Goal: Task Accomplishment & Management: Use online tool/utility

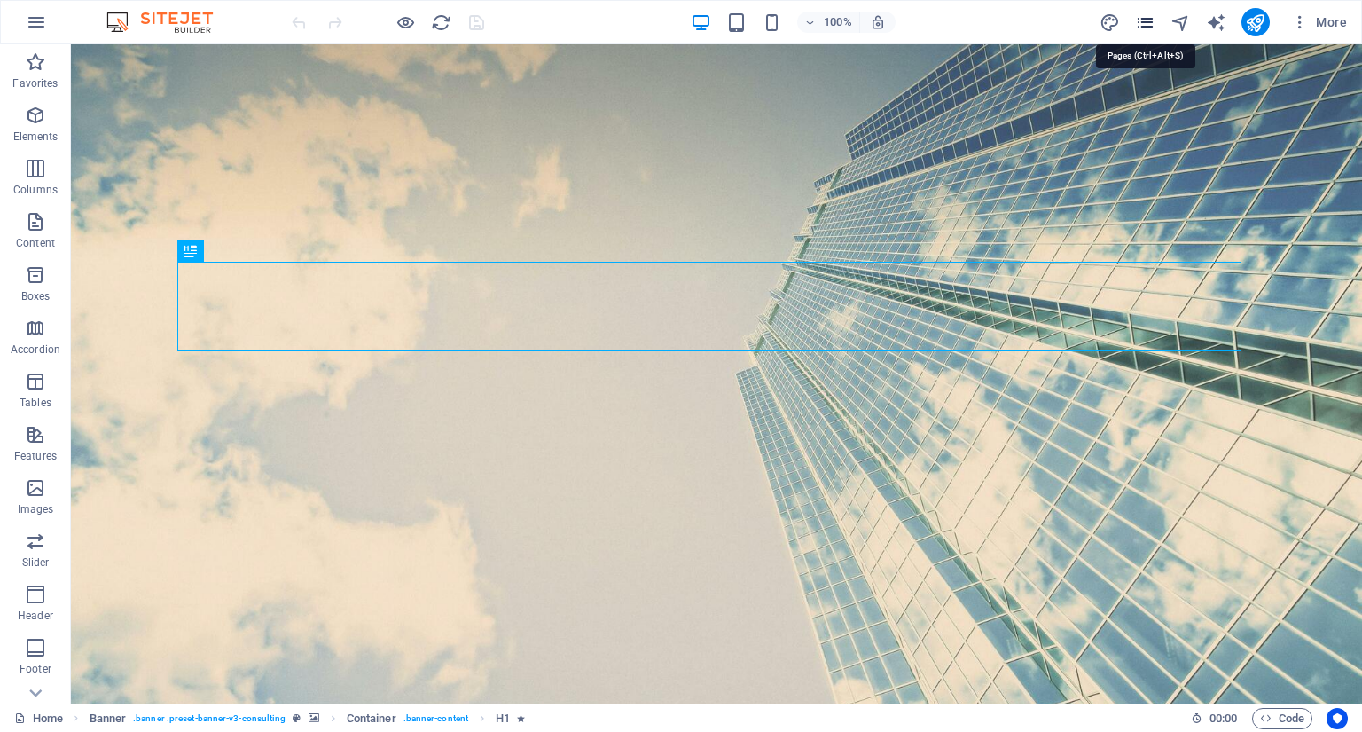
click at [1140, 22] on icon "pages" at bounding box center [1145, 22] width 20 height 20
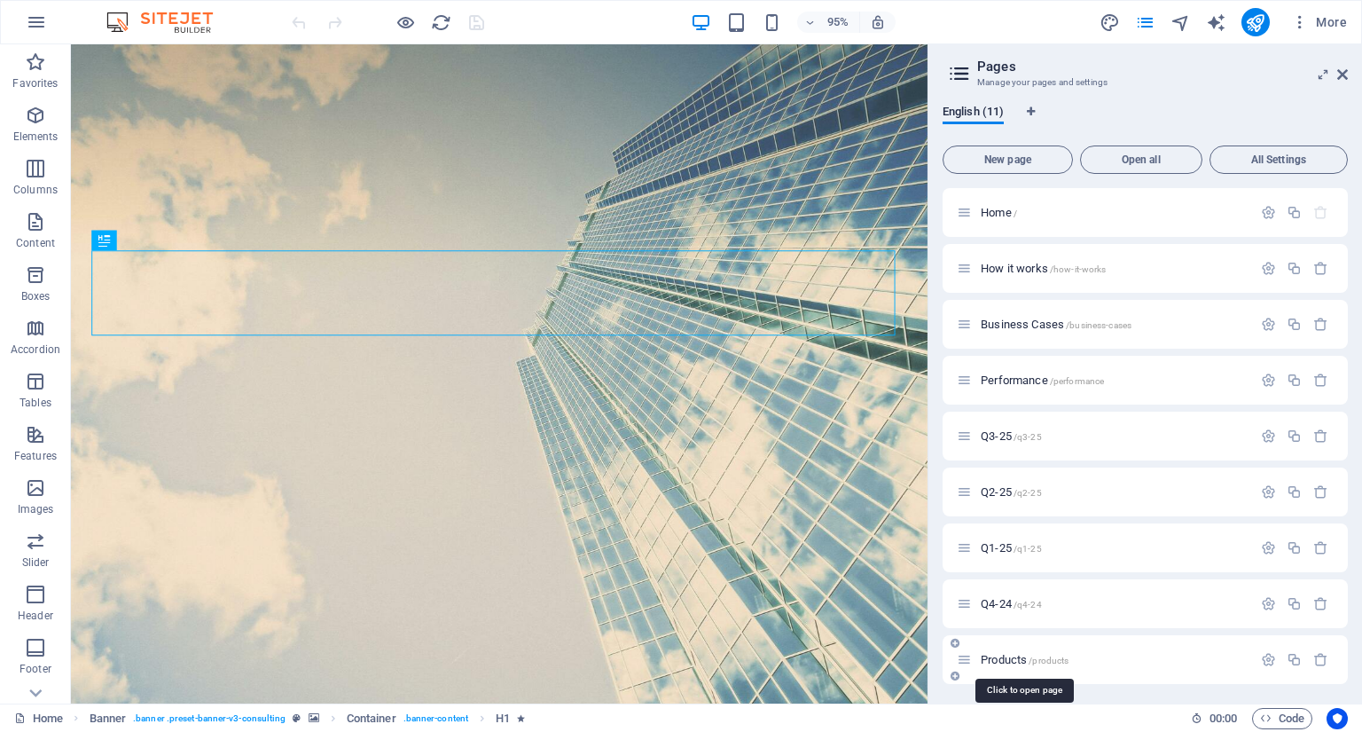
click at [1009, 659] on span "Products /products" at bounding box center [1025, 659] width 88 height 13
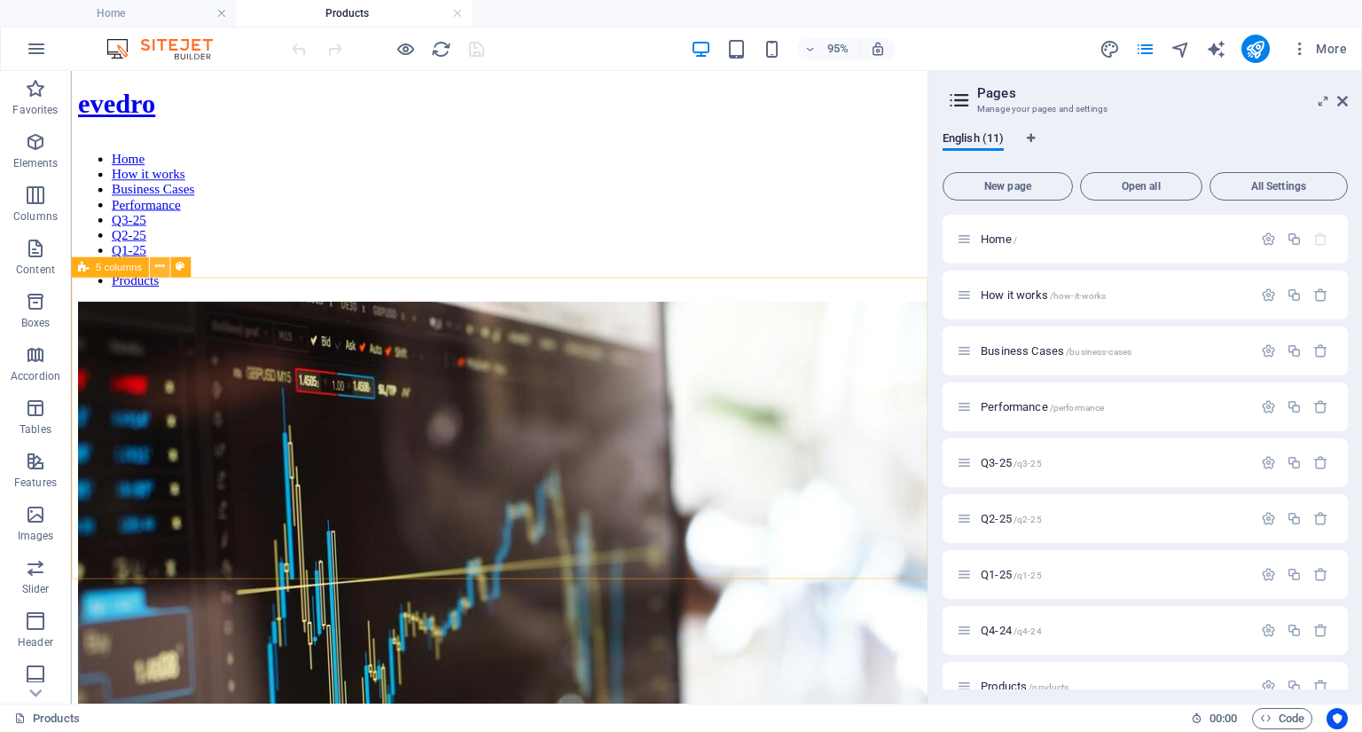
click at [158, 271] on icon at bounding box center [158, 267] width 9 height 18
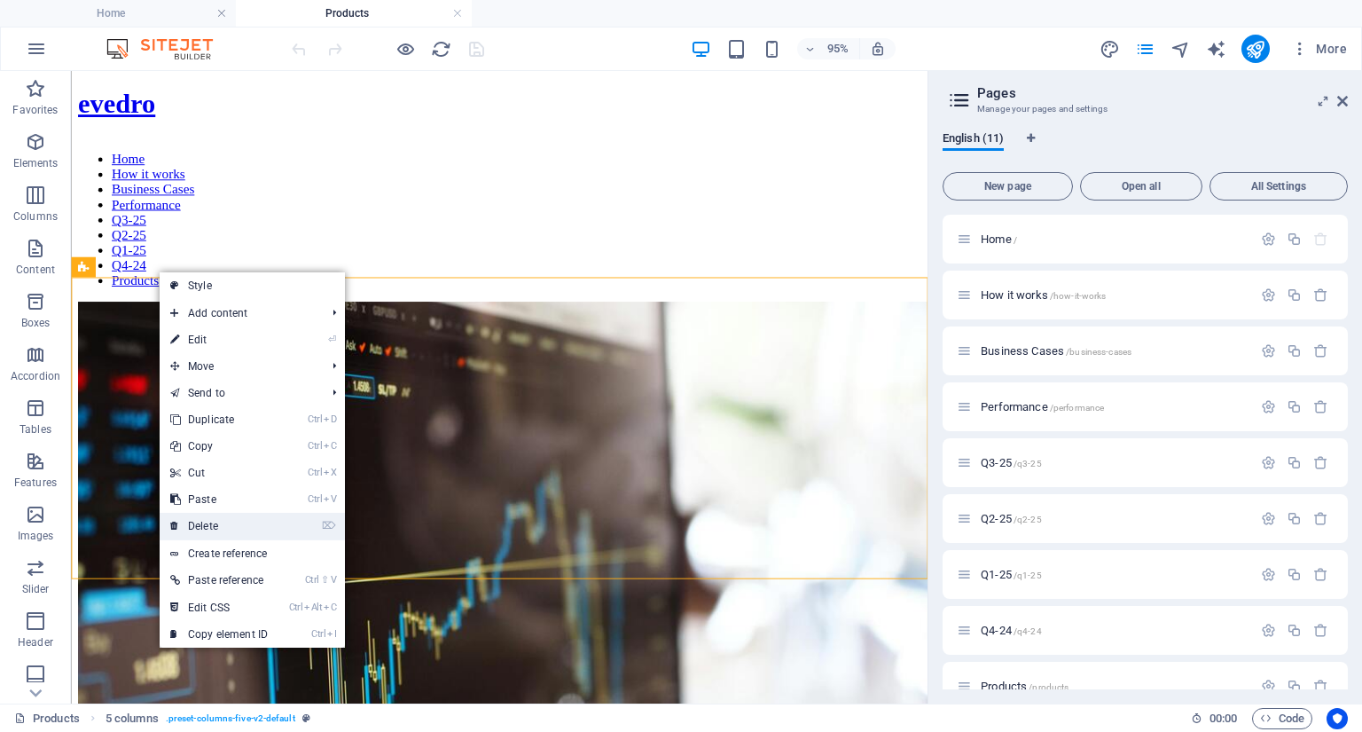
click at [206, 525] on link "⌦ Delete" at bounding box center [219, 526] width 119 height 27
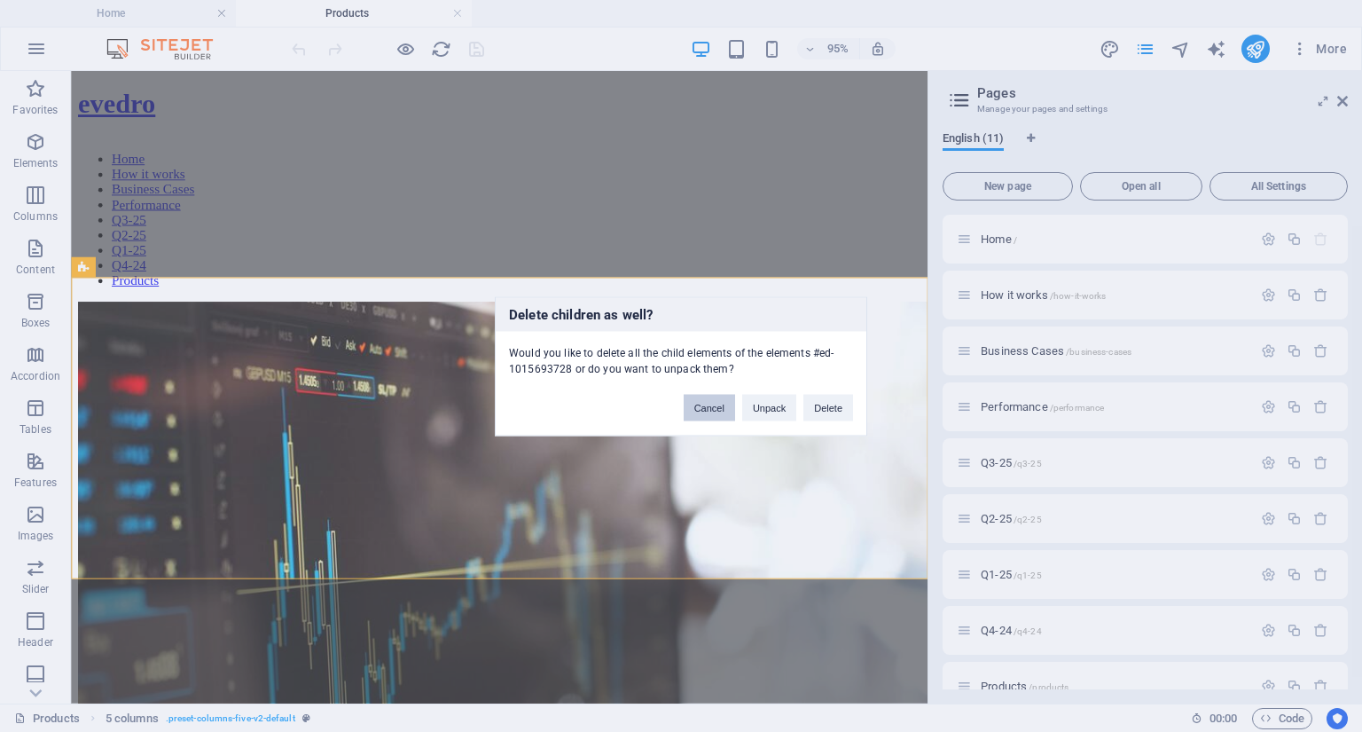
click at [716, 409] on button "Cancel" at bounding box center [709, 407] width 51 height 27
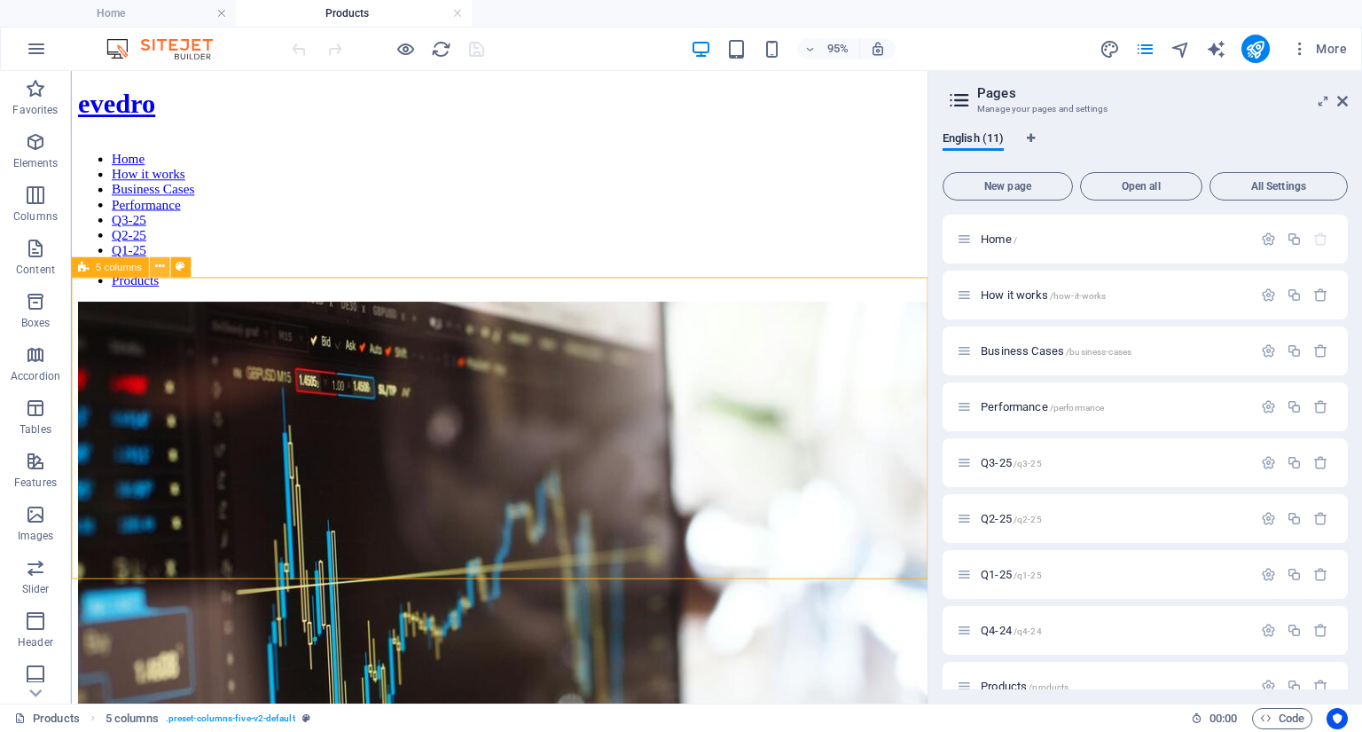
click at [158, 271] on icon at bounding box center [158, 267] width 9 height 18
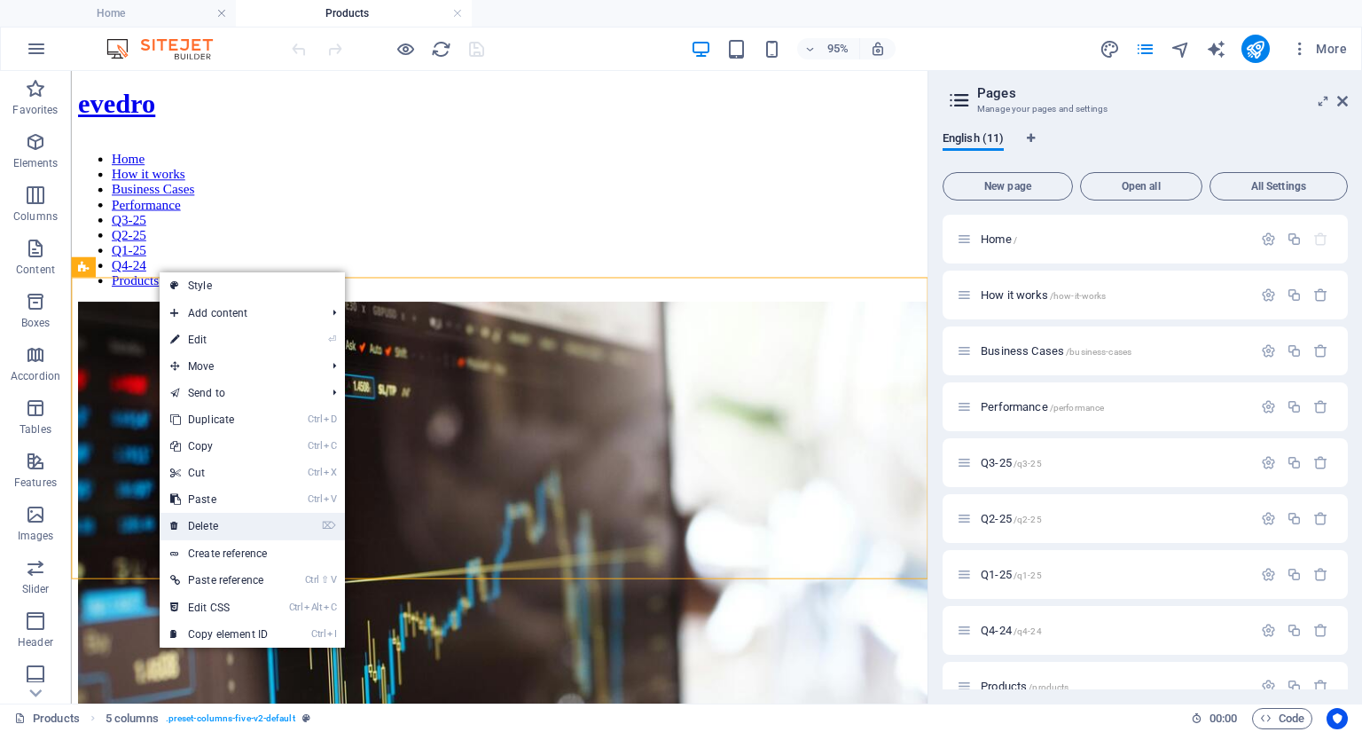
click at [197, 520] on link "⌦ Delete" at bounding box center [219, 526] width 119 height 27
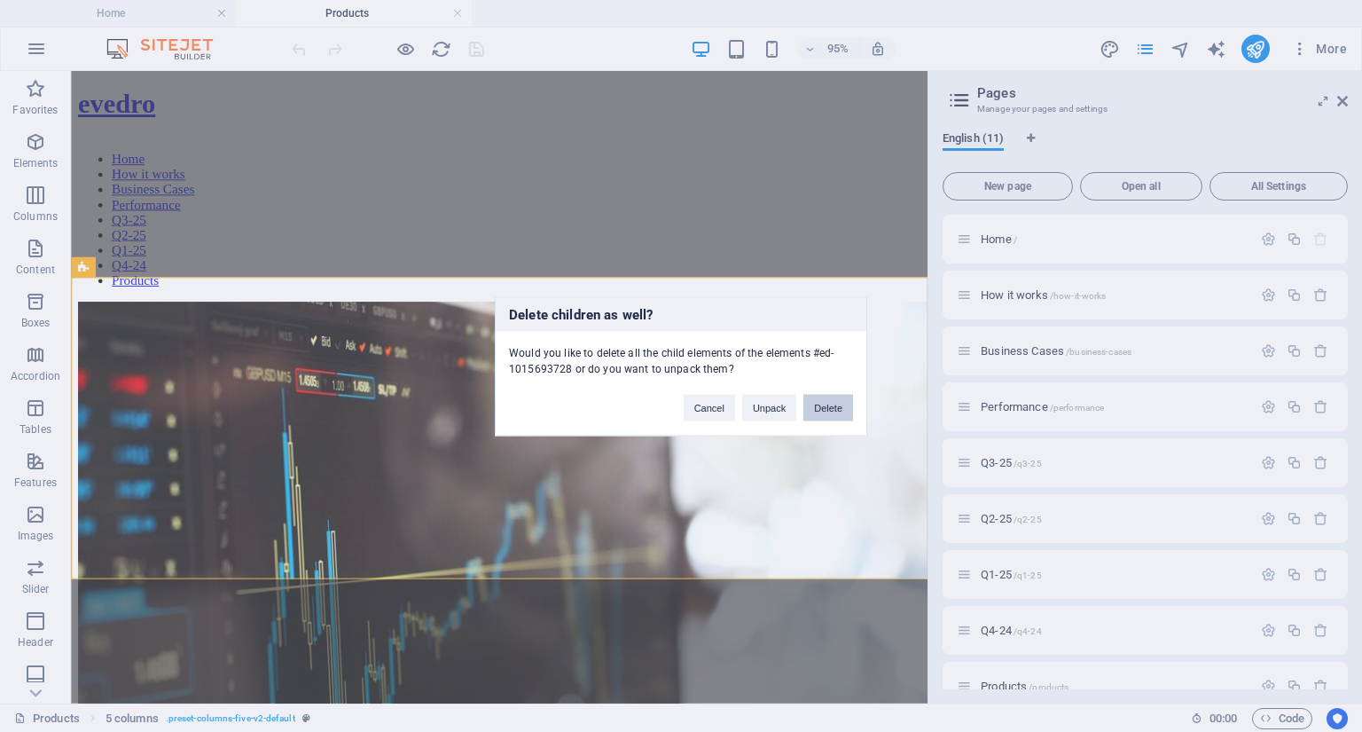
click at [819, 411] on button "Delete" at bounding box center [829, 407] width 50 height 27
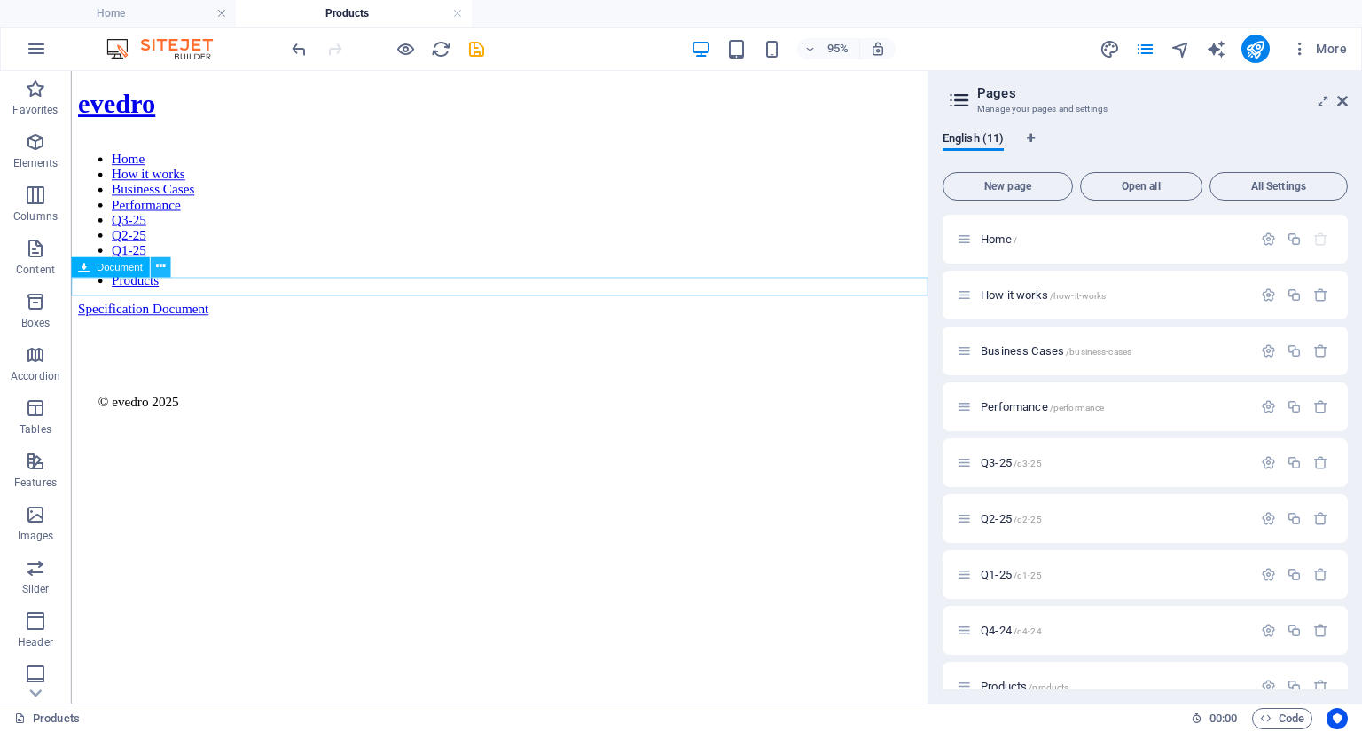
click at [159, 267] on icon at bounding box center [159, 267] width 9 height 18
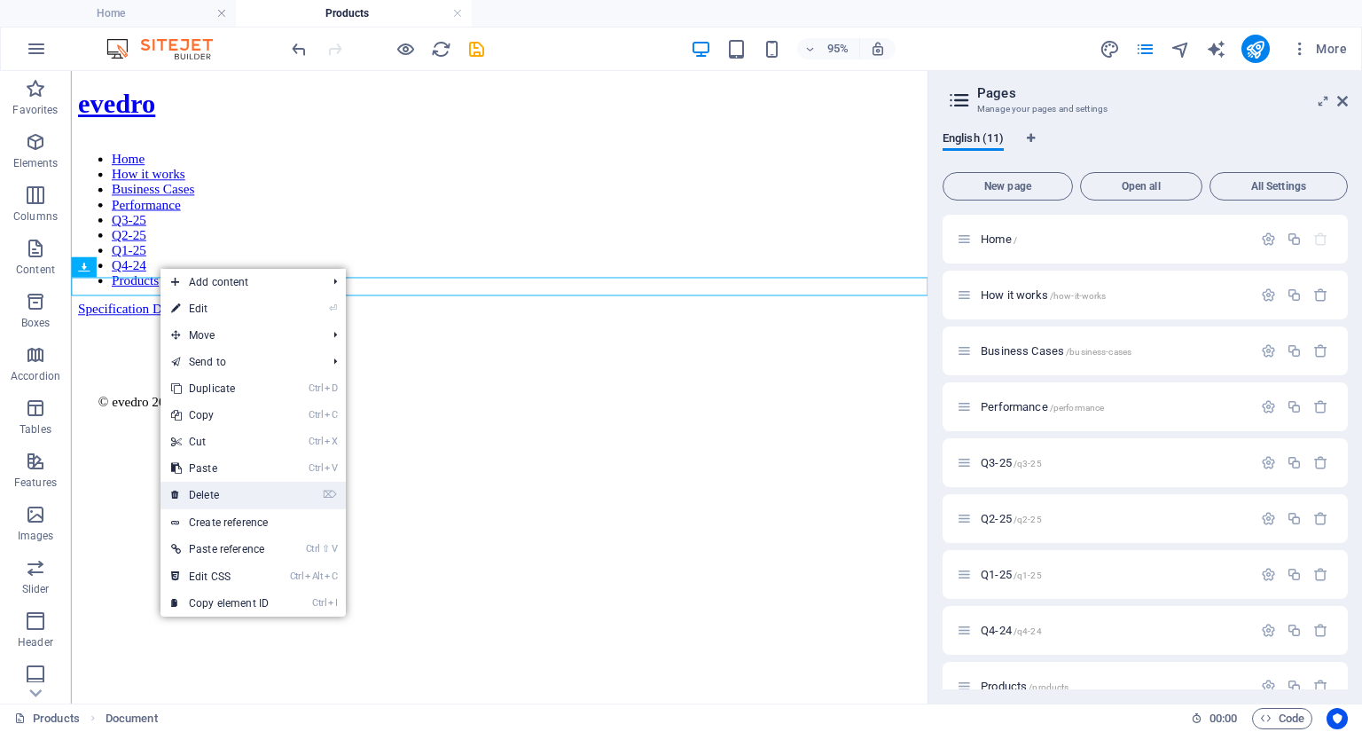
click at [216, 492] on link "⌦ Delete" at bounding box center [220, 495] width 119 height 27
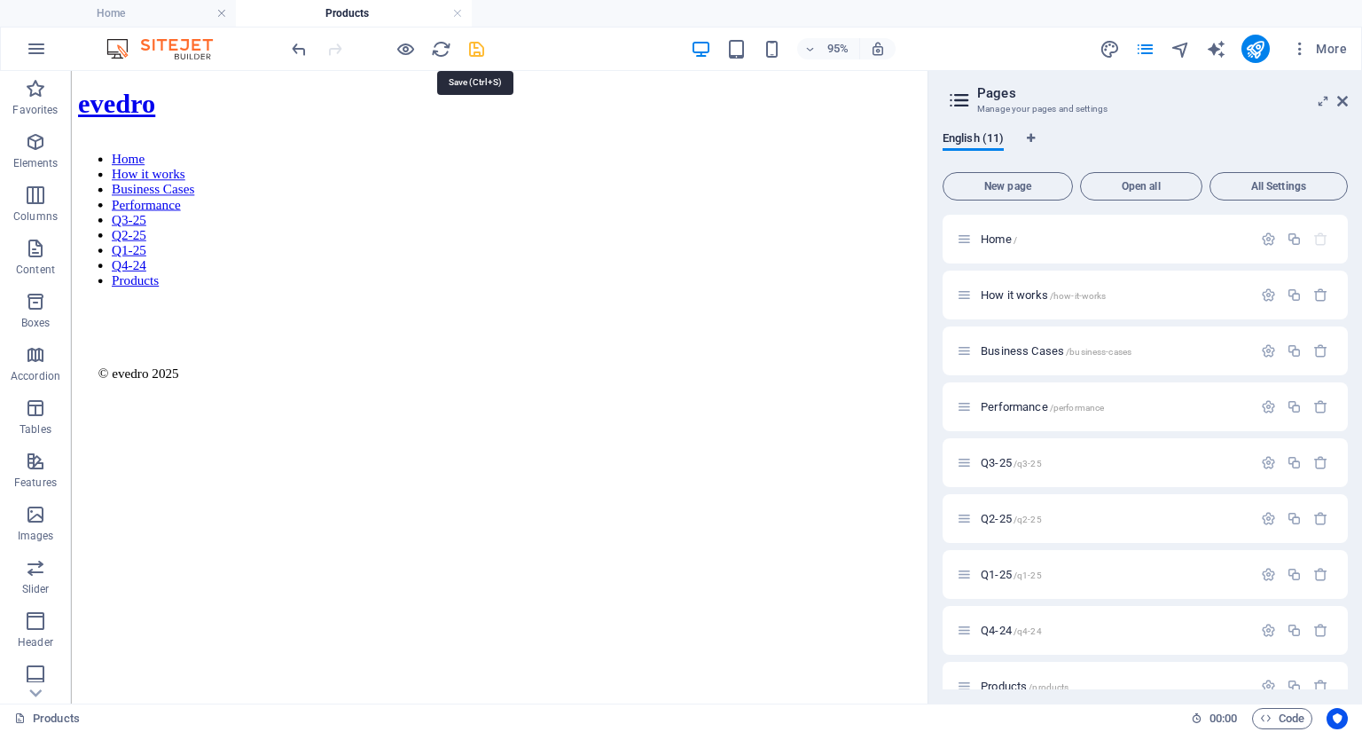
click at [477, 51] on icon "save" at bounding box center [477, 49] width 20 height 20
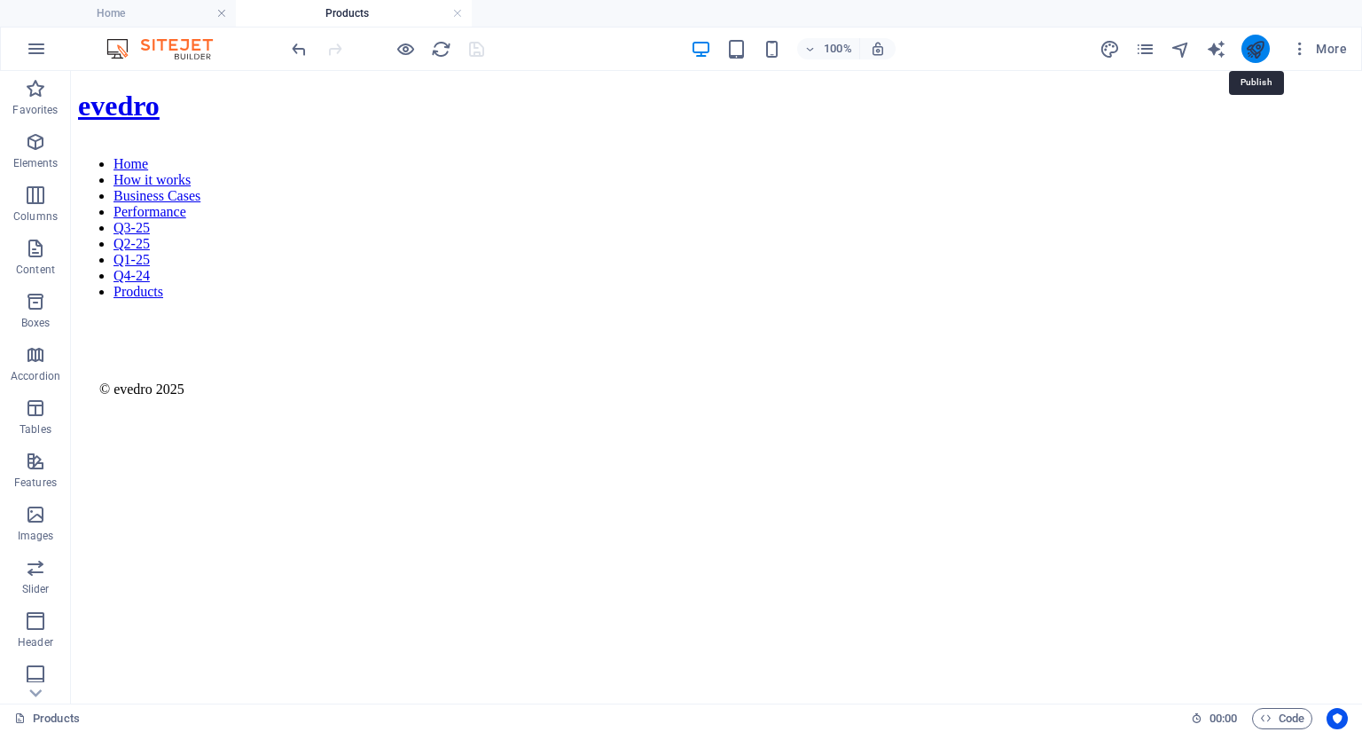
click at [1255, 54] on icon "publish" at bounding box center [1255, 49] width 20 height 20
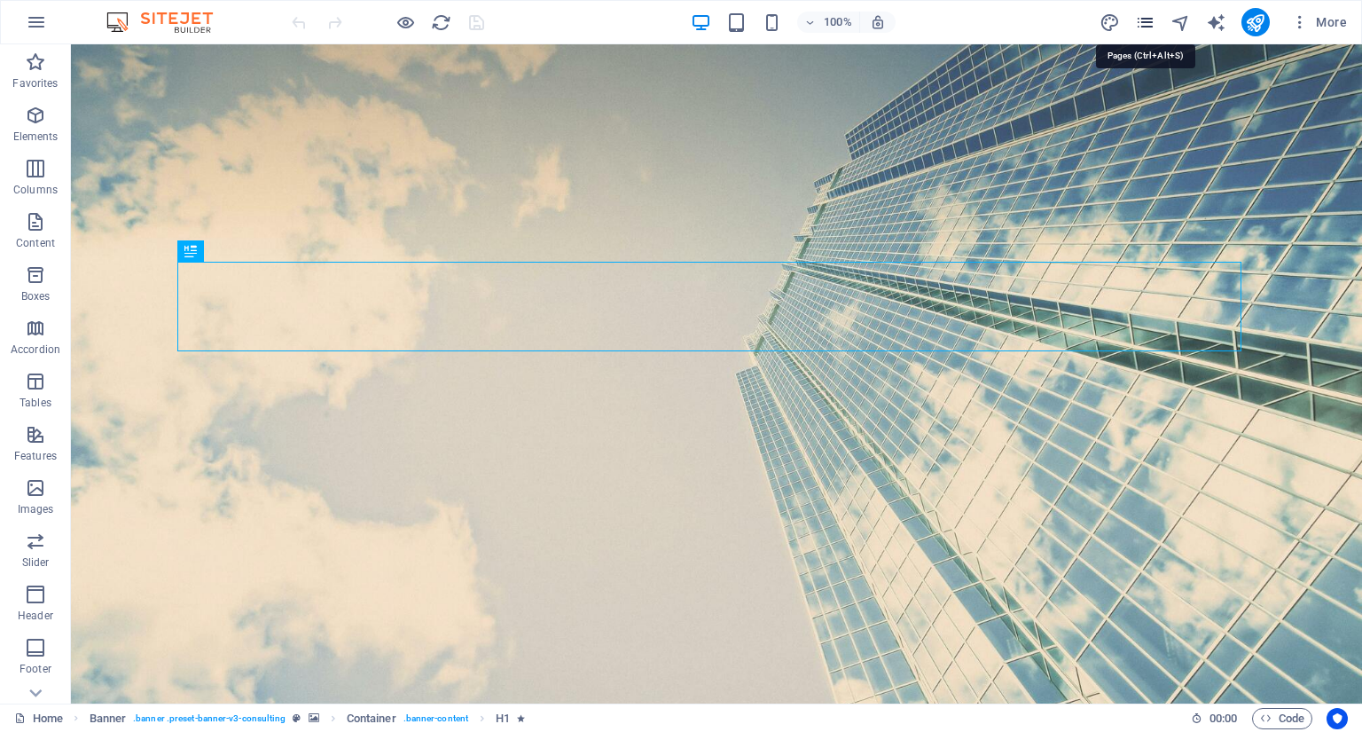
click at [1138, 28] on icon "pages" at bounding box center [1145, 22] width 20 height 20
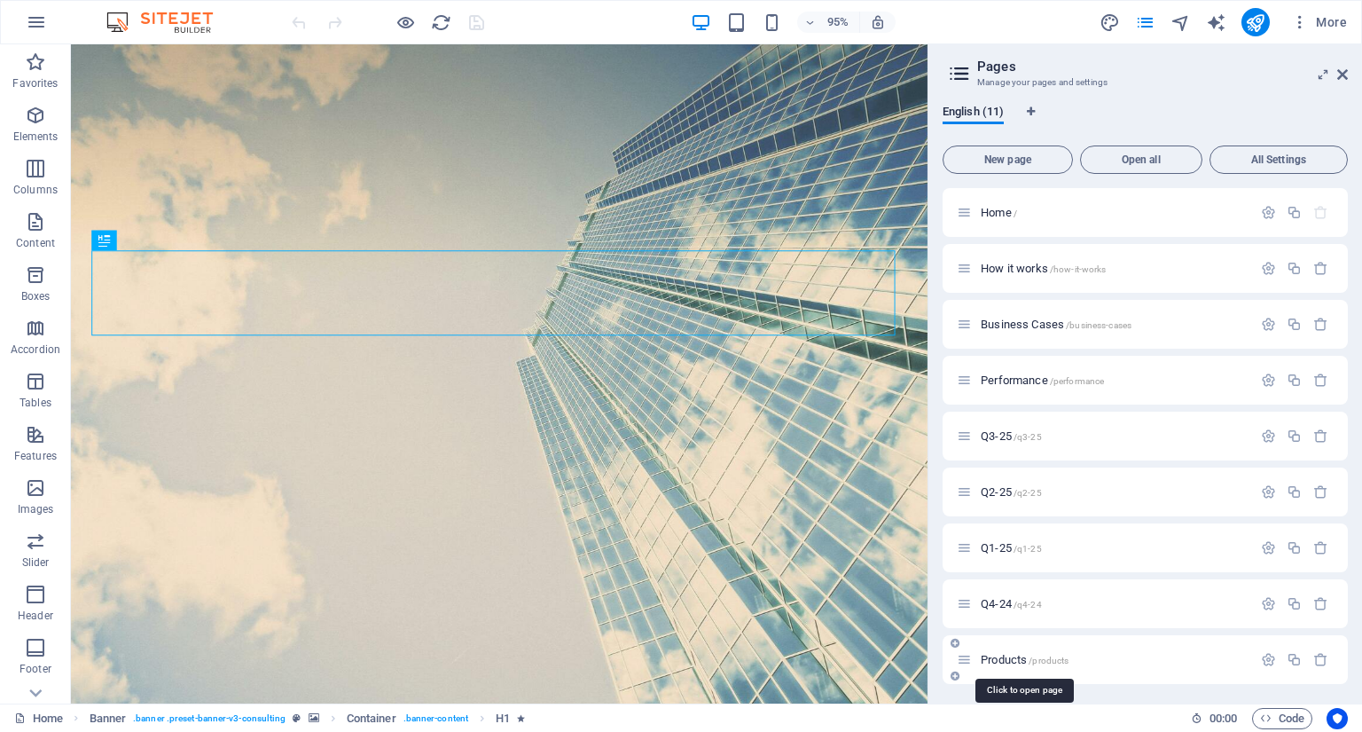
click at [994, 659] on span "Products /products" at bounding box center [1025, 659] width 88 height 13
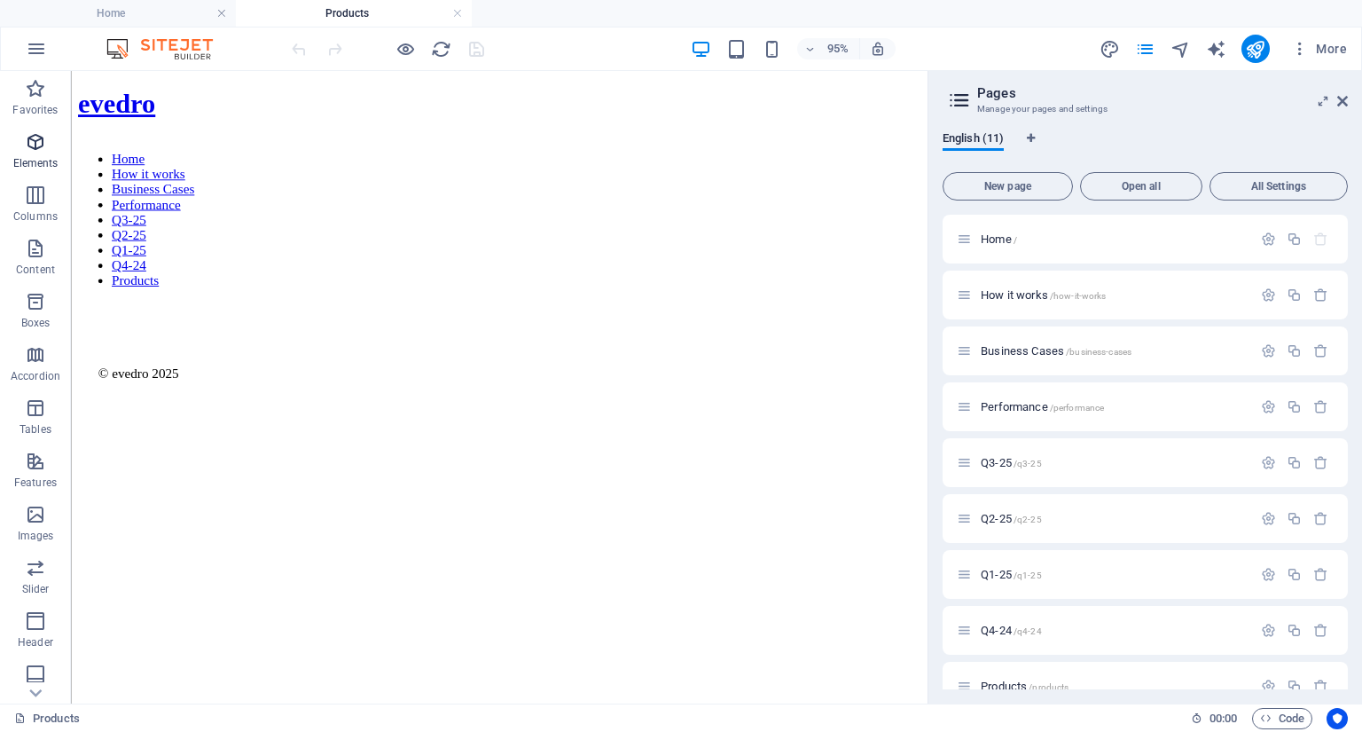
click at [35, 148] on icon "button" at bounding box center [35, 141] width 21 height 21
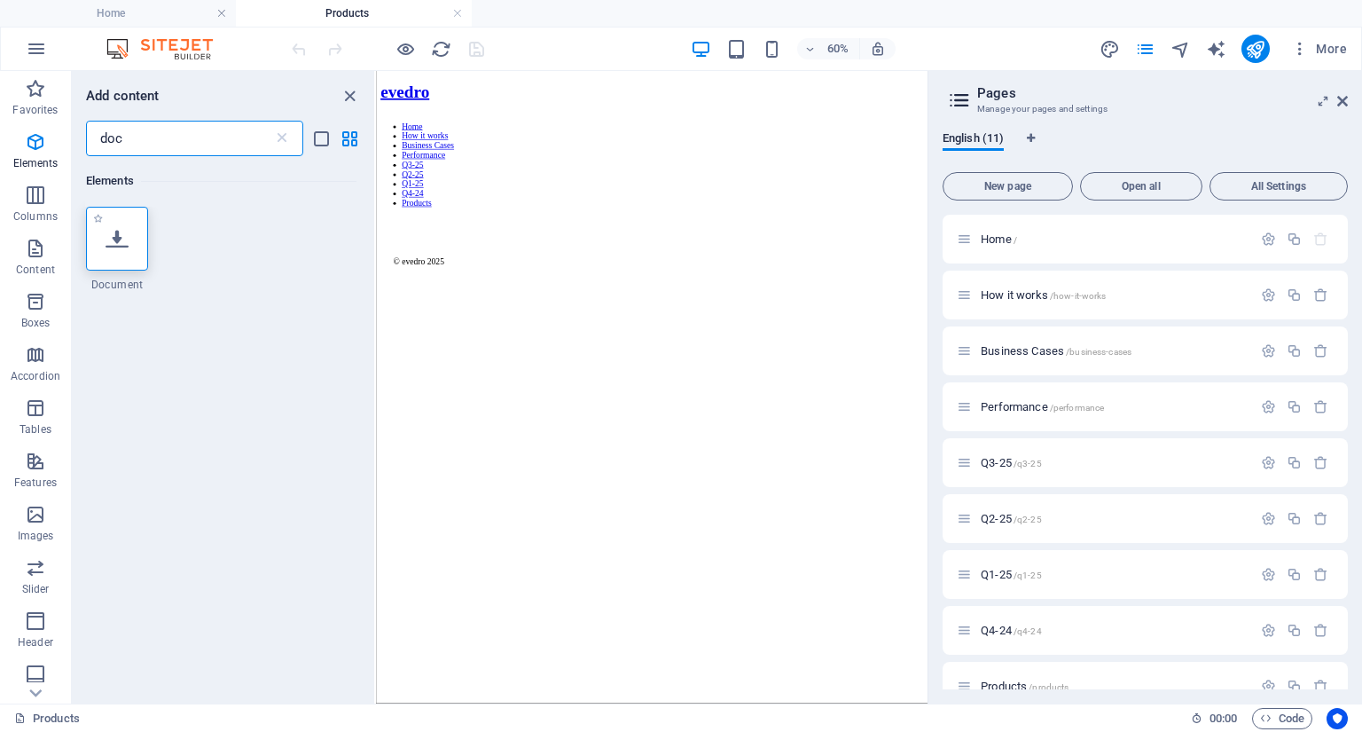
type input "doc"
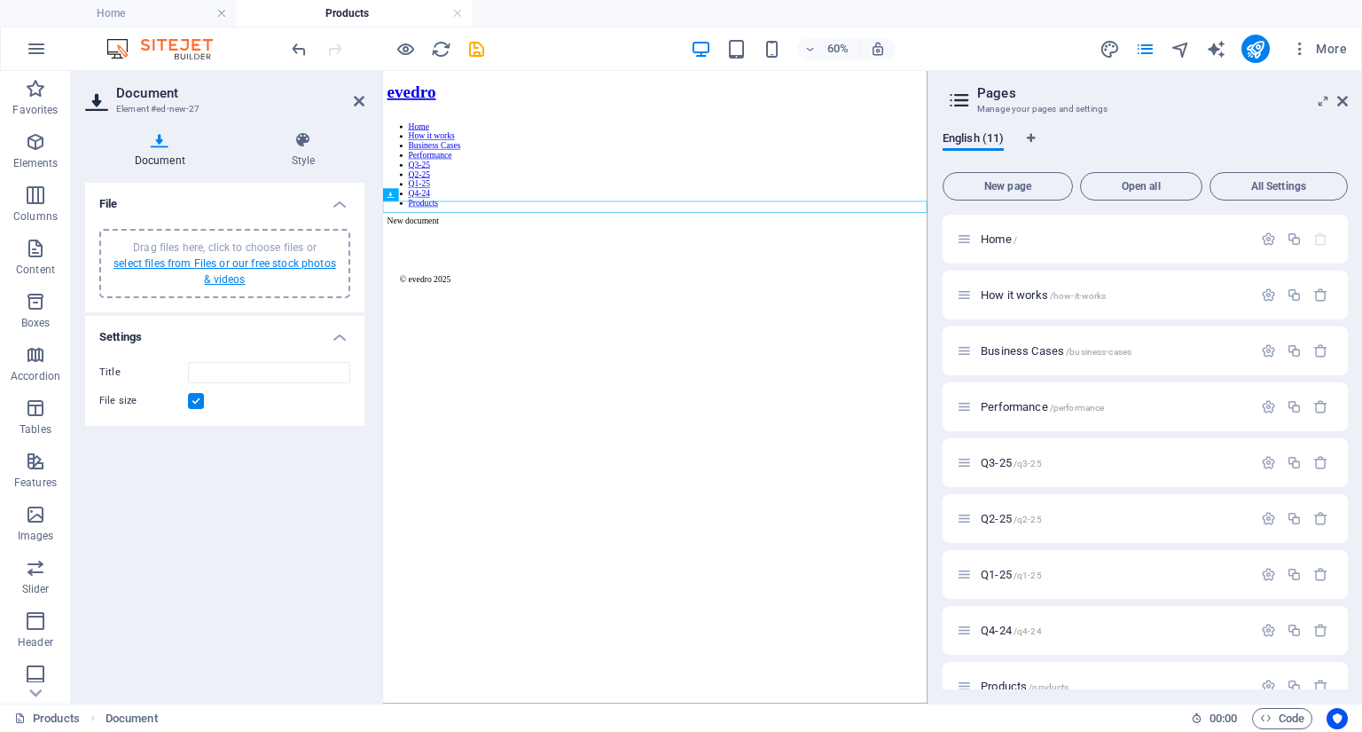
click at [235, 258] on link "select files from Files or our free stock photos & videos" at bounding box center [225, 271] width 223 height 28
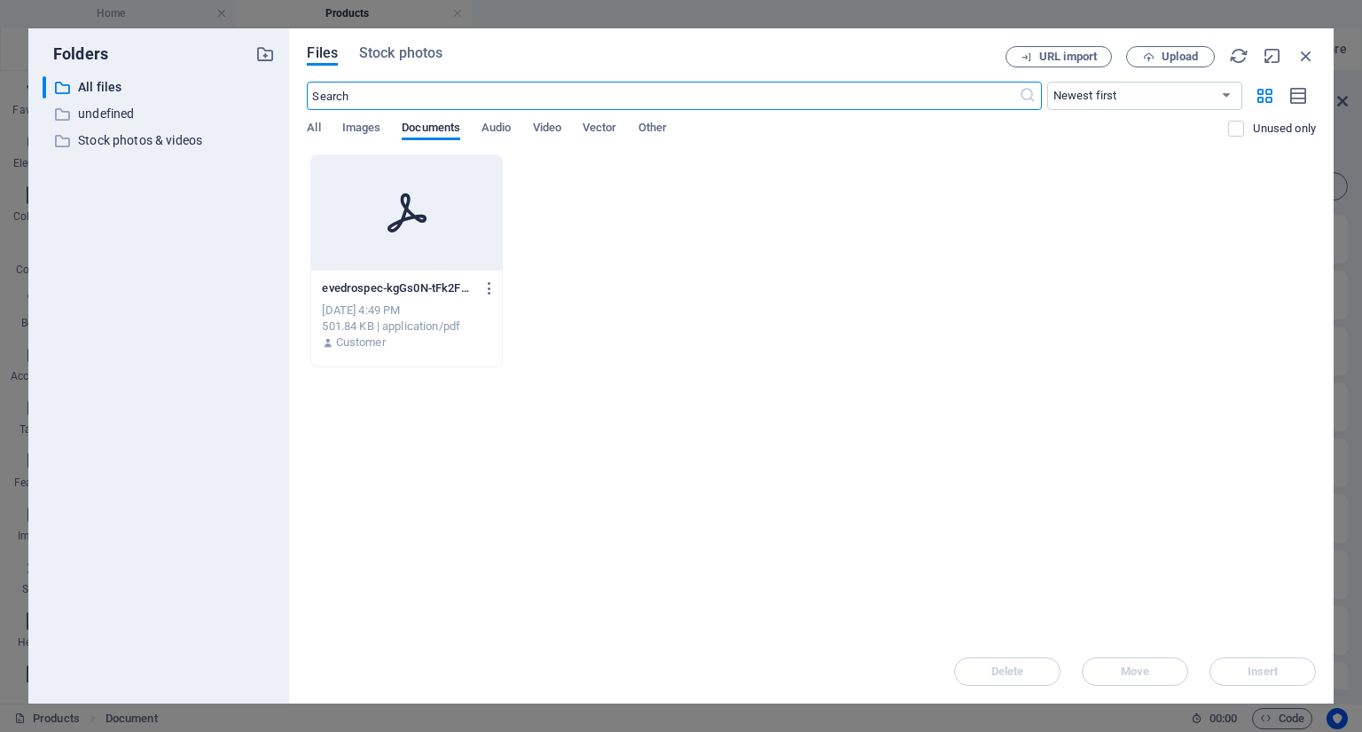
click at [394, 298] on div "evedrospec-kgGs0N-tFk2FOC1AKb_3qg.pdf evedrospec-kgGs0N-tFk2FOC1AKb_3qg.pdf" at bounding box center [406, 288] width 169 height 28
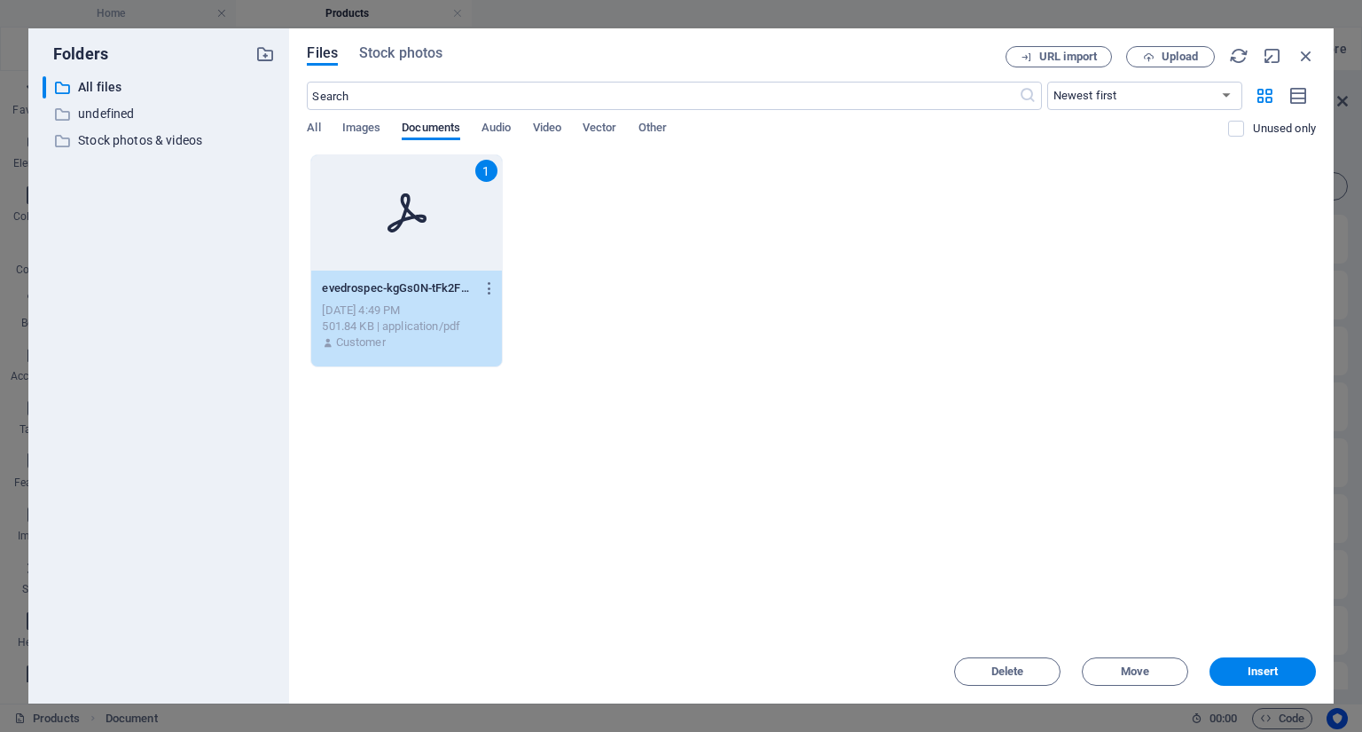
click at [394, 298] on div "evedrospec-kgGs0N-tFk2FOC1AKb_3qg.pdf evedrospec-kgGs0N-tFk2FOC1AKb_3qg.pdf" at bounding box center [406, 288] width 169 height 28
type input "evedrospec-kgGs0N-tFk2FOC1AKb_3qg.pdf"
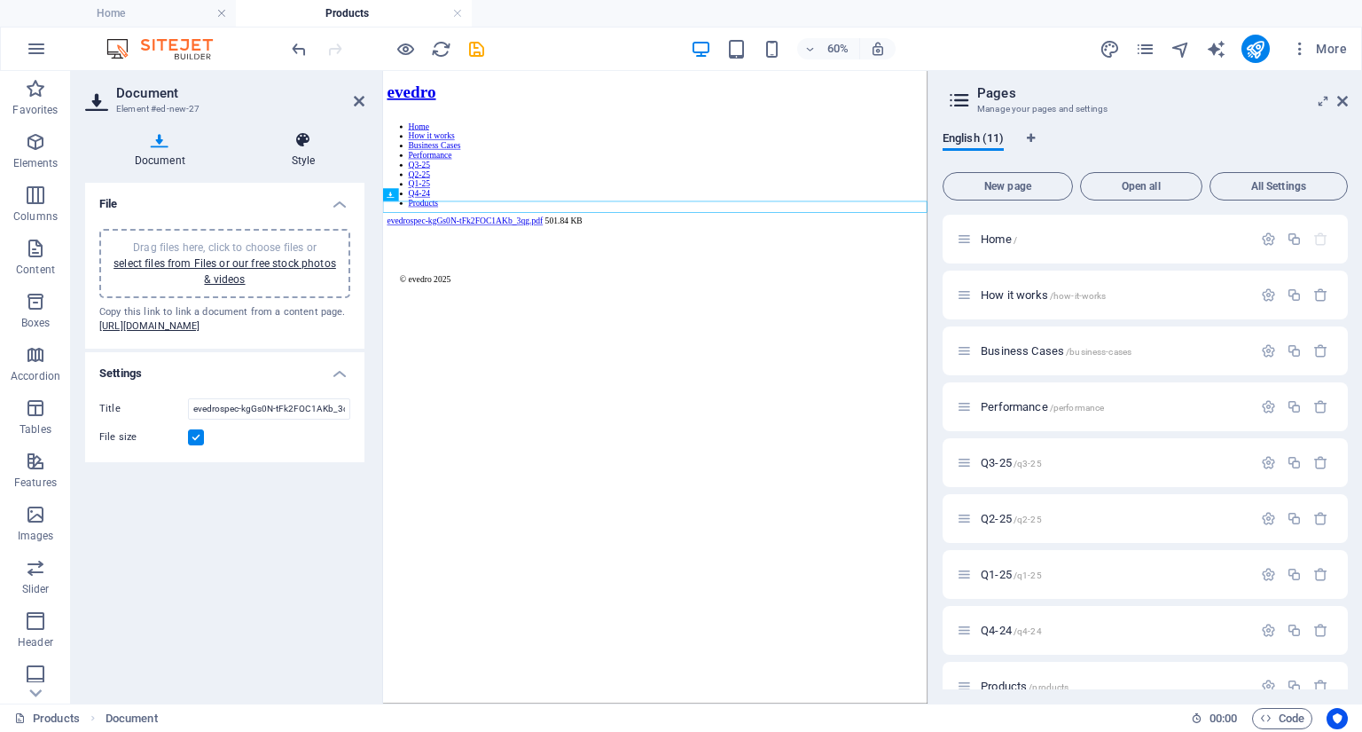
click at [305, 145] on icon at bounding box center [303, 140] width 122 height 18
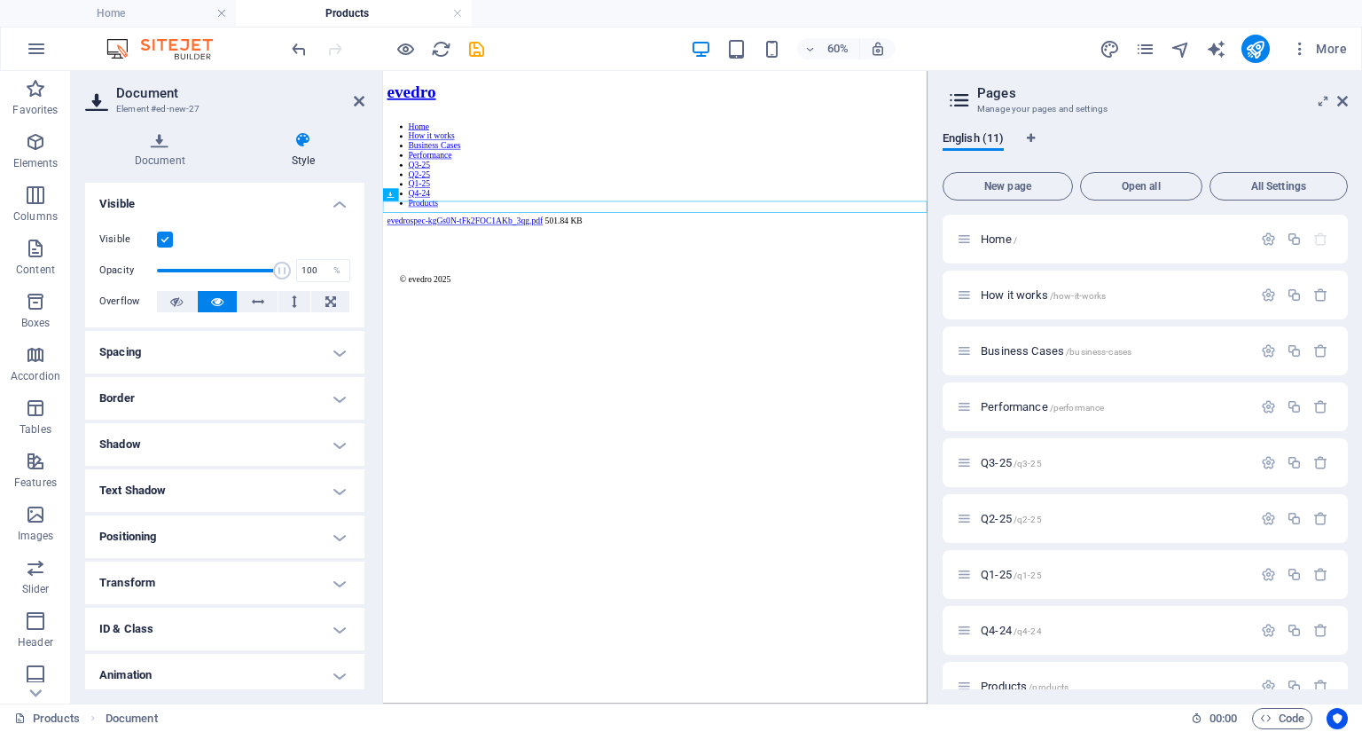
click at [165, 243] on label at bounding box center [165, 239] width 16 height 16
click at [0, 0] on input "Visible" at bounding box center [0, 0] width 0 height 0
click at [163, 151] on h4 "Document" at bounding box center [163, 149] width 157 height 37
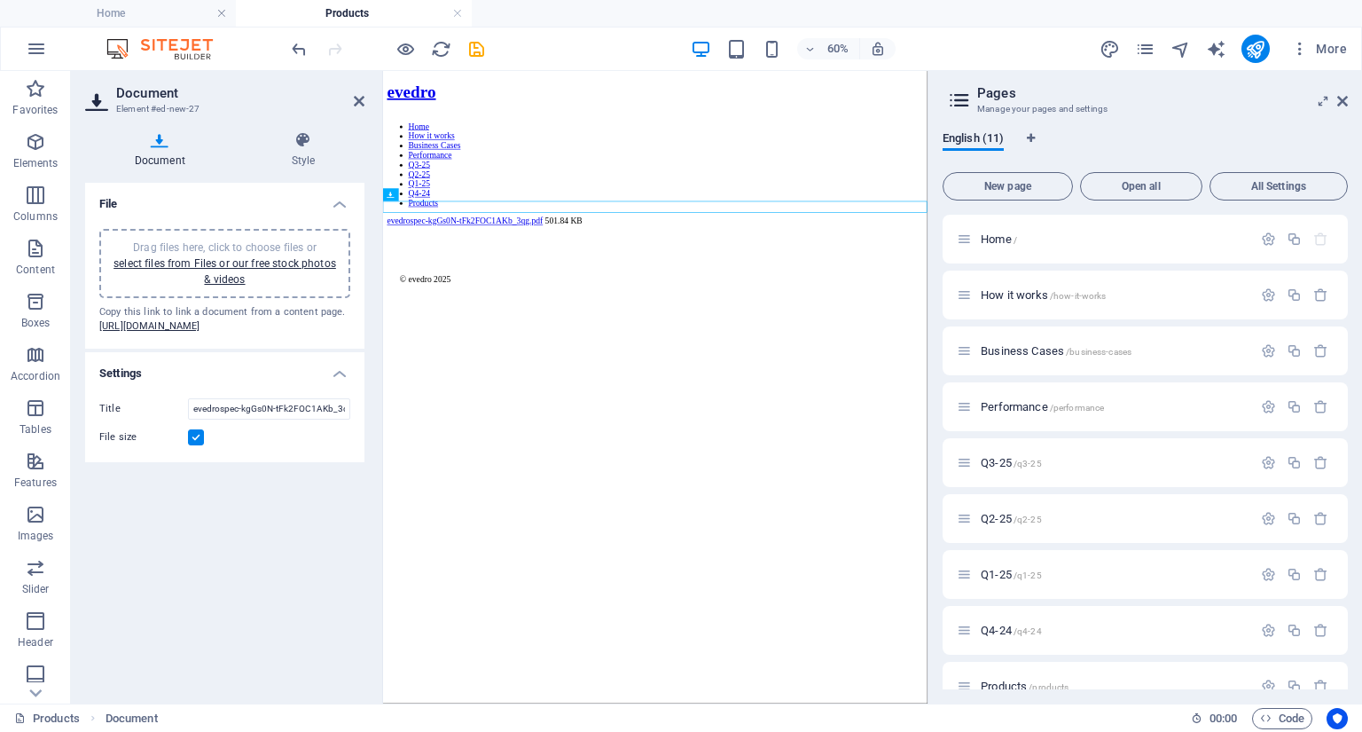
click at [192, 445] on label at bounding box center [196, 437] width 16 height 16
click at [0, 0] on input "File size" at bounding box center [0, 0] width 0 height 0
click at [31, 146] on icon "button" at bounding box center [35, 141] width 21 height 21
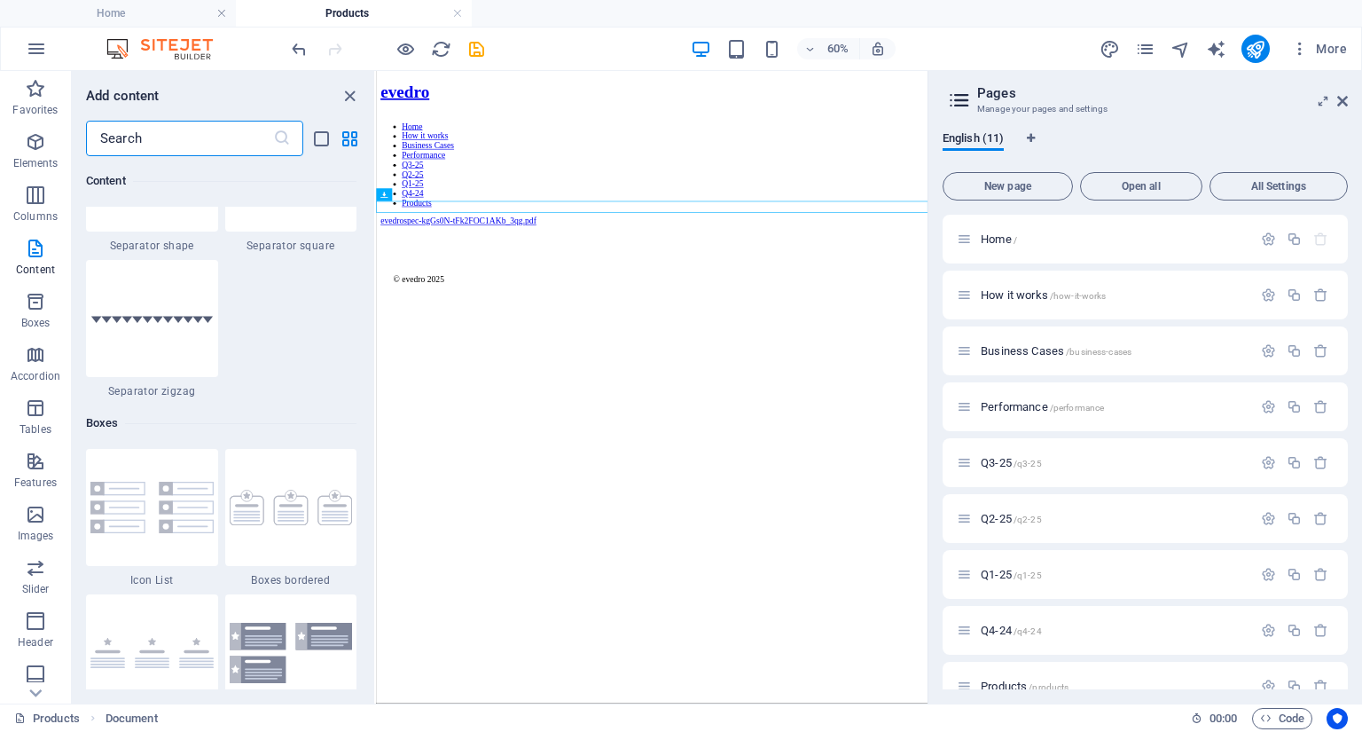
scroll to position [4709, 0]
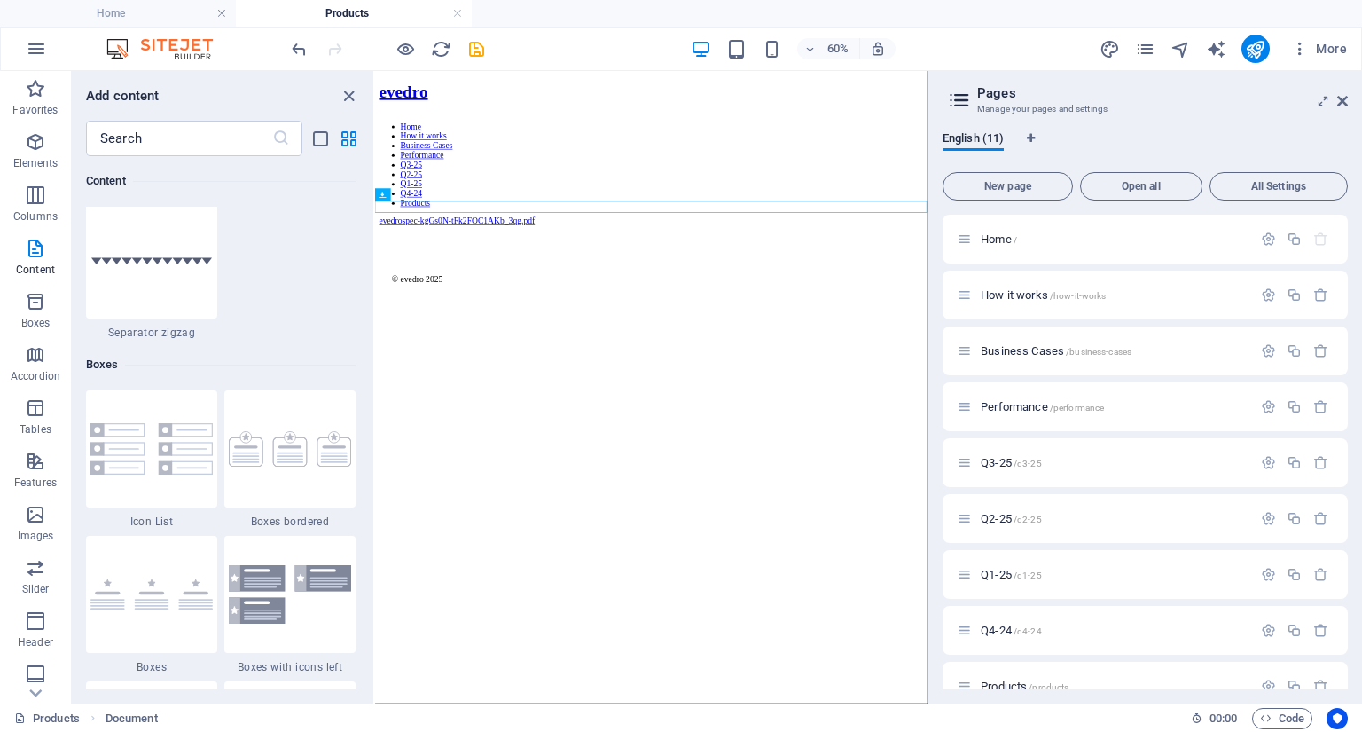
drag, startPoint x: 750, startPoint y: 383, endPoint x: 380, endPoint y: 498, distance: 387.4
drag, startPoint x: 368, startPoint y: 467, endPoint x: 730, endPoint y: 378, distance: 372.6
click at [367, 465] on html "evedro Home How it works Business Cases Performance Q3-25 Q2-25 Q1-25 Q4-24 Pro…" at bounding box center [834, 273] width 934 height 404
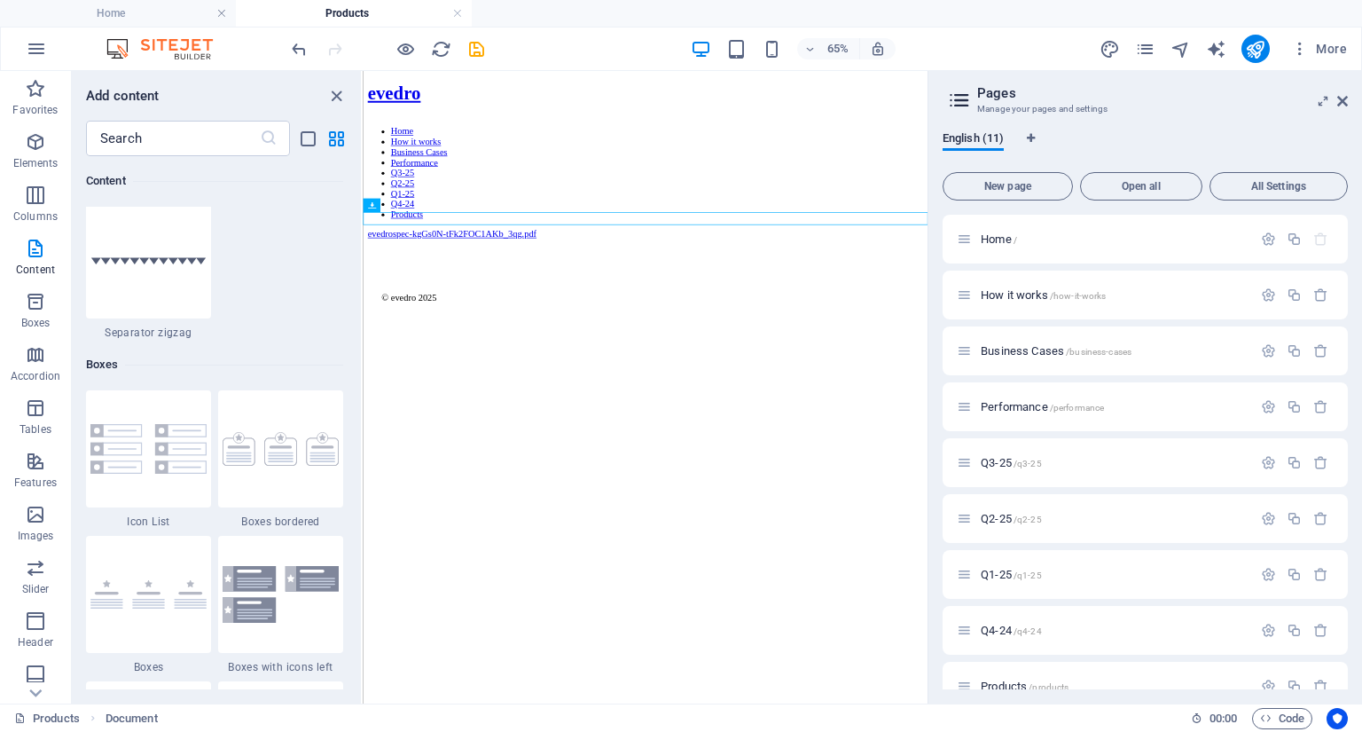
drag, startPoint x: 725, startPoint y: 378, endPoint x: 368, endPoint y: 467, distance: 368.3
click at [368, 467] on html "evedro Home How it works Business Cases Performance Q3-25 Q2-25 Q1-25 Q4-24 Pro…" at bounding box center [797, 273] width 869 height 404
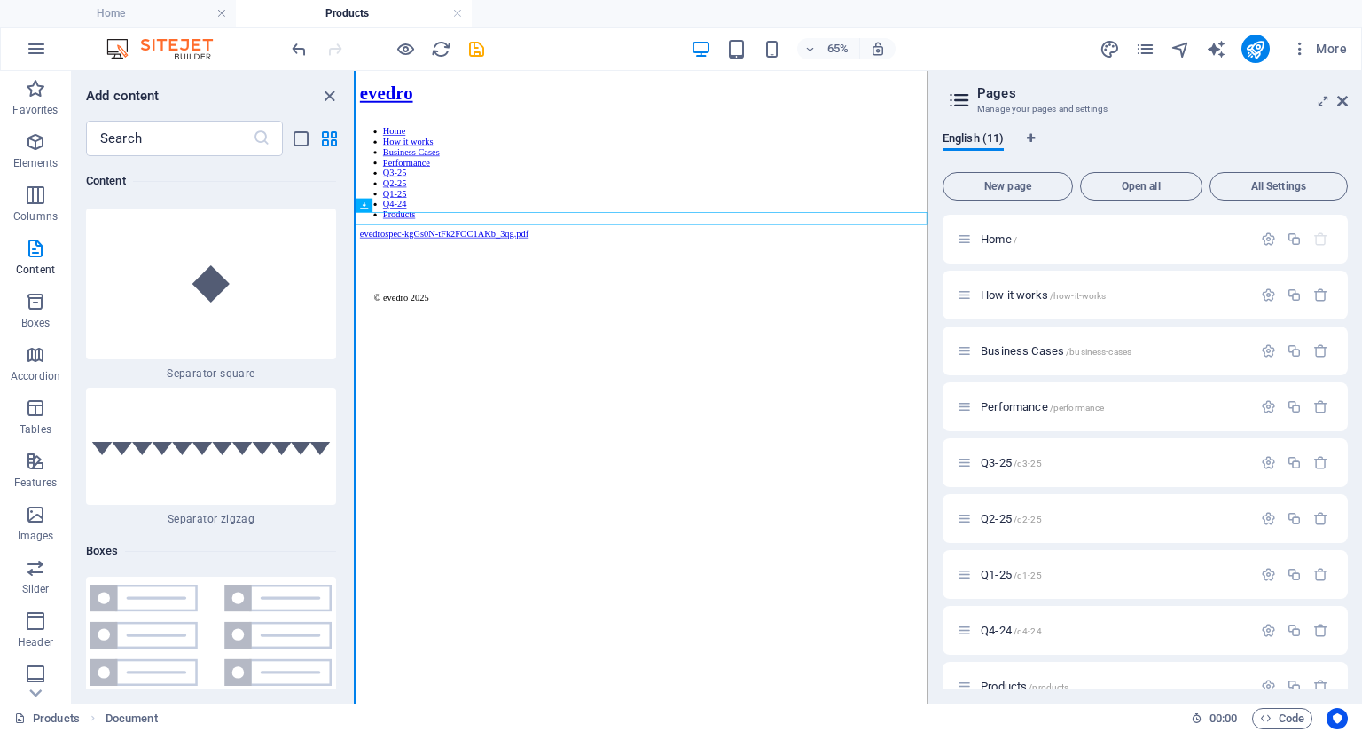
scroll to position [9288, 0]
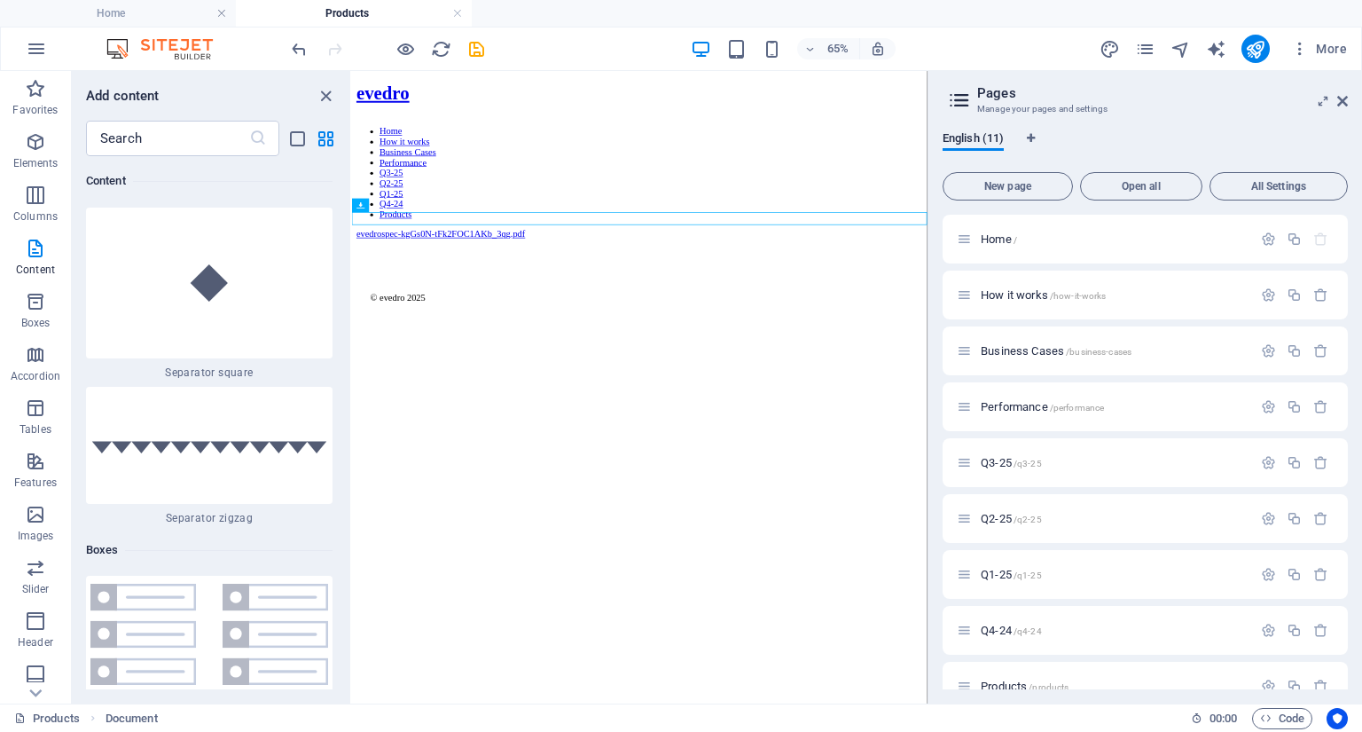
drag, startPoint x: 353, startPoint y: 430, endPoint x: 388, endPoint y: 441, distance: 36.2
click at [388, 441] on html "evedro Home How it works Business Cases Performance Q3-25 Q2-25 Q1-25 Q4-24 Pro…" at bounding box center [794, 273] width 885 height 404
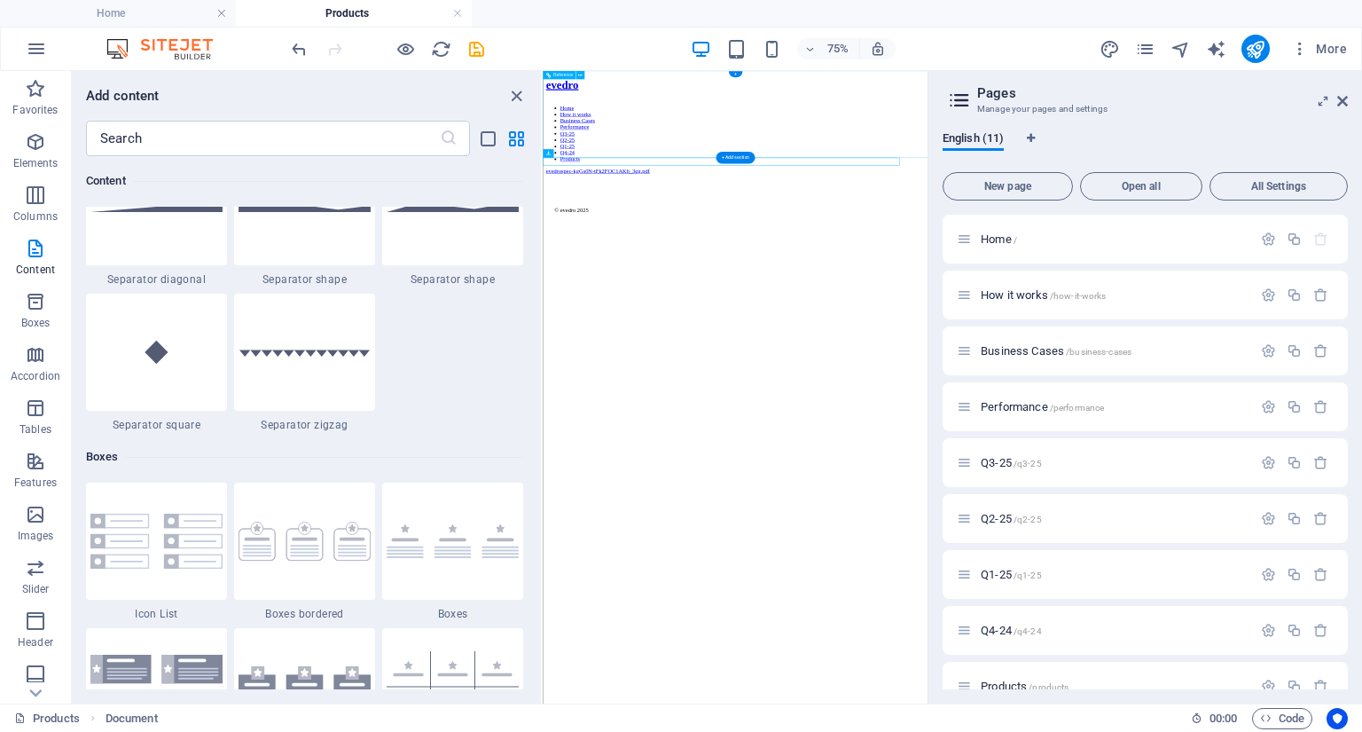
scroll to position [3215, 0]
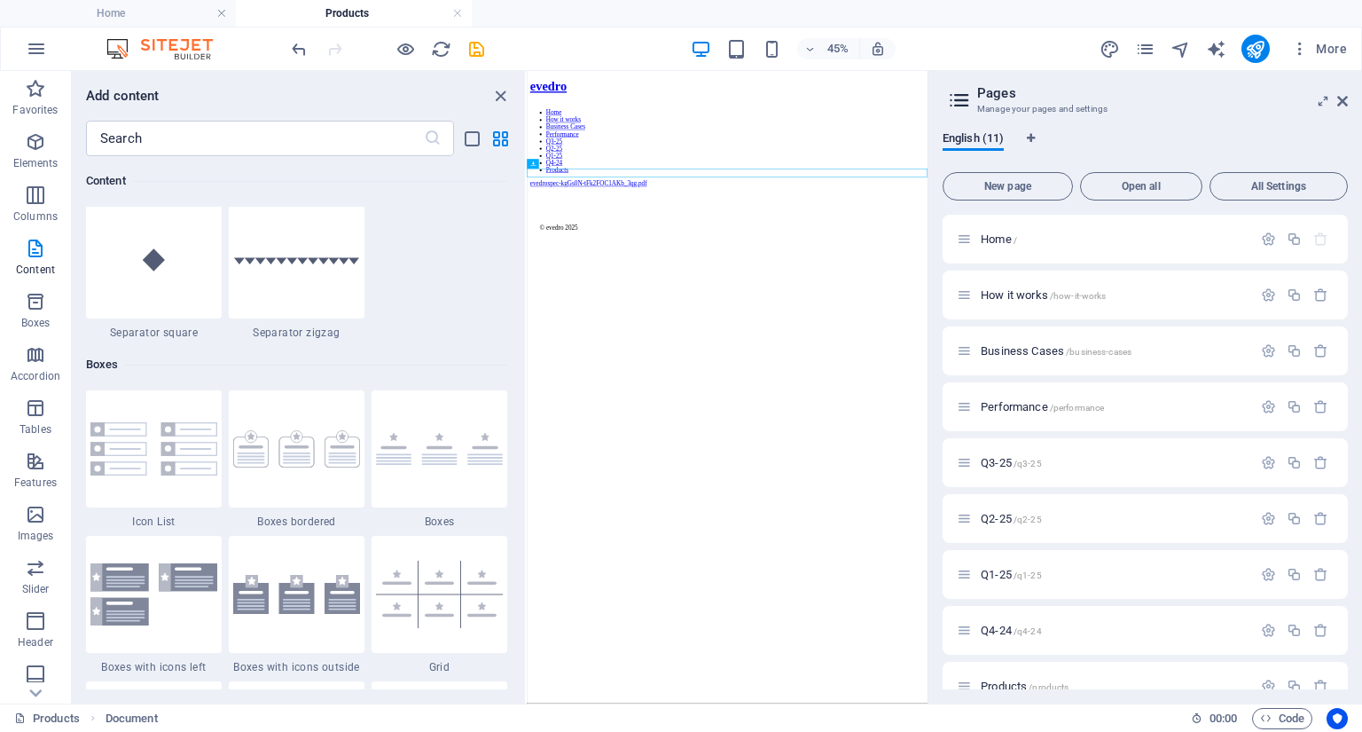
click at [874, 475] on html "evedro Home How it works Business Cases Performance Q3-25 Q2-25 Q1-25 Q4-24 Pro…" at bounding box center [972, 273] width 890 height 404
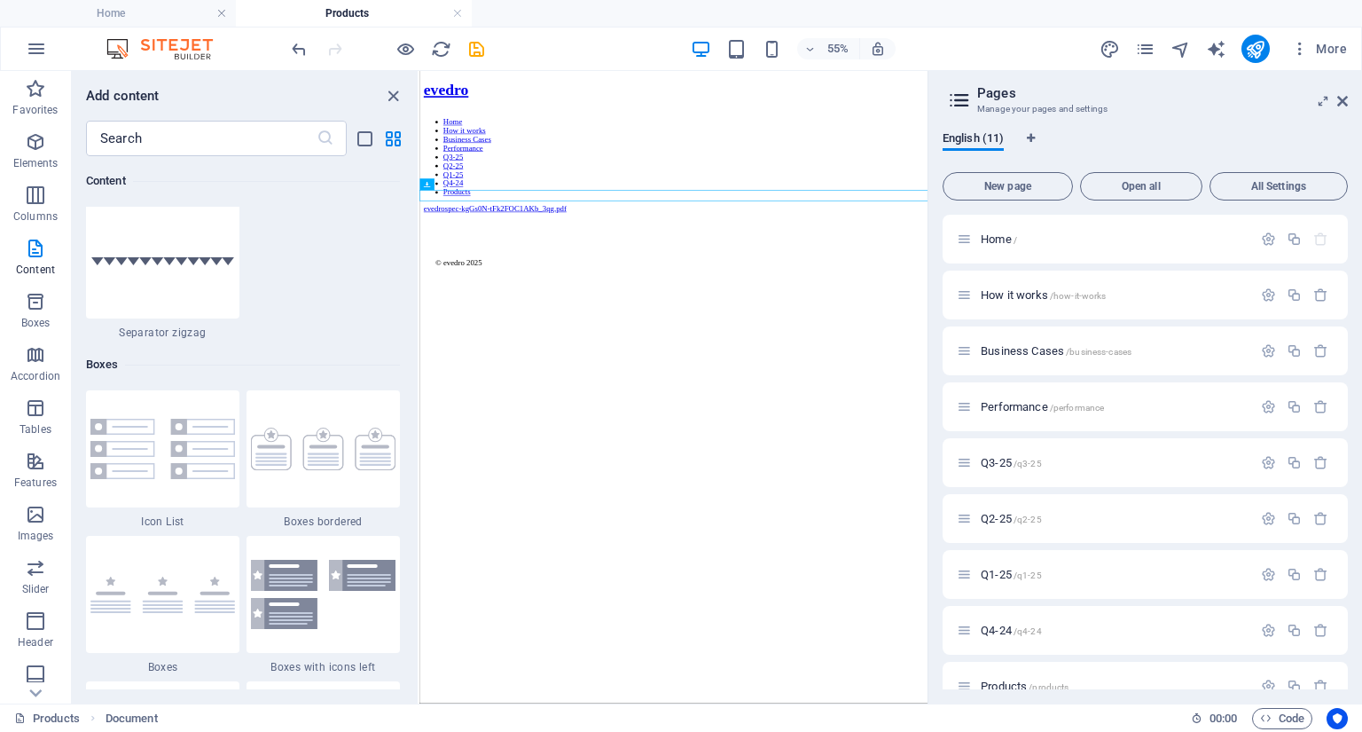
scroll to position [4709, 0]
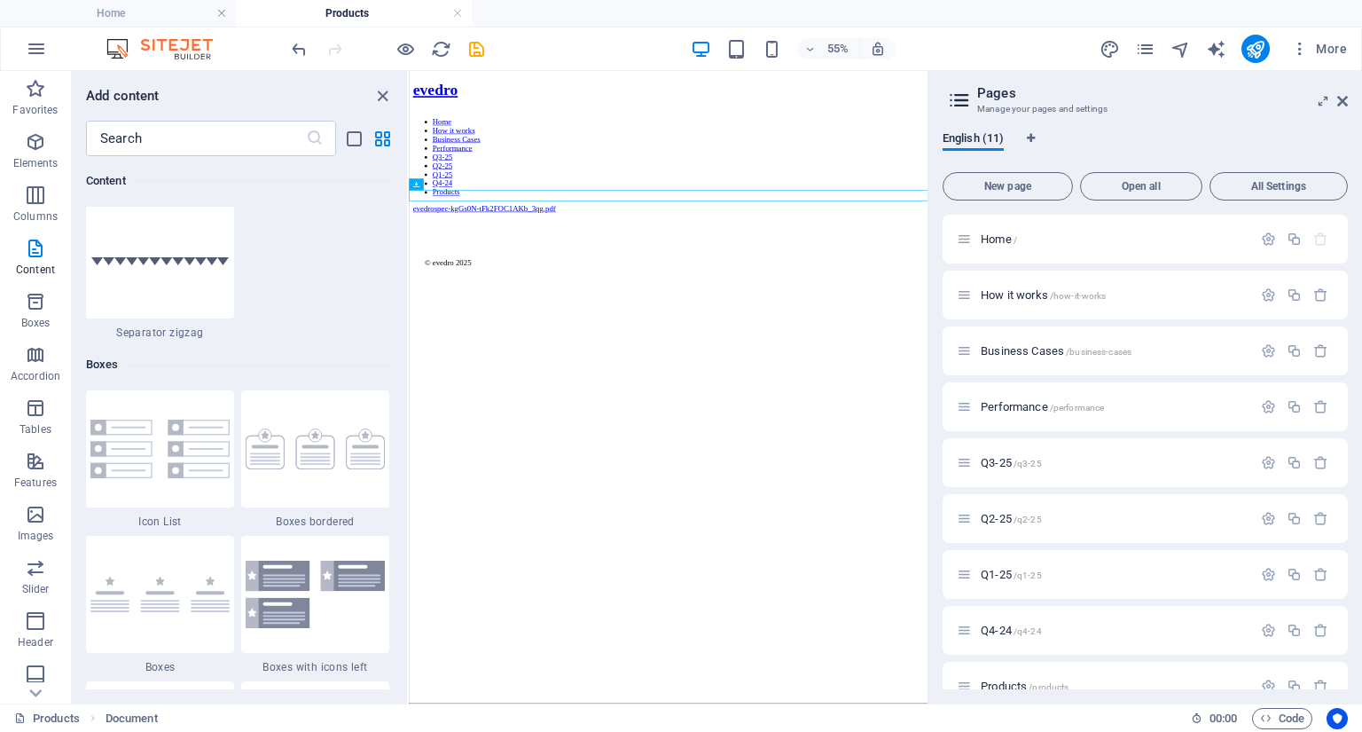
drag, startPoint x: 818, startPoint y: 381, endPoint x: 423, endPoint y: 624, distance: 463.5
click at [423, 475] on html "evedro Home How it works Business Cases Performance Q3-25 Q2-25 Q1-25 Q4-24 Pro…" at bounding box center [881, 273] width 944 height 404
drag, startPoint x: 423, startPoint y: 624, endPoint x: 1117, endPoint y: 595, distance: 694.2
click at [1117, 475] on html "evedro Home How it works Business Cases Performance Q3-25 Q2-25 Q1-25 Q4-24 Pro…" at bounding box center [881, 273] width 944 height 404
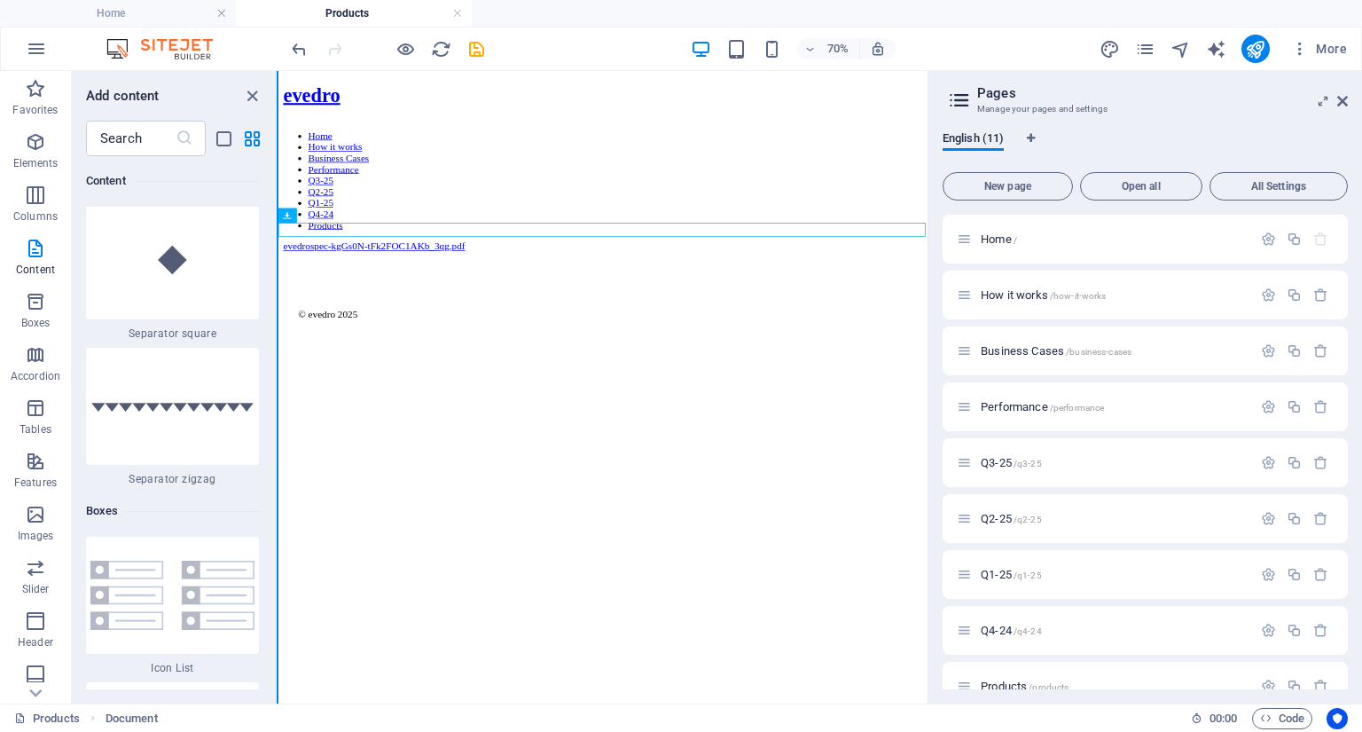
scroll to position [9044, 0]
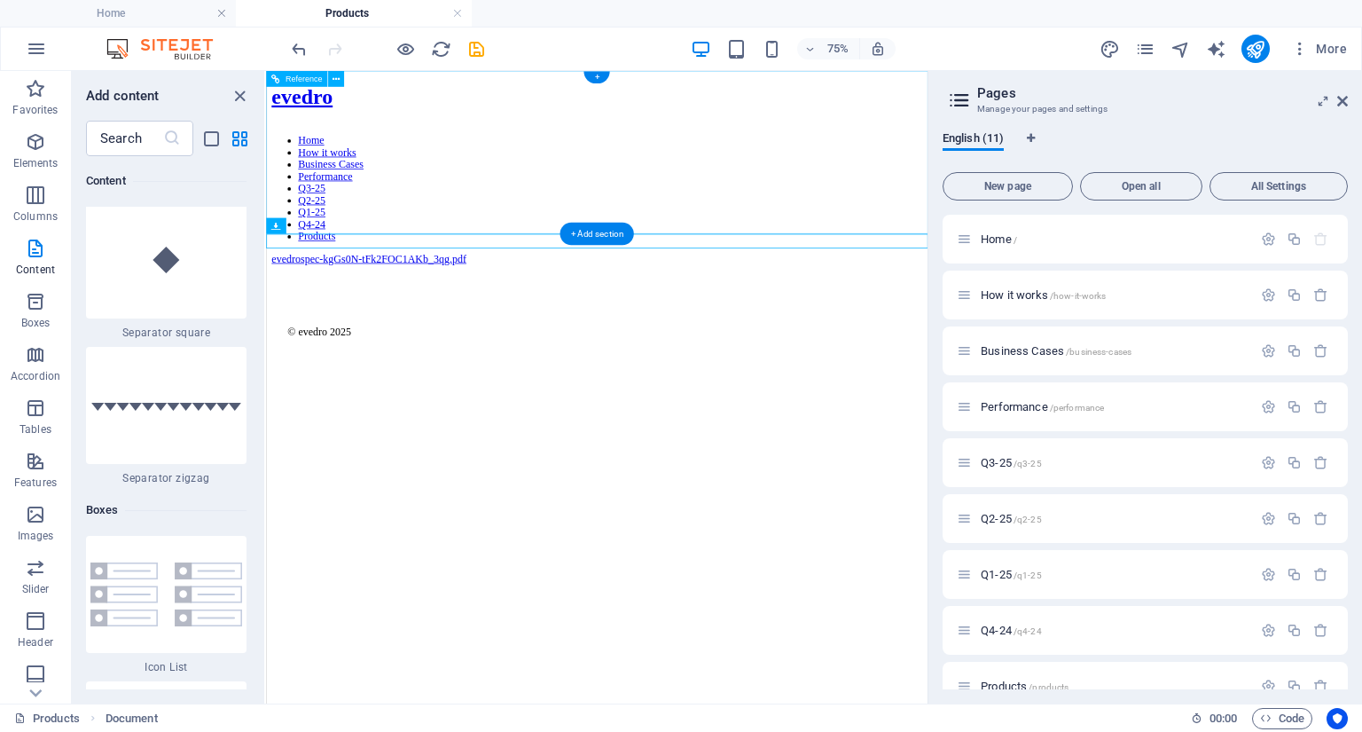
click at [404, 122] on div "evedro" at bounding box center [707, 106] width 868 height 33
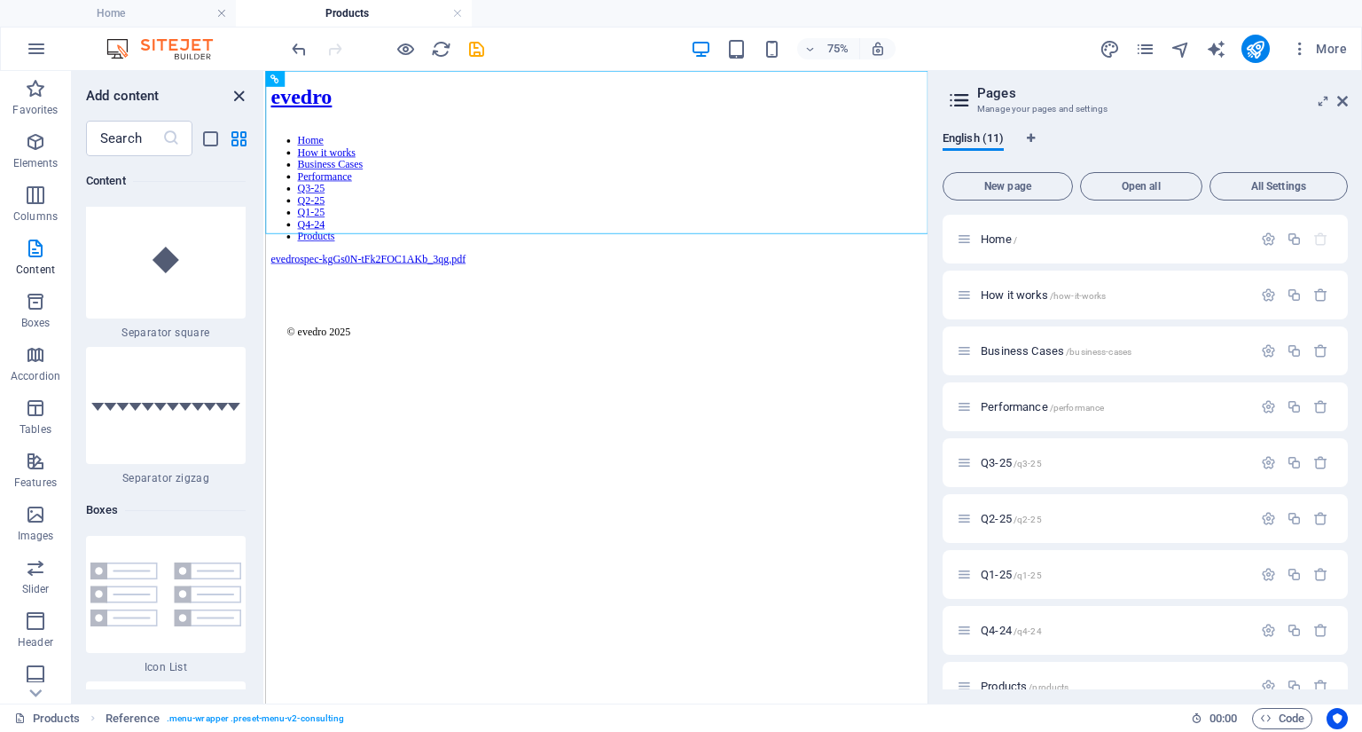
click at [237, 93] on icon "close panel" at bounding box center [239, 96] width 20 height 20
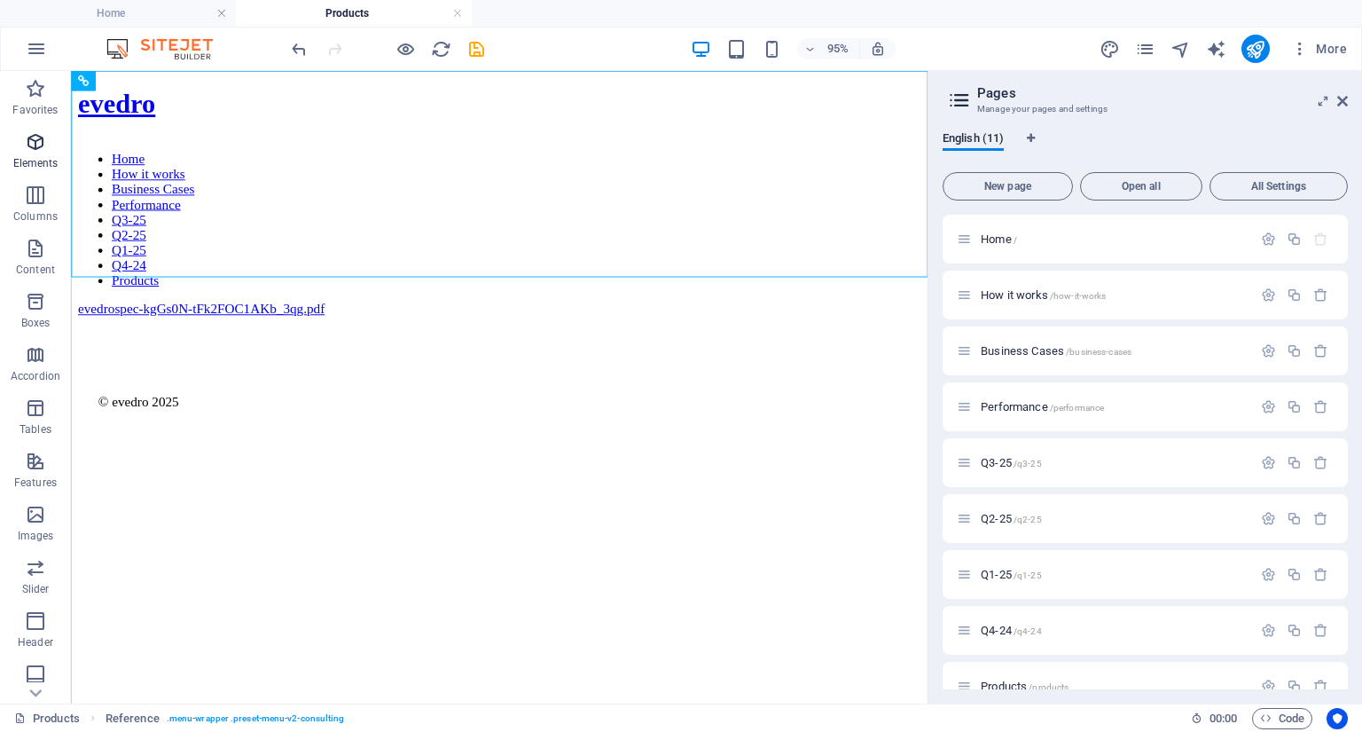
click at [34, 143] on icon "button" at bounding box center [35, 141] width 21 height 21
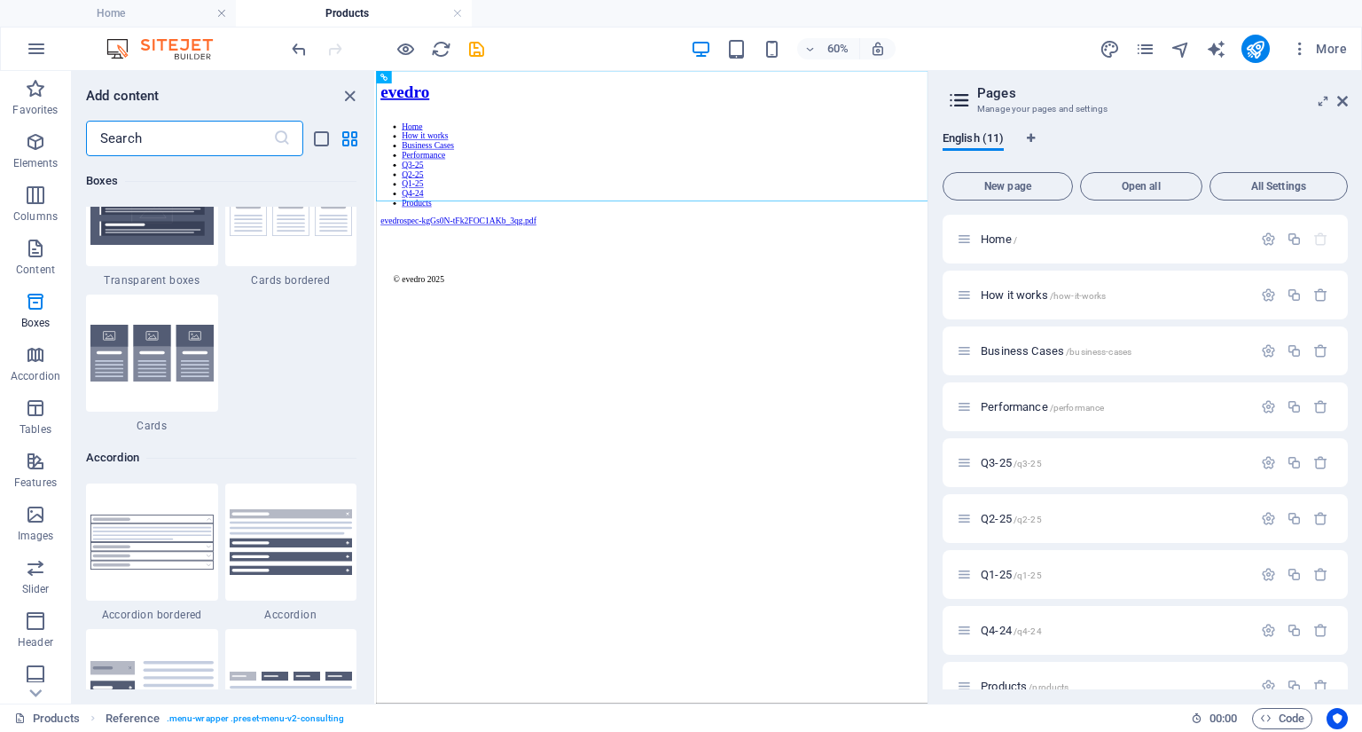
scroll to position [5456, 0]
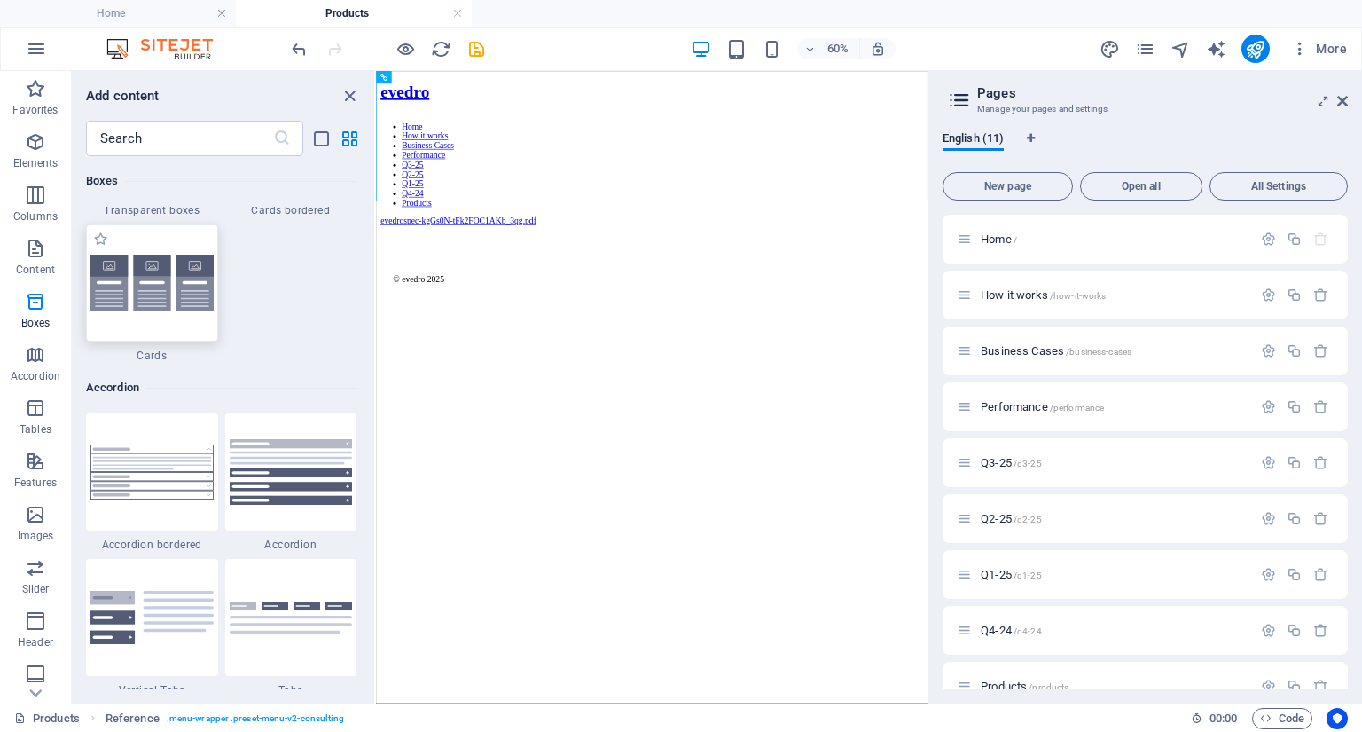
click at [123, 275] on img at bounding box center [151, 284] width 123 height 58
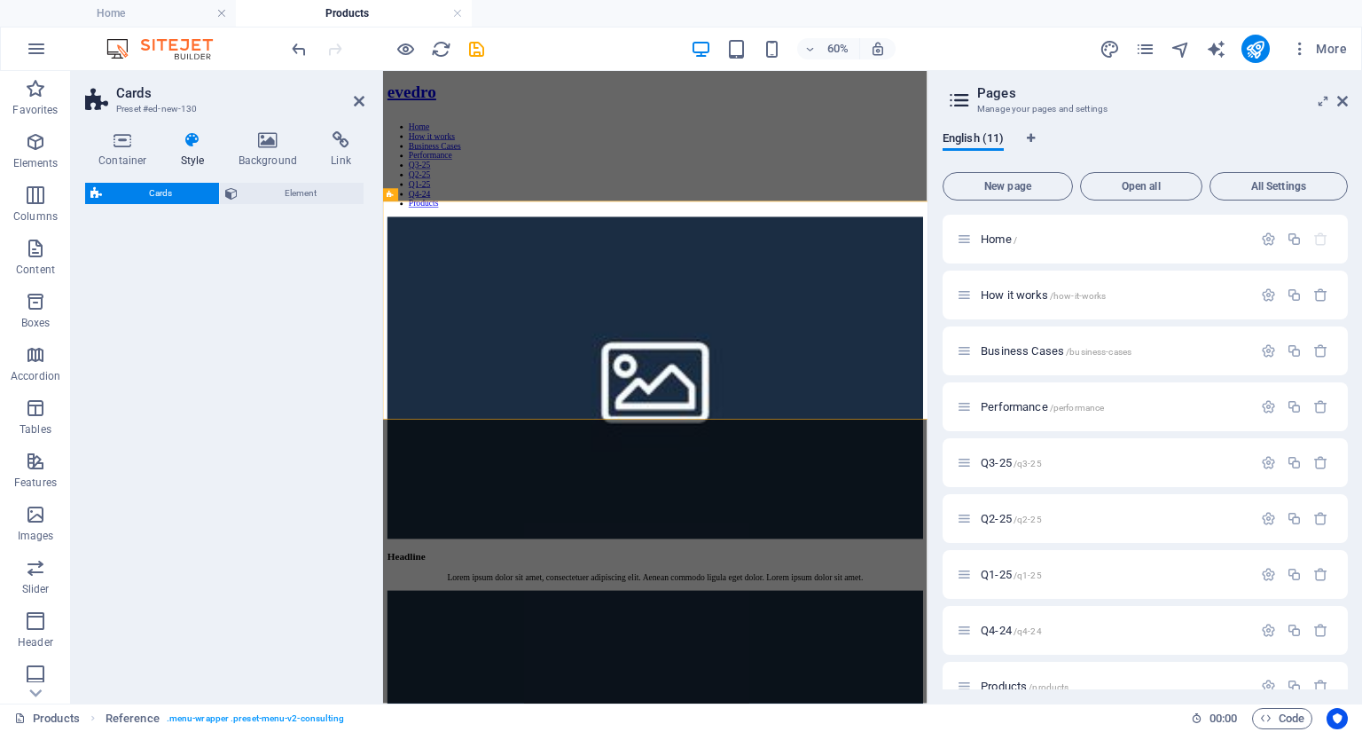
select select "rem"
select select "preset-image-boxes-v3-default"
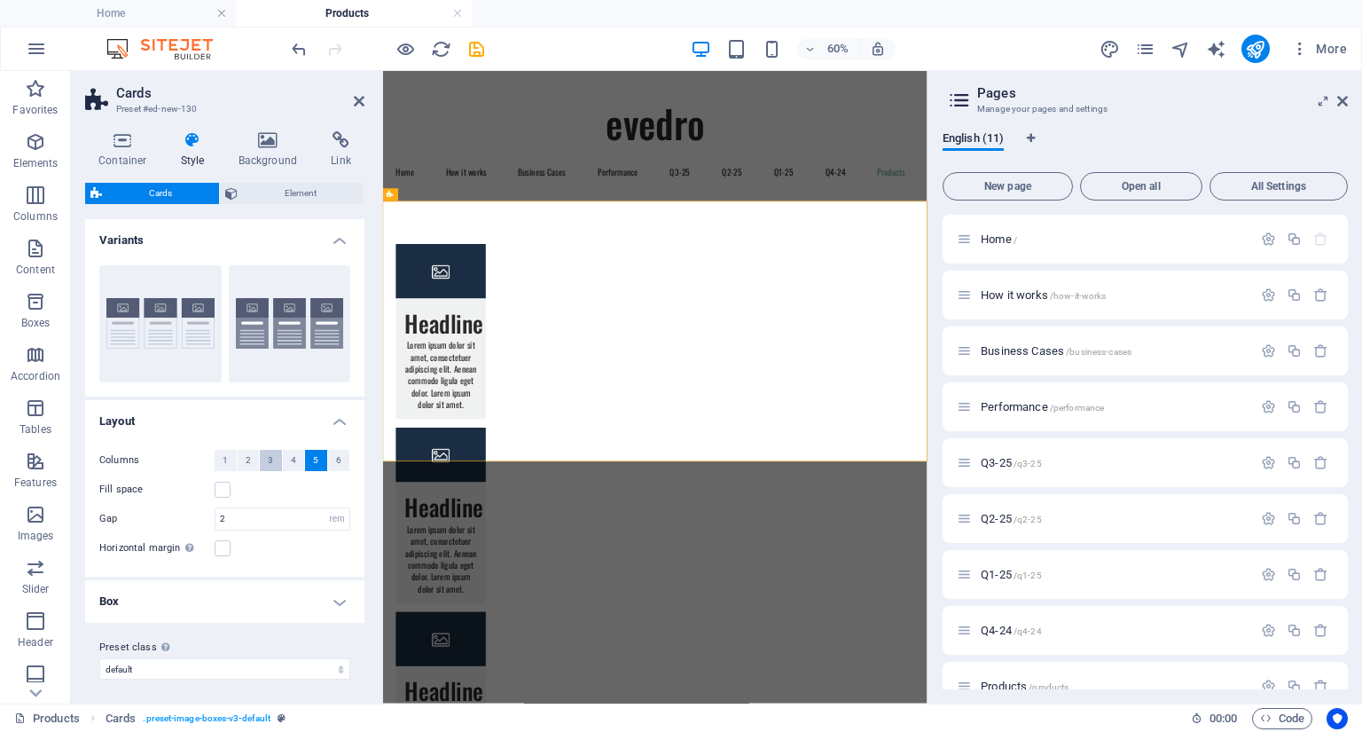
click at [268, 462] on span "3" at bounding box center [270, 460] width 5 height 21
click at [247, 457] on span "2" at bounding box center [248, 460] width 5 height 21
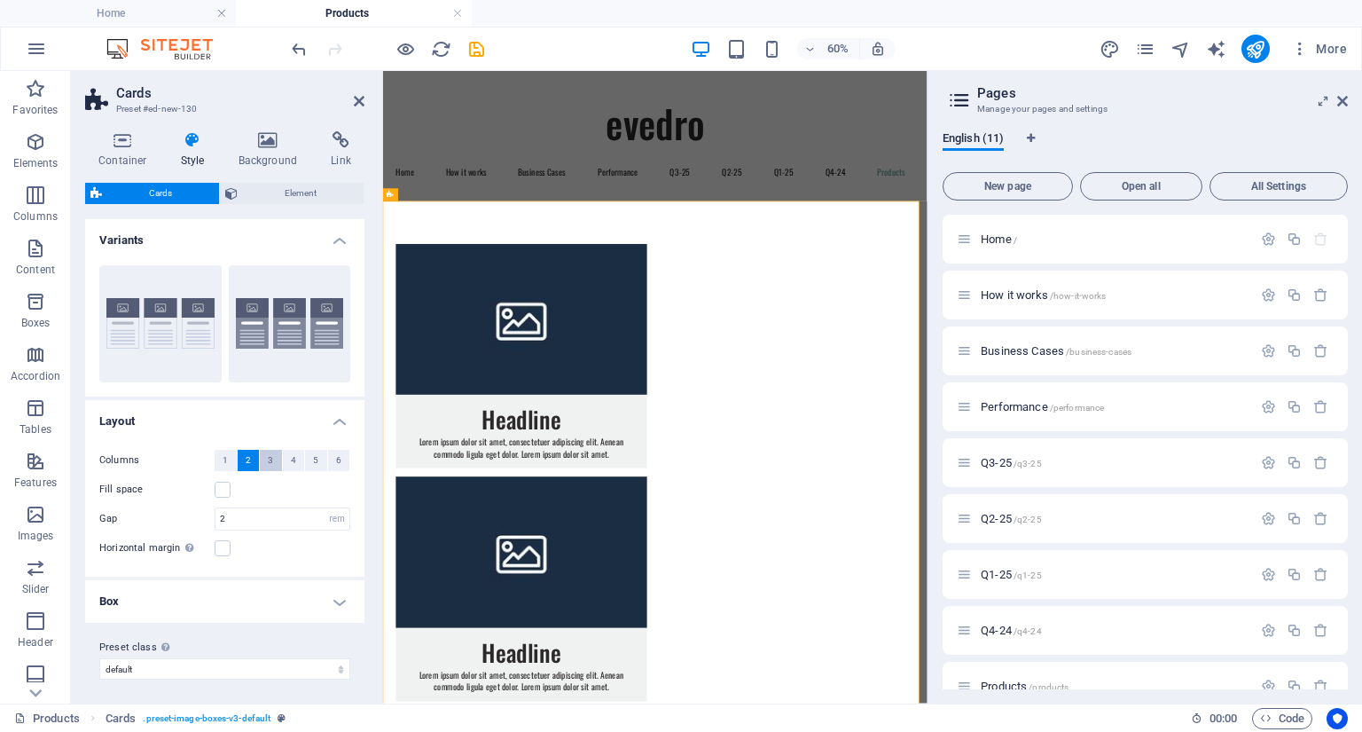
click at [264, 460] on button "3" at bounding box center [271, 460] width 22 height 21
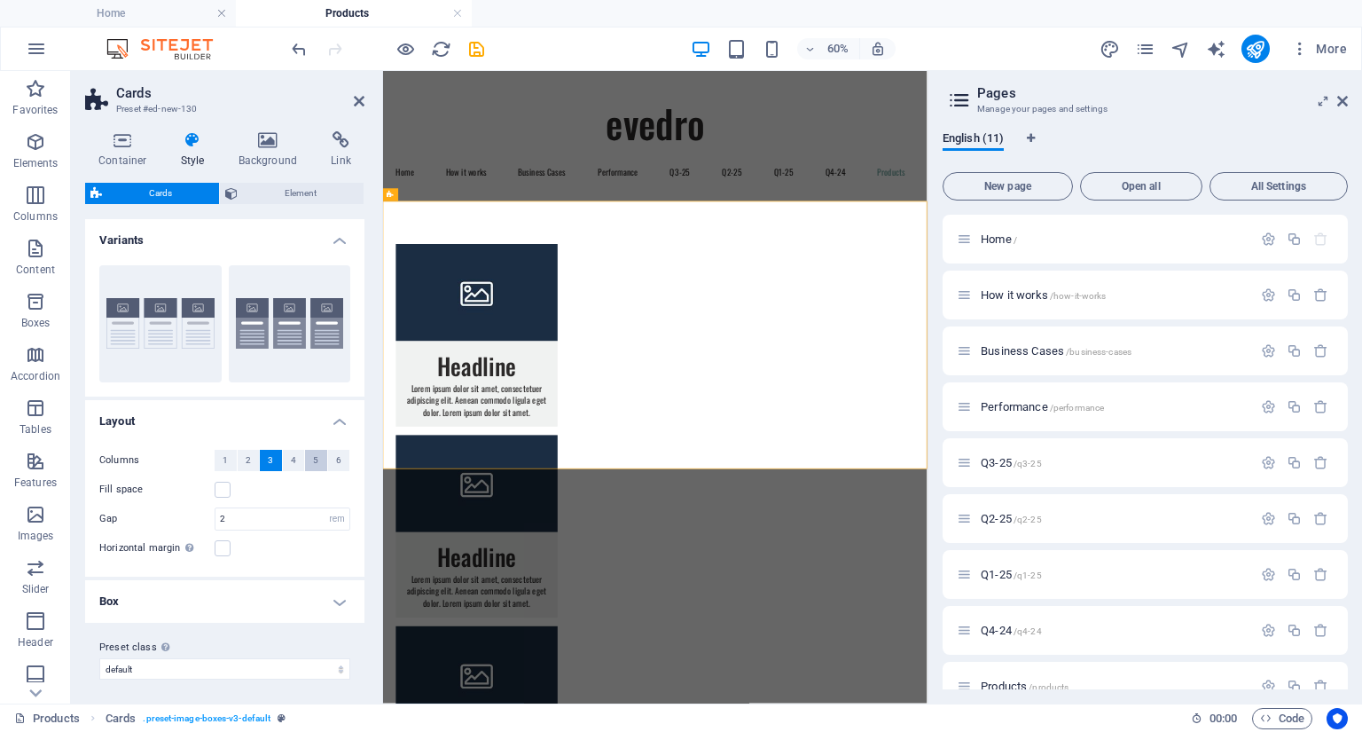
click at [313, 455] on span "5" at bounding box center [315, 460] width 5 height 21
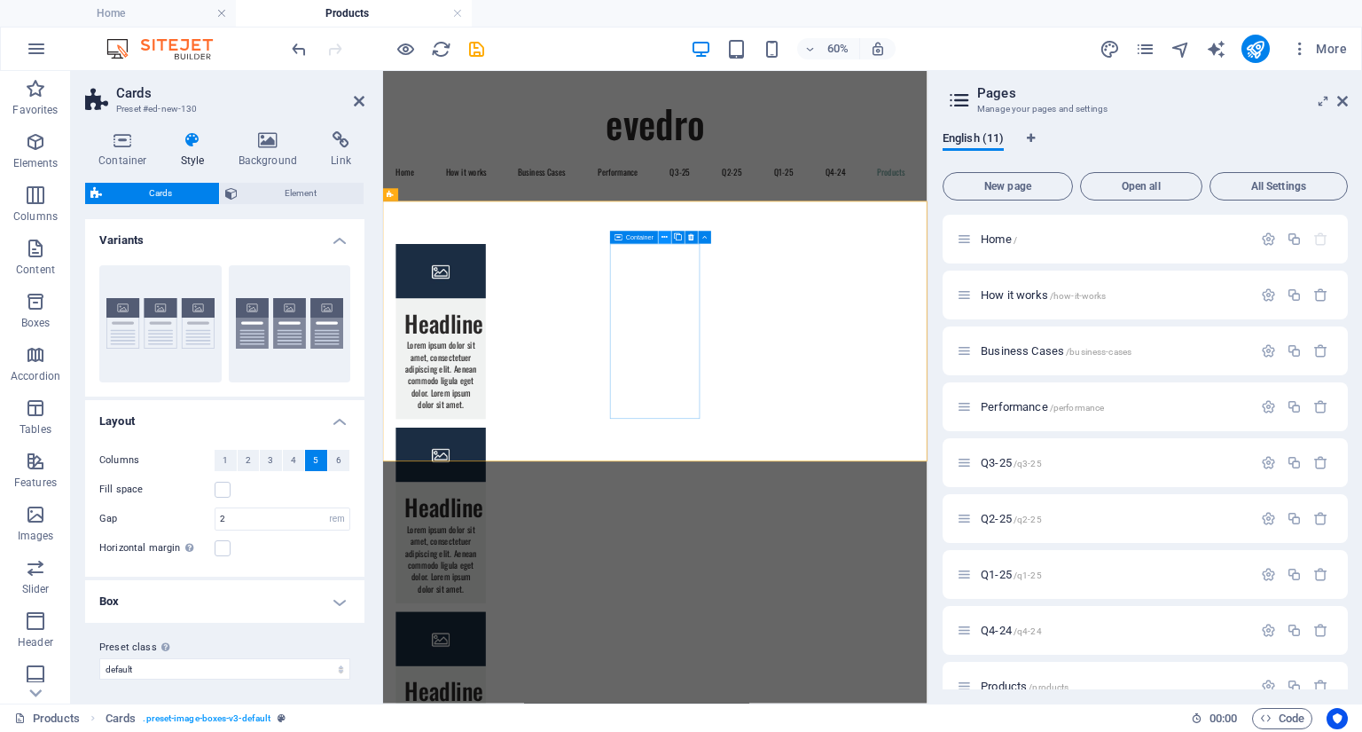
click at [666, 238] on icon at bounding box center [666, 237] width 6 height 12
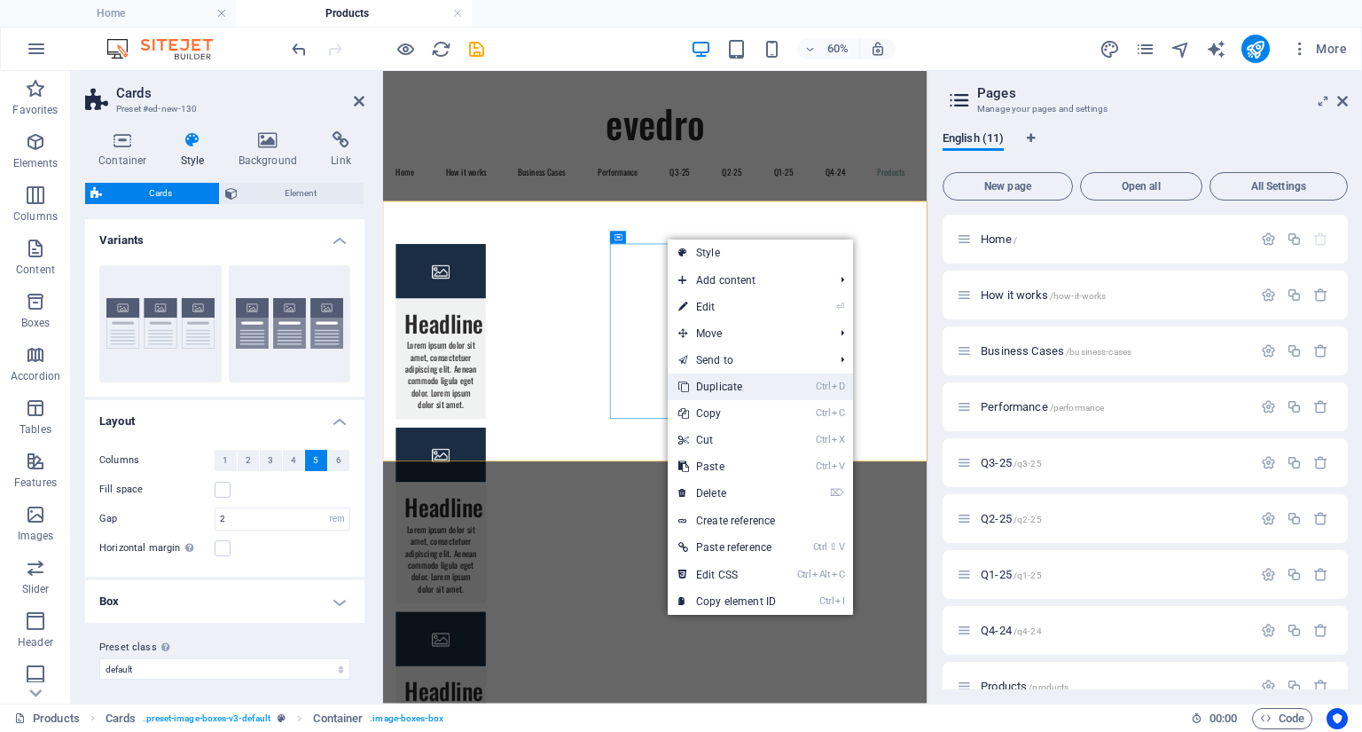
click at [706, 385] on link "Ctrl D Duplicate" at bounding box center [727, 386] width 119 height 27
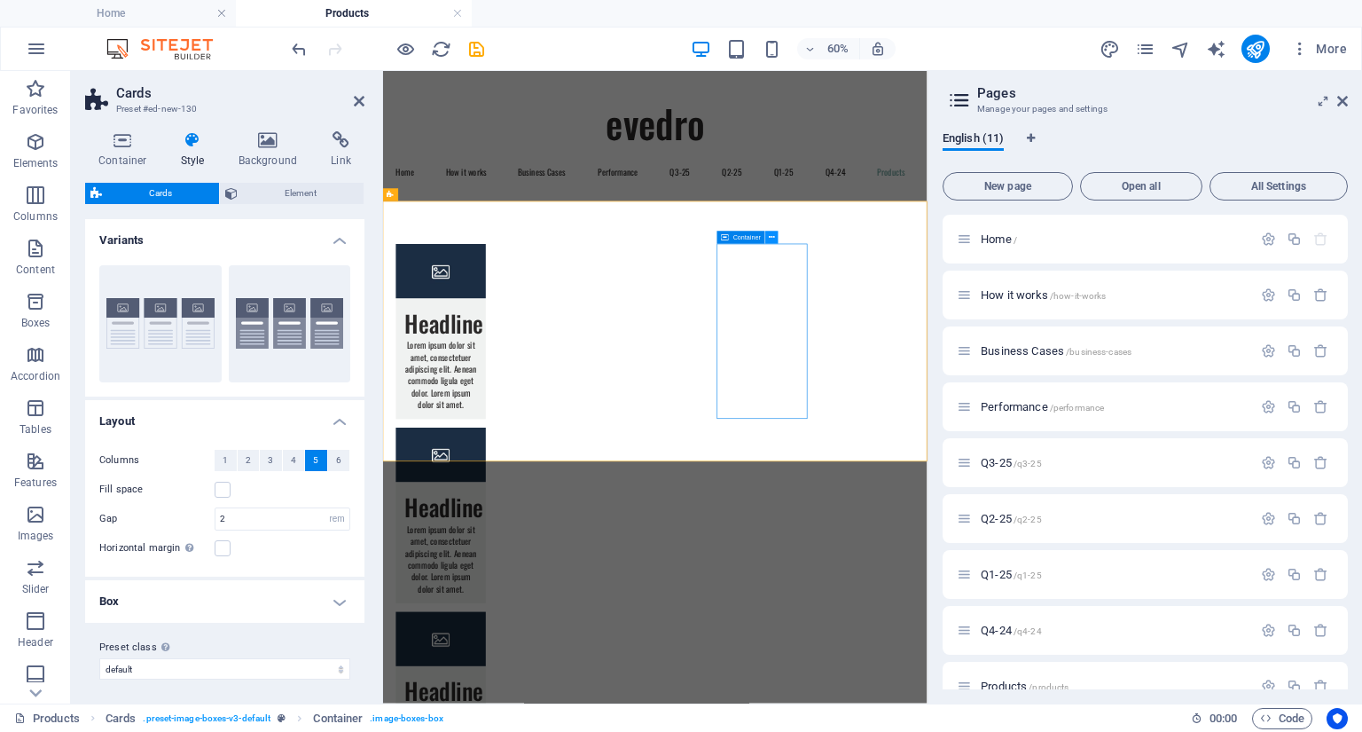
click at [771, 238] on icon at bounding box center [773, 237] width 6 height 12
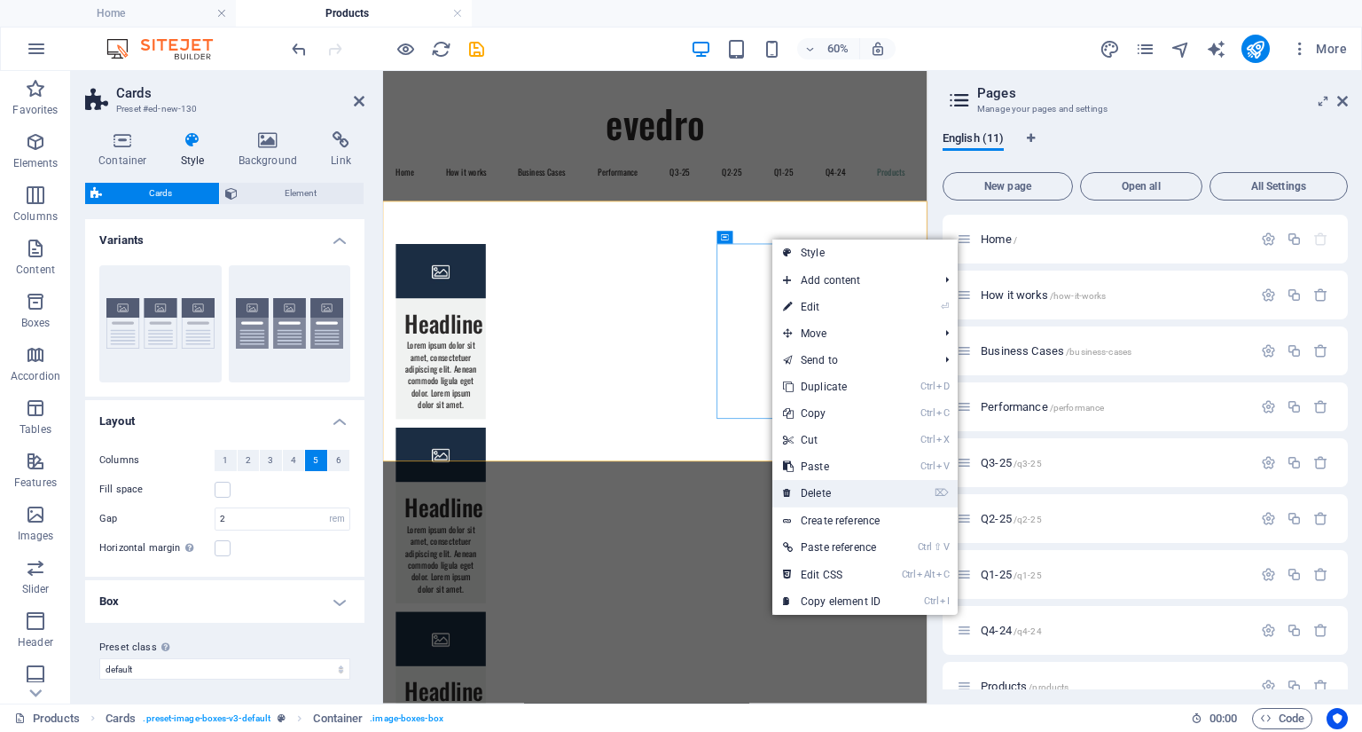
click at [812, 488] on link "⌦ Delete" at bounding box center [831, 493] width 119 height 27
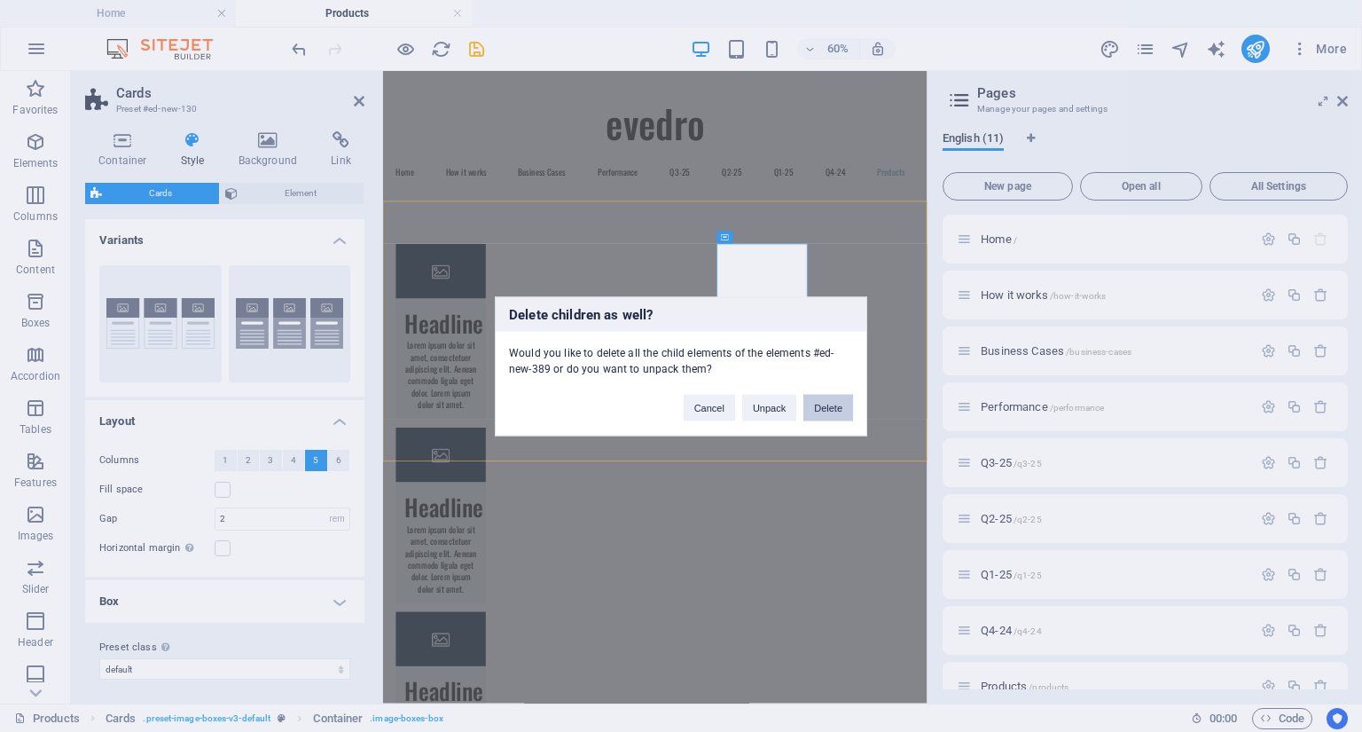
click at [830, 409] on button "Delete" at bounding box center [829, 407] width 50 height 27
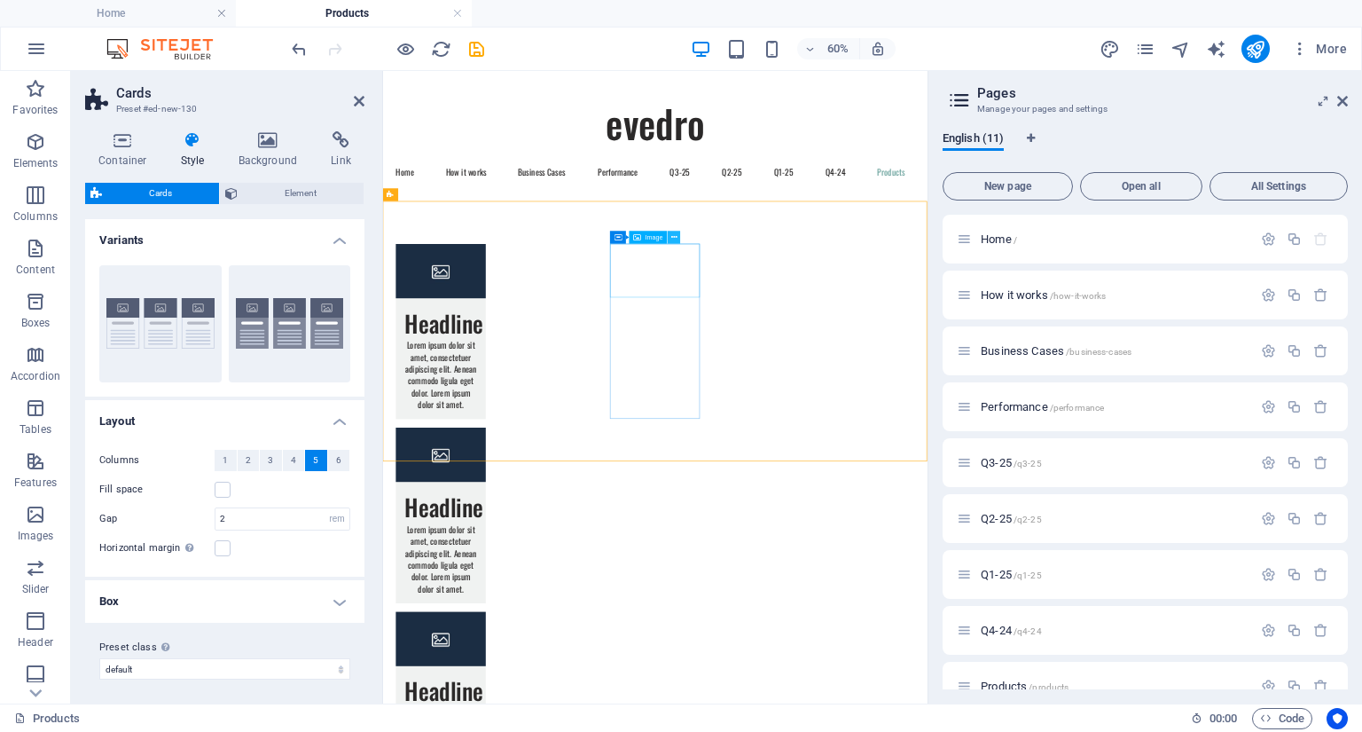
click at [672, 239] on icon at bounding box center [674, 237] width 6 height 12
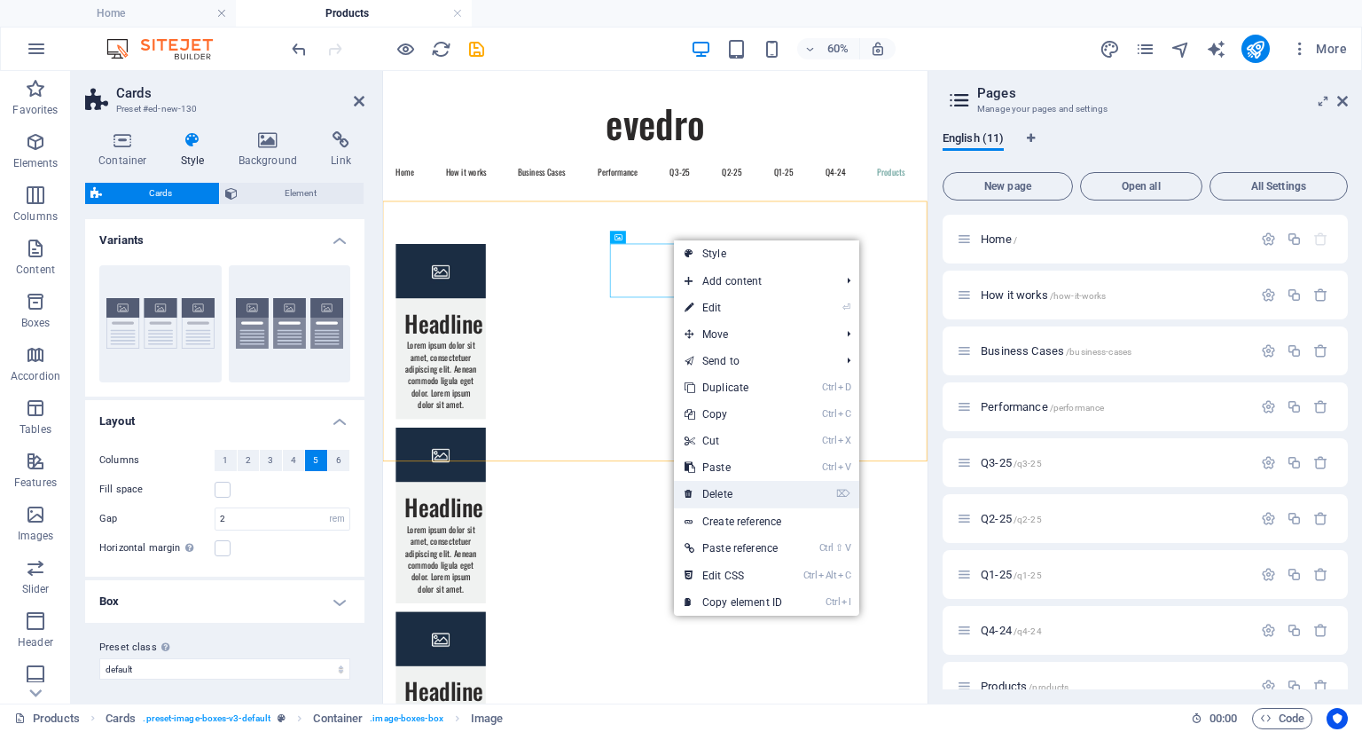
click at [720, 489] on link "⌦ Delete" at bounding box center [733, 494] width 119 height 27
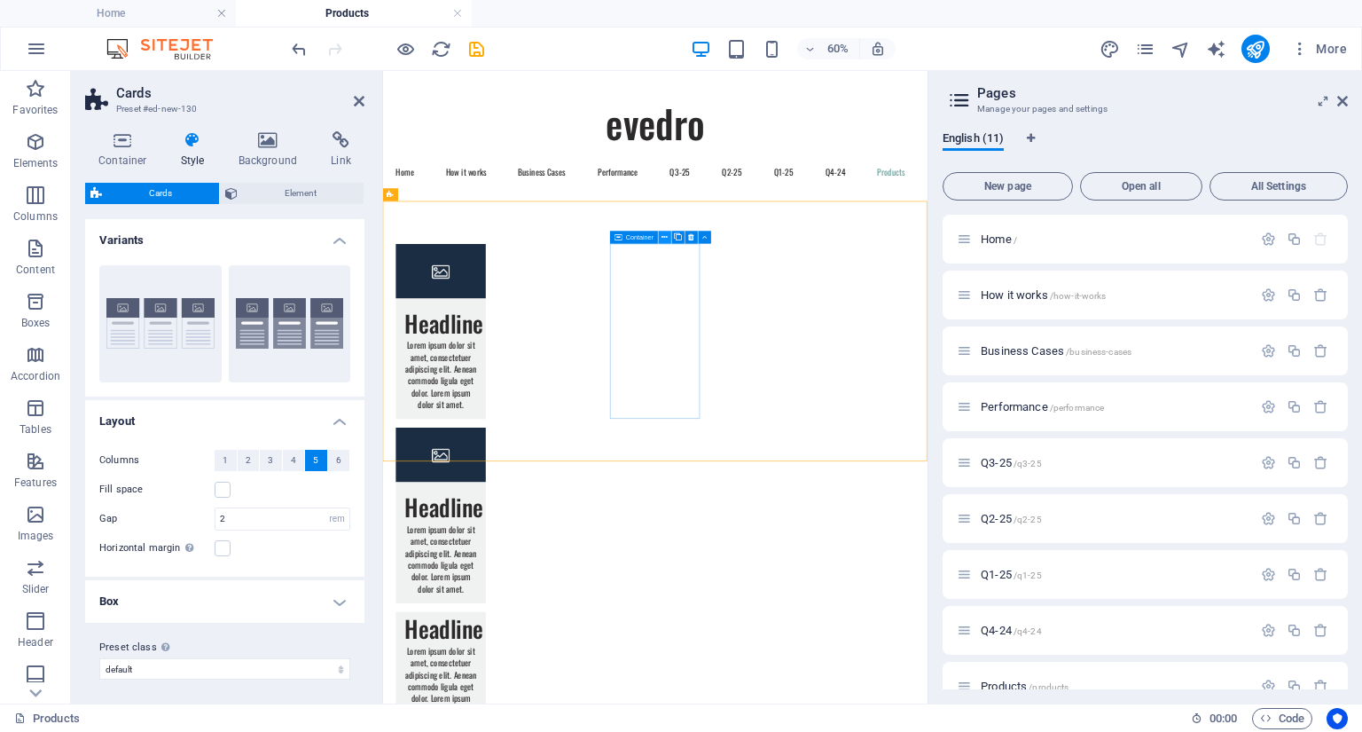
click at [664, 238] on icon at bounding box center [666, 237] width 6 height 12
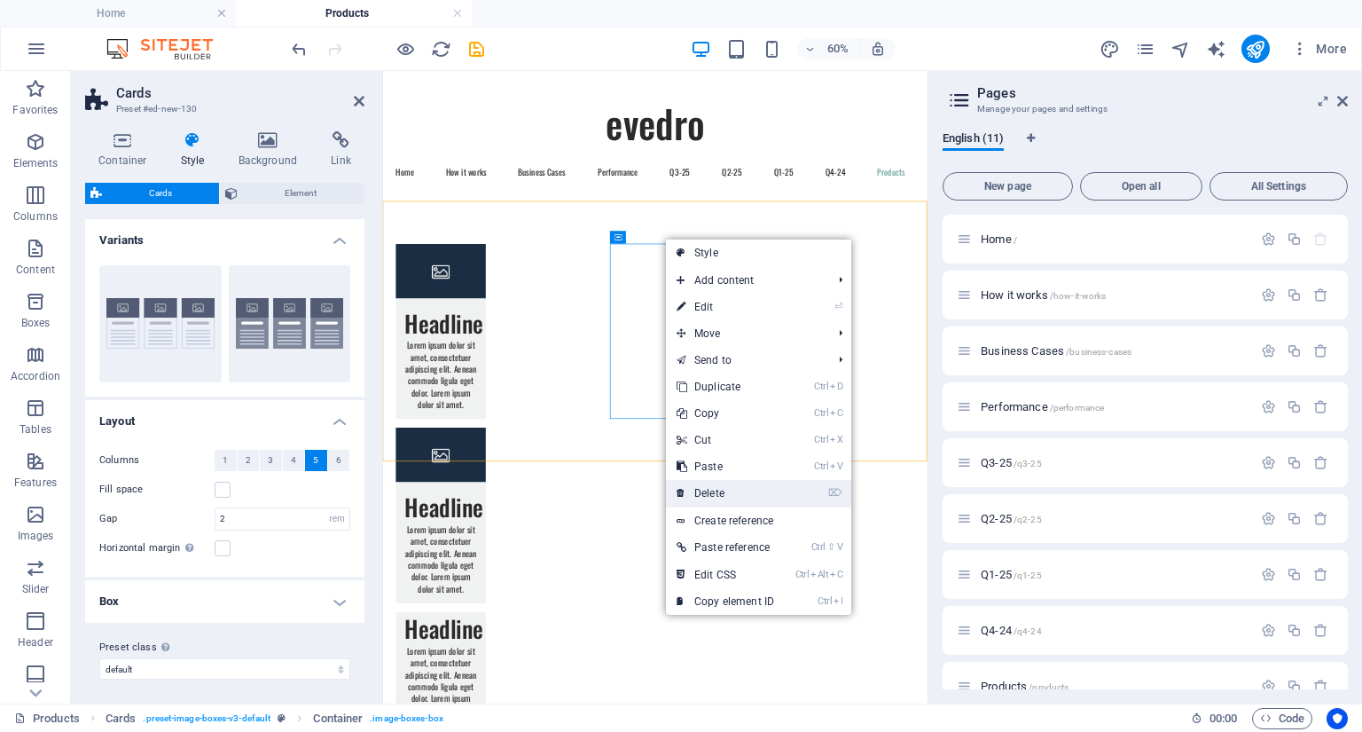
click at [711, 492] on link "⌦ Delete" at bounding box center [725, 493] width 119 height 27
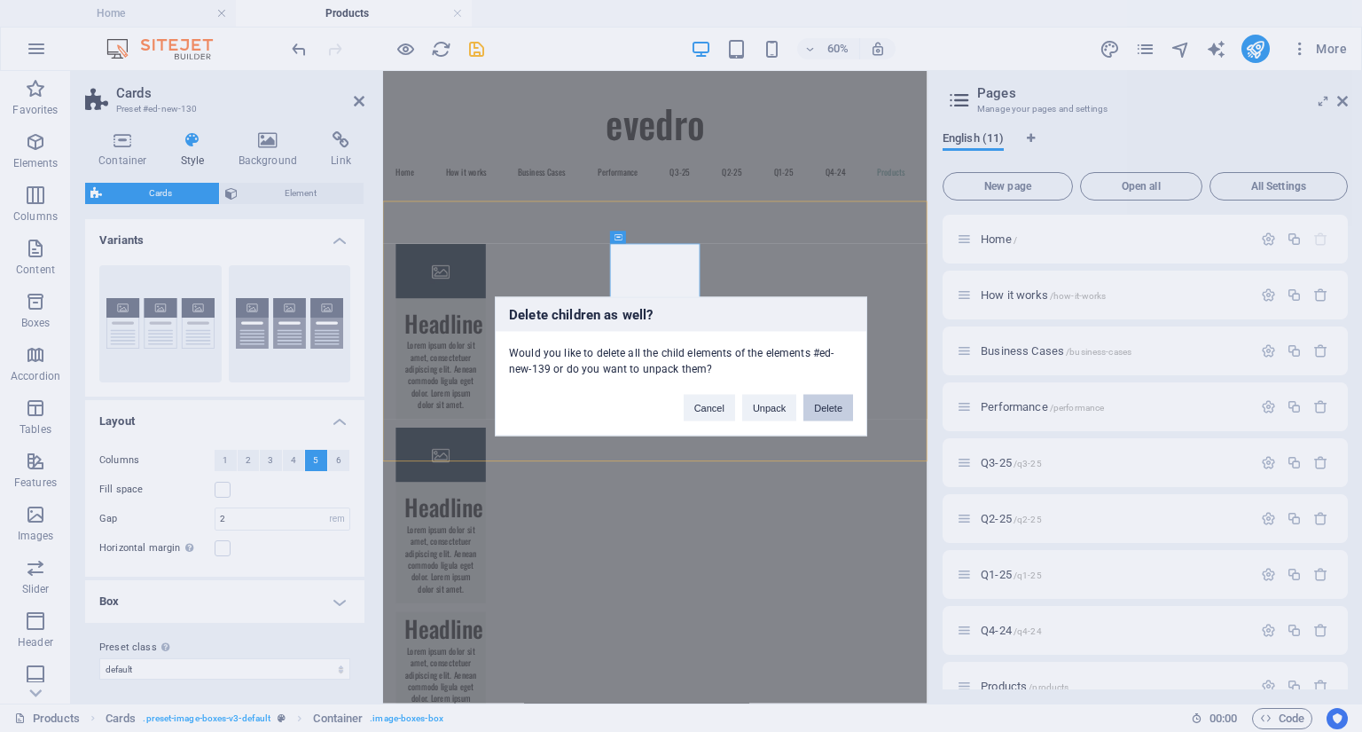
click at [819, 404] on button "Delete" at bounding box center [829, 407] width 50 height 27
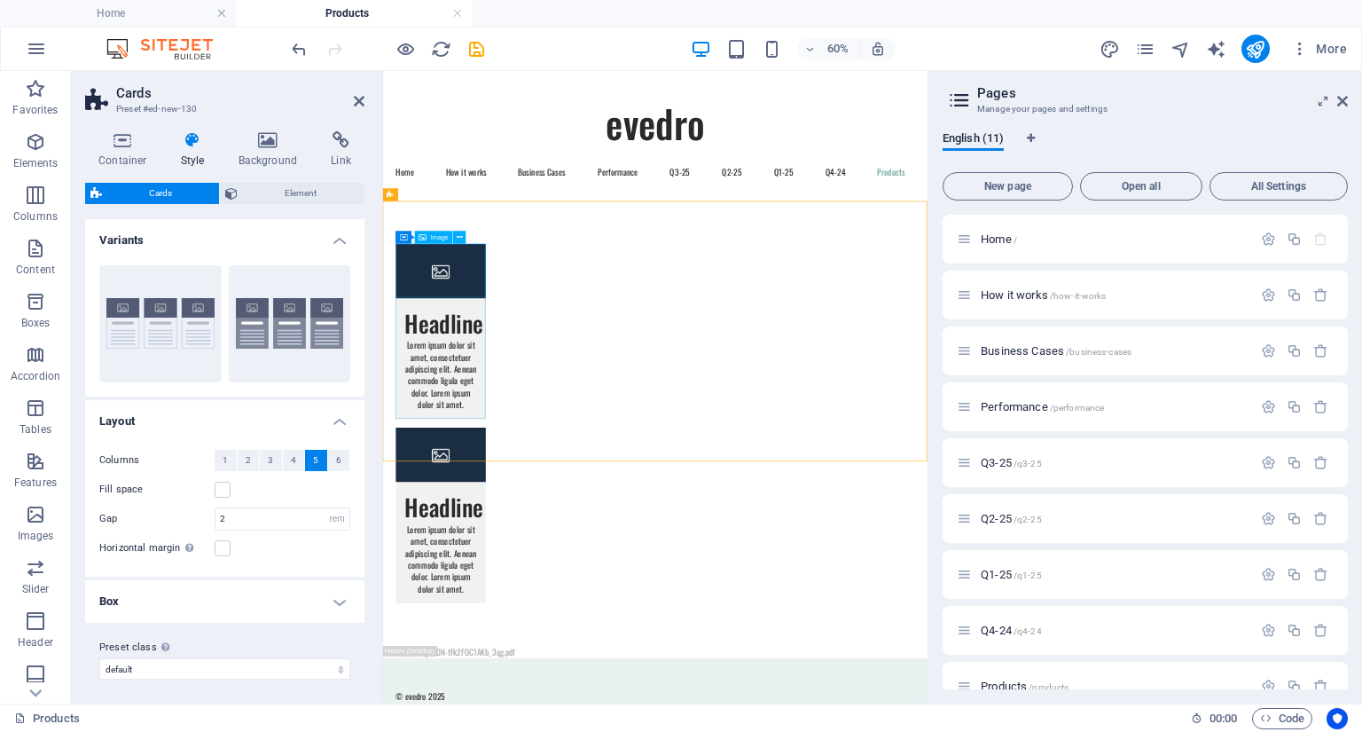
click at [482, 404] on figure at bounding box center [479, 404] width 150 height 90
select select "%"
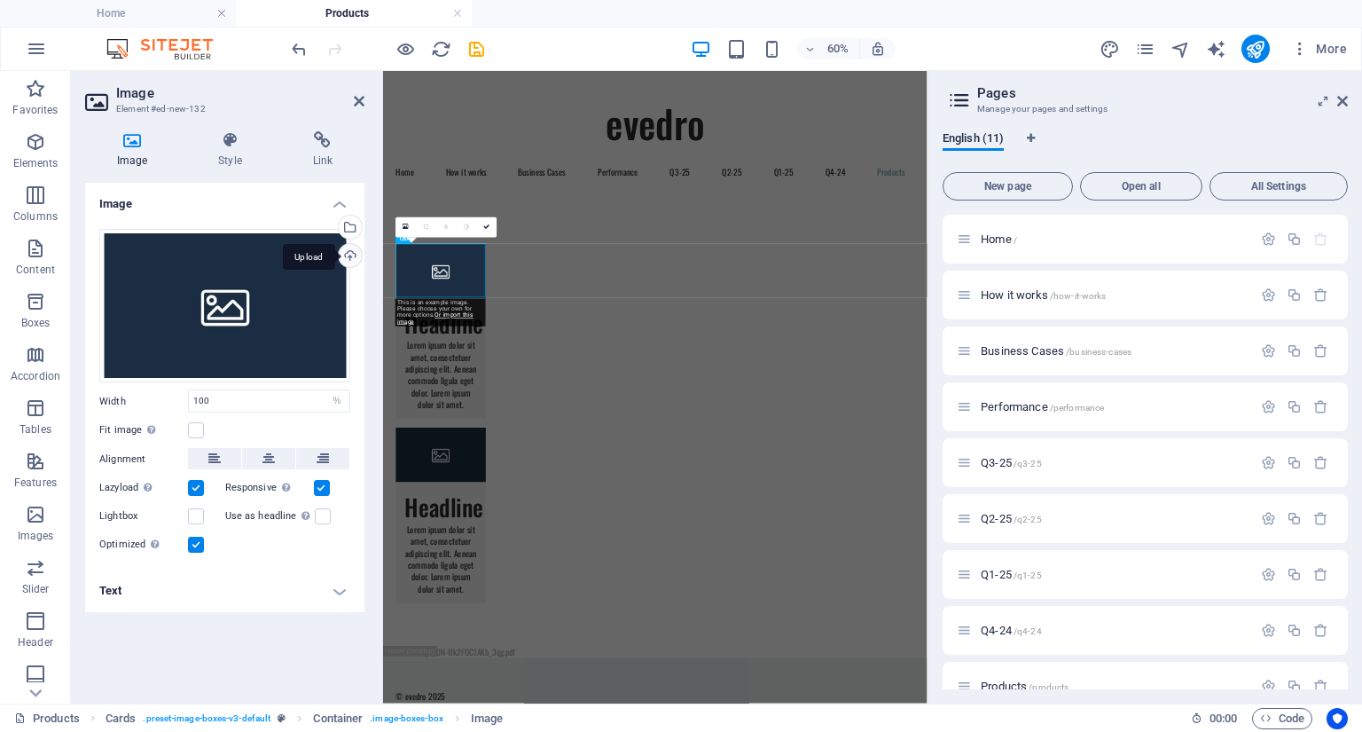
click at [353, 257] on div "Upload" at bounding box center [348, 257] width 27 height 27
click at [349, 225] on div "Select files from the file manager, stock photos, or upload file(s)" at bounding box center [348, 229] width 27 height 27
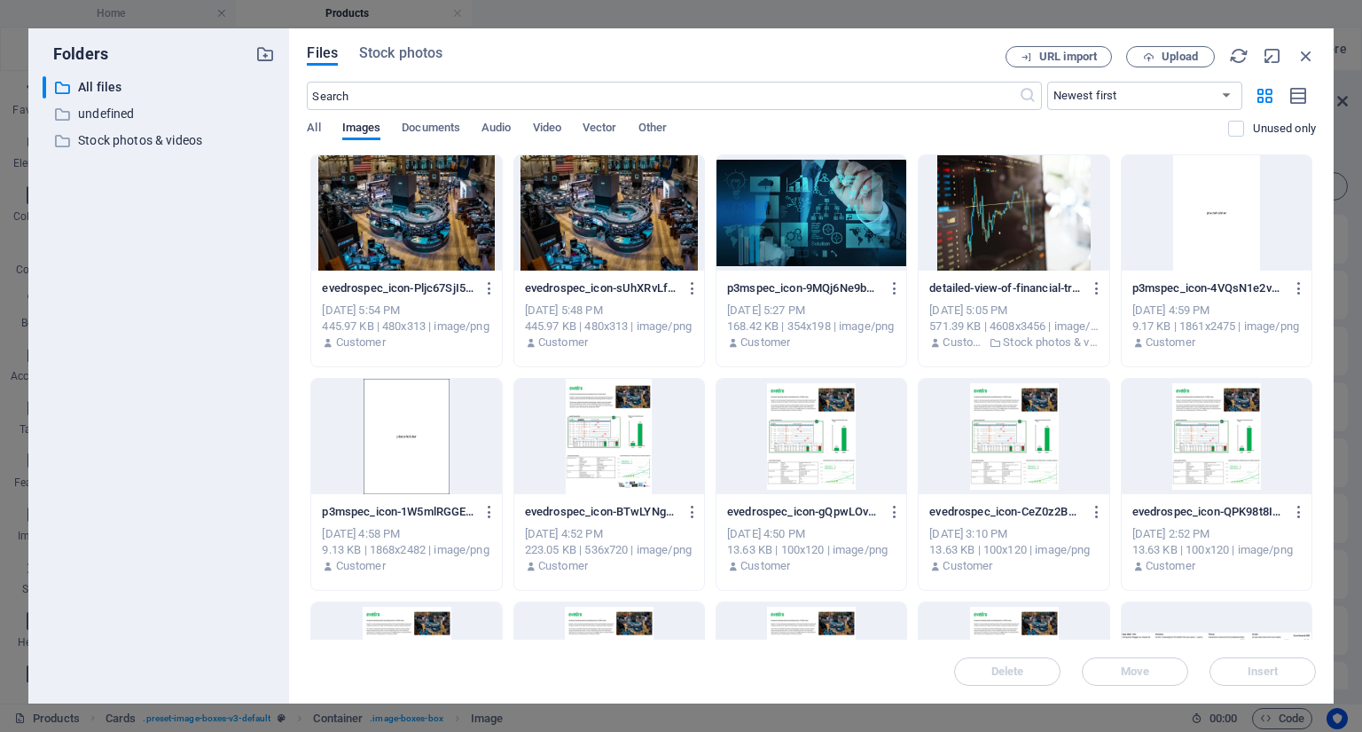
click at [977, 244] on div at bounding box center [1014, 212] width 190 height 115
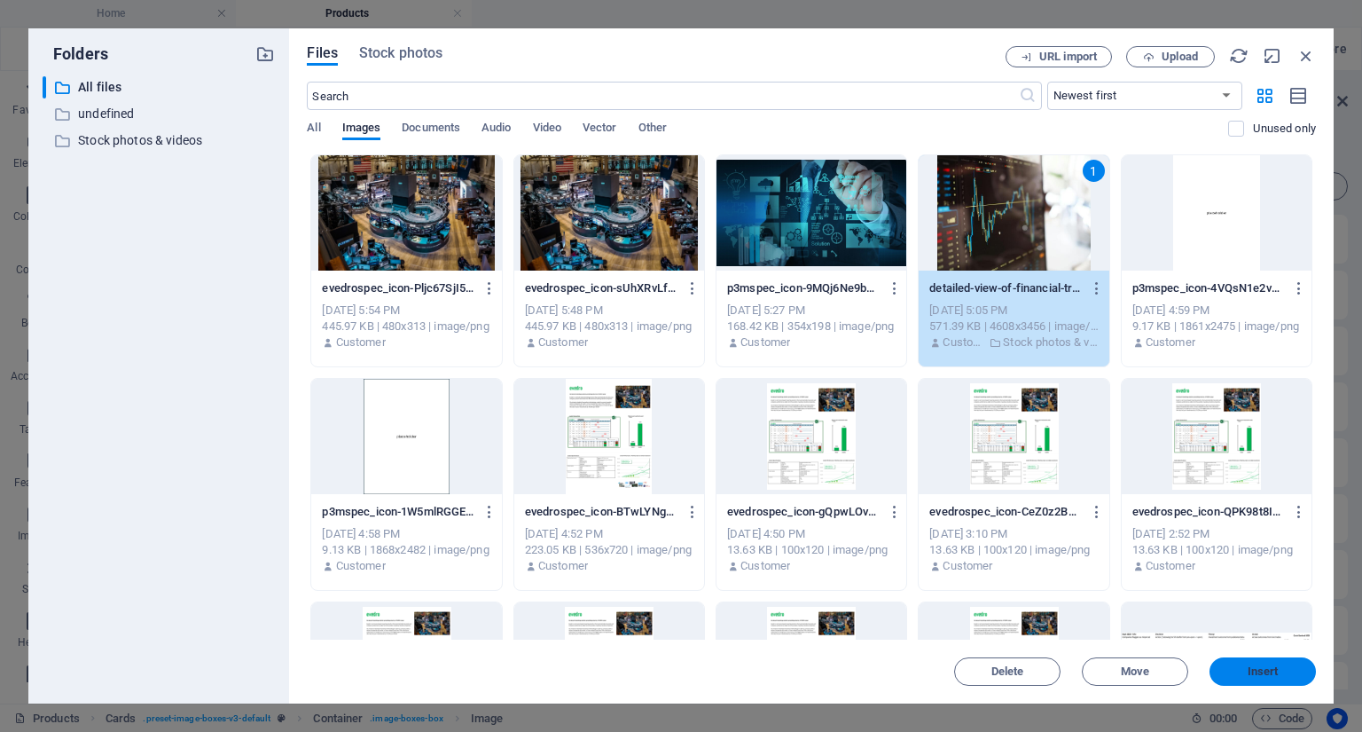
click at [1263, 682] on button "Insert" at bounding box center [1263, 671] width 106 height 28
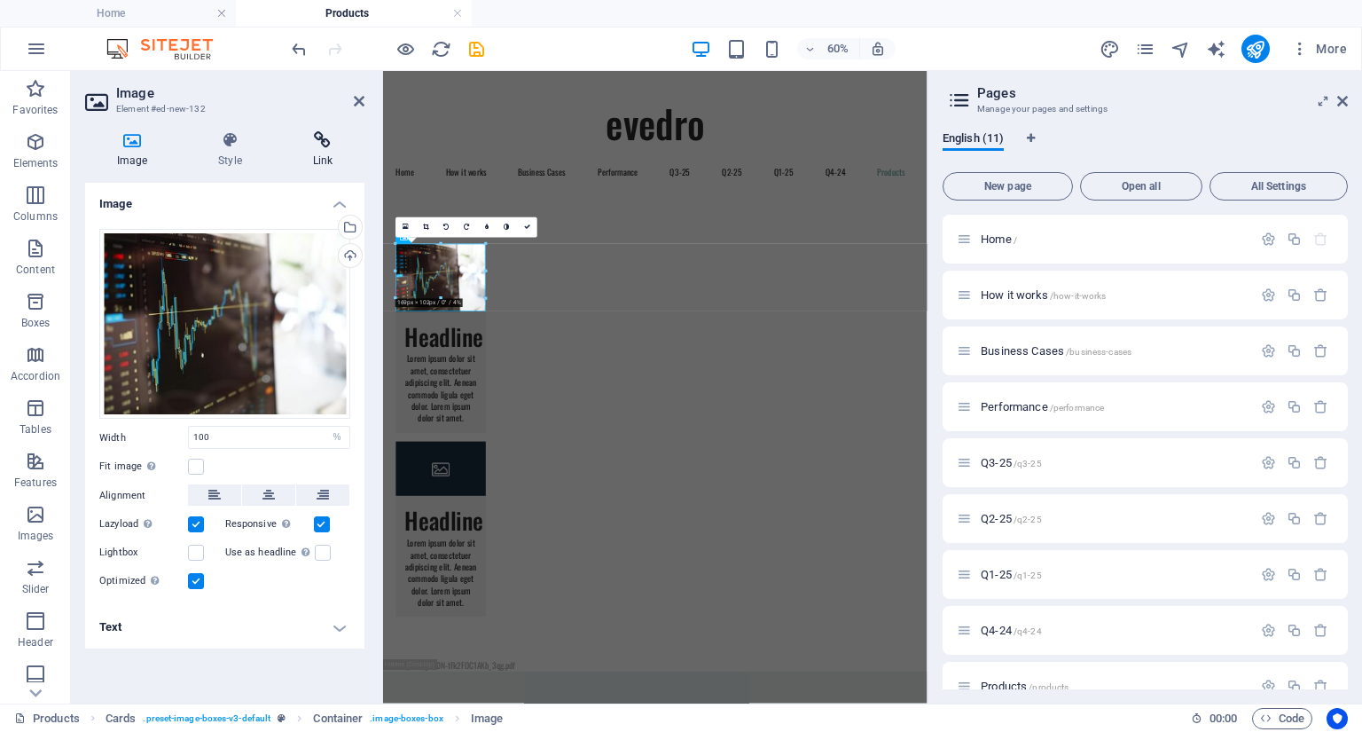
click at [320, 152] on h4 "Link" at bounding box center [322, 149] width 83 height 37
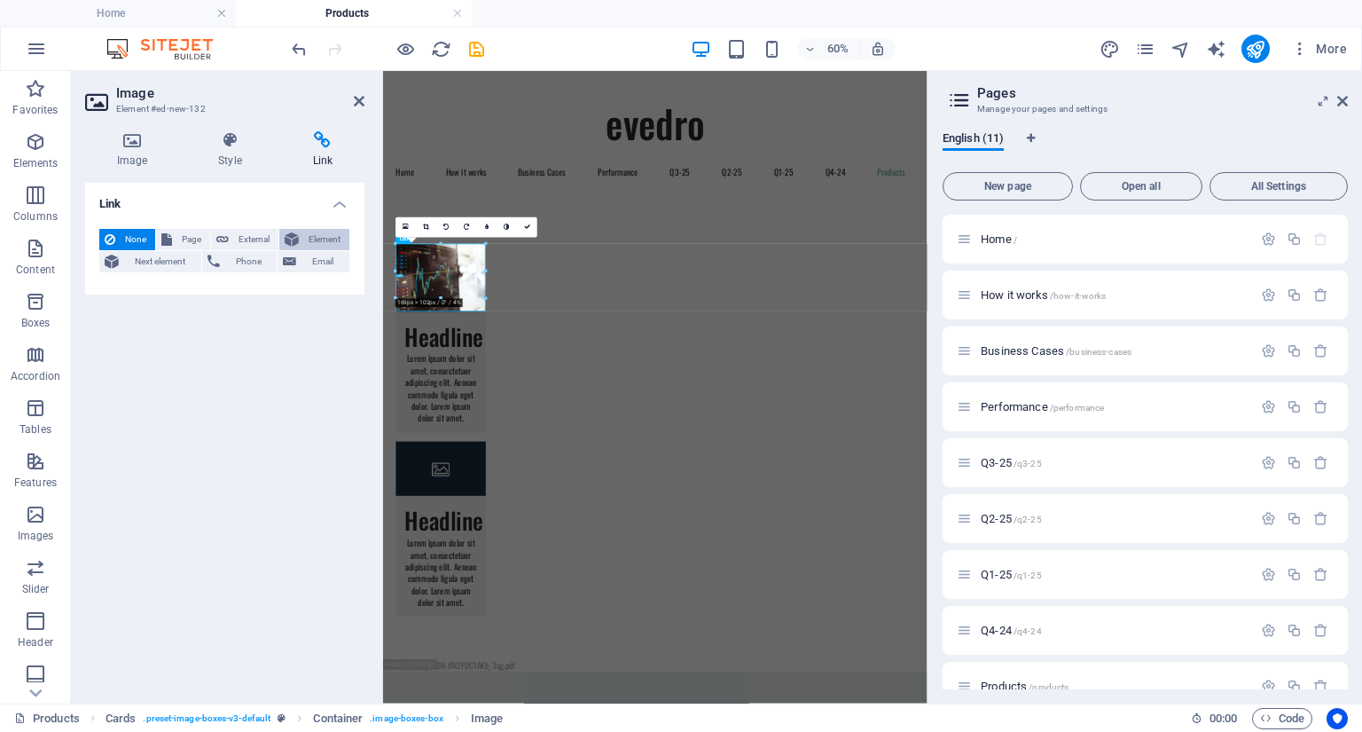
click at [299, 235] on button "Element" at bounding box center [314, 239] width 70 height 21
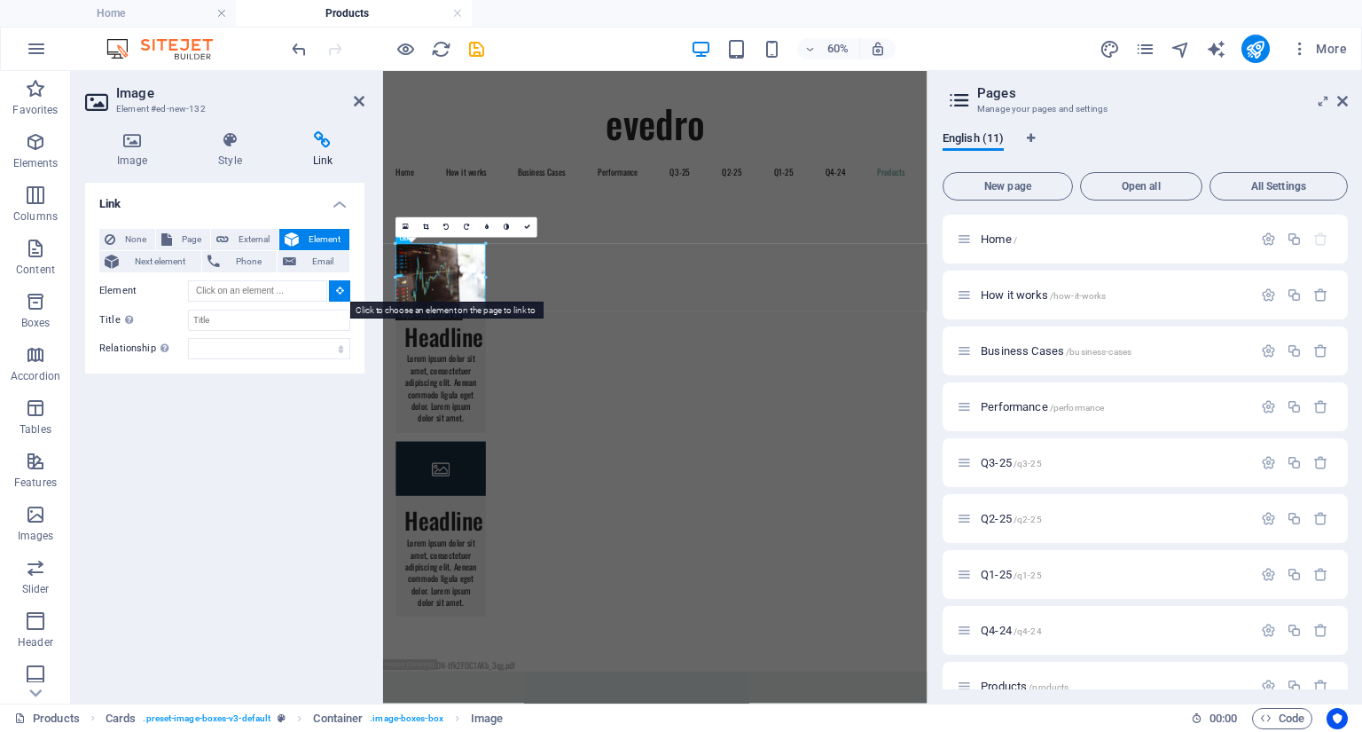
click at [336, 287] on icon at bounding box center [340, 290] width 8 height 9
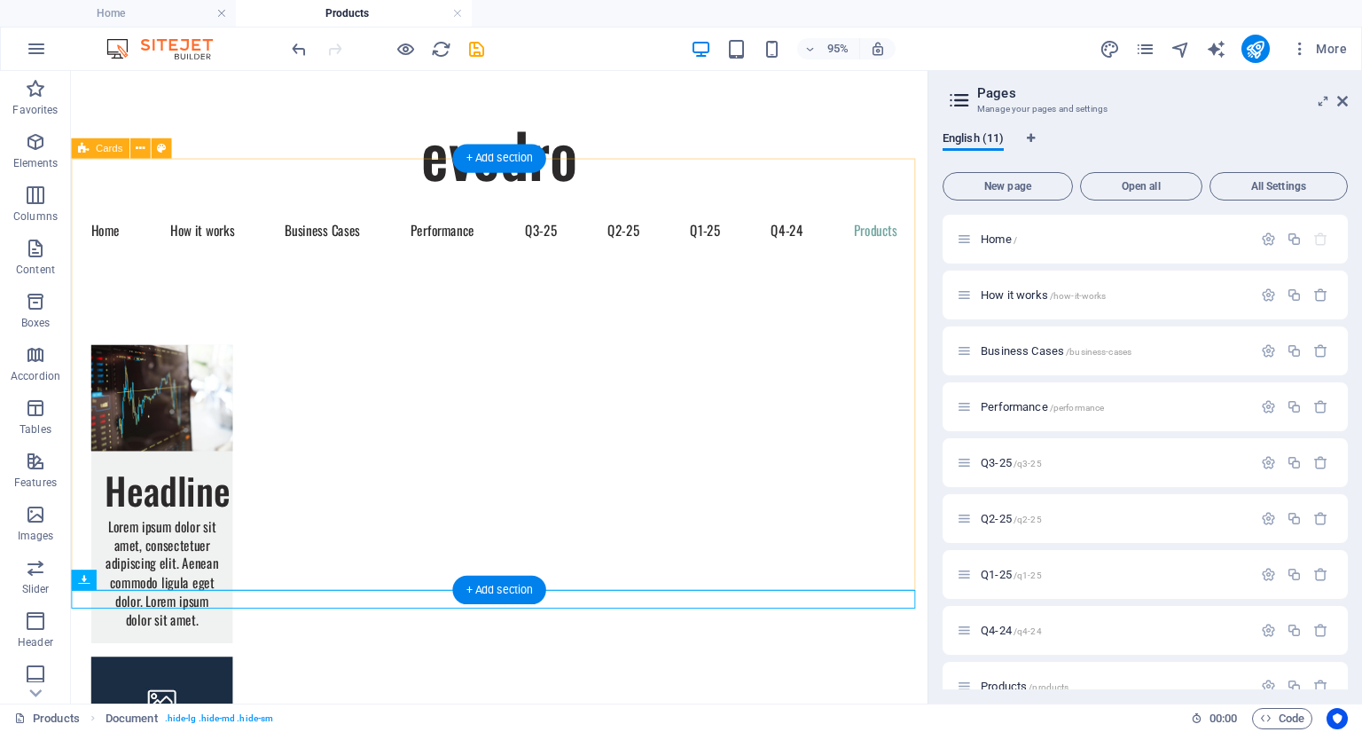
scroll to position [124, 0]
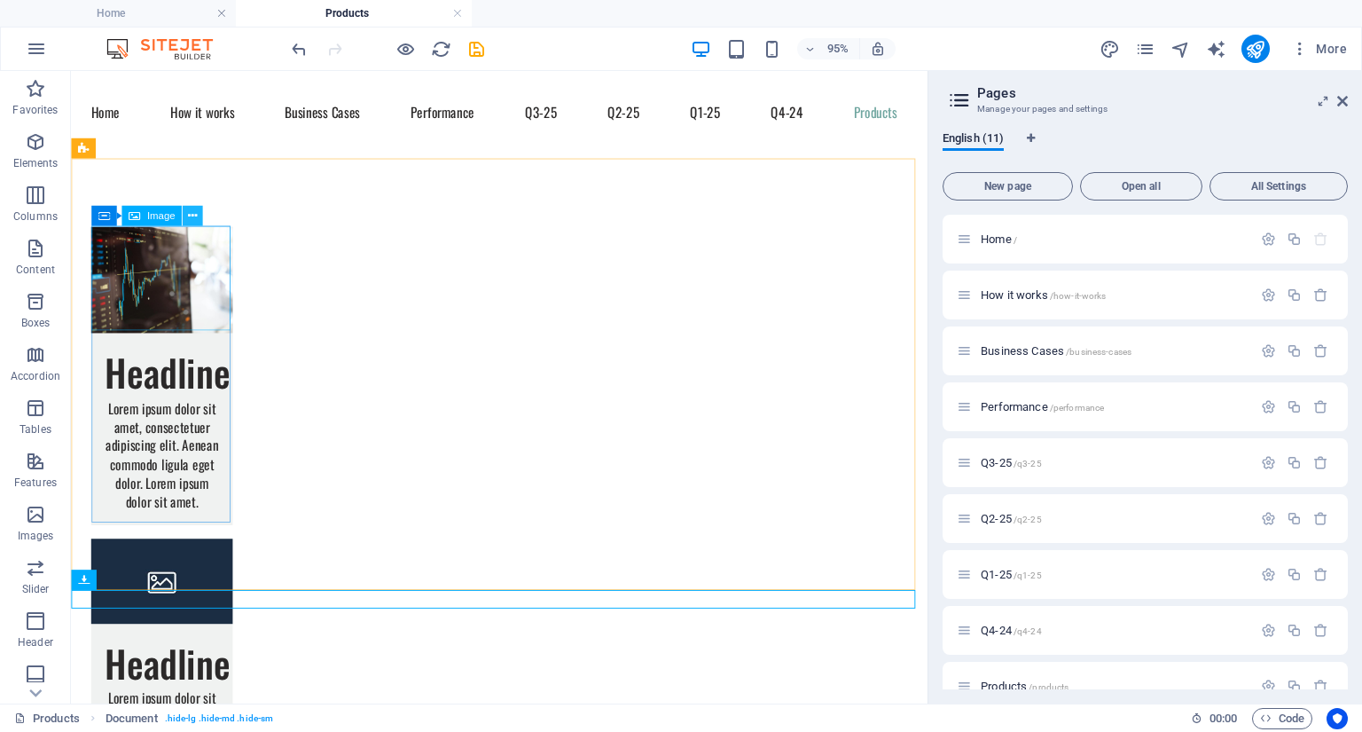
click at [193, 216] on icon at bounding box center [192, 216] width 9 height 18
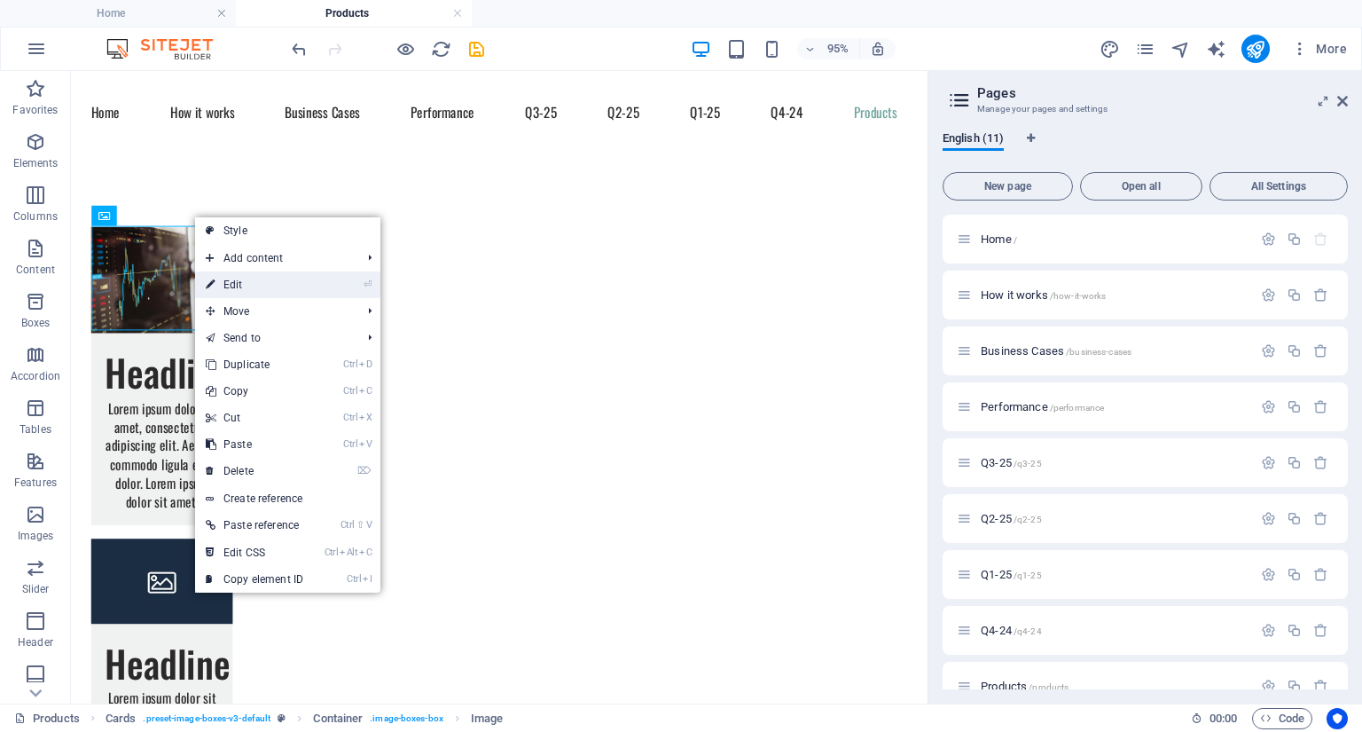
click at [247, 285] on link "⏎ Edit" at bounding box center [254, 284] width 119 height 27
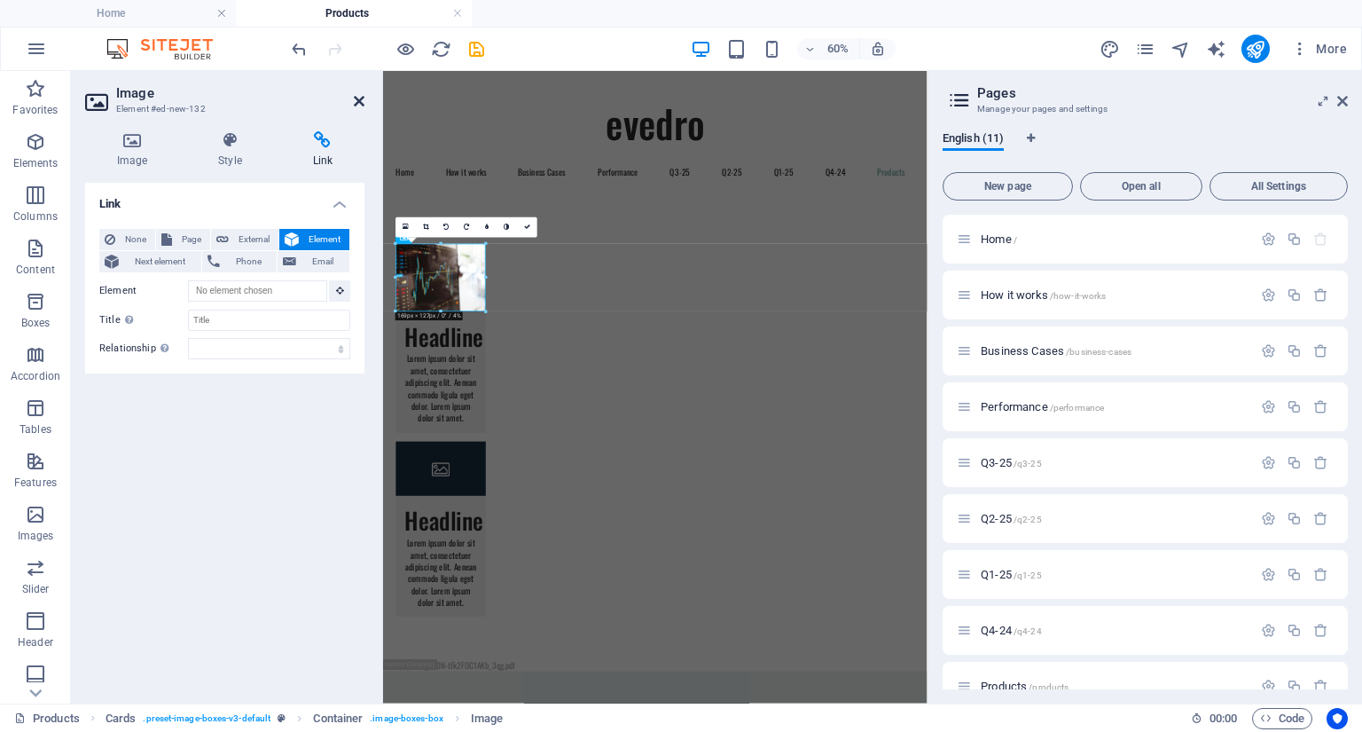
click at [355, 105] on icon at bounding box center [359, 101] width 11 height 14
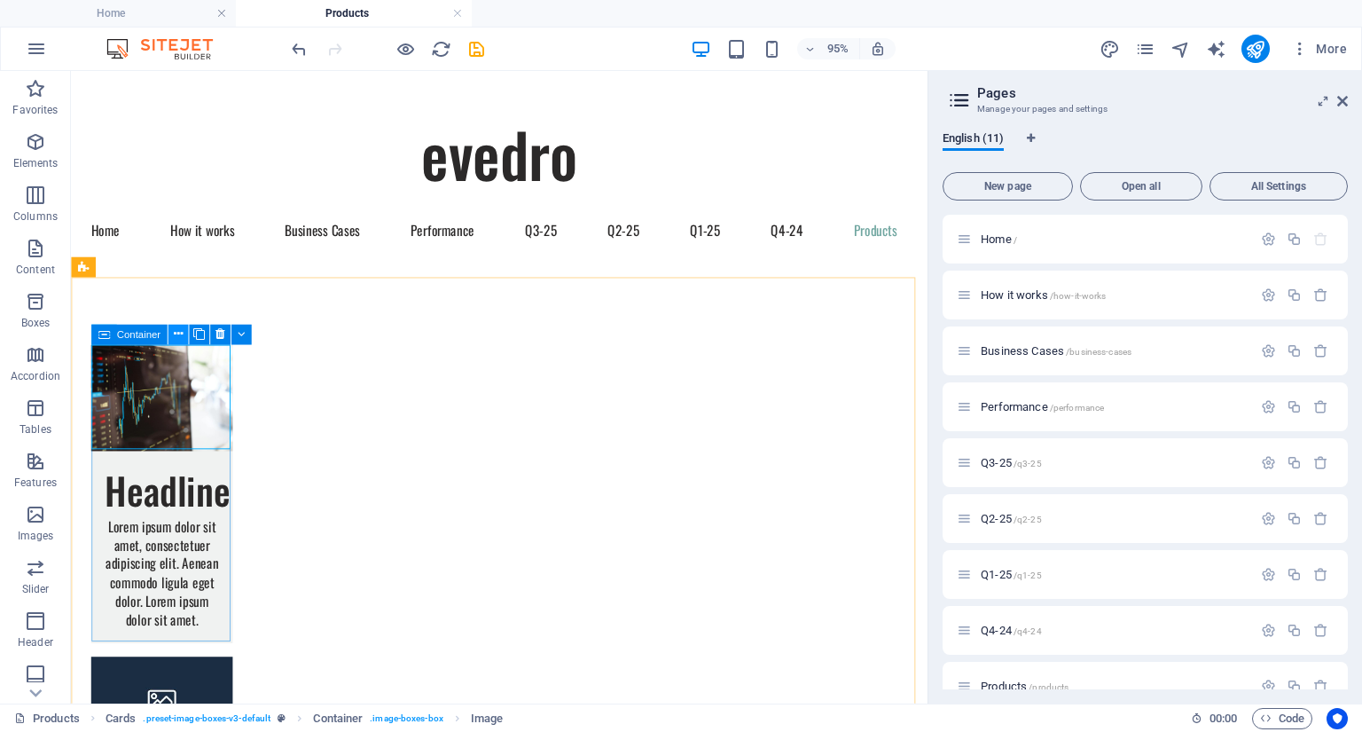
click at [174, 335] on icon at bounding box center [177, 334] width 9 height 18
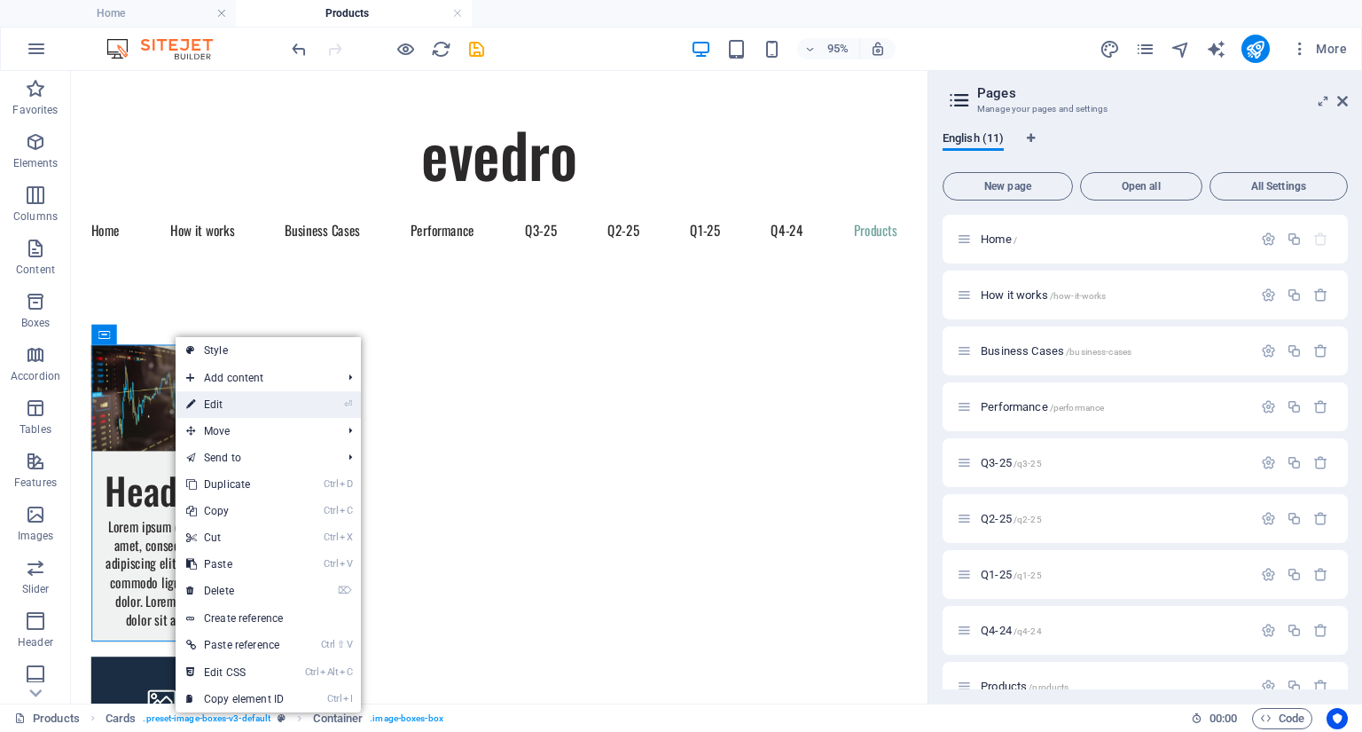
click at [213, 401] on link "⏎ Edit" at bounding box center [235, 404] width 119 height 27
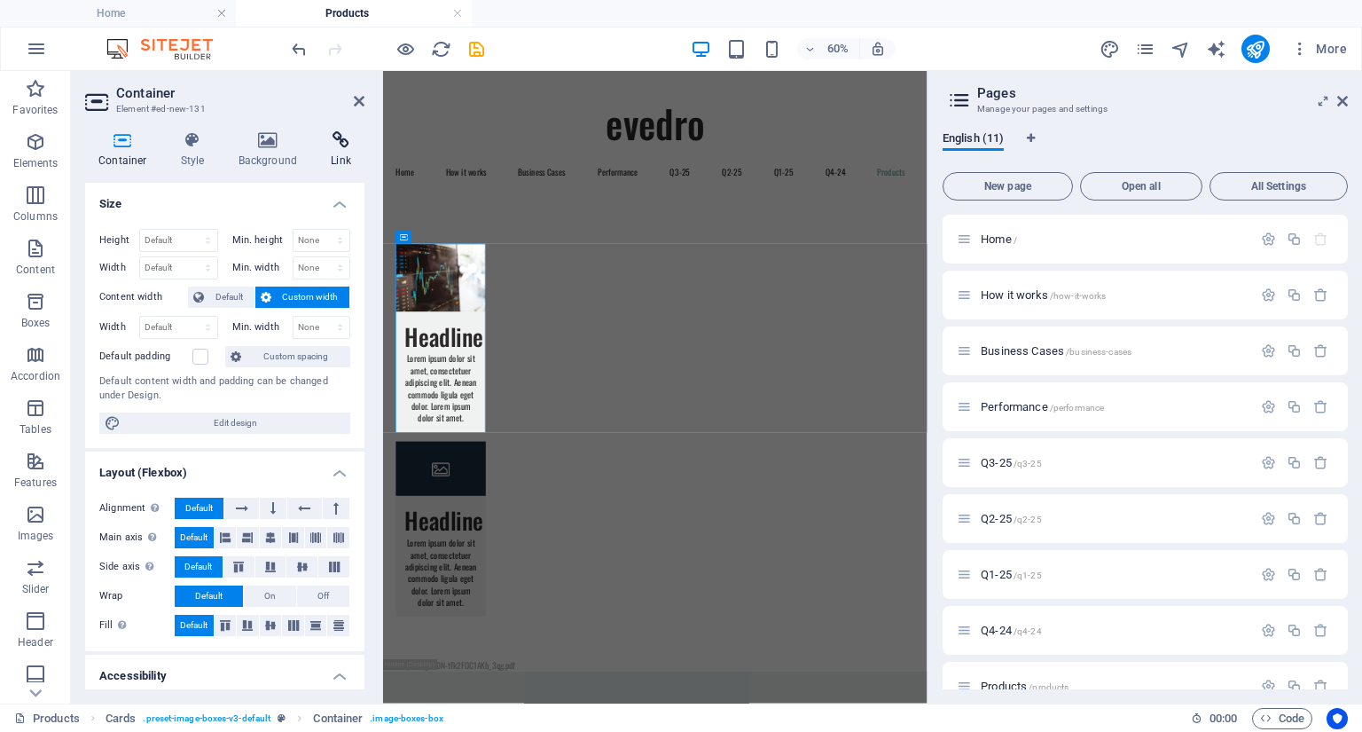
click at [331, 137] on icon at bounding box center [341, 140] width 47 height 18
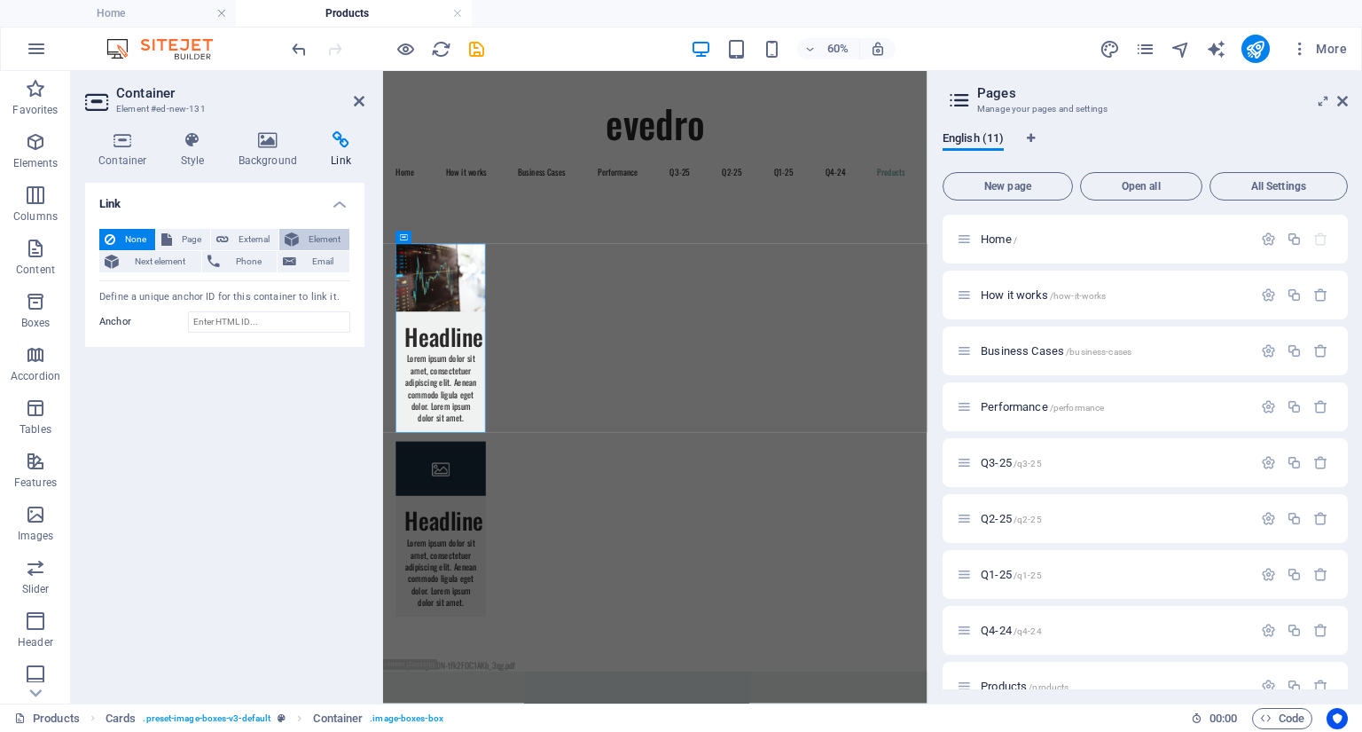
click at [310, 236] on span "Element" at bounding box center [324, 239] width 40 height 21
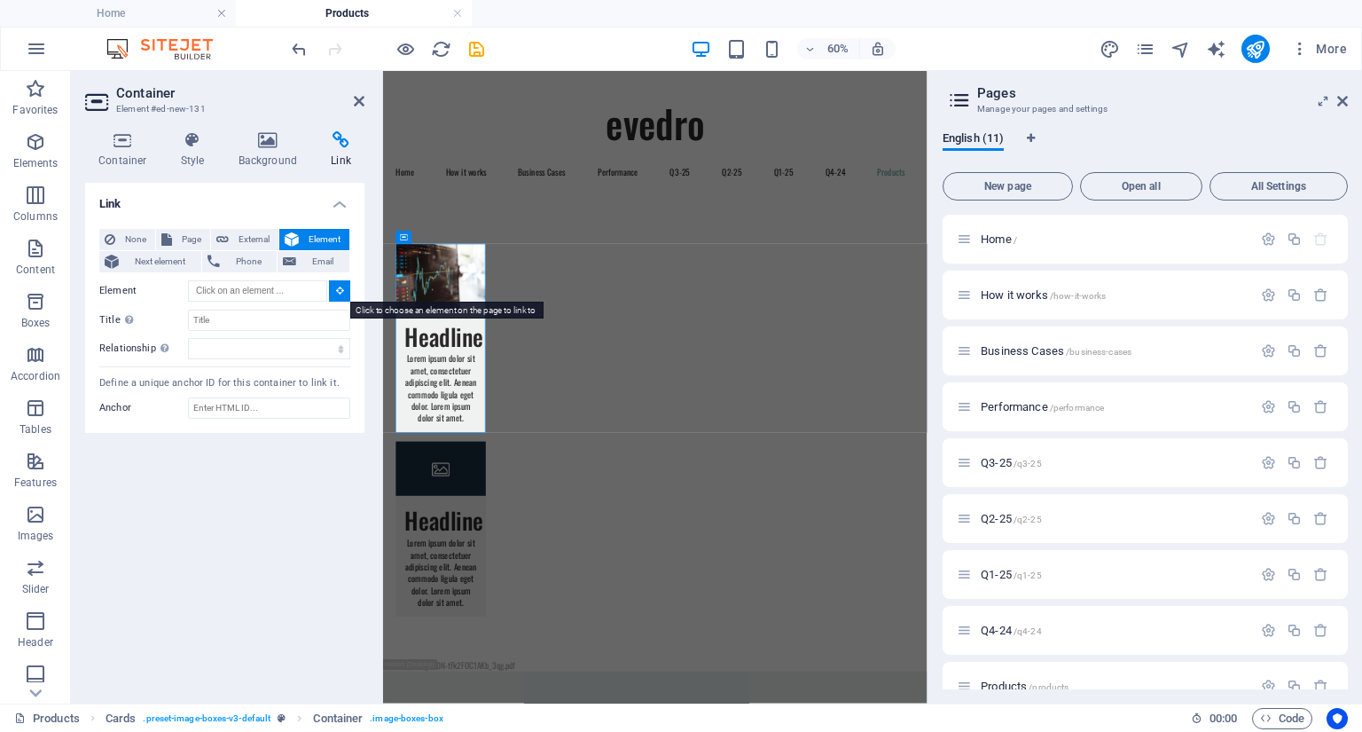
click at [341, 291] on icon at bounding box center [340, 290] width 8 height 9
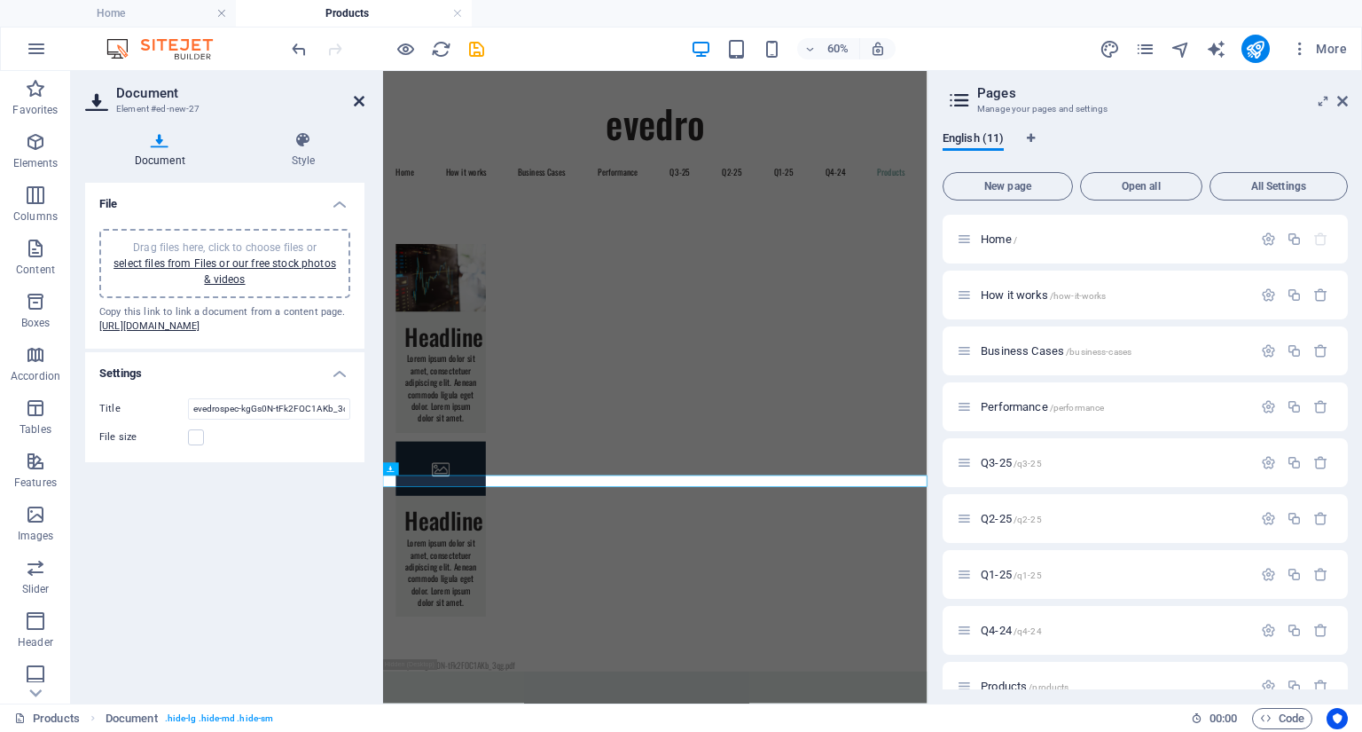
click at [362, 99] on icon at bounding box center [359, 101] width 11 height 14
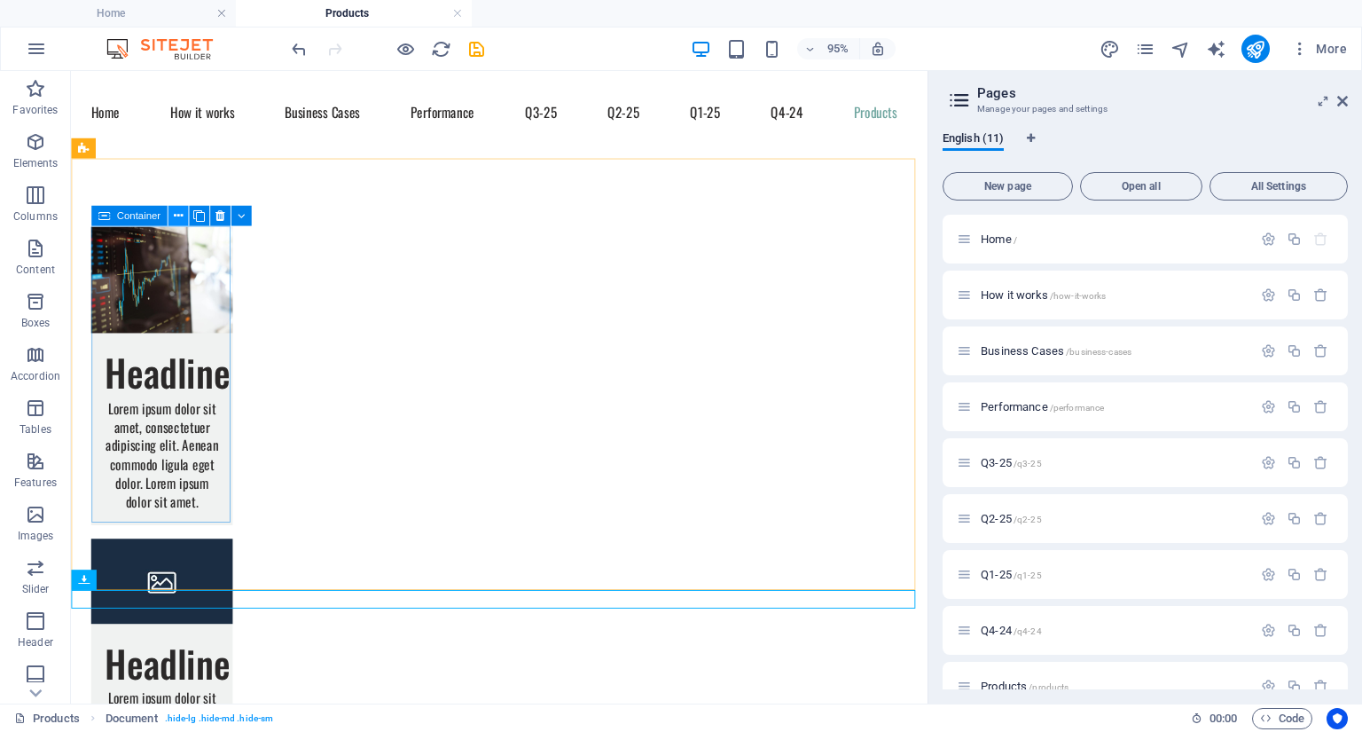
click at [175, 212] on icon at bounding box center [177, 216] width 9 height 18
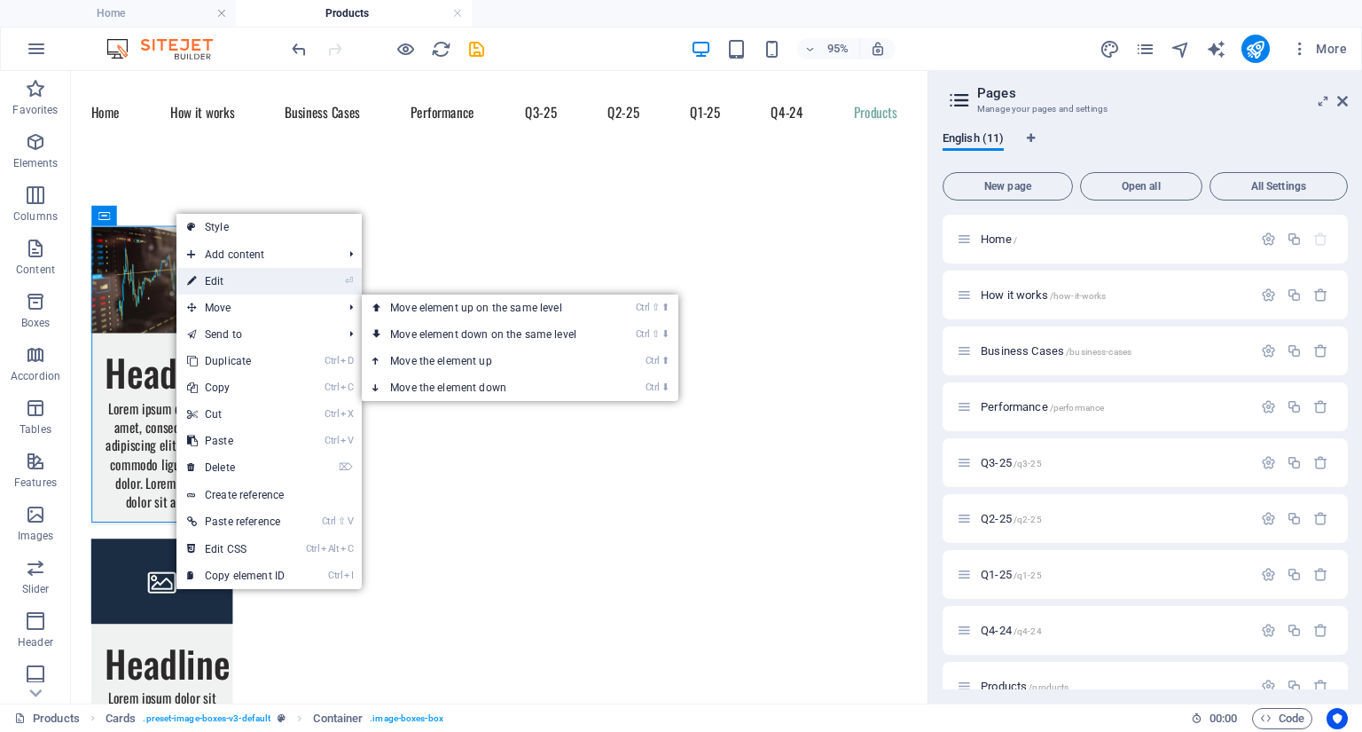
click at [234, 279] on link "⏎ Edit" at bounding box center [235, 281] width 119 height 27
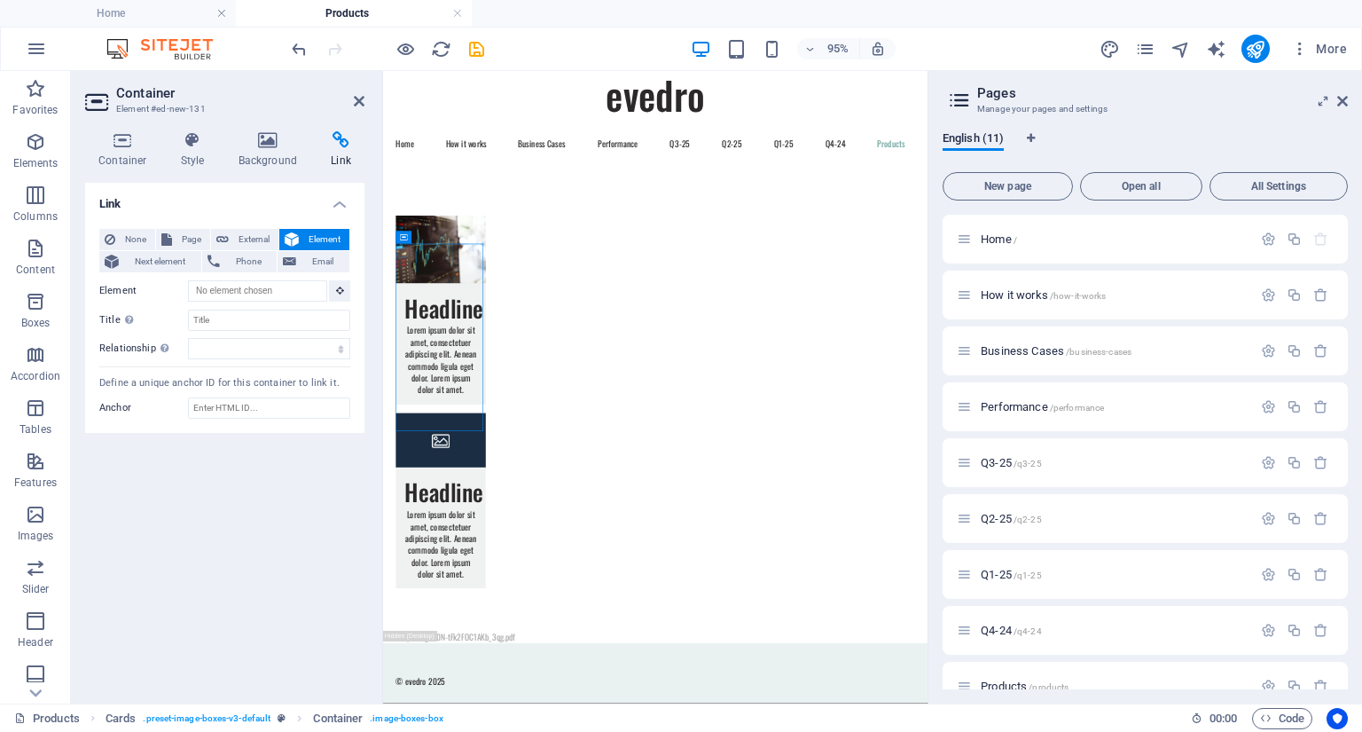
scroll to position [0, 0]
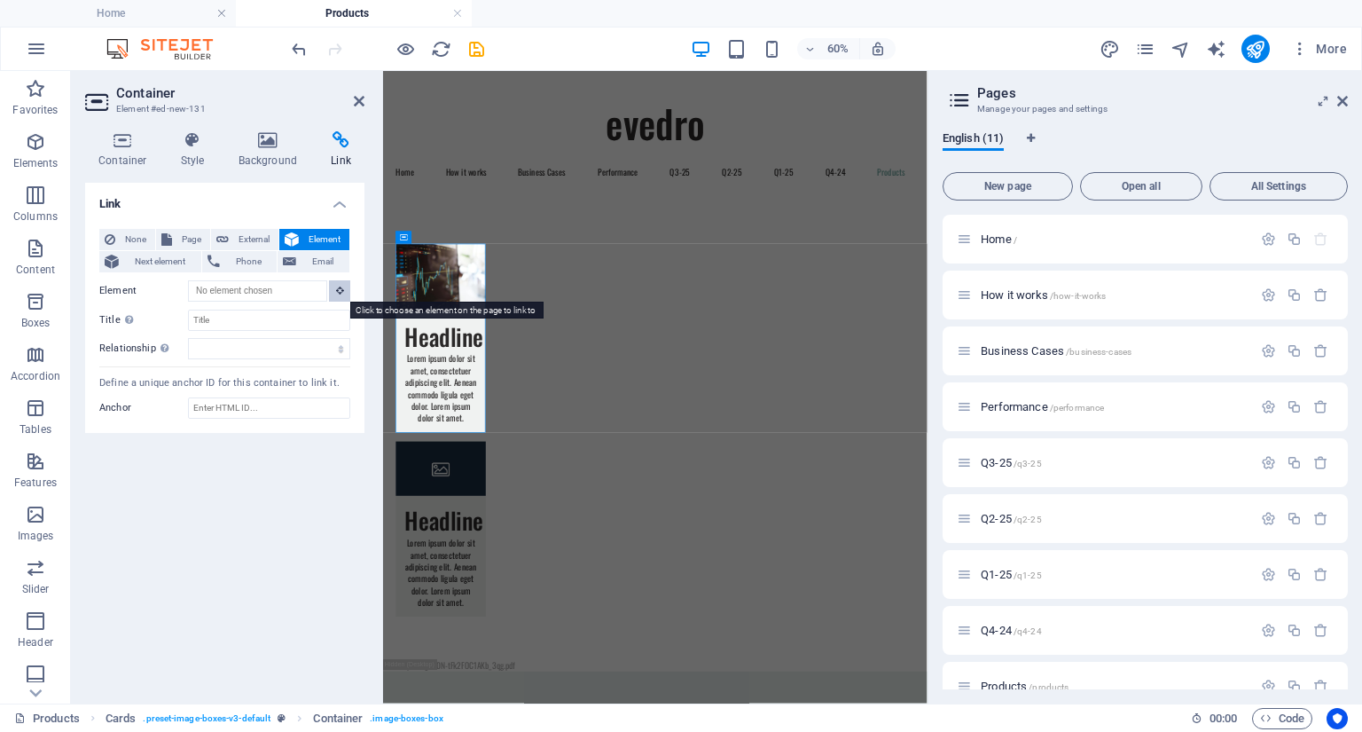
click at [337, 290] on icon at bounding box center [340, 290] width 8 height 9
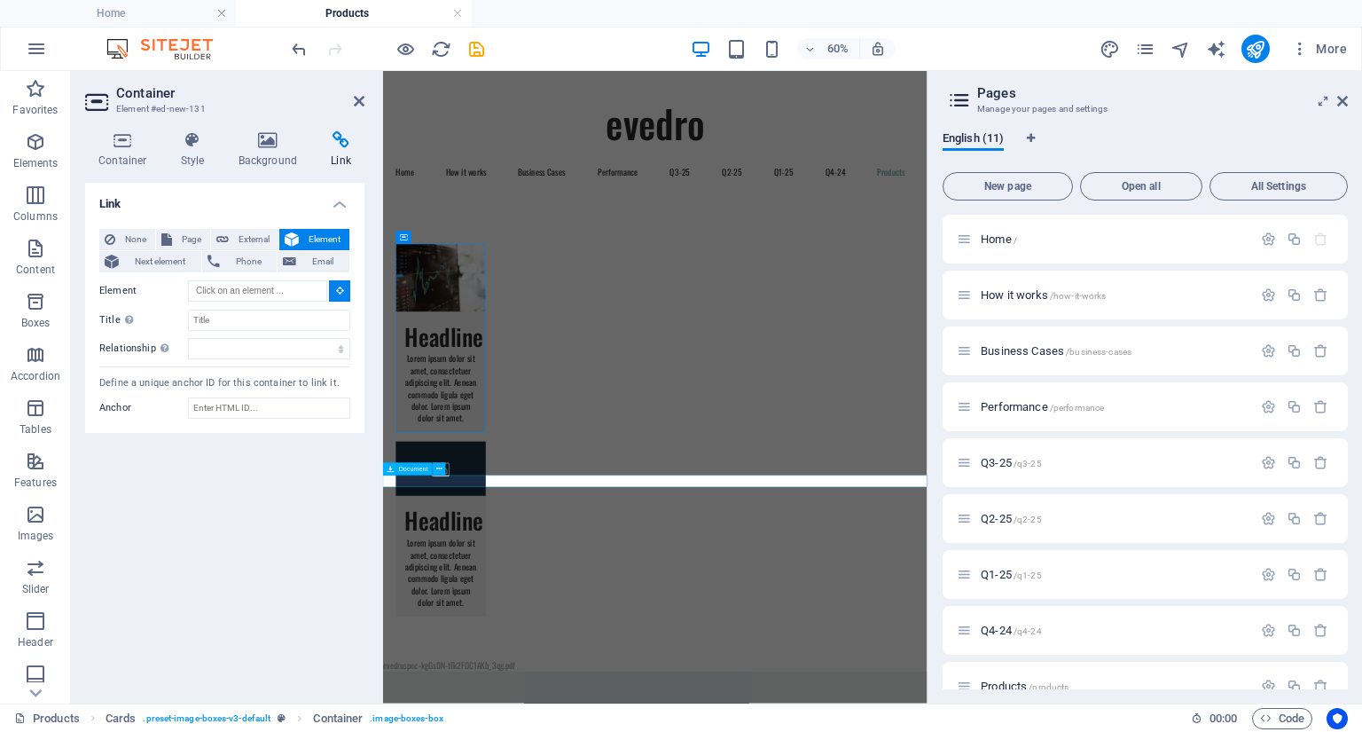
type input "#ed-new-27"
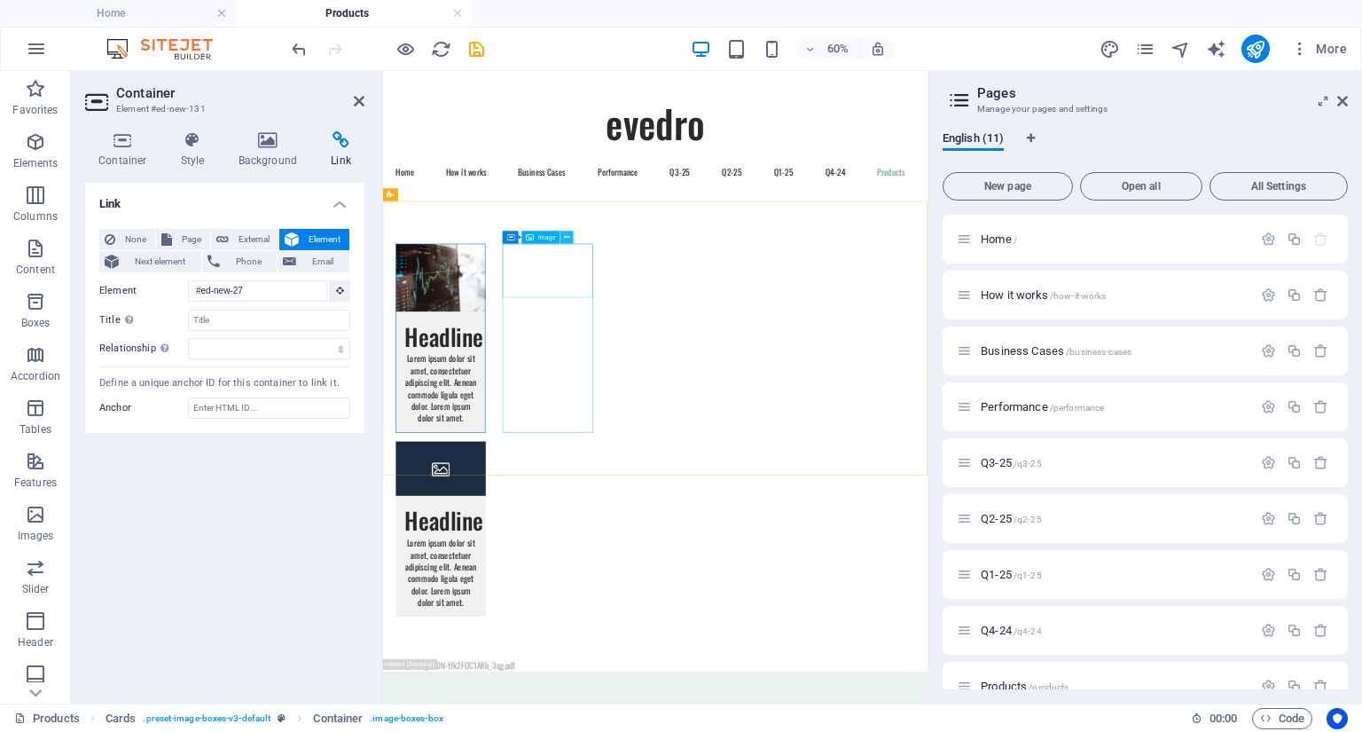
click at [566, 239] on icon at bounding box center [567, 237] width 6 height 12
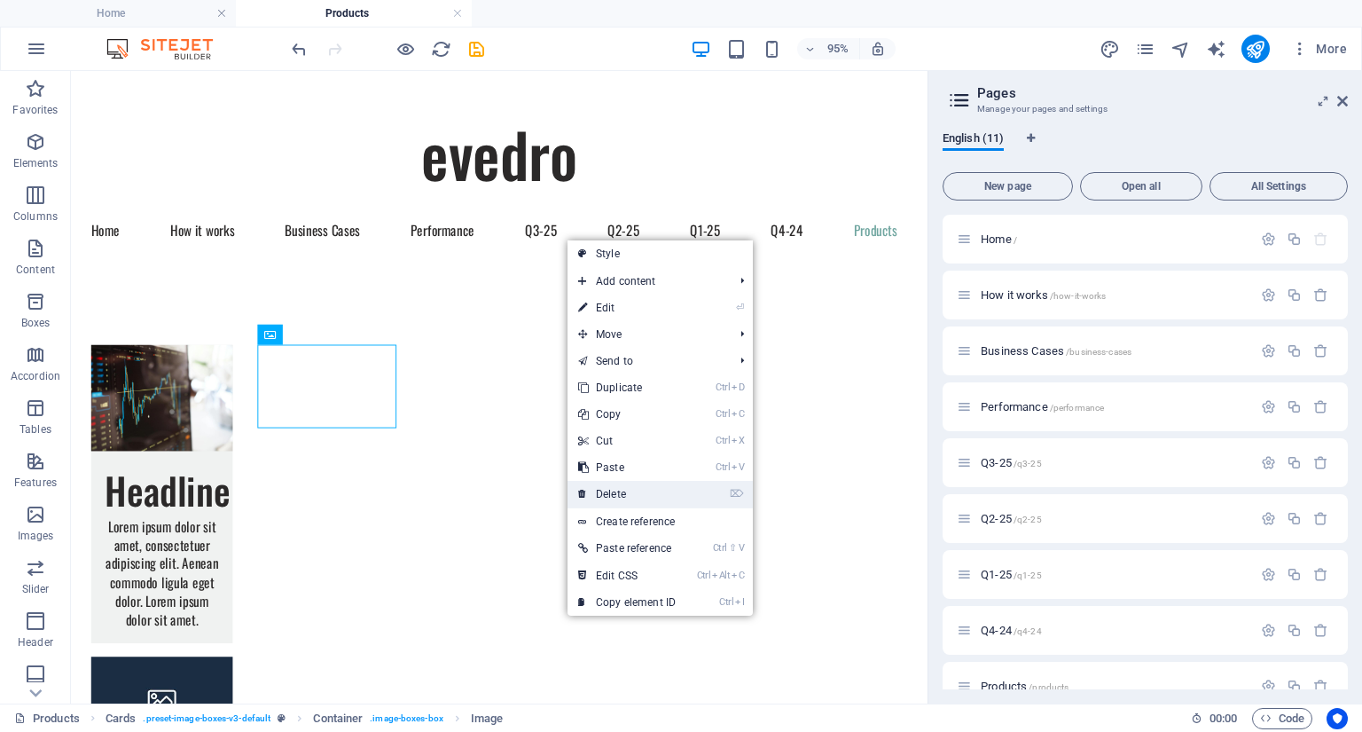
click at [623, 493] on link "⌦ Delete" at bounding box center [627, 494] width 119 height 27
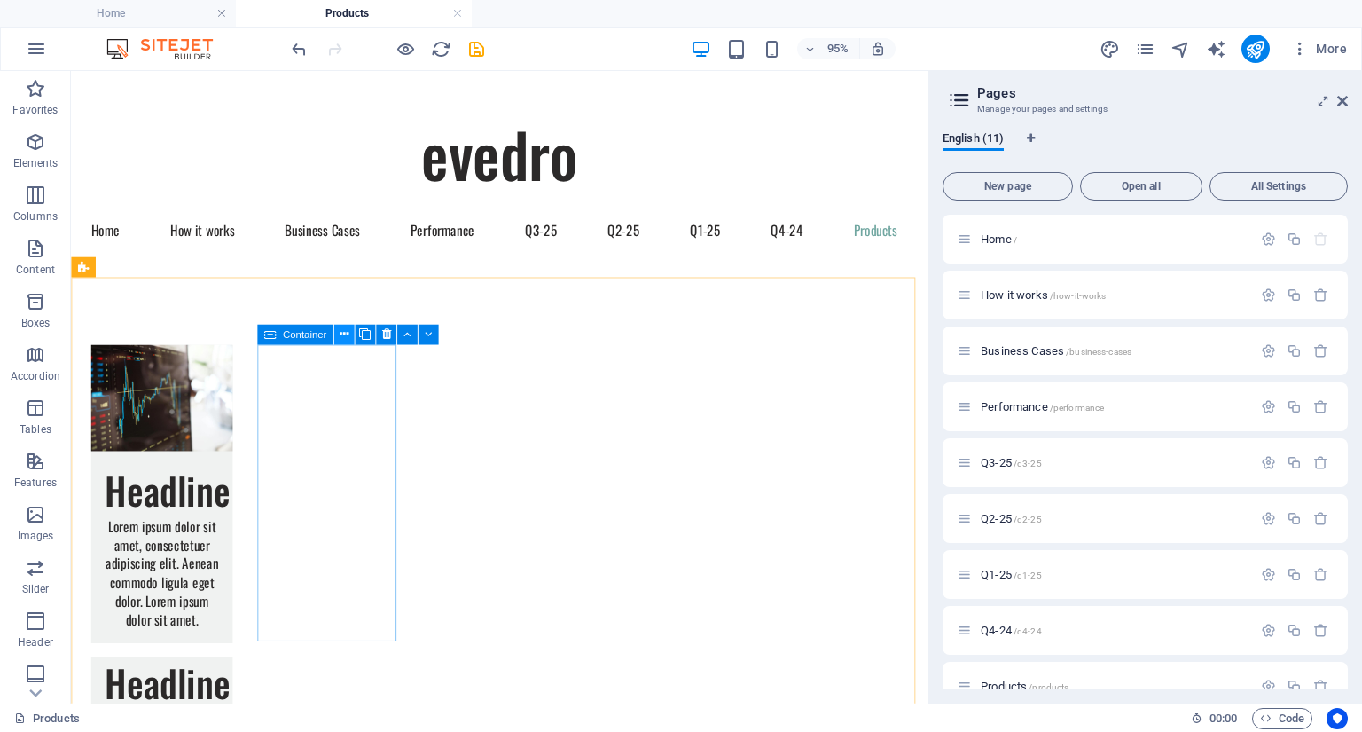
click at [342, 333] on icon at bounding box center [344, 334] width 9 height 18
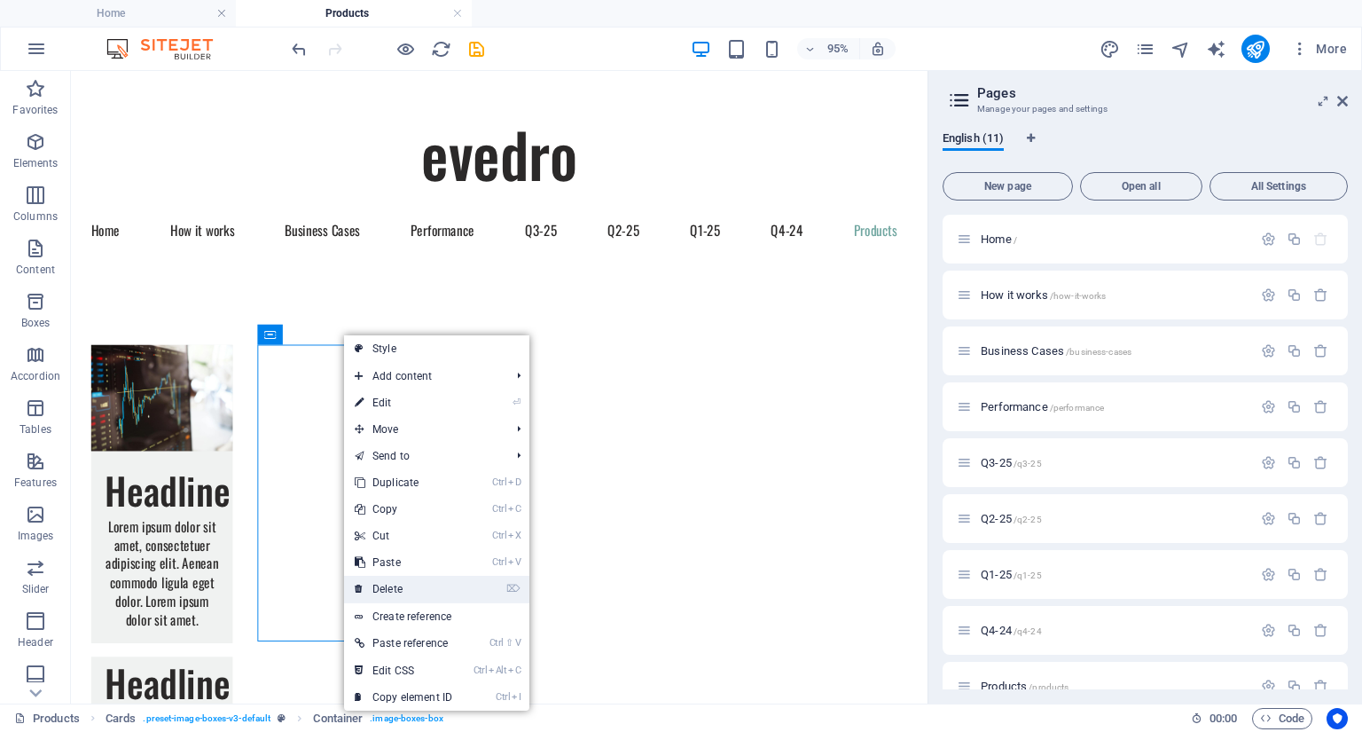
click at [391, 586] on link "⌦ Delete" at bounding box center [403, 589] width 119 height 27
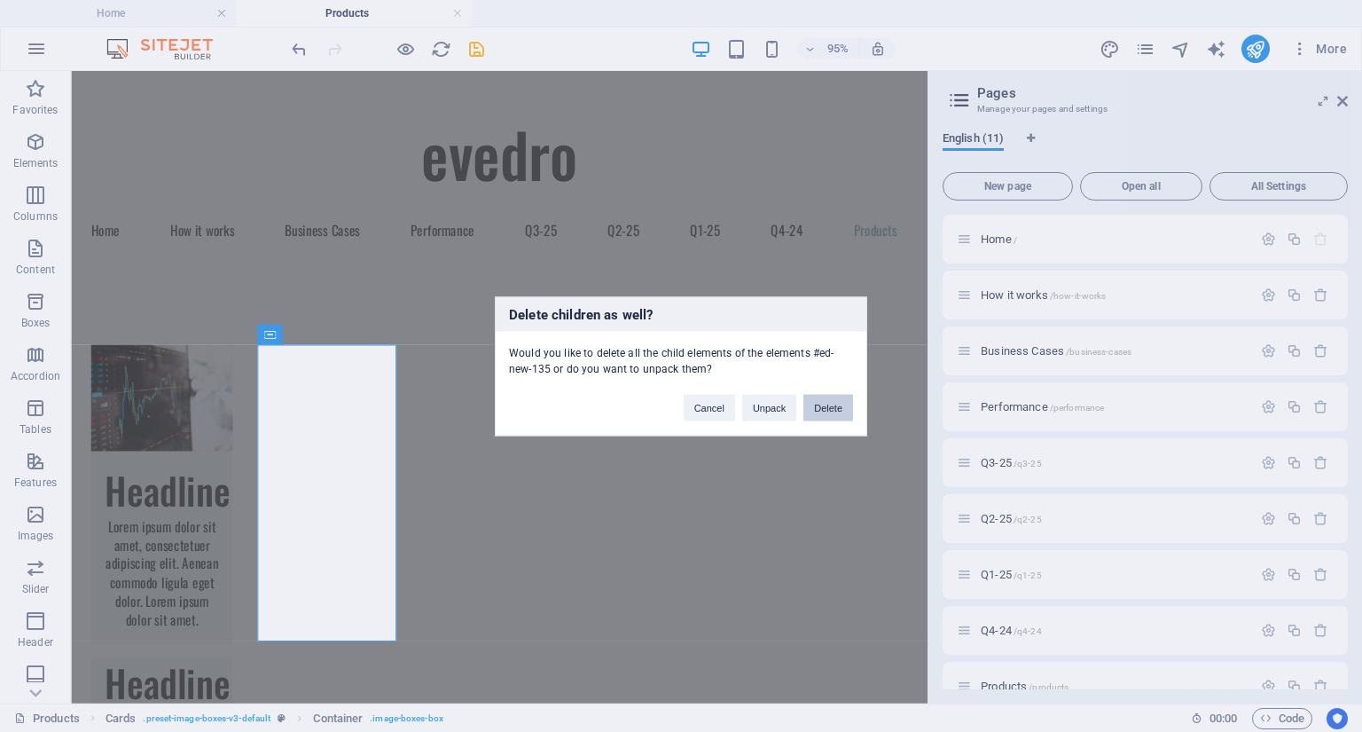
click at [832, 411] on button "Delete" at bounding box center [829, 407] width 50 height 27
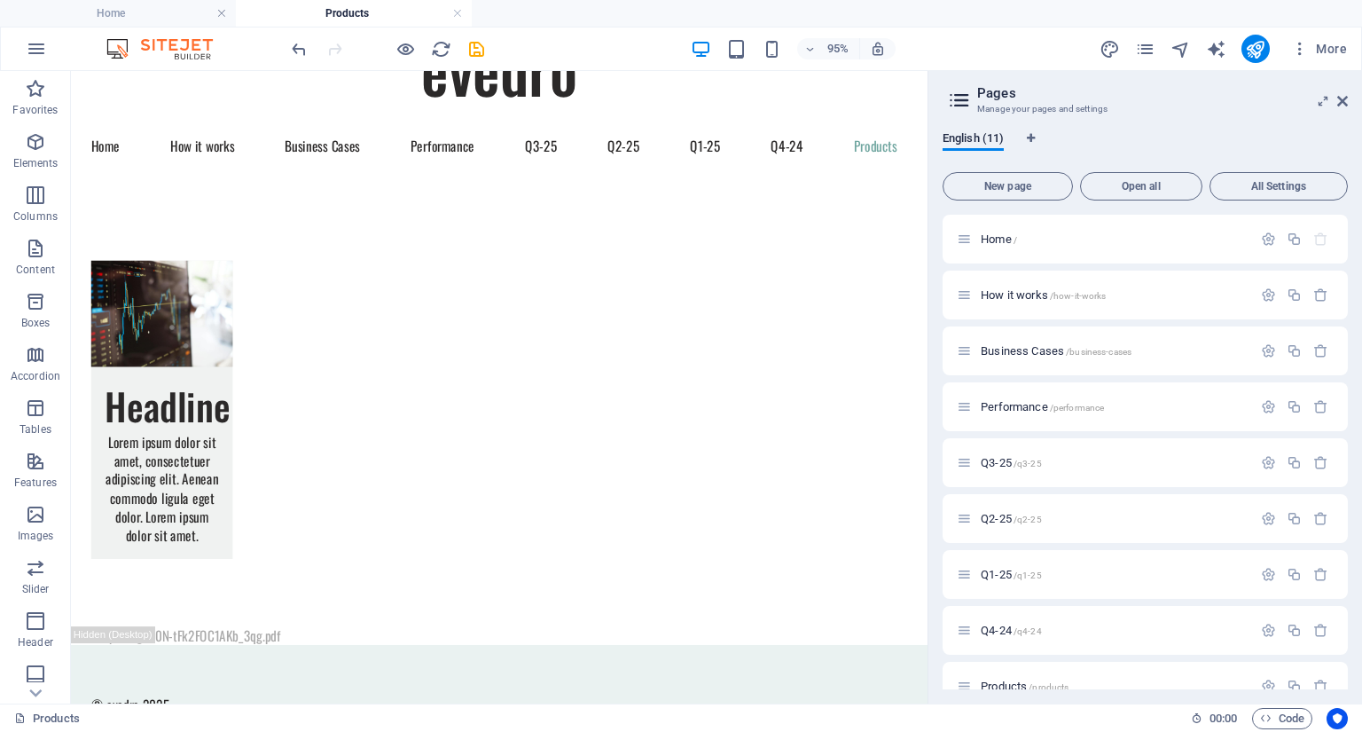
scroll to position [124, 0]
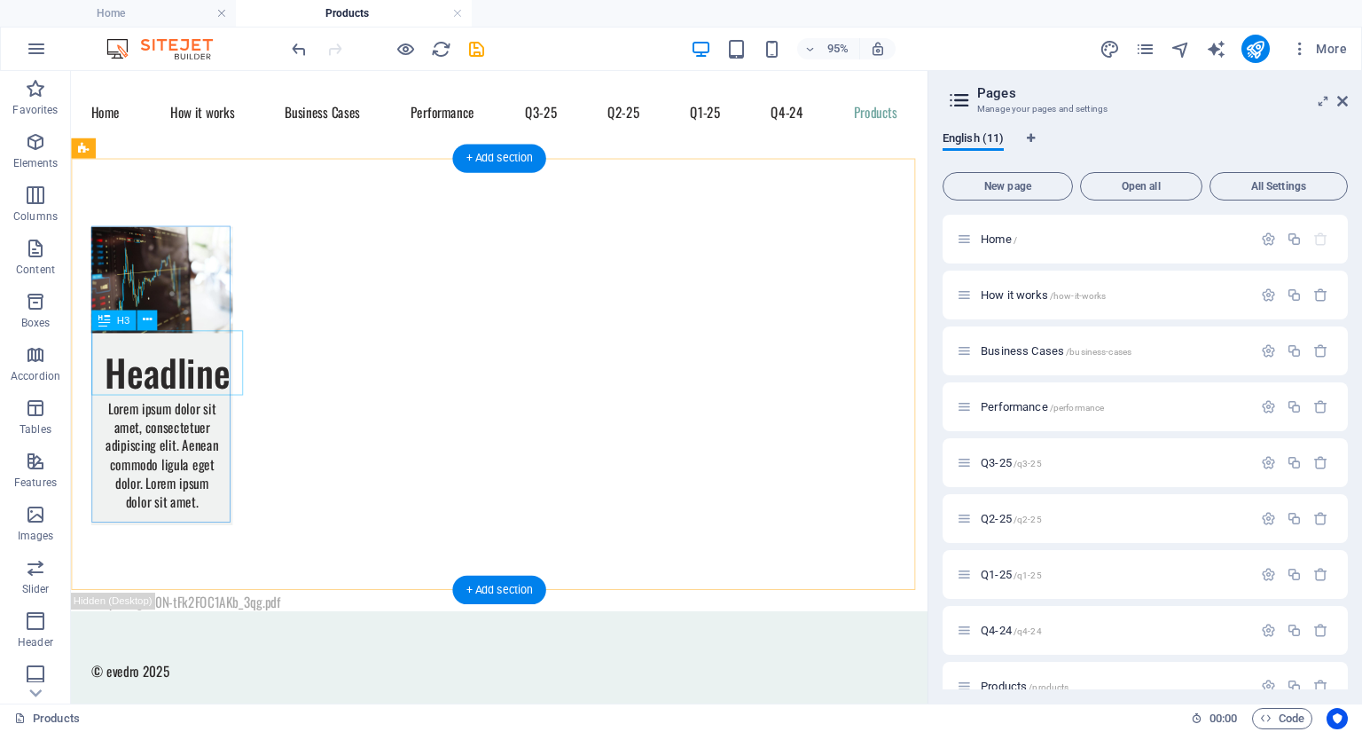
click at [184, 385] on div "Headline" at bounding box center [166, 381] width 149 height 69
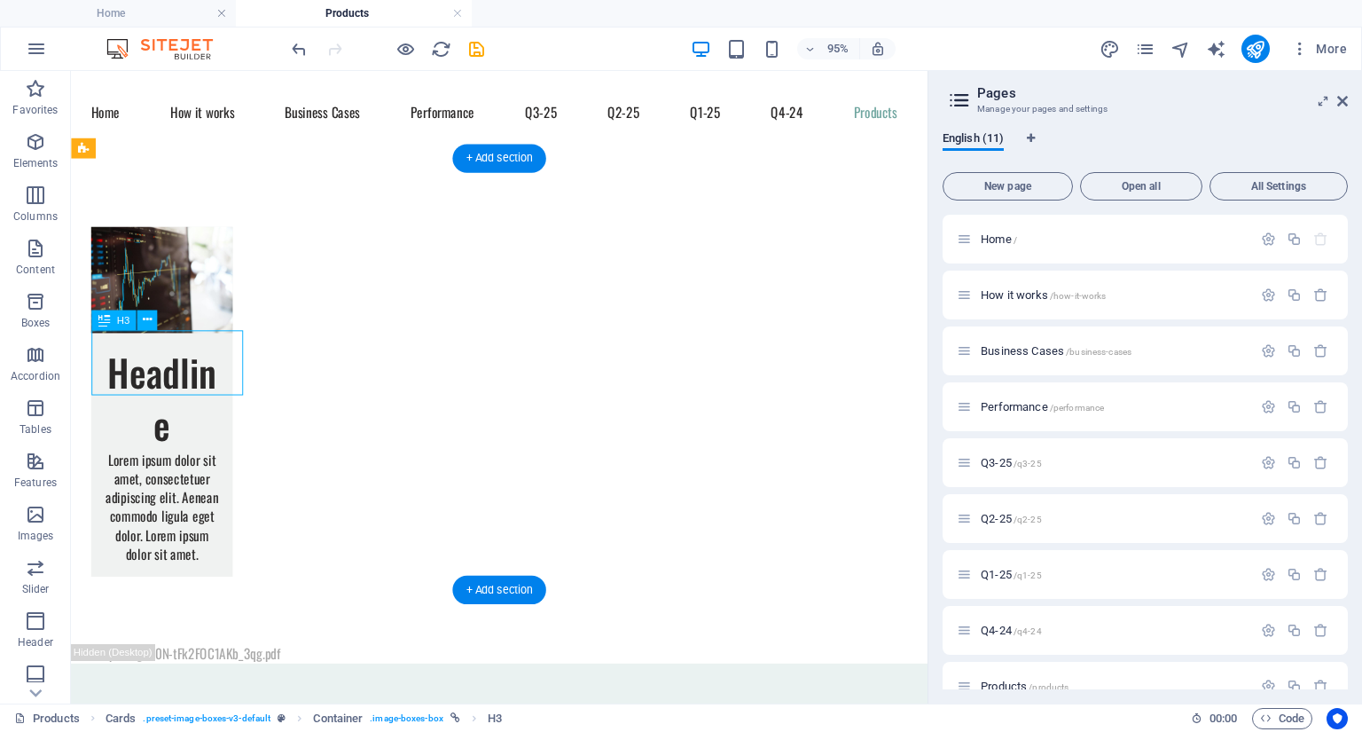
scroll to position [0, 0]
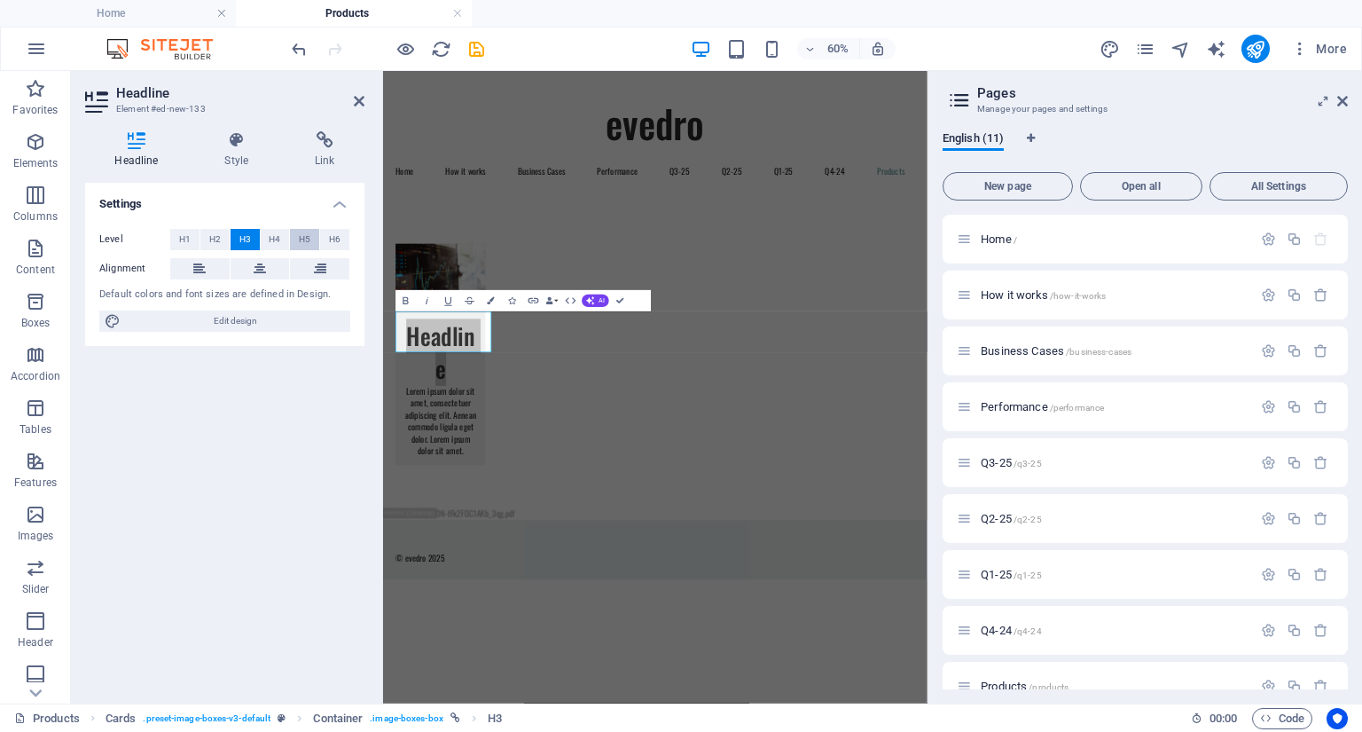
click at [301, 236] on span "H5" at bounding box center [305, 239] width 12 height 21
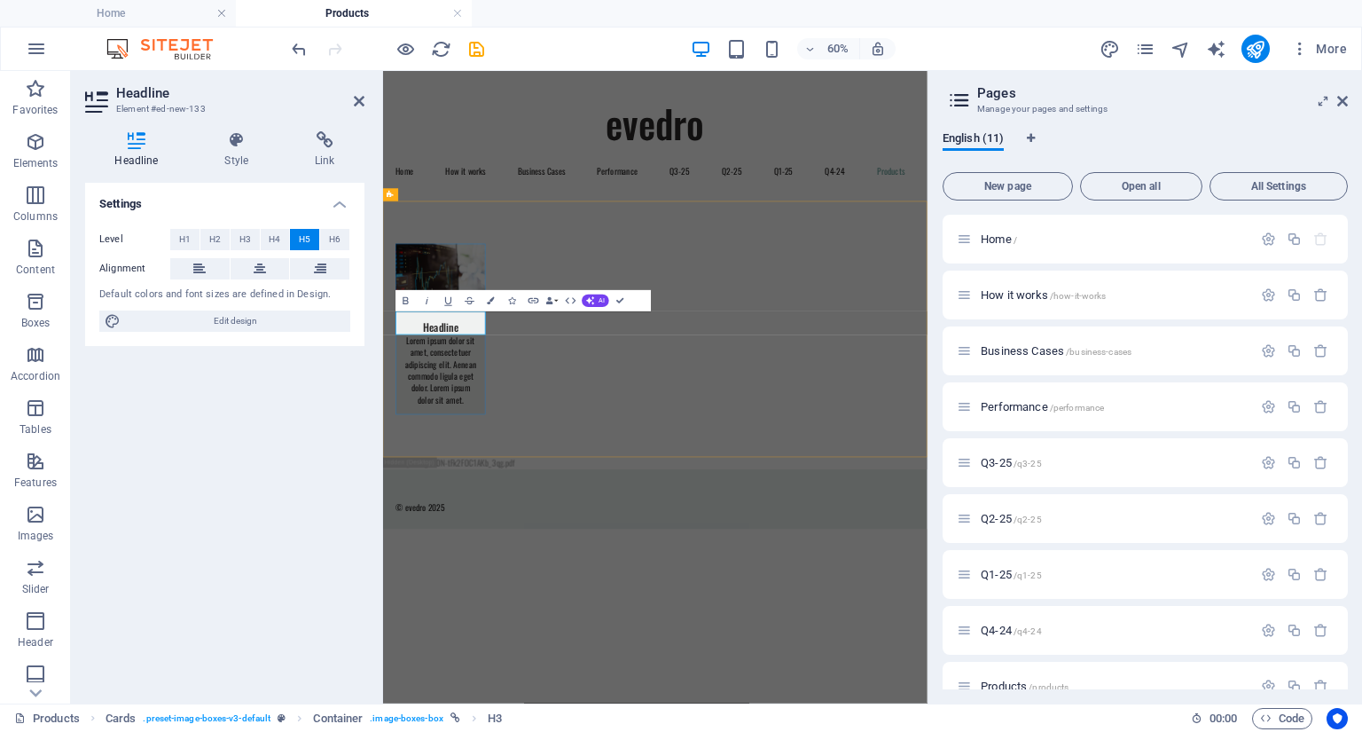
click at [500, 497] on h5 "Headline" at bounding box center [480, 498] width 122 height 25
click at [503, 603] on div "Lorem ipsum dolor sit amet, consectetuer adipiscing elit. Aenean commodo ligula…" at bounding box center [479, 602] width 150 height 133
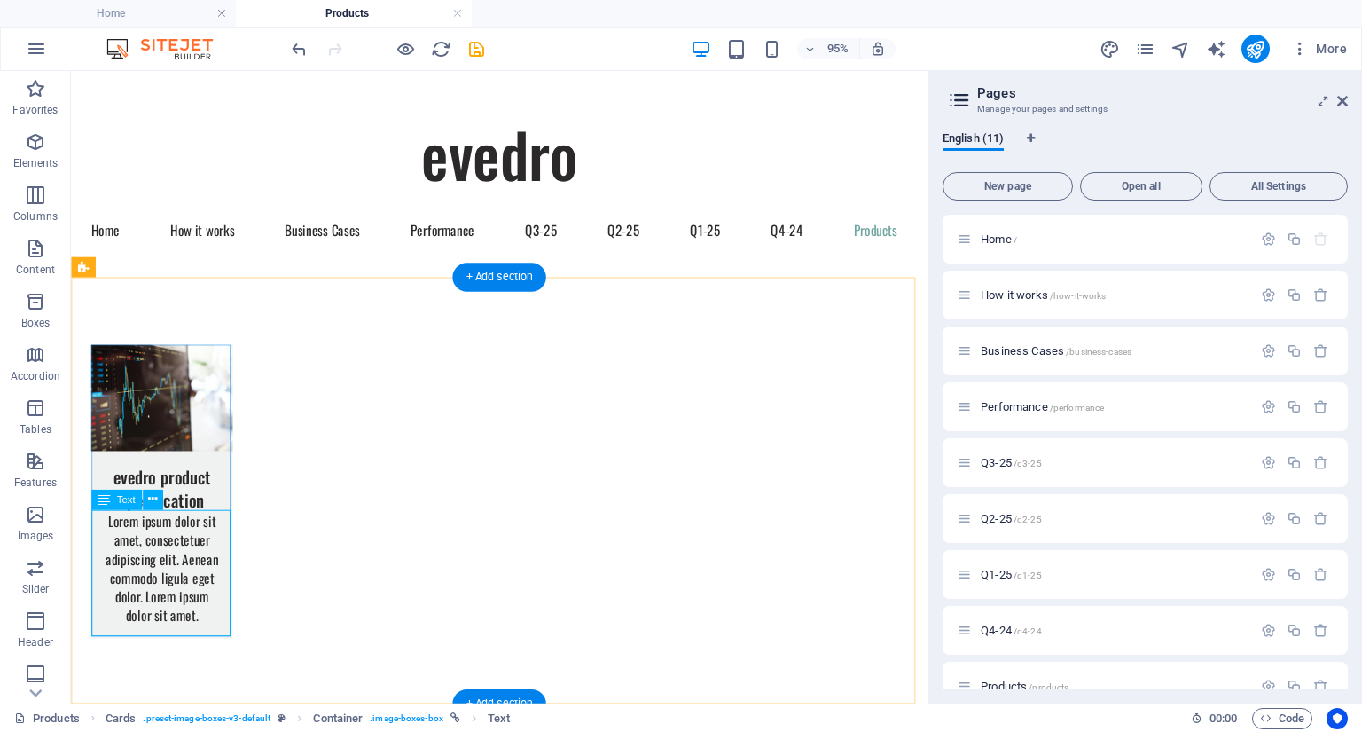
click at [191, 597] on div "Lorem ipsum dolor sit amet, consectetuer adipiscing elit. Aenean commodo ligula…" at bounding box center [166, 601] width 149 height 133
click at [198, 642] on div "Lorem ipsum dolor sit amet, consectetuer adipiscing elit. Aenean commodo ligula…" at bounding box center [166, 601] width 149 height 133
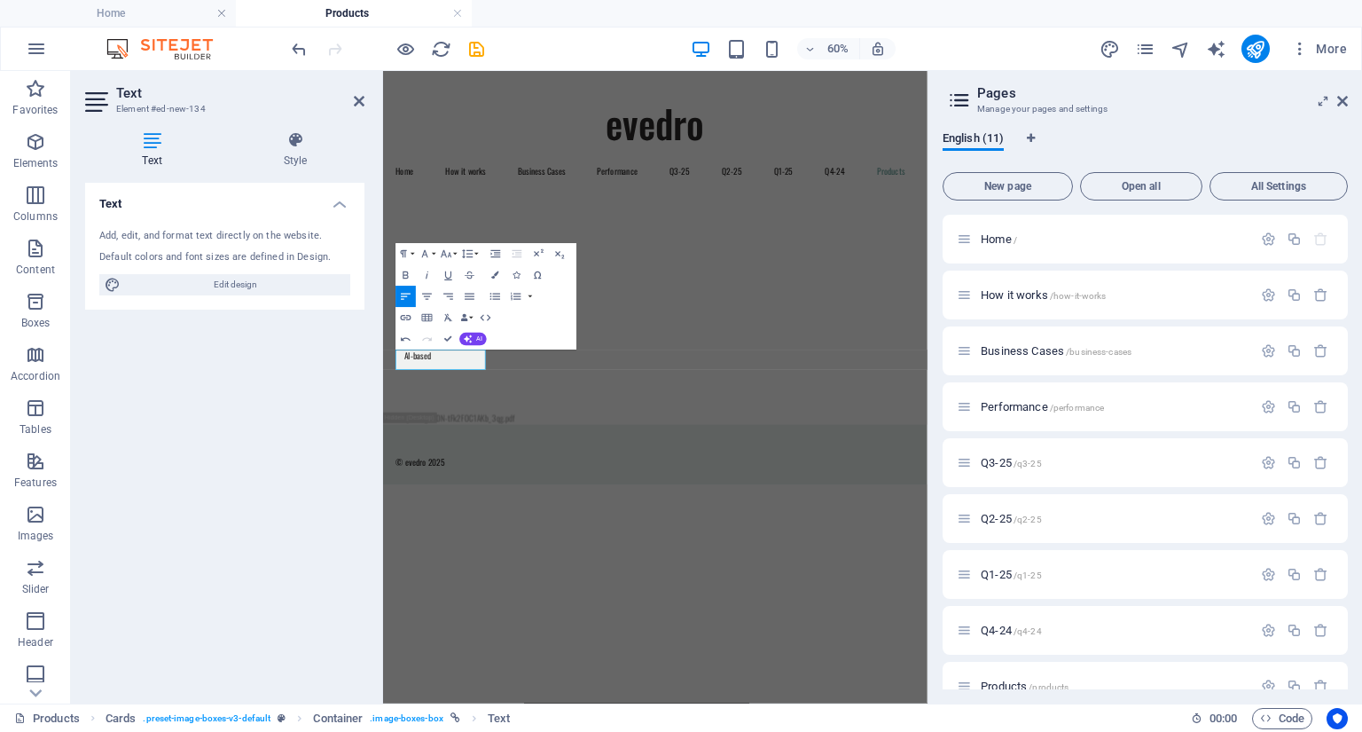
click at [542, 731] on html "evedro Home How it works Business Cases Performance Q3-25 Q2-25 Q1-25 Q4-24 Pro…" at bounding box center [836, 415] width 907 height 689
click at [359, 104] on icon at bounding box center [359, 101] width 11 height 14
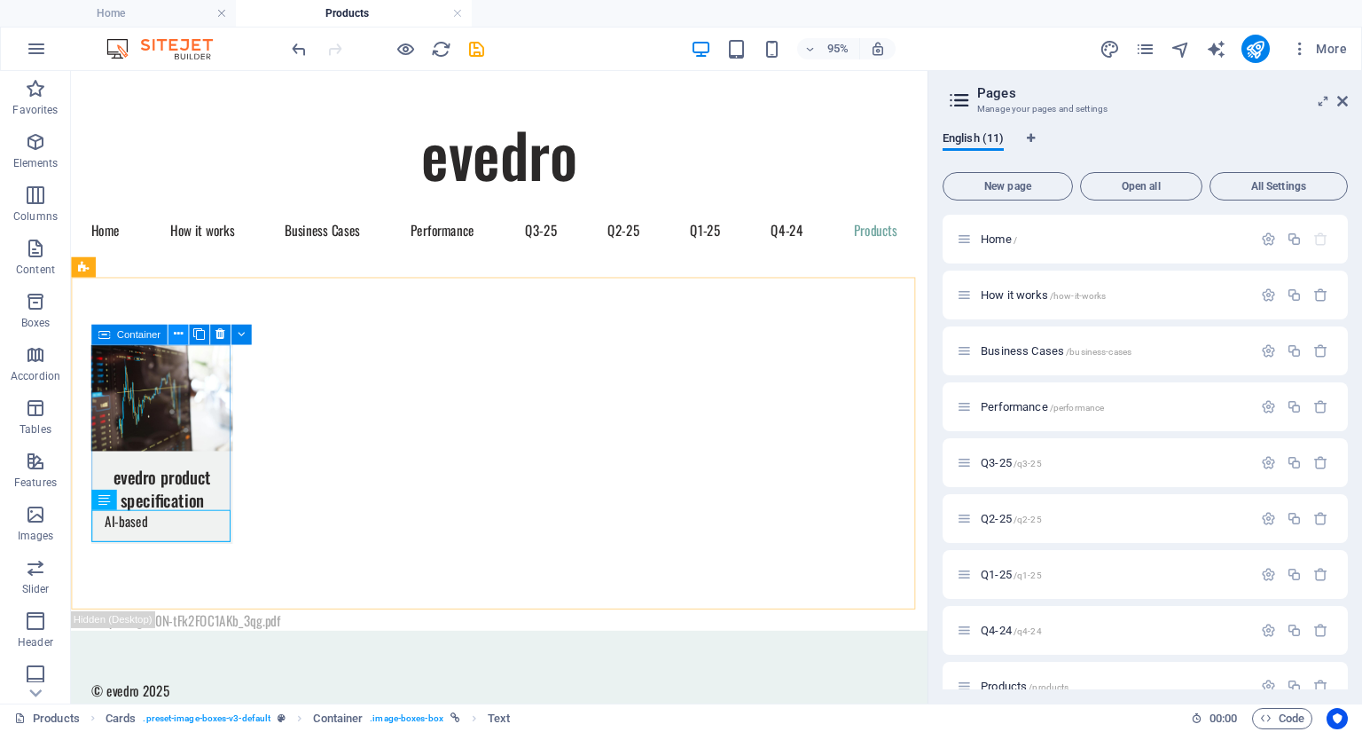
click at [177, 333] on icon at bounding box center [177, 334] width 9 height 18
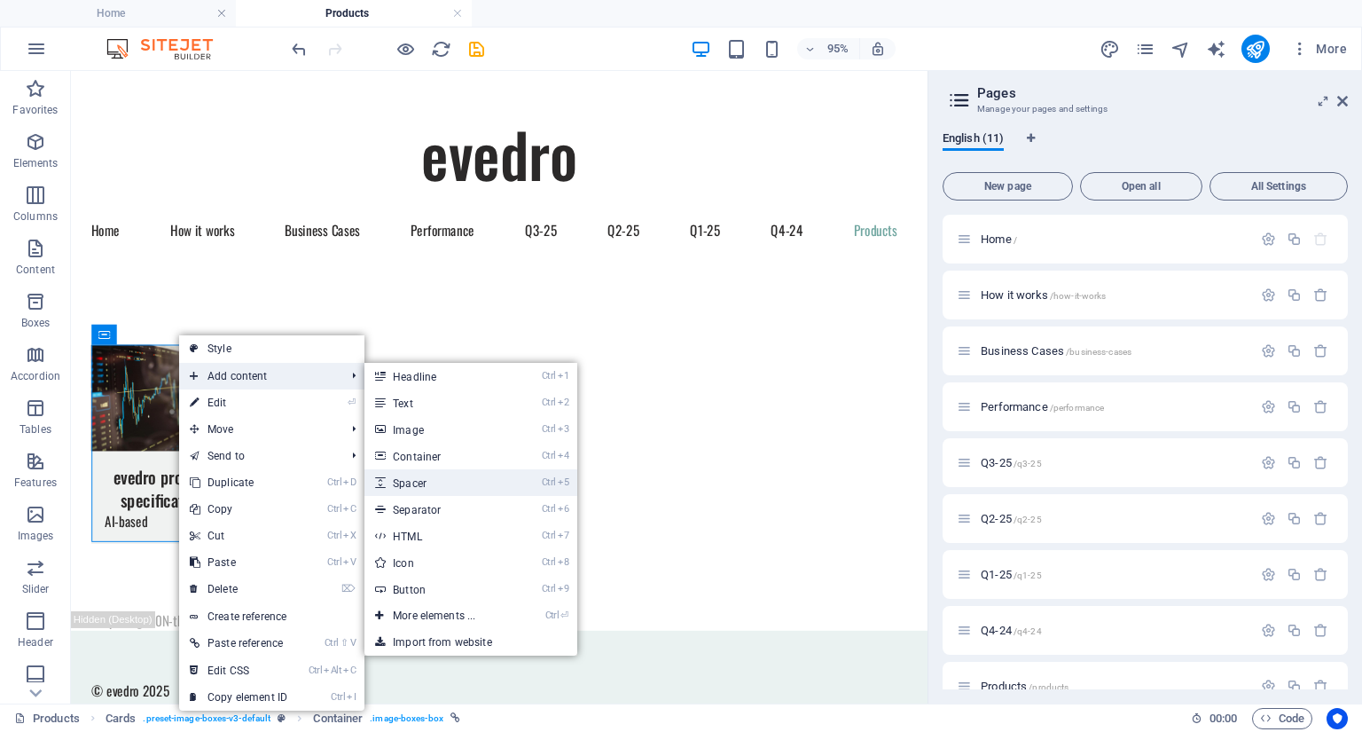
click at [424, 483] on link "Ctrl 5 Spacer" at bounding box center [438, 482] width 146 height 27
select select "px"
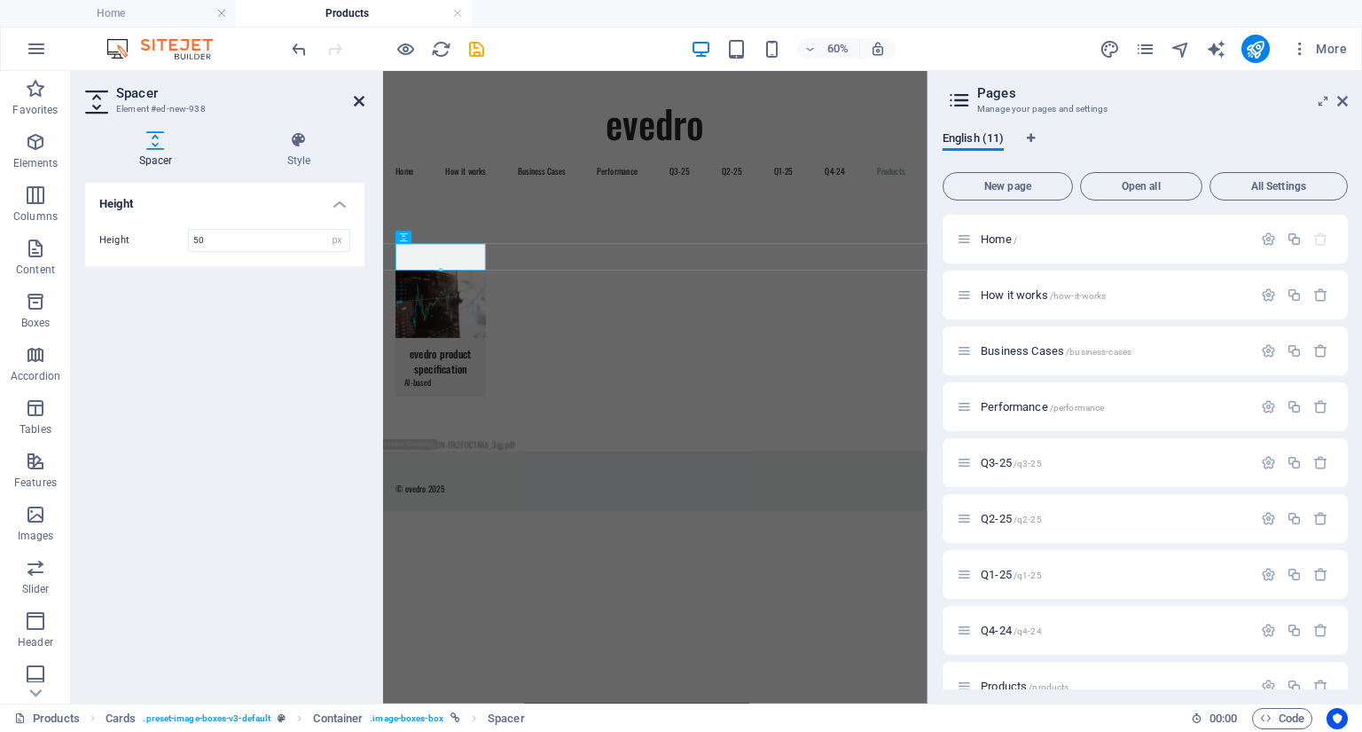
click at [357, 104] on icon at bounding box center [359, 101] width 11 height 14
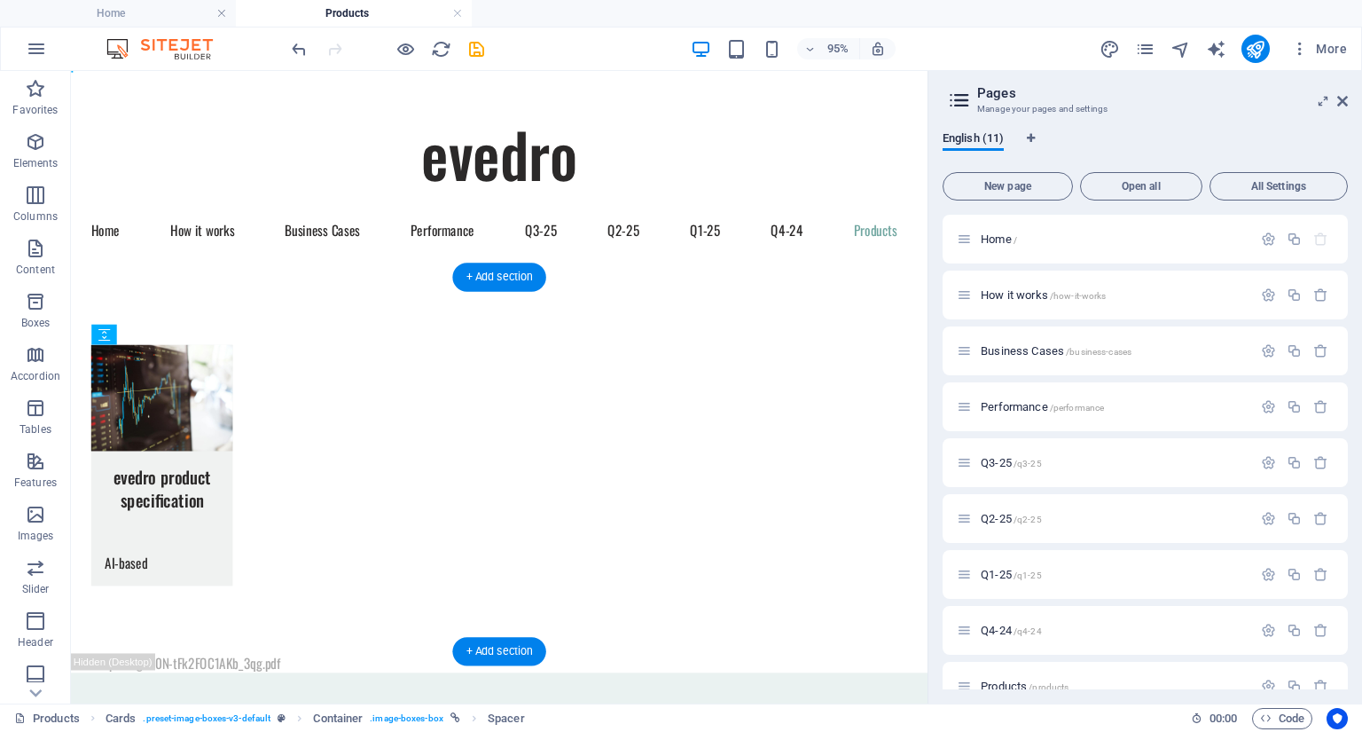
drag, startPoint x: 243, startPoint y: 405, endPoint x: 176, endPoint y: 556, distance: 165.2
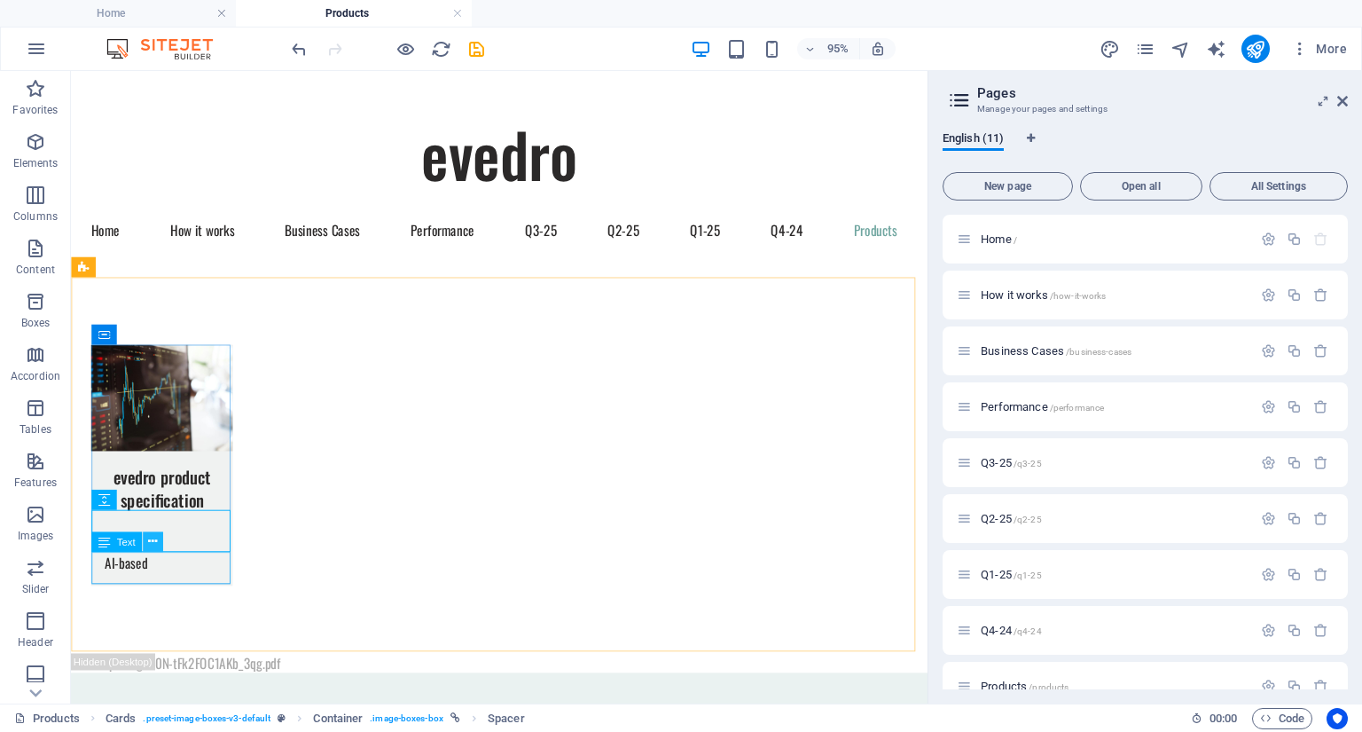
click at [150, 542] on icon at bounding box center [152, 542] width 9 height 18
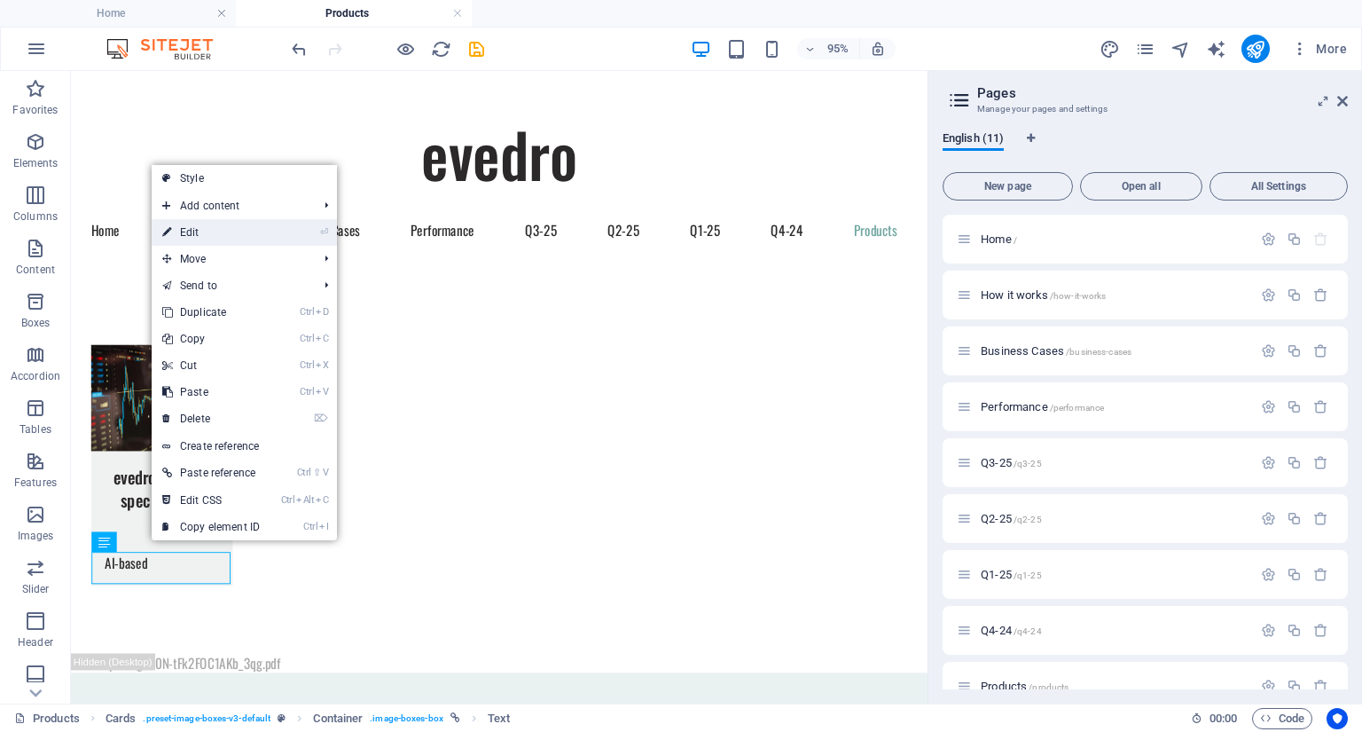
click at [239, 231] on link "⏎ Edit" at bounding box center [211, 232] width 119 height 27
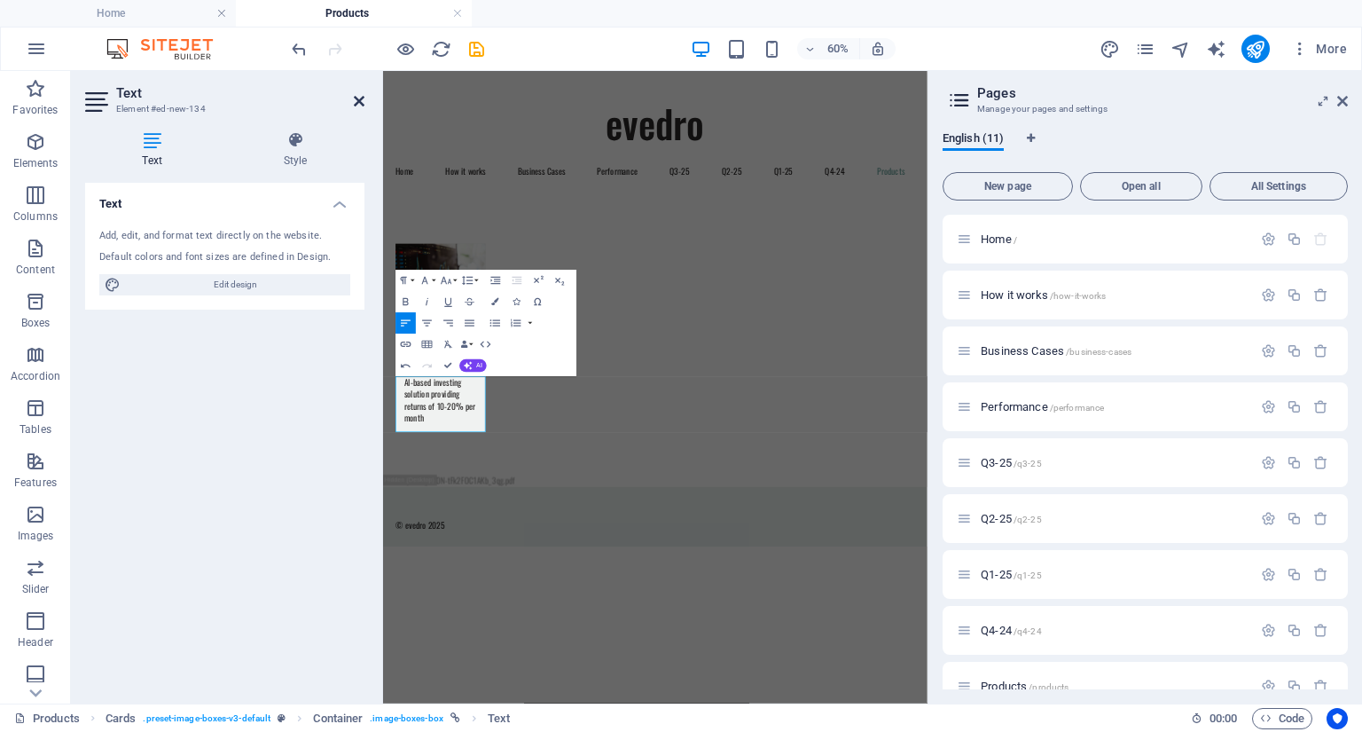
click at [357, 106] on icon at bounding box center [359, 101] width 11 height 14
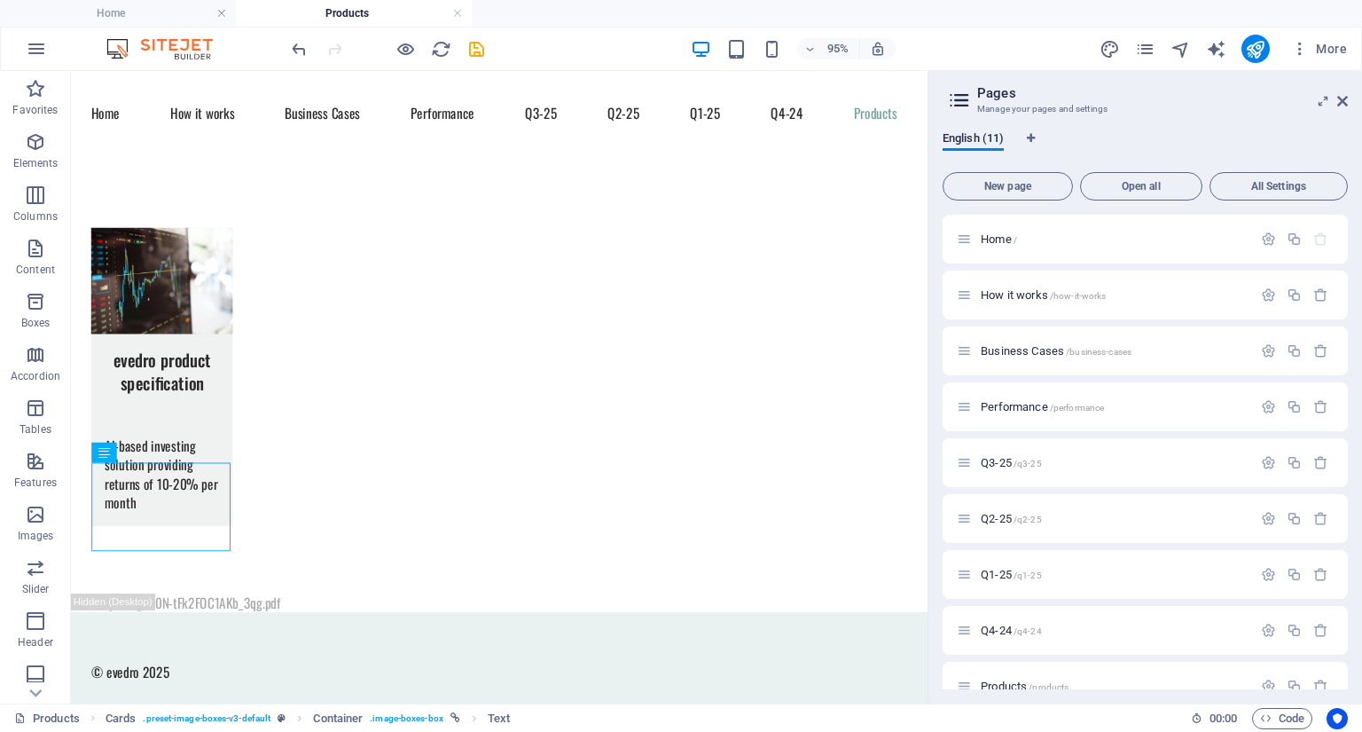
scroll to position [124, 0]
click at [467, 48] on icon "save" at bounding box center [477, 49] width 20 height 20
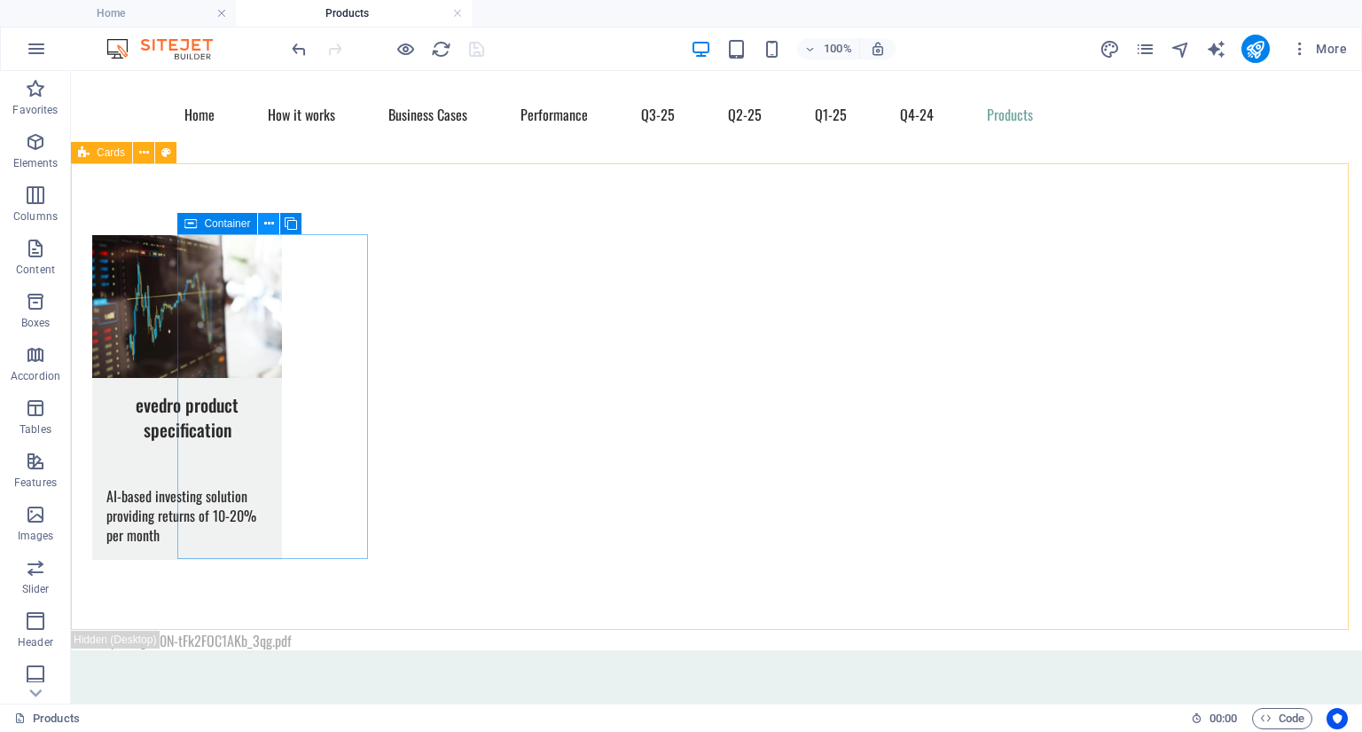
click at [267, 228] on icon at bounding box center [269, 224] width 10 height 19
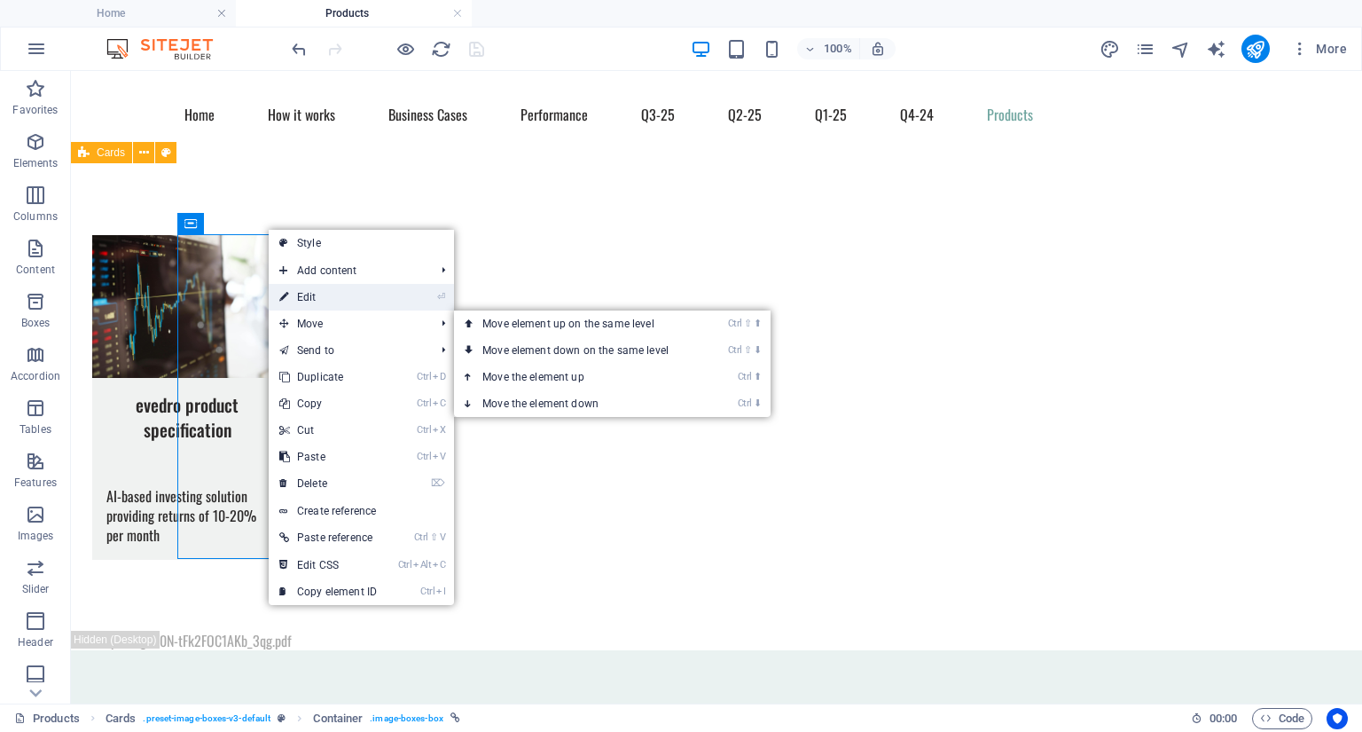
click at [322, 288] on link "⏎ Edit" at bounding box center [328, 297] width 119 height 27
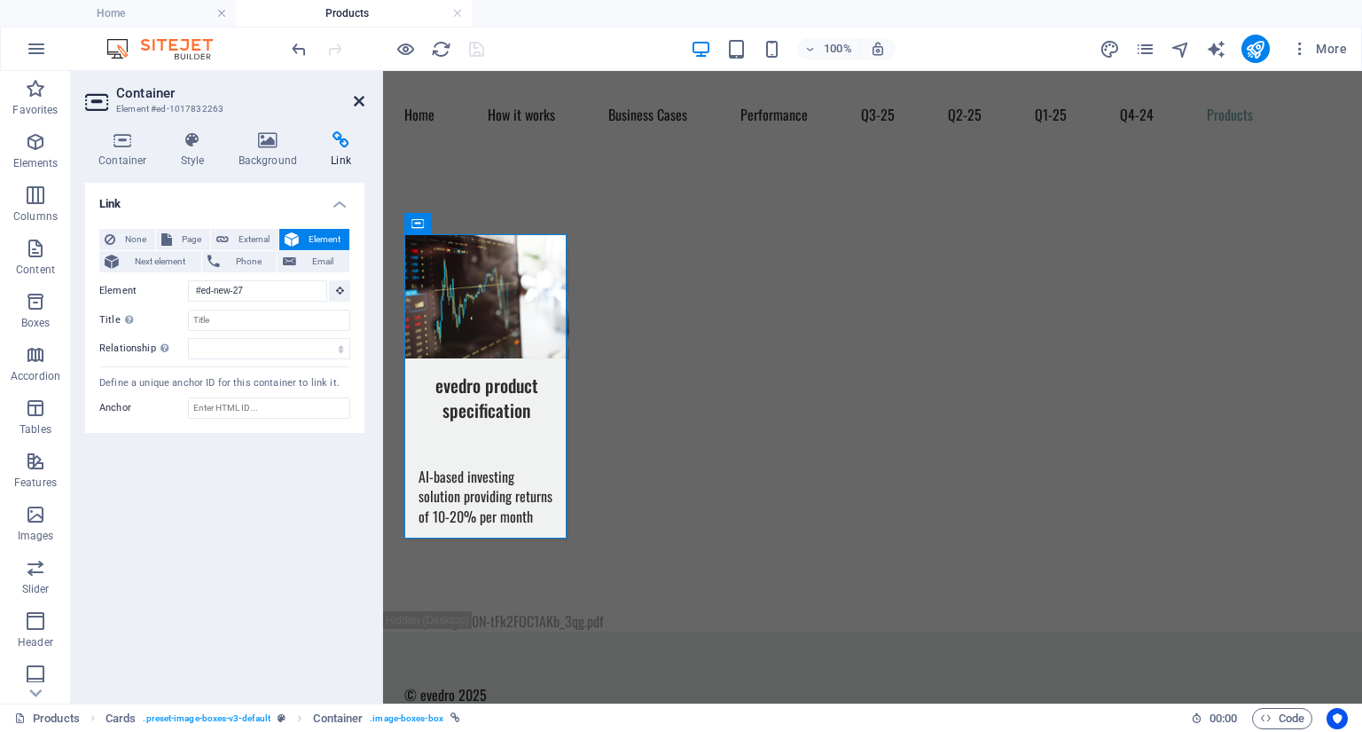
click at [358, 107] on icon at bounding box center [359, 101] width 11 height 14
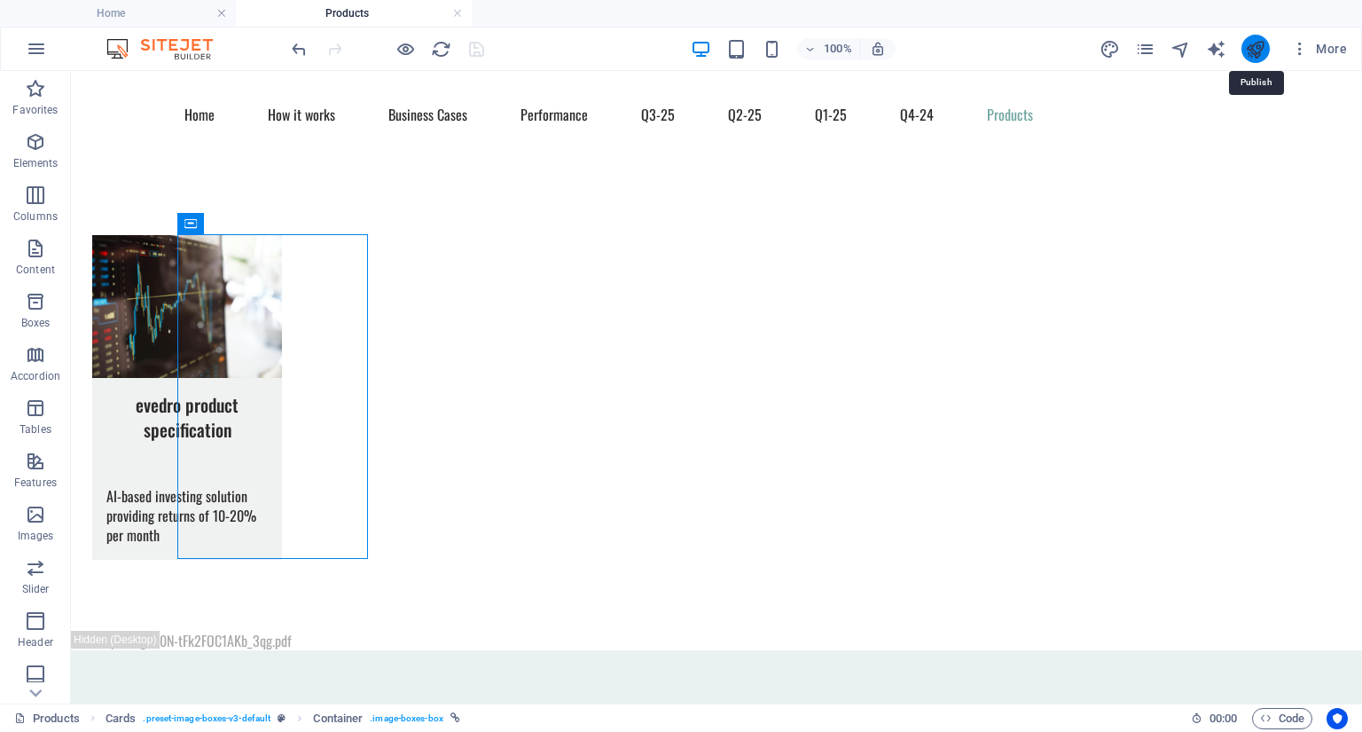
click at [1258, 43] on icon "publish" at bounding box center [1255, 49] width 20 height 20
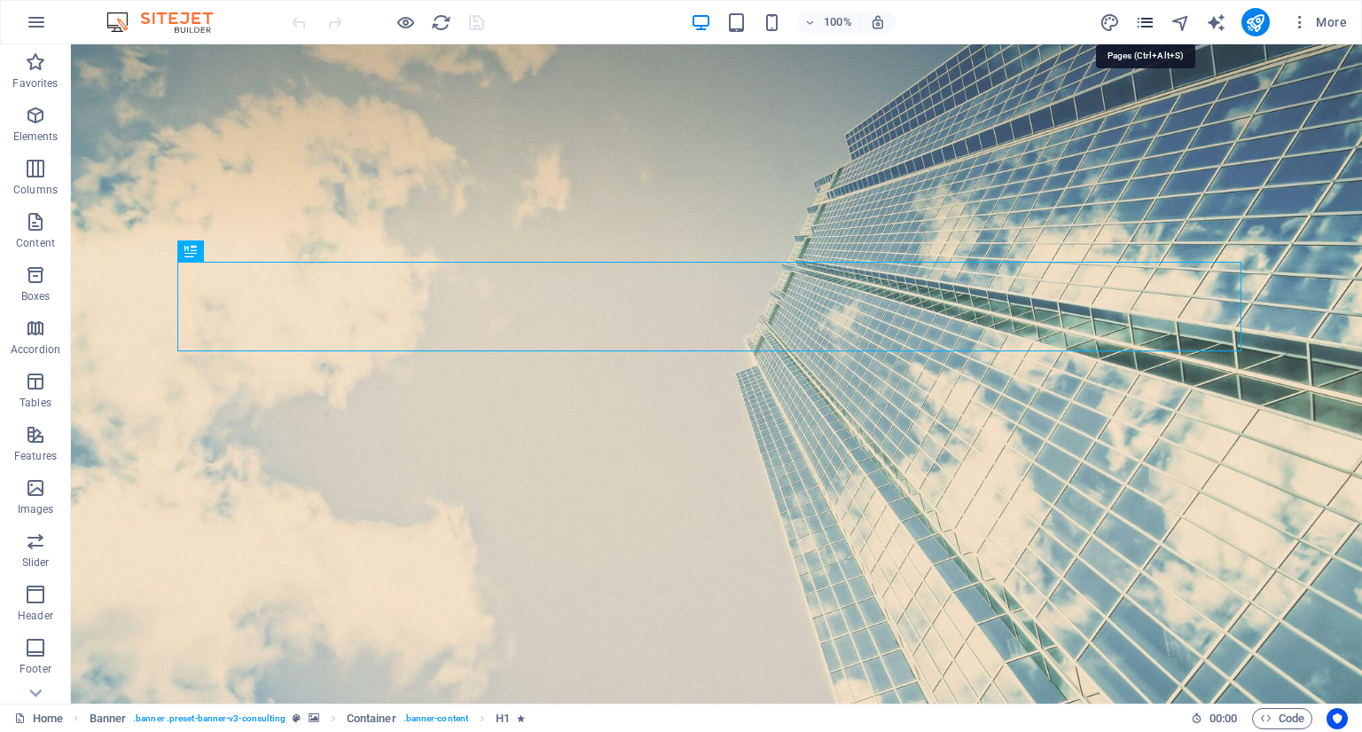
click at [1141, 17] on icon "pages" at bounding box center [1145, 22] width 20 height 20
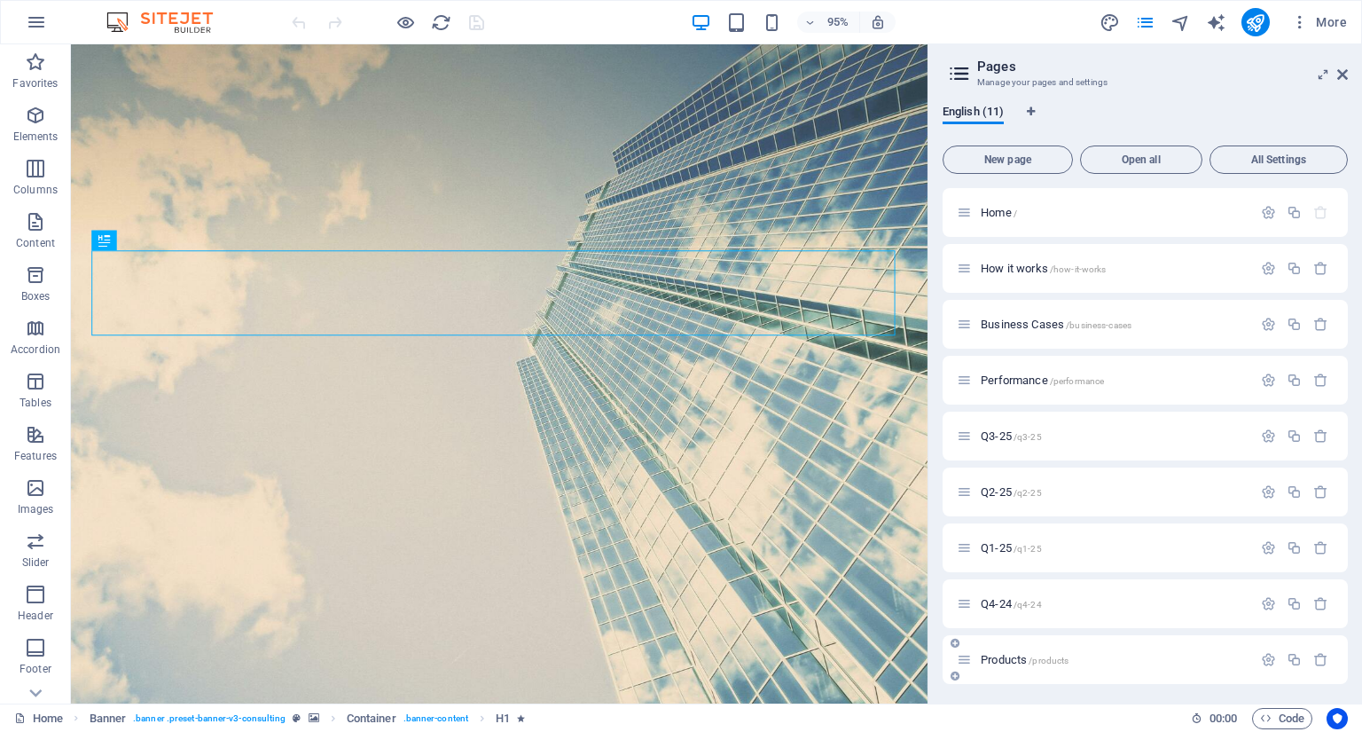
click at [1000, 653] on div "Products /products" at bounding box center [1104, 659] width 295 height 20
click at [1000, 661] on span "Products /products" at bounding box center [1025, 659] width 88 height 13
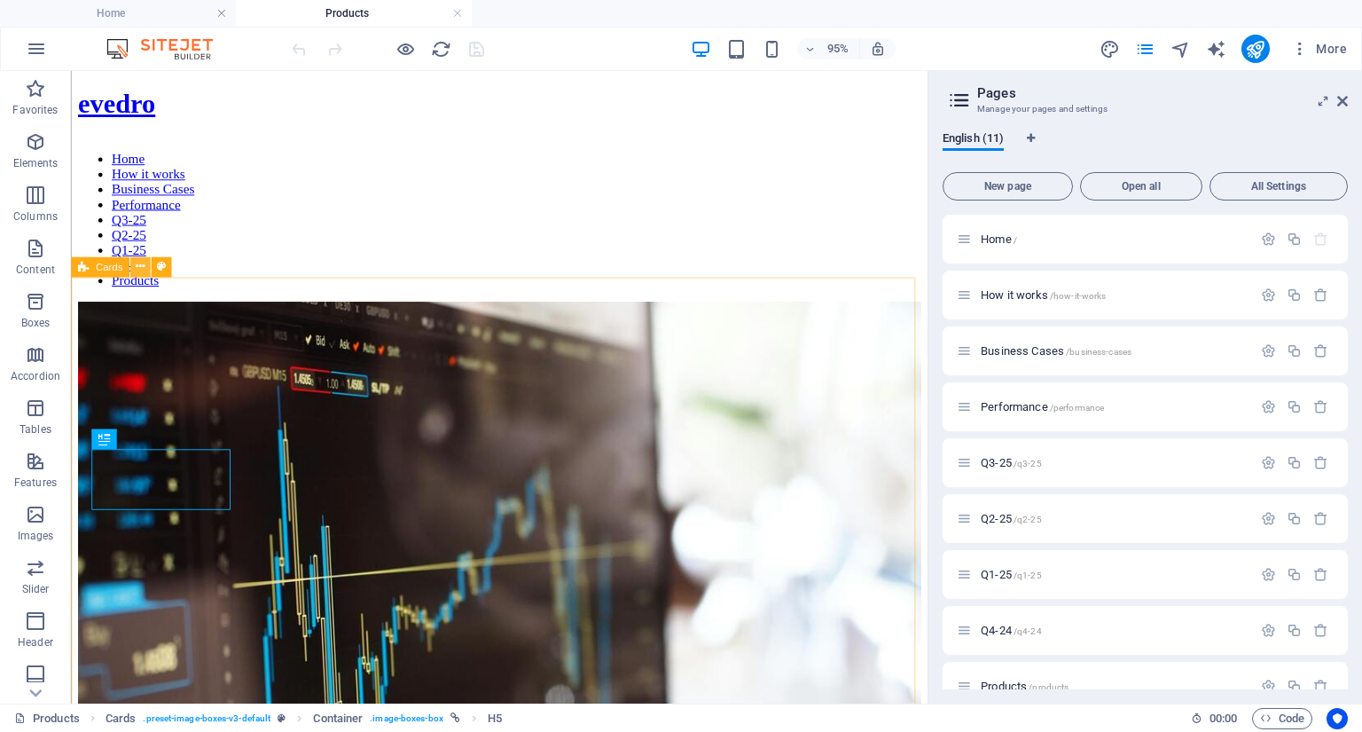
click at [137, 270] on icon at bounding box center [140, 267] width 9 height 18
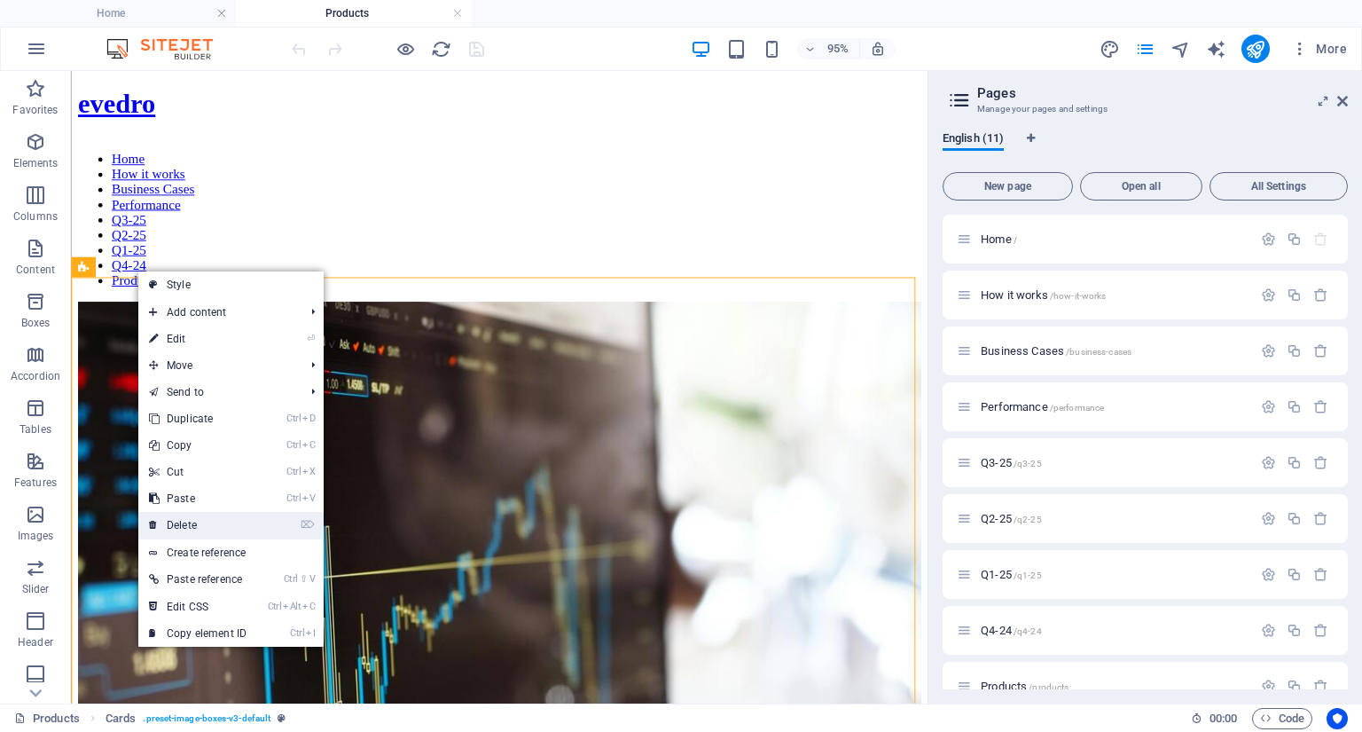
click at [184, 522] on link "⌦ Delete" at bounding box center [197, 525] width 119 height 27
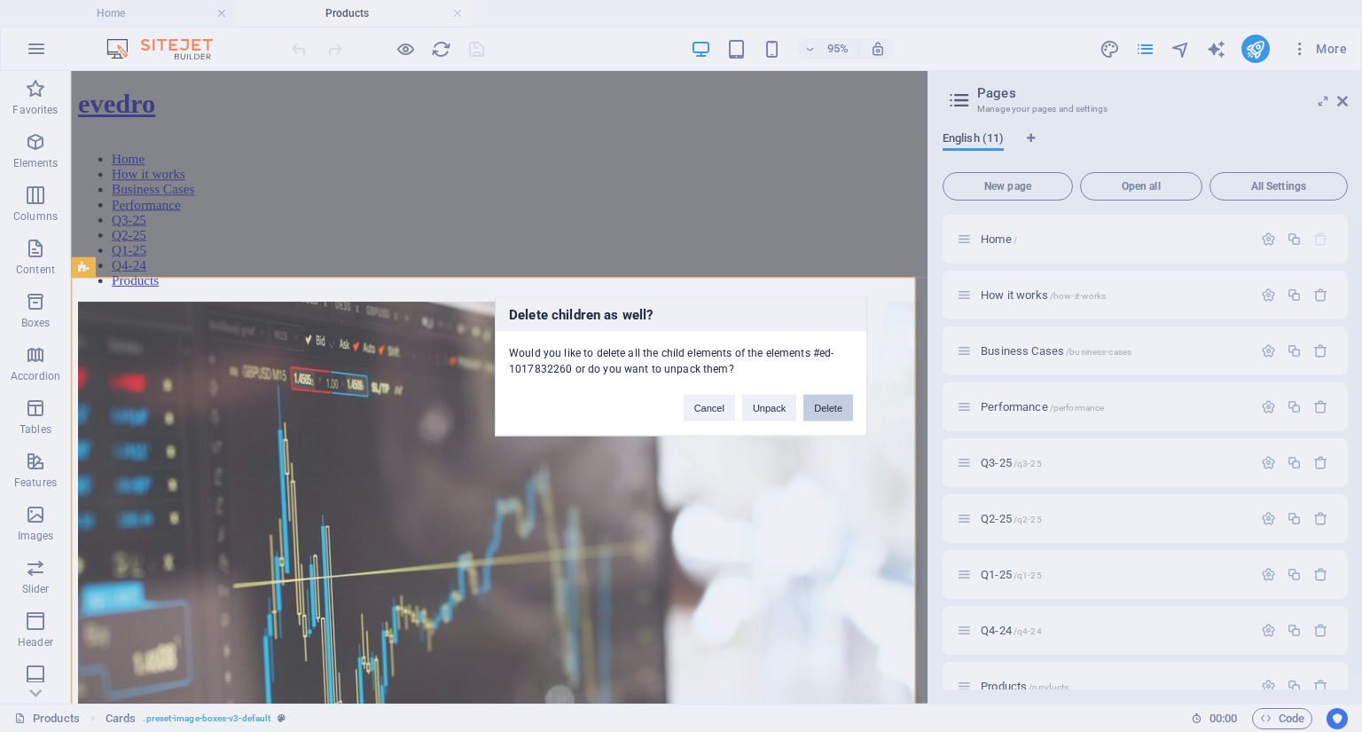
click at [834, 401] on button "Delete" at bounding box center [829, 407] width 50 height 27
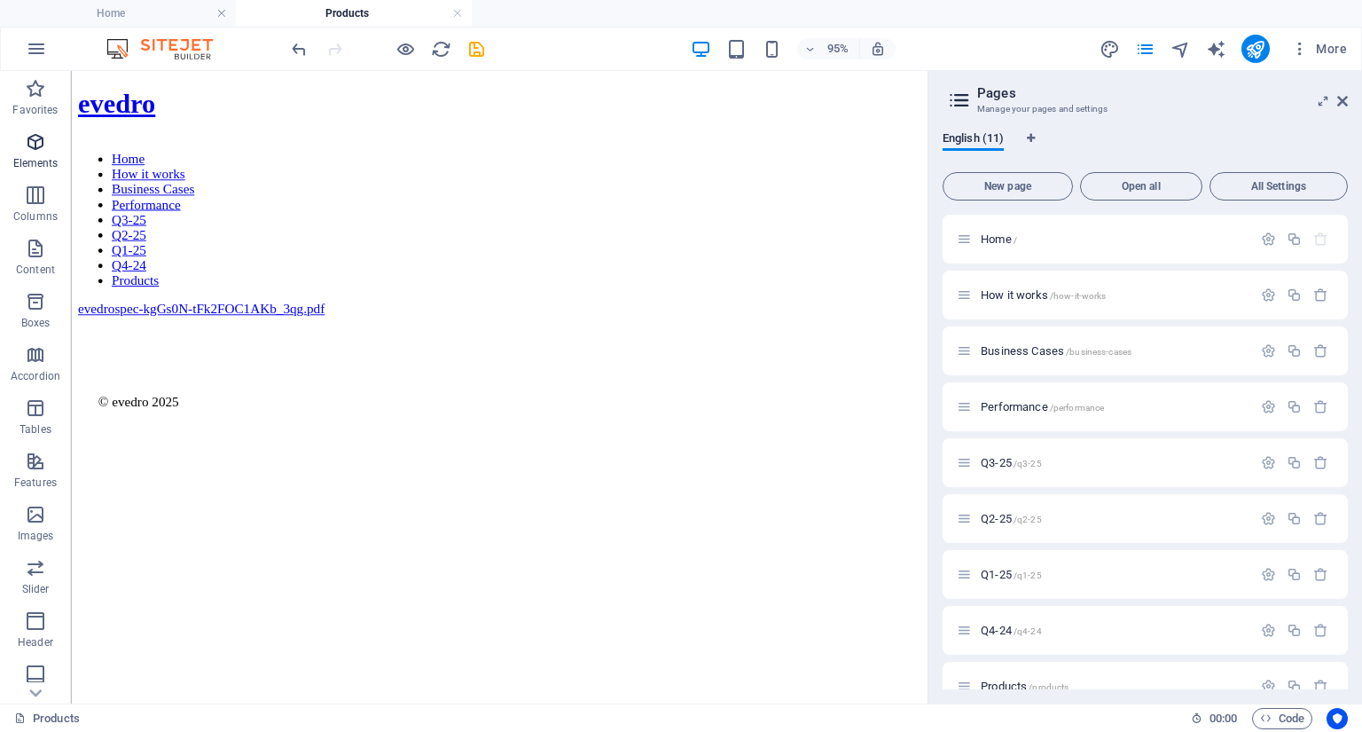
click at [31, 137] on icon "button" at bounding box center [35, 141] width 21 height 21
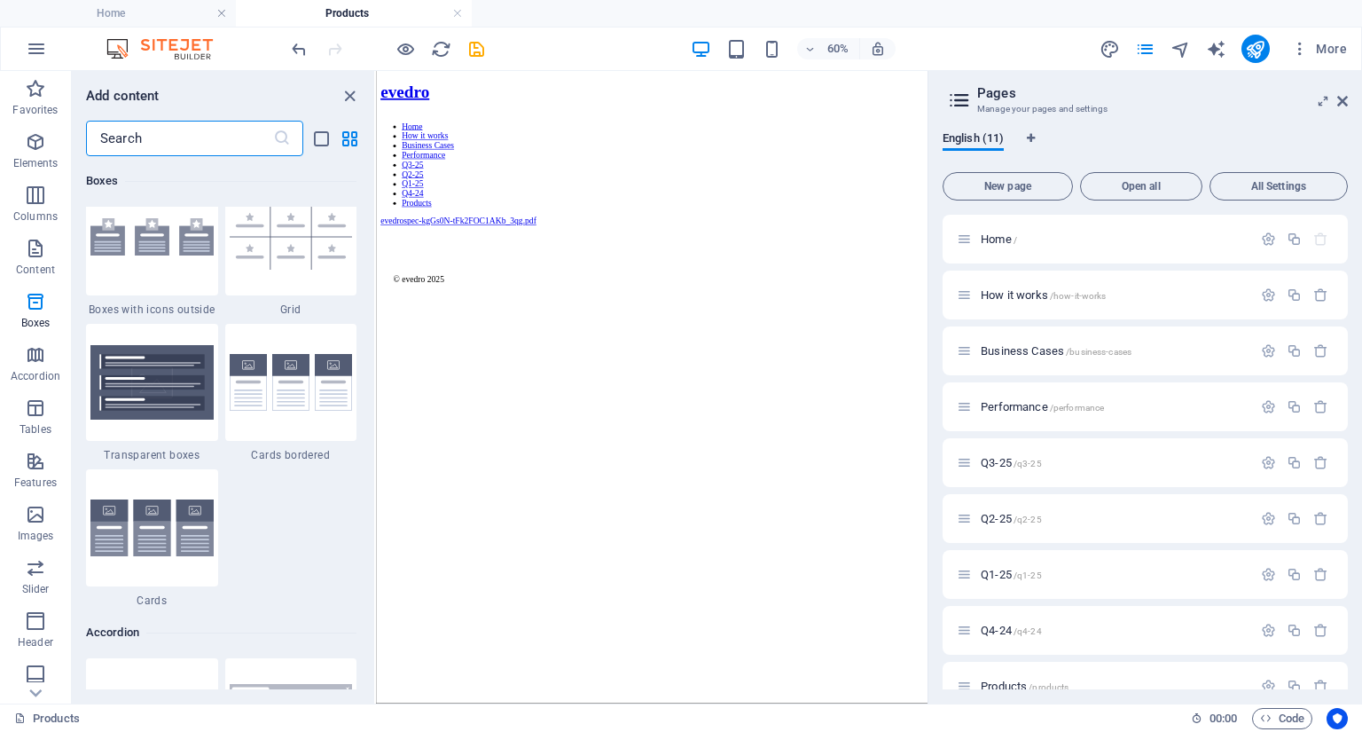
scroll to position [5234, 0]
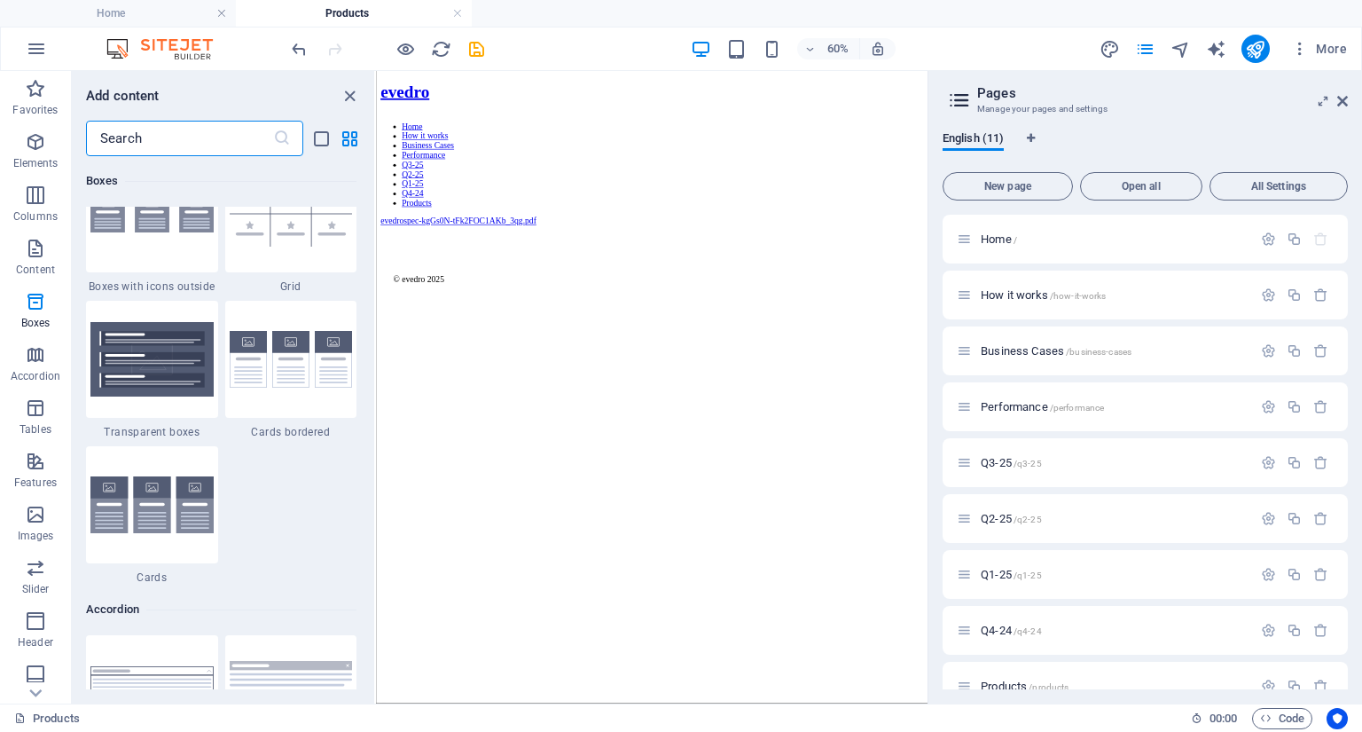
drag, startPoint x: 372, startPoint y: 169, endPoint x: 17, endPoint y: 420, distance: 434.1
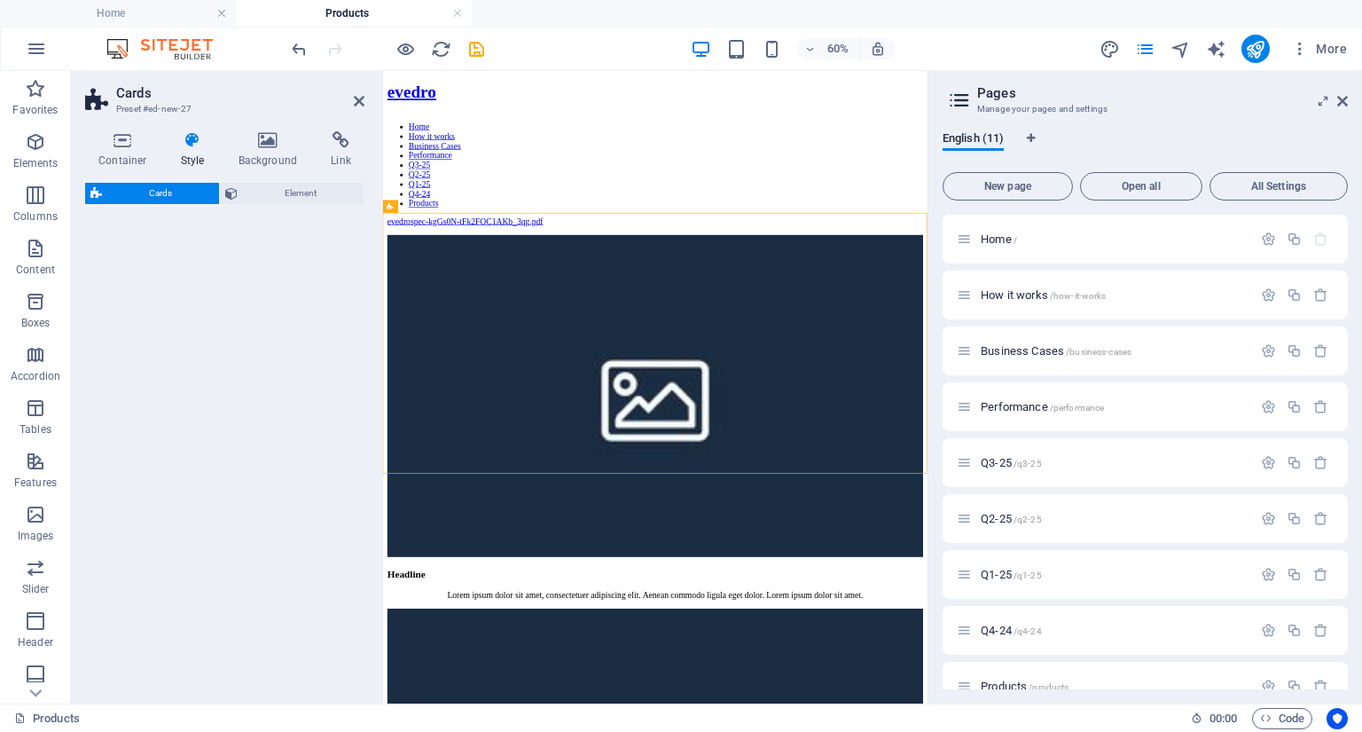
select select "rem"
select select "preset-image-boxes-v3-default"
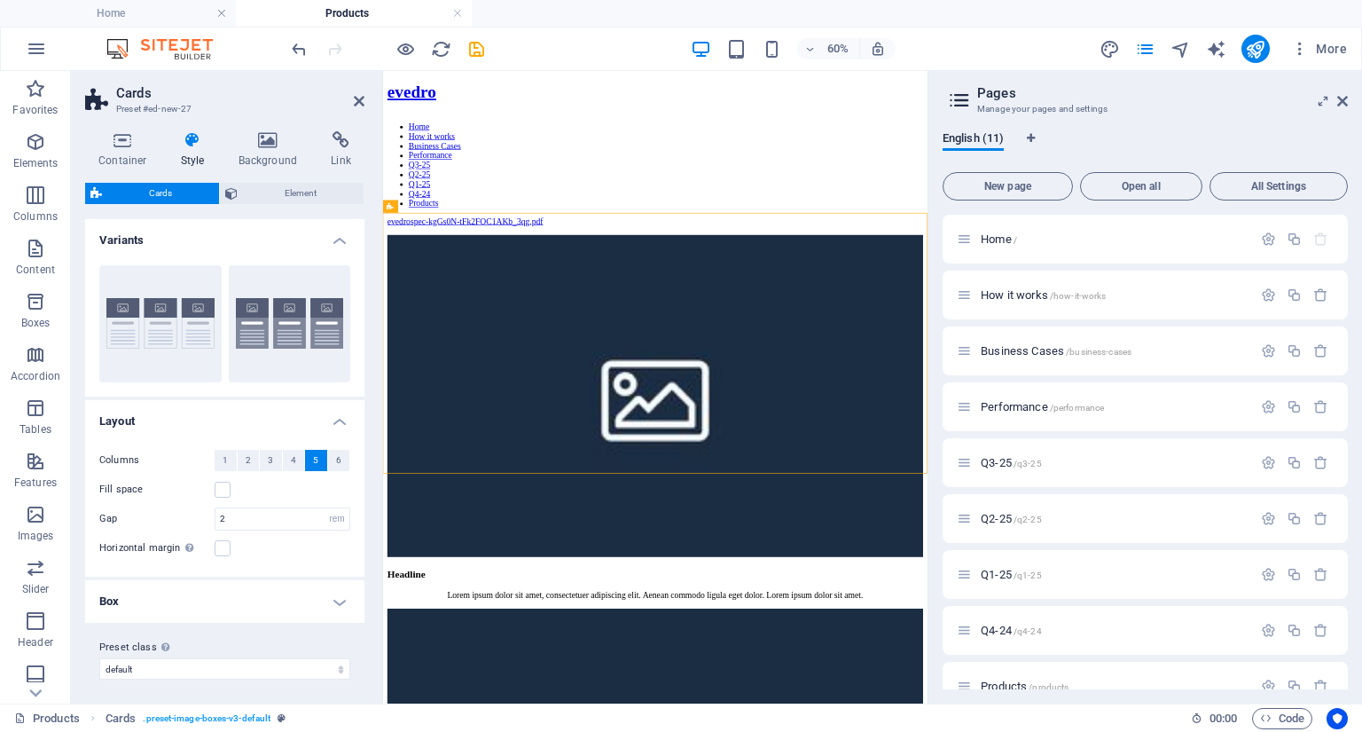
drag, startPoint x: 785, startPoint y: 278, endPoint x: 418, endPoint y: 282, distance: 367.2
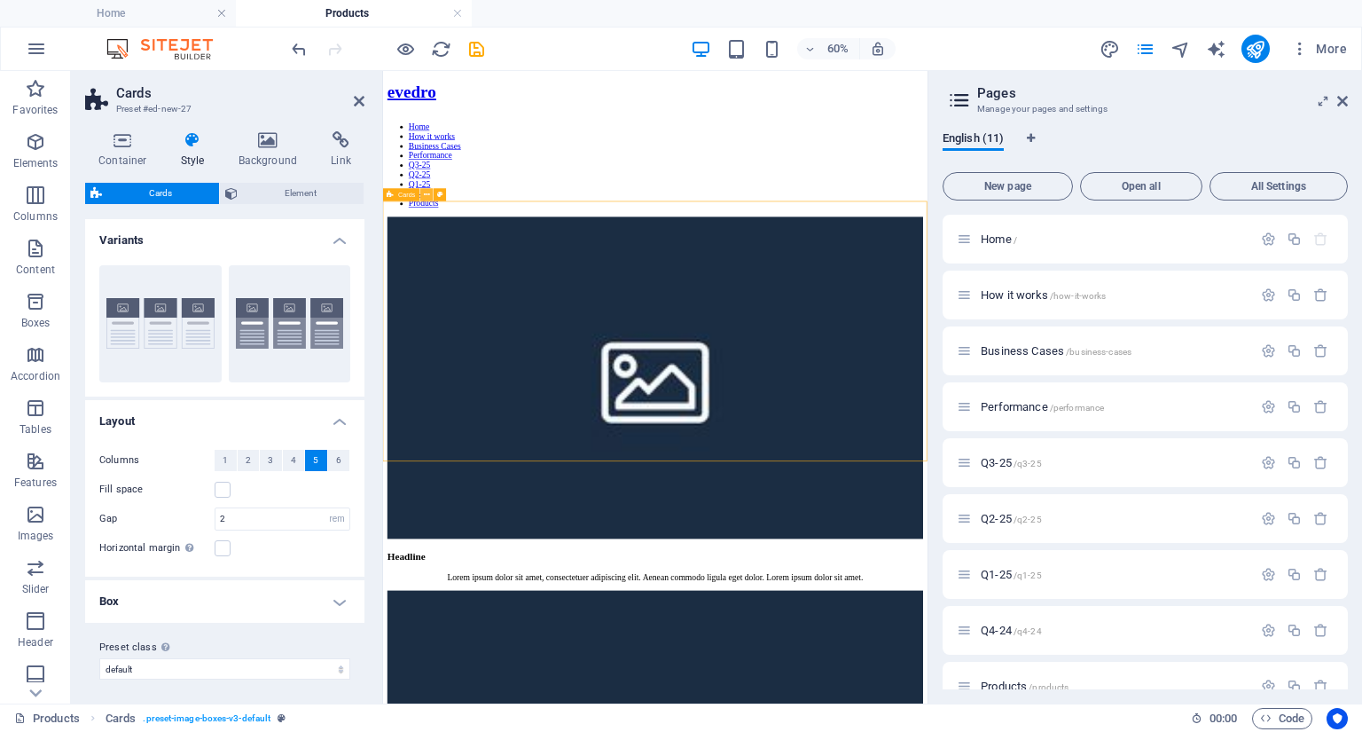
click at [429, 197] on icon at bounding box center [427, 195] width 6 height 12
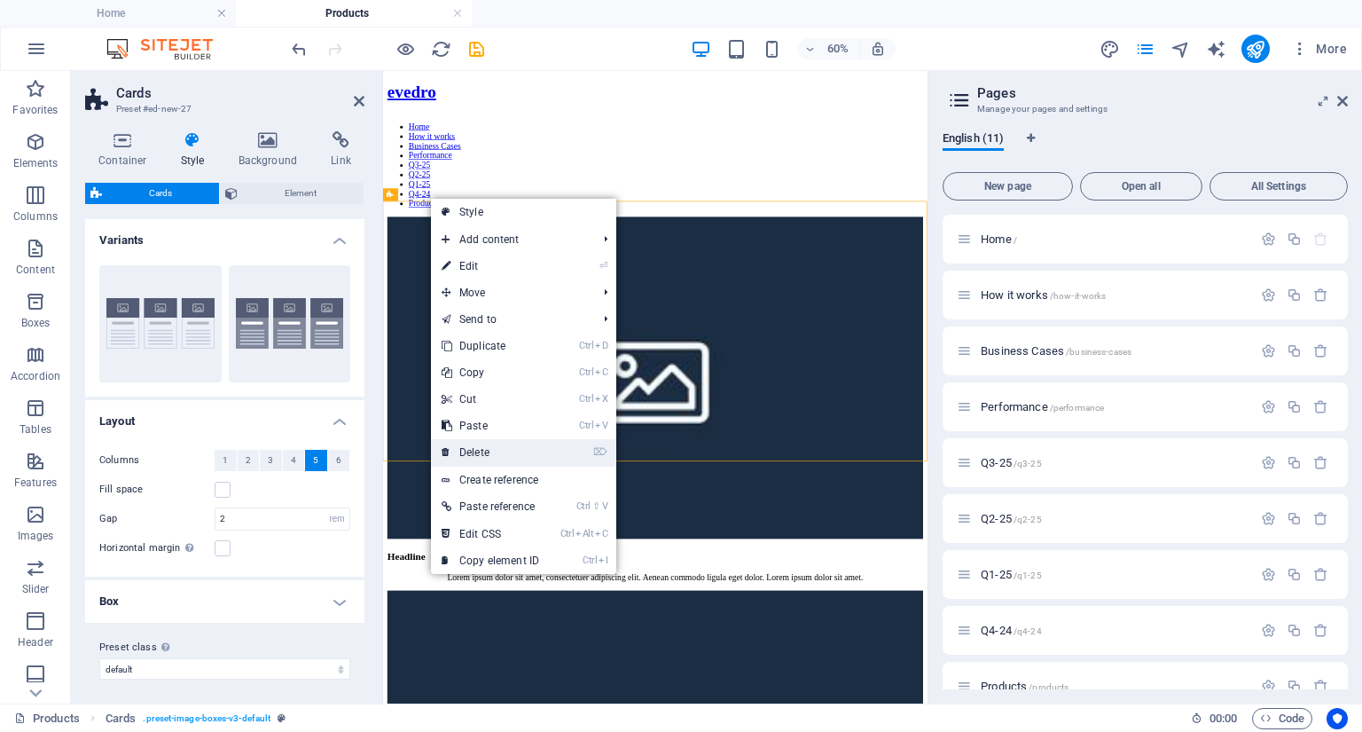
click at [469, 446] on link "⌦ Delete" at bounding box center [490, 452] width 119 height 27
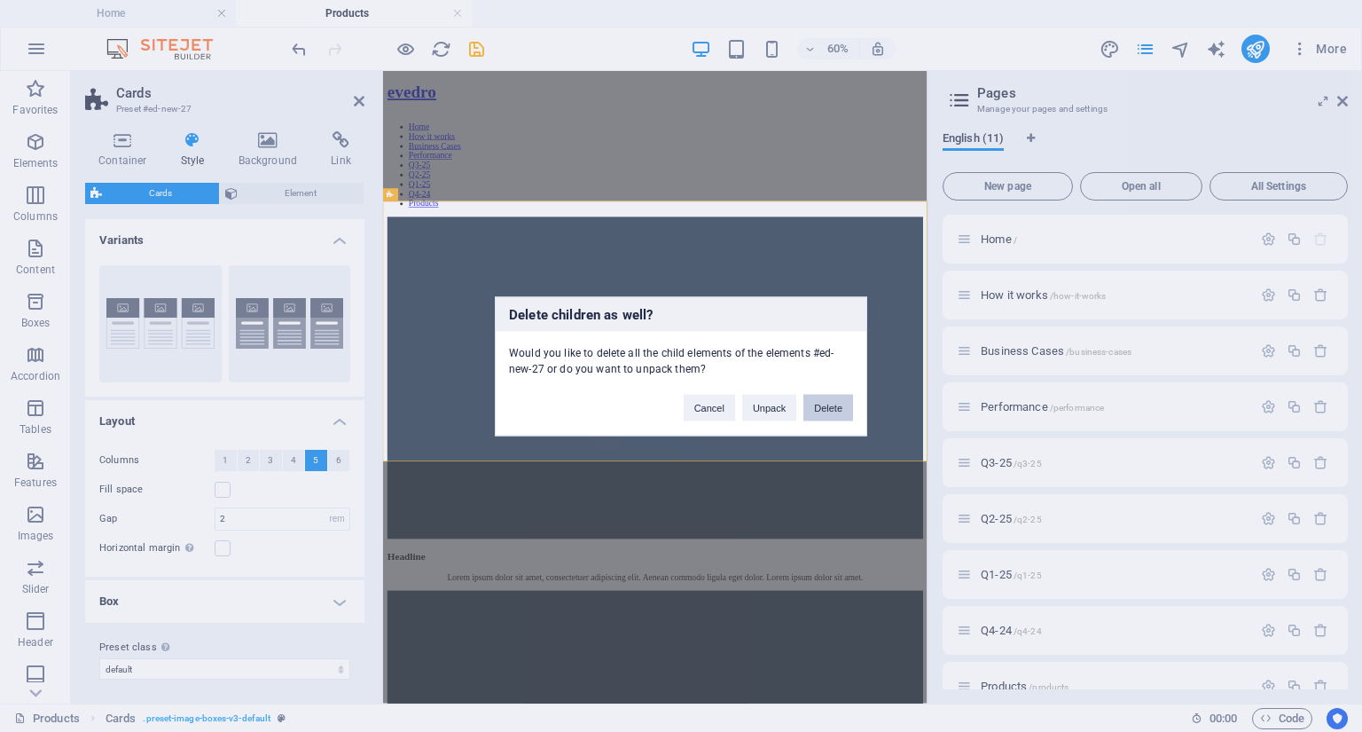
click at [825, 414] on button "Delete" at bounding box center [829, 407] width 50 height 27
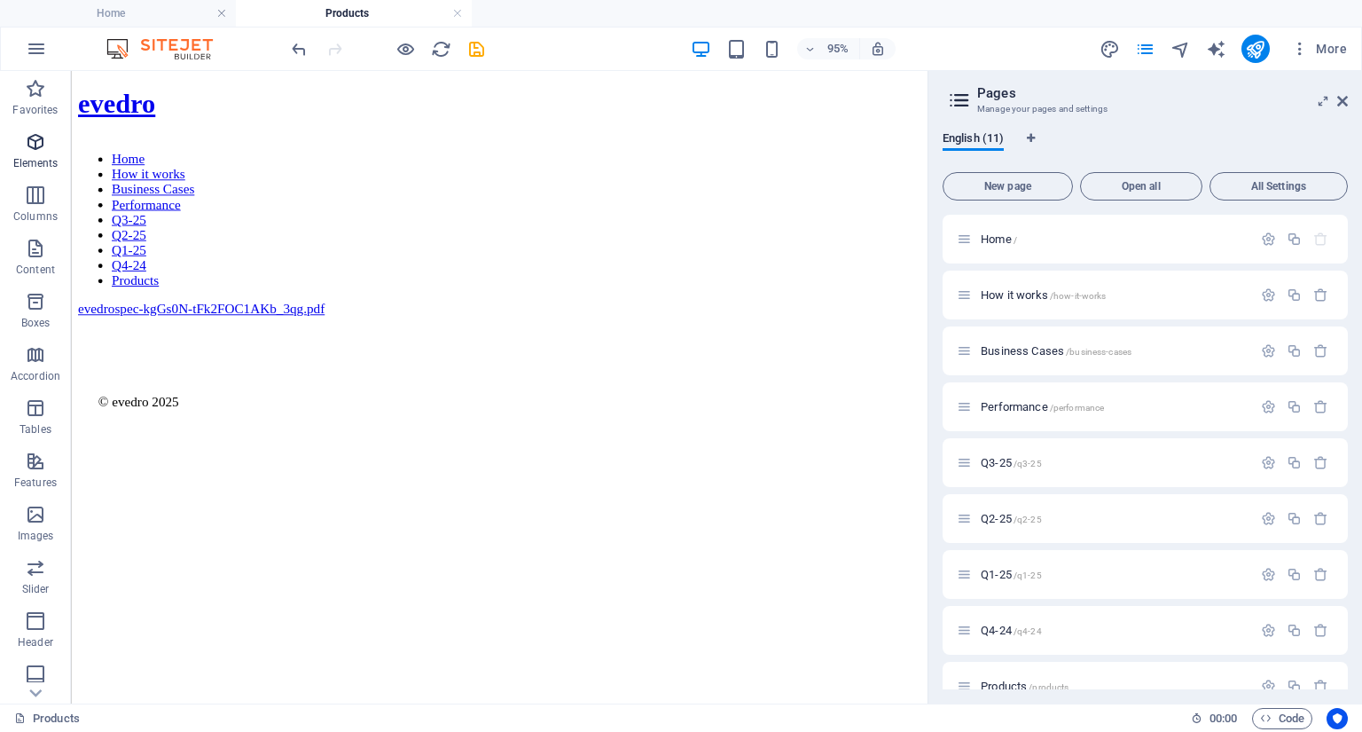
click at [35, 141] on icon "button" at bounding box center [35, 141] width 21 height 21
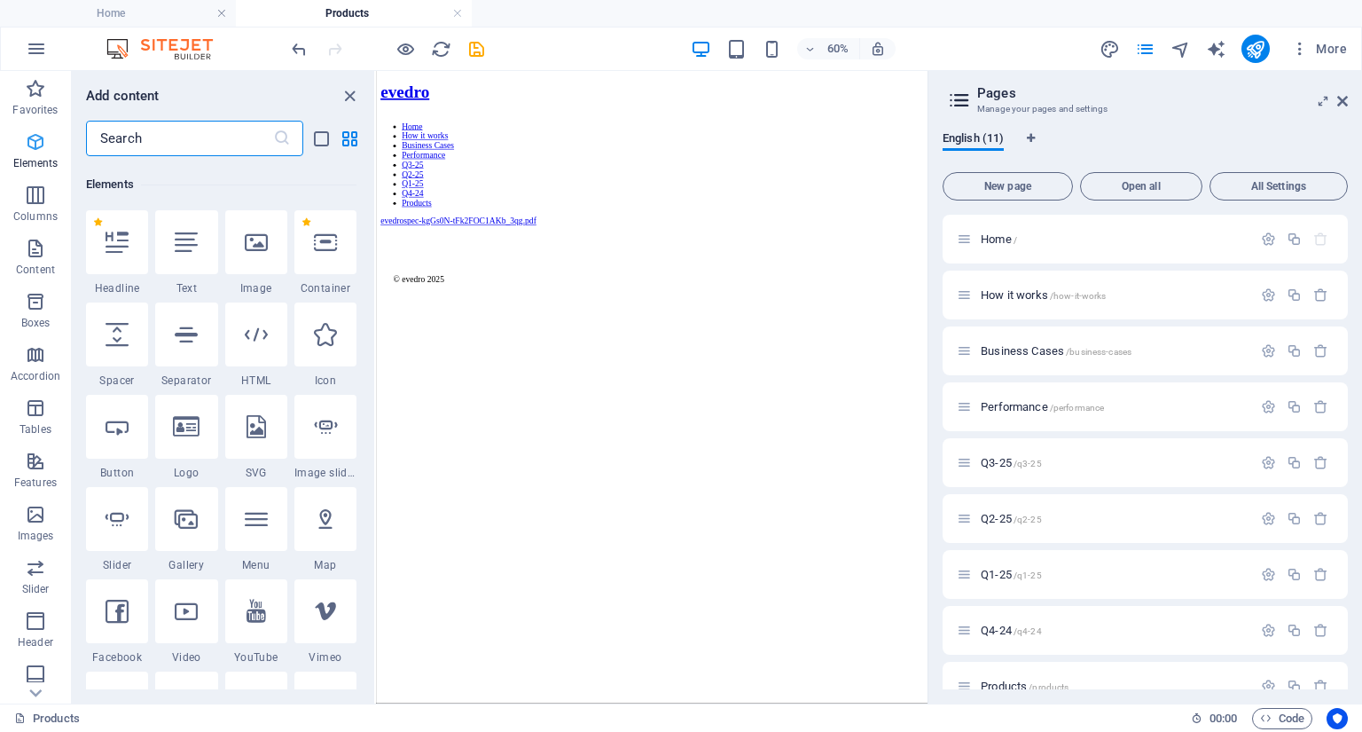
scroll to position [189, 0]
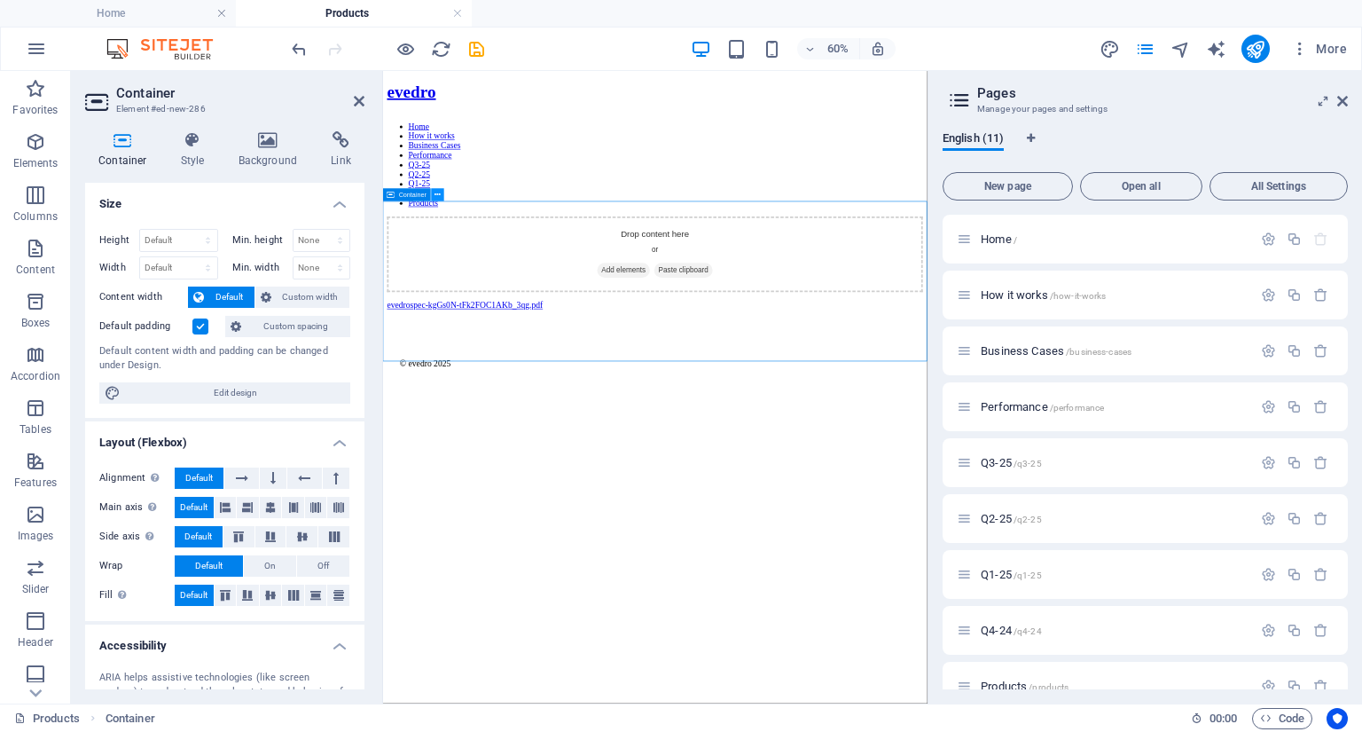
click at [438, 198] on icon at bounding box center [438, 195] width 6 height 12
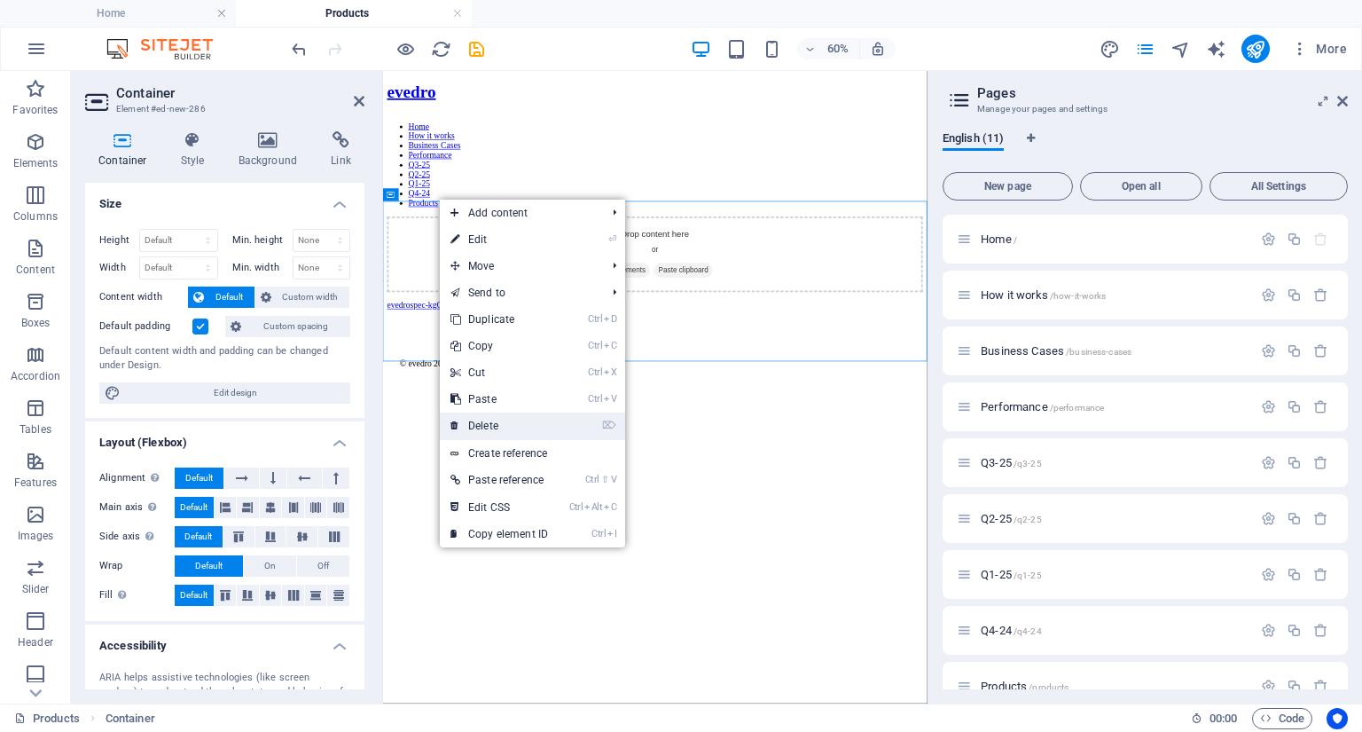
click at [479, 421] on link "⌦ Delete" at bounding box center [499, 425] width 119 height 27
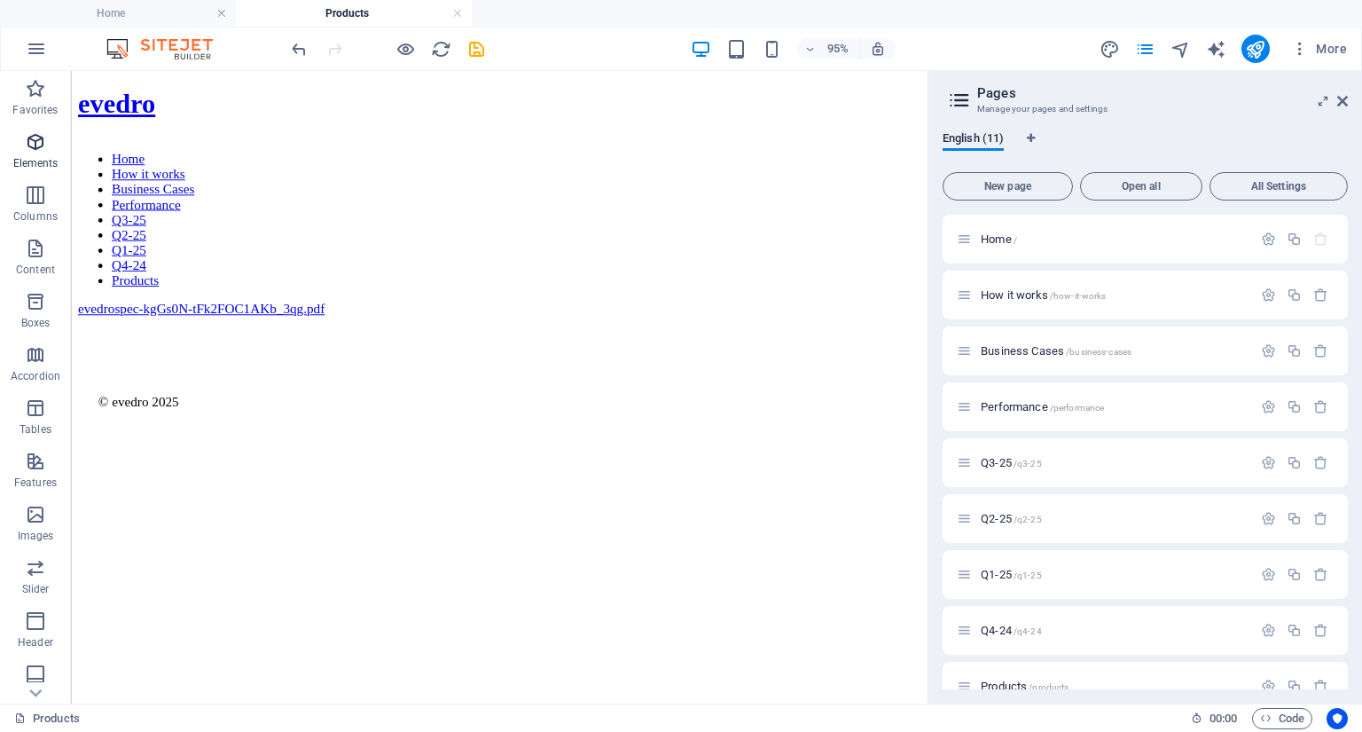
click at [35, 145] on icon "button" at bounding box center [35, 141] width 21 height 21
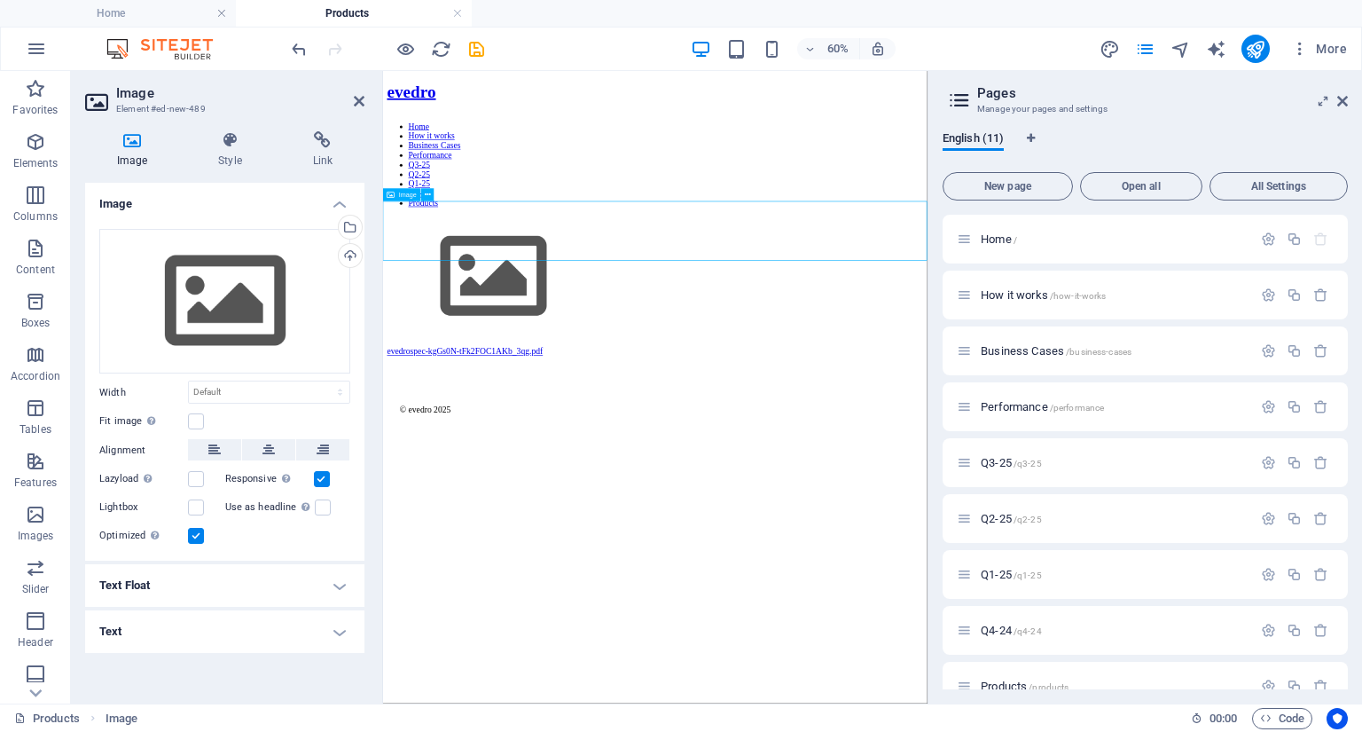
click at [457, 336] on figure at bounding box center [836, 415] width 893 height 203
click at [352, 252] on div "Upload" at bounding box center [348, 257] width 27 height 27
click at [354, 220] on div "Select files from the file manager, stock photos, or upload file(s)" at bounding box center [348, 229] width 27 height 27
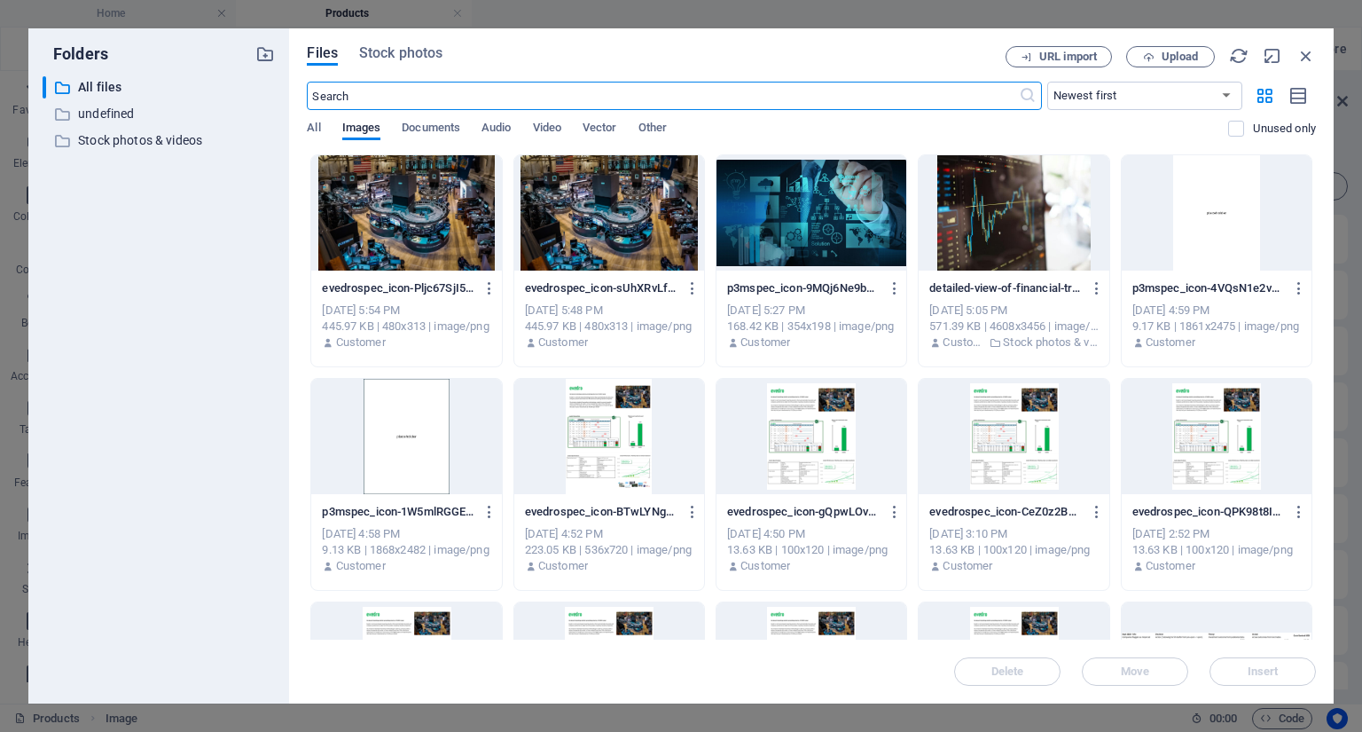
click at [970, 231] on div at bounding box center [1014, 212] width 190 height 115
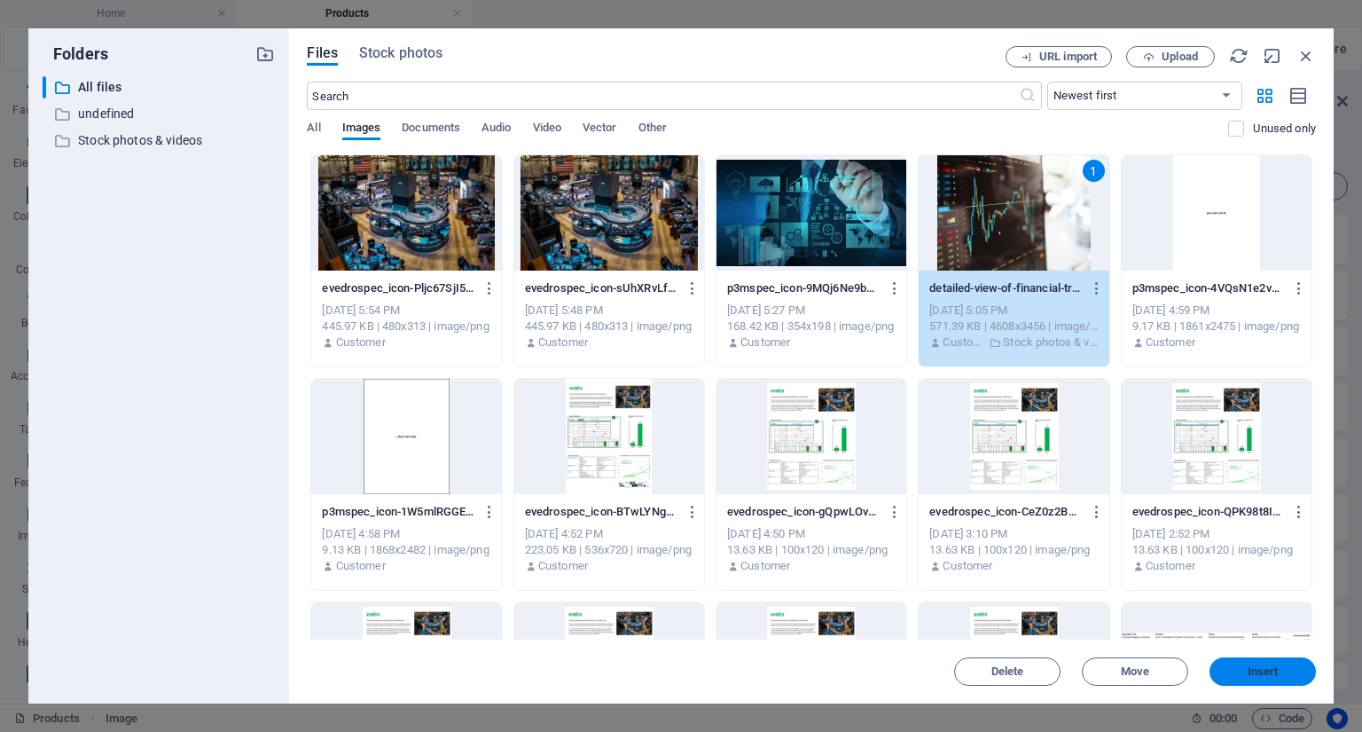
click at [1243, 663] on button "Insert" at bounding box center [1263, 671] width 106 height 28
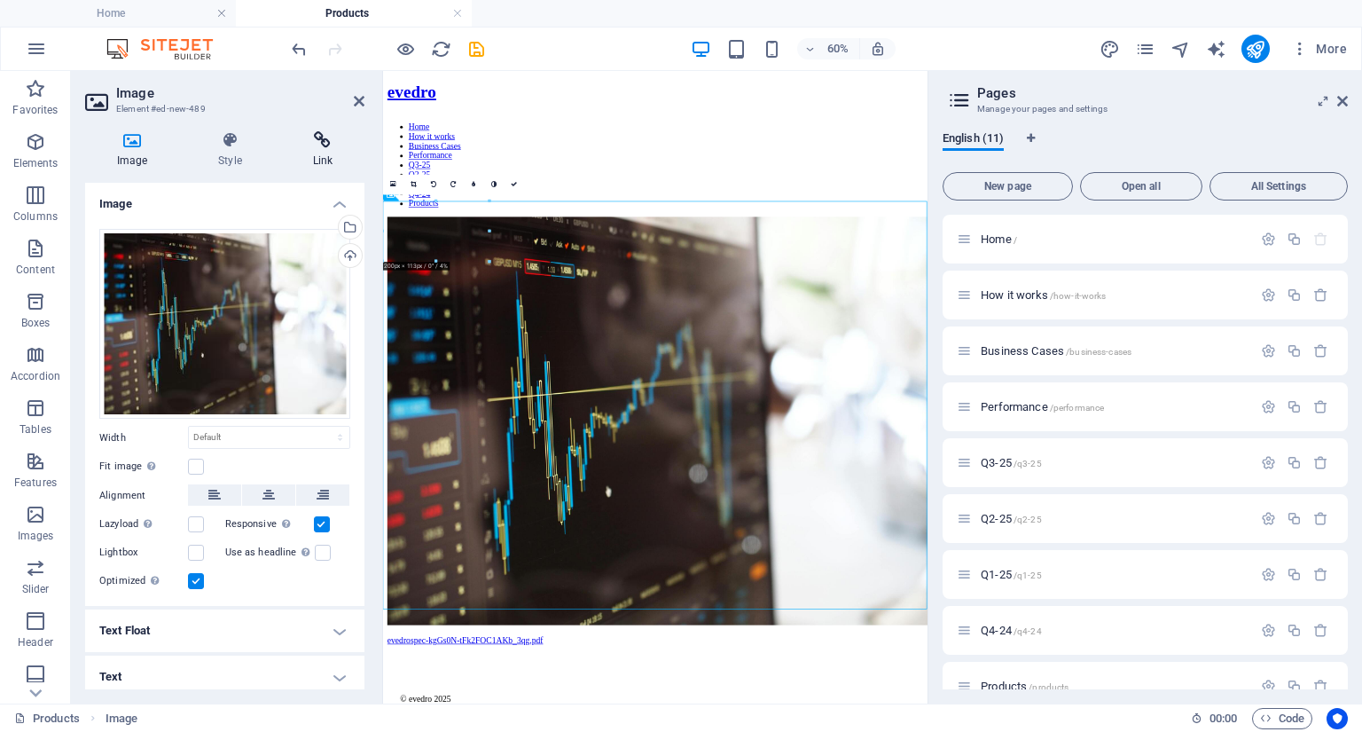
click at [324, 143] on icon at bounding box center [322, 140] width 83 height 18
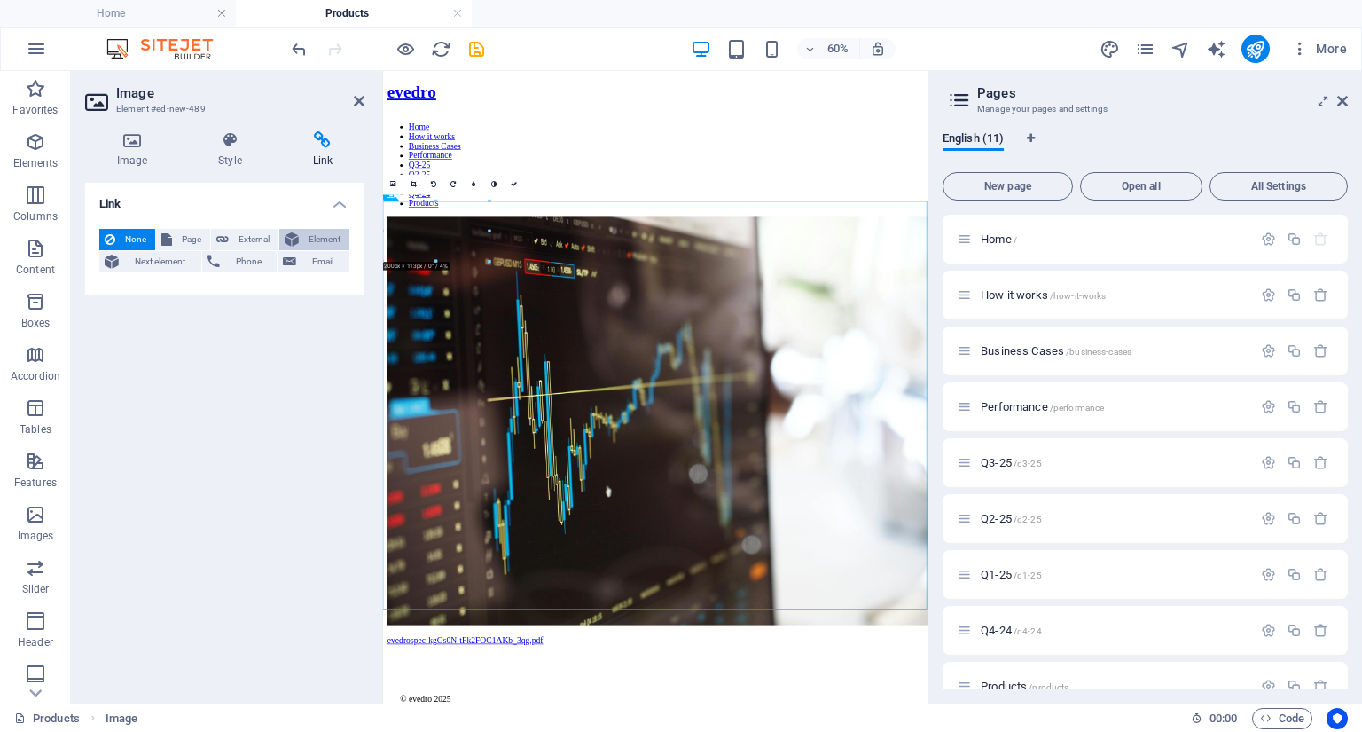
click at [310, 235] on span "Element" at bounding box center [324, 239] width 40 height 21
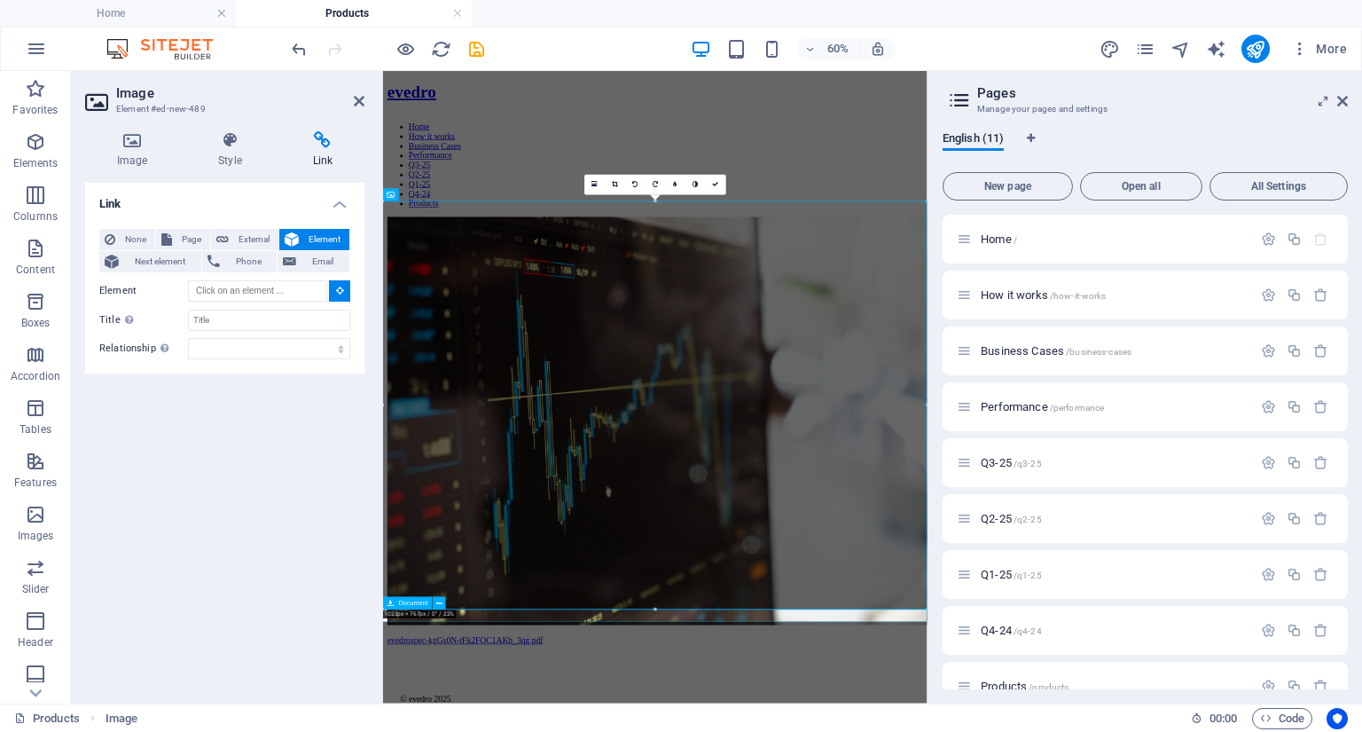
type input "#ed-1017832257"
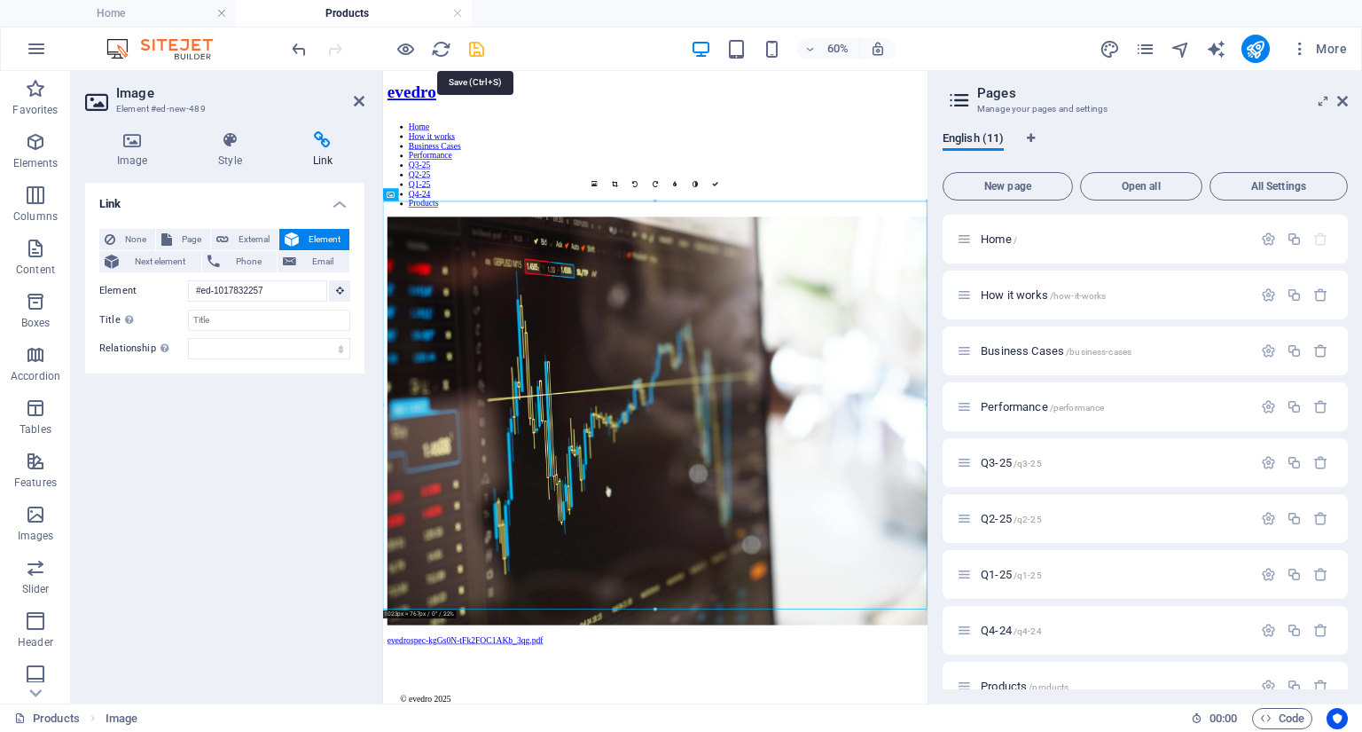
click at [481, 51] on icon "save" at bounding box center [477, 49] width 20 height 20
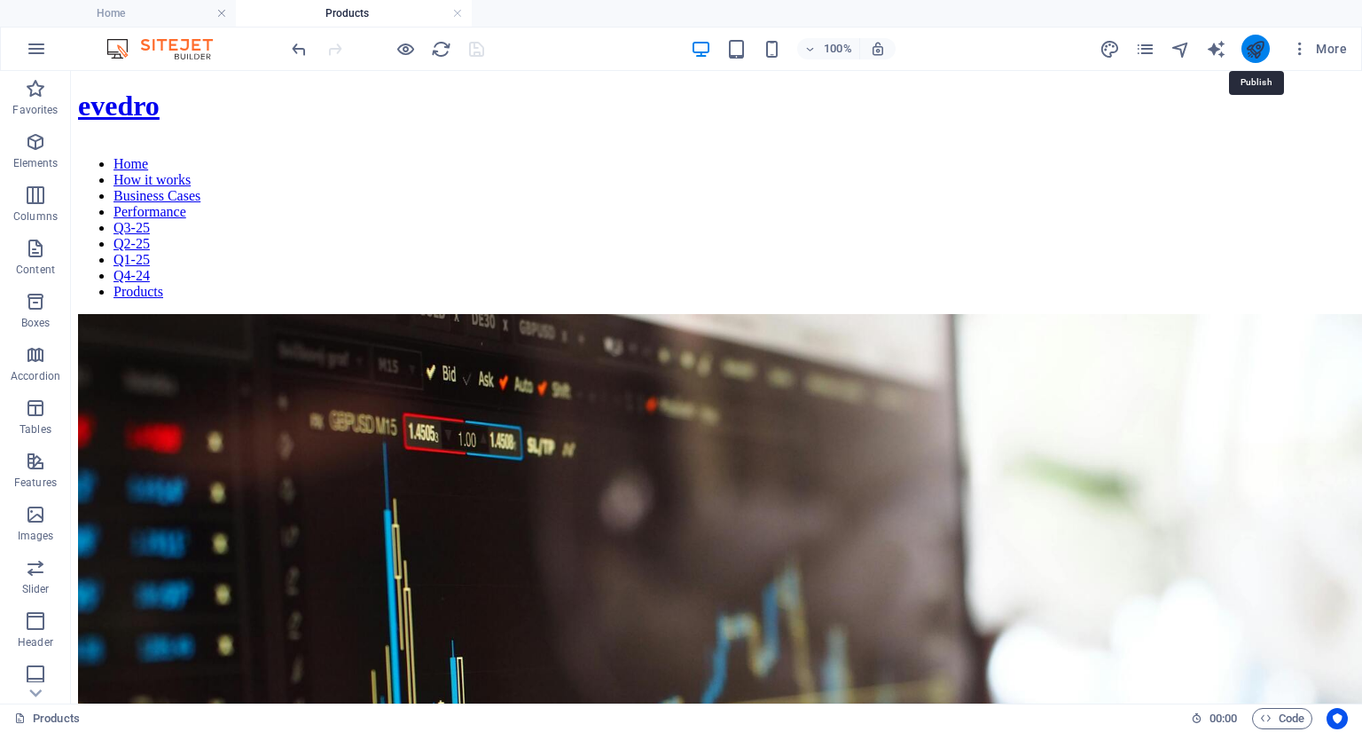
click at [1252, 49] on icon "publish" at bounding box center [1255, 49] width 20 height 20
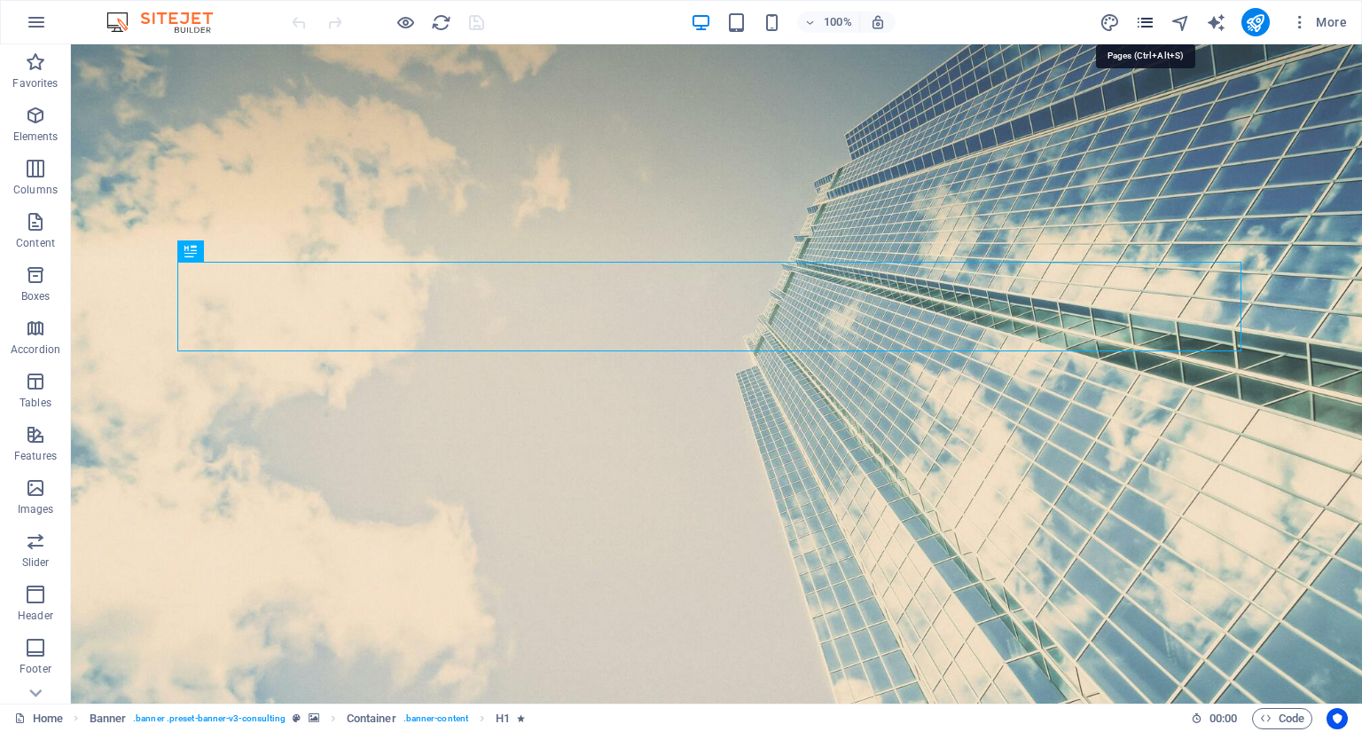
click at [1140, 24] on icon "pages" at bounding box center [1145, 22] width 20 height 20
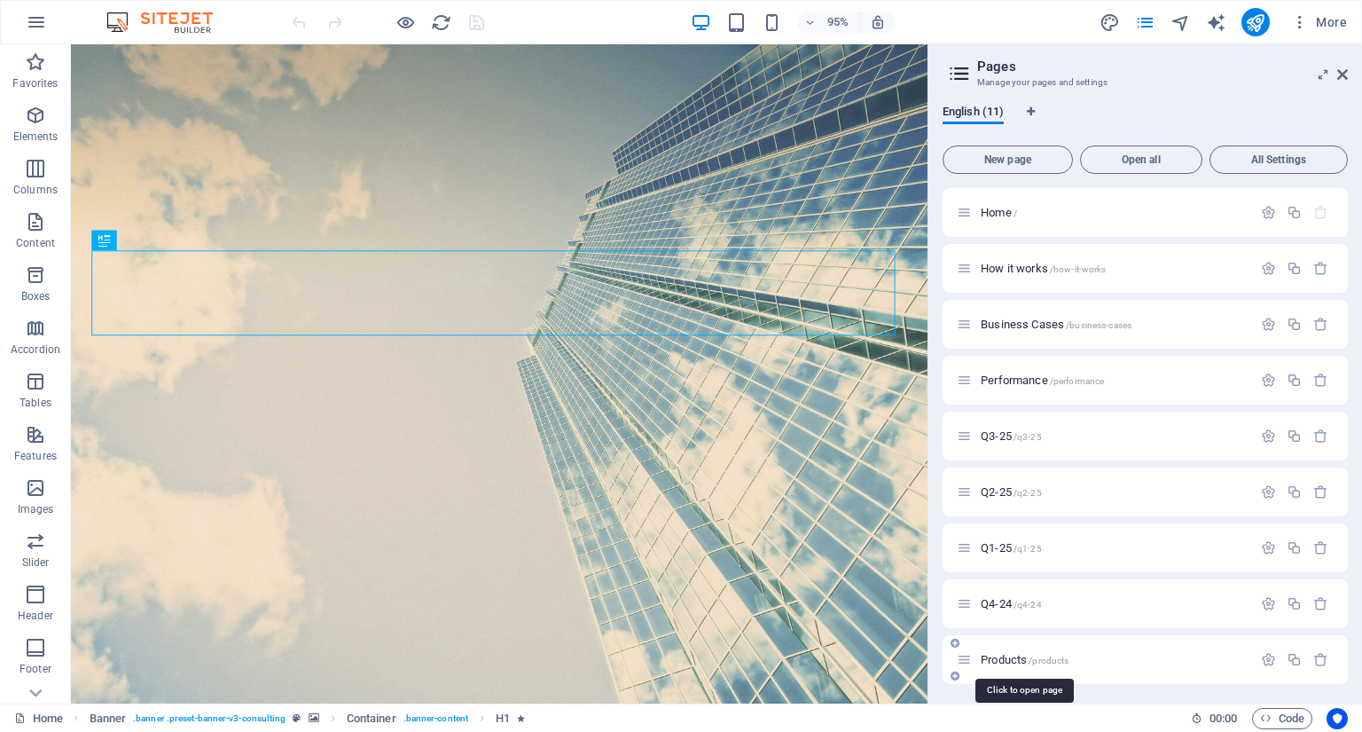
click at [992, 659] on span "Products /products" at bounding box center [1025, 659] width 88 height 13
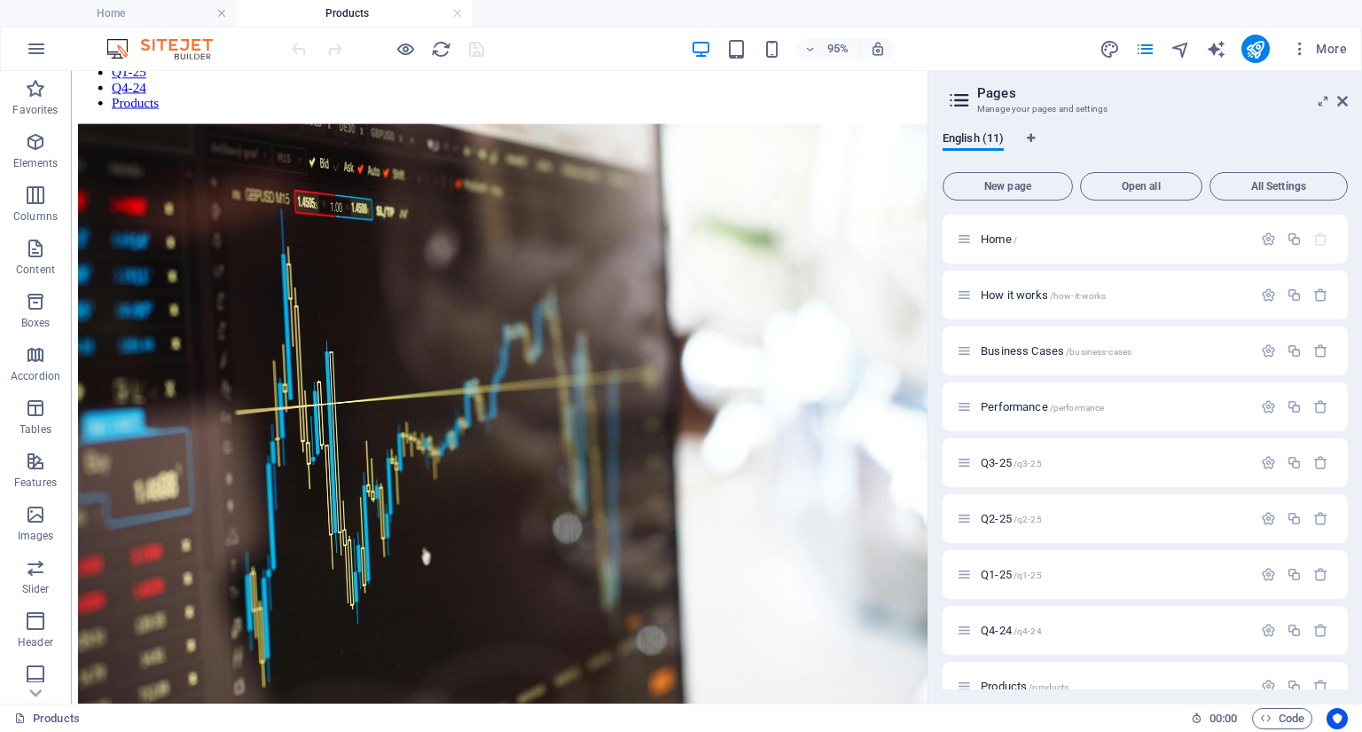
scroll to position [219, 0]
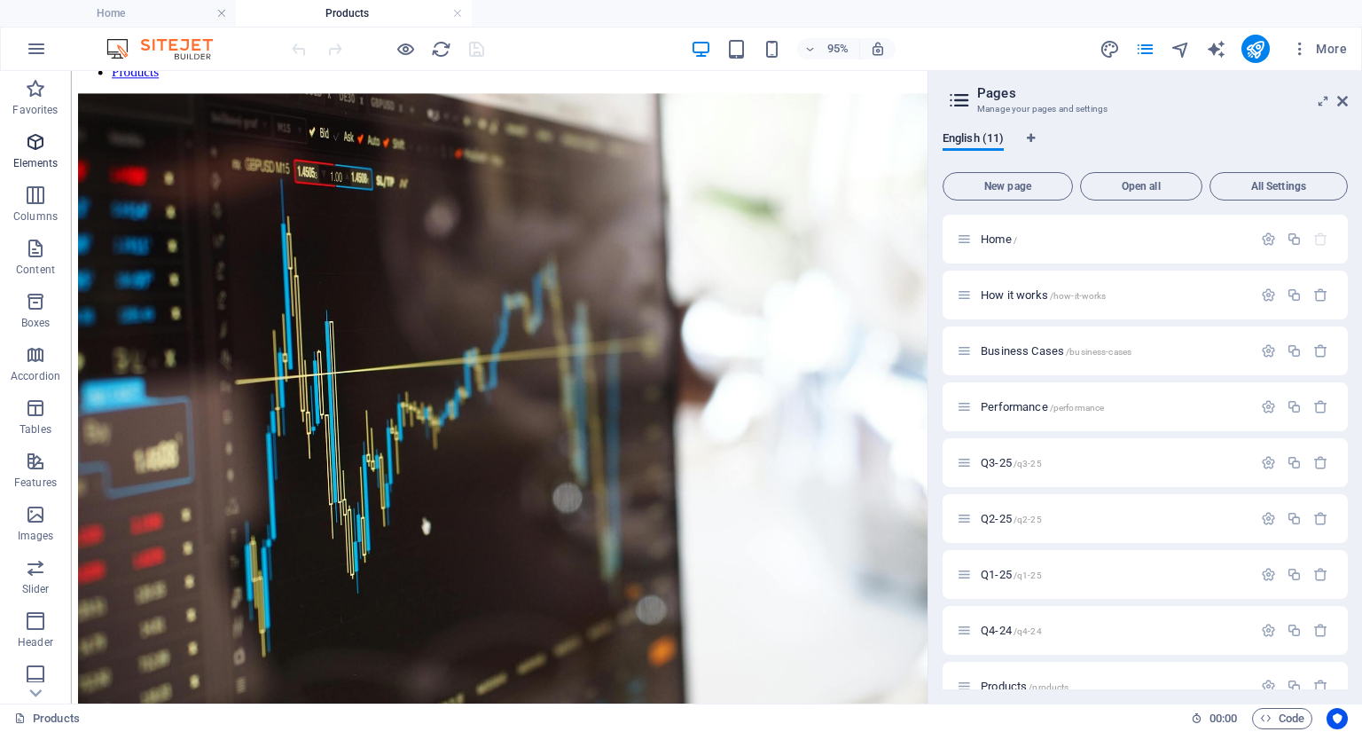
click at [36, 148] on icon "button" at bounding box center [35, 141] width 21 height 21
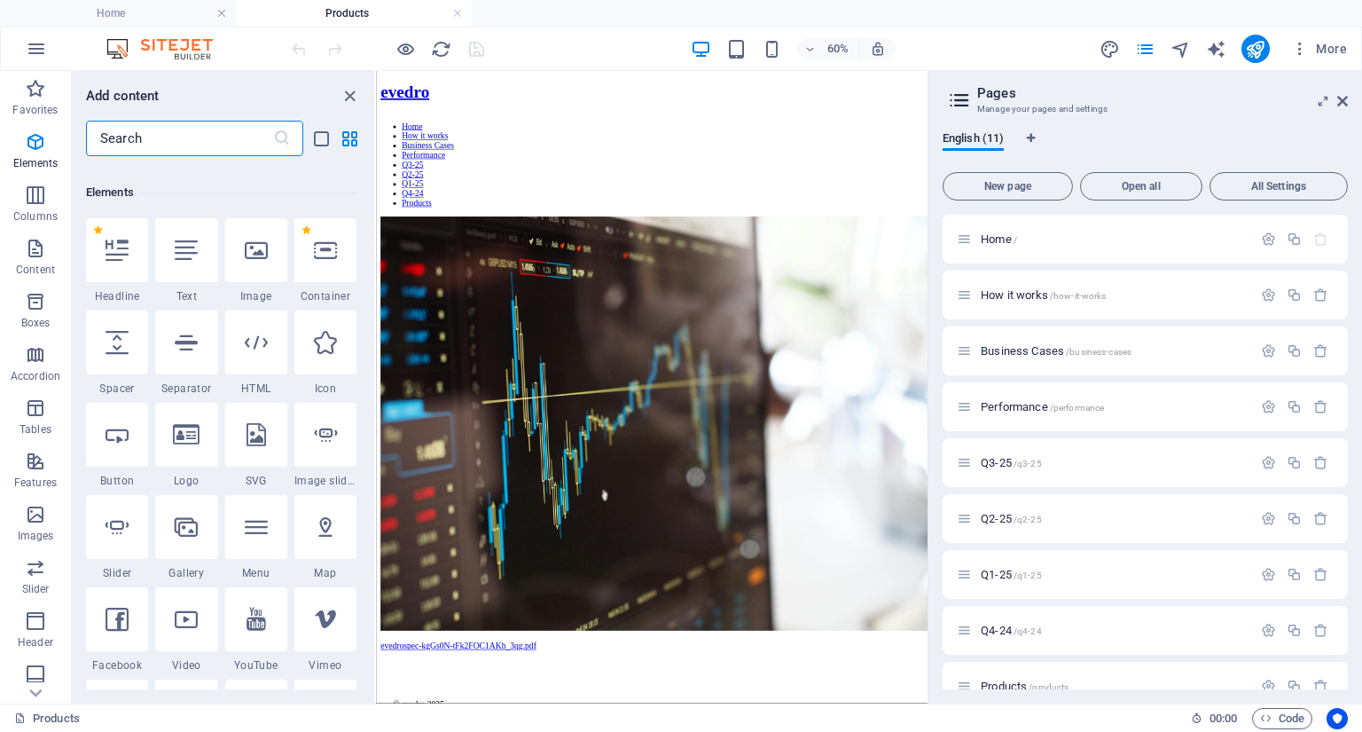
scroll to position [189, 0]
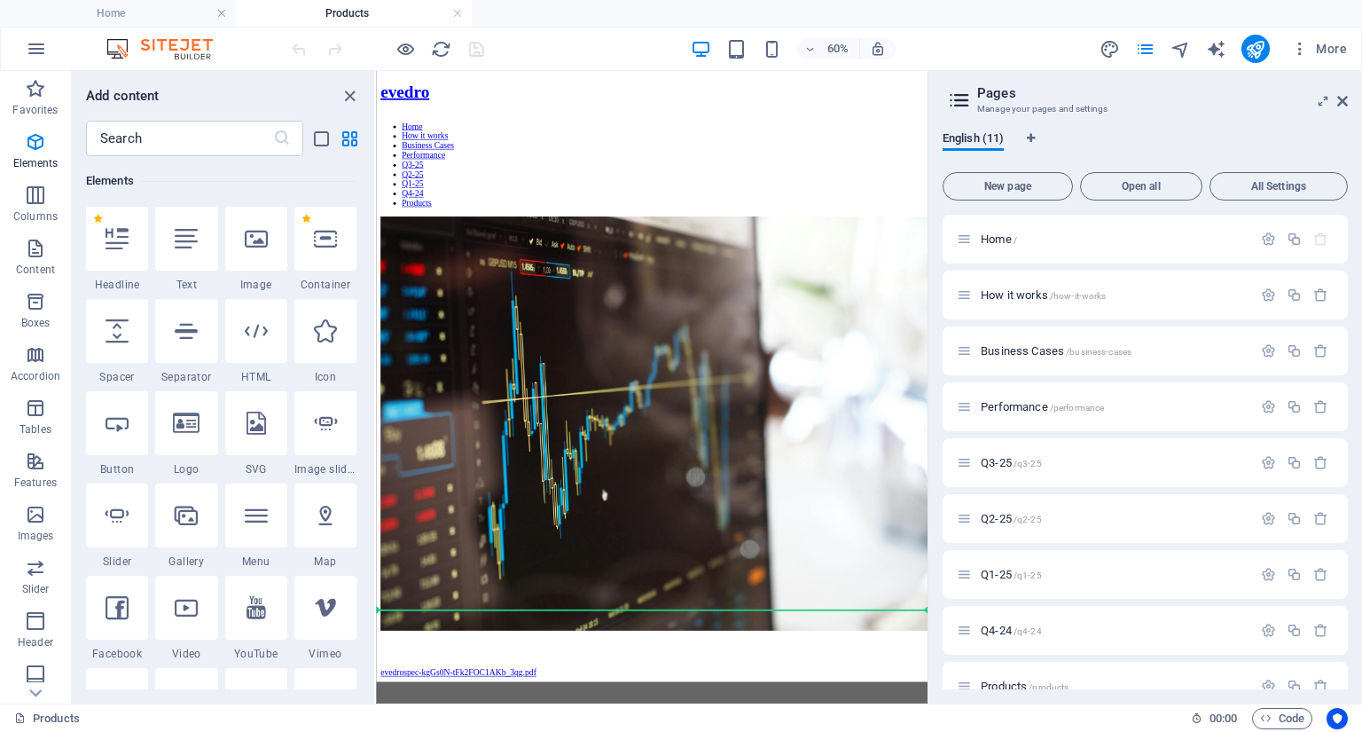
select select "px"
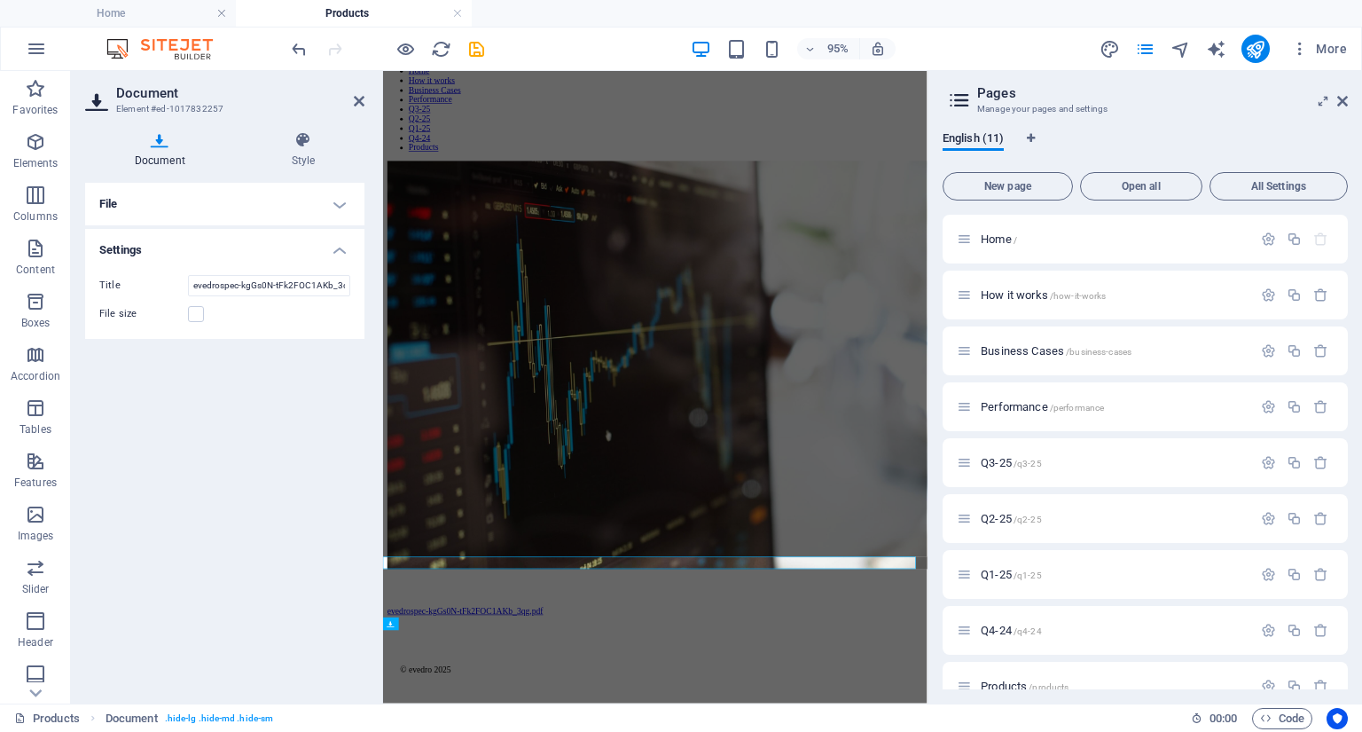
scroll to position [0, 0]
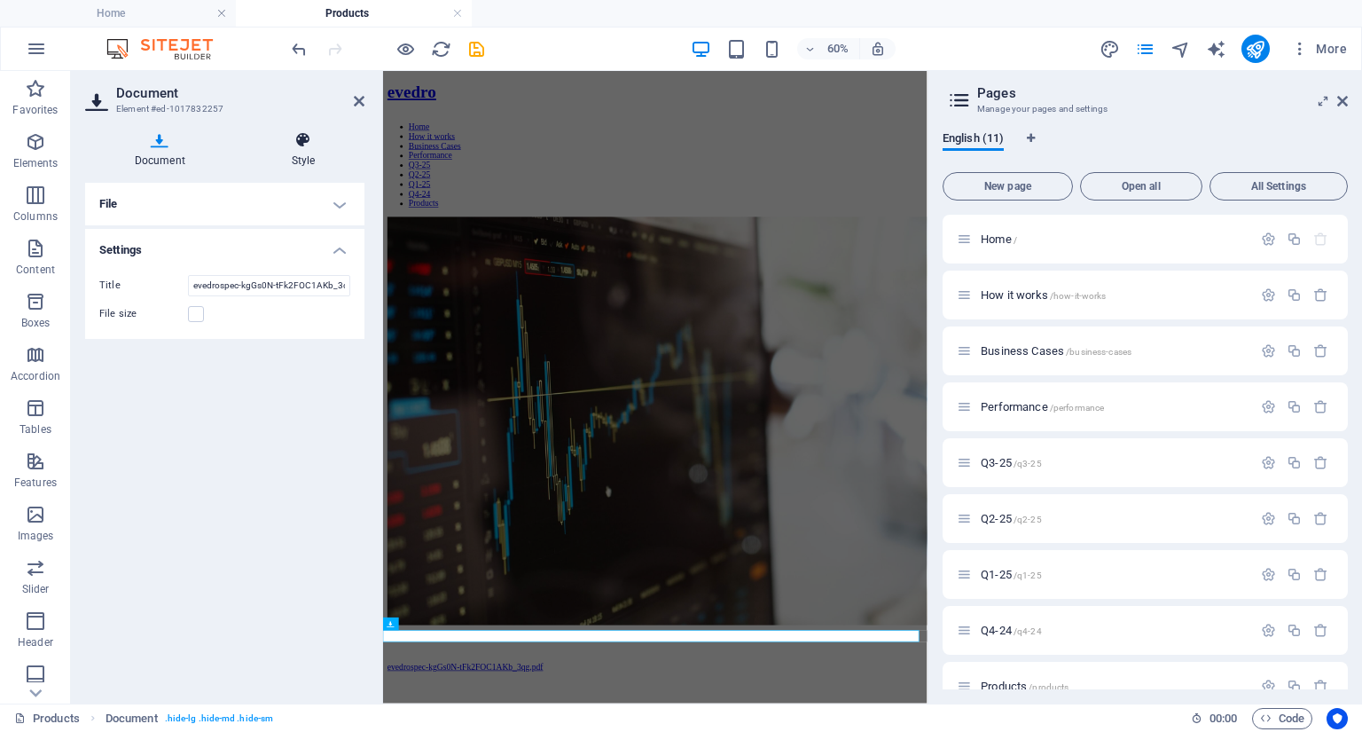
click at [304, 145] on icon at bounding box center [303, 140] width 122 height 18
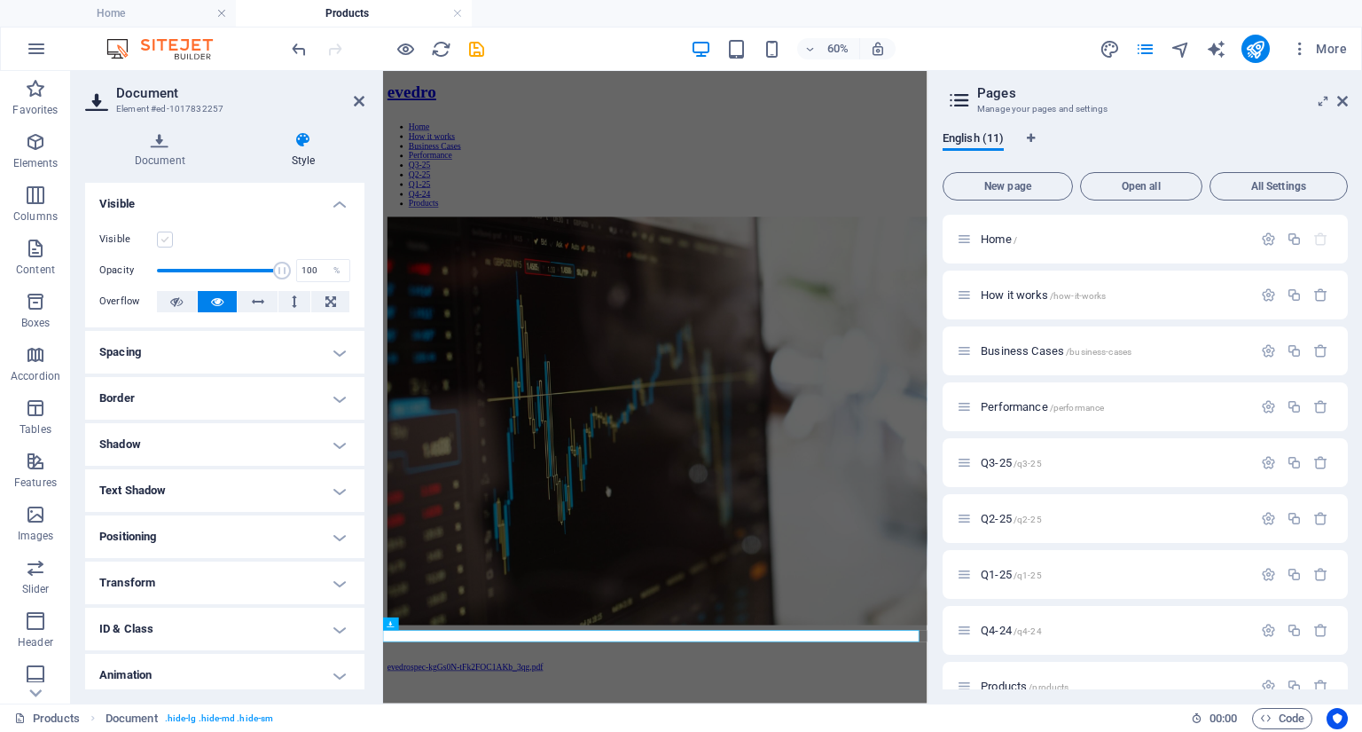
click at [165, 242] on label at bounding box center [165, 239] width 16 height 16
click at [0, 0] on input "Visible" at bounding box center [0, 0] width 0 height 0
click at [359, 101] on icon at bounding box center [359, 101] width 11 height 14
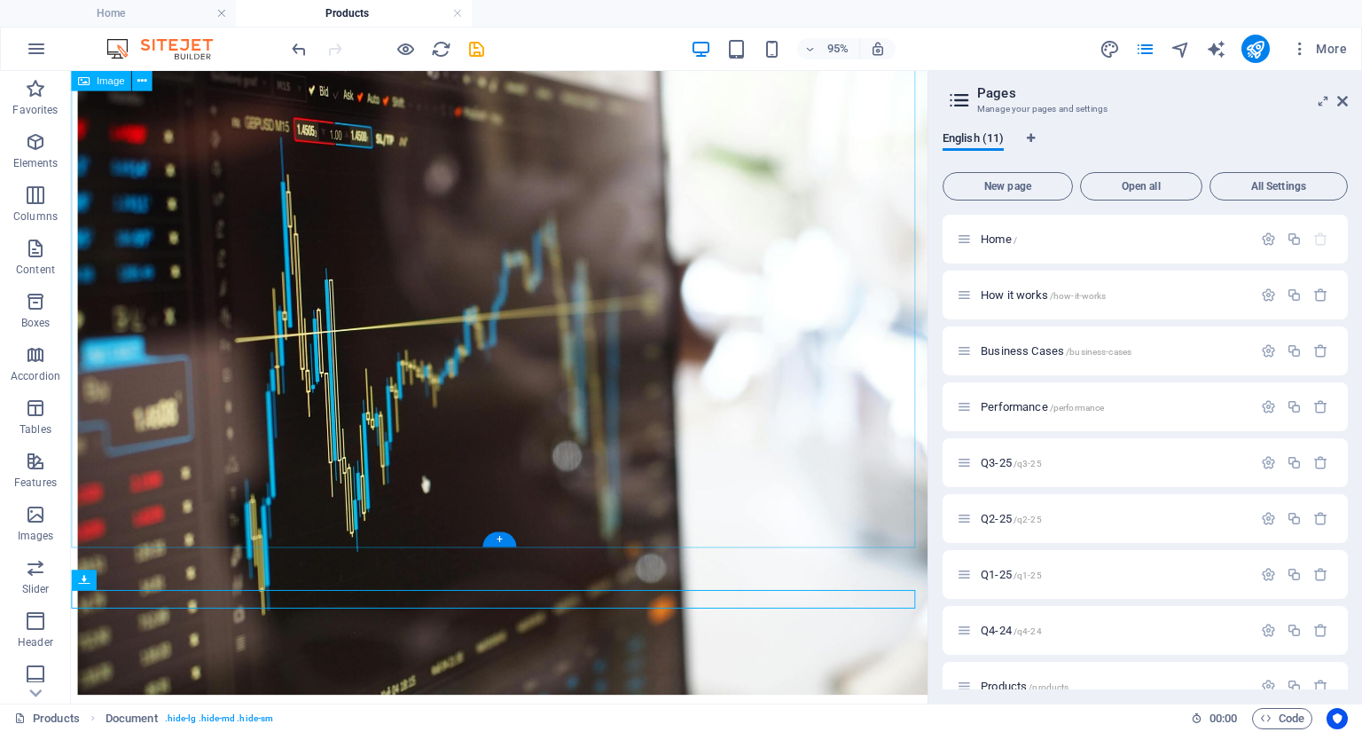
click at [278, 290] on figure at bounding box center [522, 391] width 888 height 680
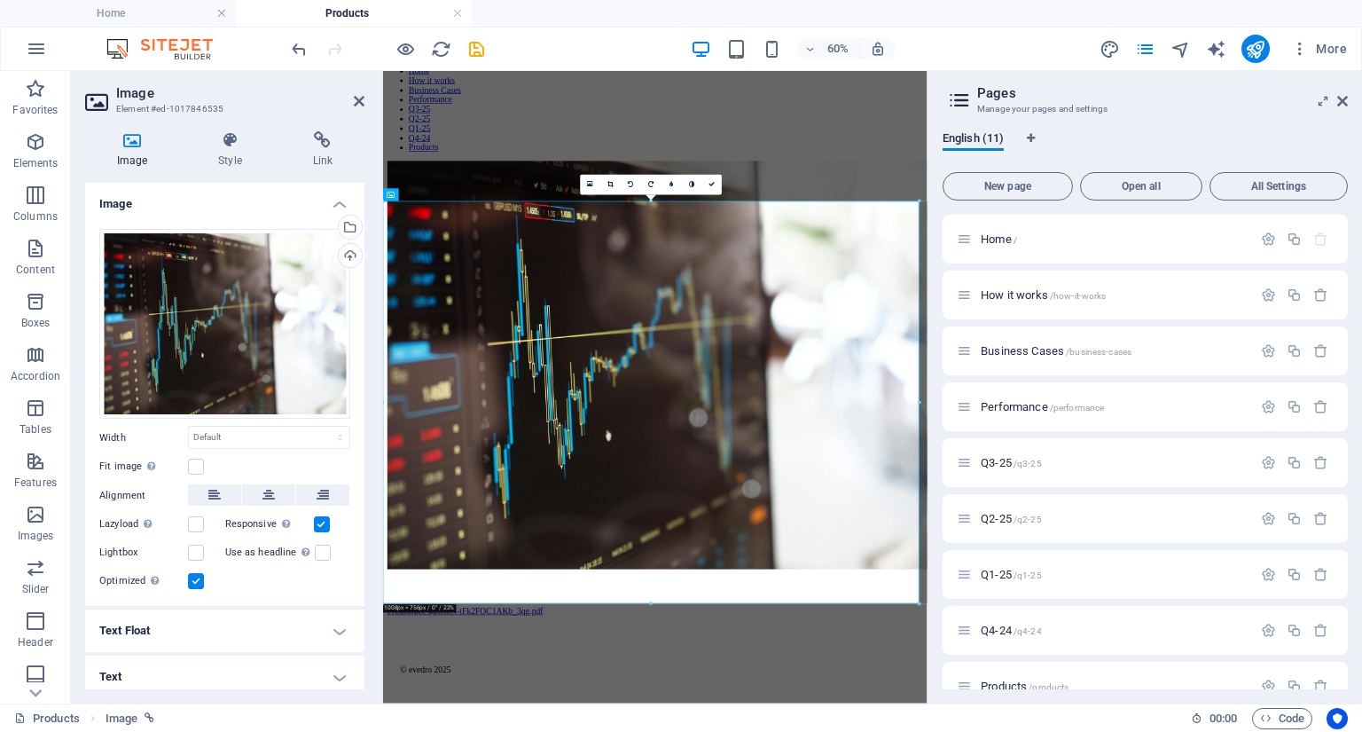
scroll to position [0, 0]
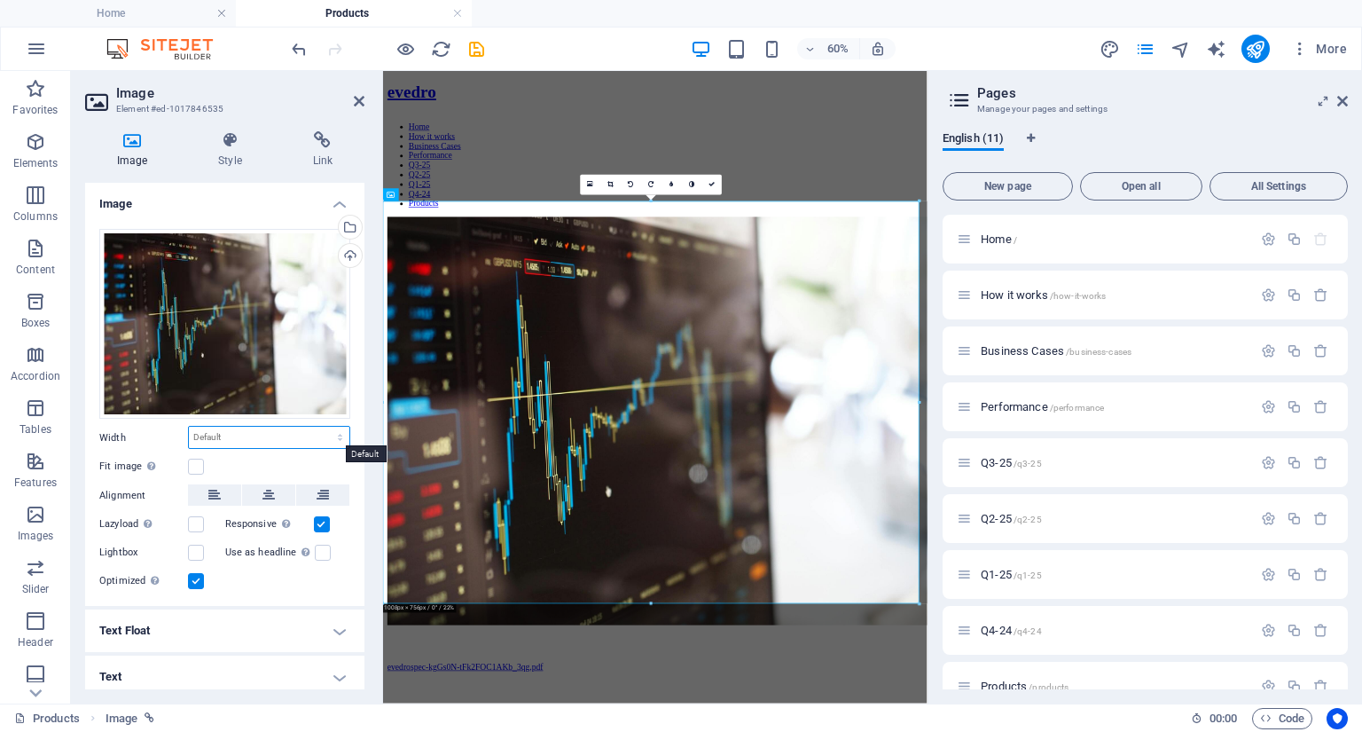
click at [253, 435] on select "Default auto px rem % em vh vw" at bounding box center [269, 437] width 161 height 21
select select "%"
click at [321, 427] on select "Default auto px rem % em vh vw" at bounding box center [269, 437] width 161 height 21
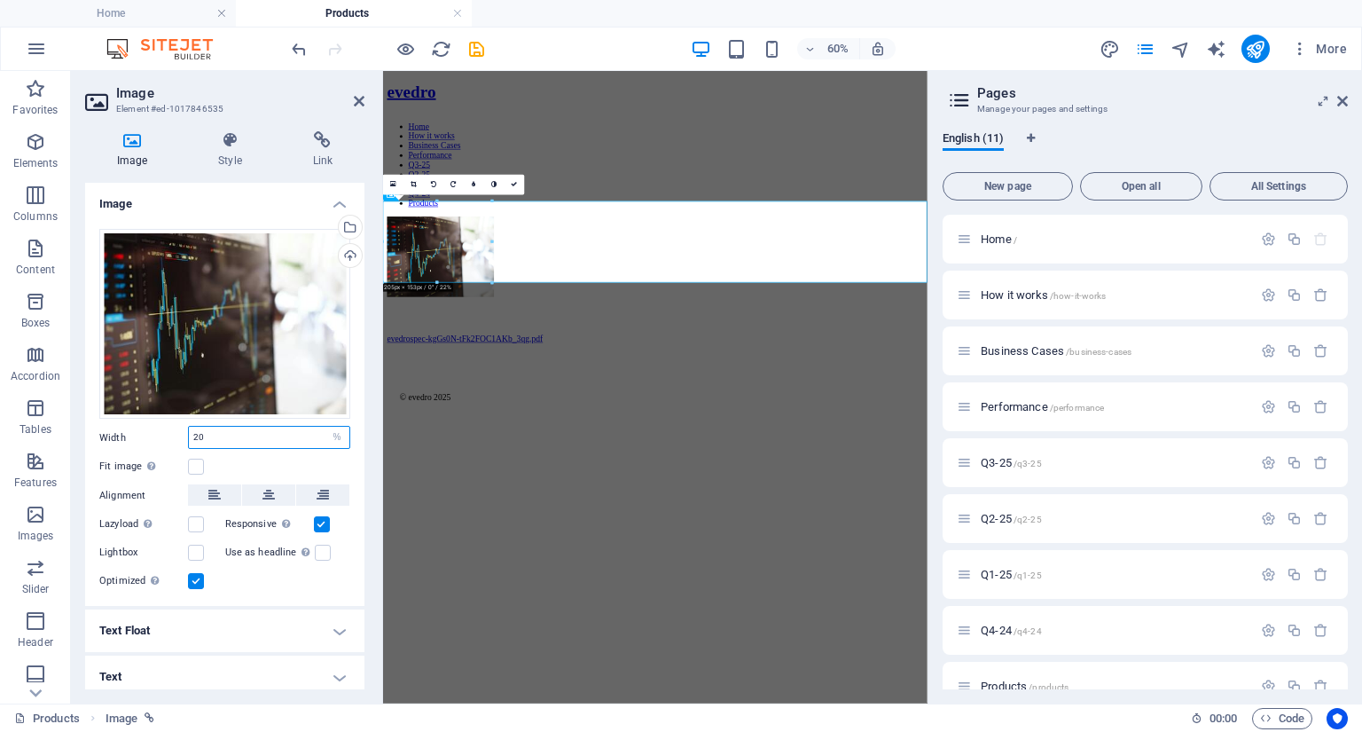
click at [241, 441] on input "20" at bounding box center [269, 437] width 161 height 21
type input "25"
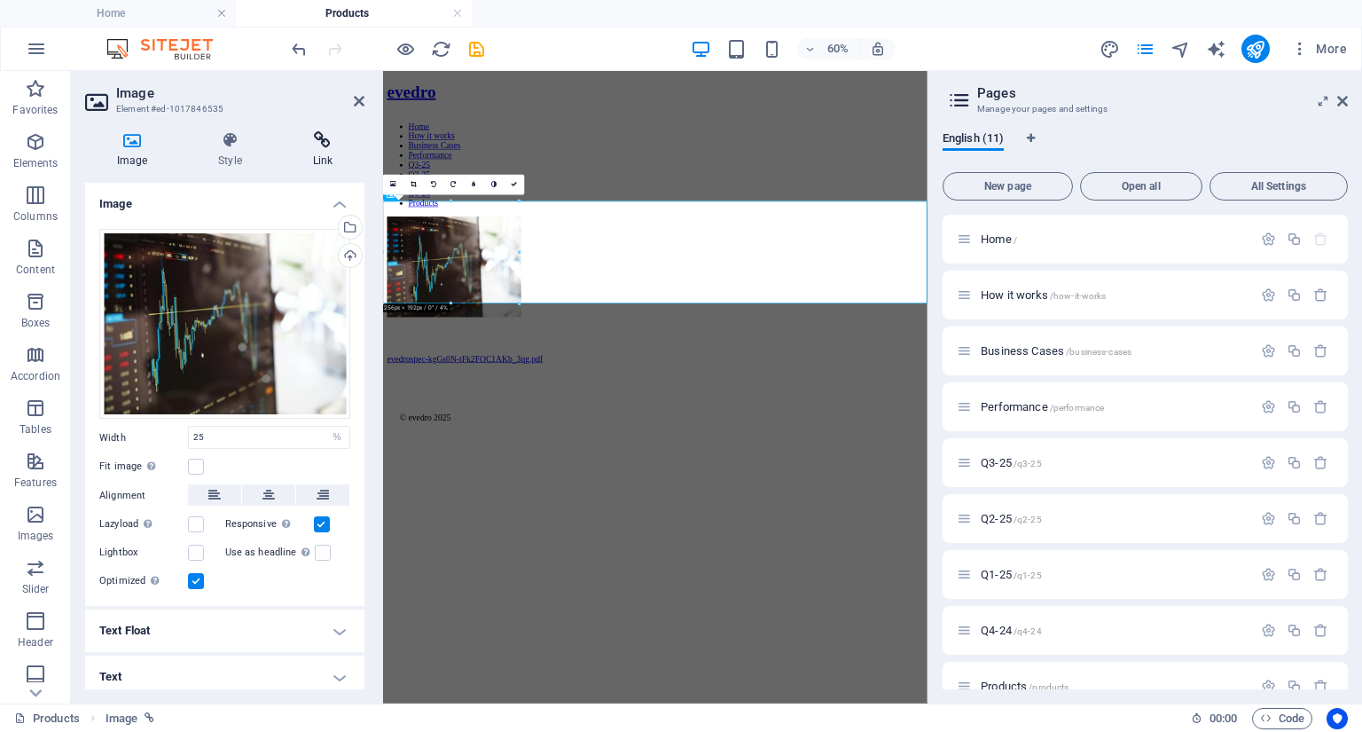
click at [325, 137] on icon at bounding box center [322, 140] width 83 height 18
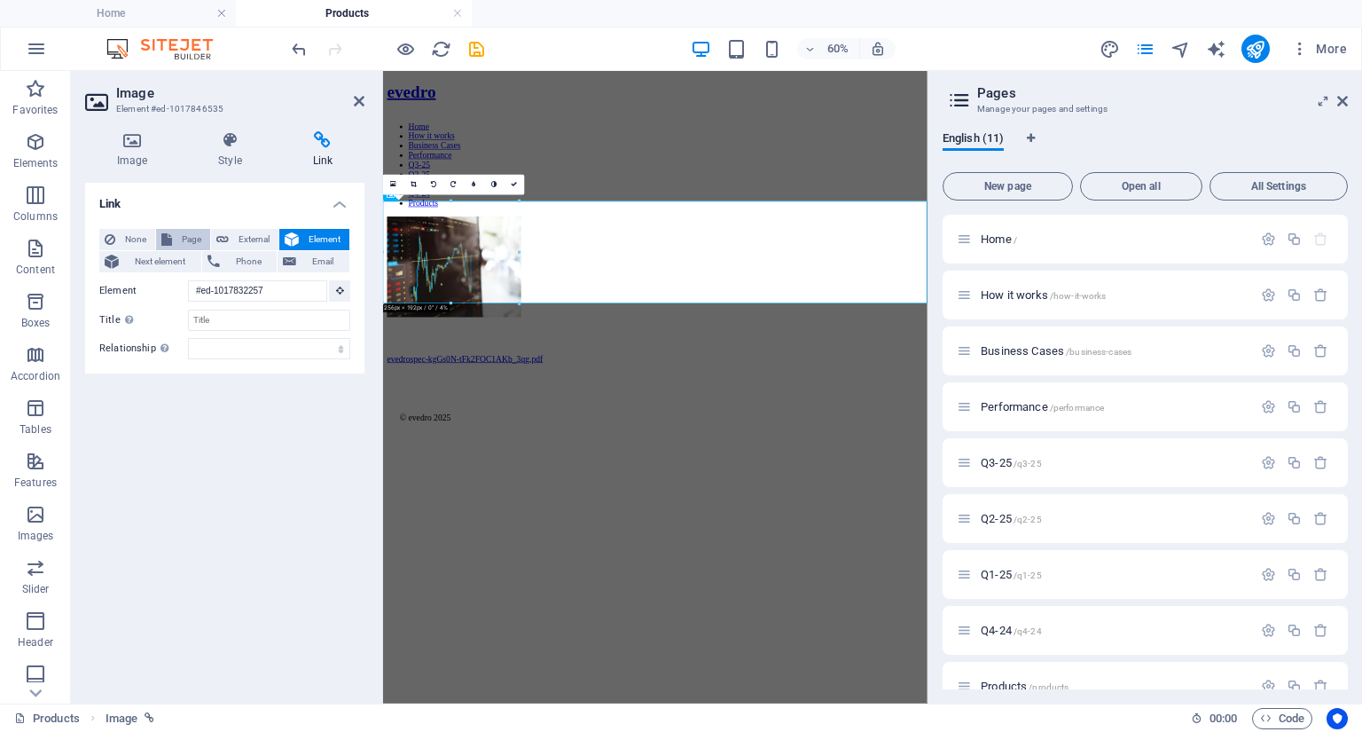
click at [182, 238] on span "Page" at bounding box center [190, 239] width 27 height 21
select select
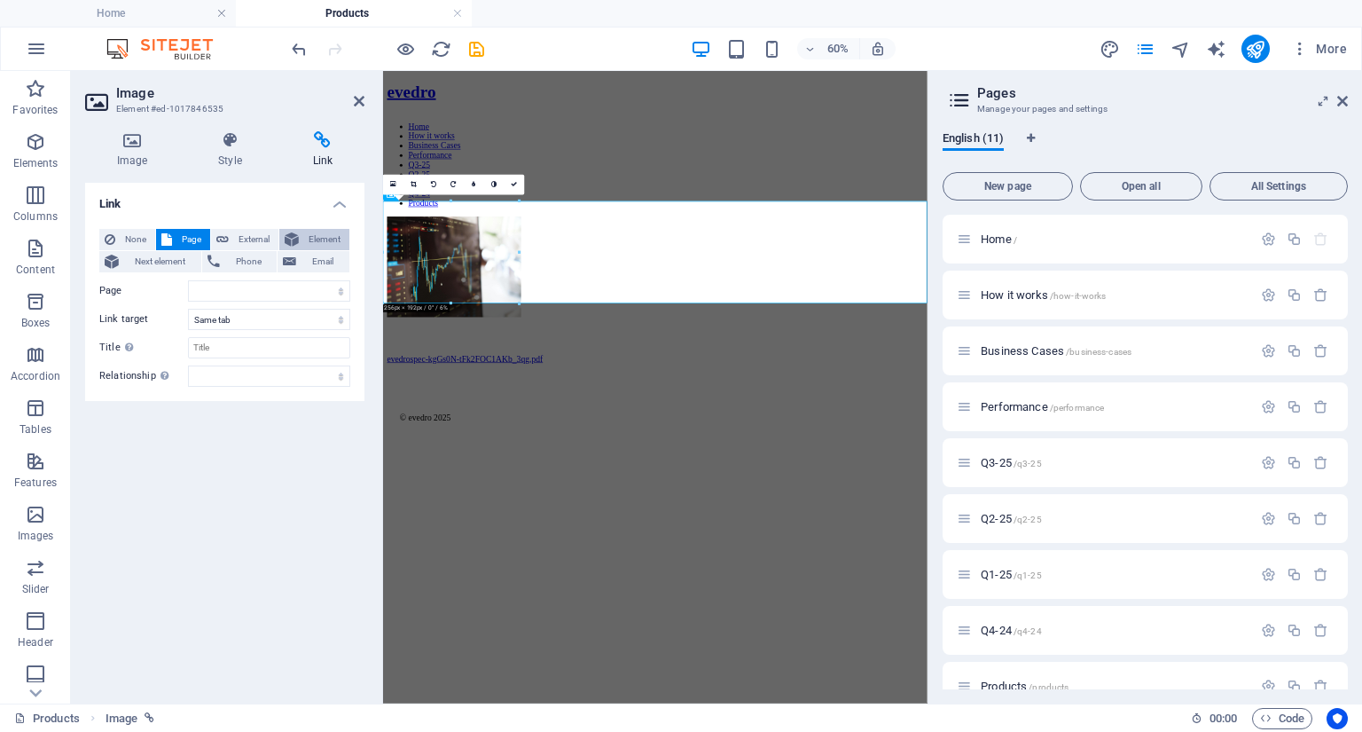
click at [323, 240] on span "Element" at bounding box center [324, 239] width 40 height 21
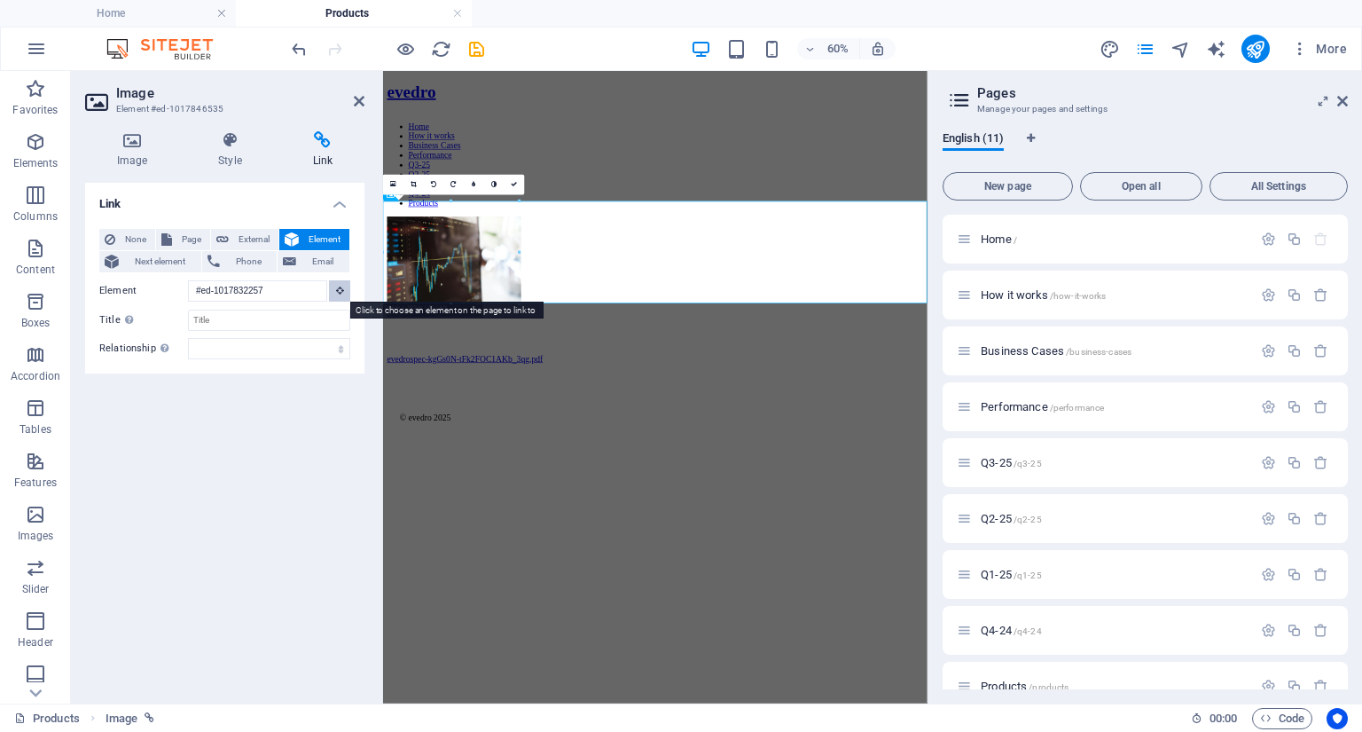
click at [341, 294] on icon at bounding box center [340, 290] width 8 height 9
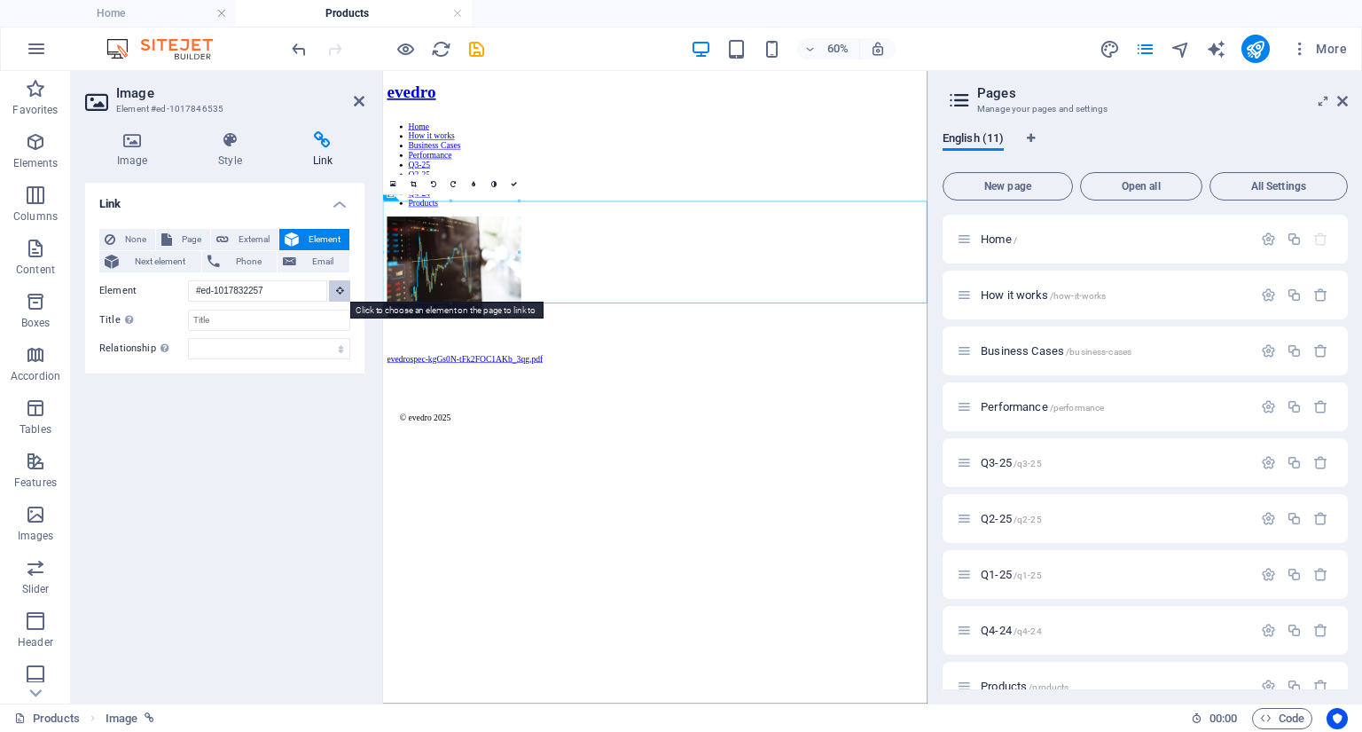
click at [341, 287] on icon at bounding box center [340, 290] width 8 height 9
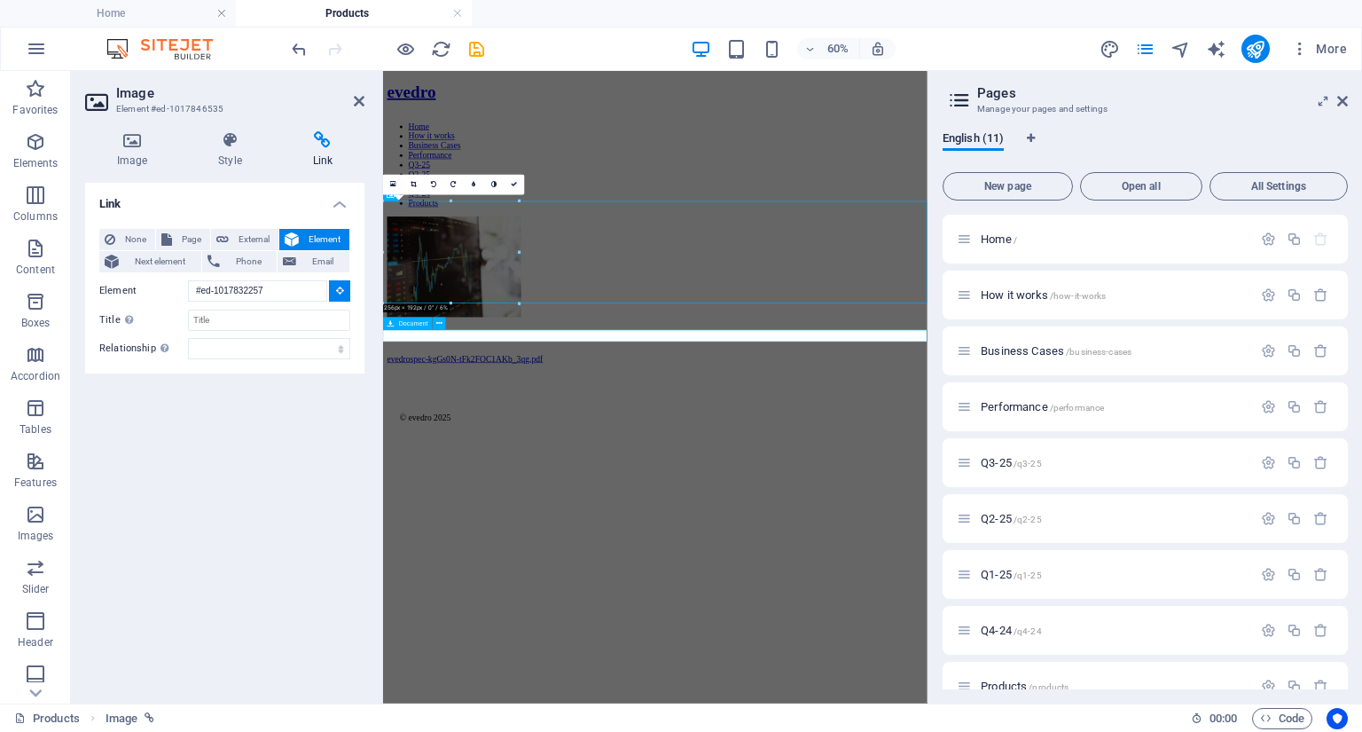
click at [529, 544] on div "evedrospec-kgGs0N-tFk2FOC1AKb_3qg.pdf 501.84 KB" at bounding box center [836, 552] width 893 height 16
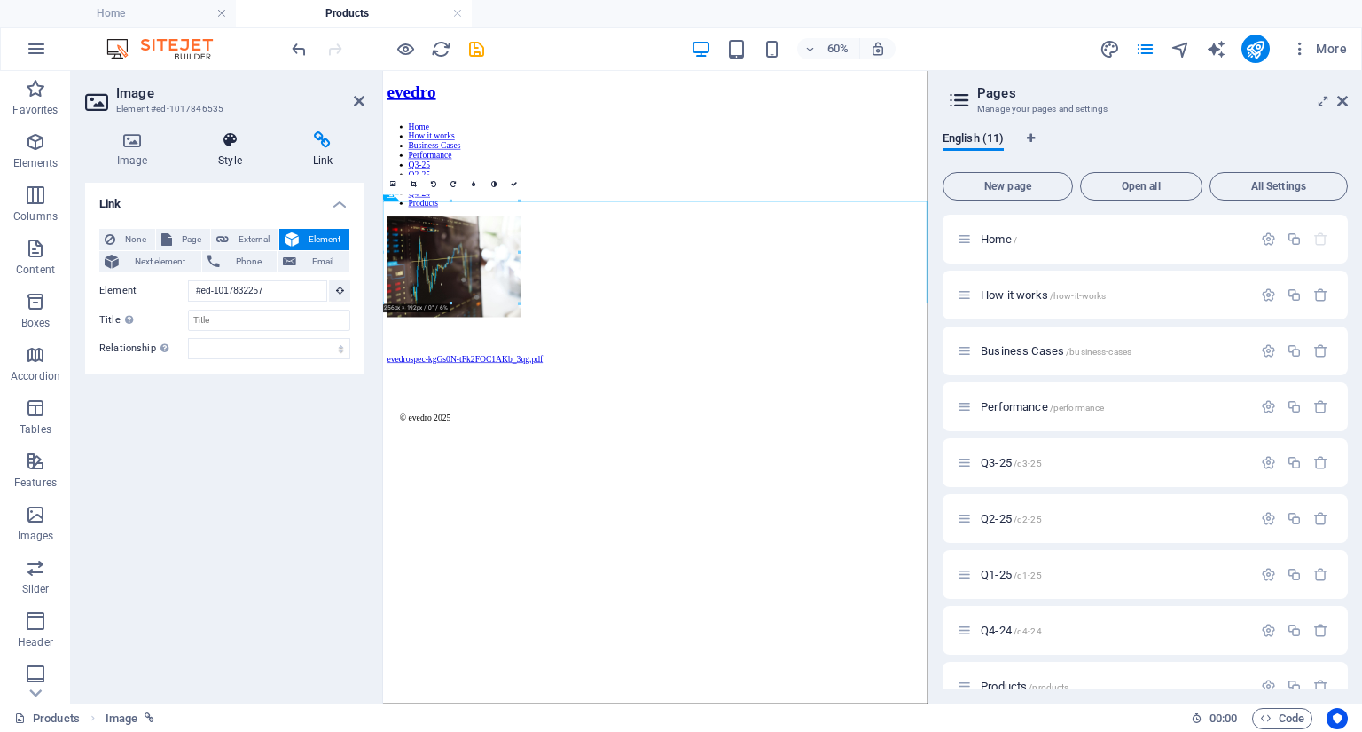
click at [232, 146] on icon at bounding box center [229, 140] width 87 height 18
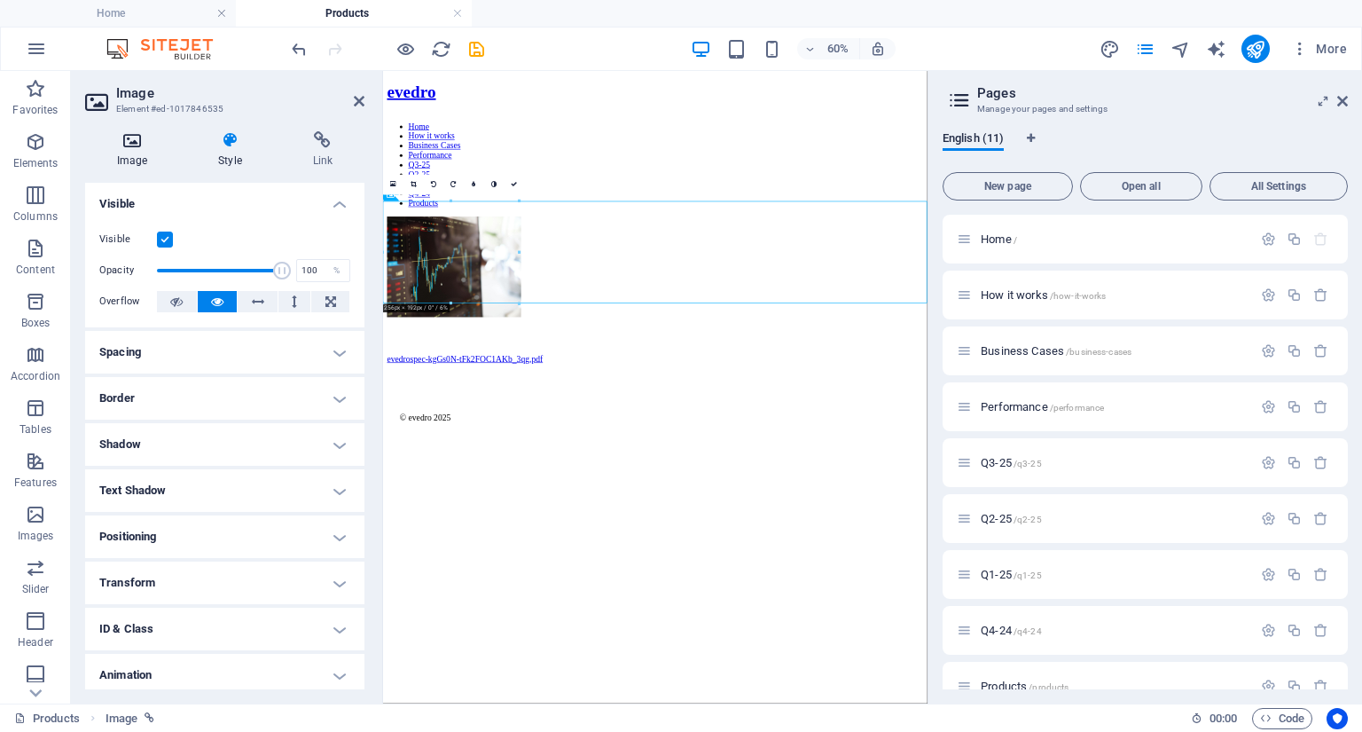
click at [126, 145] on icon at bounding box center [132, 140] width 94 height 18
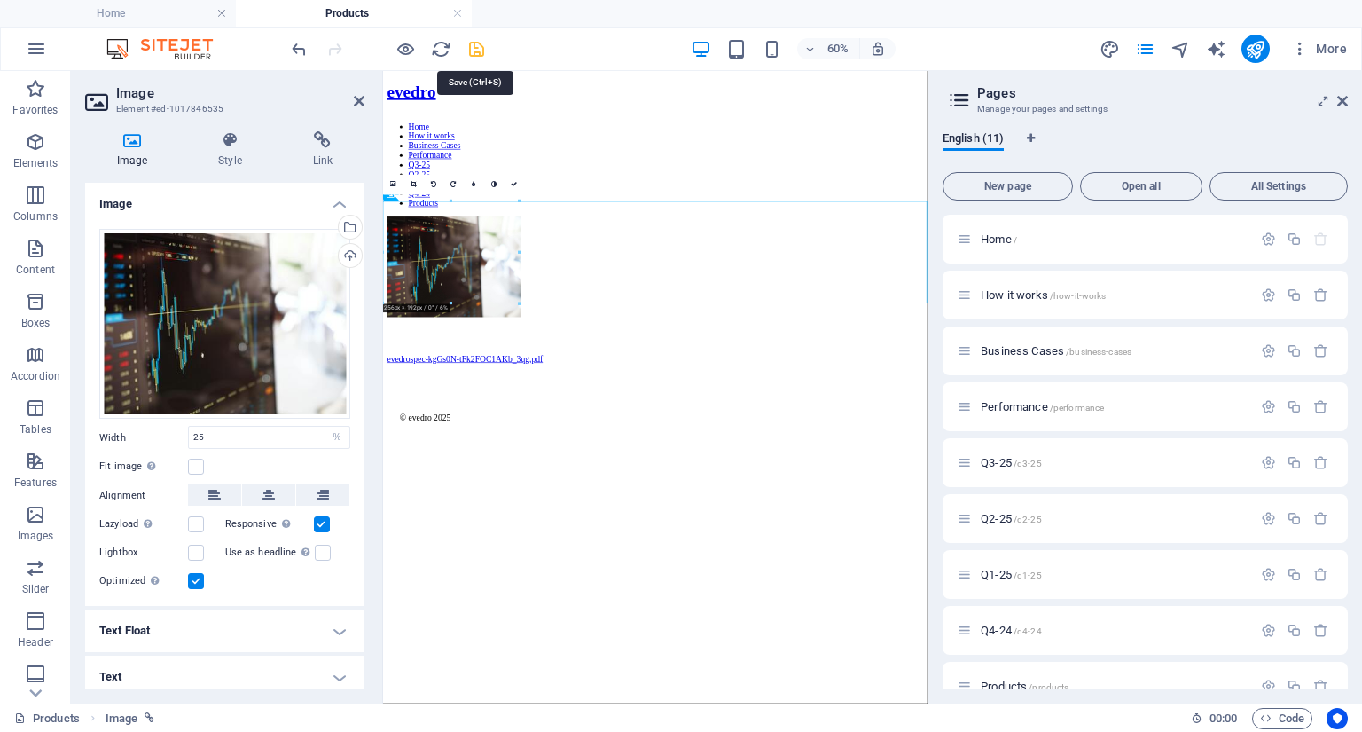
click at [475, 45] on icon "save" at bounding box center [477, 49] width 20 height 20
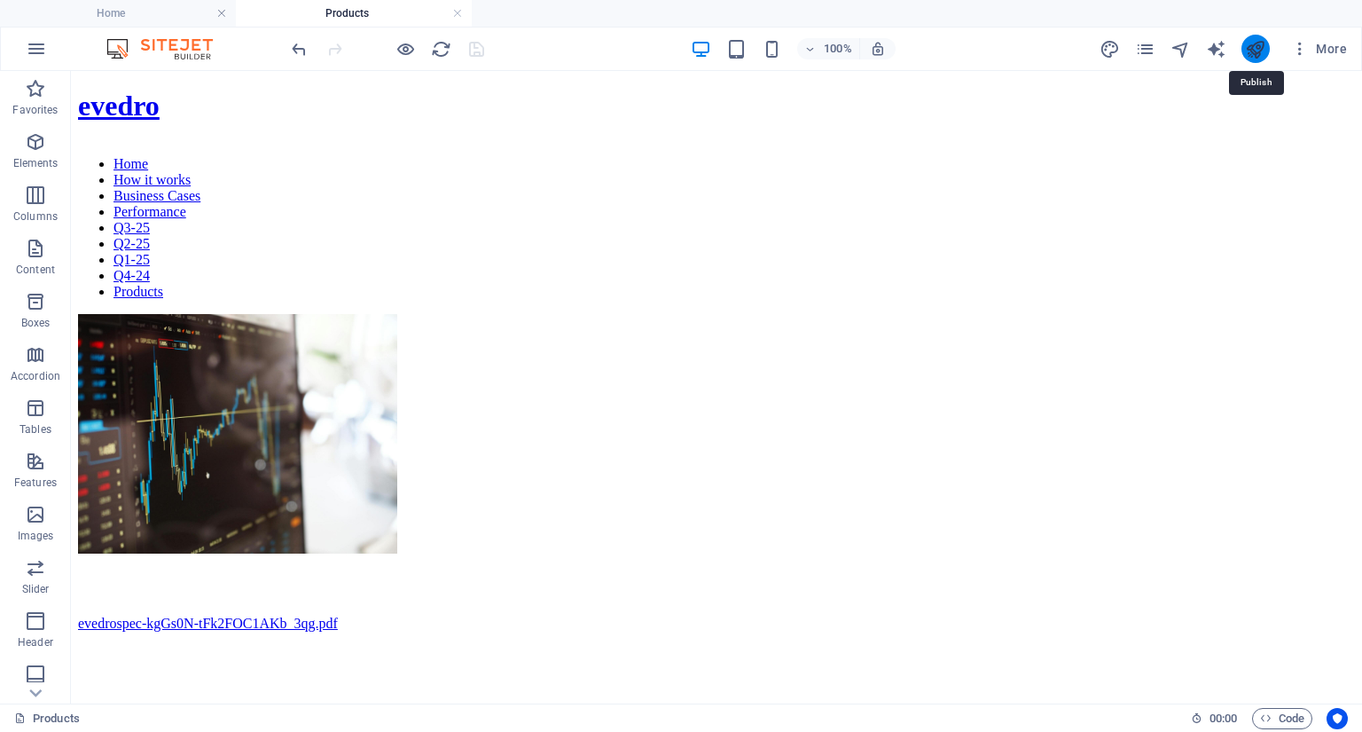
click at [1251, 51] on icon "publish" at bounding box center [1255, 49] width 20 height 20
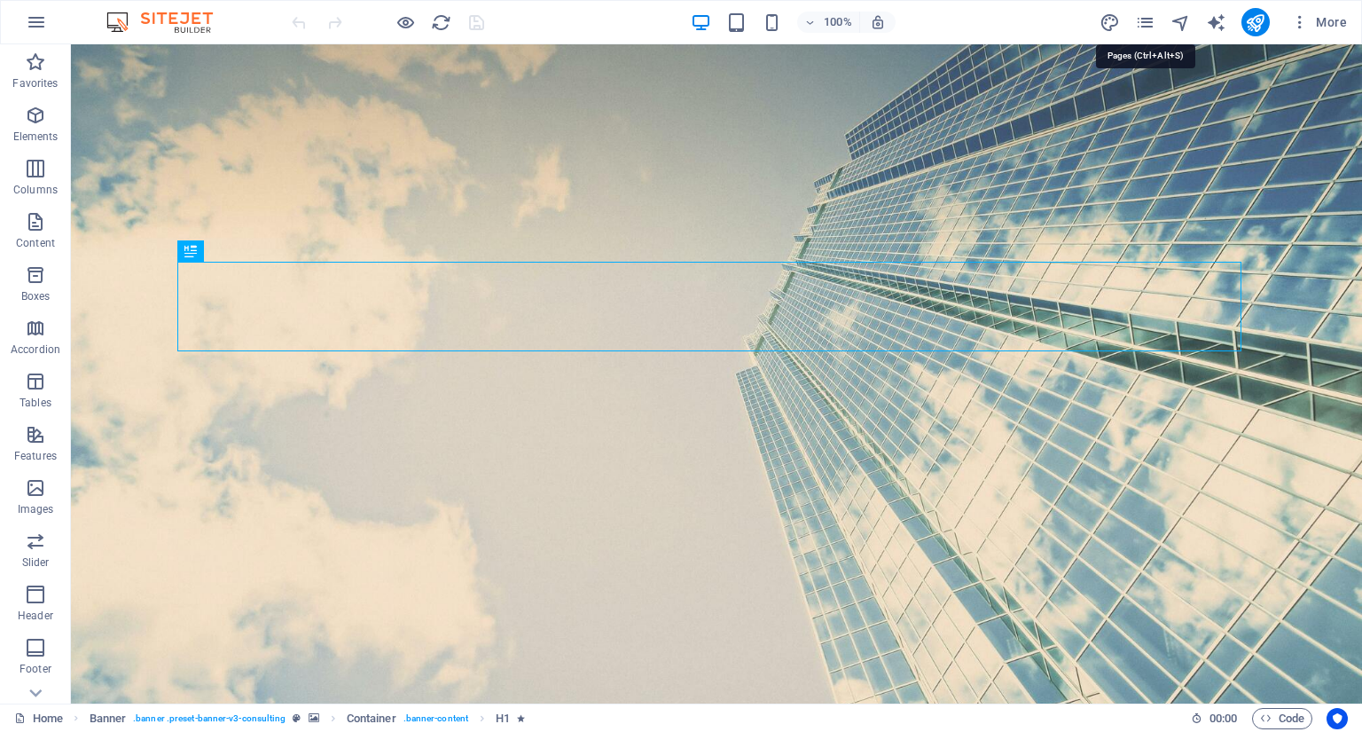
click at [1156, 32] on icon "pages" at bounding box center [1145, 22] width 20 height 20
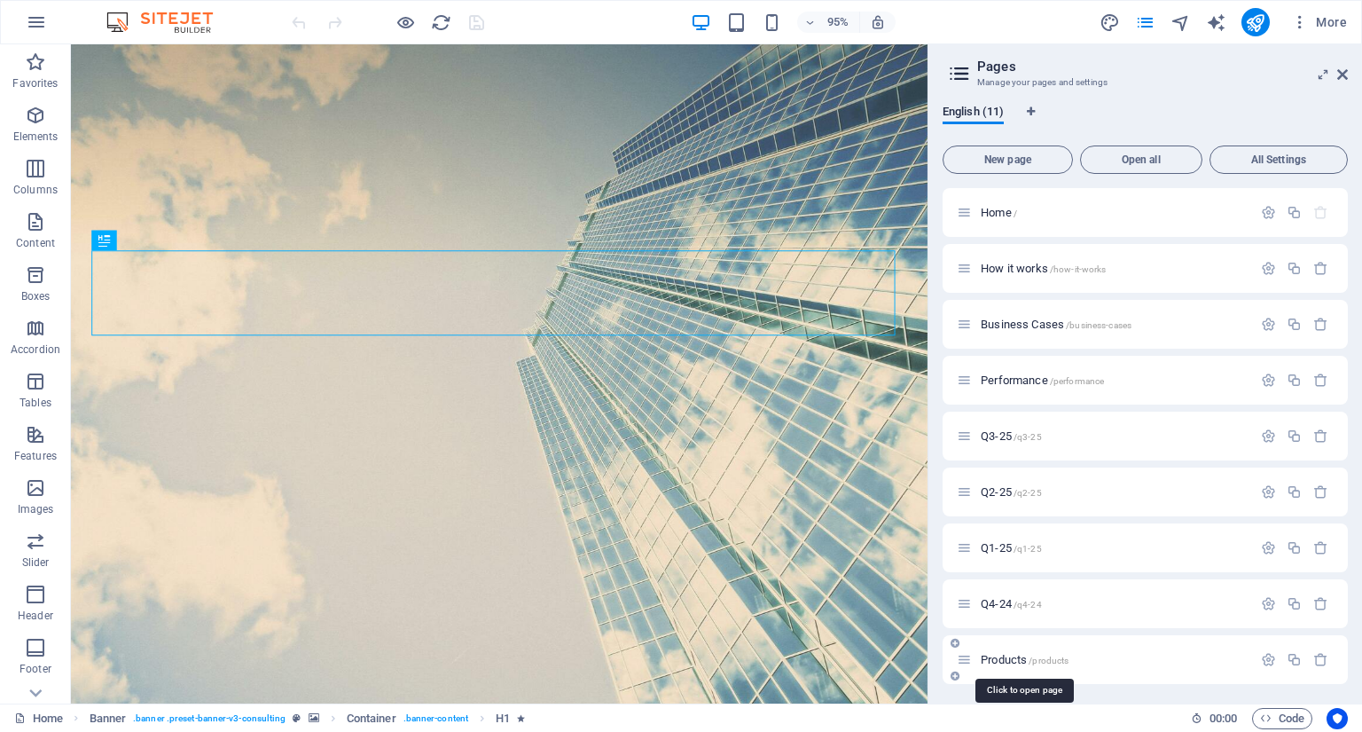
click at [1011, 659] on span "Products /products" at bounding box center [1025, 659] width 88 height 13
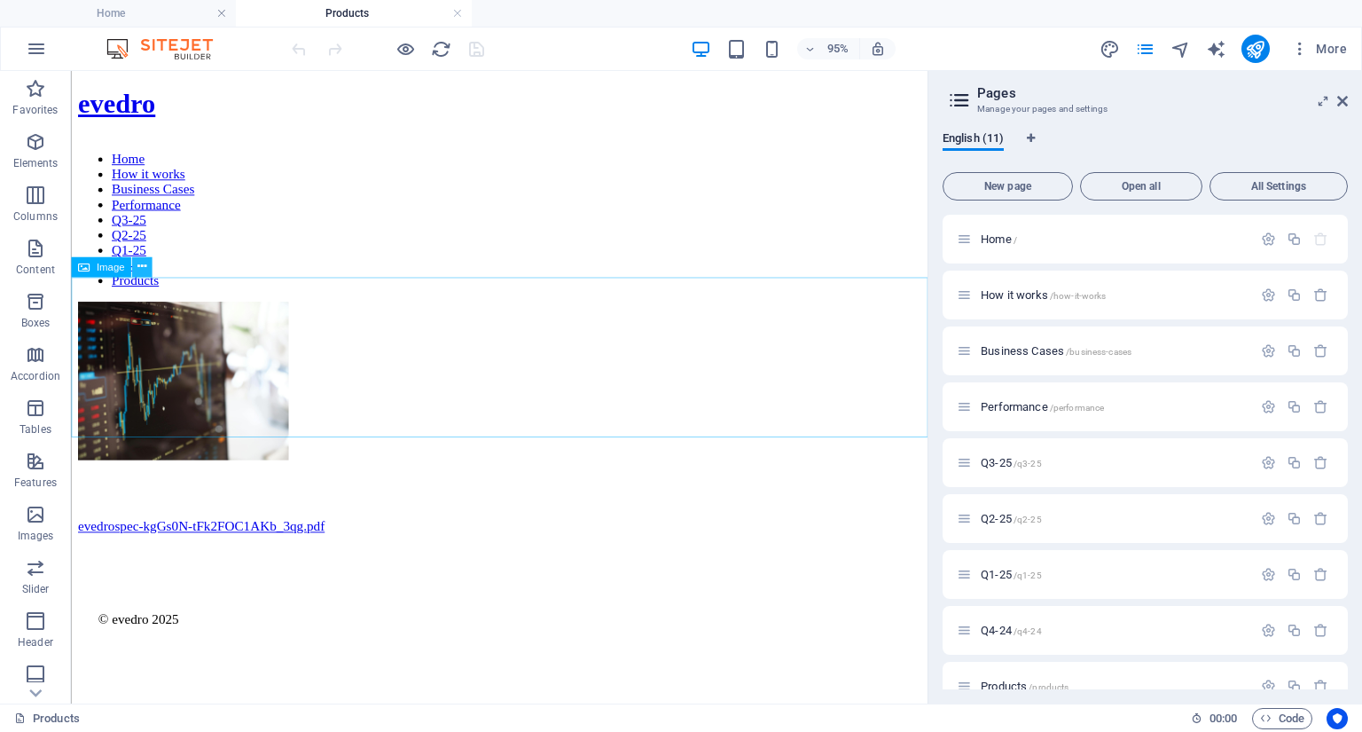
click at [144, 272] on icon at bounding box center [141, 267] width 9 height 18
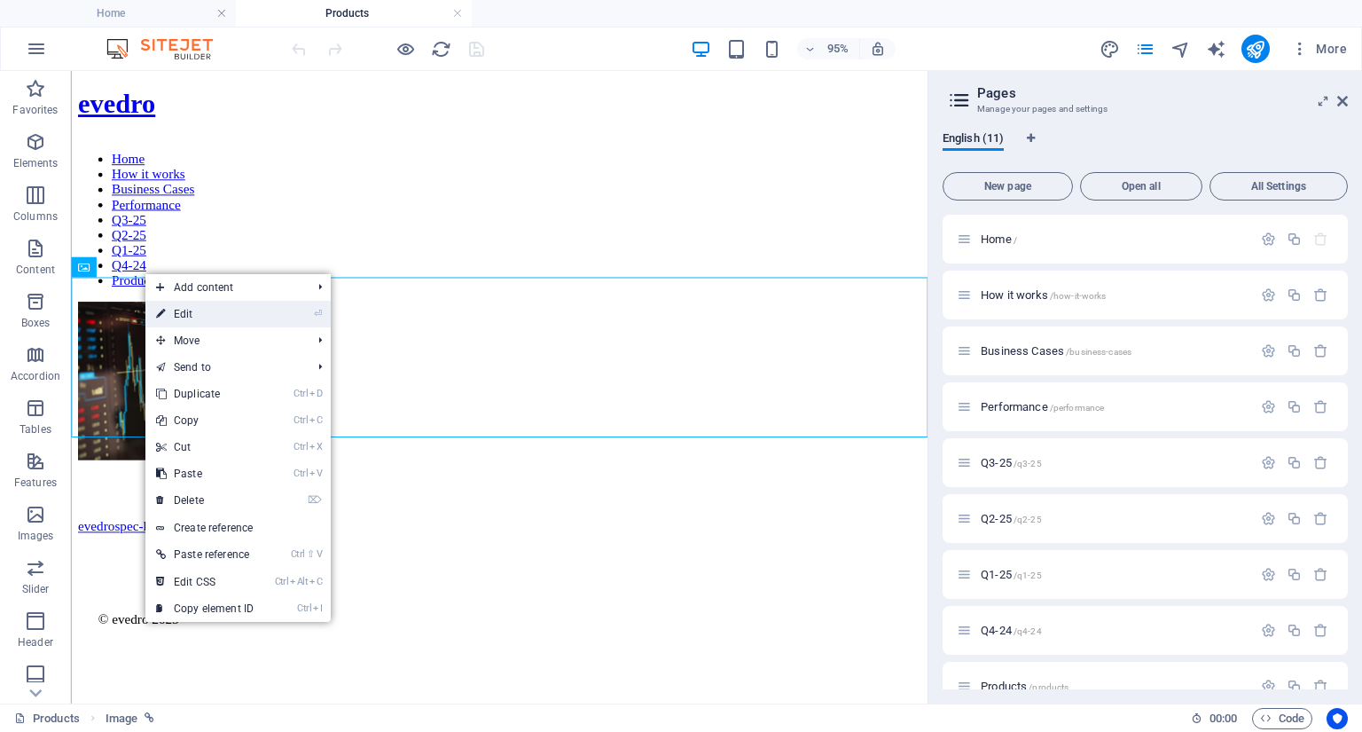
click at [182, 310] on link "⏎ Edit" at bounding box center [204, 314] width 119 height 27
select select "%"
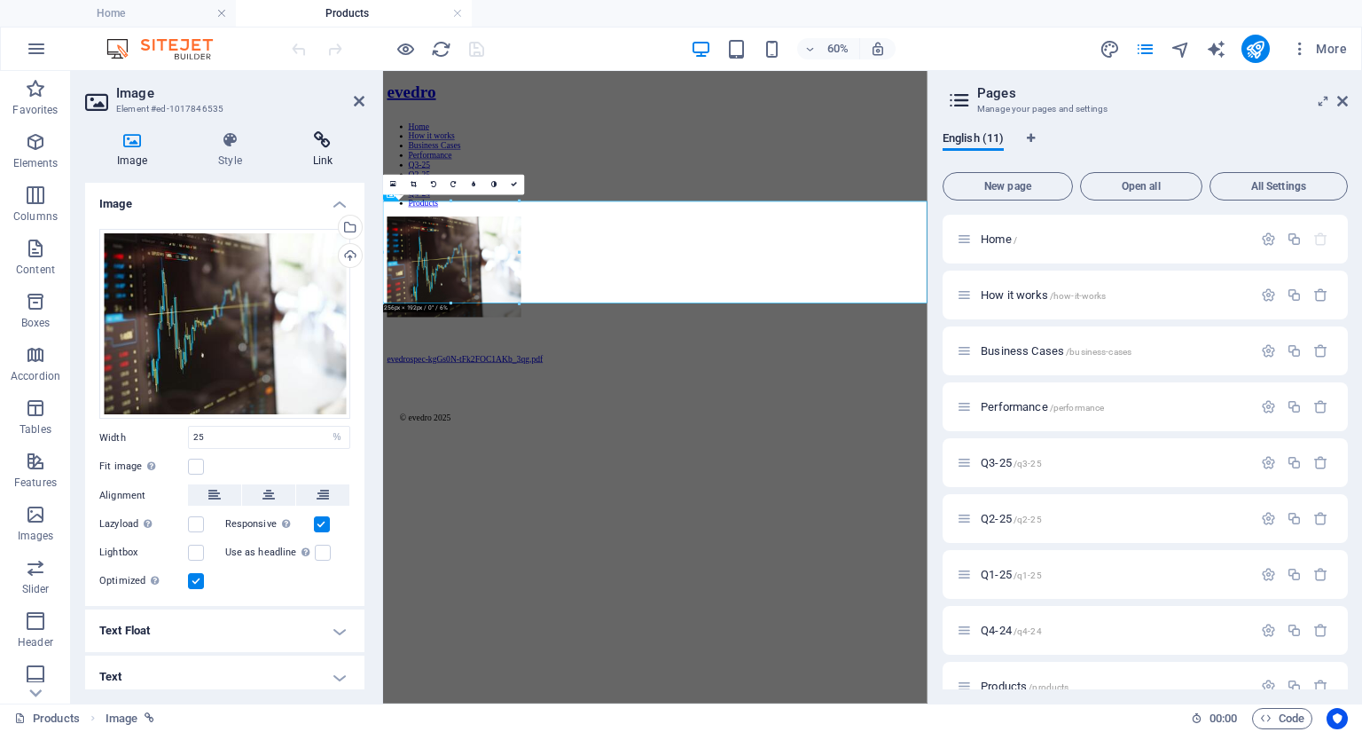
click at [318, 147] on icon at bounding box center [322, 140] width 83 height 18
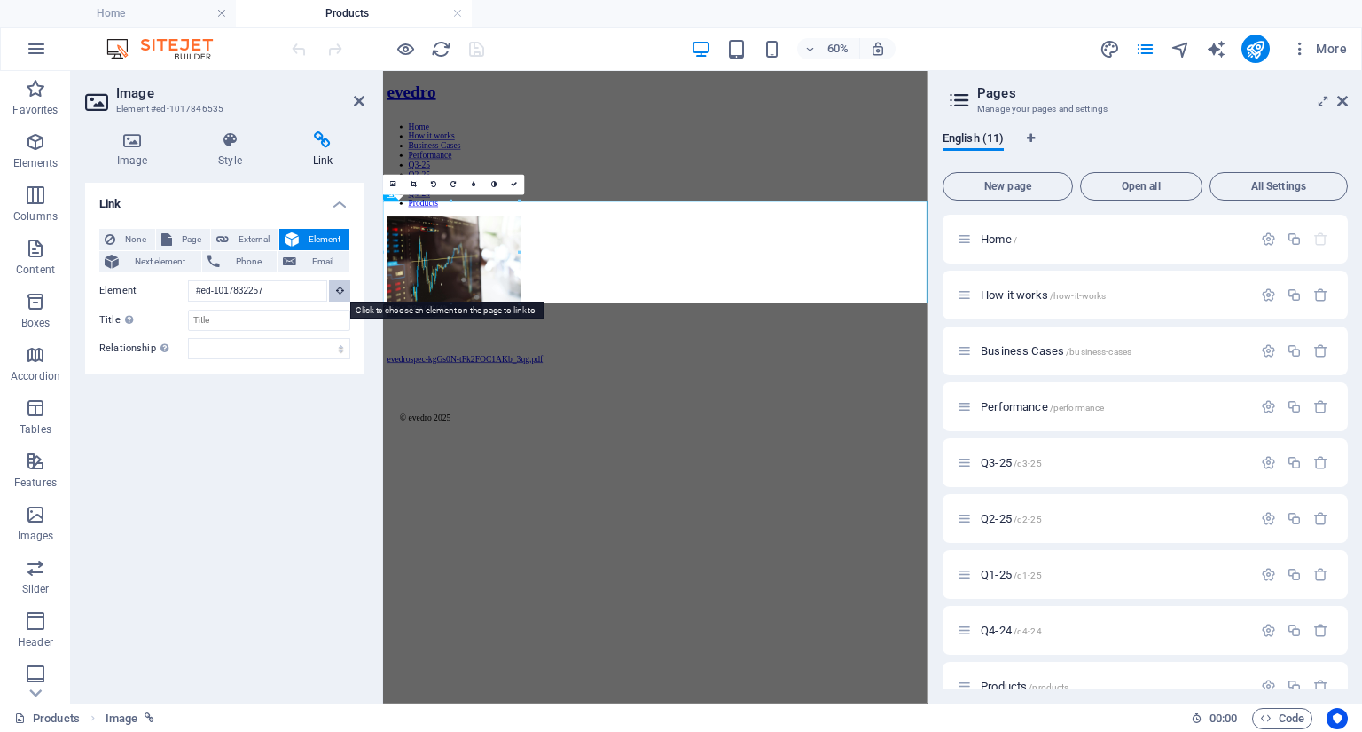
click at [341, 291] on icon at bounding box center [340, 290] width 8 height 9
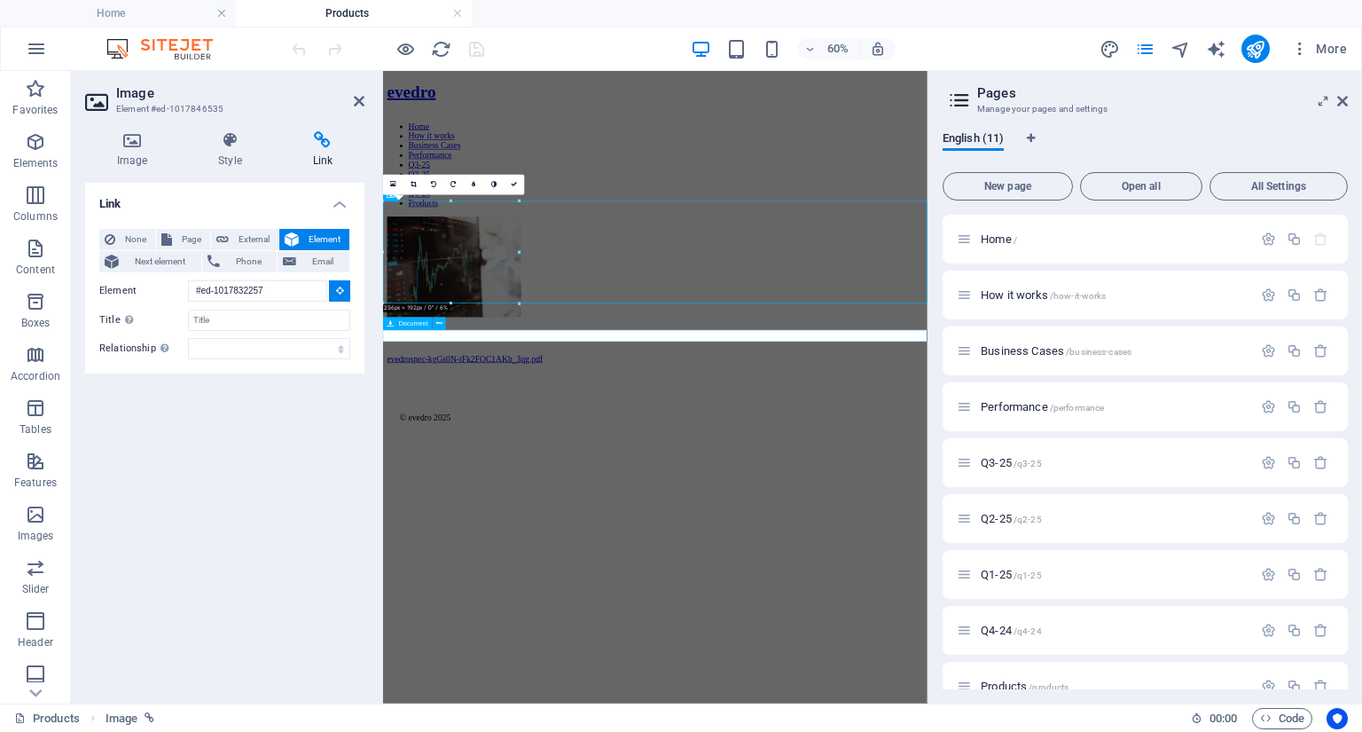
click at [448, 544] on div "evedrospec-kgGs0N-tFk2FOC1AKb_3qg.pdf 501.84 KB" at bounding box center [836, 552] width 893 height 16
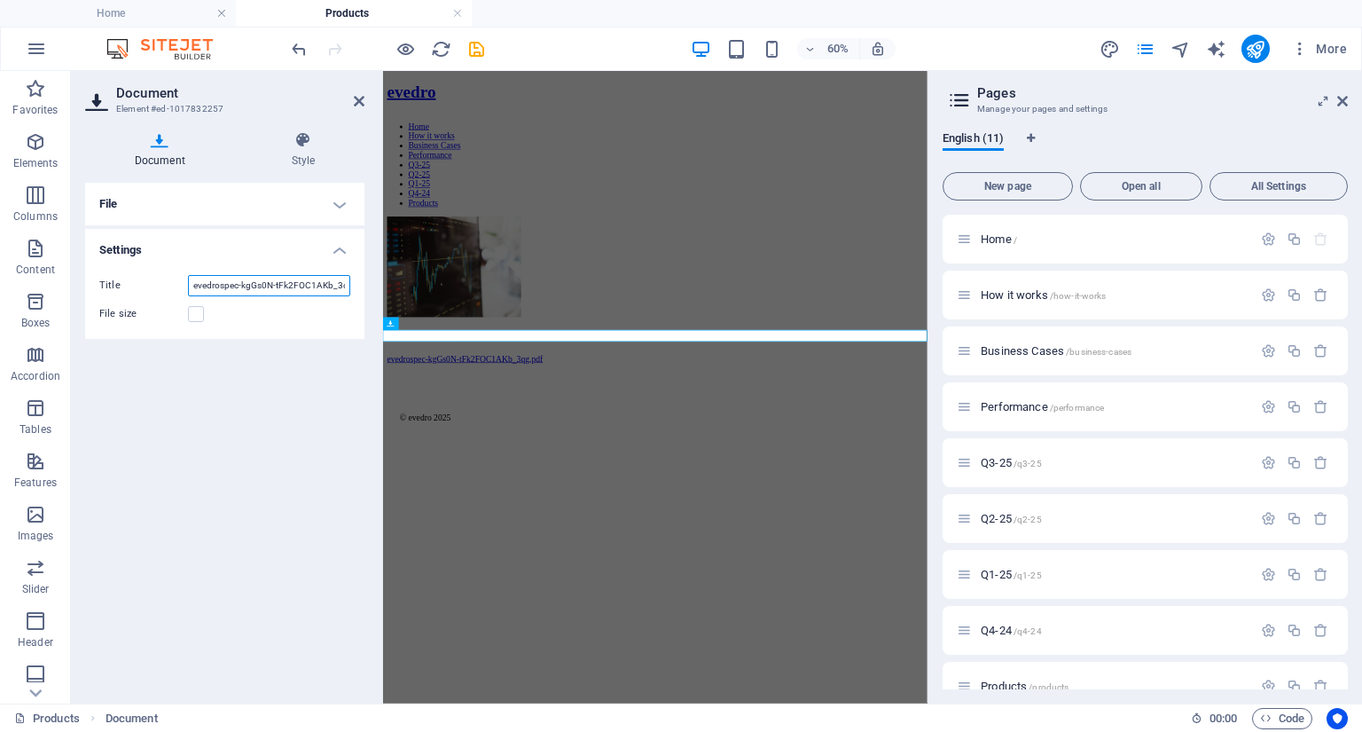
scroll to position [0, 19]
drag, startPoint x: 578, startPoint y: 357, endPoint x: 756, endPoint y: 451, distance: 200.8
click at [446, 330] on figure at bounding box center [836, 399] width 893 height 171
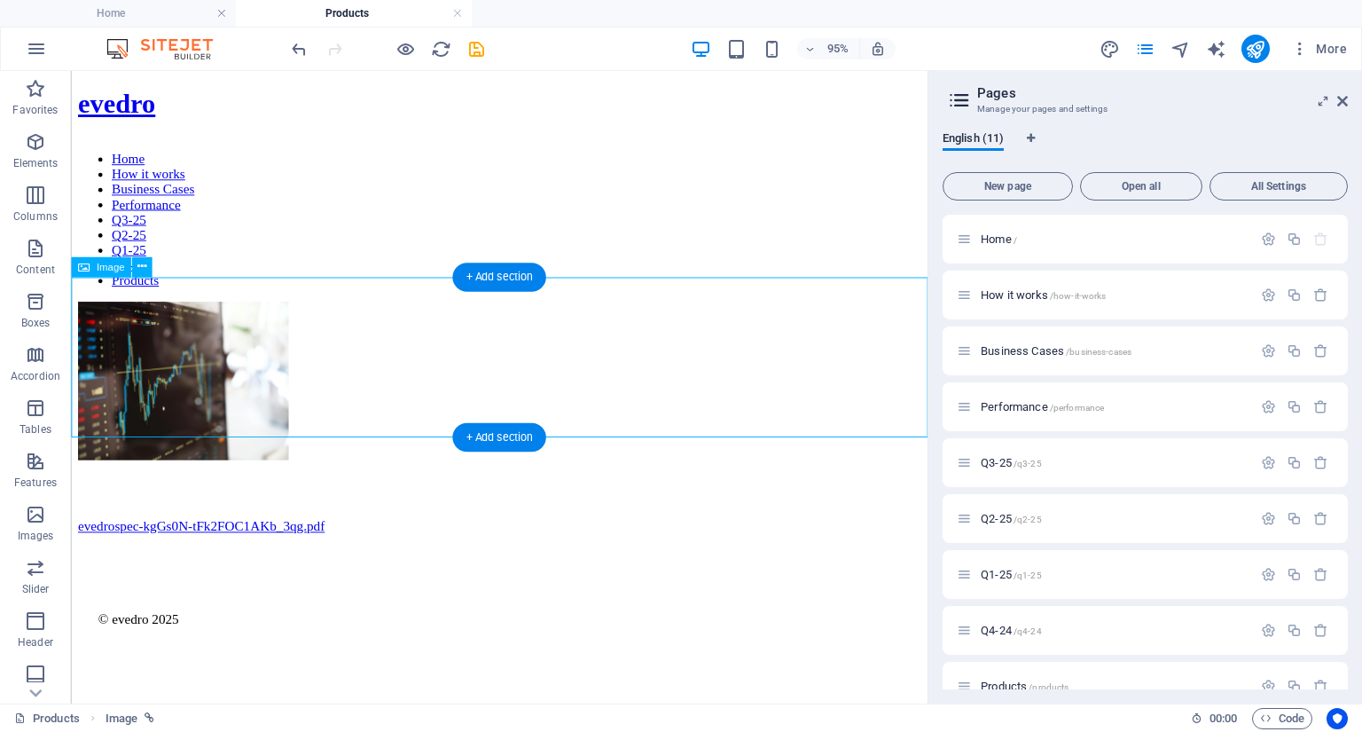
click at [165, 349] on figure at bounding box center [522, 399] width 888 height 170
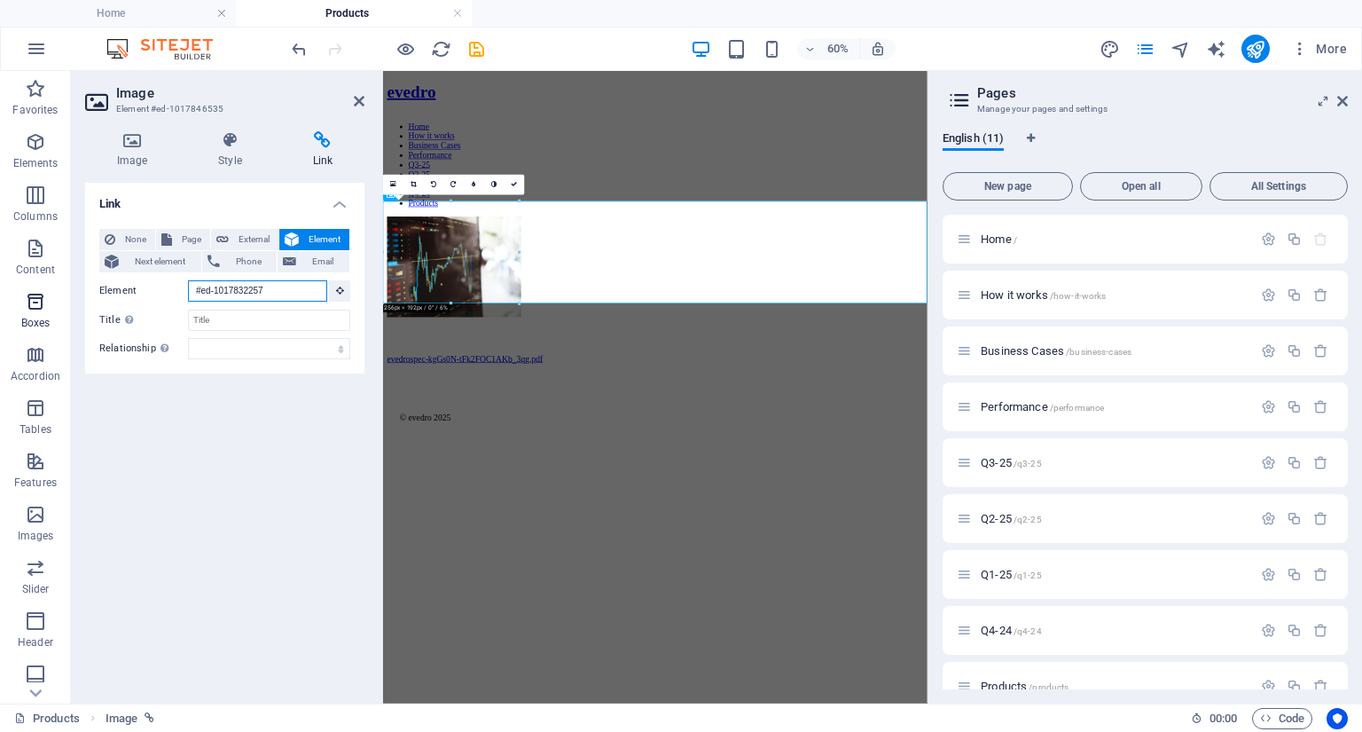
drag, startPoint x: 268, startPoint y: 292, endPoint x: 57, endPoint y: 284, distance: 211.2
click at [57, 284] on section "Favorites Elements Columns Content Boxes Accordion Tables Features Images Slide…" at bounding box center [464, 387] width 928 height 632
paste input "https://evedro.com/products"
type input "https://evedro.com/products#ed-1017832257"
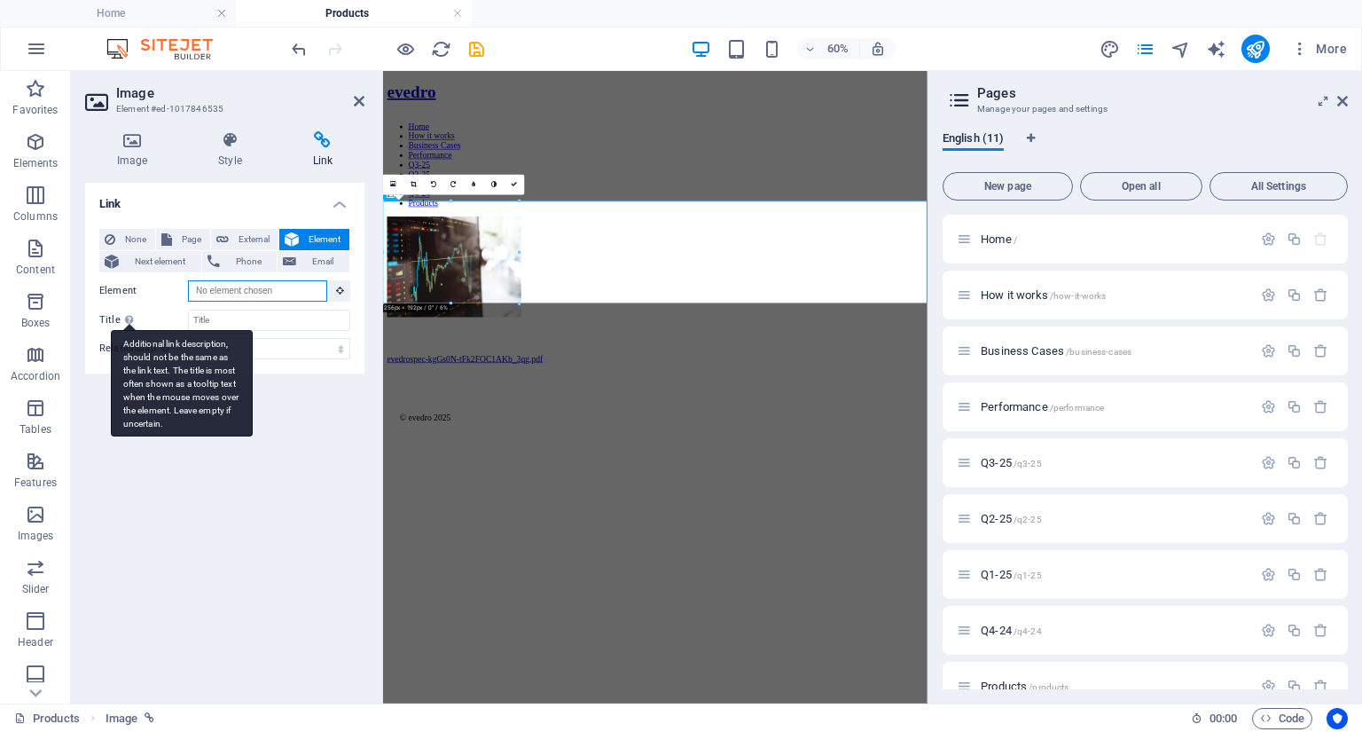
paste input "https://evedro.com/products#ed-1017832257"
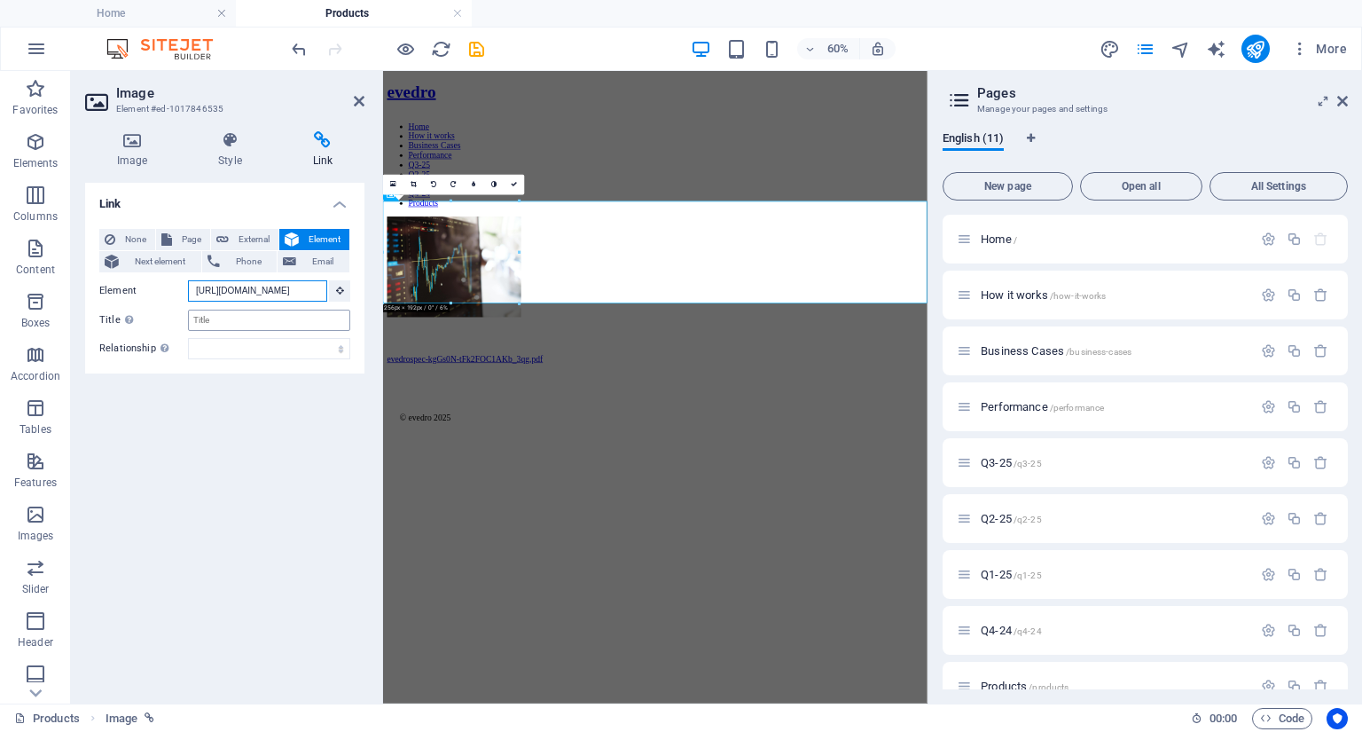
type input "https://evedro.com/products#ed-1017832257"
click at [318, 317] on input "Title Additional link description, should not be the same as the link text. The…" at bounding box center [269, 320] width 162 height 21
click at [521, 544] on div "evedrospec-kgGs0N-tFk2FOC1AKb_3qg.pdf 501.84 KB" at bounding box center [836, 552] width 893 height 16
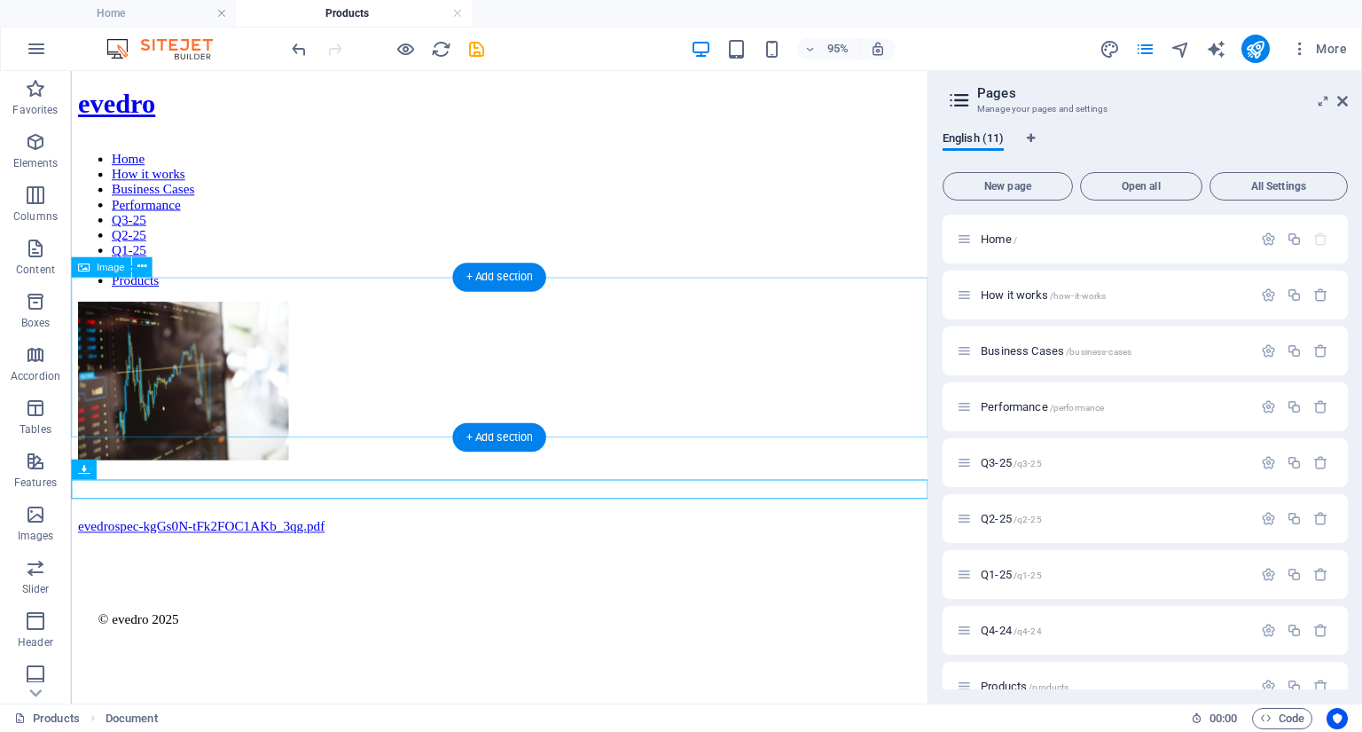
click at [223, 344] on figure at bounding box center [522, 399] width 888 height 170
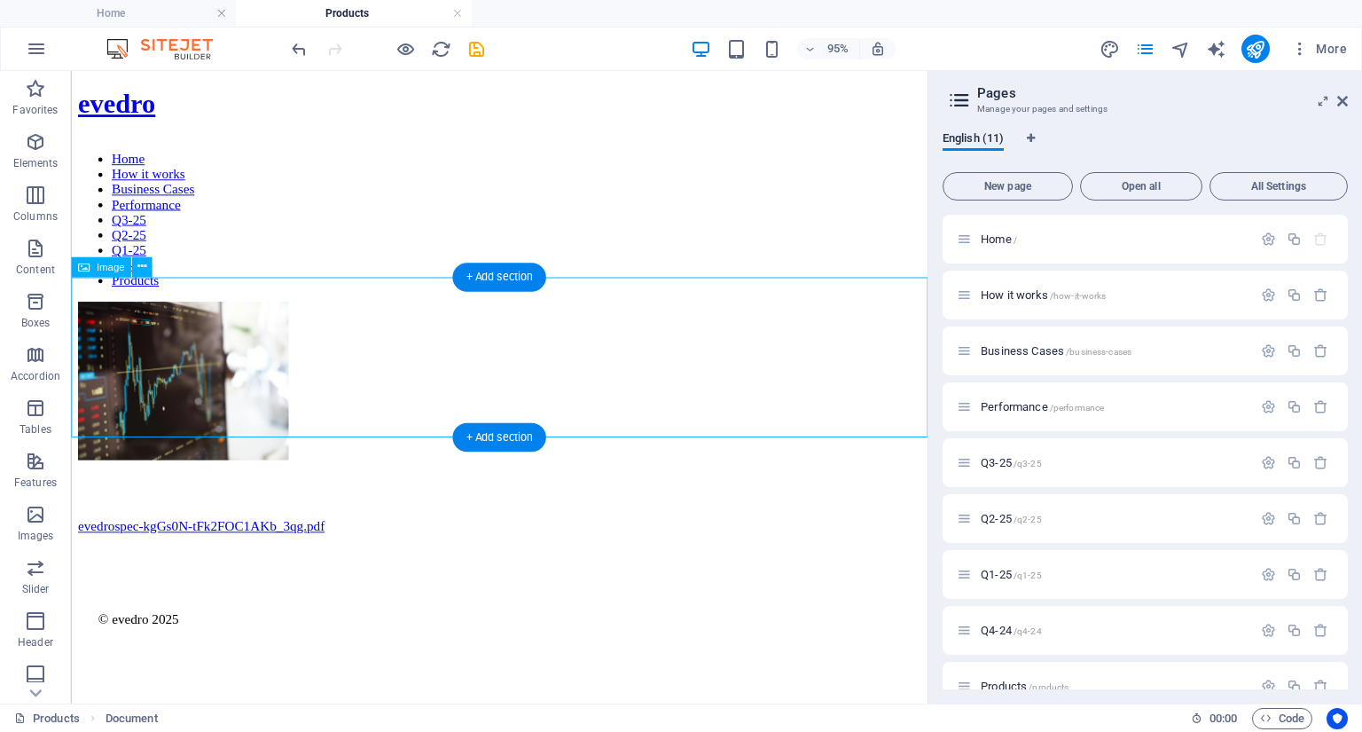
click at [223, 344] on figure at bounding box center [522, 399] width 888 height 170
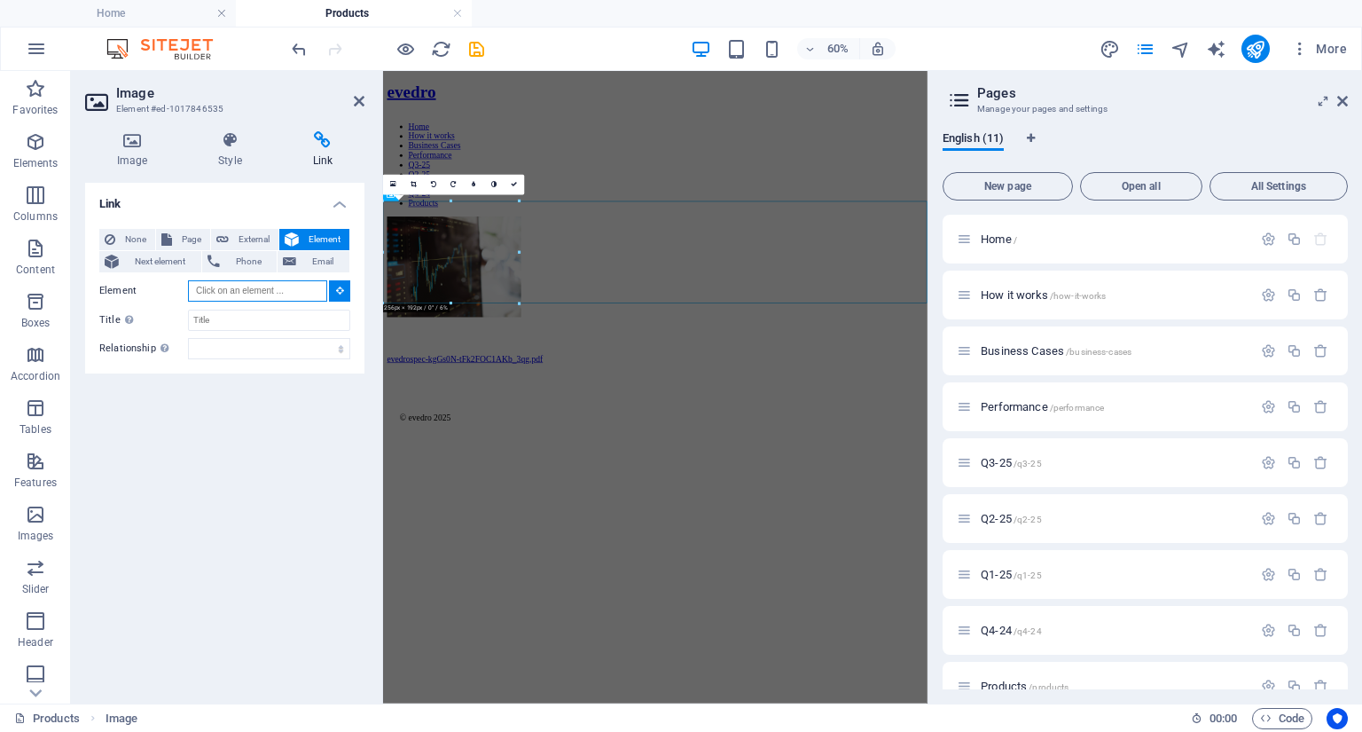
click at [261, 294] on input "Element" at bounding box center [257, 290] width 139 height 21
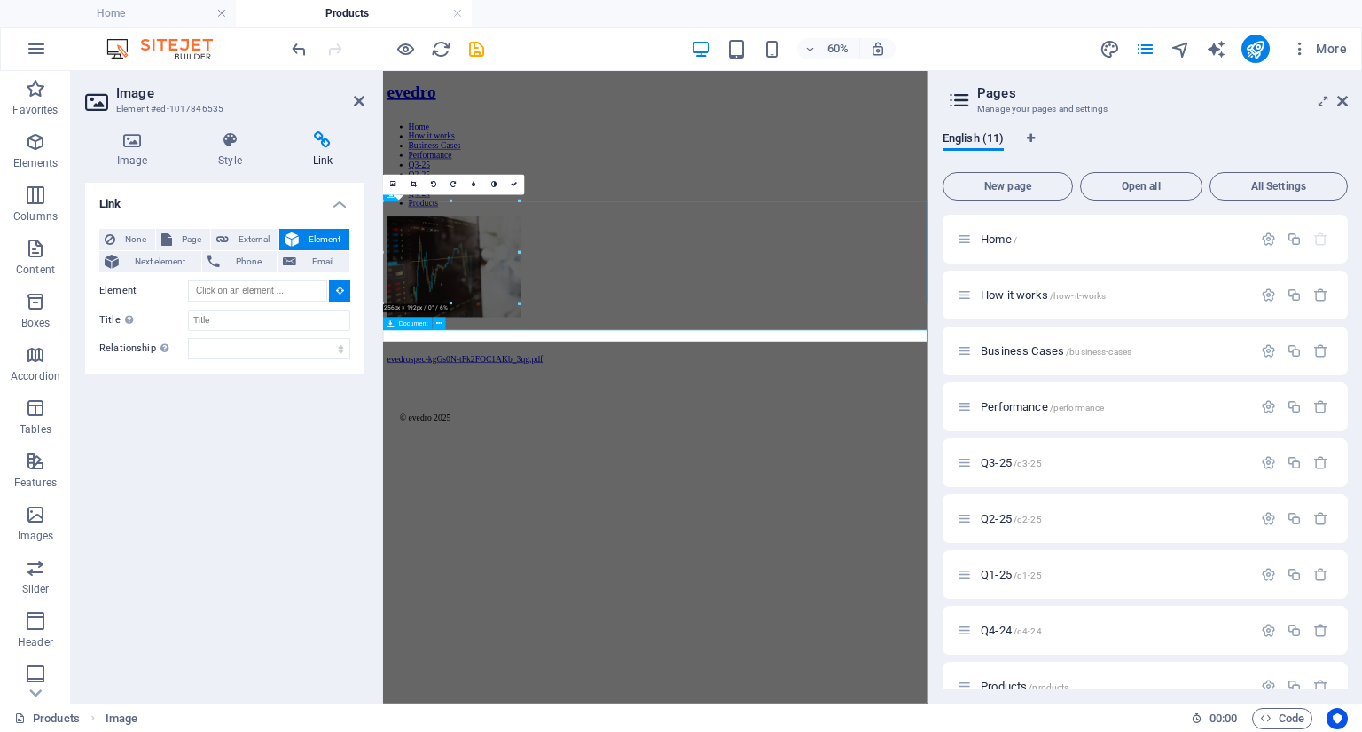
click at [536, 544] on div "evedrospec-kgGs0N-tFk2FOC1AKb_3qg.pdf 501.84 KB" at bounding box center [836, 552] width 893 height 16
type input "#ed-1017832257"
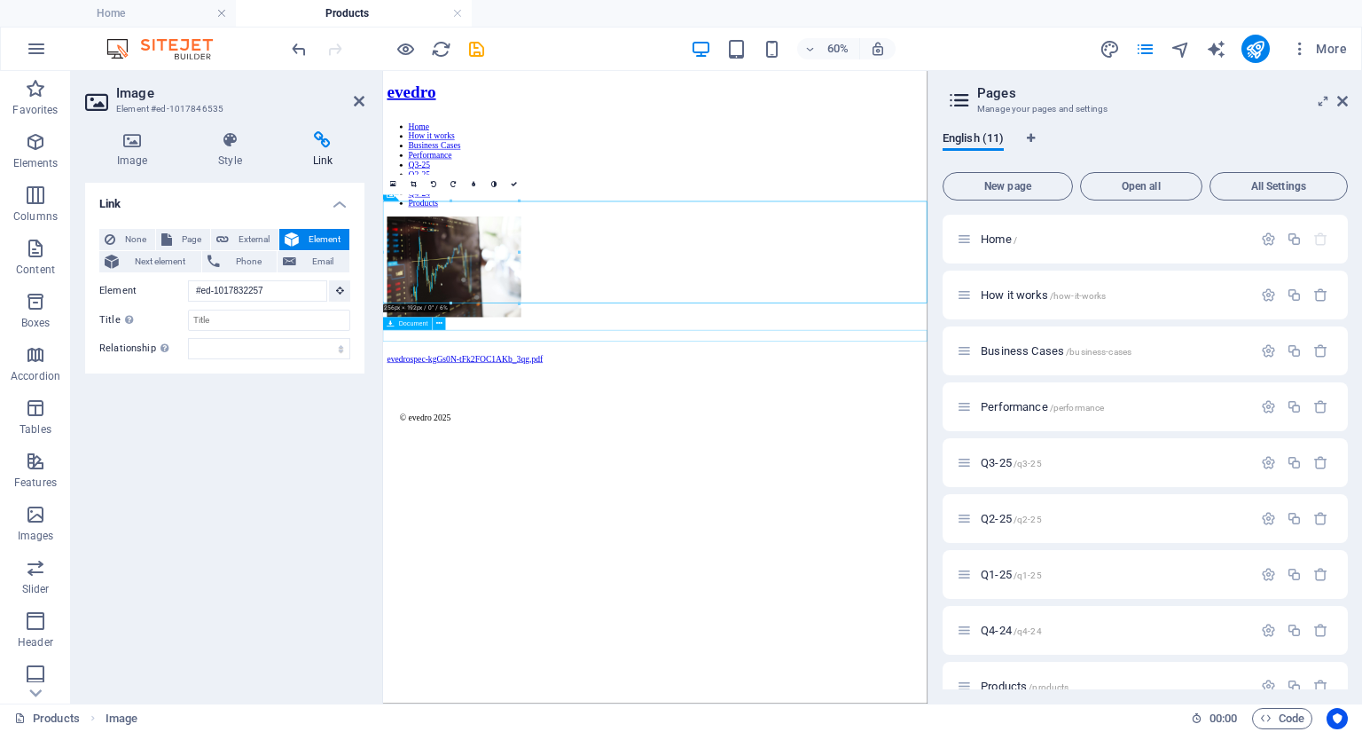
click at [536, 544] on div "evedrospec-kgGs0N-tFk2FOC1AKb_3qg.pdf 501.84 KB" at bounding box center [836, 552] width 893 height 16
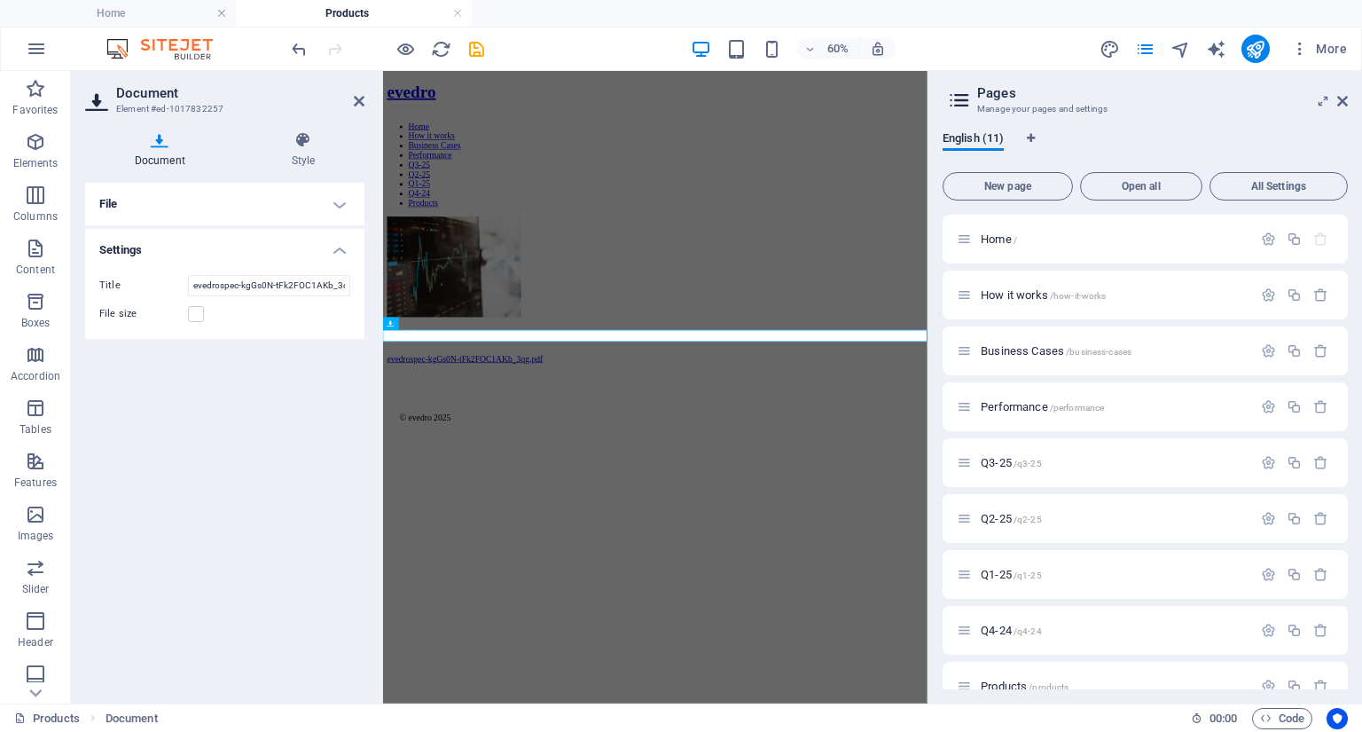
click at [238, 206] on h4 "File" at bounding box center [224, 204] width 279 height 43
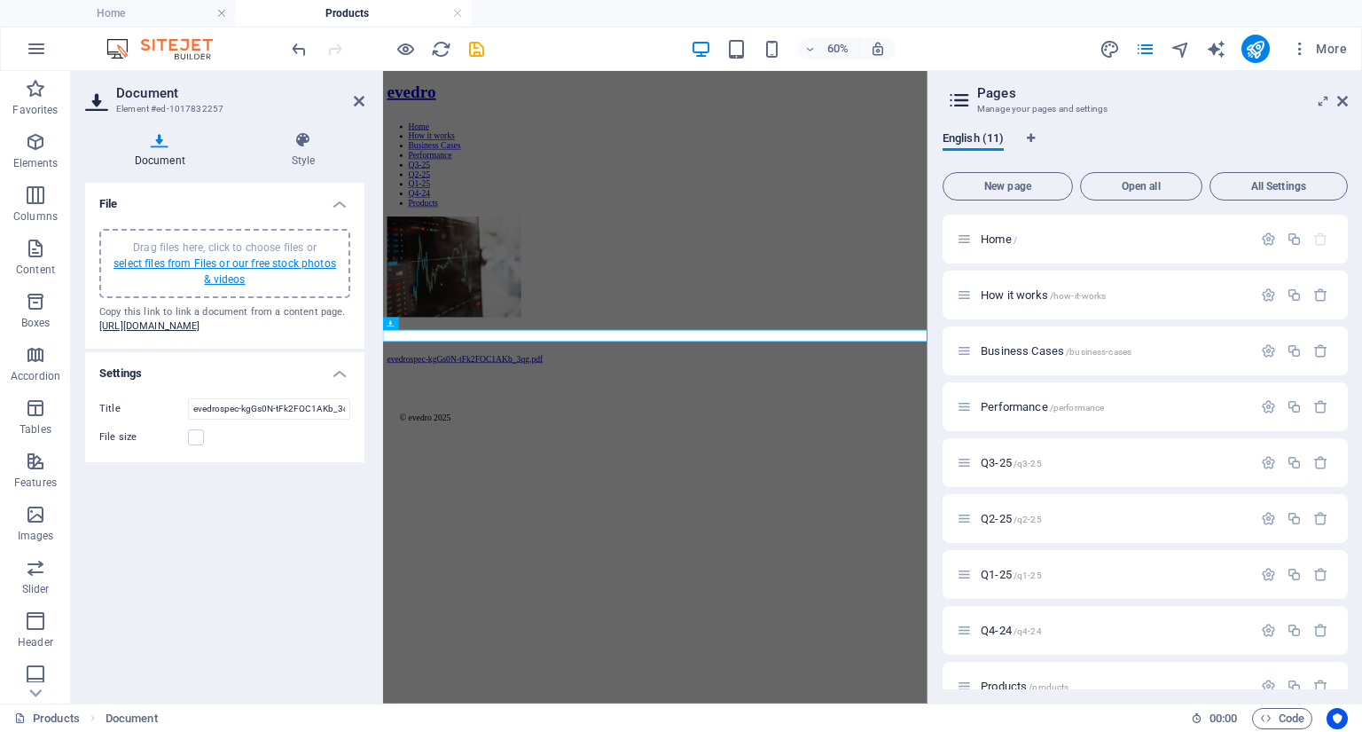
click at [199, 264] on link "select files from Files or our free stock photos & videos" at bounding box center [225, 271] width 223 height 28
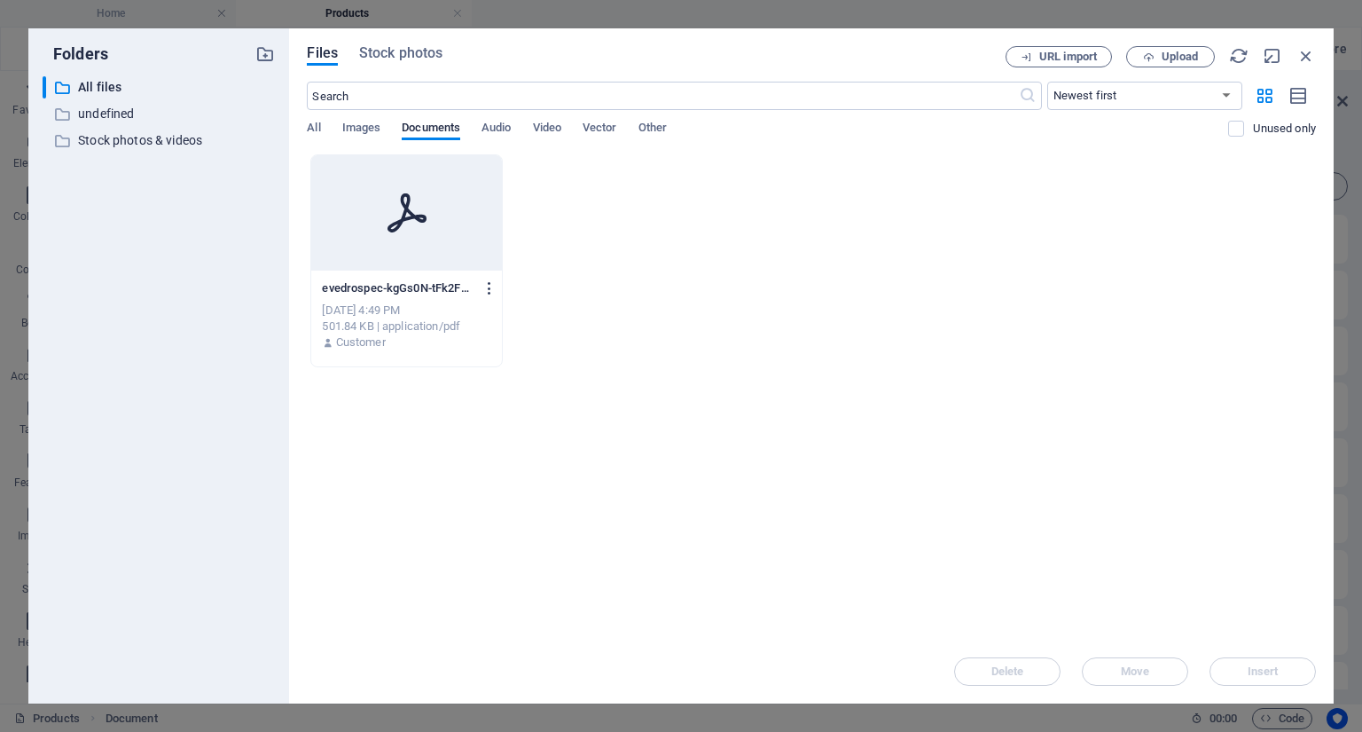
click at [488, 287] on icon "button" at bounding box center [490, 288] width 17 height 16
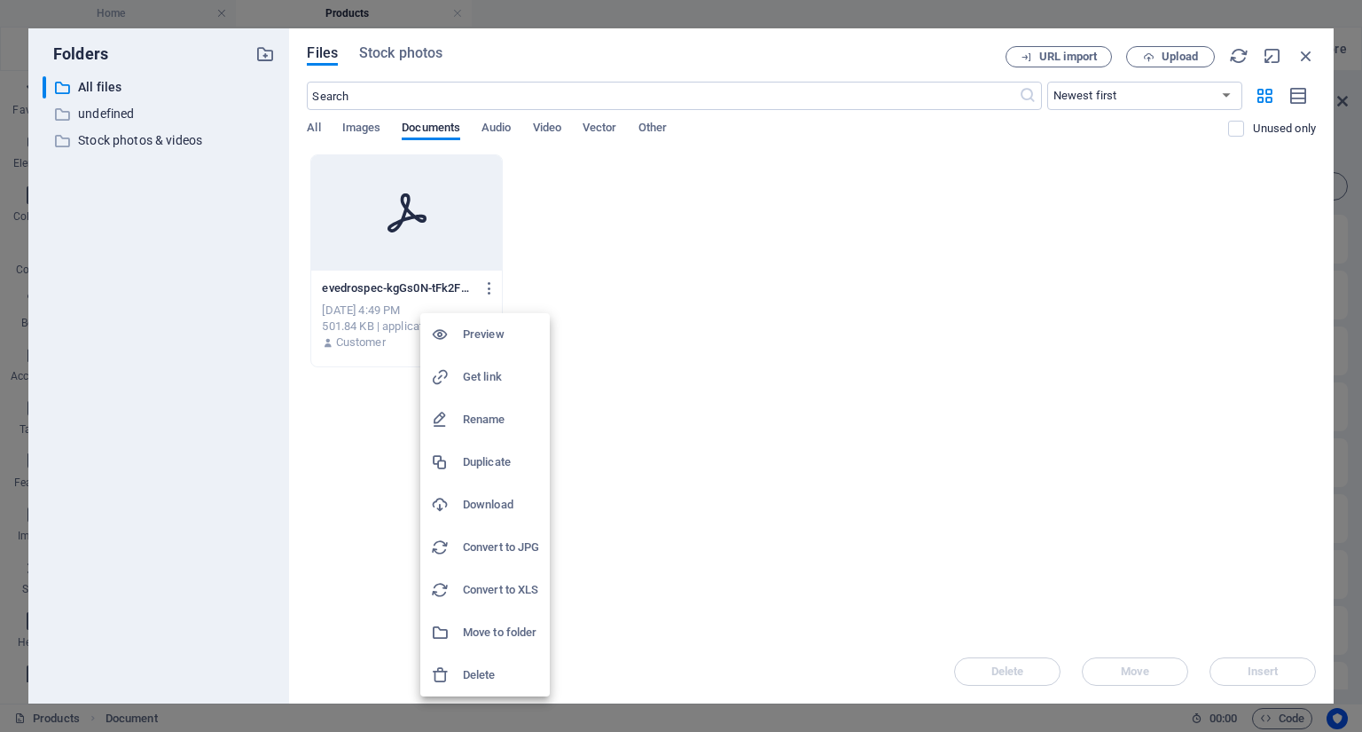
click at [485, 376] on h6 "Get link" at bounding box center [501, 376] width 76 height 21
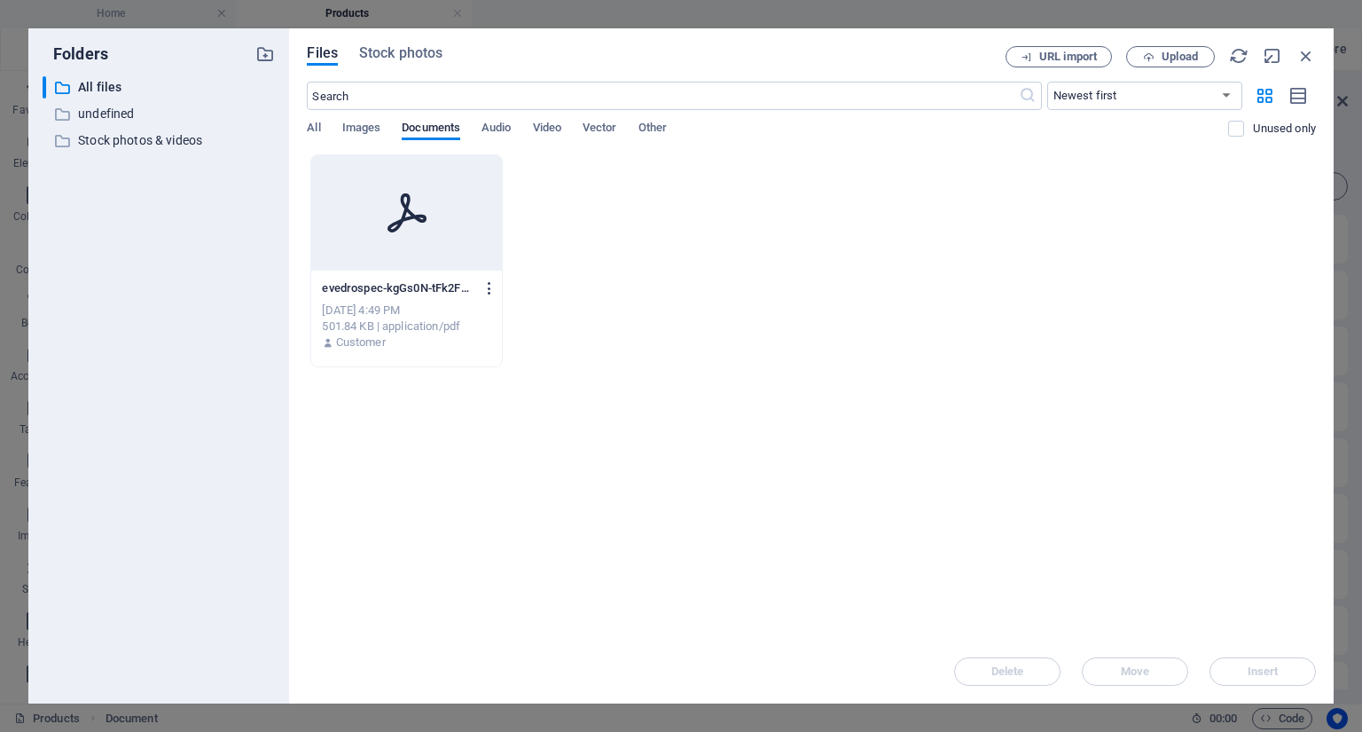
click at [488, 287] on icon "button" at bounding box center [490, 288] width 17 height 16
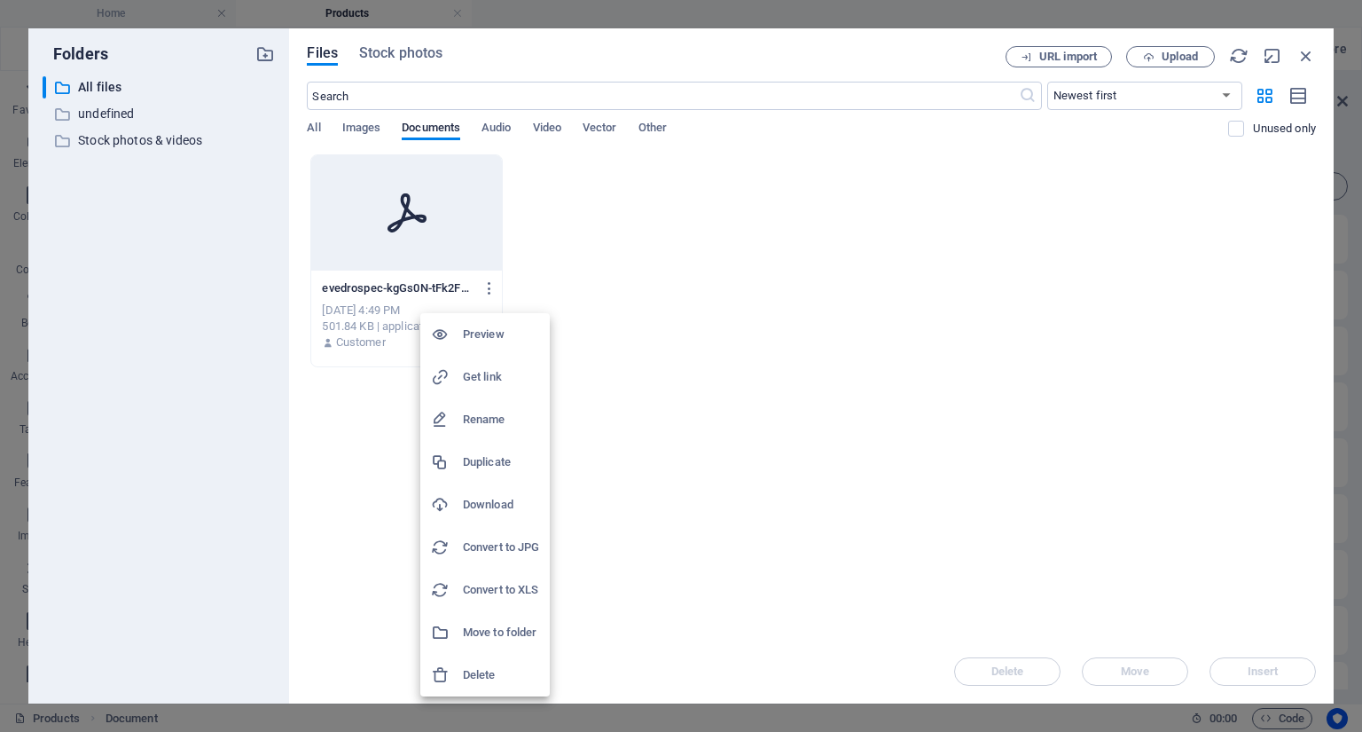
click at [1306, 57] on div at bounding box center [681, 366] width 1362 height 732
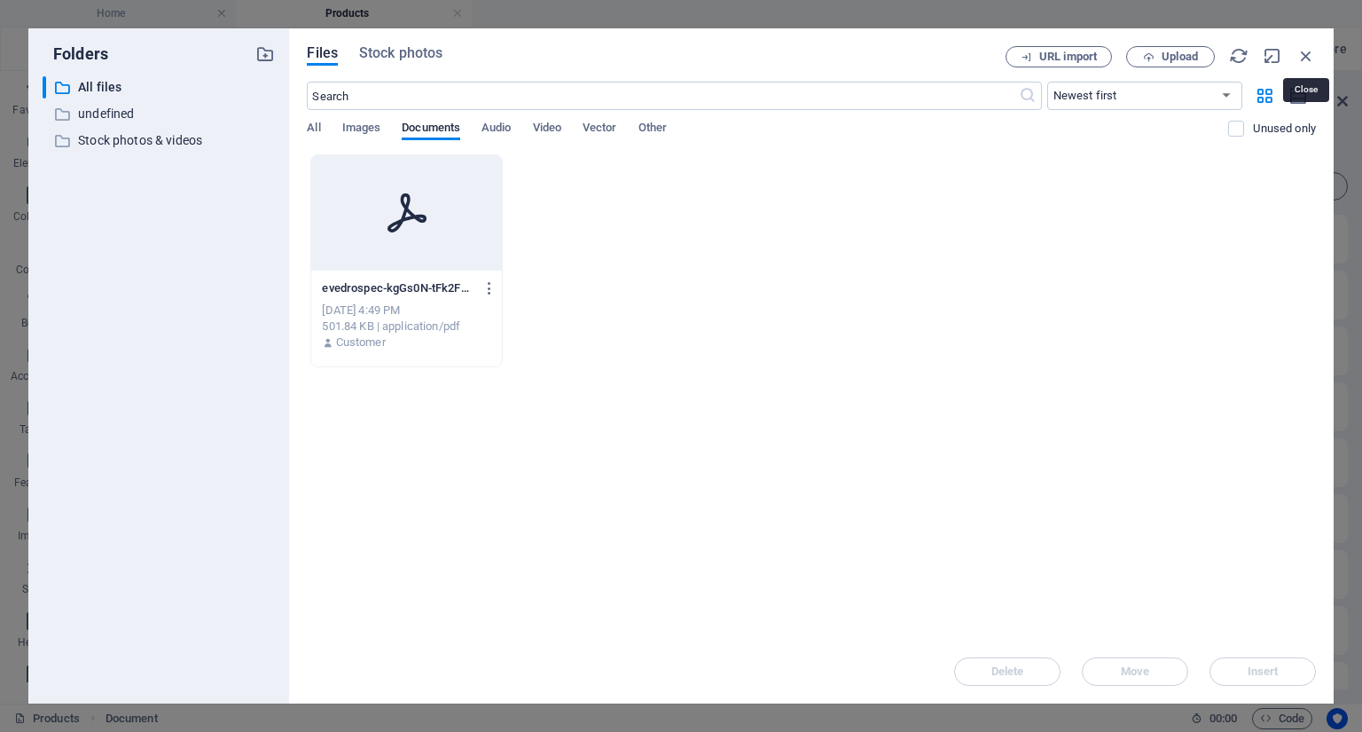
click at [1306, 57] on icon "button" at bounding box center [1307, 56] width 20 height 20
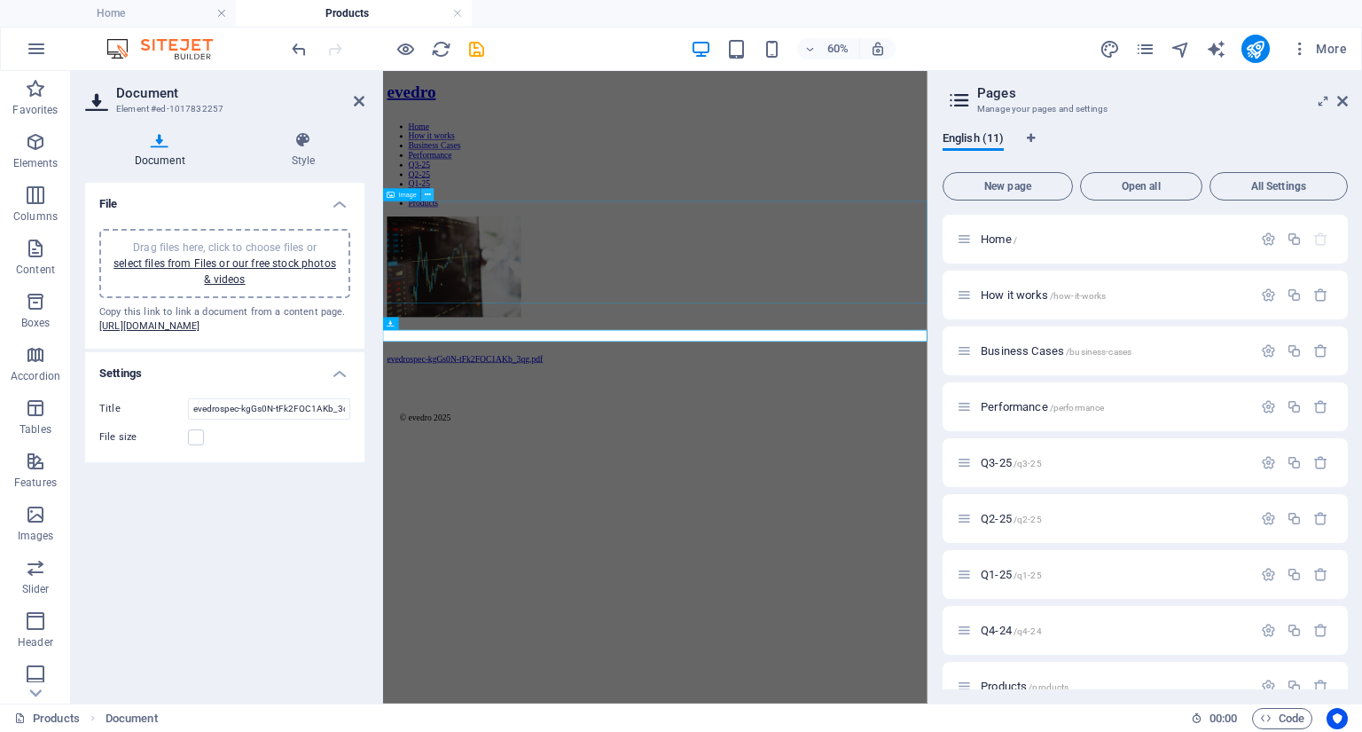
click at [424, 196] on button at bounding box center [427, 194] width 12 height 12
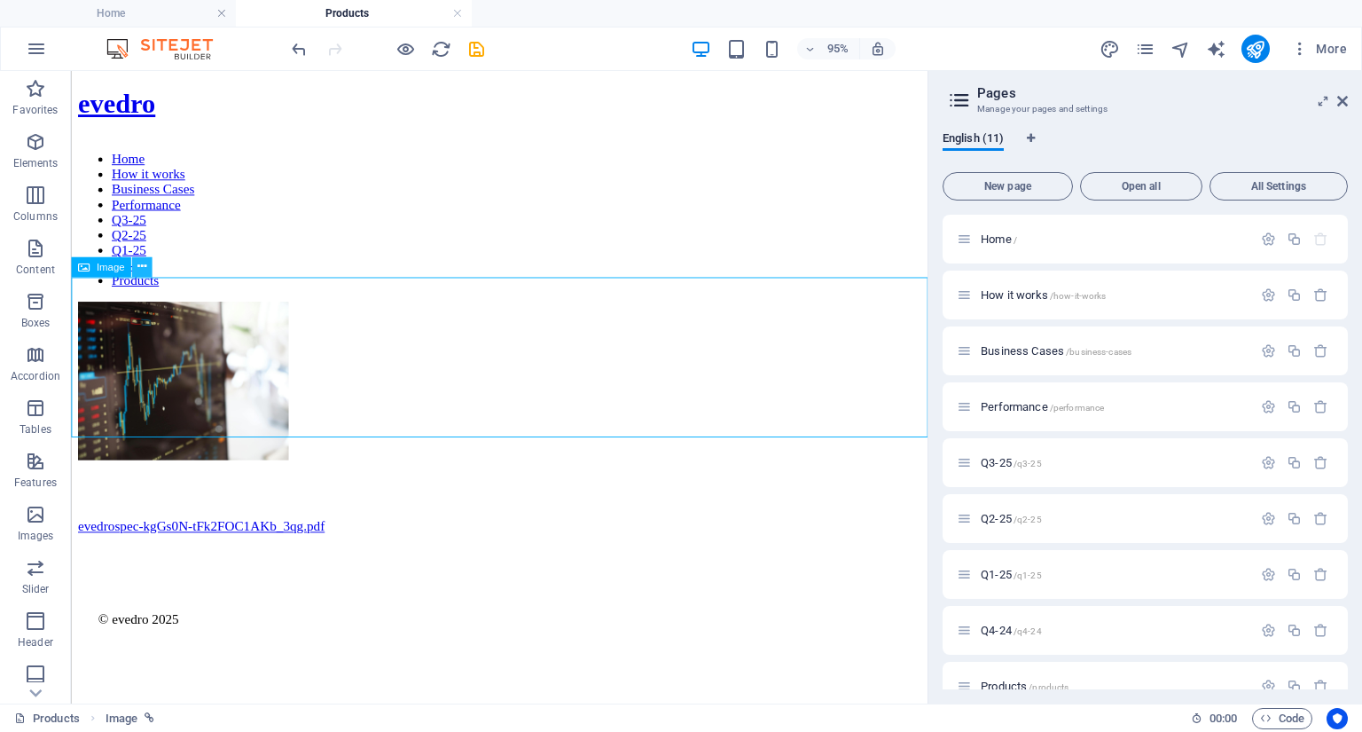
click at [141, 269] on icon at bounding box center [141, 267] width 9 height 18
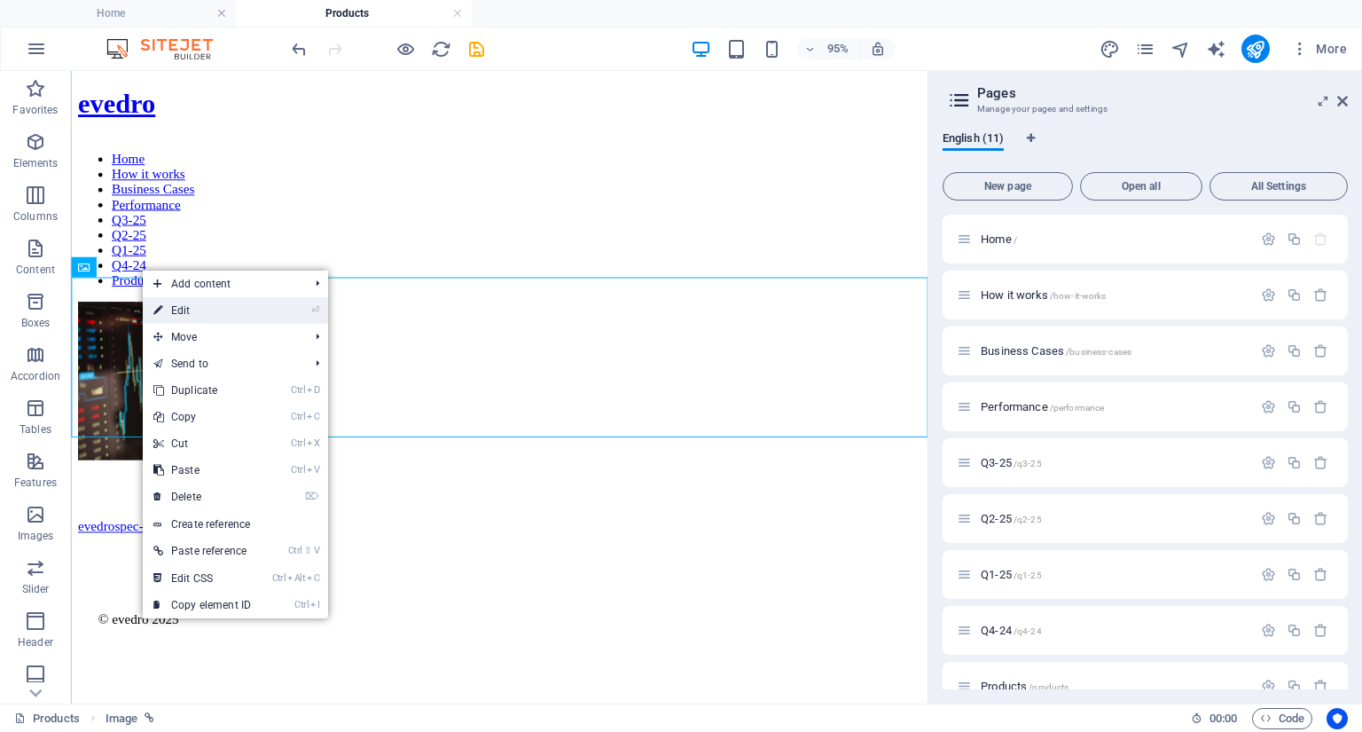
click at [173, 310] on link "⏎ Edit" at bounding box center [202, 310] width 119 height 27
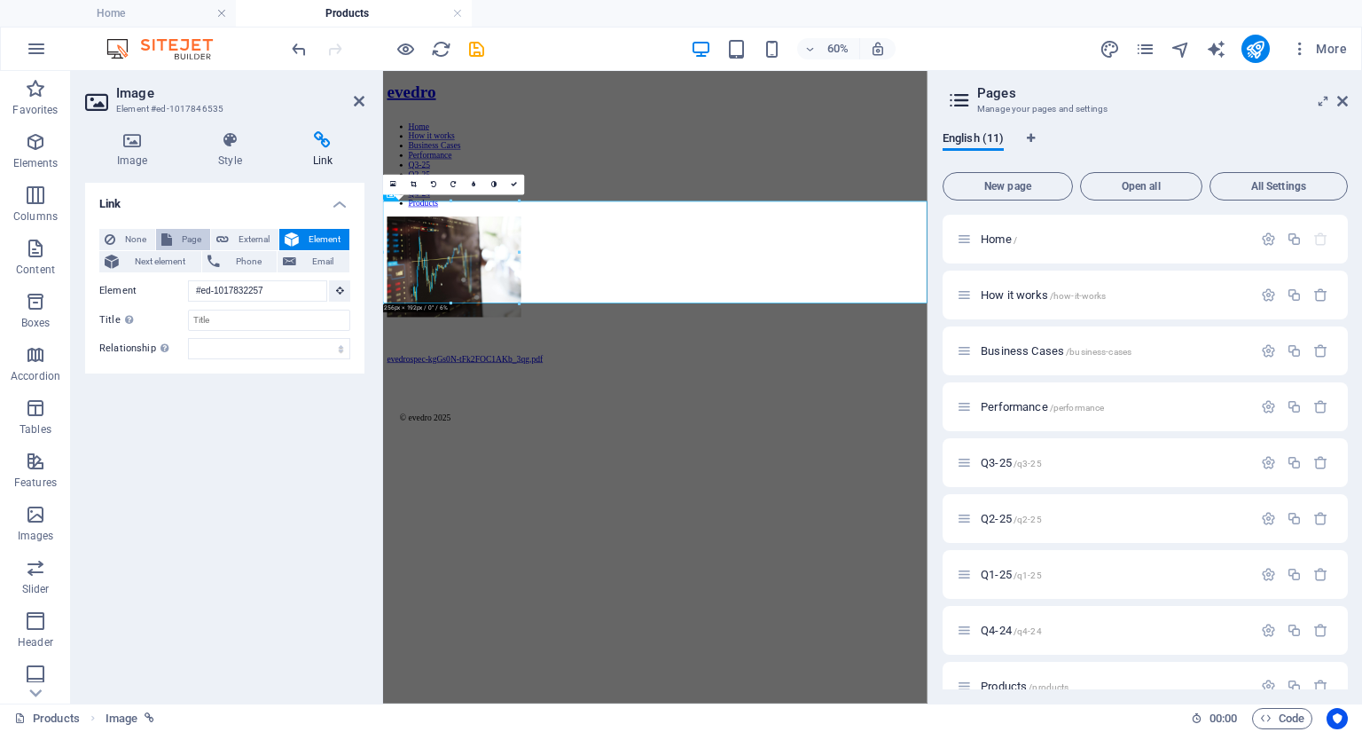
click at [194, 235] on span "Page" at bounding box center [190, 239] width 27 height 21
select select
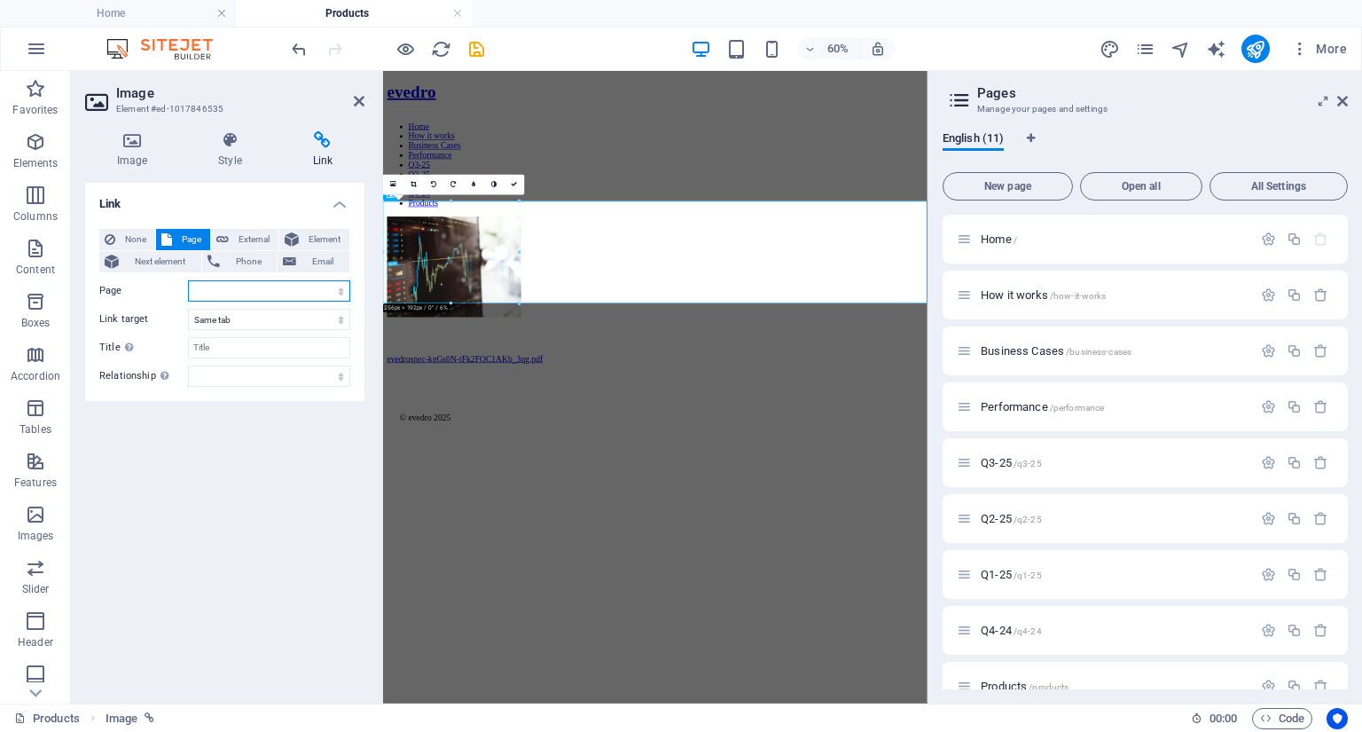
click at [260, 290] on select "Home How it works Business Cases Performance Q3-25 Q2-25 Q1-25 Q4-24 Products C…" at bounding box center [269, 290] width 162 height 21
click at [114, 524] on div "Link None Page External Element Next element Phone Email Page Home How it works…" at bounding box center [224, 436] width 279 height 506
click at [247, 309] on select "New tab Same tab Overlay" at bounding box center [269, 319] width 162 height 21
click at [102, 473] on div "Link None Page External Element Next element Phone Email Page Home How it works…" at bounding box center [224, 436] width 279 height 506
click at [218, 372] on select "alternate author bookmark external help license next nofollow noreferrer noopen…" at bounding box center [269, 375] width 162 height 21
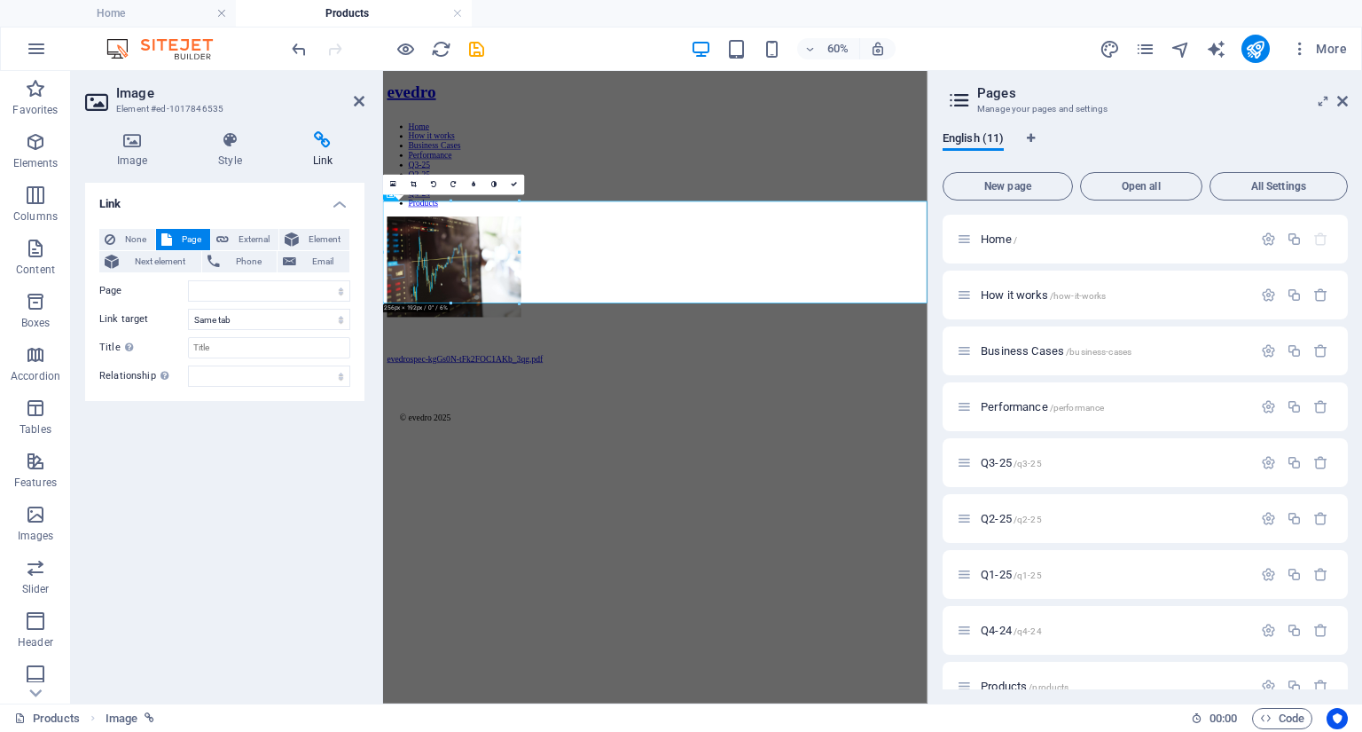
click at [114, 484] on div "Link None Page External Element Next element Phone Email Page Home How it works…" at bounding box center [224, 436] width 279 height 506
click at [238, 345] on input "Title Additional link description, should not be the same as the link text. The…" at bounding box center [269, 347] width 162 height 21
click at [234, 287] on select "Home How it works Business Cases Performance Q3-25 Q2-25 Q1-25 Q4-24 Products C…" at bounding box center [269, 290] width 162 height 21
click at [231, 234] on button "External" at bounding box center [244, 239] width 67 height 21
select select "blank"
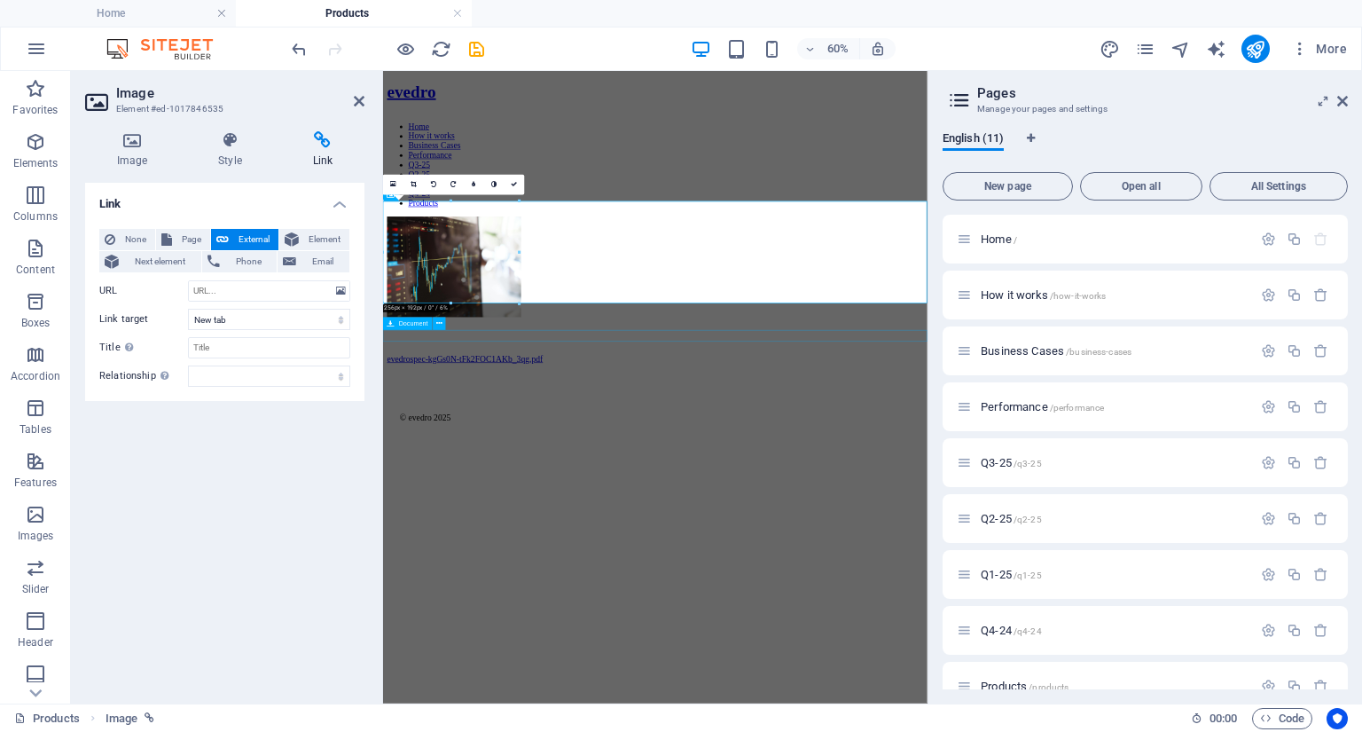
click at [554, 544] on div "evedrospec-kgGs0N-tFk2FOC1AKb_3qg.pdf 501.84 KB" at bounding box center [836, 552] width 893 height 16
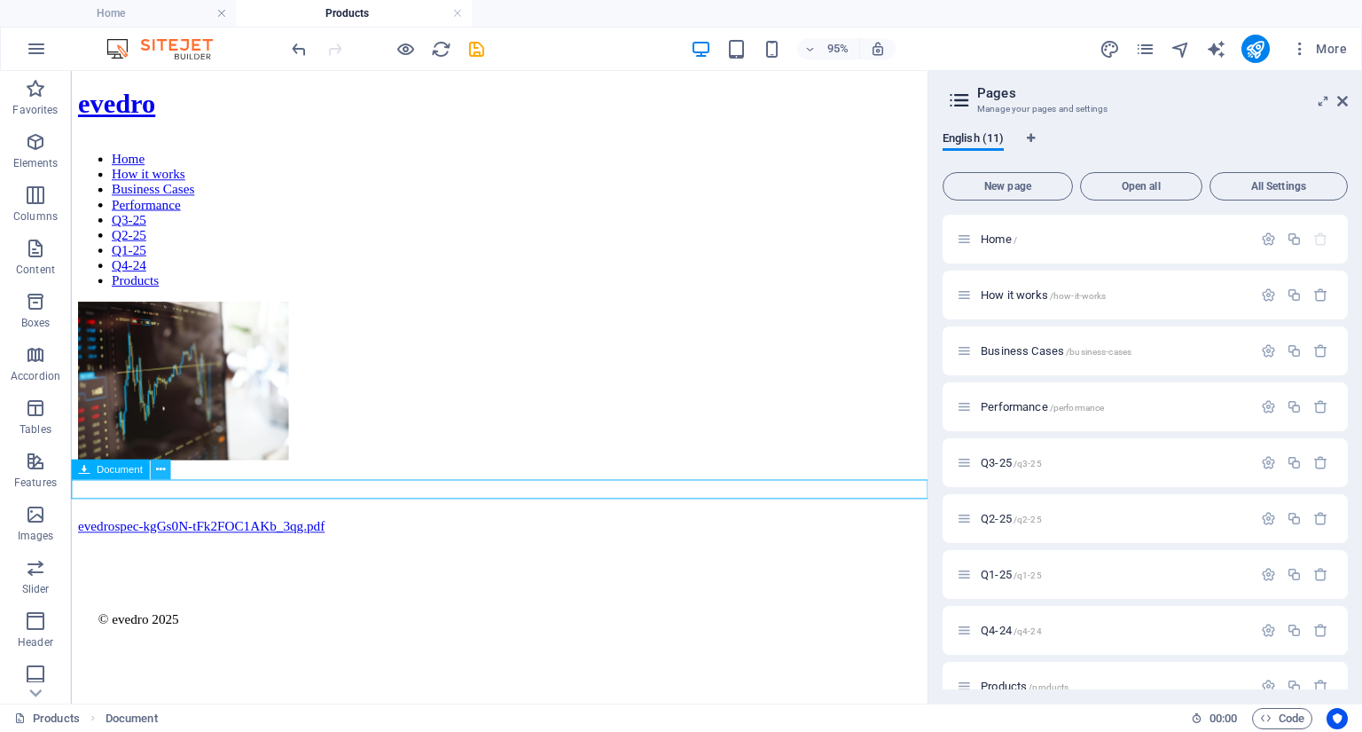
click at [157, 472] on icon at bounding box center [159, 470] width 9 height 18
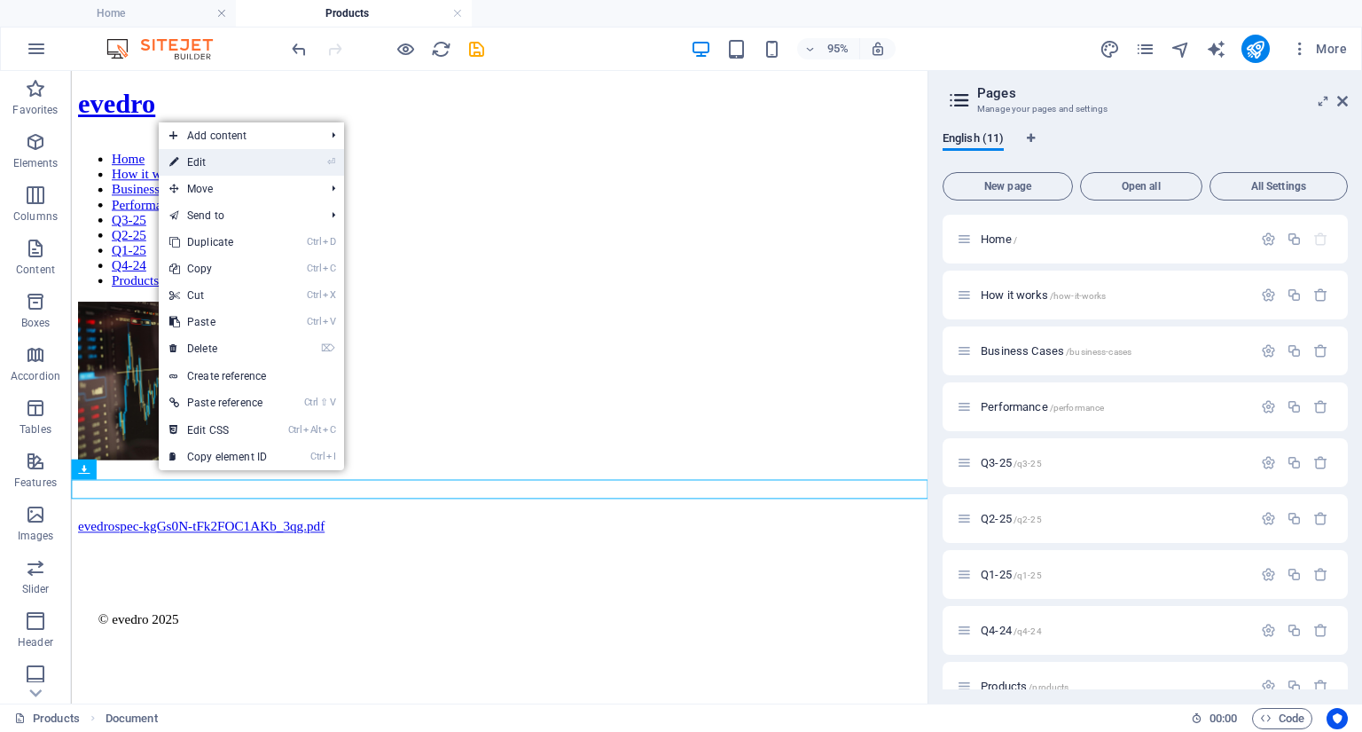
click at [201, 166] on link "⏎ Edit" at bounding box center [218, 162] width 119 height 27
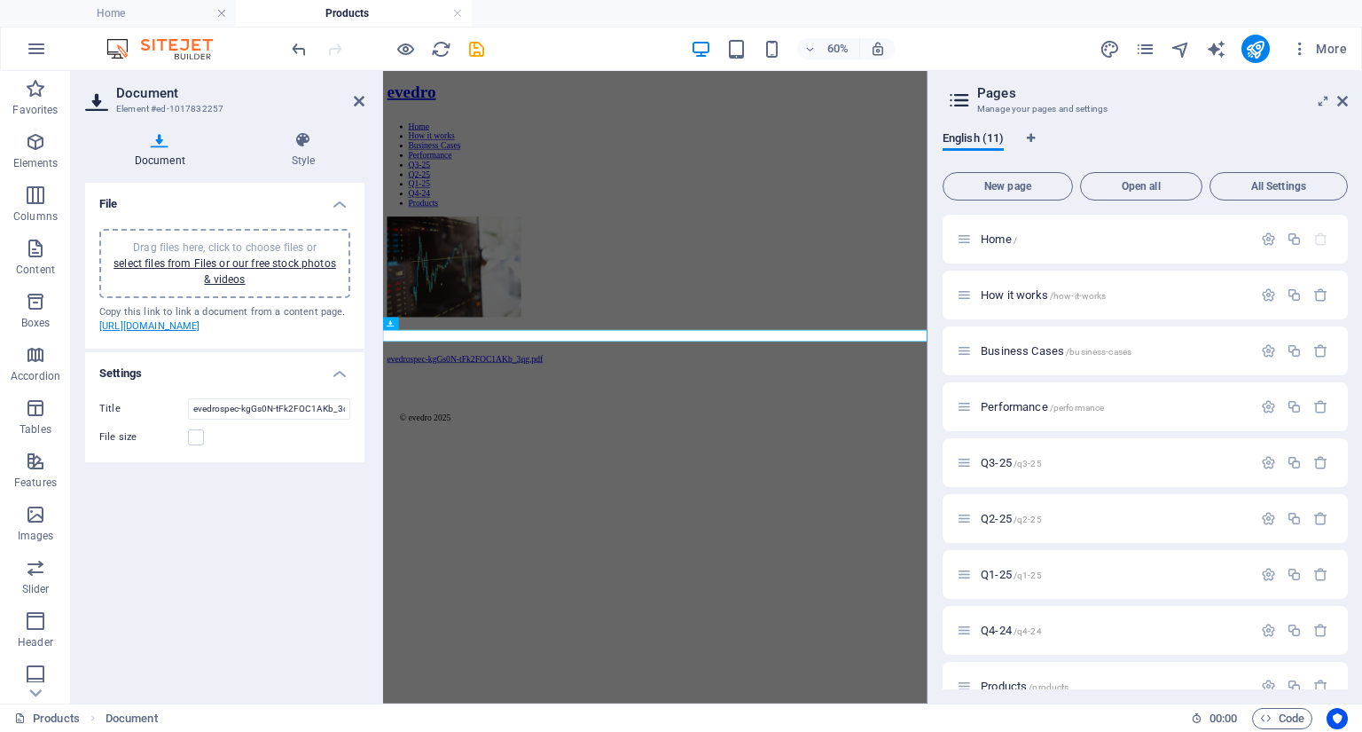
drag, startPoint x: 254, startPoint y: 358, endPoint x: 113, endPoint y: 338, distance: 142.5
click at [113, 334] on div "Copy this link to link a document from a content page. https://cdn1.site-media.…" at bounding box center [224, 319] width 251 height 29
click at [200, 332] on link "https://cdn1.site-media.eu/images/document/19713654/evedrospec-kgGs0N-tFk2FOC1A…" at bounding box center [149, 326] width 101 height 12
click at [450, 321] on figure at bounding box center [836, 399] width 893 height 171
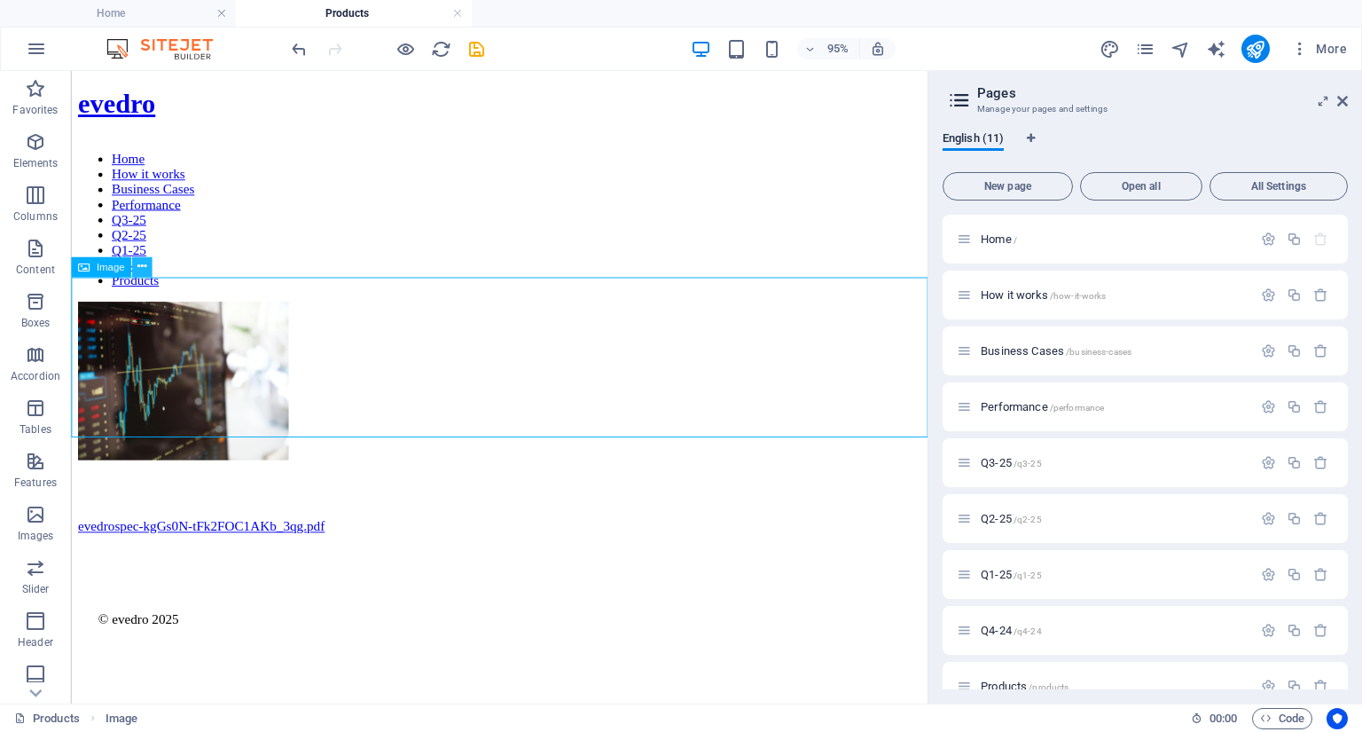
click at [143, 267] on icon at bounding box center [141, 267] width 9 height 18
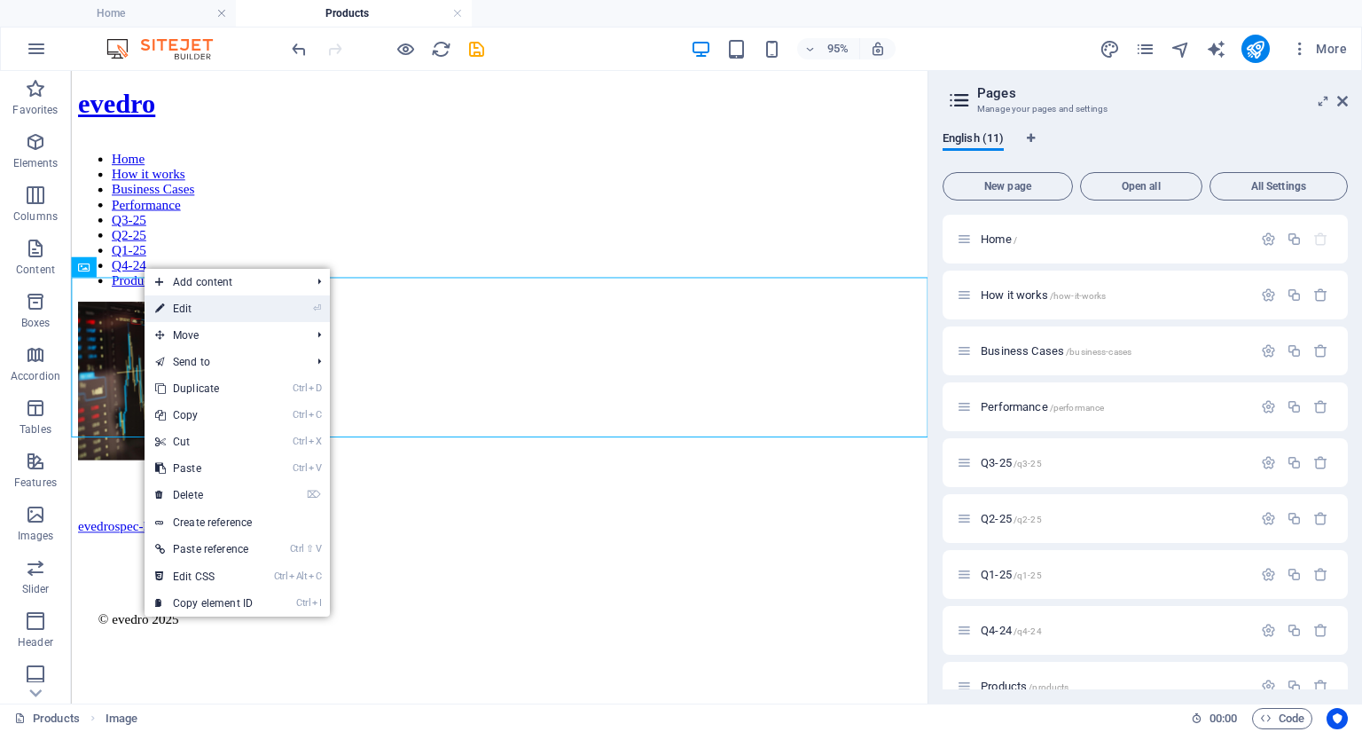
click at [191, 312] on link "⏎ Edit" at bounding box center [204, 308] width 119 height 27
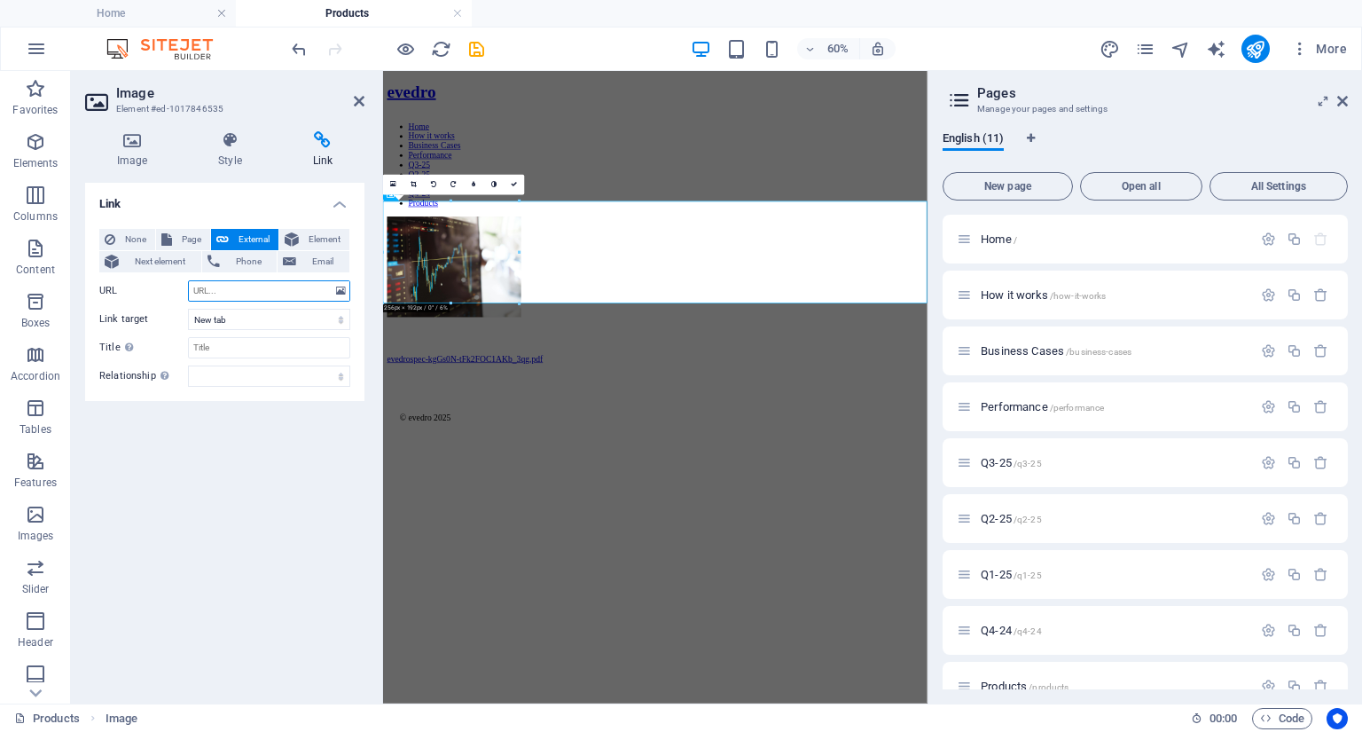
click at [225, 294] on input "URL" at bounding box center [269, 290] width 162 height 21
paste input "https://cdn1.site-media.eu/images/document/19713654/evedrospec-kgGs0N-tFk2FOC1A…"
type input "https://cdn1.site-media.eu/images/document/19713654/evedrospec-kgGs0N-tFk2FOC1A…"
click at [223, 375] on select "alternate author bookmark external help license next nofollow noreferrer noopen…" at bounding box center [269, 375] width 162 height 21
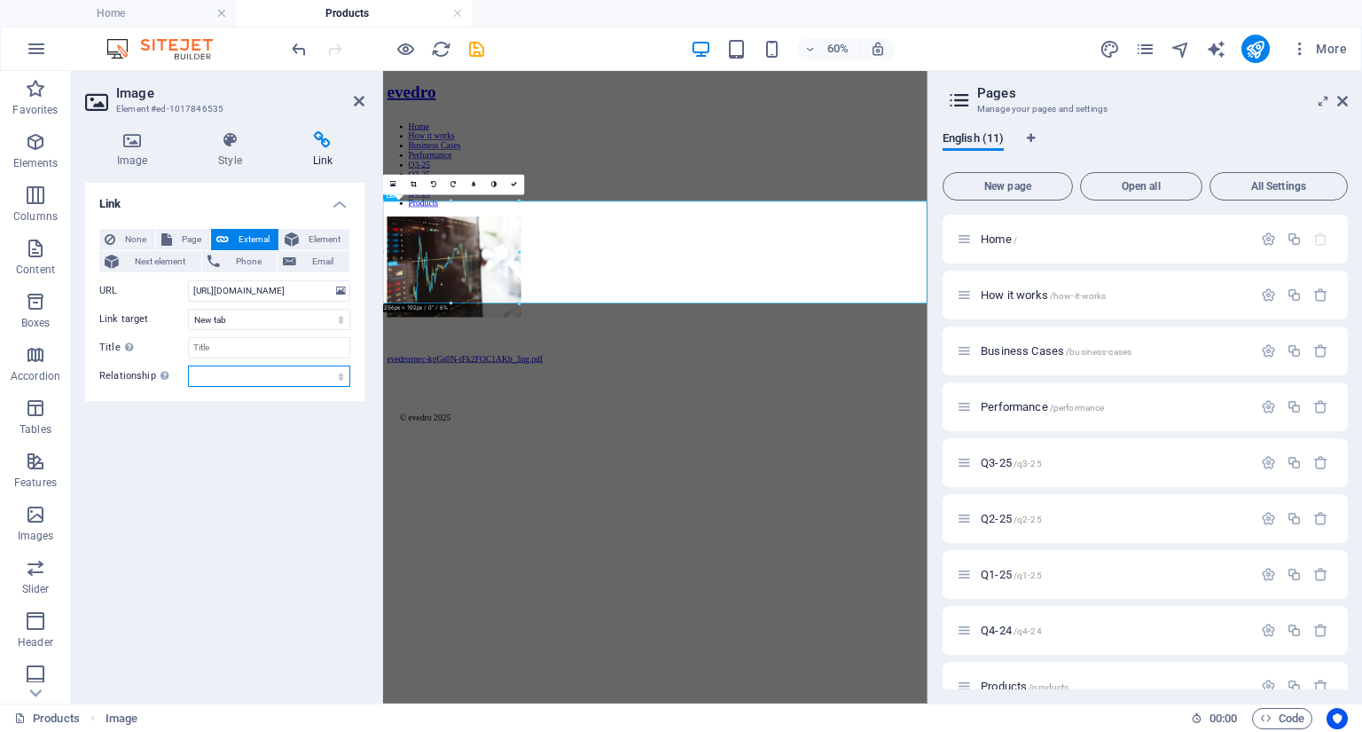
scroll to position [0, 0]
click at [110, 446] on div "Link None Page External Element Next element Phone Email Page Home How it works…" at bounding box center [224, 436] width 279 height 506
click at [438, 322] on icon at bounding box center [439, 324] width 6 height 12
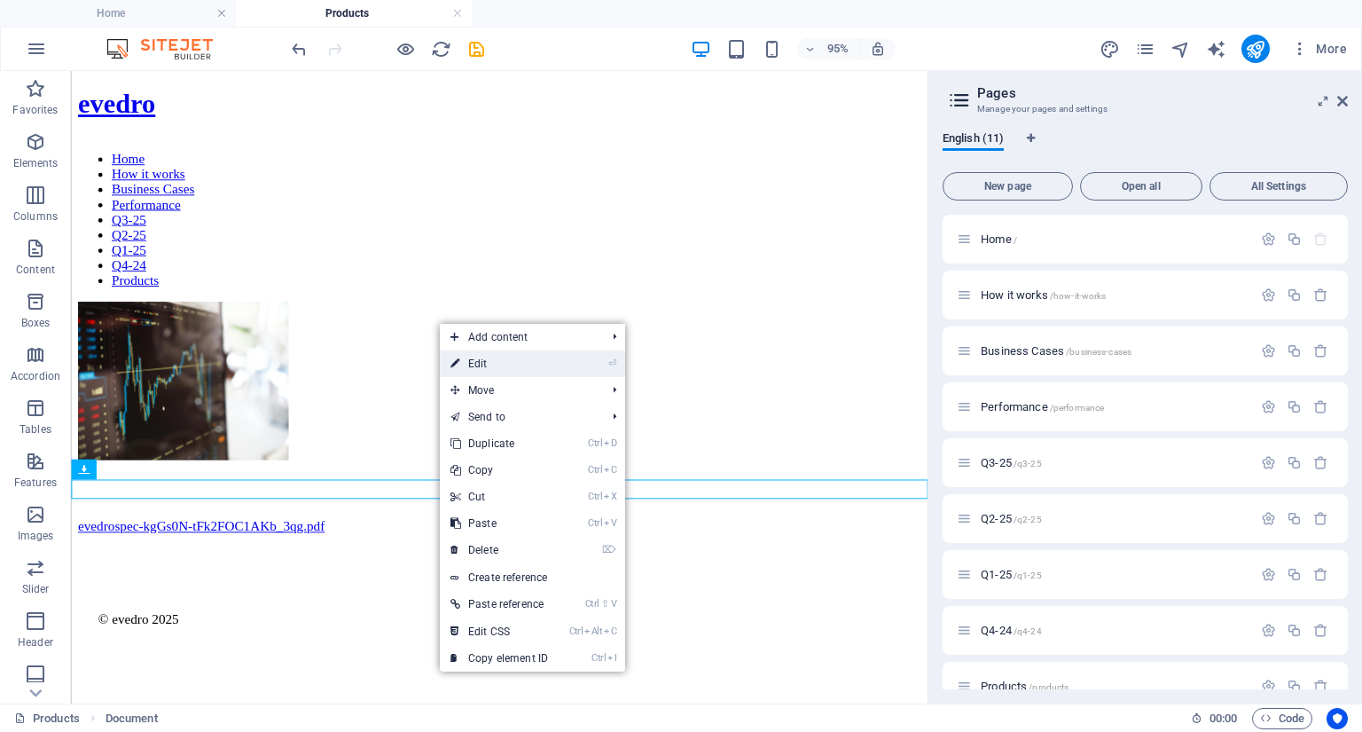
click at [473, 365] on link "⏎ Edit" at bounding box center [499, 363] width 119 height 27
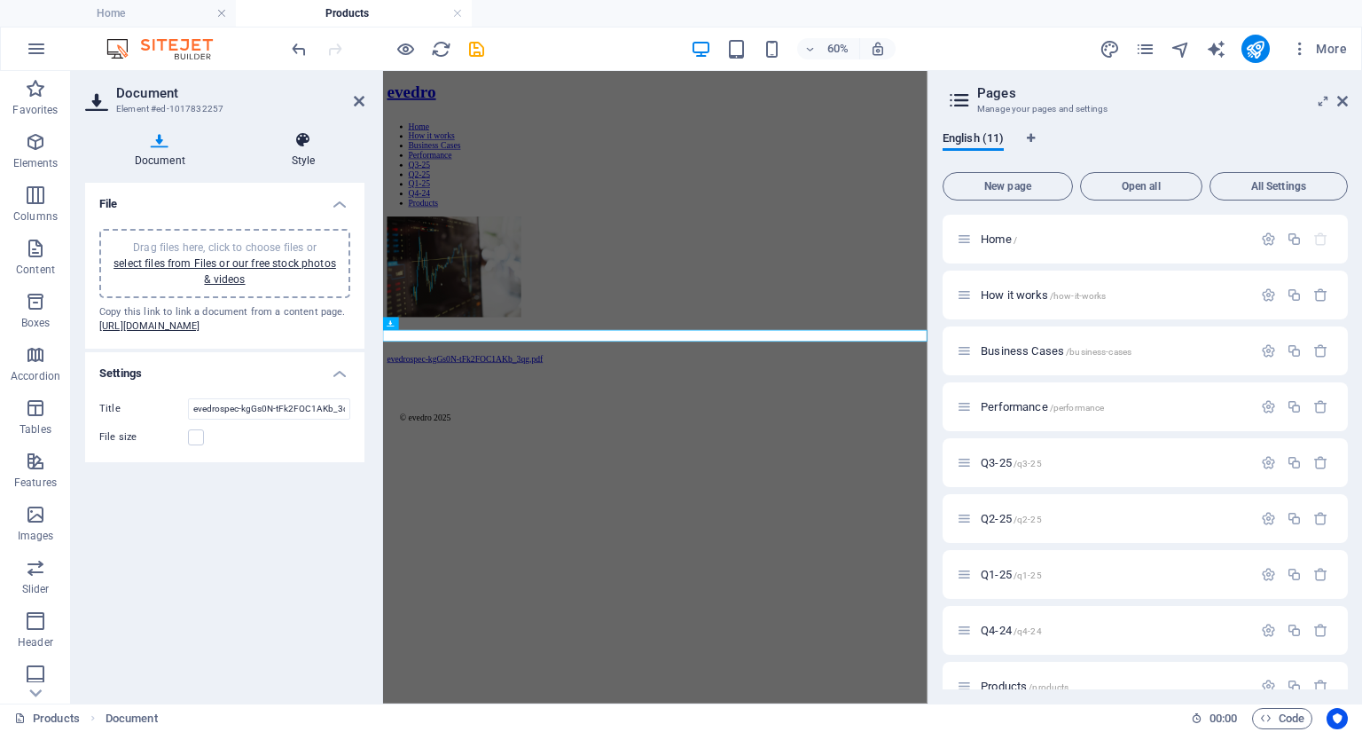
click at [298, 145] on icon at bounding box center [303, 140] width 122 height 18
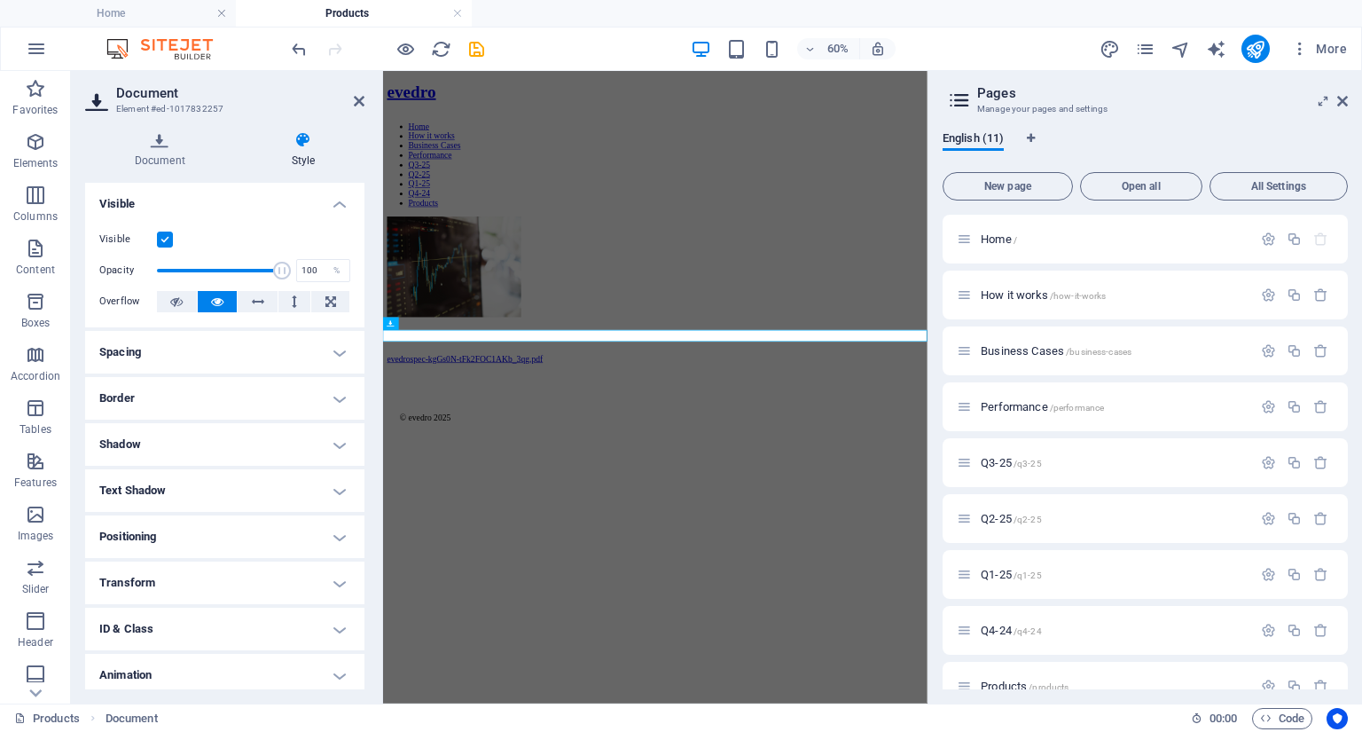
click at [165, 238] on label at bounding box center [165, 239] width 16 height 16
click at [0, 0] on input "Visible" at bounding box center [0, 0] width 0 height 0
click at [479, 46] on icon "save" at bounding box center [477, 49] width 20 height 20
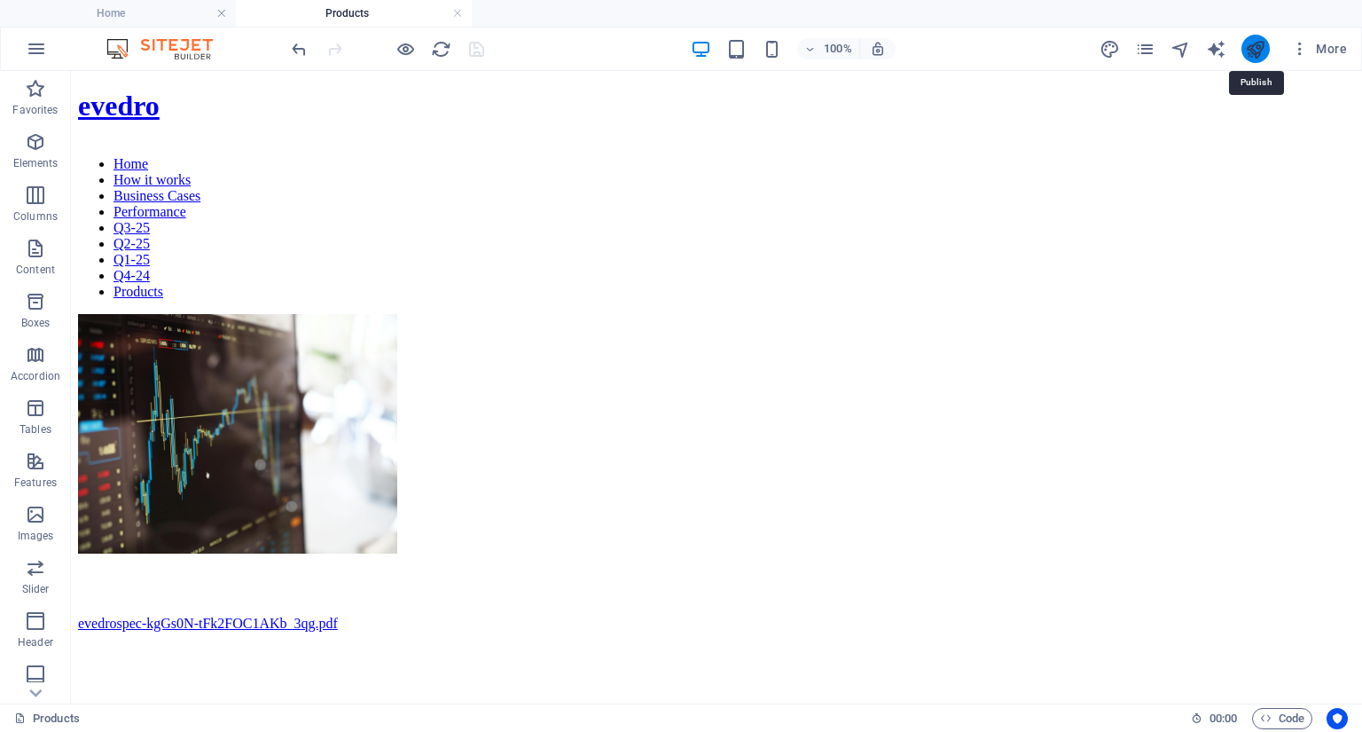
click at [1259, 52] on icon "publish" at bounding box center [1255, 49] width 20 height 20
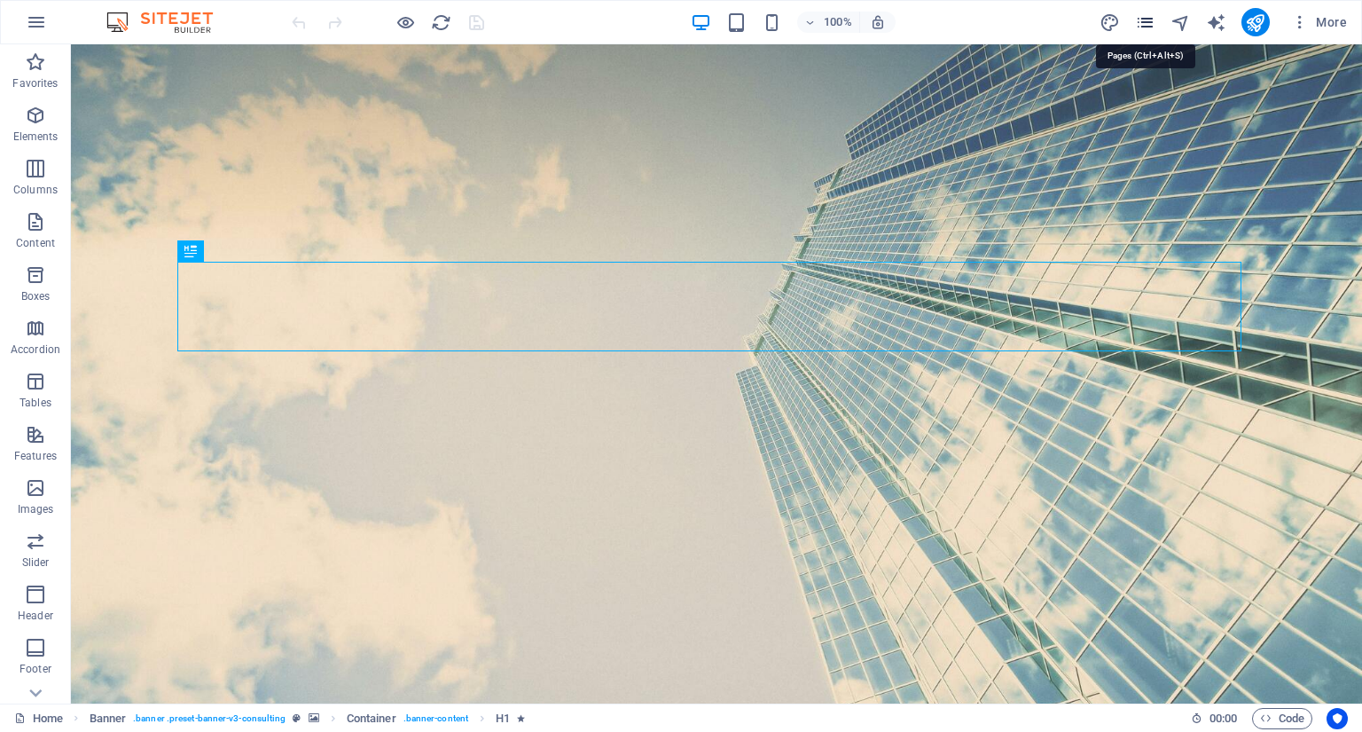
click at [1151, 16] on icon "pages" at bounding box center [1145, 22] width 20 height 20
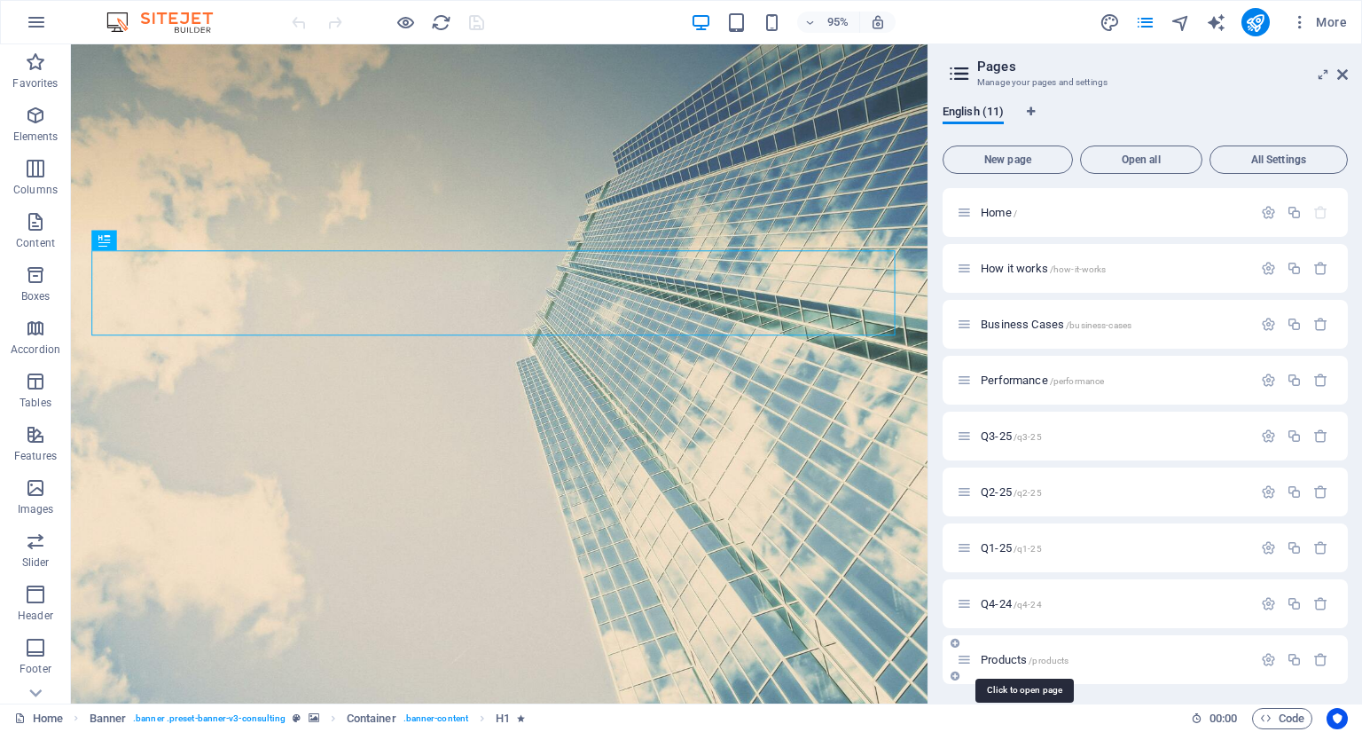
click at [996, 655] on span "Products /products" at bounding box center [1025, 659] width 88 height 13
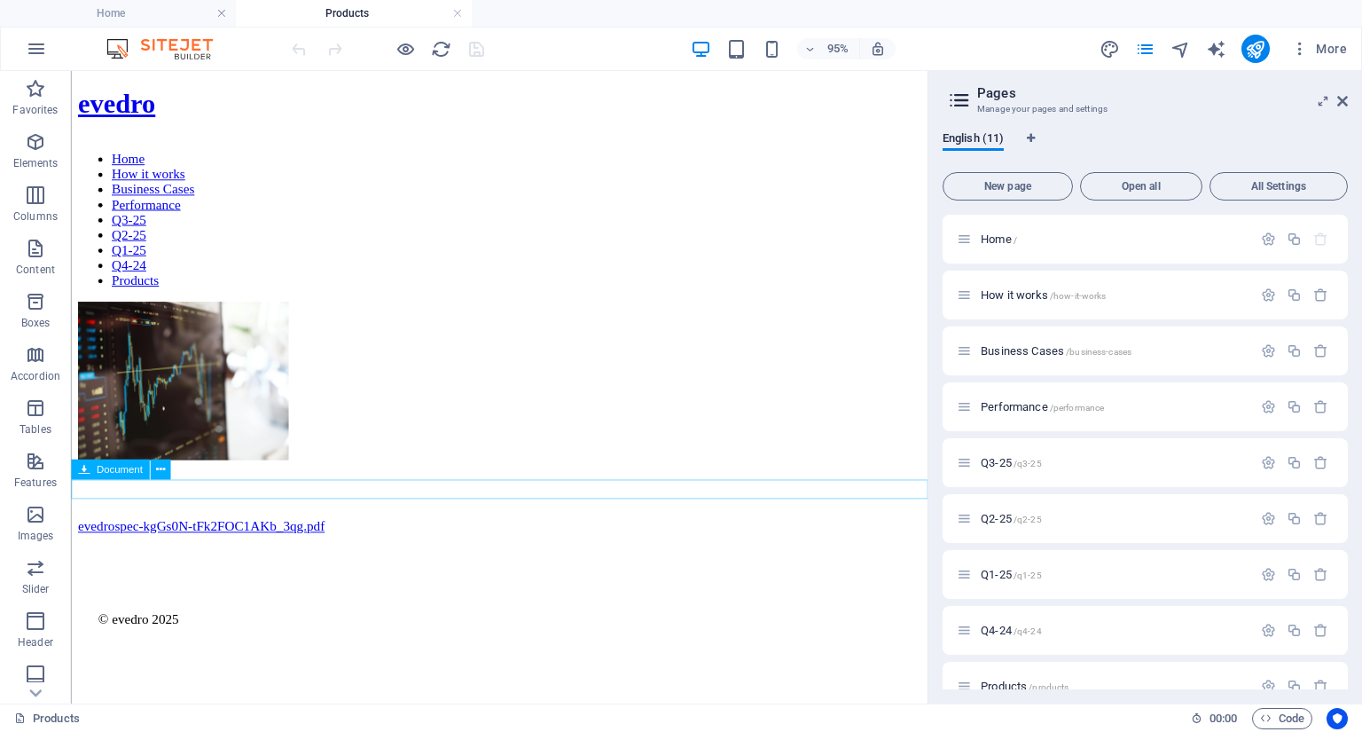
click at [189, 543] on div "evedrospec-kgGs0N-tFk2FOC1AKb_3qg.pdf 501.84 KB" at bounding box center [522, 551] width 888 height 16
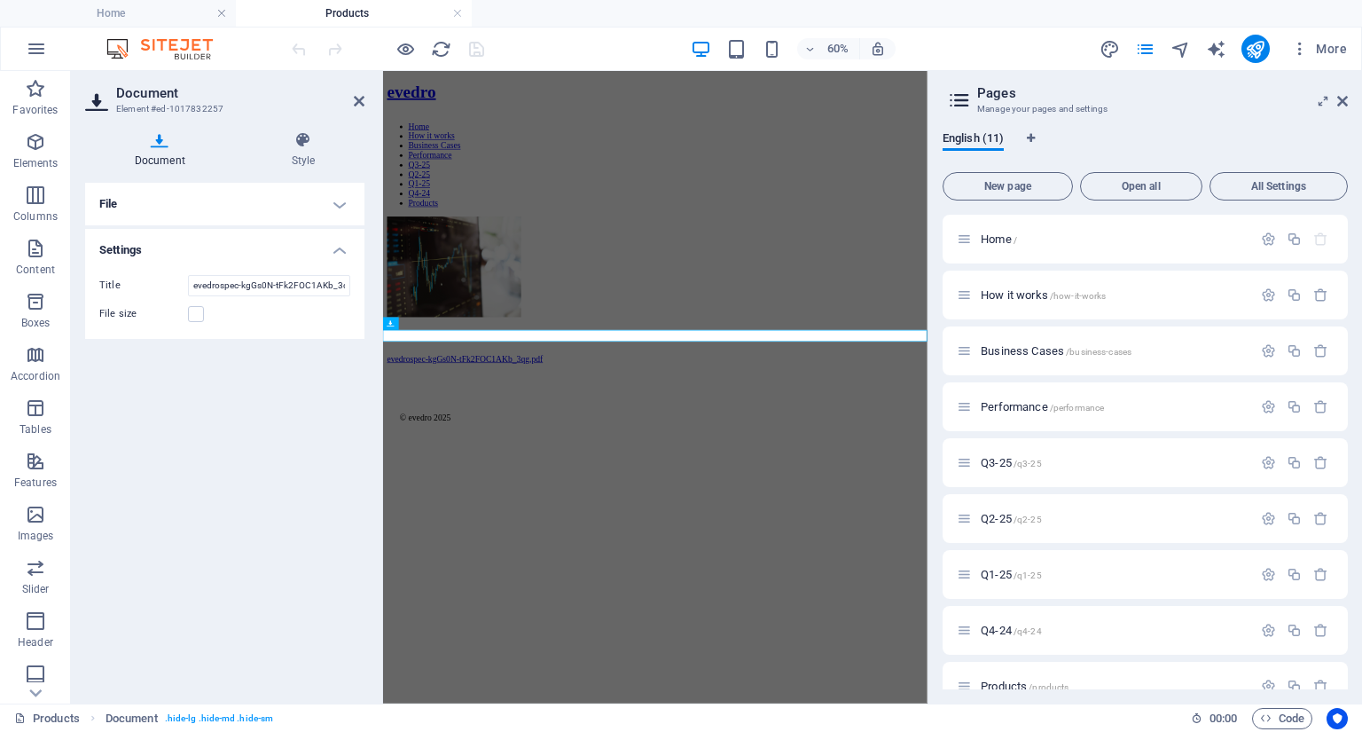
click at [335, 251] on h4 "Settings" at bounding box center [224, 245] width 279 height 32
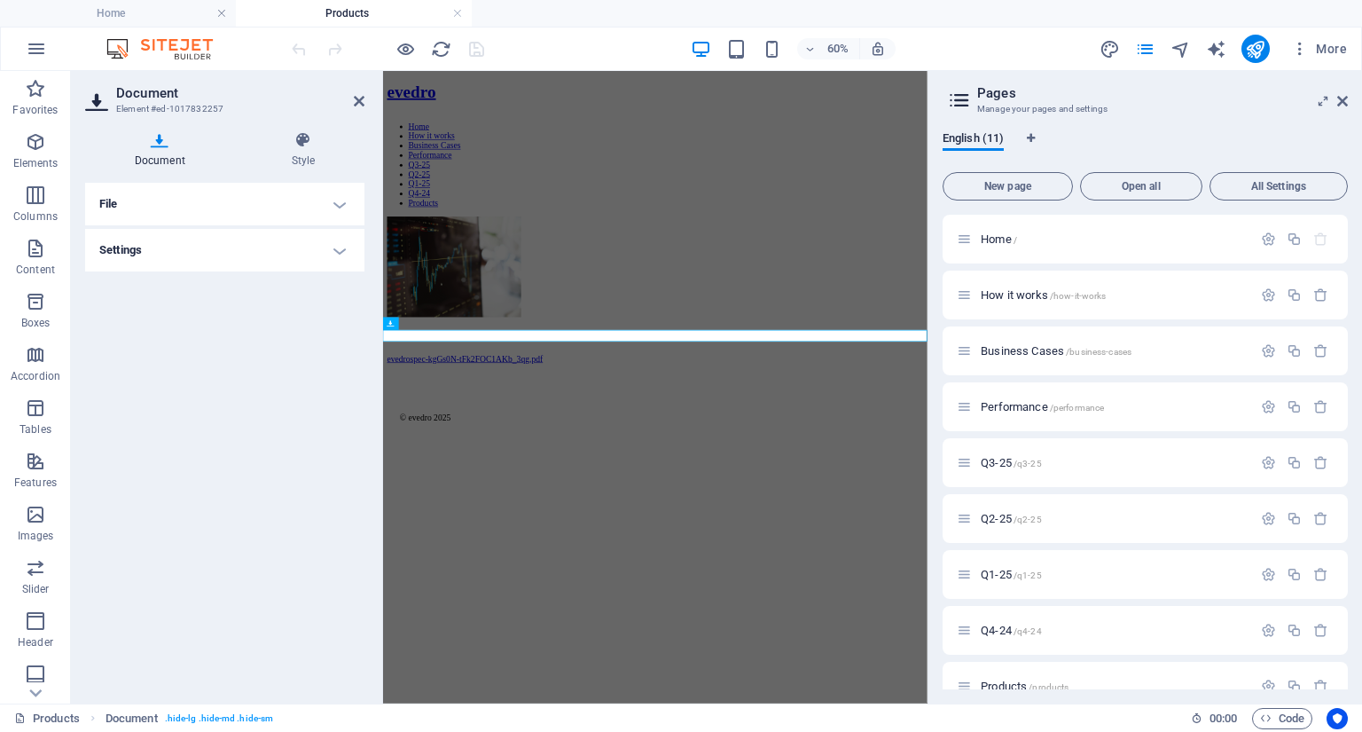
click at [335, 251] on h4 "Settings" at bounding box center [224, 250] width 279 height 43
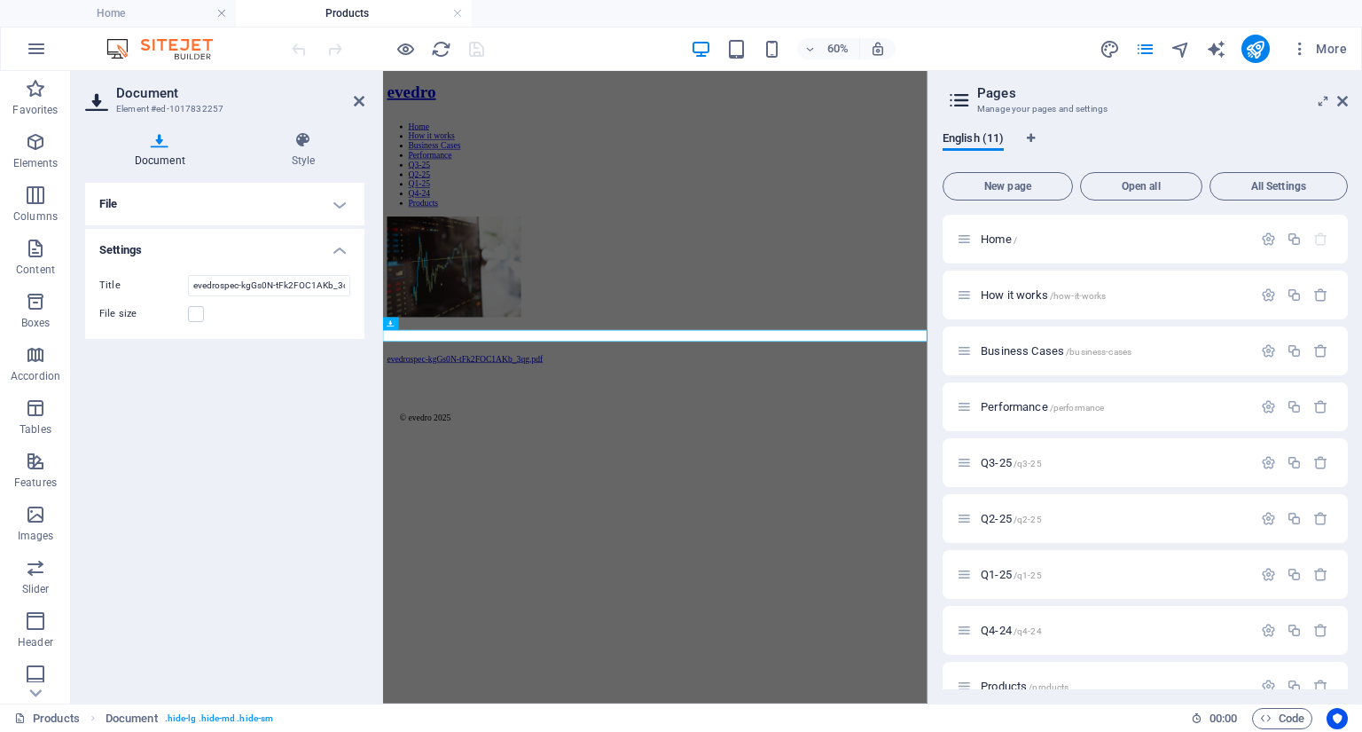
click at [321, 209] on h4 "File" at bounding box center [224, 204] width 279 height 43
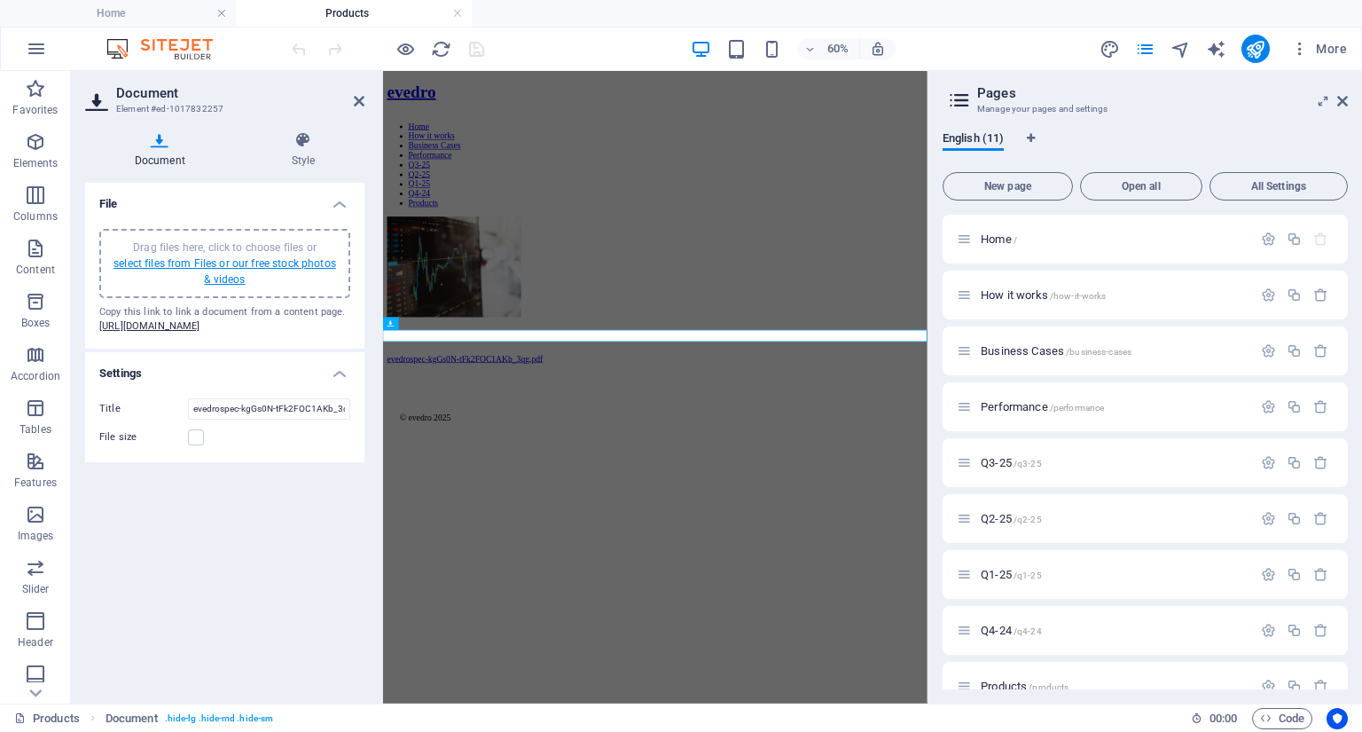
click at [302, 262] on link "select files from Files or our free stock photos & videos" at bounding box center [225, 271] width 223 height 28
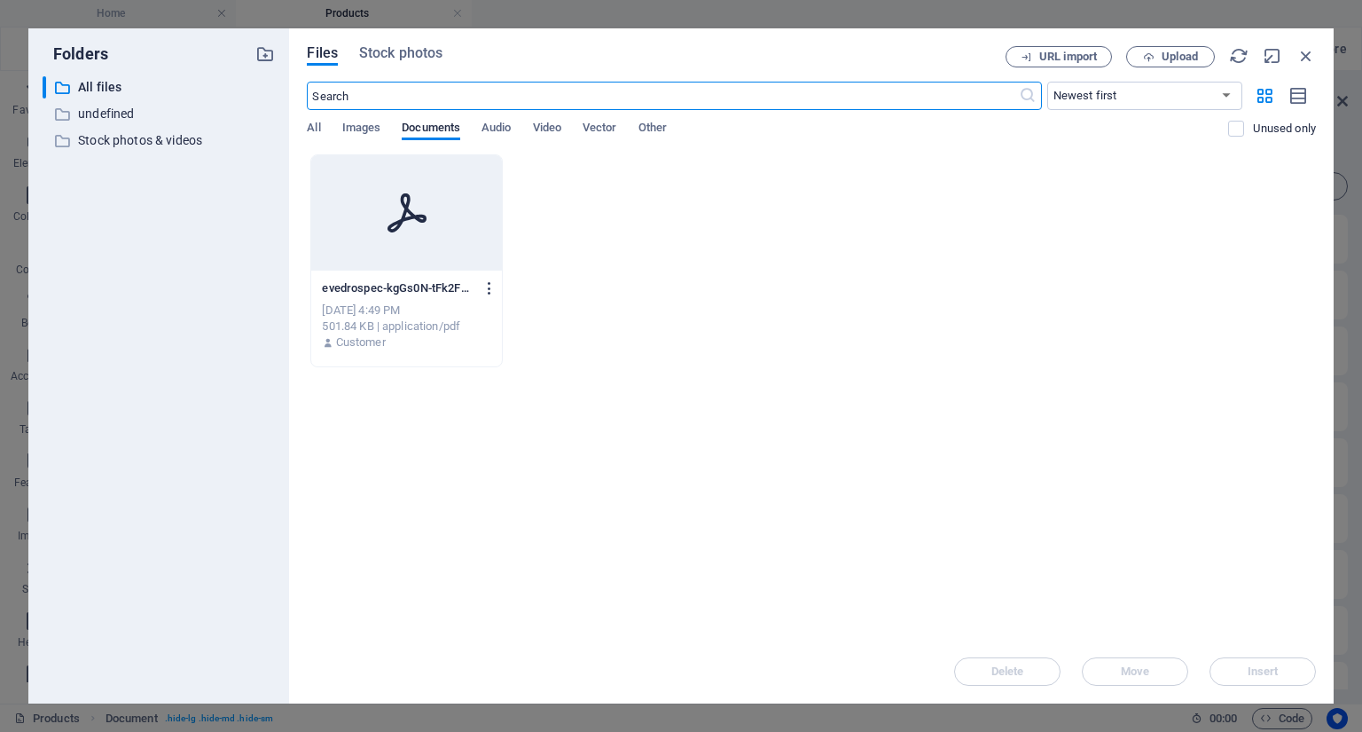
click at [487, 286] on icon "button" at bounding box center [490, 288] width 17 height 16
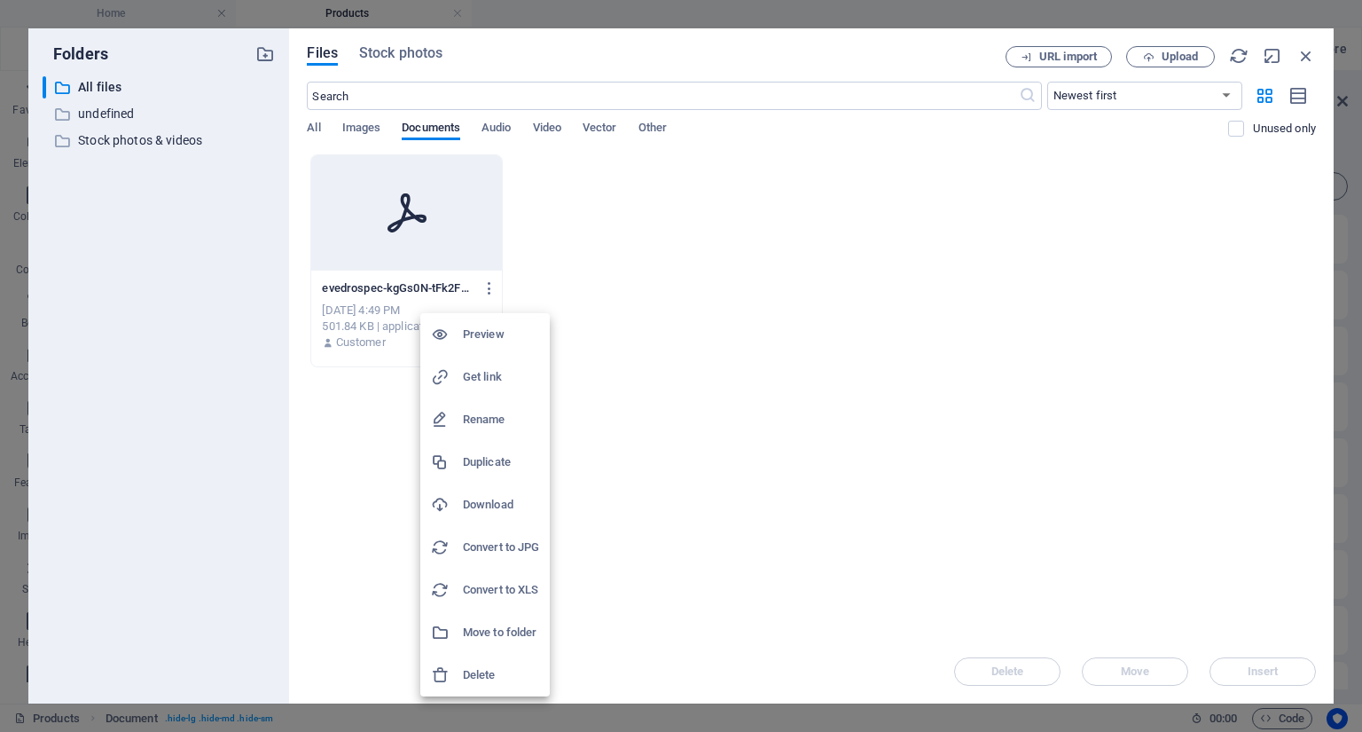
click at [482, 670] on h6 "Delete" at bounding box center [501, 674] width 76 height 21
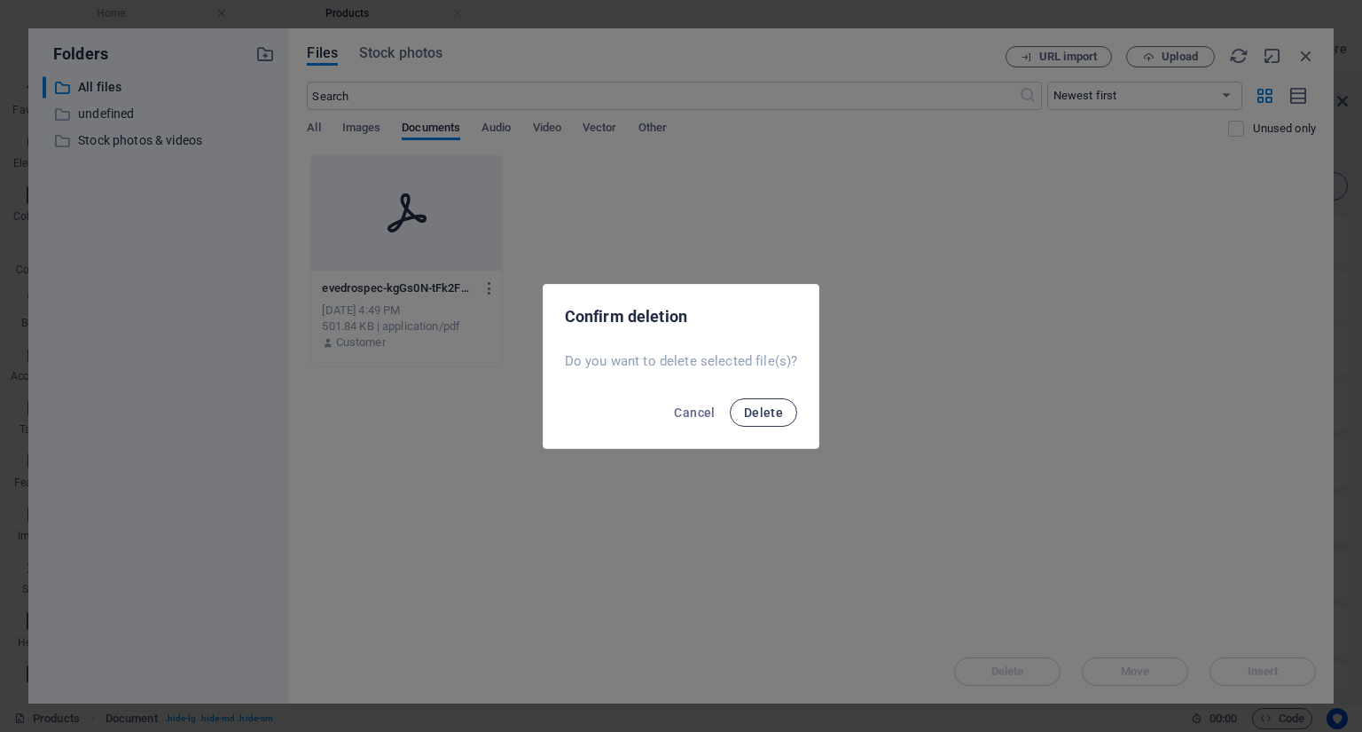
click at [777, 407] on span "Delete" at bounding box center [763, 412] width 39 height 14
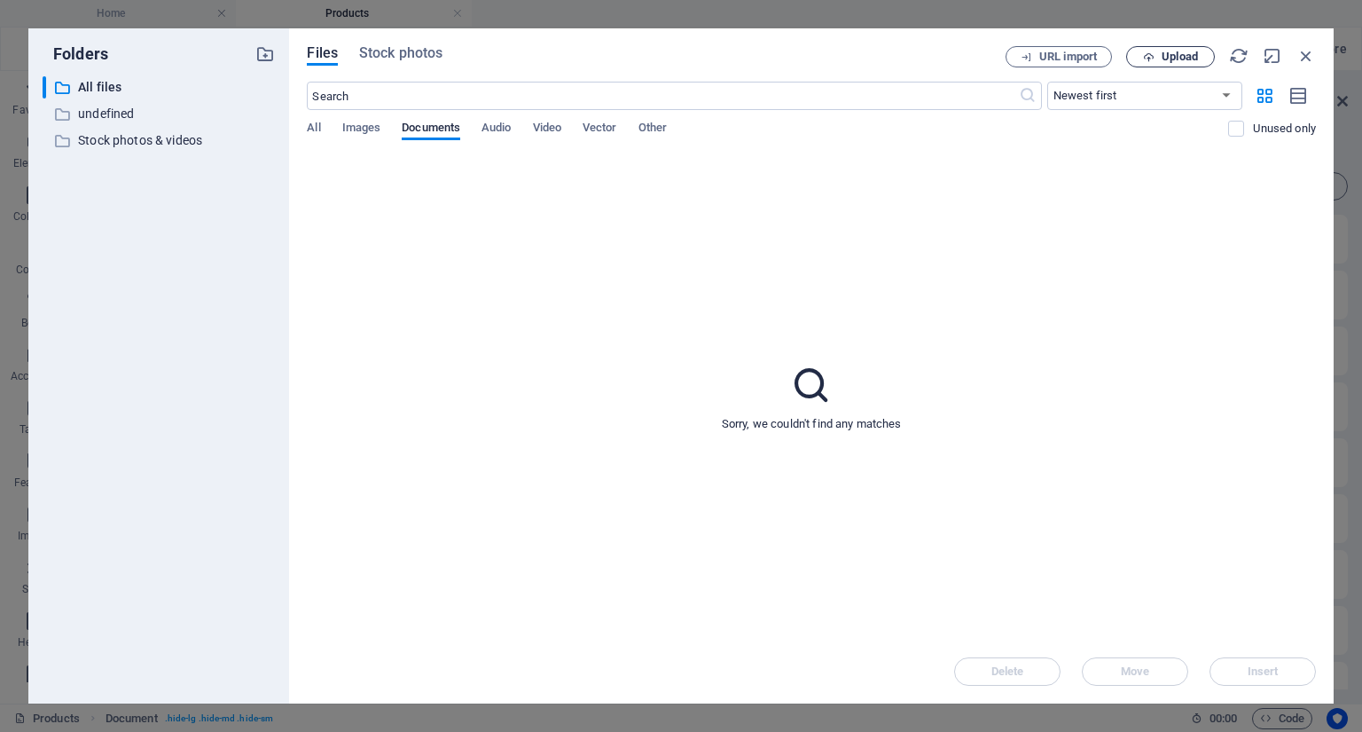
click at [1165, 52] on span "Upload" at bounding box center [1180, 56] width 36 height 11
type input "evedrospec-4OiOMEtUj5G8r_MEy_9VZg.pdf"
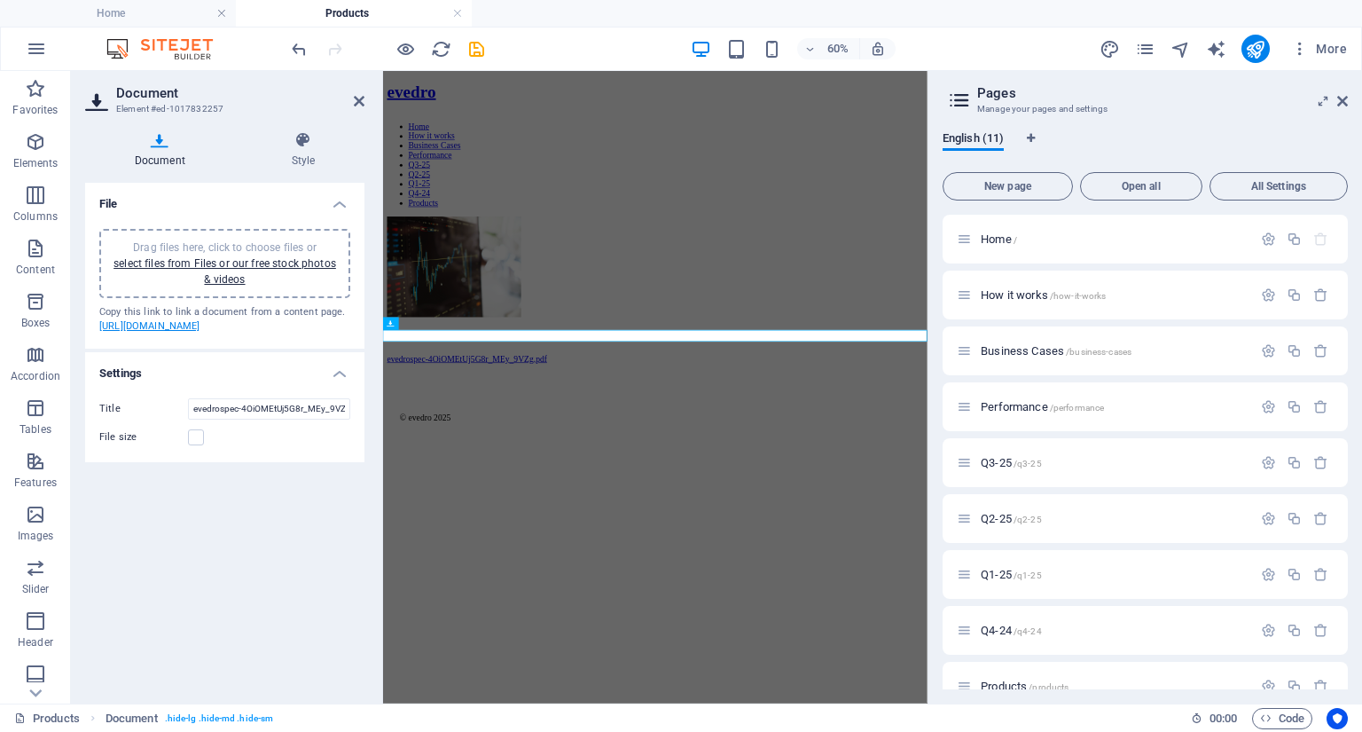
drag, startPoint x: 262, startPoint y: 361, endPoint x: 110, endPoint y: 336, distance: 153.7
click at [110, 334] on div "Copy this link to link a document from a content page. [URL][DOMAIN_NAME]" at bounding box center [224, 319] width 251 height 29
drag, startPoint x: 90, startPoint y: 324, endPoint x: 271, endPoint y: 352, distance: 183.1
click at [271, 349] on div "Drag files here, click to choose files or select files from Files or our free s…" at bounding box center [224, 282] width 279 height 134
click at [532, 370] on figure at bounding box center [836, 399] width 893 height 171
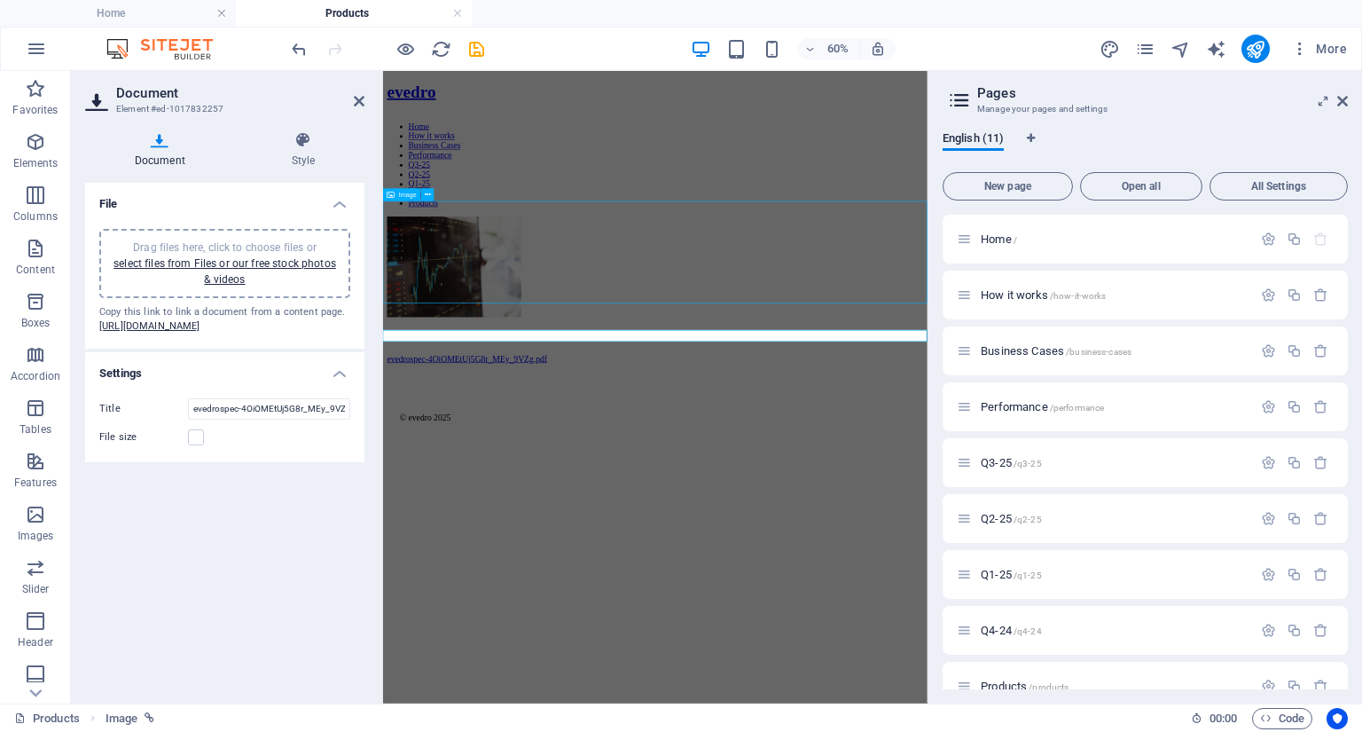
click at [532, 370] on figure at bounding box center [836, 399] width 893 height 171
select select "%"
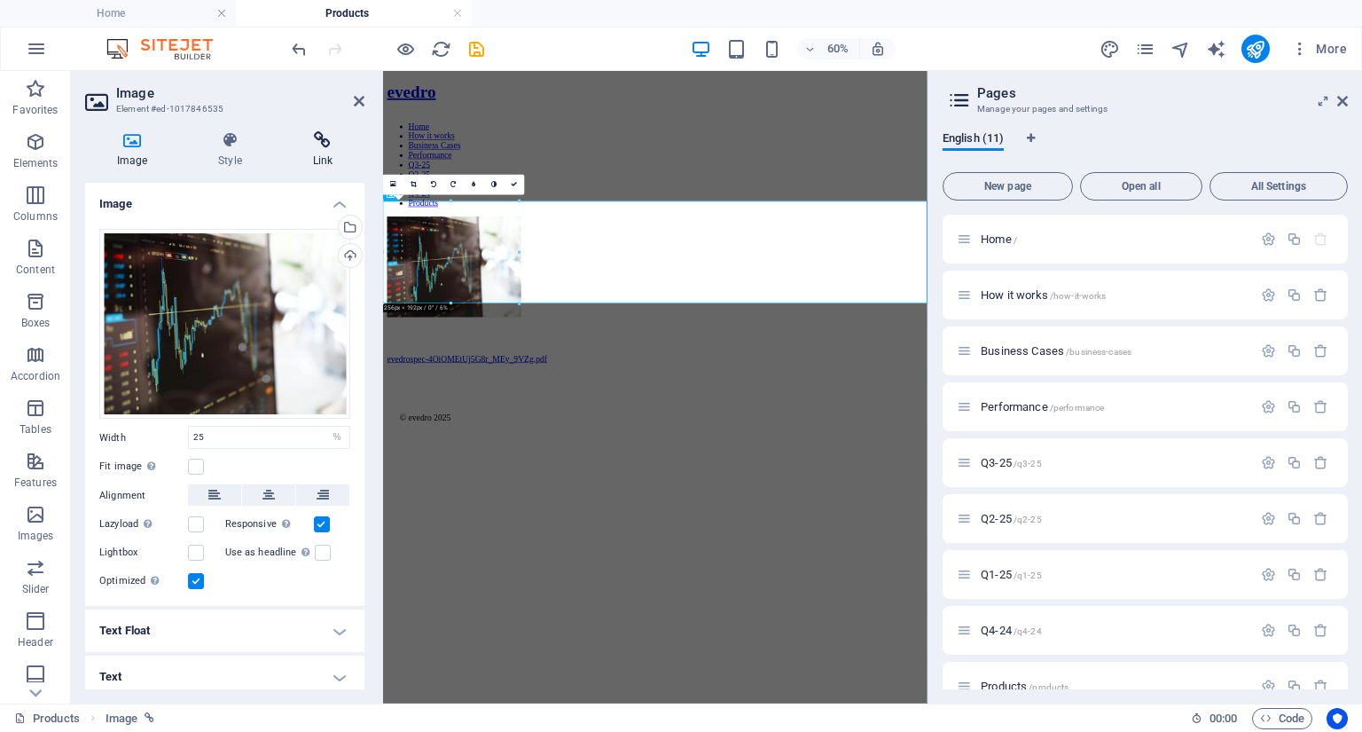
click at [319, 148] on icon at bounding box center [322, 140] width 83 height 18
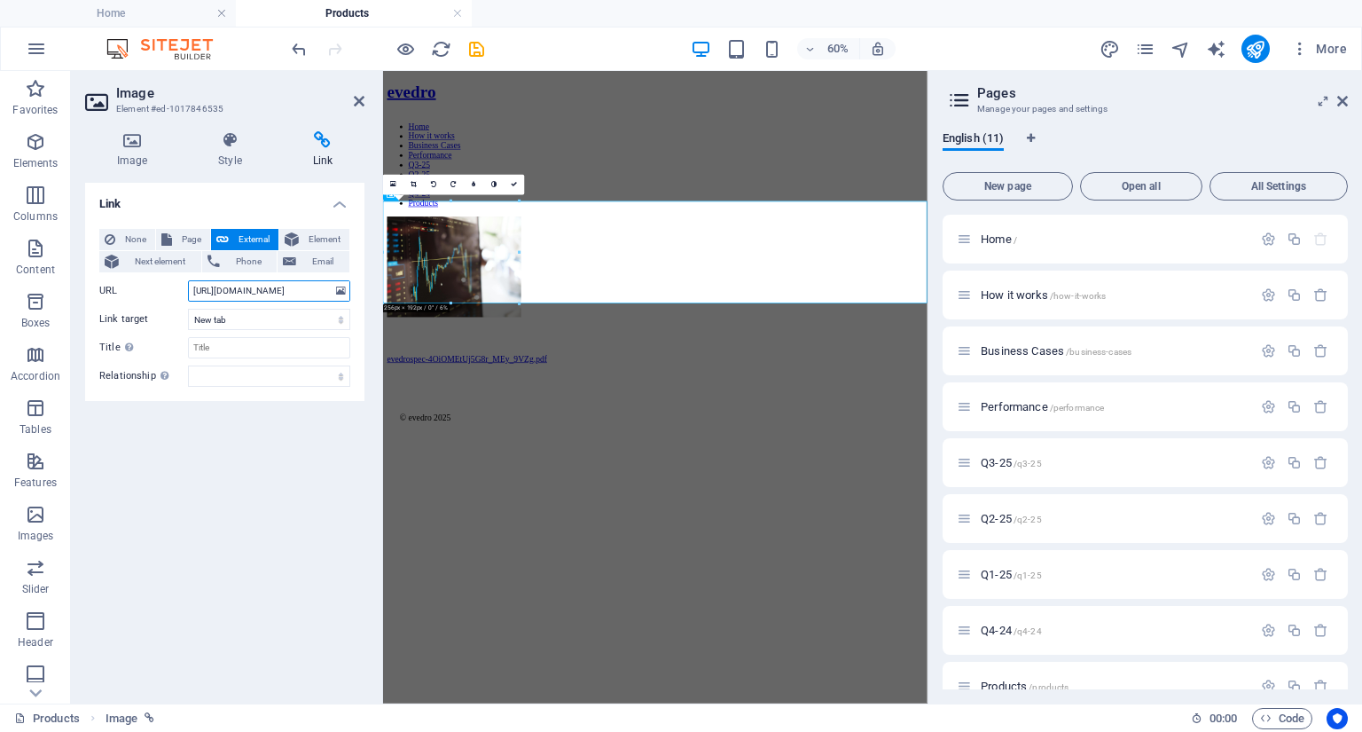
scroll to position [0, 264]
drag, startPoint x: 576, startPoint y: 365, endPoint x: 868, endPoint y: 424, distance: 298.5
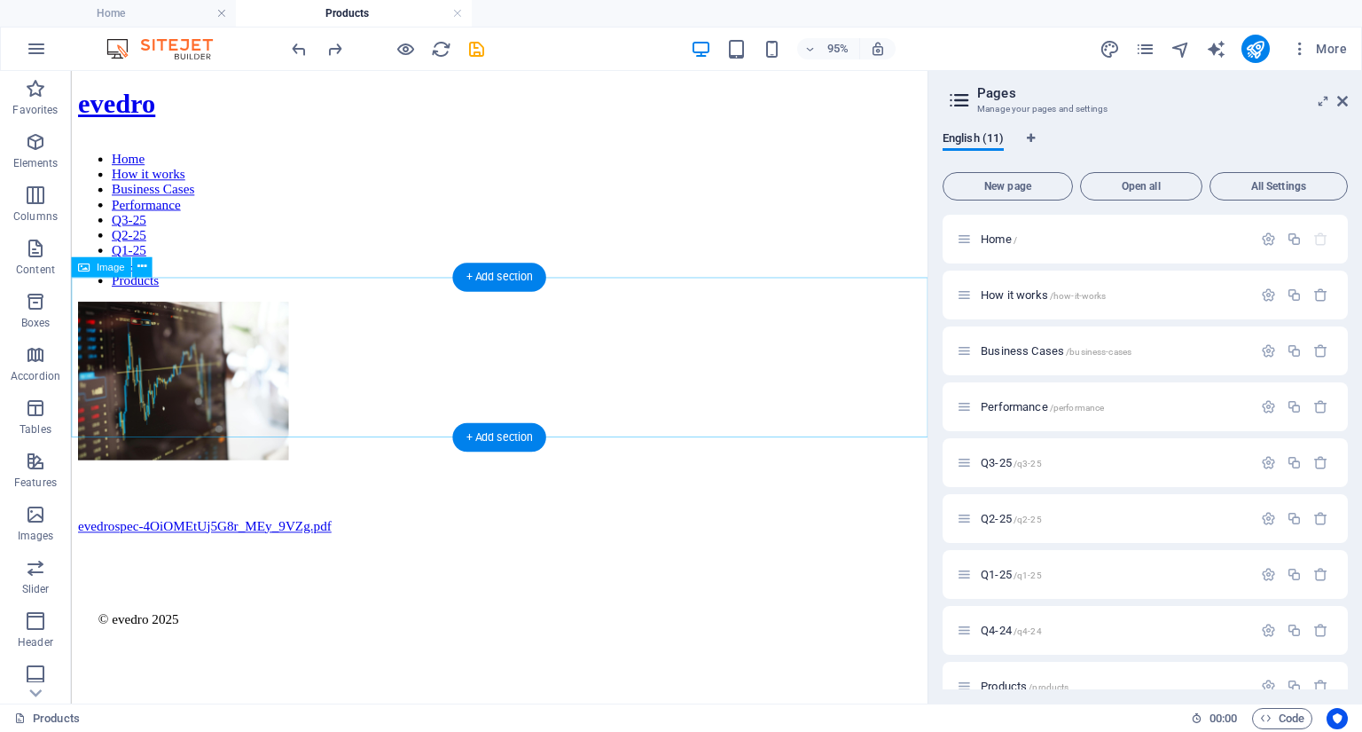
click at [153, 329] on figure at bounding box center [522, 399] width 888 height 170
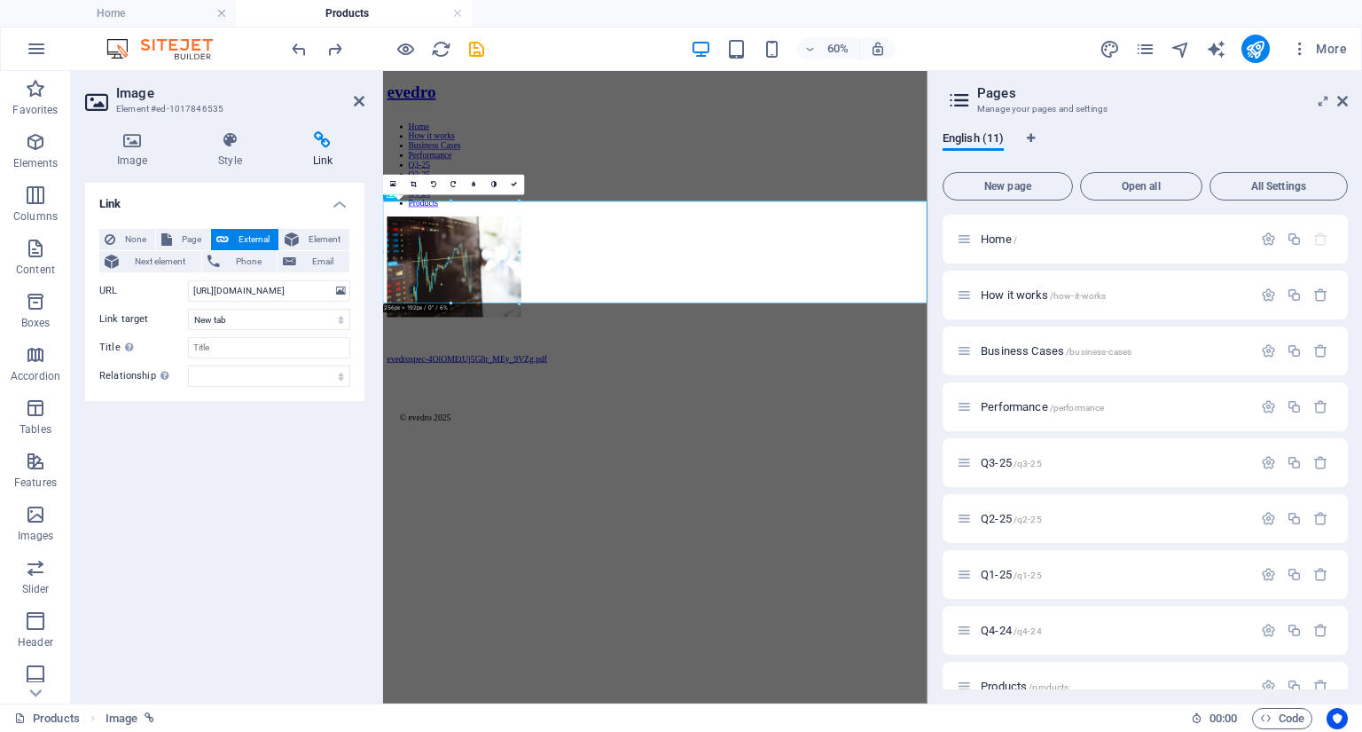
click at [318, 457] on div "Link None Page External Element Next element Phone Email Page Home How it works…" at bounding box center [224, 436] width 279 height 506
click at [389, 195] on div "16:10 16:9 4:3 1:1 1:2 0" at bounding box center [454, 185] width 142 height 20
click at [419, 195] on div "16:10 16:9 4:3 1:1 1:2 0" at bounding box center [454, 185] width 142 height 20
click at [360, 95] on icon at bounding box center [359, 101] width 11 height 14
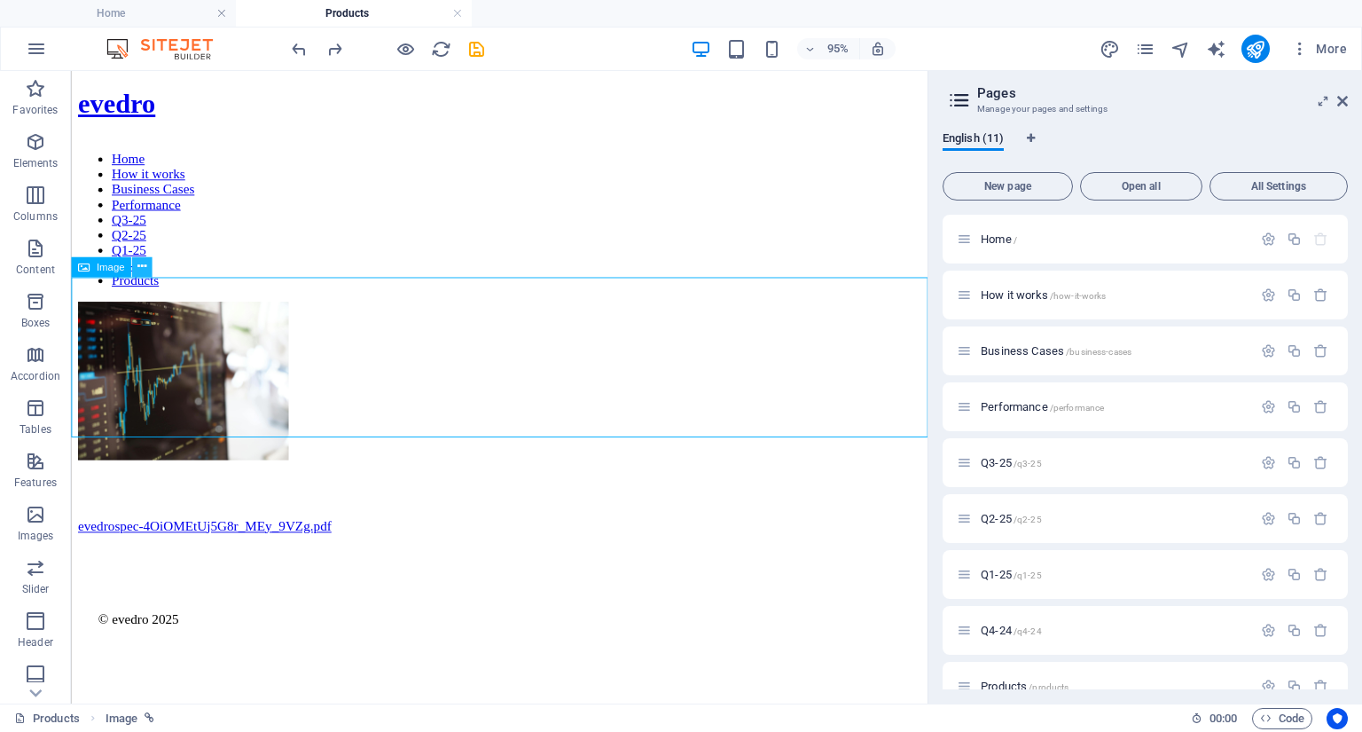
click at [141, 272] on icon at bounding box center [141, 267] width 9 height 18
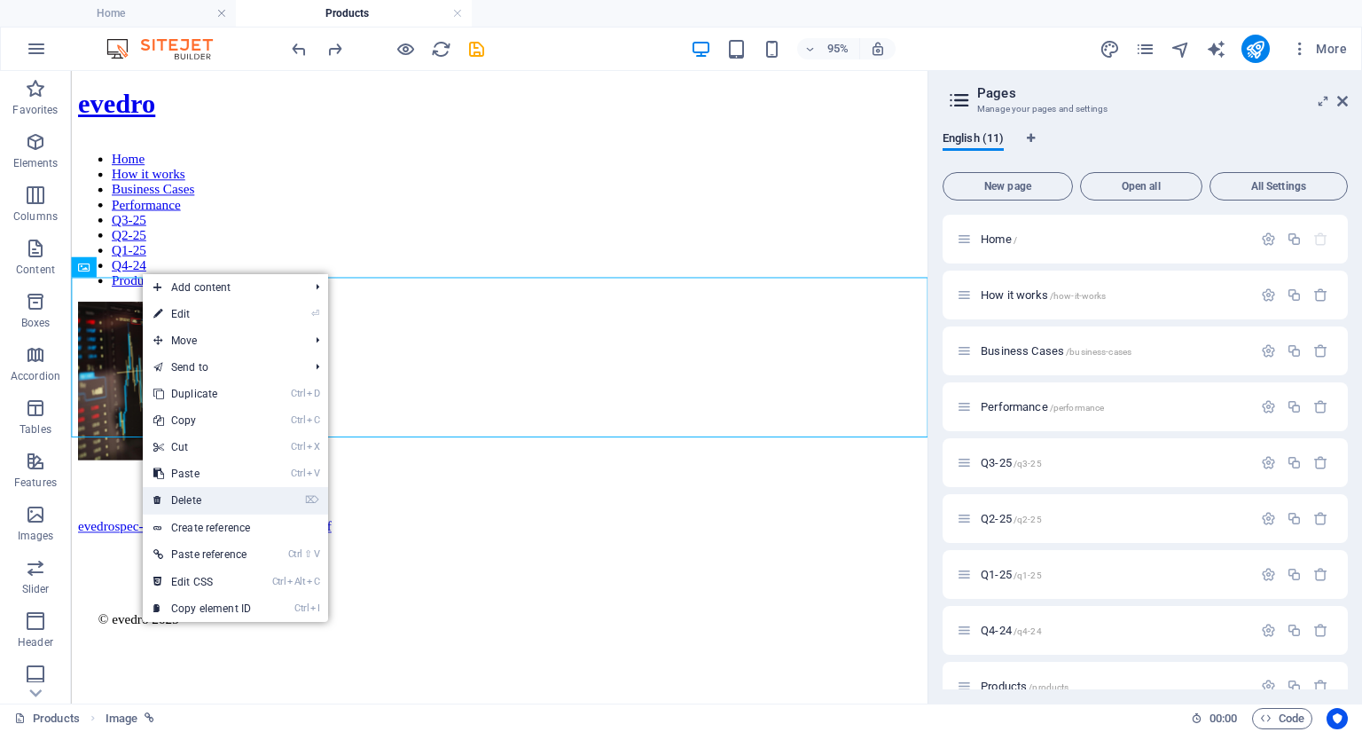
click at [191, 496] on link "⌦ Delete" at bounding box center [202, 500] width 119 height 27
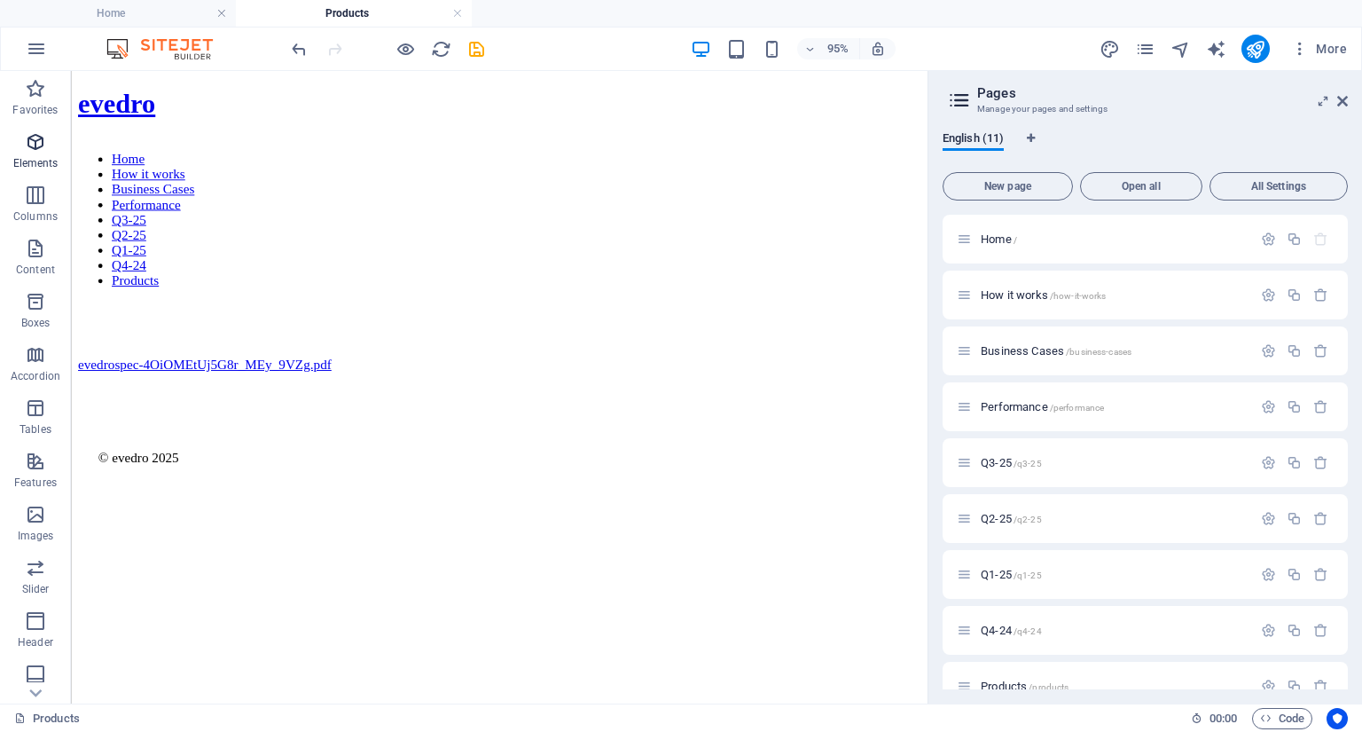
click at [37, 146] on icon "button" at bounding box center [35, 141] width 21 height 21
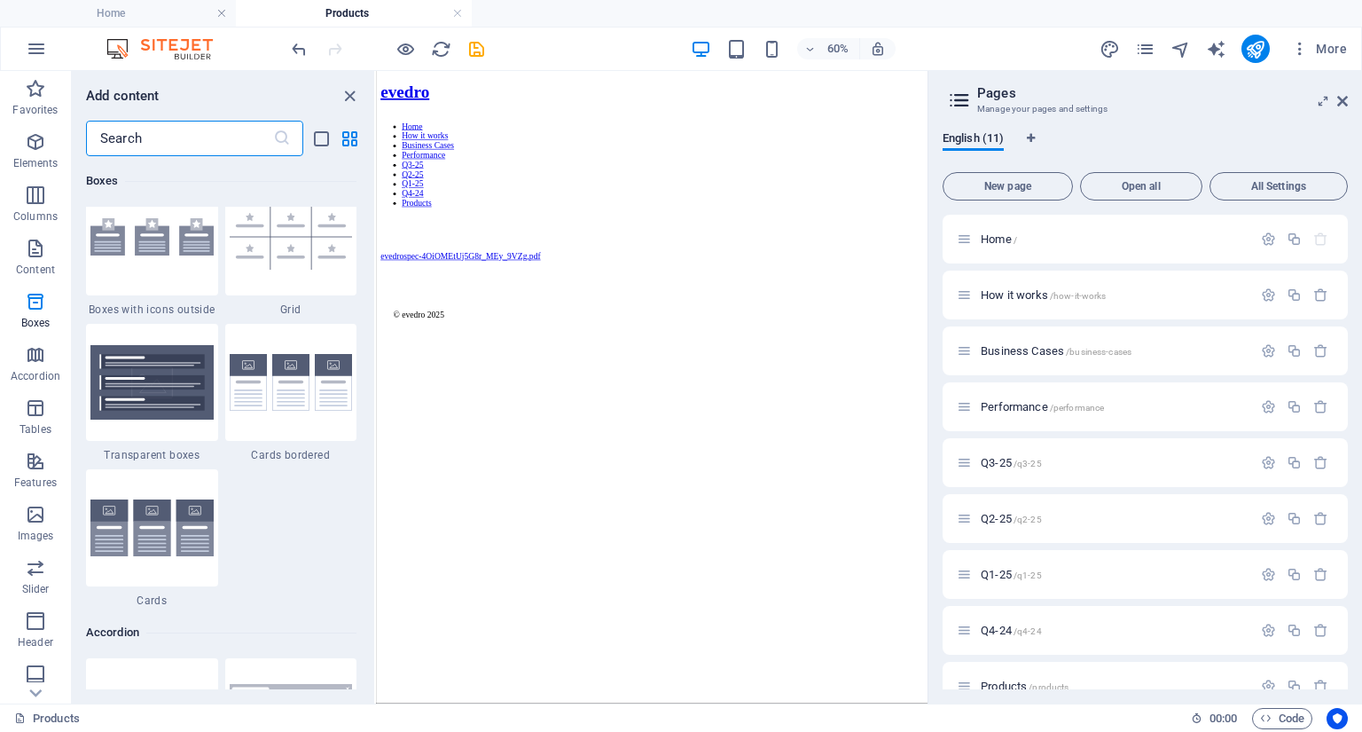
scroll to position [5234, 0]
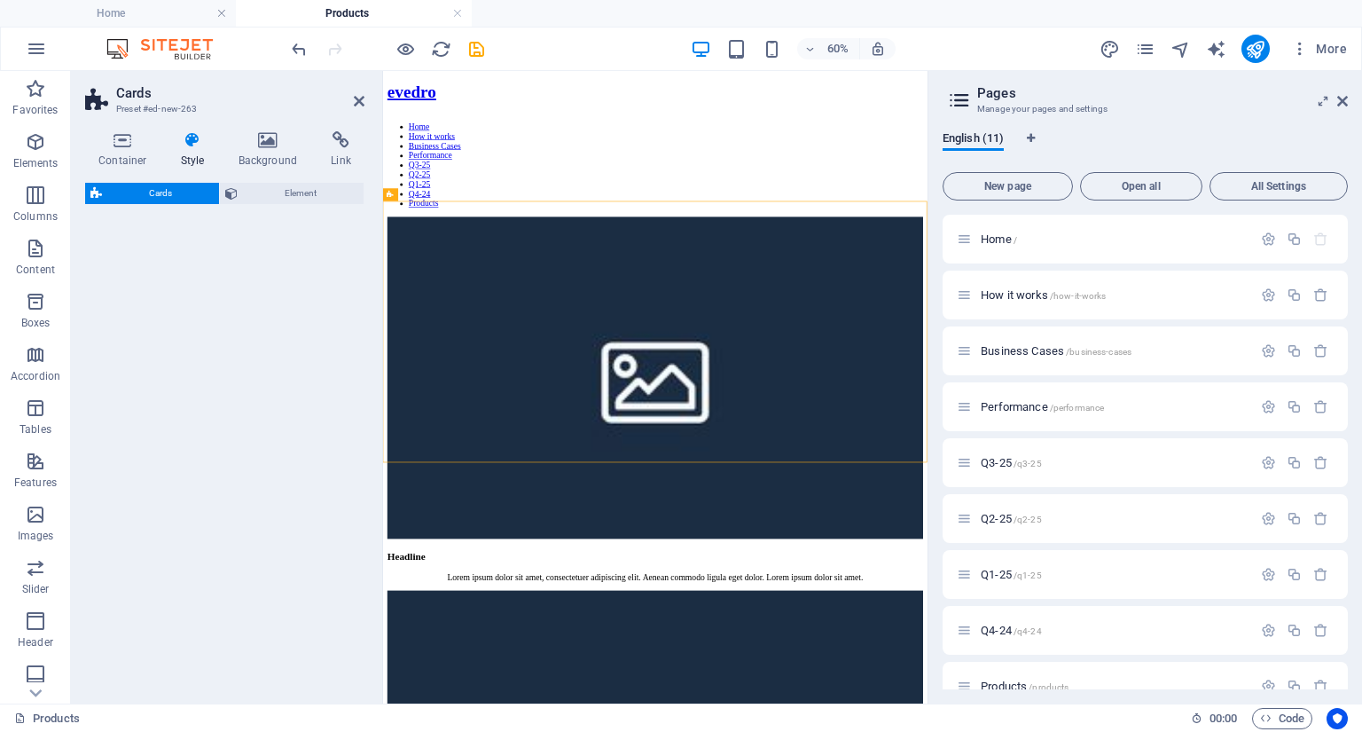
select select "rem"
select select "preset-image-boxes-v3-border"
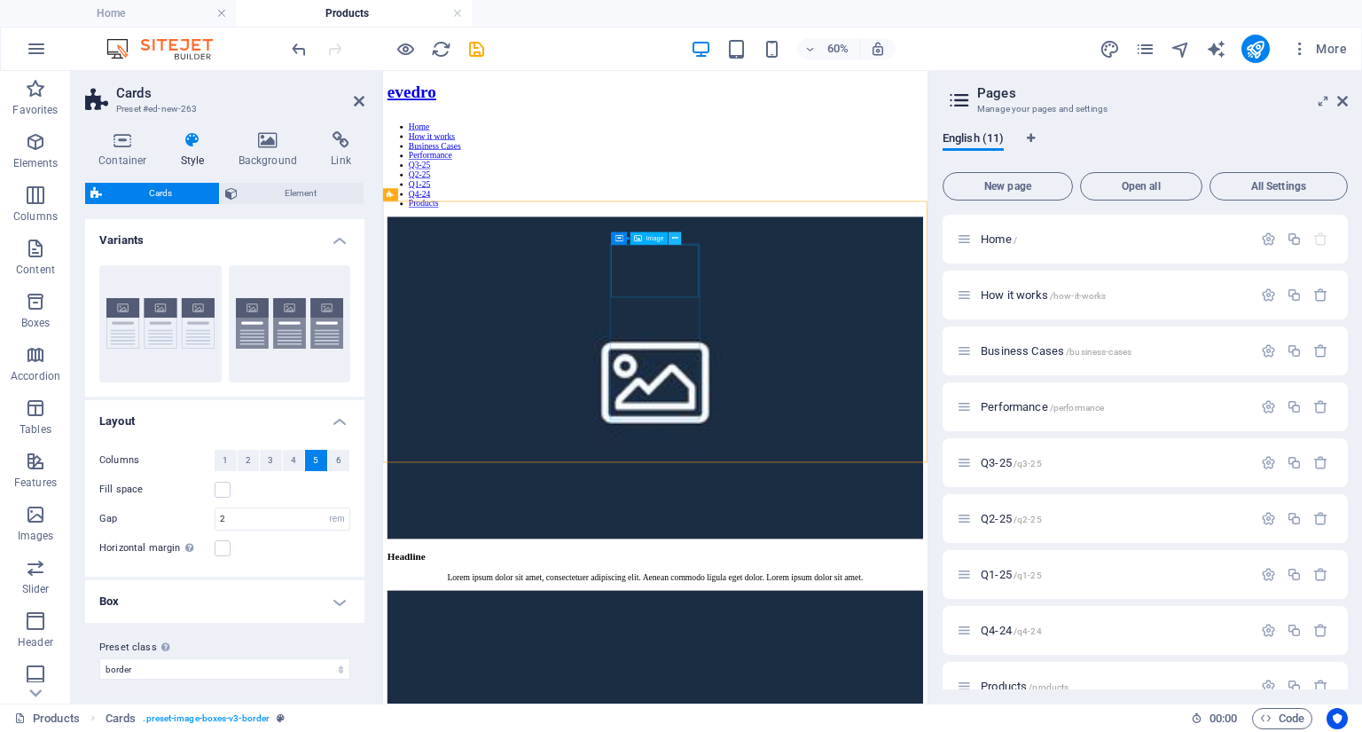
click at [676, 238] on icon at bounding box center [675, 239] width 6 height 12
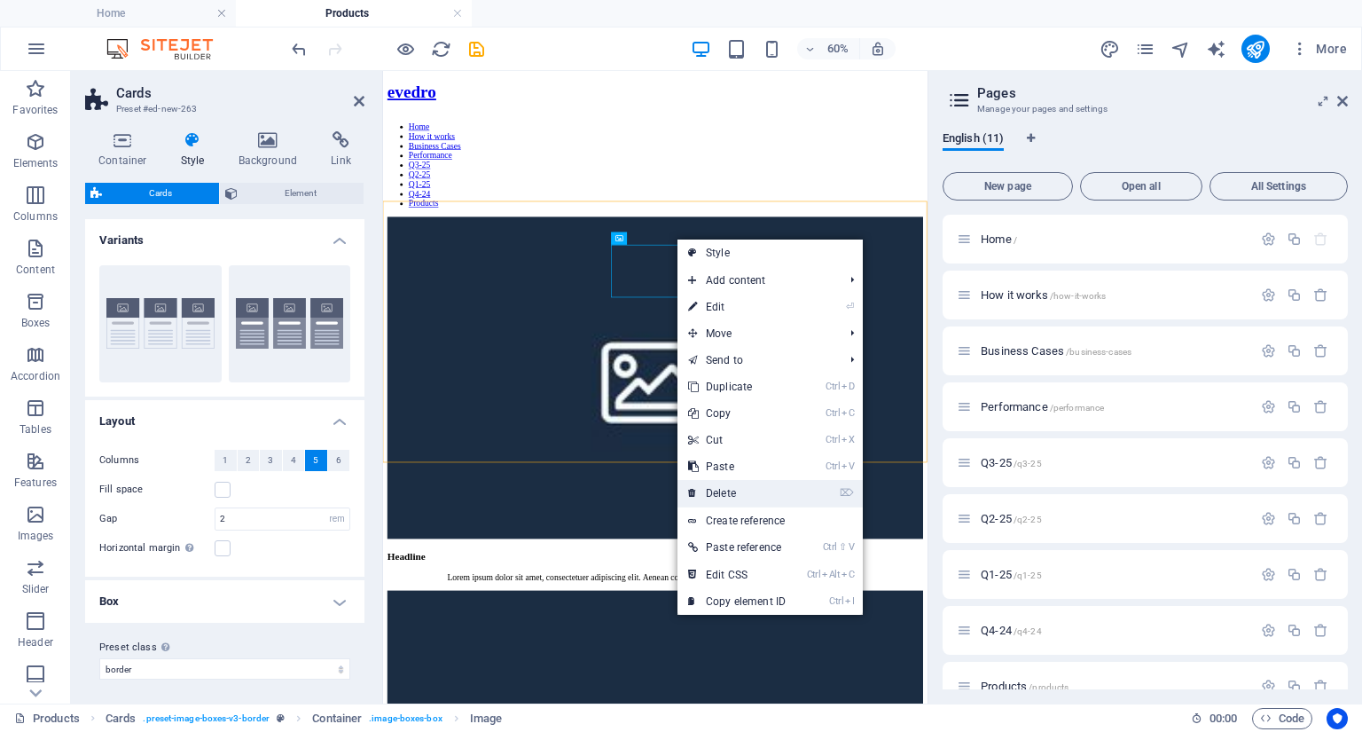
click at [721, 487] on link "⌦ Delete" at bounding box center [737, 493] width 119 height 27
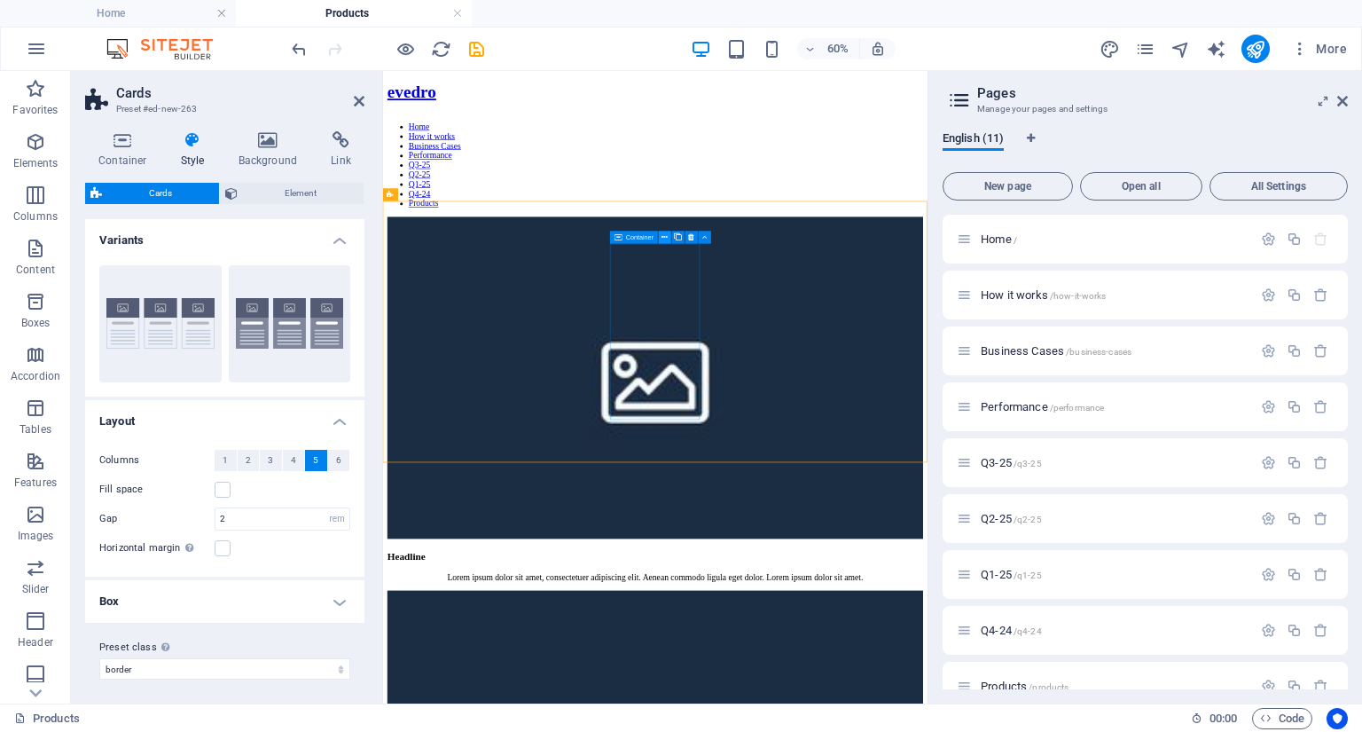
click at [663, 237] on icon at bounding box center [666, 237] width 6 height 12
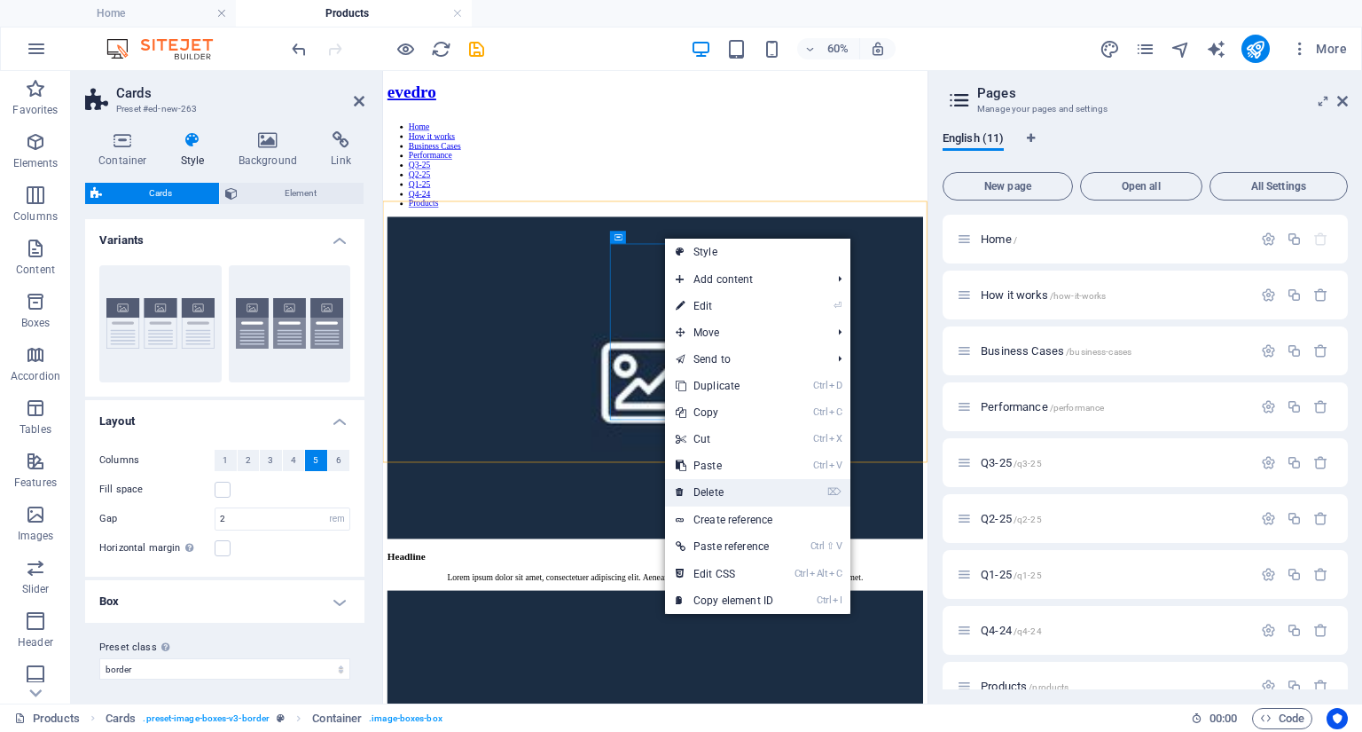
click at [710, 485] on link "⌦ Delete" at bounding box center [724, 492] width 119 height 27
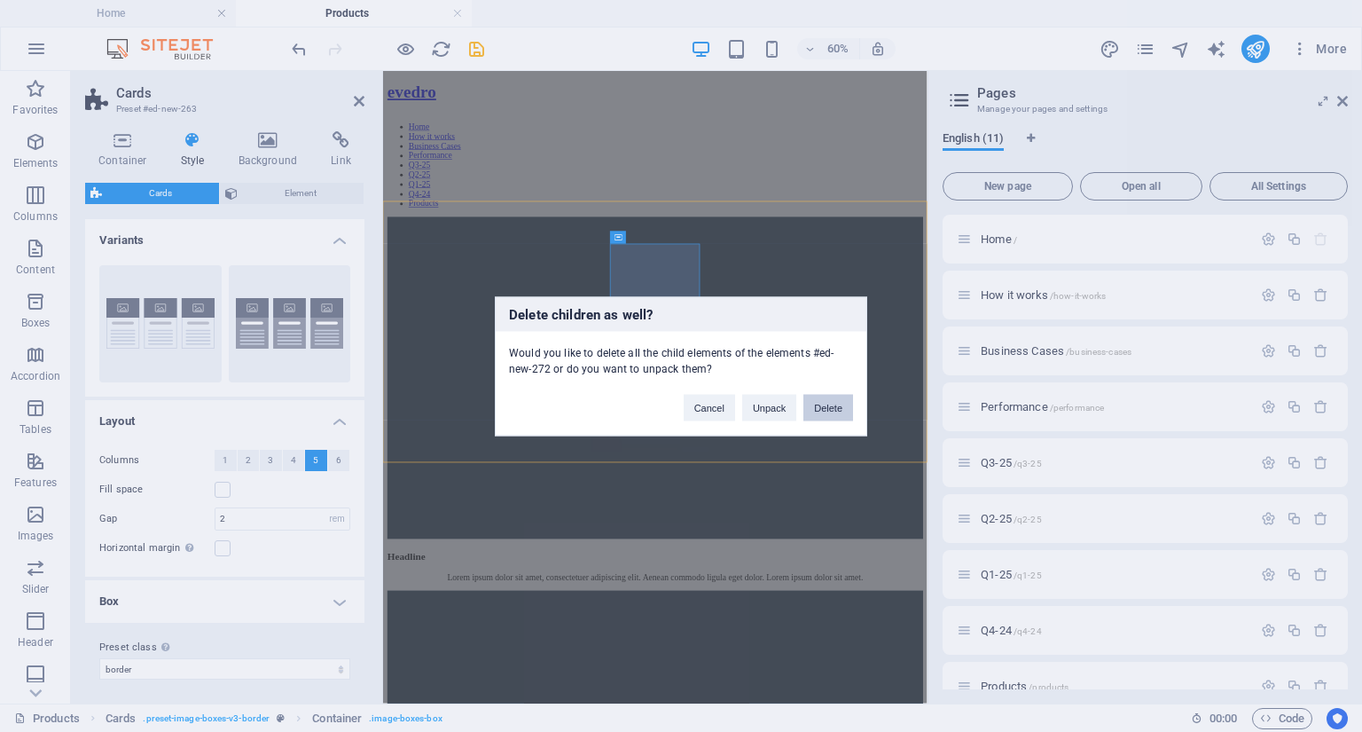
click at [837, 406] on button "Delete" at bounding box center [829, 407] width 50 height 27
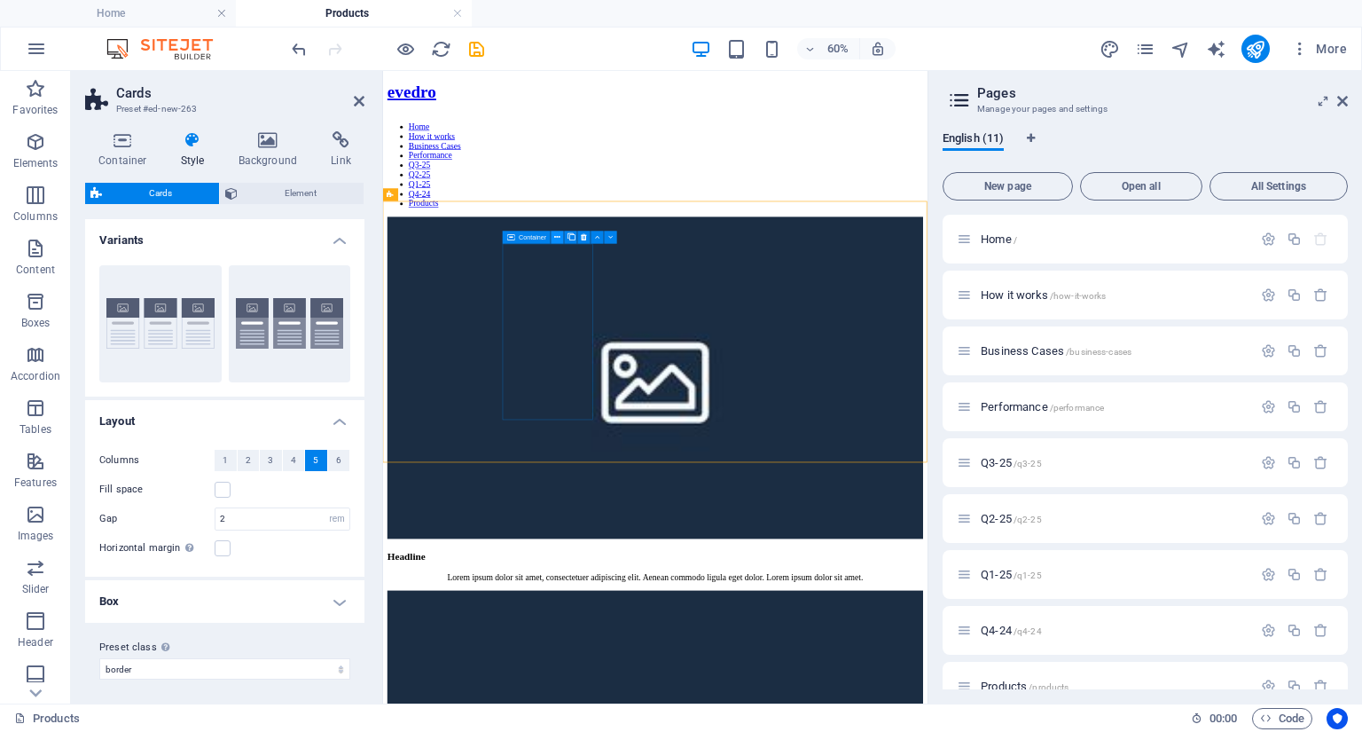
click at [559, 235] on icon at bounding box center [558, 237] width 6 height 12
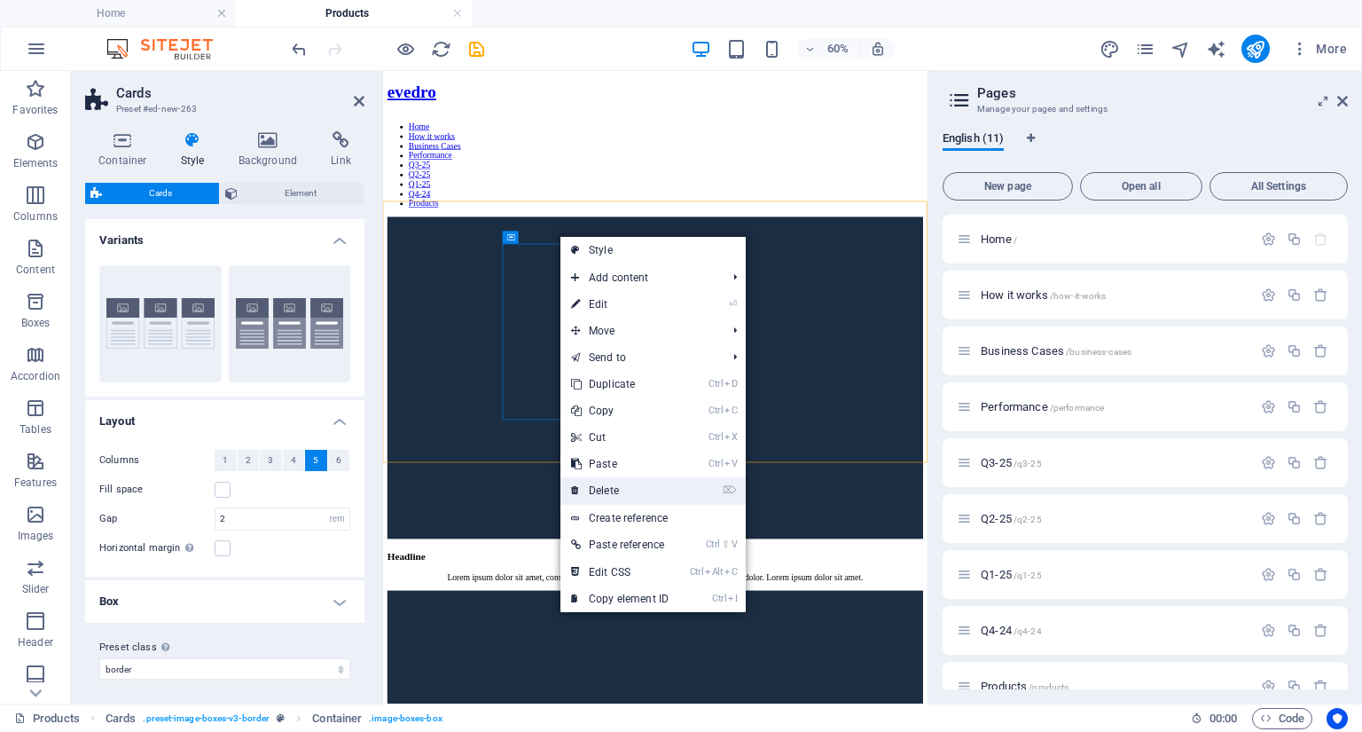
click at [611, 490] on link "⌦ Delete" at bounding box center [620, 490] width 119 height 27
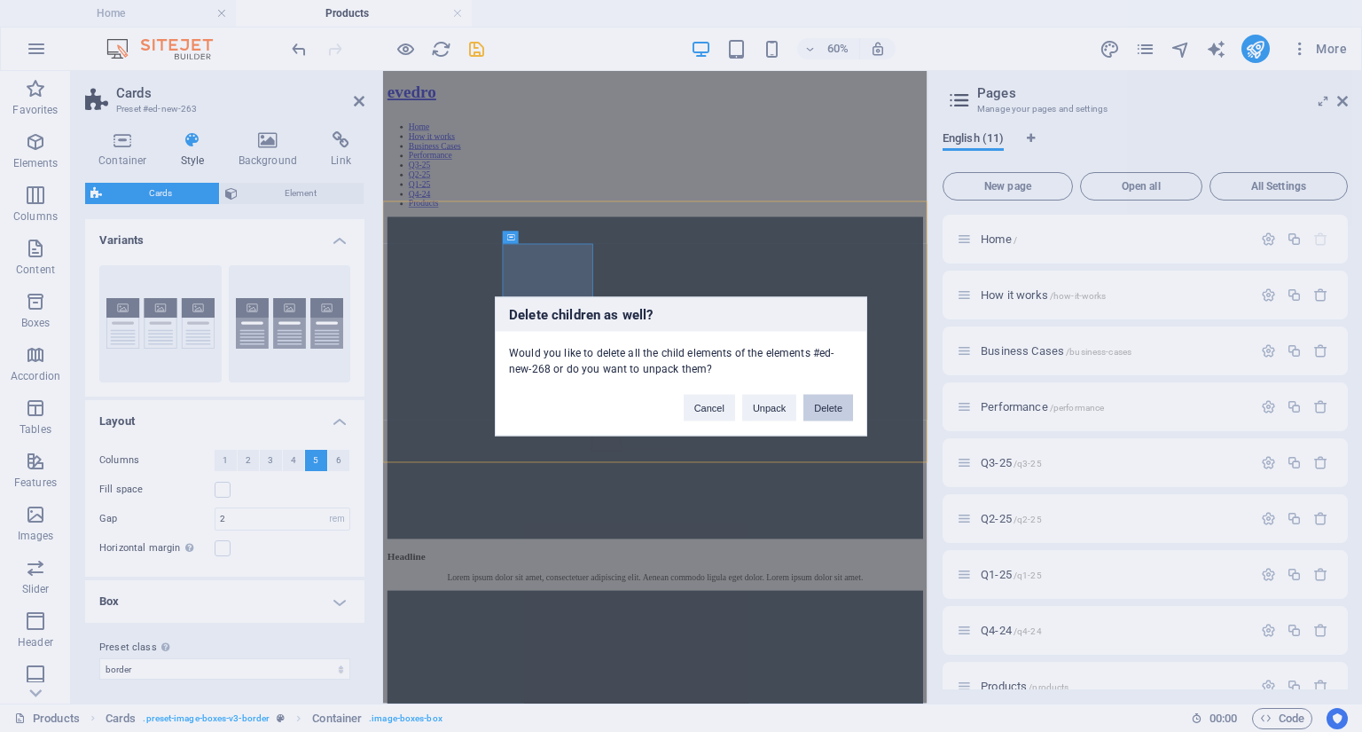
click at [818, 409] on button "Delete" at bounding box center [829, 407] width 50 height 27
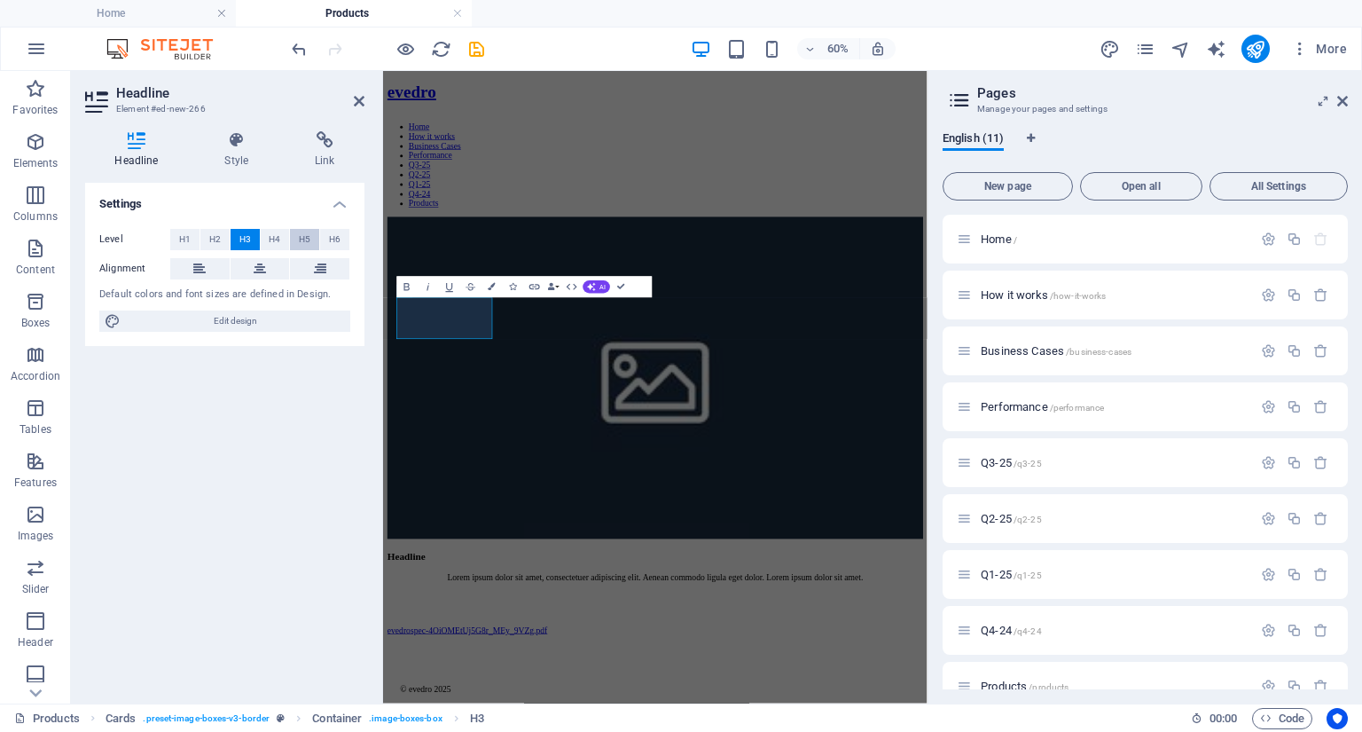
click at [300, 239] on span "H5" at bounding box center [305, 239] width 12 height 21
click at [461, 242] on icon at bounding box center [462, 239] width 6 height 12
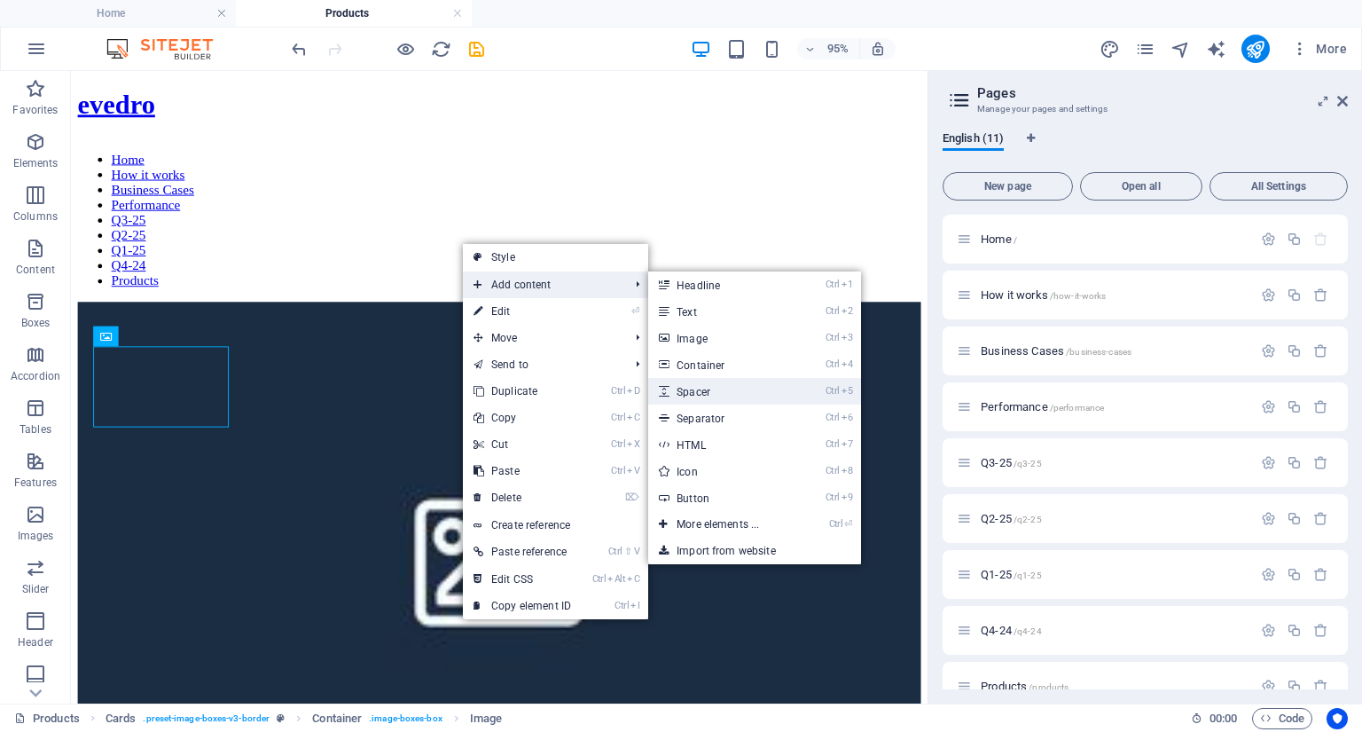
click at [691, 393] on link "Ctrl 5 Spacer" at bounding box center [721, 391] width 146 height 27
select select "px"
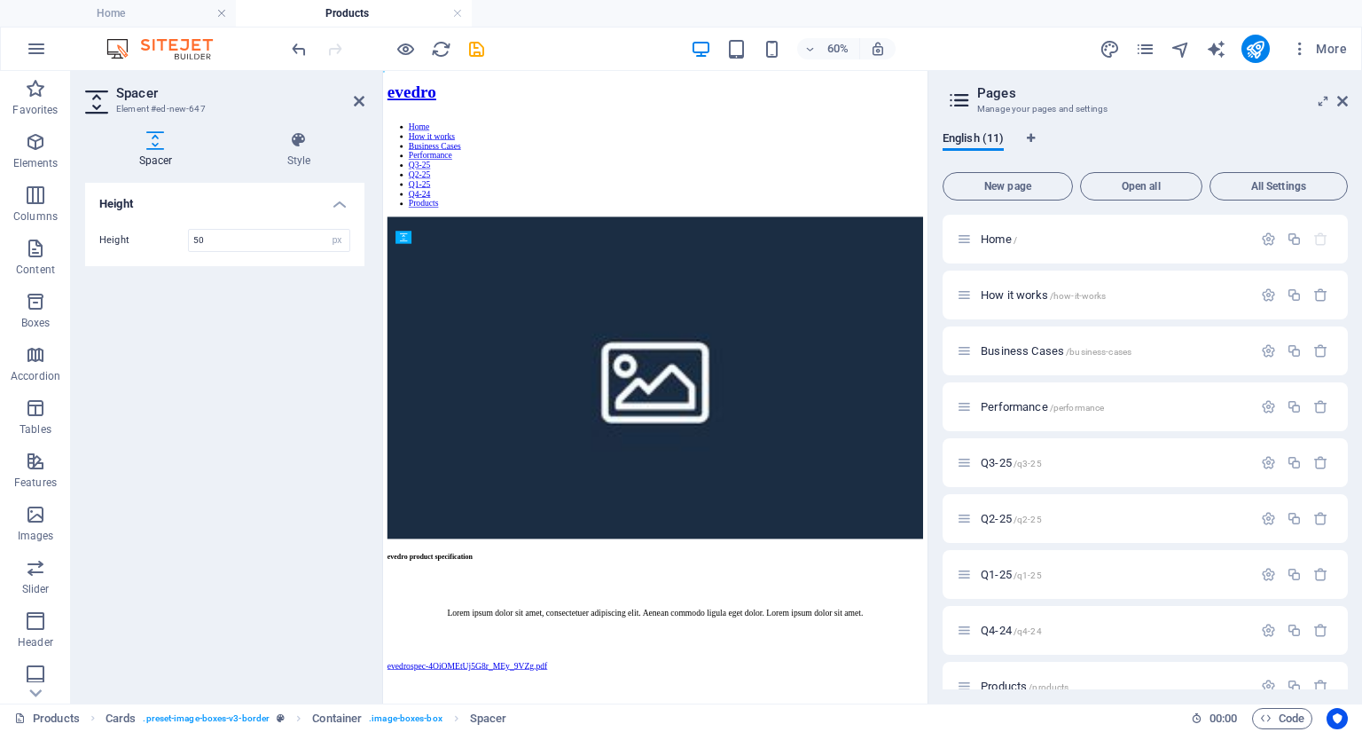
drag, startPoint x: 805, startPoint y: 363, endPoint x: 452, endPoint y: 501, distance: 379.1
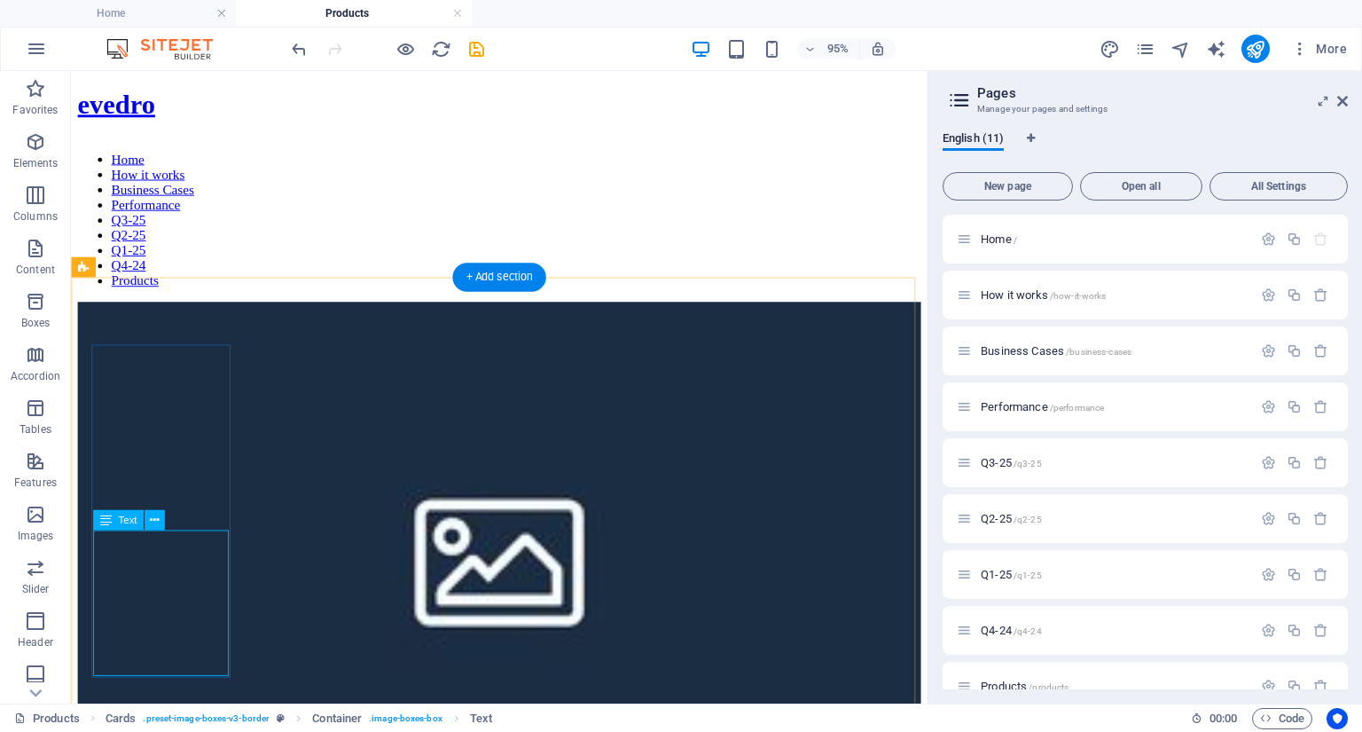
click at [152, 524] on icon at bounding box center [154, 521] width 9 height 18
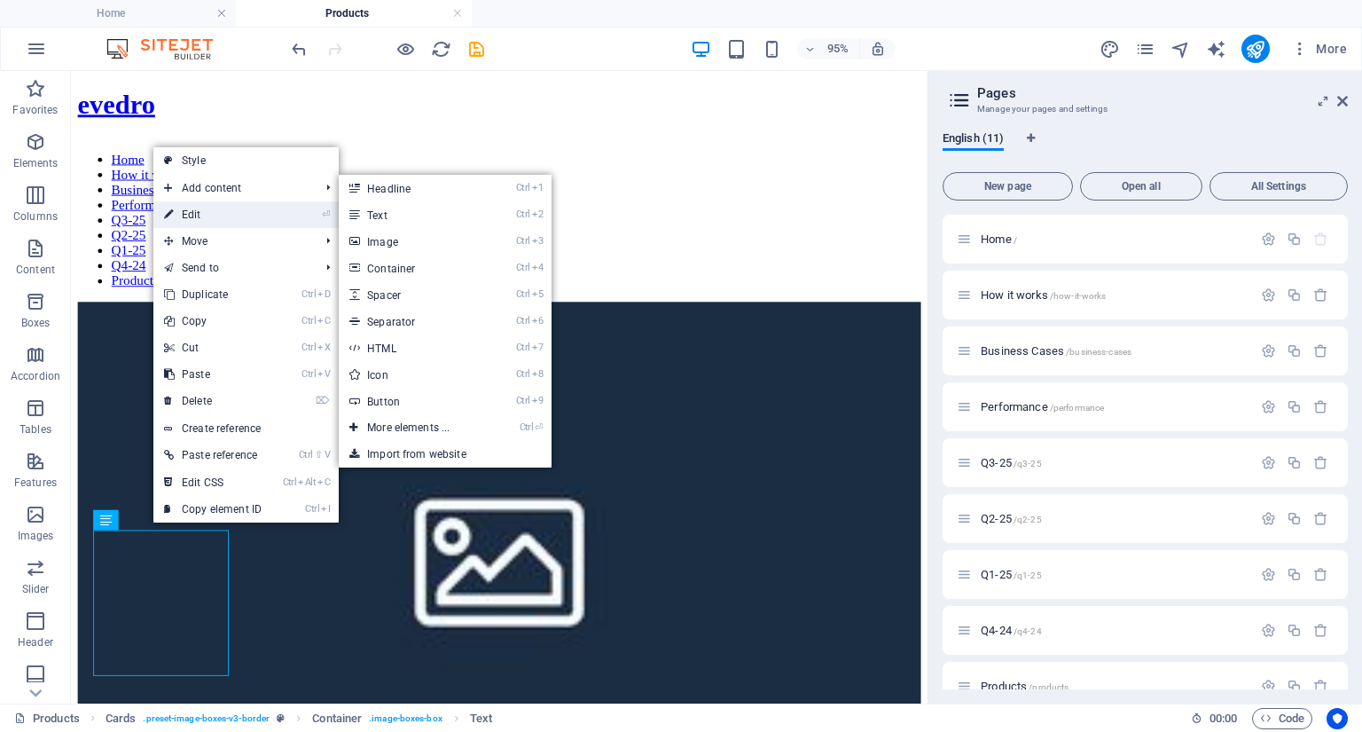
click at [226, 213] on link "⏎ Edit" at bounding box center [212, 214] width 119 height 27
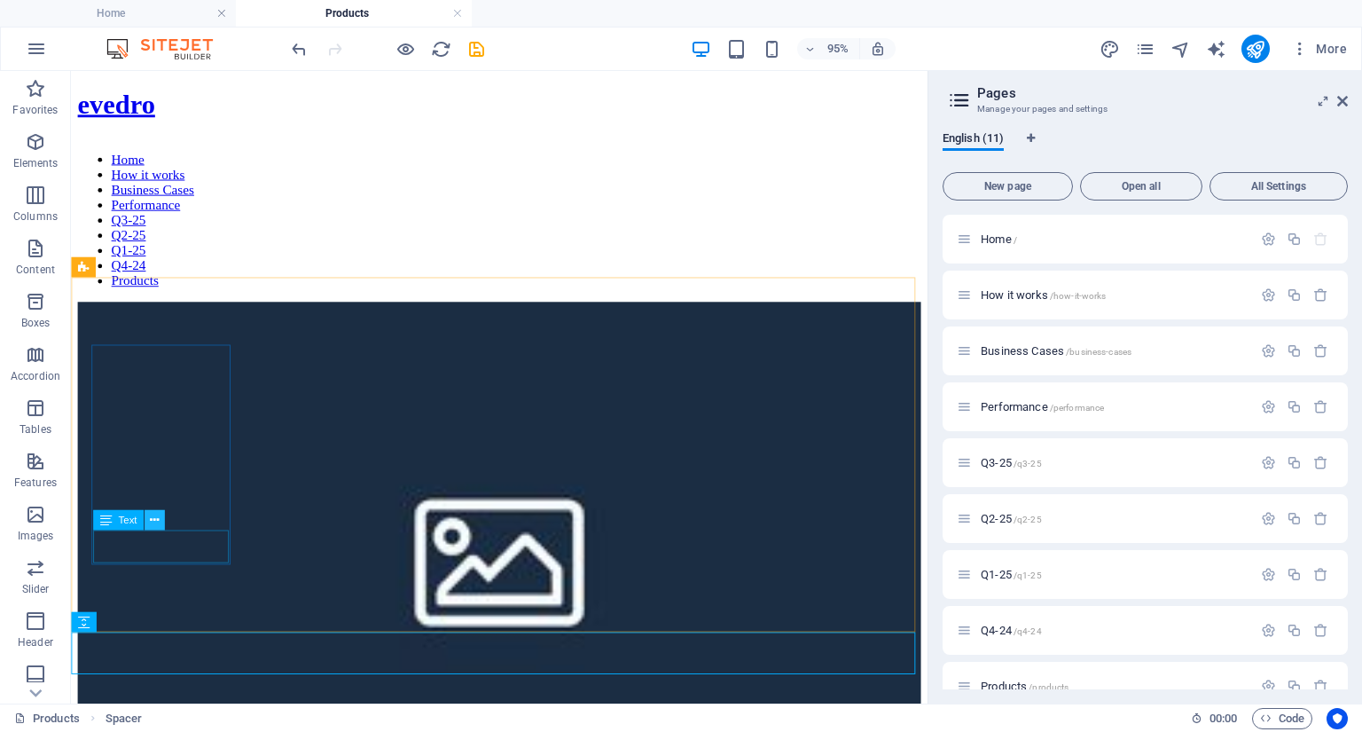
click at [151, 524] on icon at bounding box center [154, 521] width 9 height 18
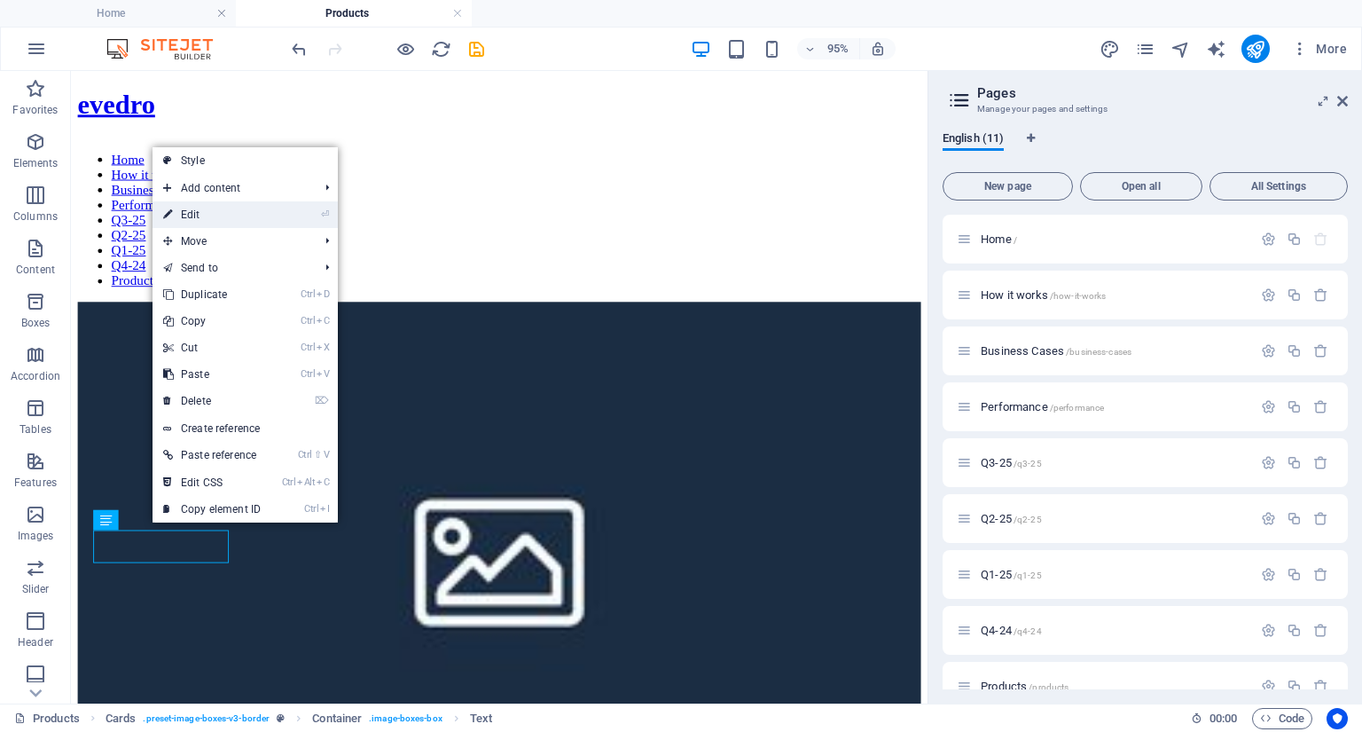
click at [208, 219] on link "⏎ Edit" at bounding box center [212, 214] width 119 height 27
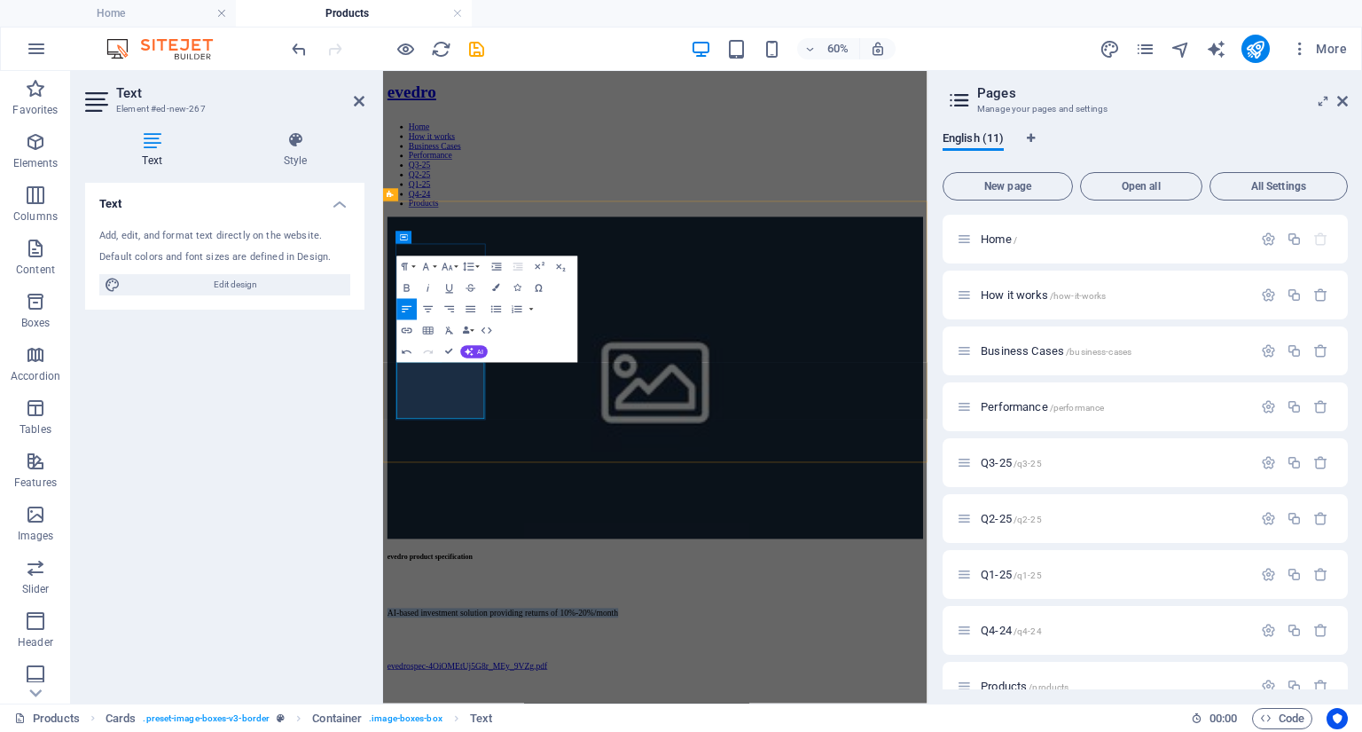
drag, startPoint x: 533, startPoint y: 630, endPoint x: 412, endPoint y: 568, distance: 135.7
click at [458, 266] on button "Font Size" at bounding box center [450, 266] width 20 height 21
click at [443, 332] on link "11" at bounding box center [441, 335] width 38 height 16
click at [458, 266] on button "Font Size" at bounding box center [450, 266] width 20 height 21
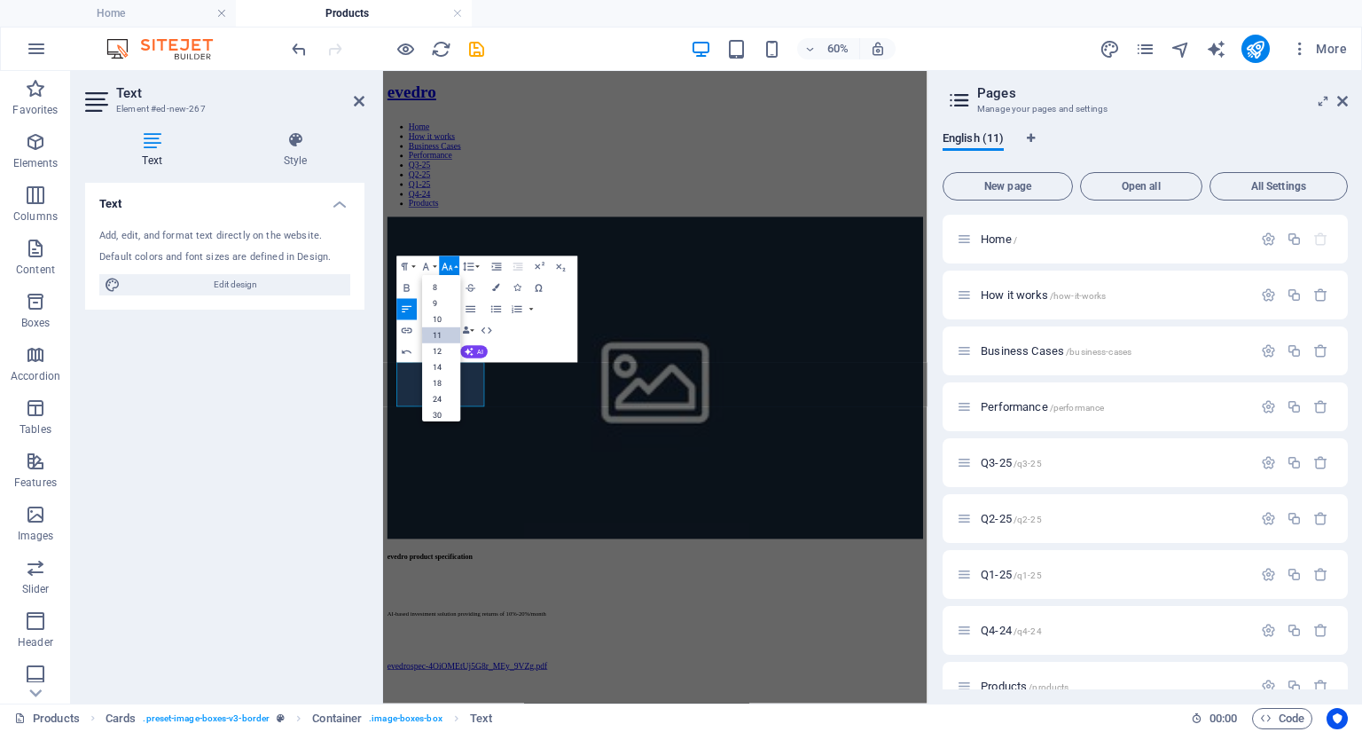
scroll to position [100, 0]
click at [445, 310] on link "14" at bounding box center [441, 307] width 38 height 16
click at [342, 460] on div "Text Add, edit, and format text directly on the website. Default colors and fon…" at bounding box center [224, 436] width 279 height 506
click at [792, 392] on div "evedro product specification AI-based investment solution providing returns of …" at bounding box center [836, 648] width 893 height 668
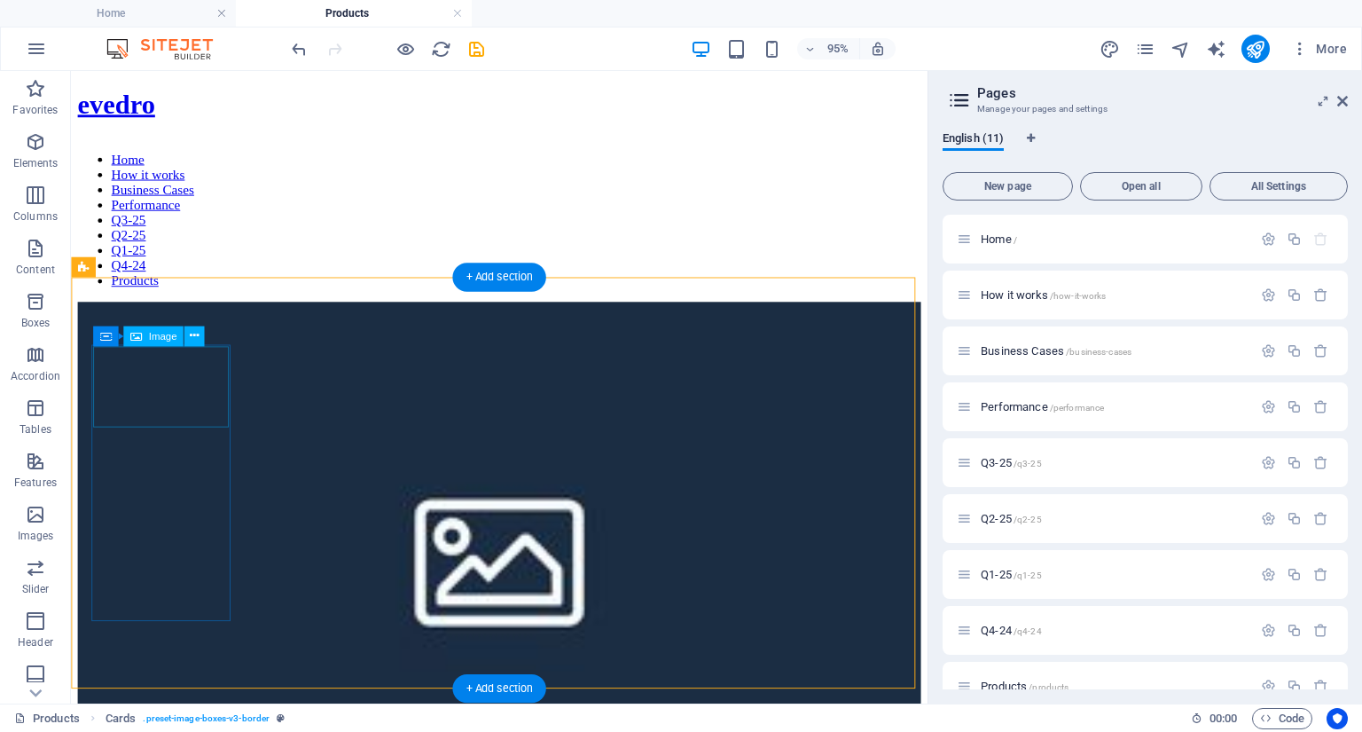
click at [174, 398] on figure at bounding box center [522, 582] width 888 height 537
select select "%"
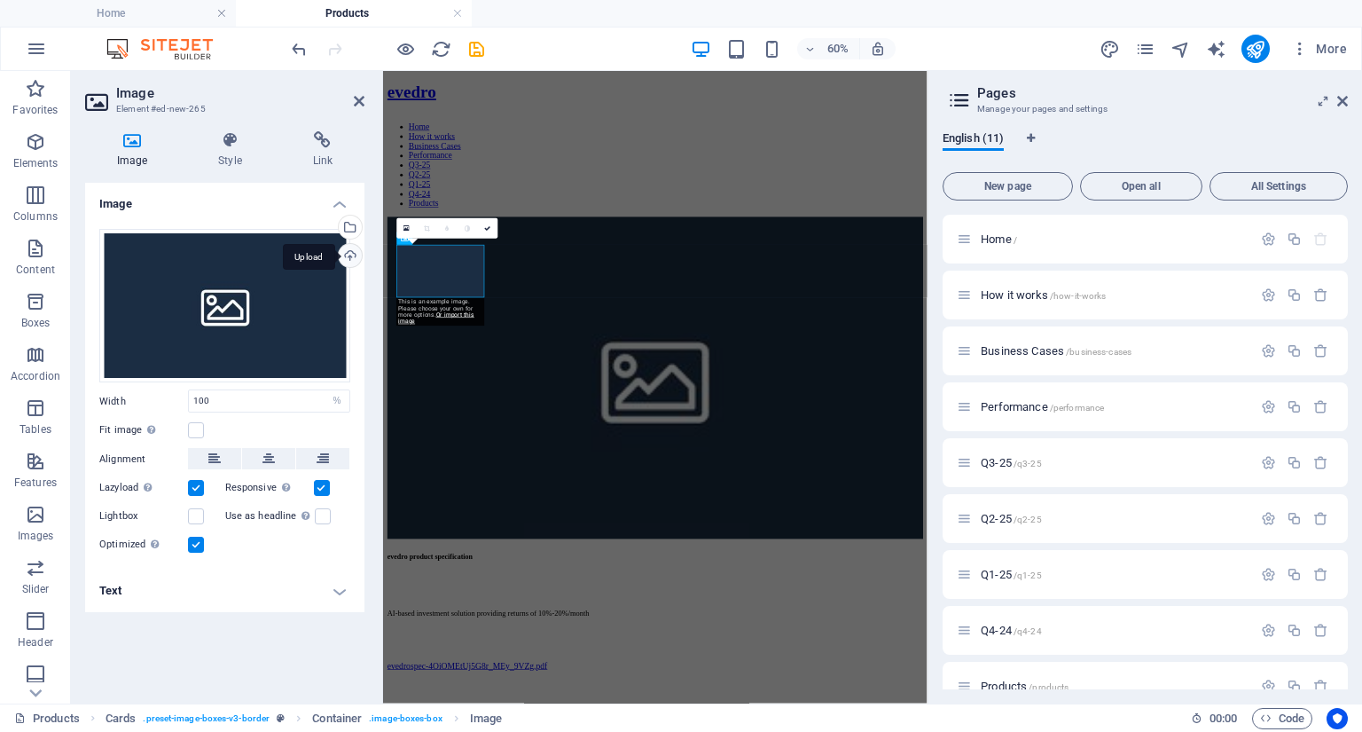
click at [350, 256] on div "Upload" at bounding box center [348, 257] width 27 height 27
click at [351, 228] on div "Select files from the file manager, stock photos, or upload file(s)" at bounding box center [348, 229] width 27 height 27
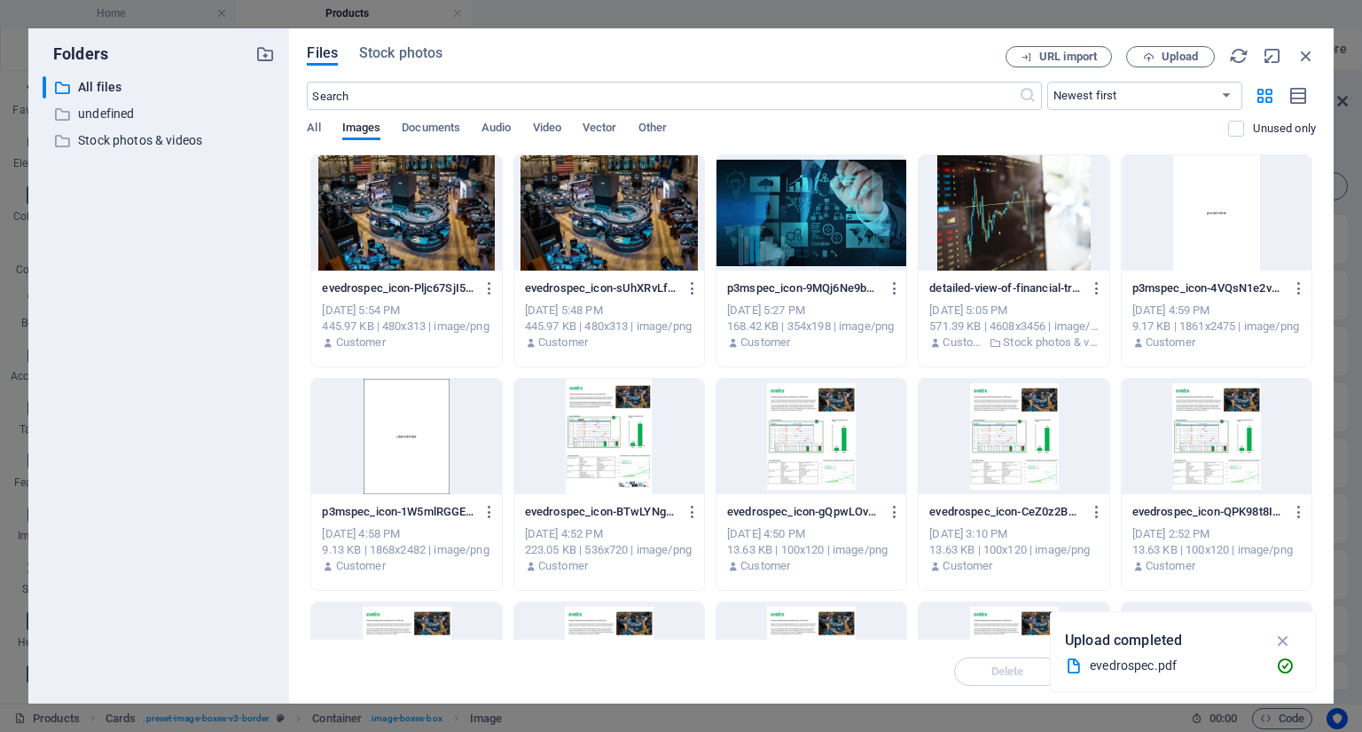
click at [1023, 202] on div at bounding box center [1014, 212] width 190 height 115
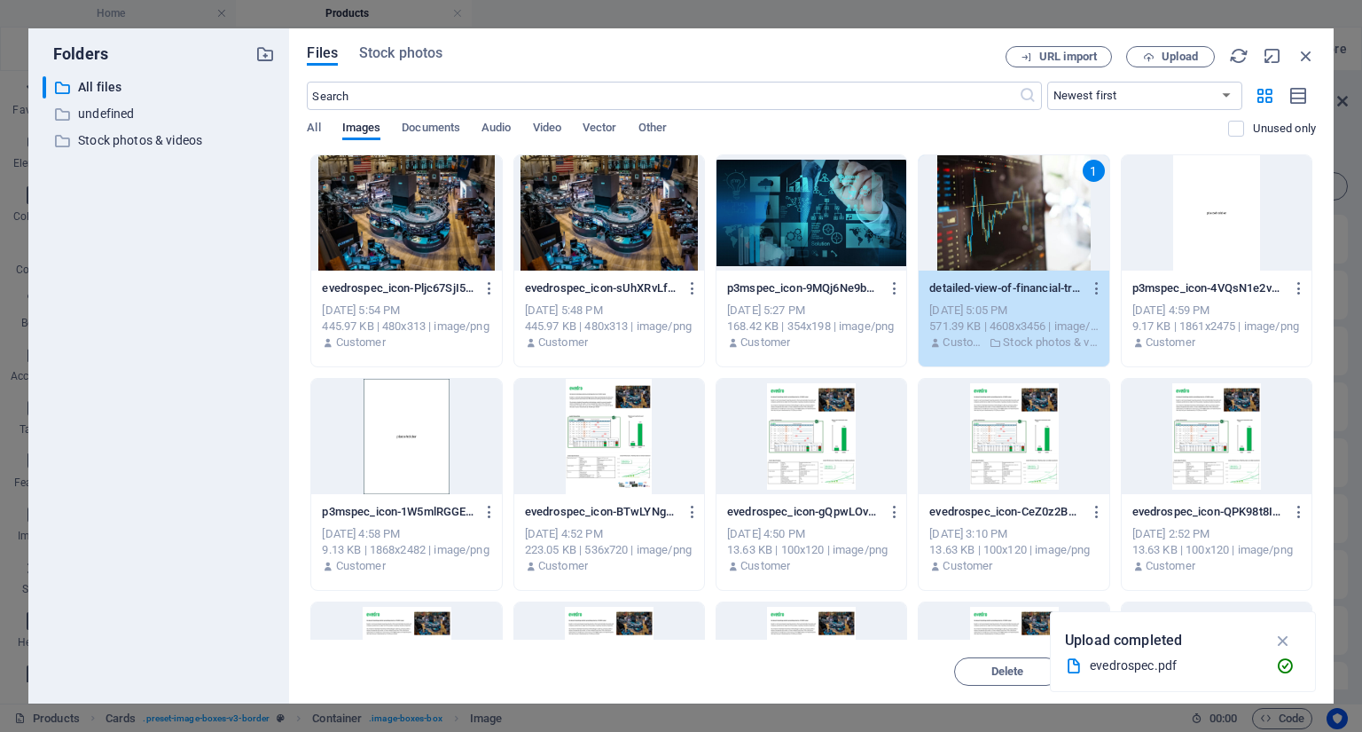
click at [991, 271] on div "detailed-view-of-financial-trading-graphs-on-a-monitor-illustrating-stock-marke…" at bounding box center [1014, 316] width 190 height 90
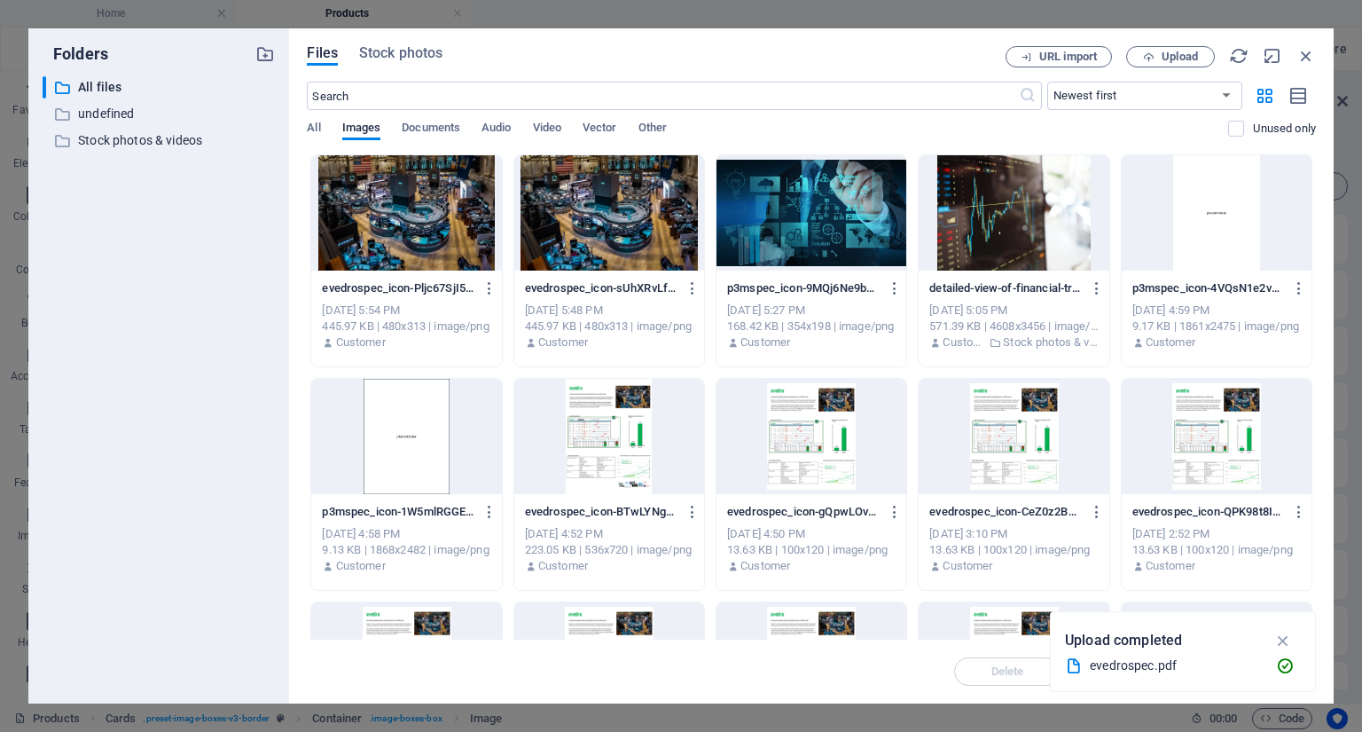
click at [991, 271] on div "detailed-view-of-financial-trading-graphs-on-a-monitor-illustrating-stock-marke…" at bounding box center [1014, 316] width 190 height 90
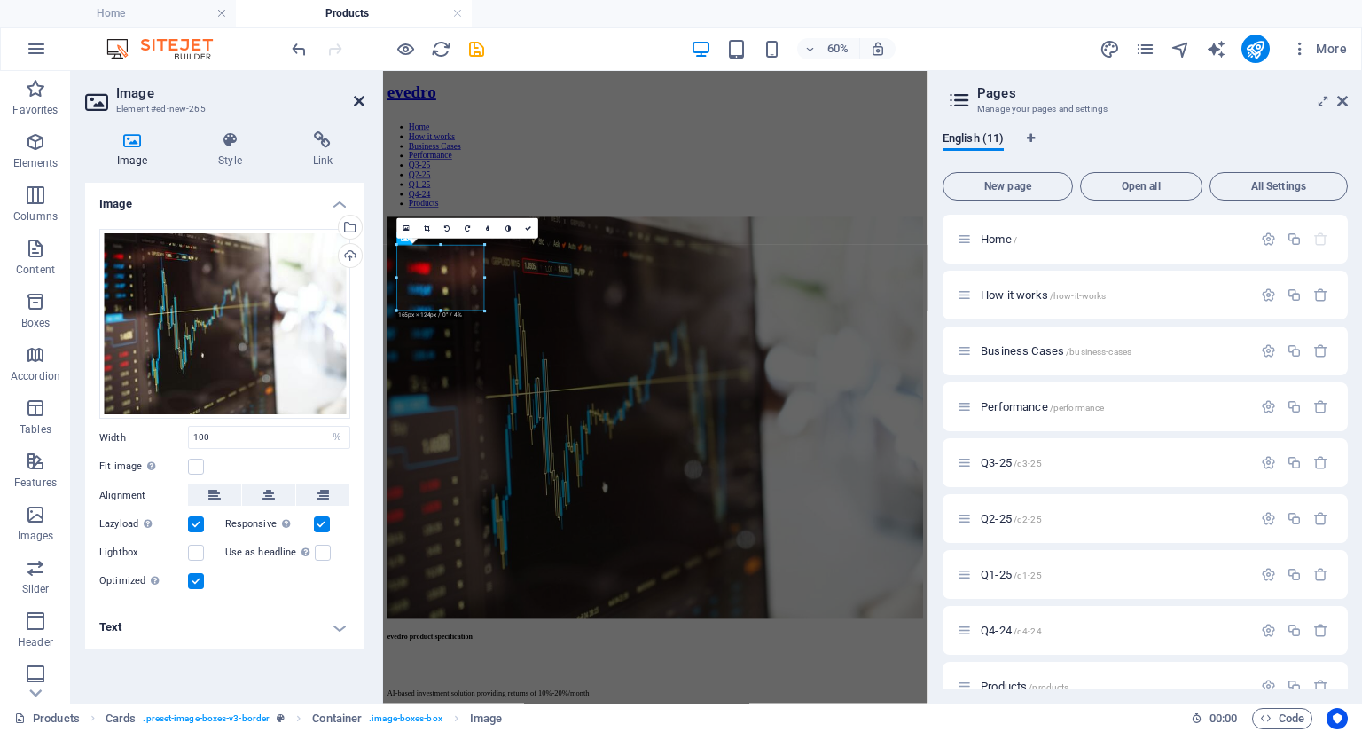
click at [357, 102] on icon at bounding box center [359, 101] width 11 height 14
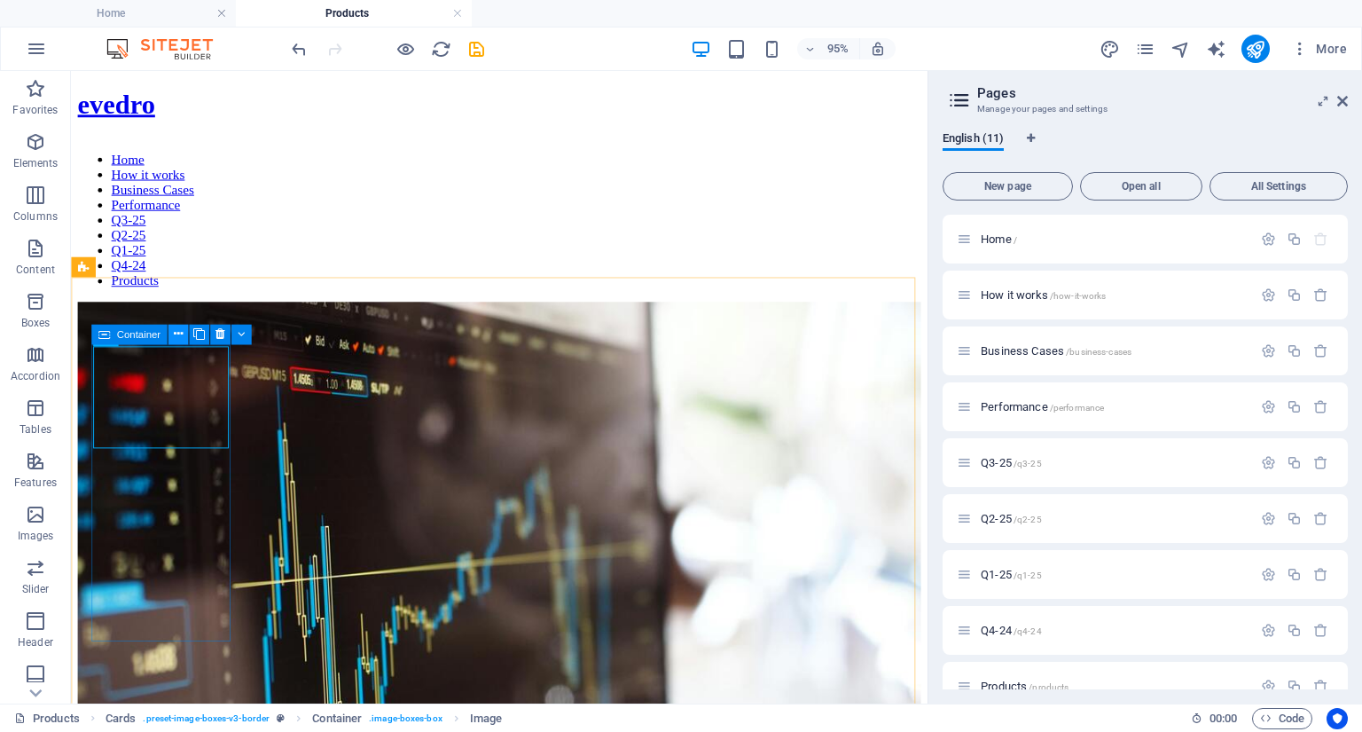
click at [174, 336] on icon at bounding box center [177, 334] width 9 height 18
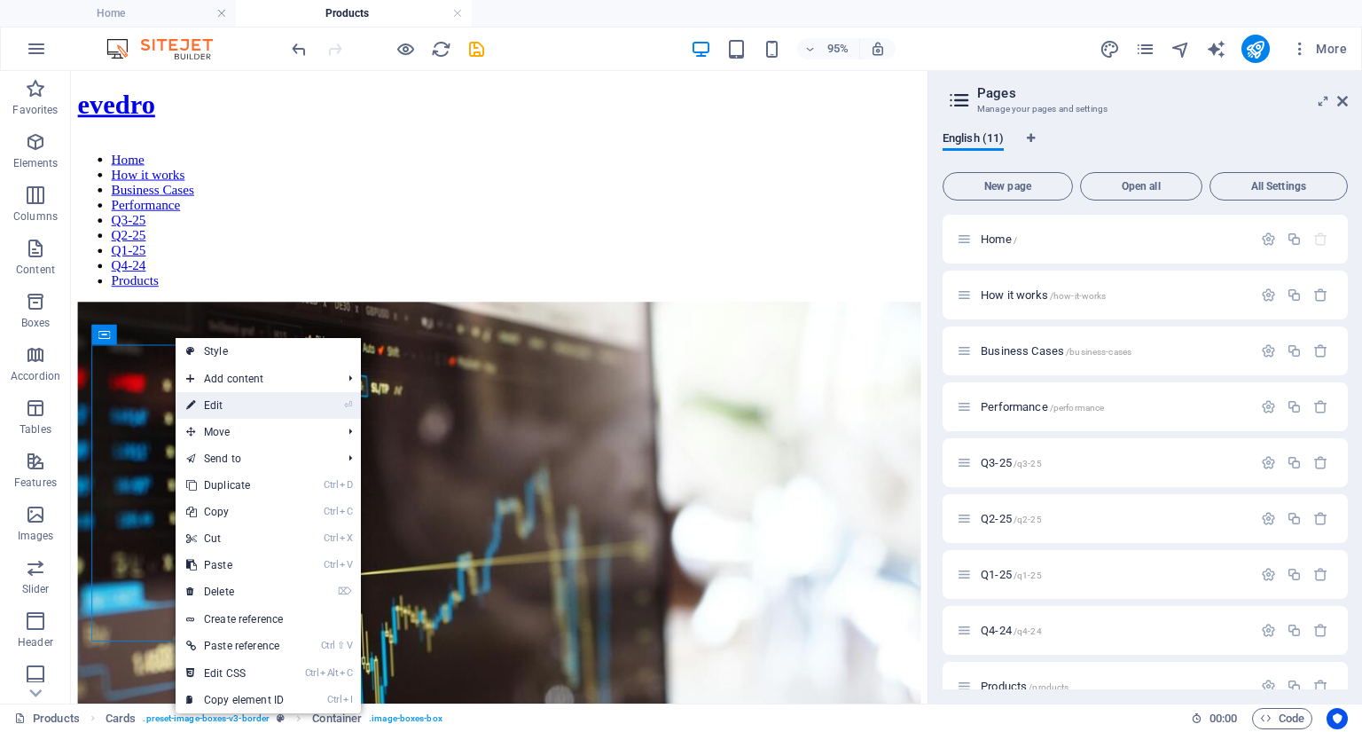
click at [222, 413] on link "⏎ Edit" at bounding box center [235, 405] width 119 height 27
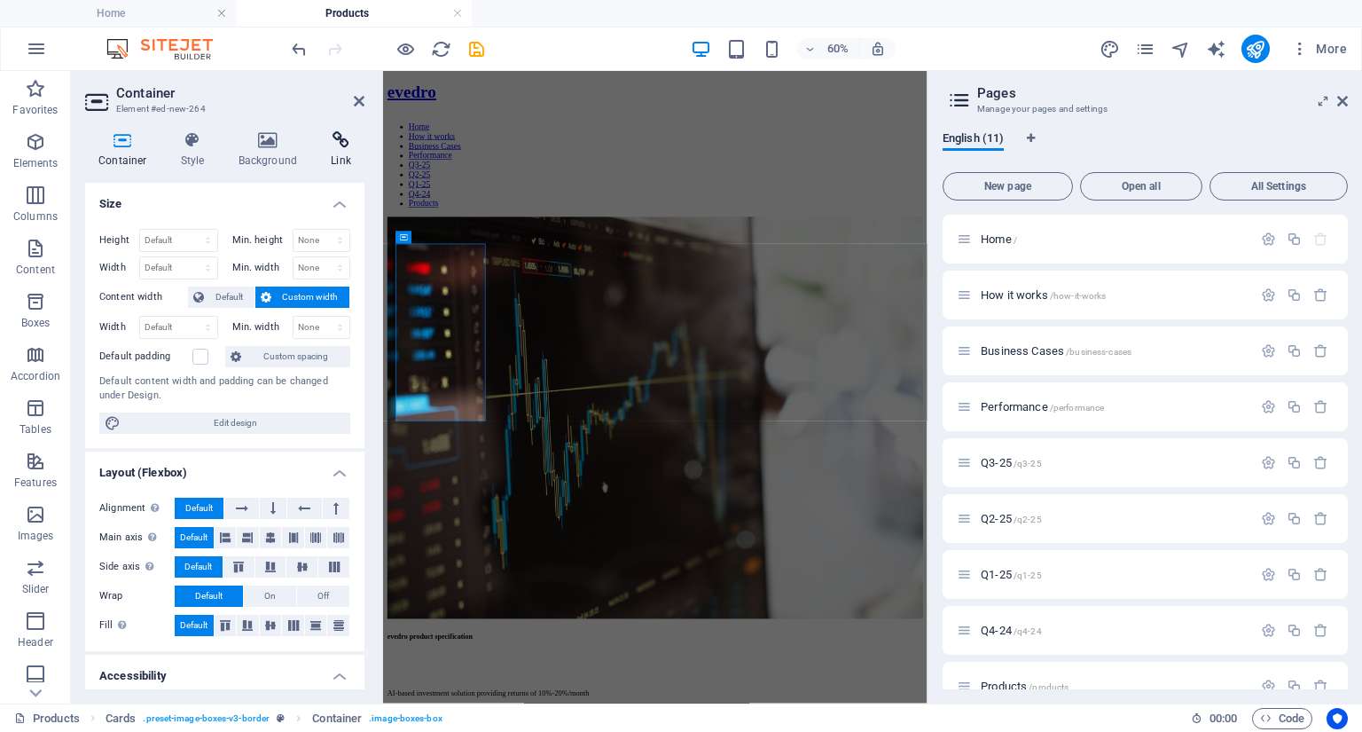
click at [344, 145] on icon at bounding box center [341, 140] width 47 height 18
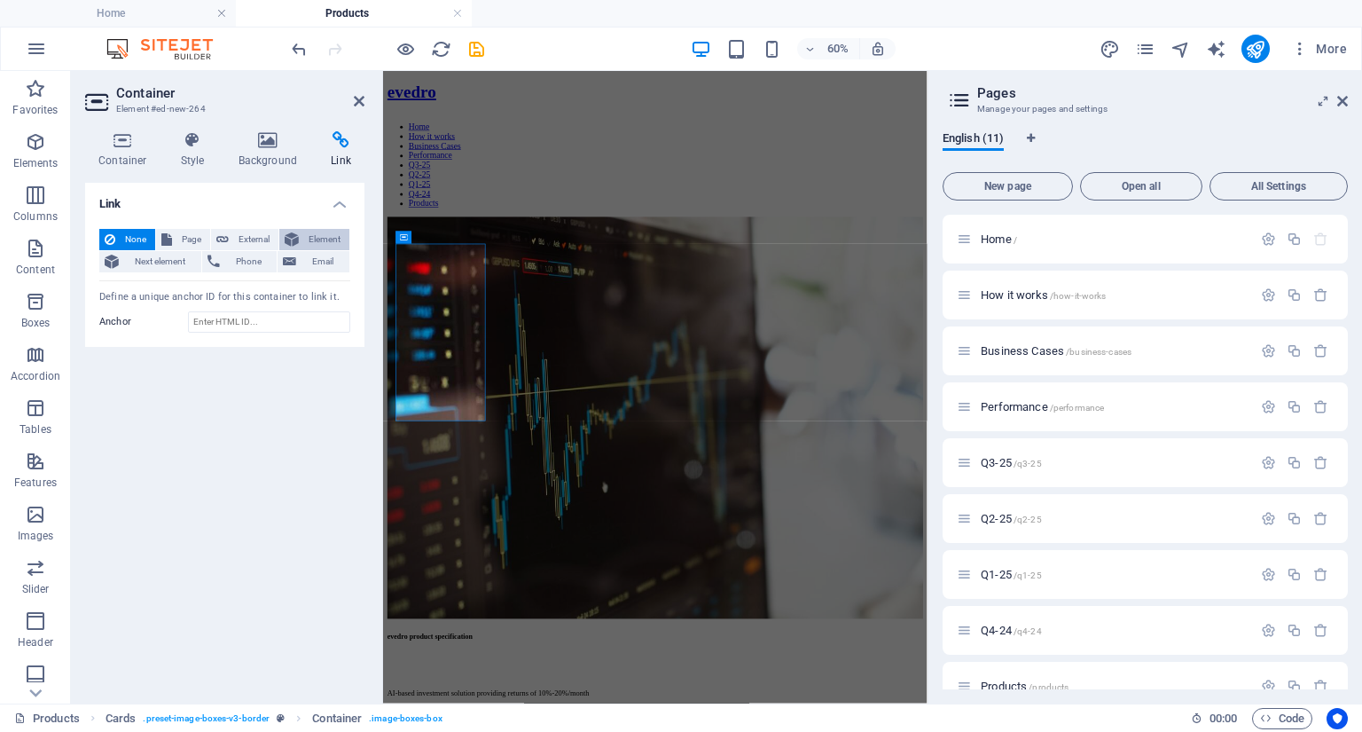
click at [312, 237] on span "Element" at bounding box center [324, 239] width 40 height 21
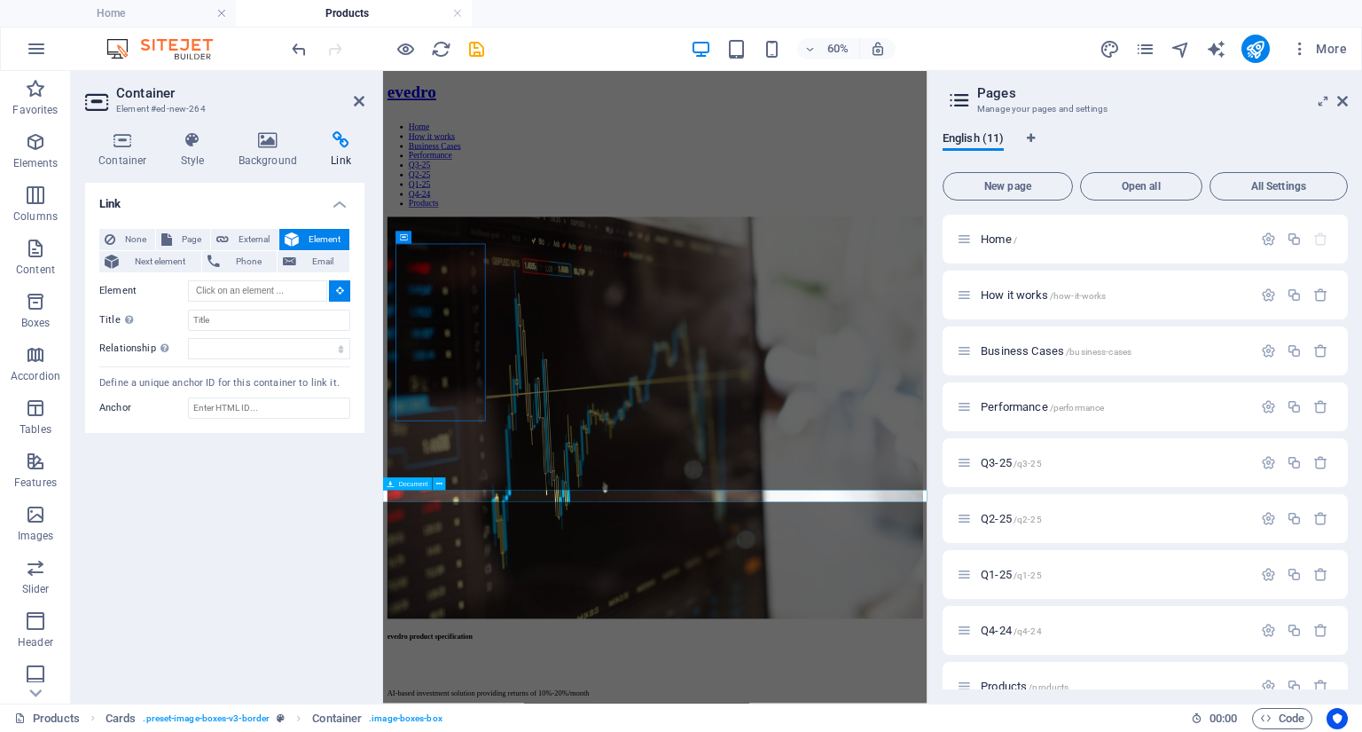
type input "#ed-1017832257"
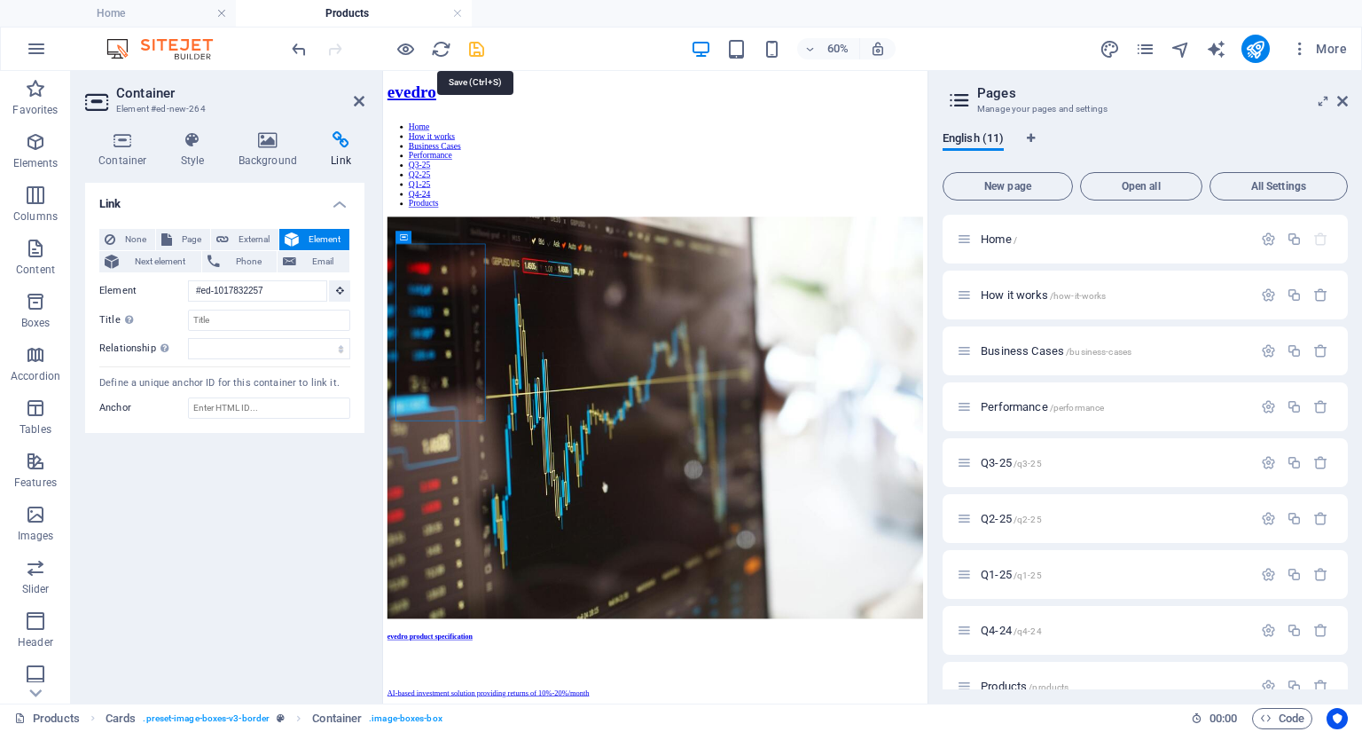
click at [476, 47] on icon "save" at bounding box center [477, 49] width 20 height 20
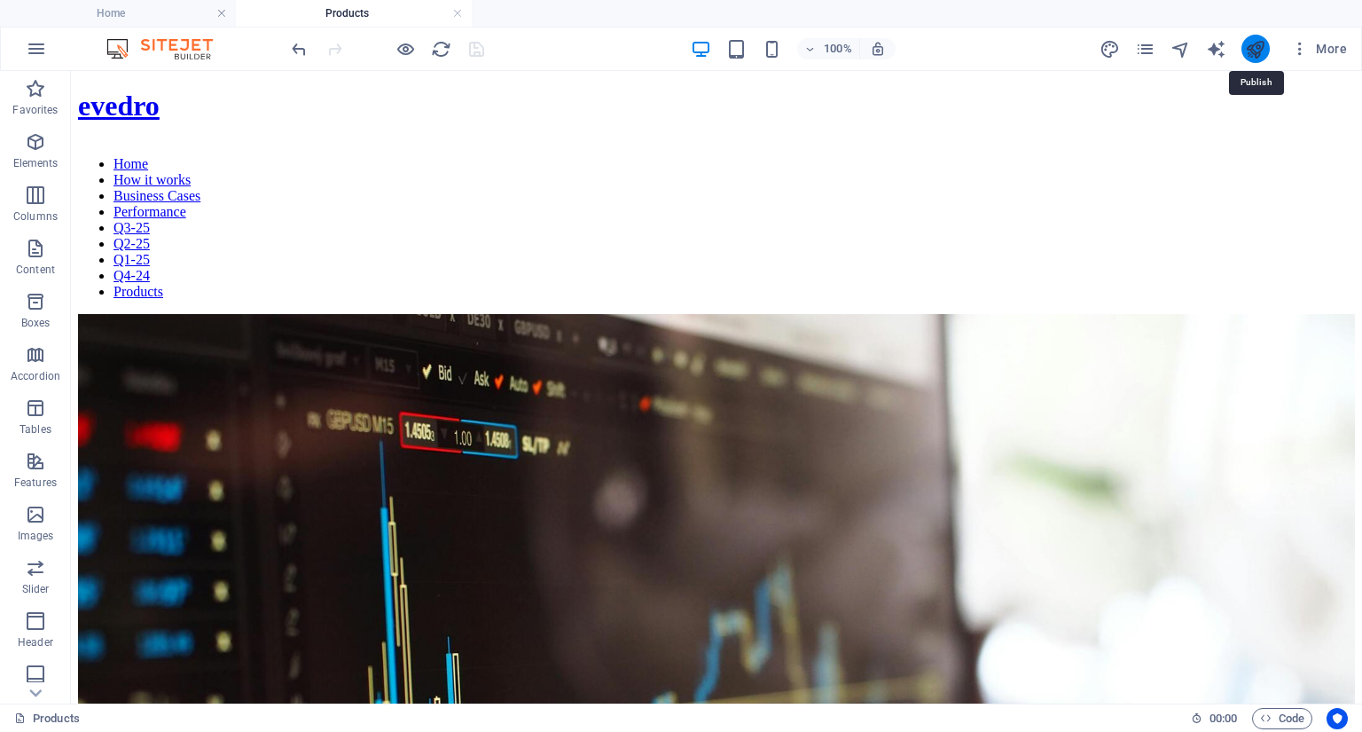
click at [1259, 51] on icon "publish" at bounding box center [1255, 49] width 20 height 20
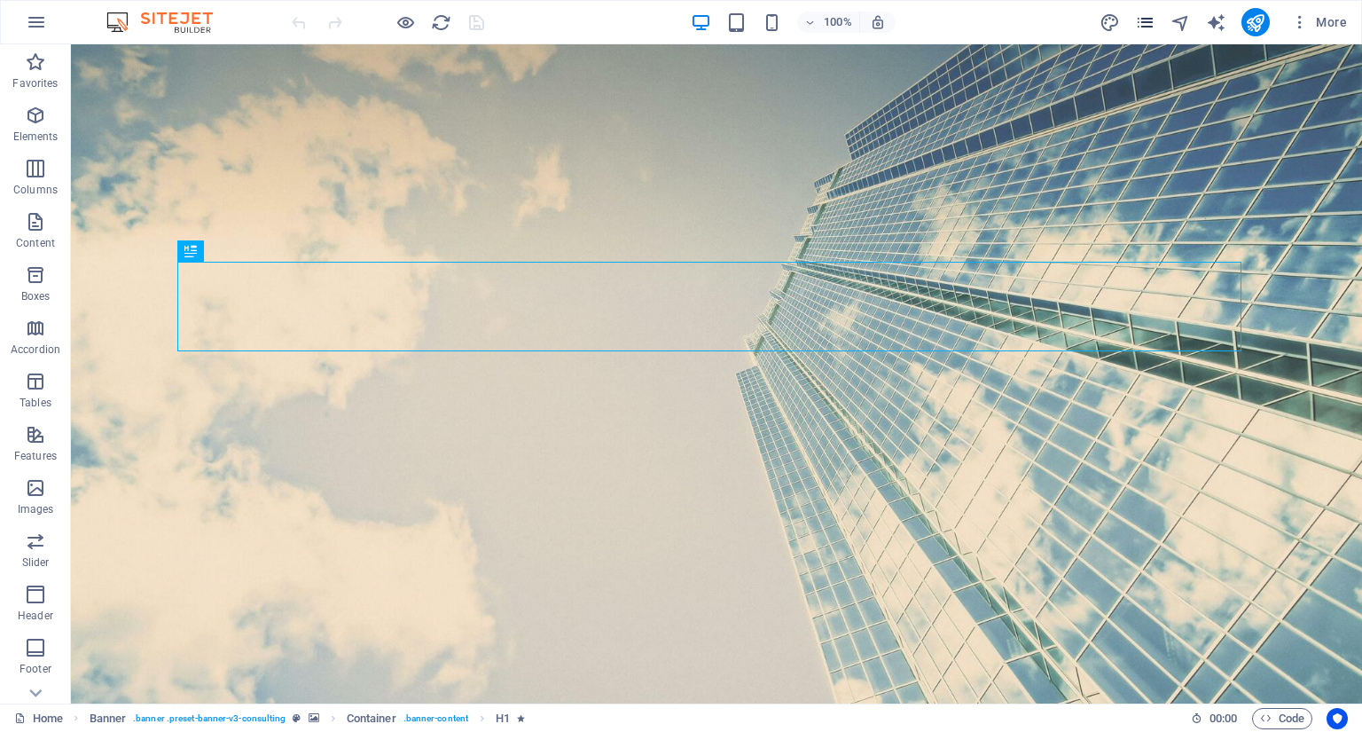
click at [1149, 20] on icon "pages" at bounding box center [1145, 22] width 20 height 20
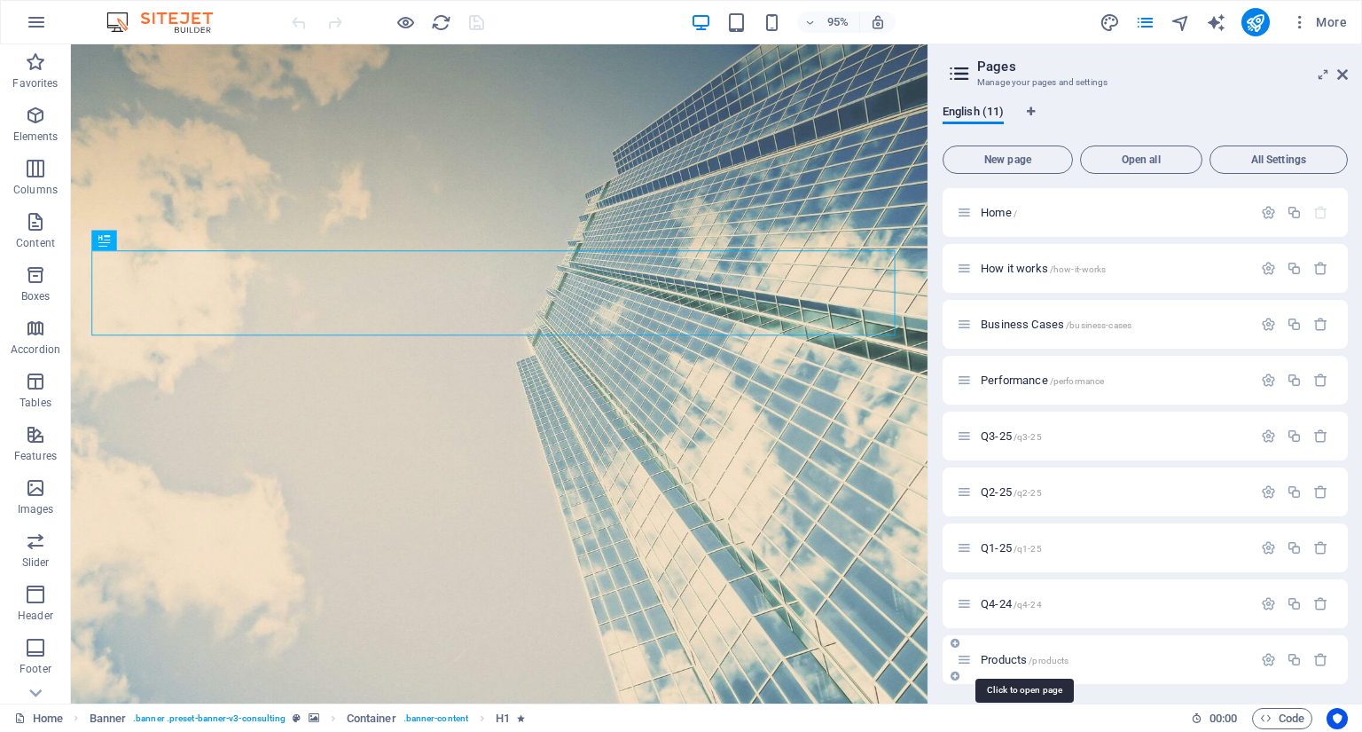
click at [1002, 660] on span "Products /products" at bounding box center [1025, 659] width 88 height 13
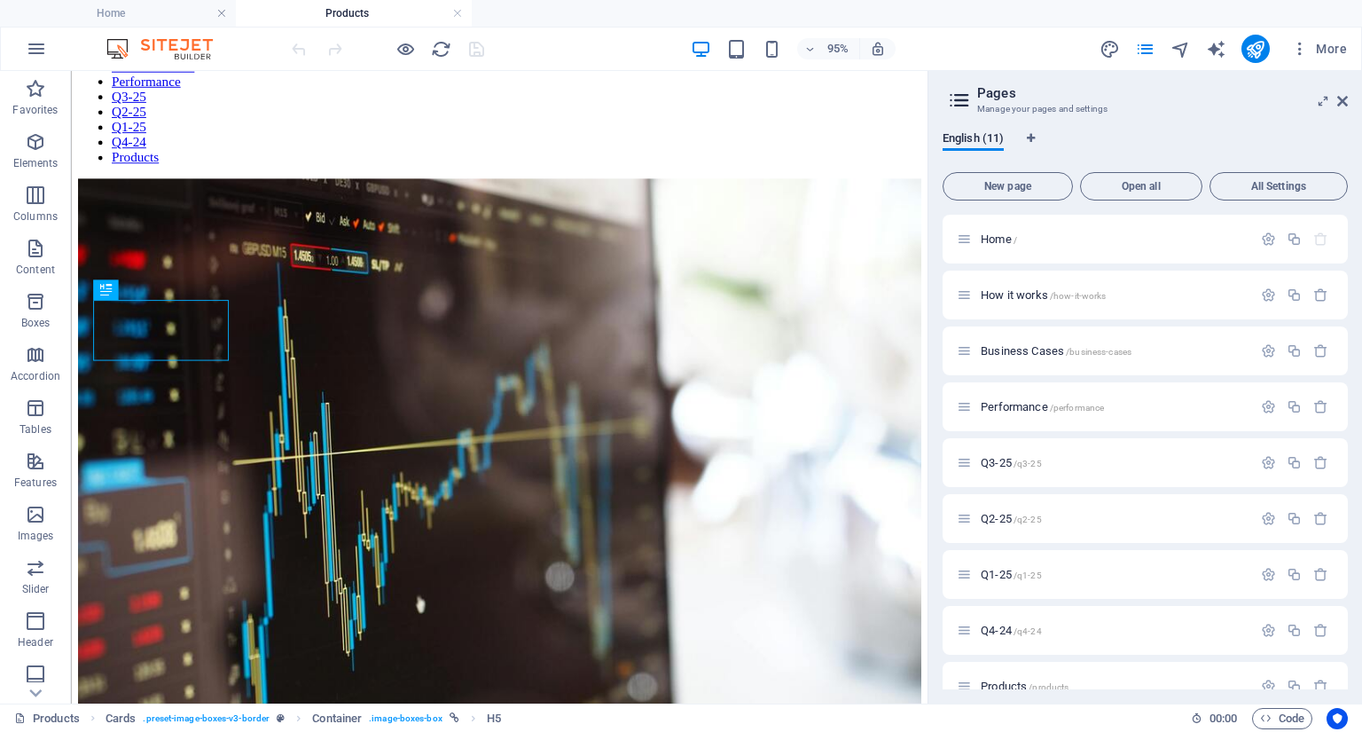
scroll to position [169, 0]
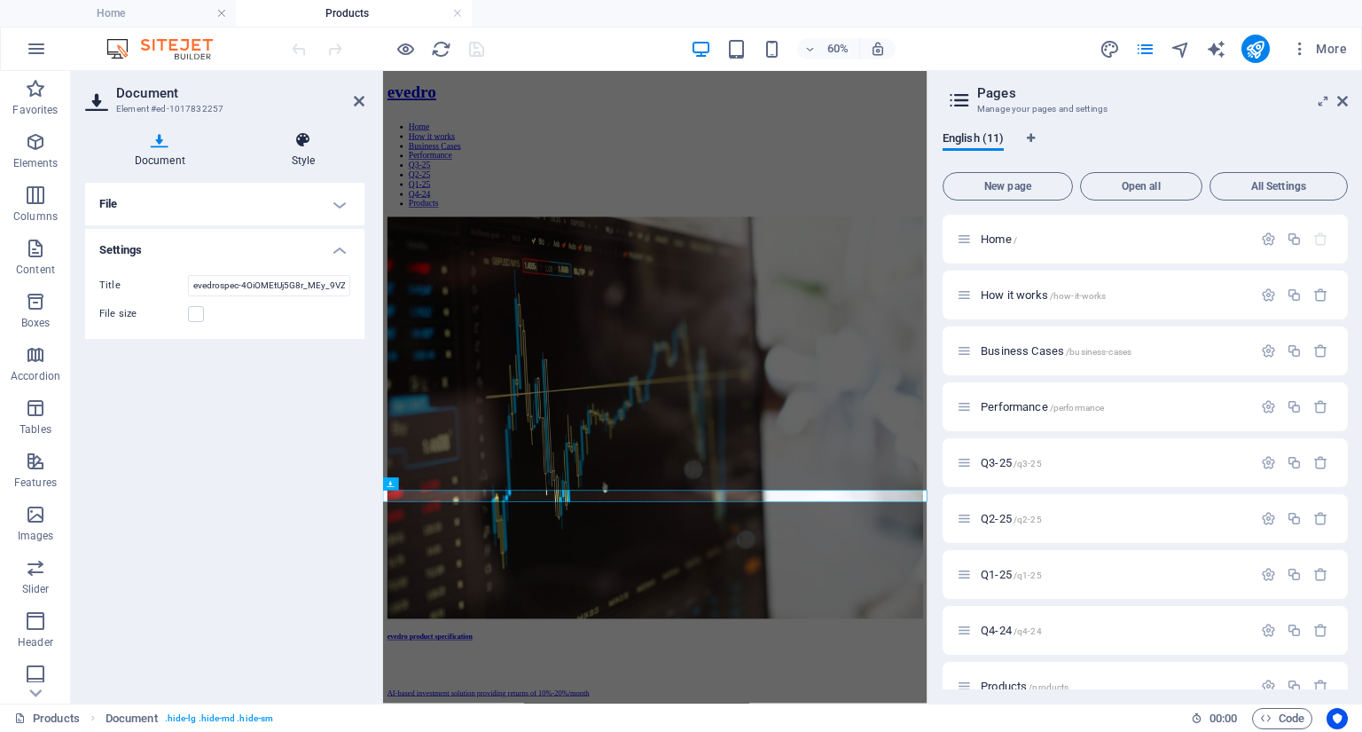
click at [298, 145] on icon at bounding box center [303, 140] width 122 height 18
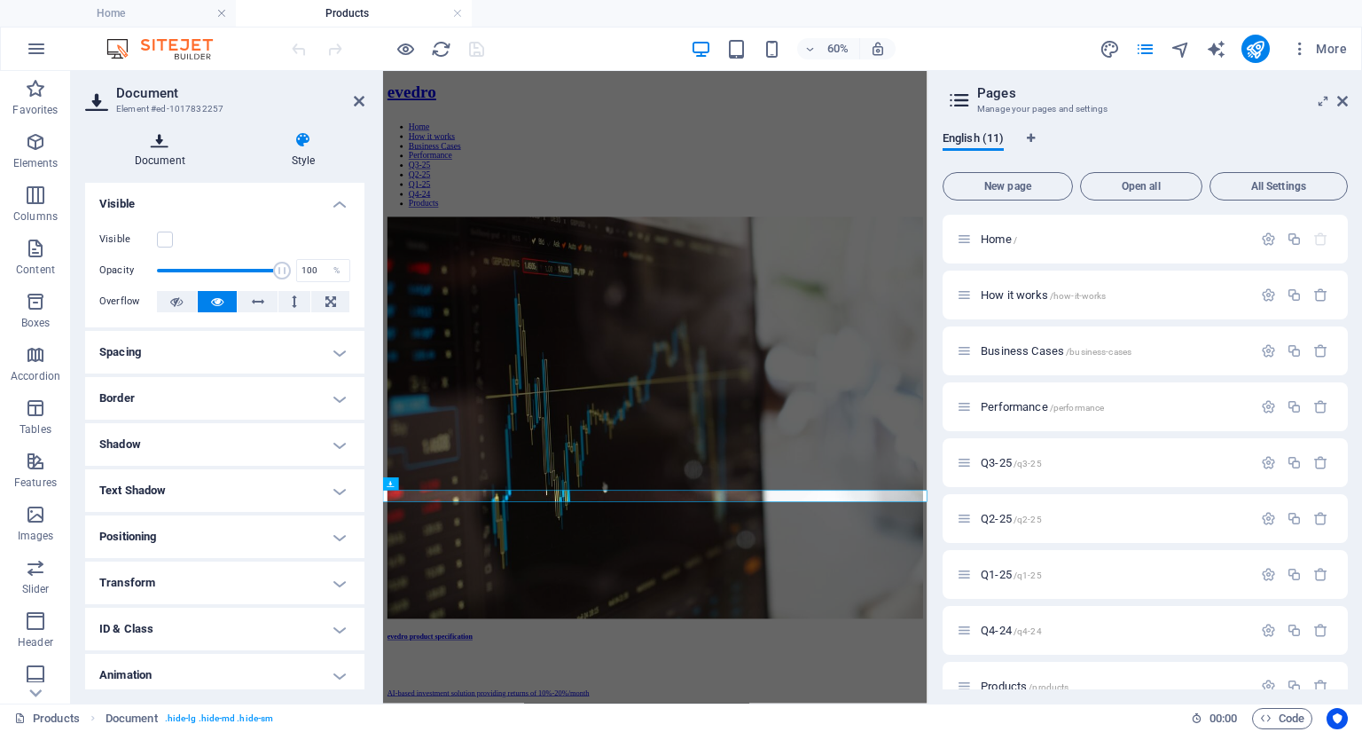
click at [161, 143] on icon at bounding box center [160, 140] width 150 height 18
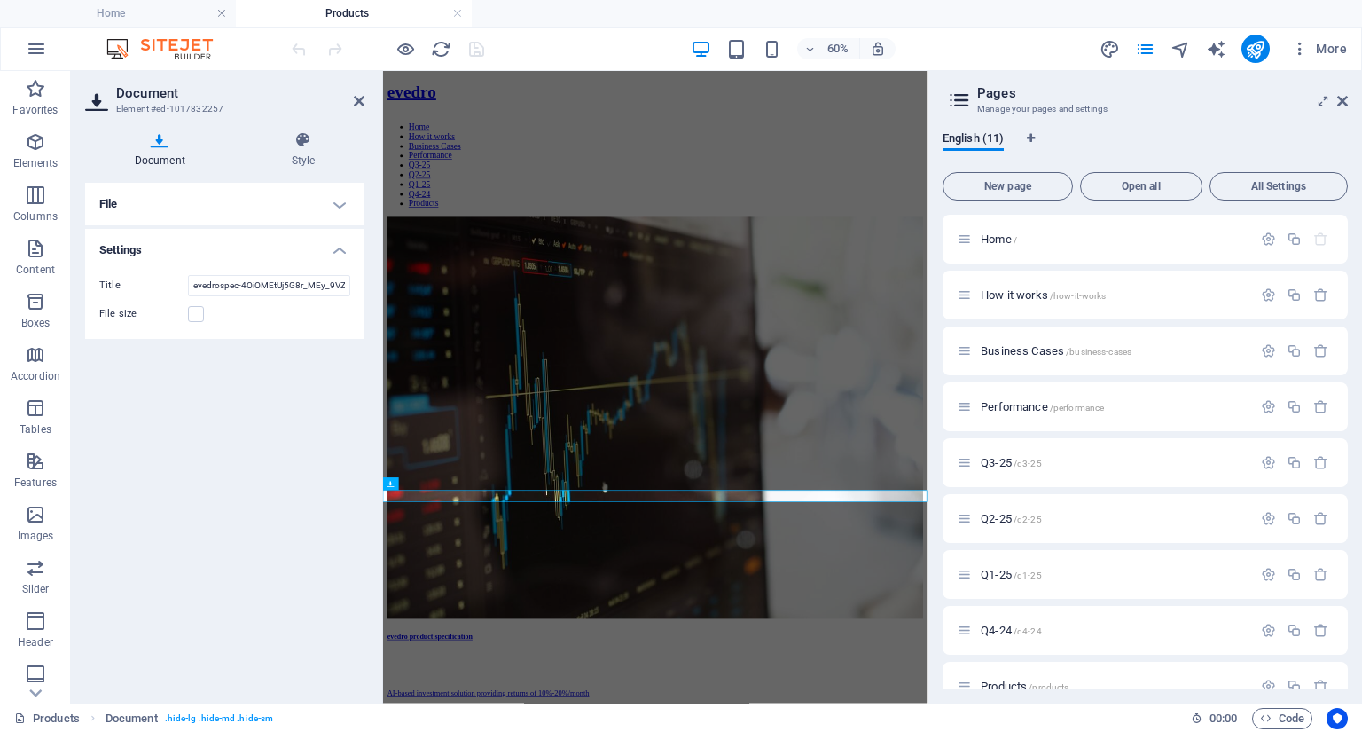
click at [332, 208] on h4 "File" at bounding box center [224, 204] width 279 height 43
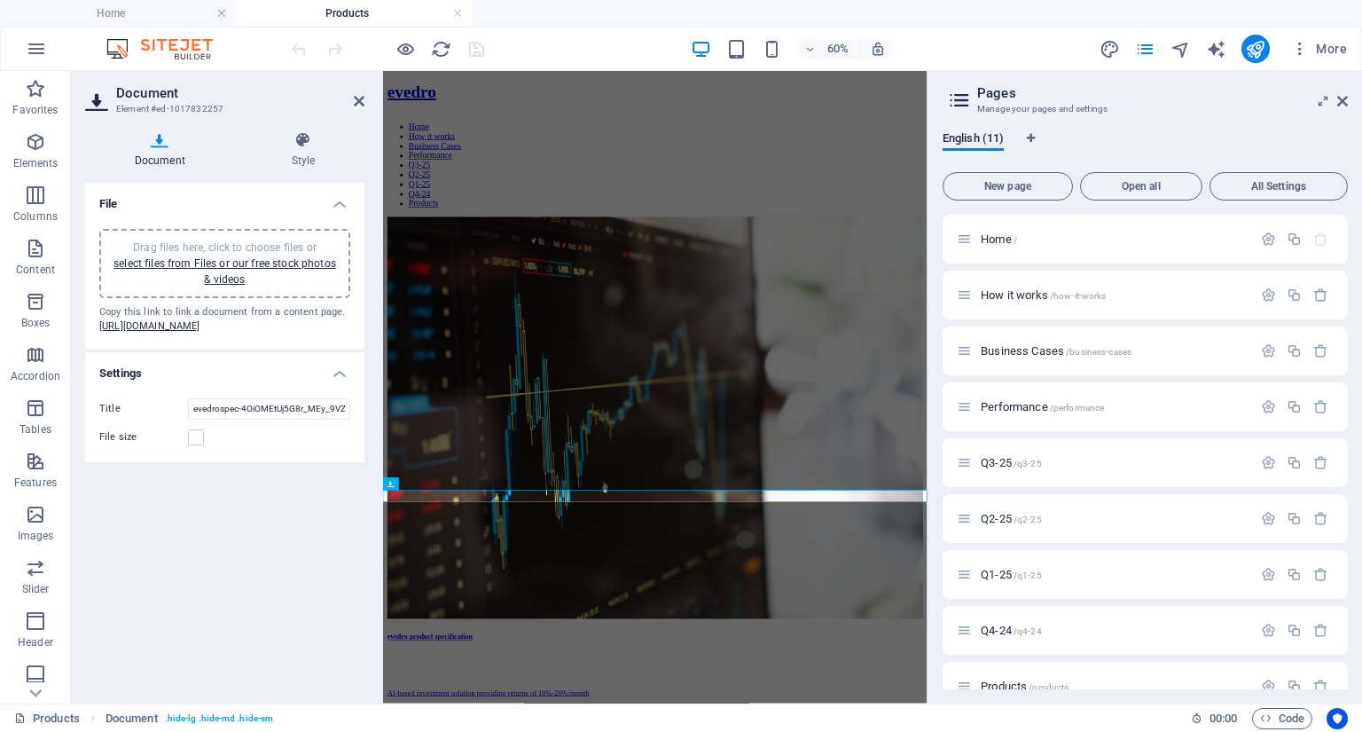
drag, startPoint x: 265, startPoint y: 364, endPoint x: 94, endPoint y: 326, distance: 175.2
click at [94, 326] on div "Drag files here, click to choose files or select files from Files or our free s…" at bounding box center [224, 282] width 279 height 134
click at [462, 241] on icon at bounding box center [462, 239] width 6 height 12
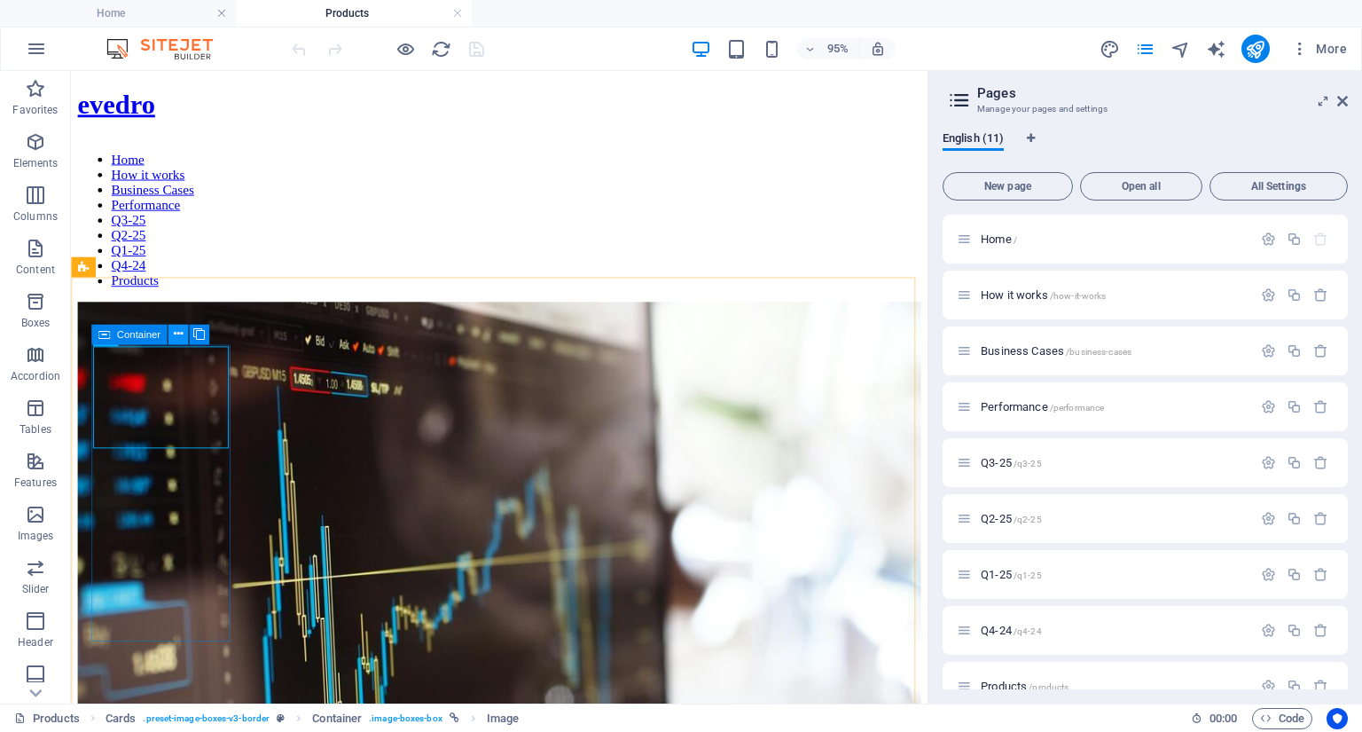
click at [180, 333] on icon at bounding box center [177, 334] width 9 height 18
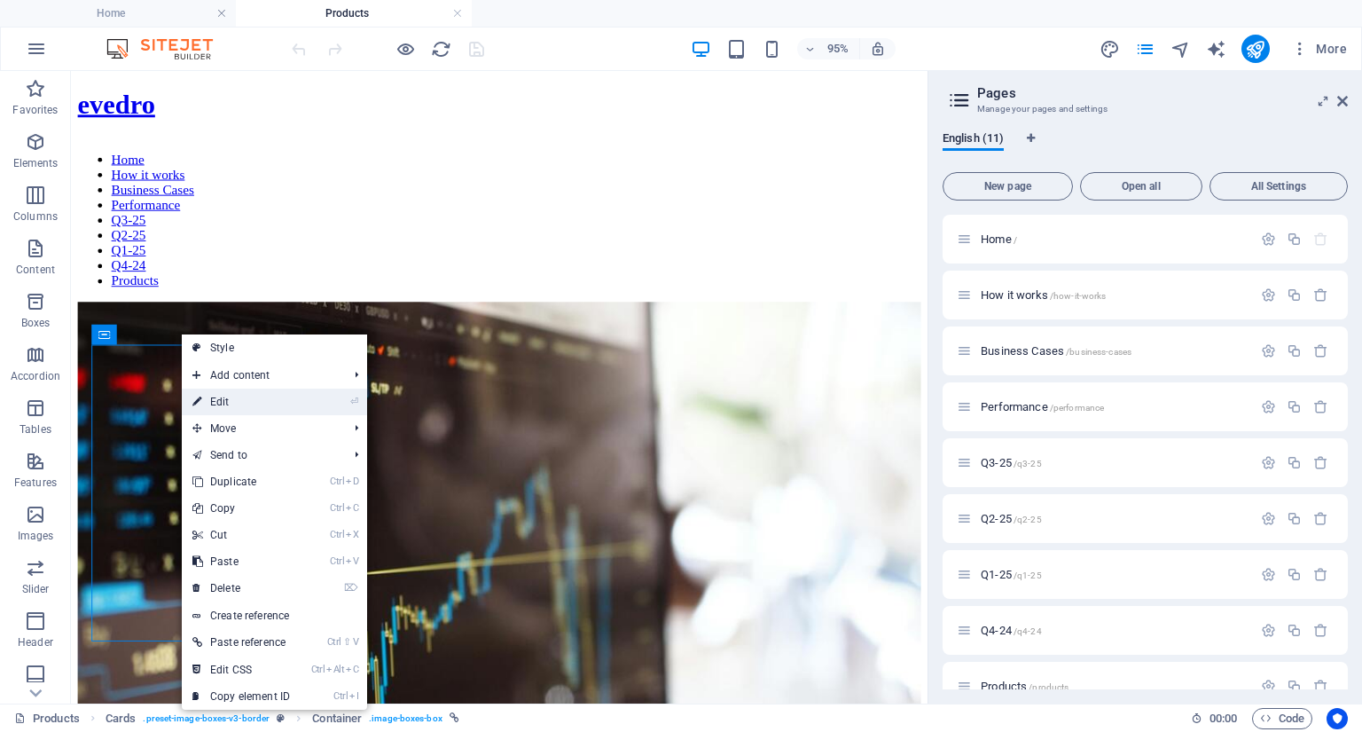
click at [219, 404] on link "⏎ Edit" at bounding box center [241, 401] width 119 height 27
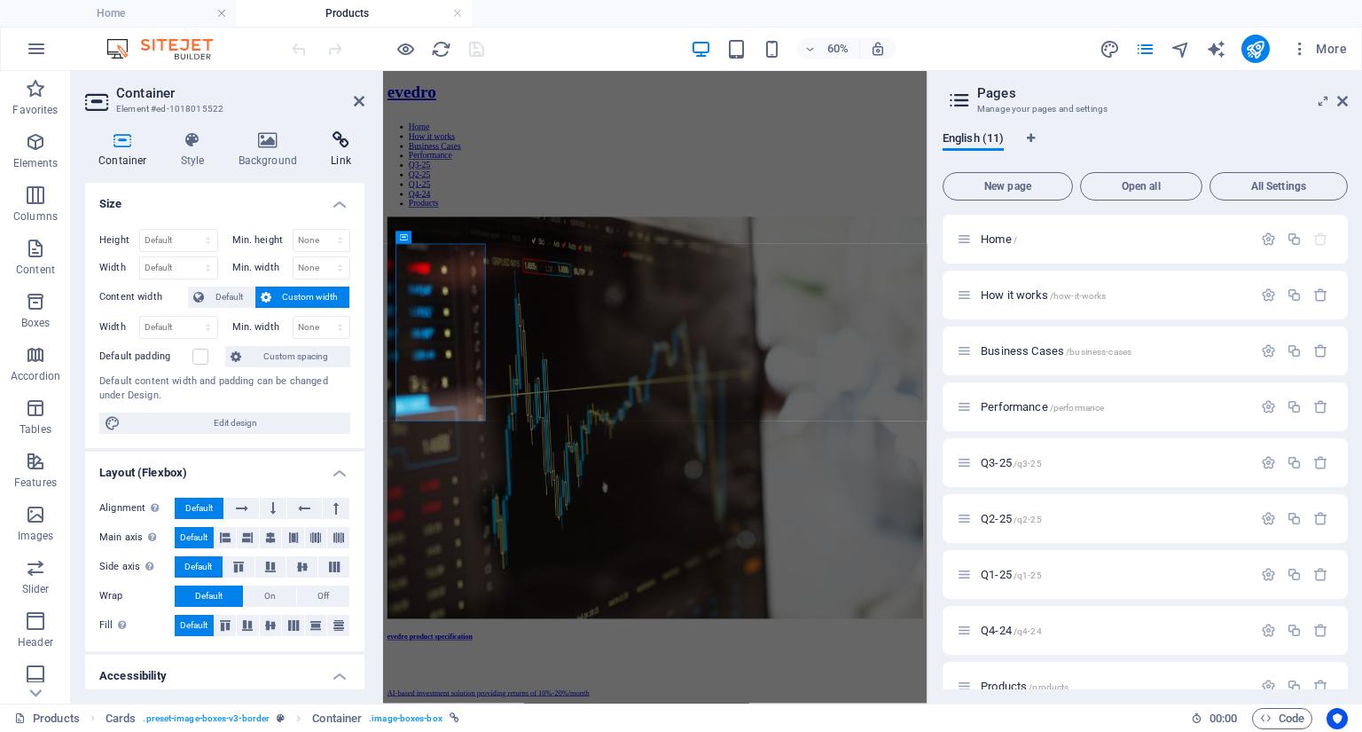
click at [333, 144] on icon at bounding box center [341, 140] width 47 height 18
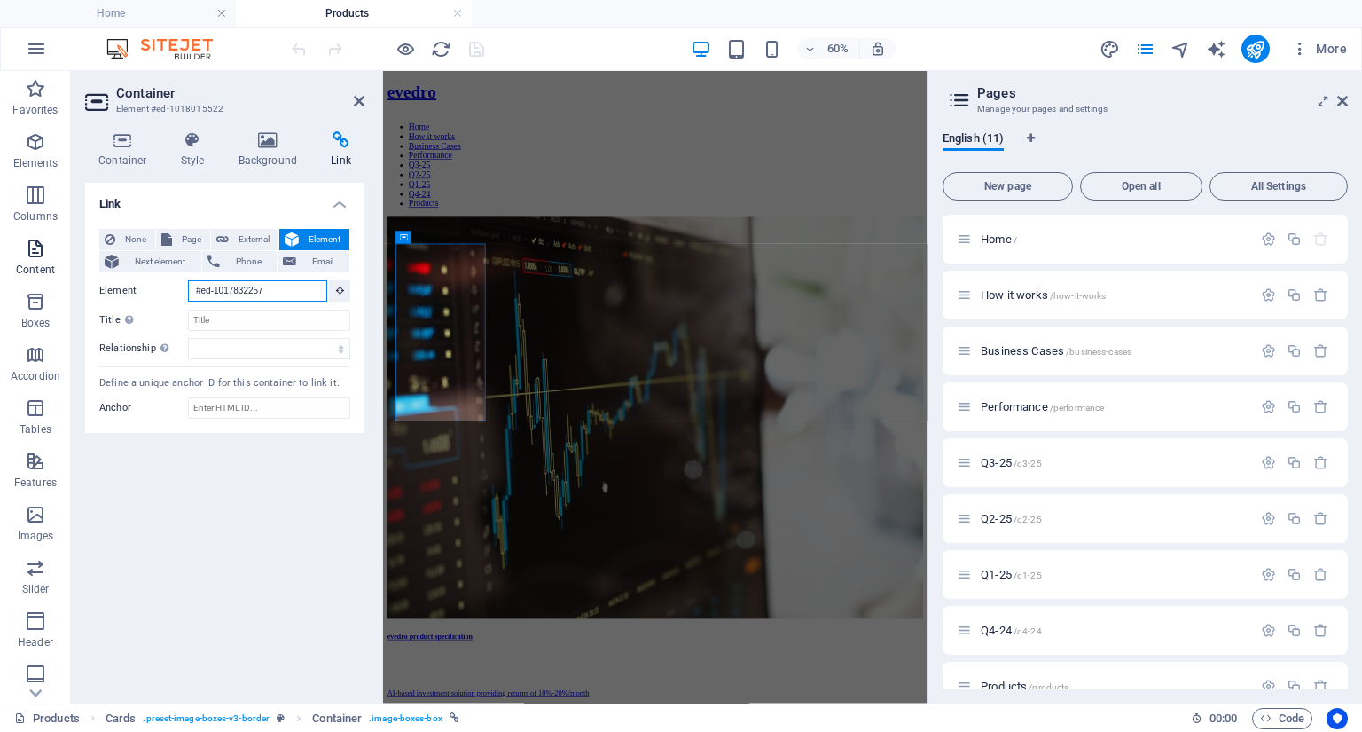
drag, startPoint x: 293, startPoint y: 294, endPoint x: 51, endPoint y: 282, distance: 241.6
click at [51, 282] on section "Favorites Elements Columns Content Boxes Accordion Tables Features Images Slide…" at bounding box center [464, 387] width 928 height 632
click at [225, 238] on icon at bounding box center [222, 239] width 12 height 21
select select "blank"
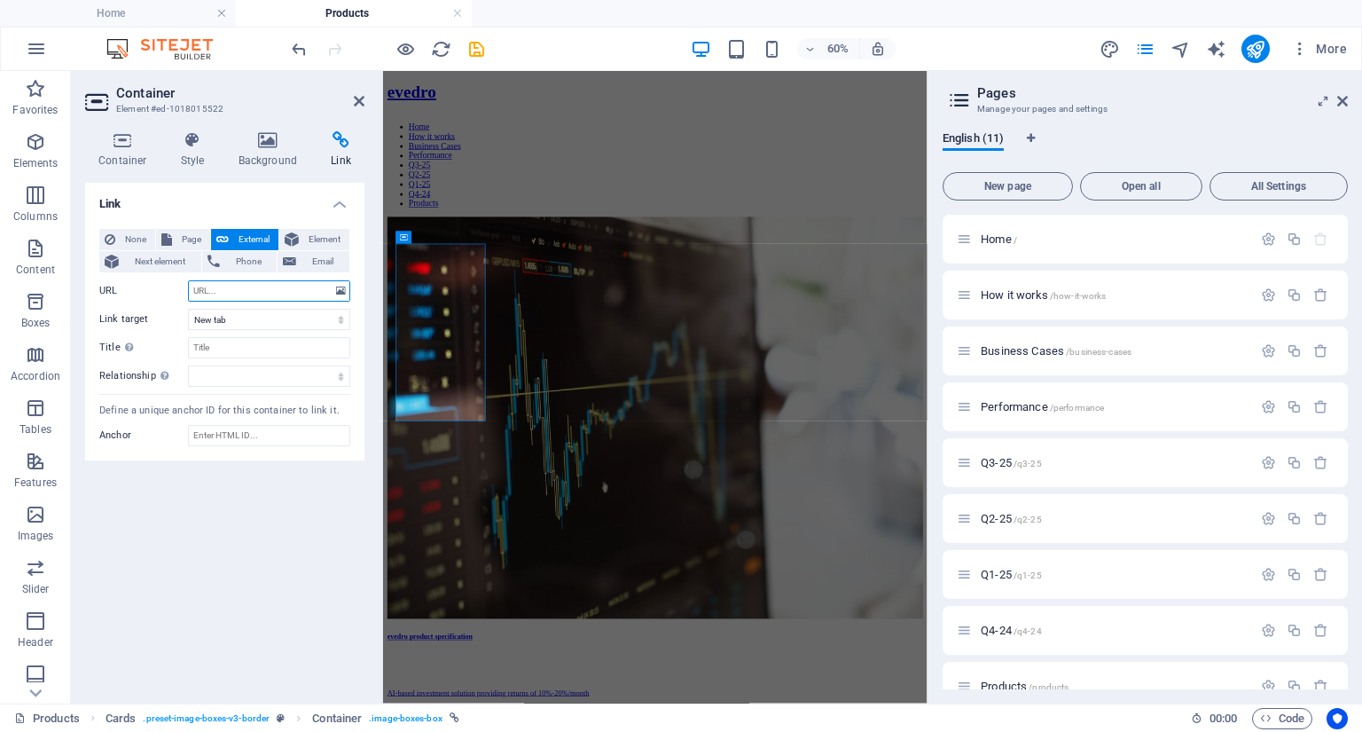
paste input "[URL][DOMAIN_NAME]"
type input "[URL][DOMAIN_NAME]"
click at [302, 538] on div "Link None Page External Element Next element Phone Email Page Home How it works…" at bounding box center [224, 436] width 279 height 506
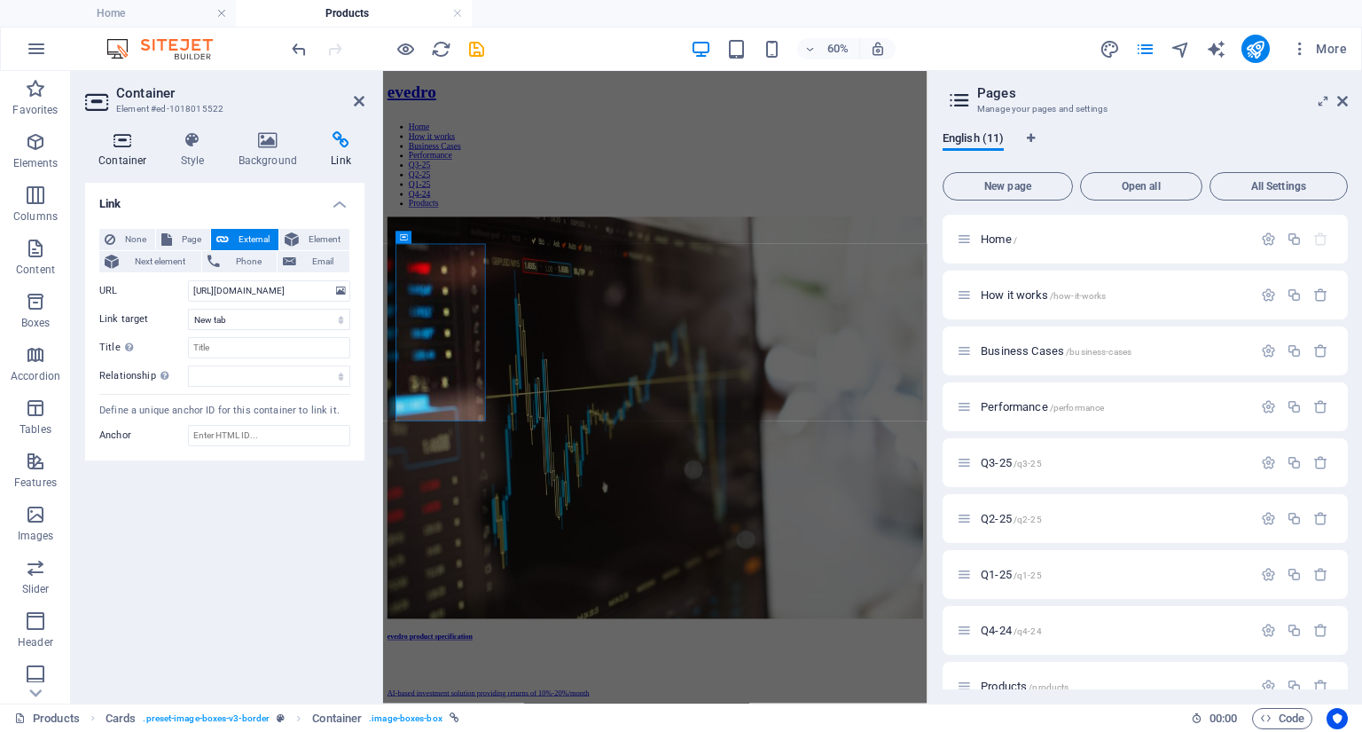
click at [122, 144] on icon at bounding box center [122, 140] width 75 height 18
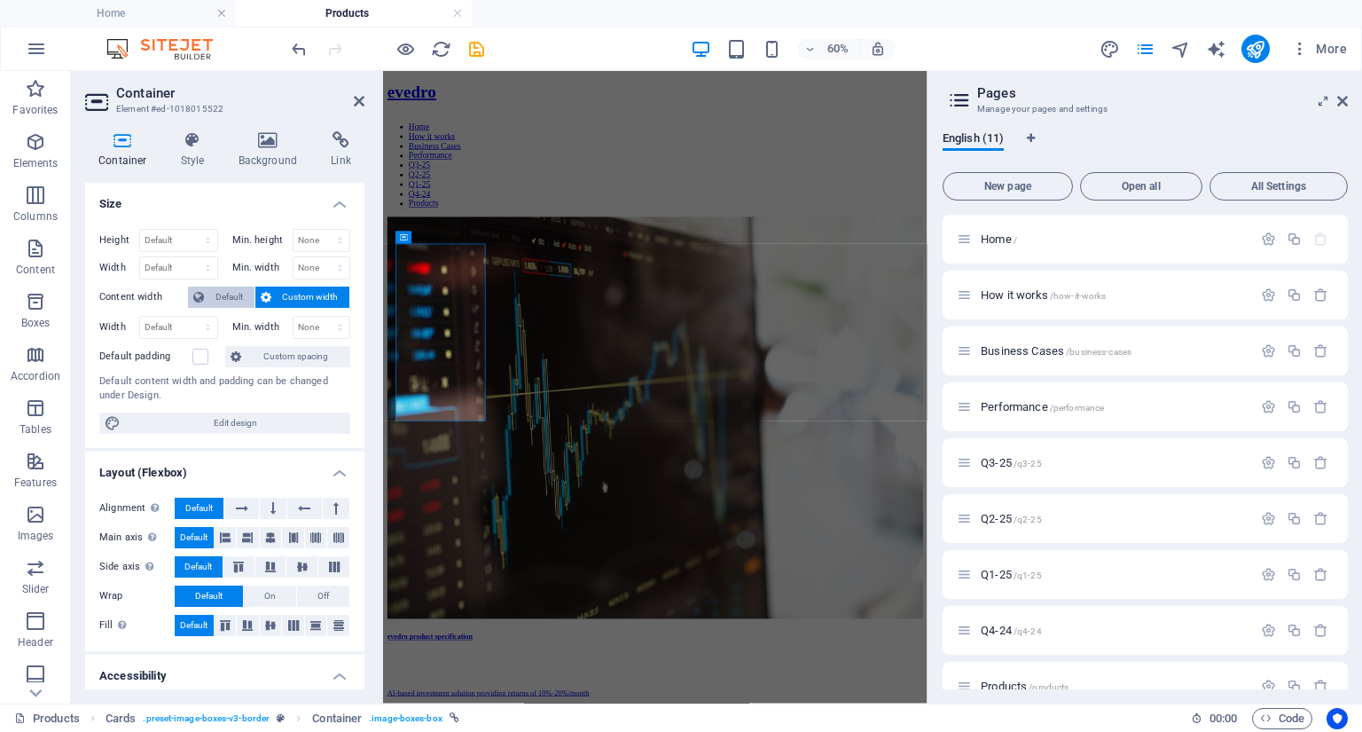
click at [220, 292] on span "Default" at bounding box center [229, 296] width 40 height 21
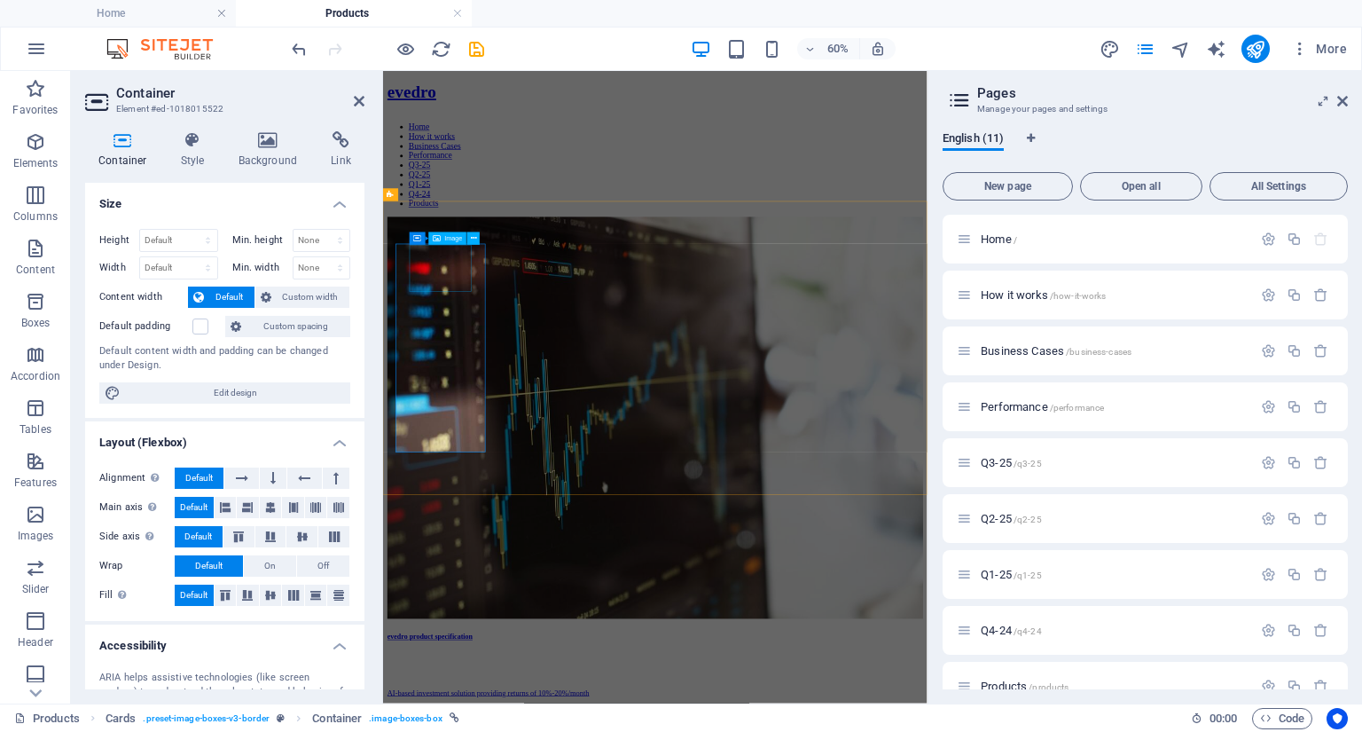
click at [473, 426] on figure at bounding box center [836, 650] width 893 height 673
click at [339, 269] on select "None px rem % vh vw" at bounding box center [322, 267] width 57 height 21
select select "%"
click at [321, 257] on select "None px rem % vh vw" at bounding box center [322, 267] width 57 height 21
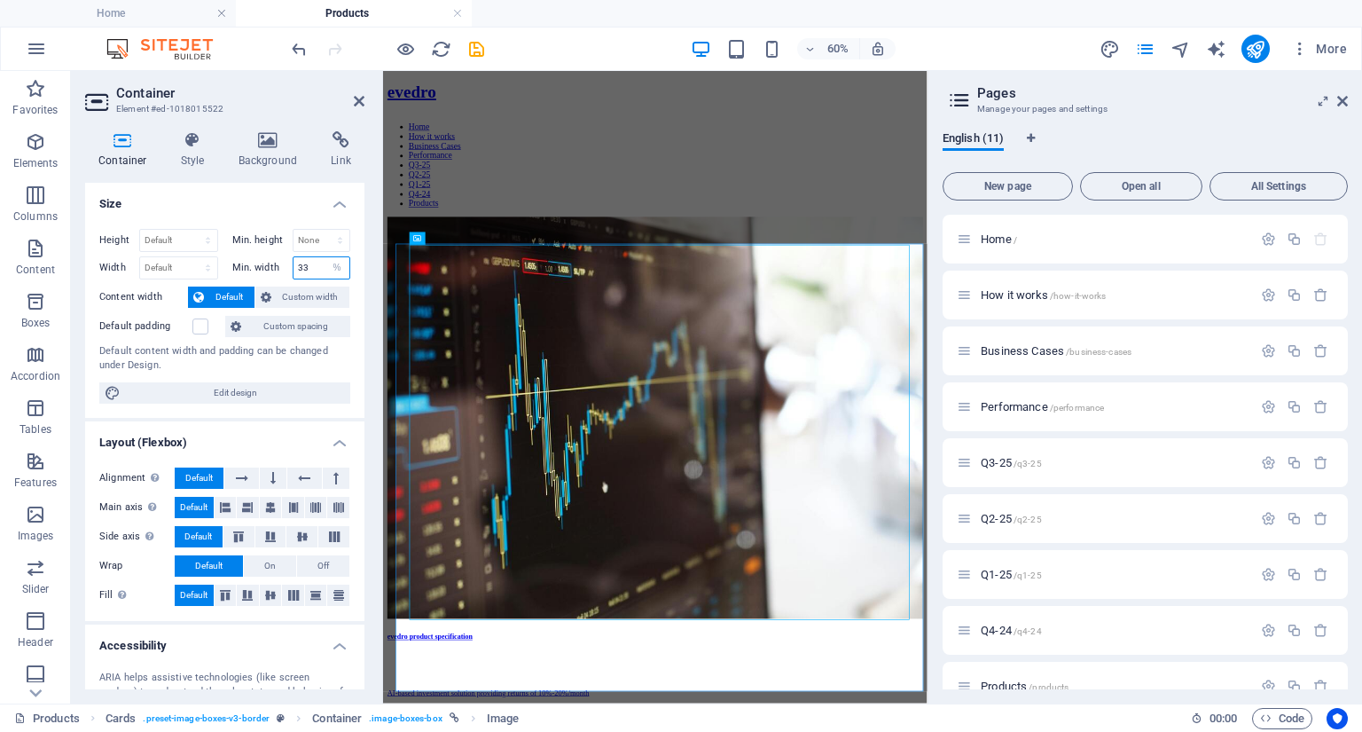
type input "33"
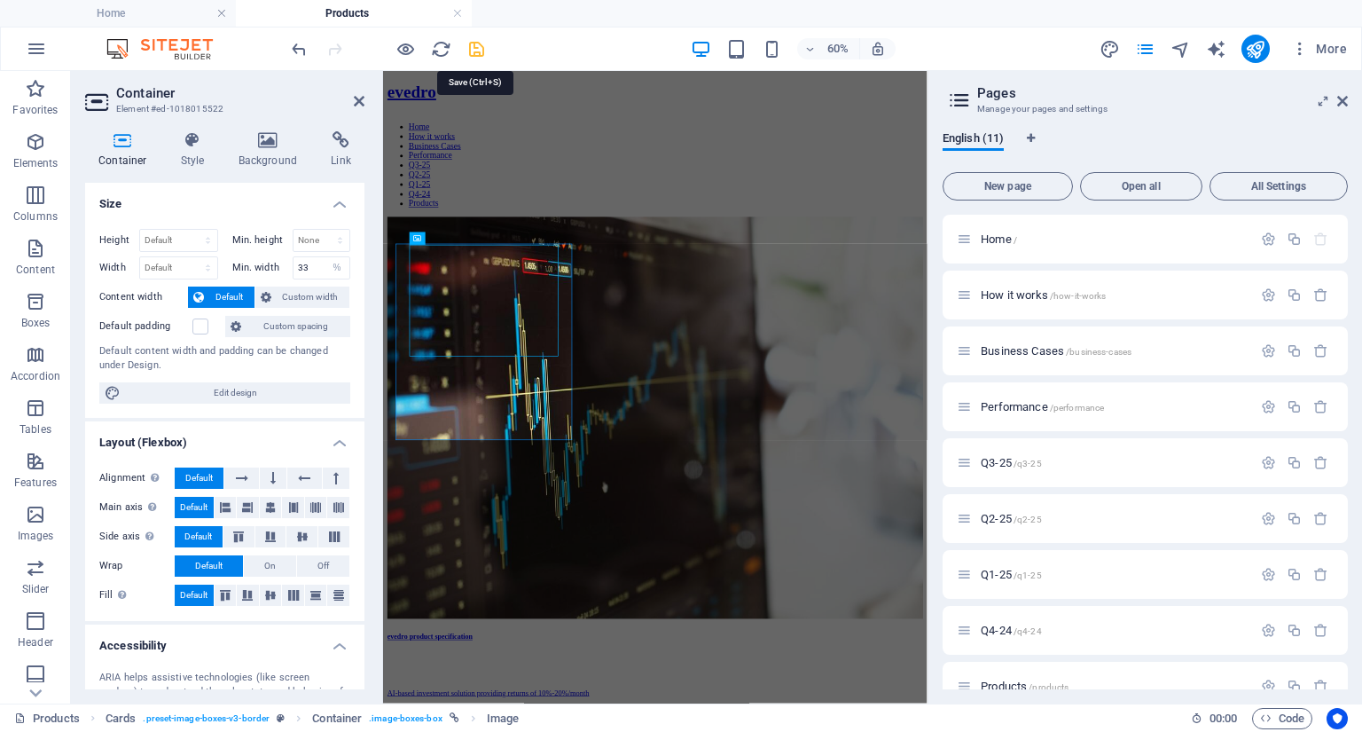
click at [481, 48] on icon "save" at bounding box center [477, 49] width 20 height 20
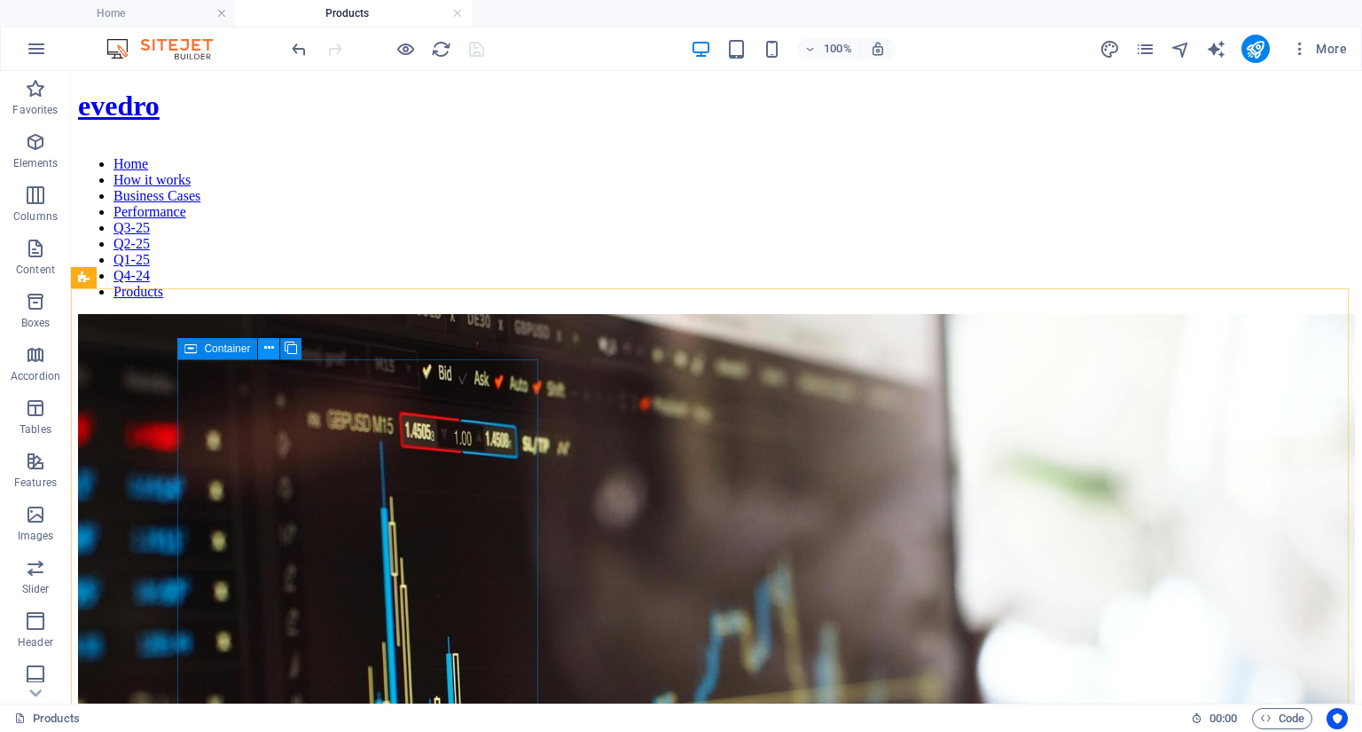
click at [268, 344] on icon at bounding box center [269, 348] width 10 height 19
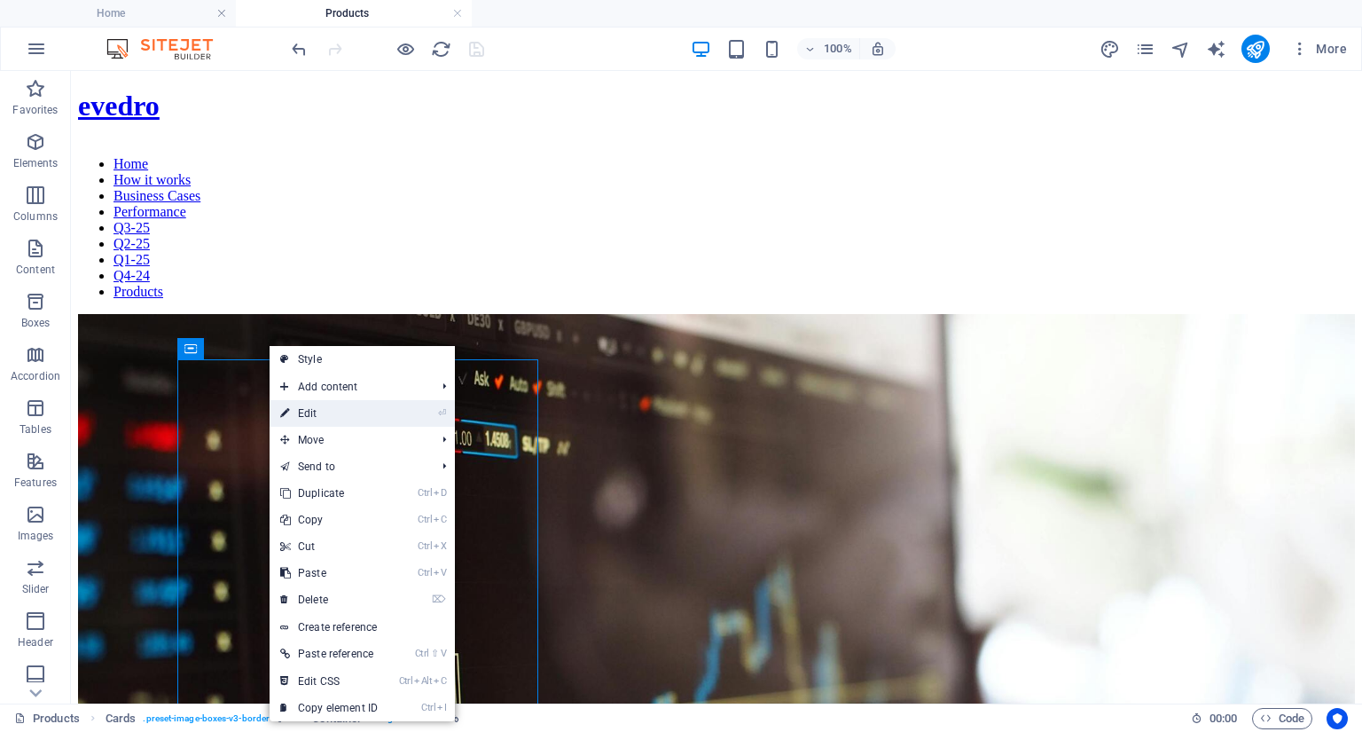
click at [318, 412] on link "⏎ Edit" at bounding box center [329, 413] width 119 height 27
select select "%"
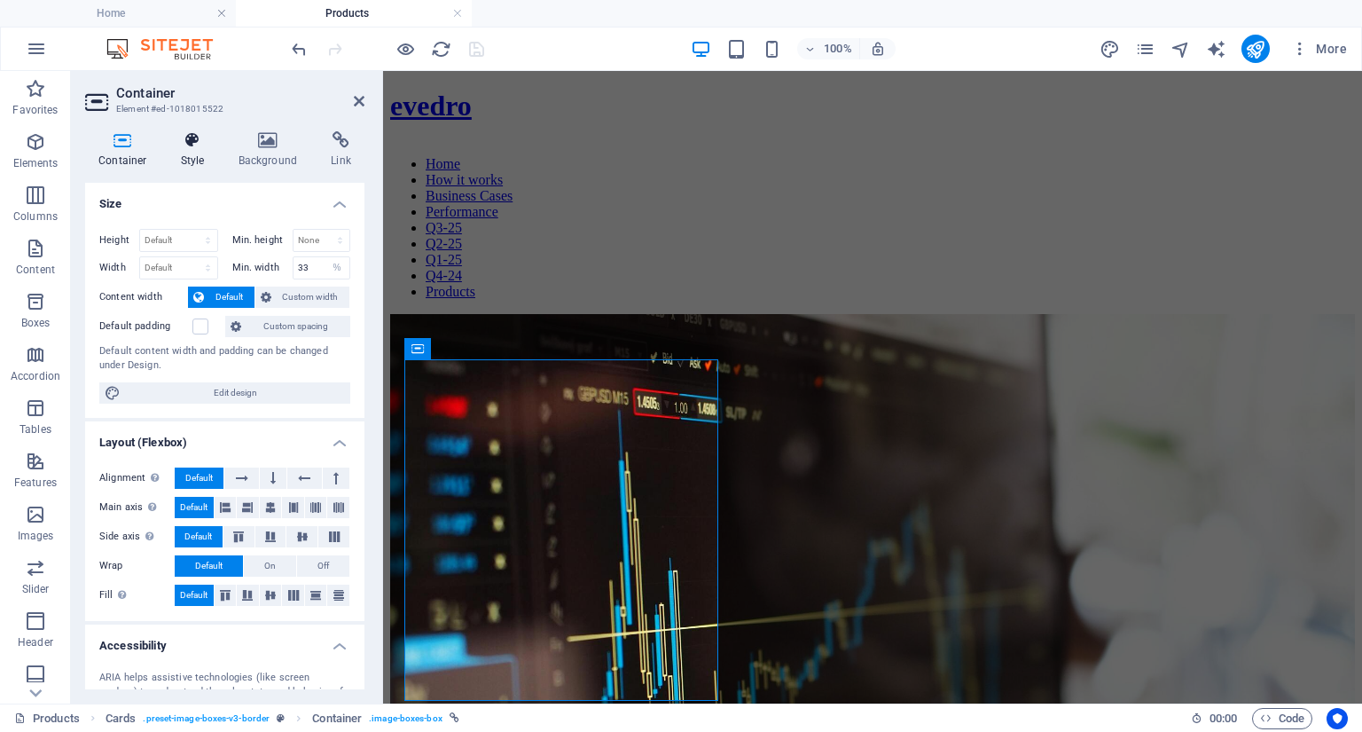
click at [198, 142] on icon at bounding box center [193, 140] width 51 height 18
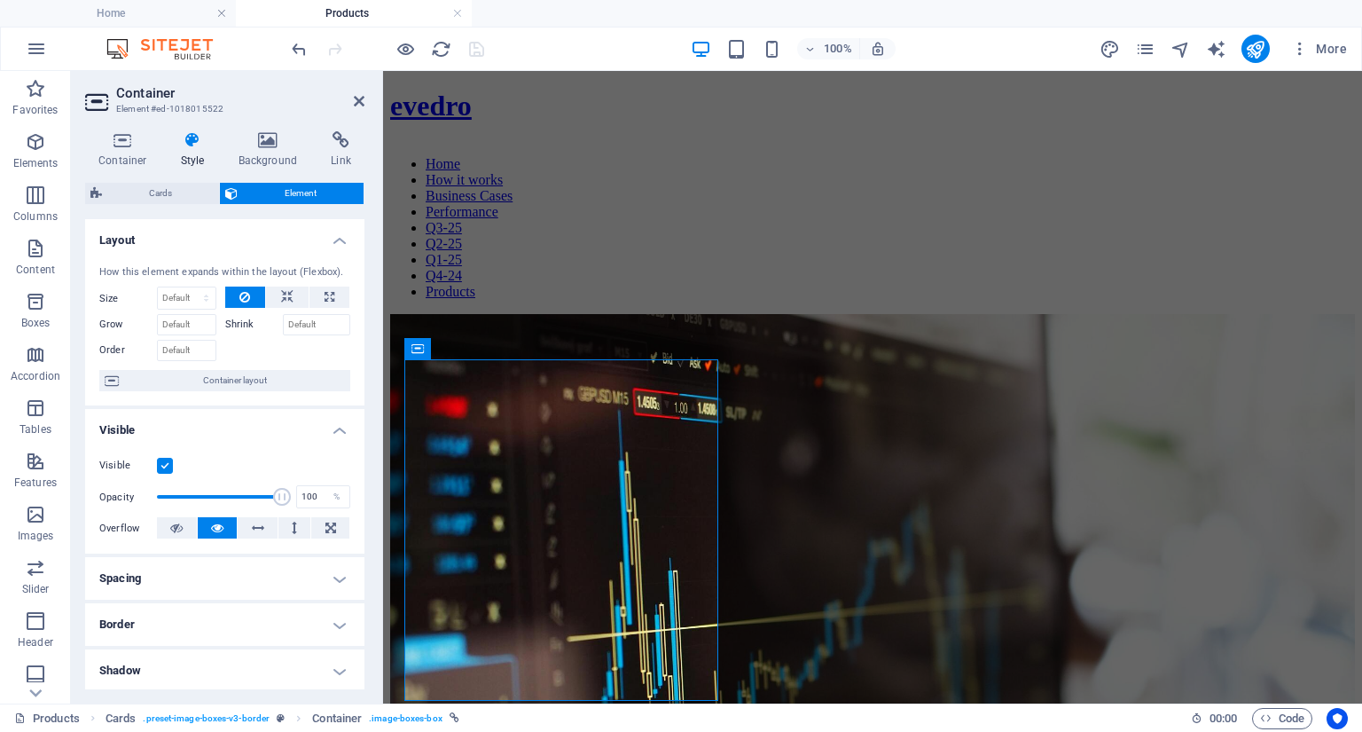
click at [184, 634] on h4 "Border" at bounding box center [224, 624] width 279 height 43
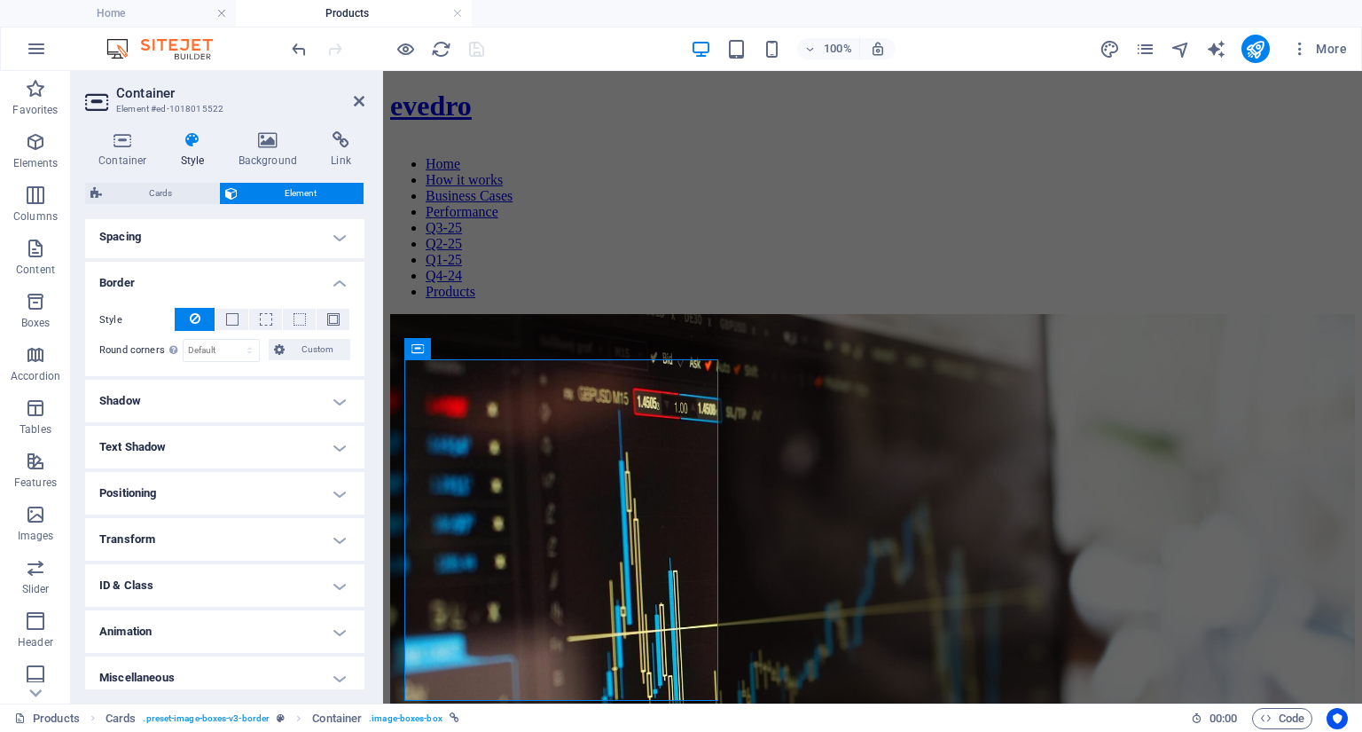
scroll to position [349, 0]
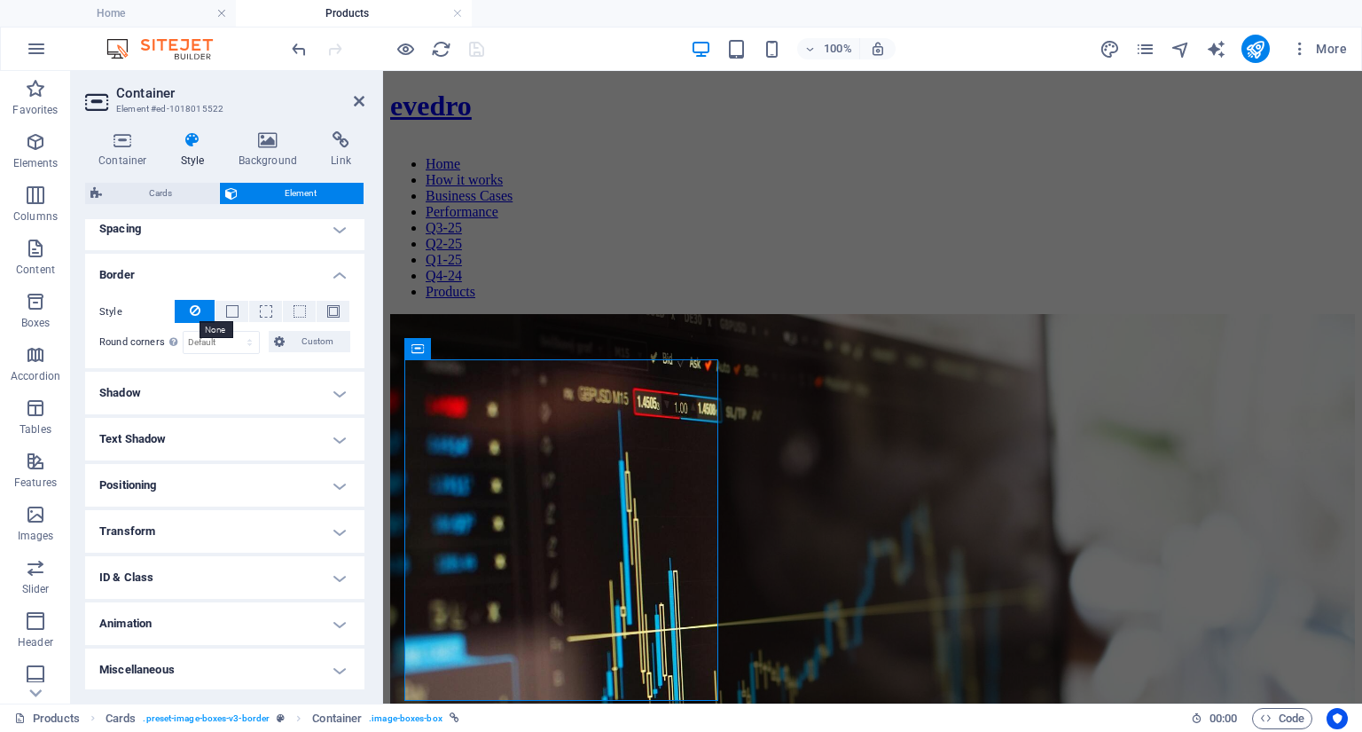
click at [197, 313] on icon at bounding box center [195, 310] width 11 height 21
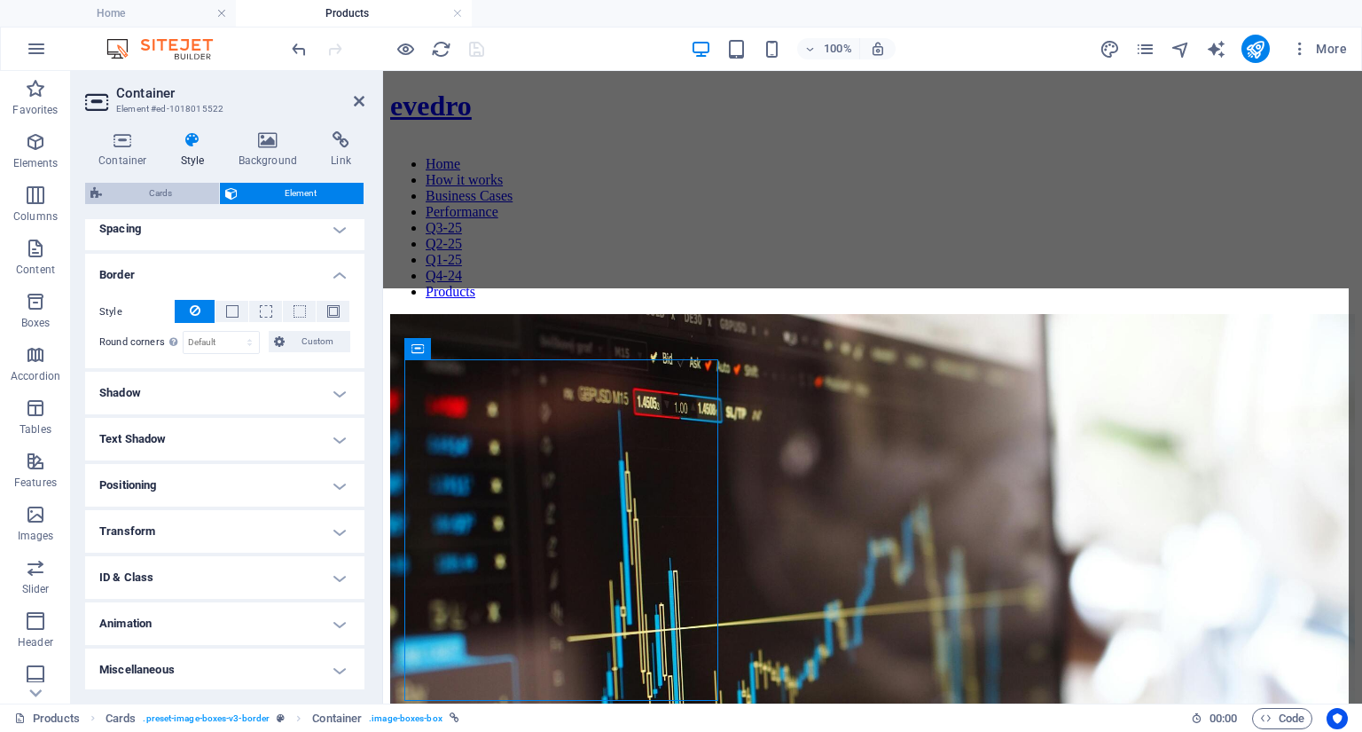
click at [160, 189] on span "Cards" at bounding box center [160, 193] width 106 height 21
select select "rem"
select select "preset-image-boxes-v3-border"
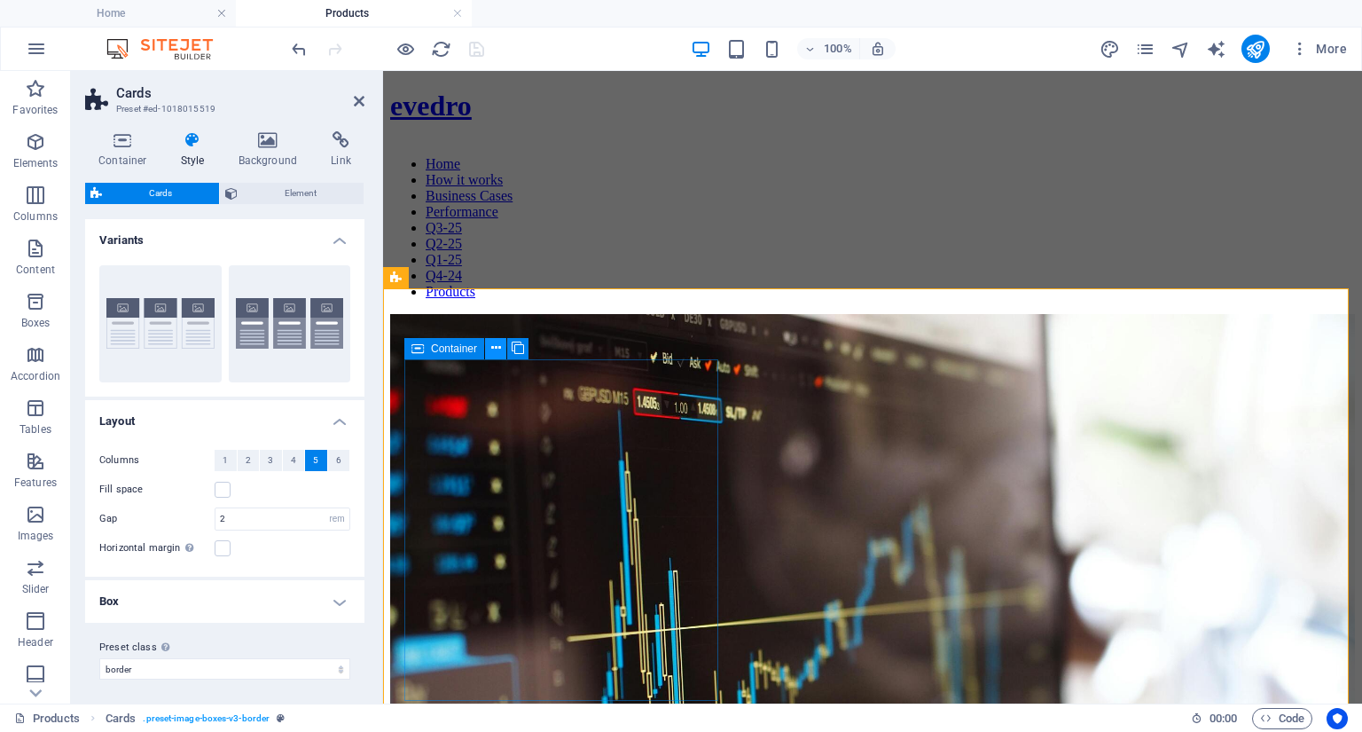
click at [496, 352] on icon at bounding box center [496, 348] width 10 height 19
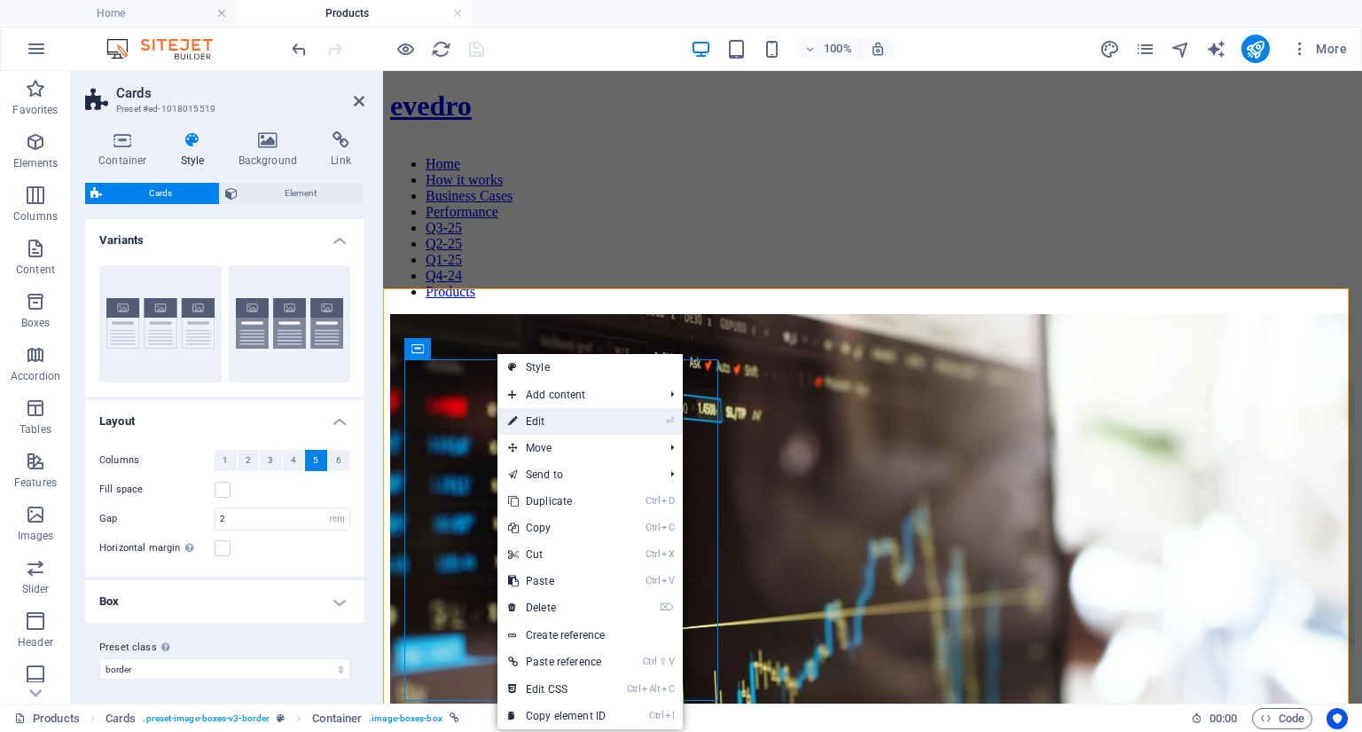
click at [540, 418] on link "⏎ Edit" at bounding box center [557, 421] width 119 height 27
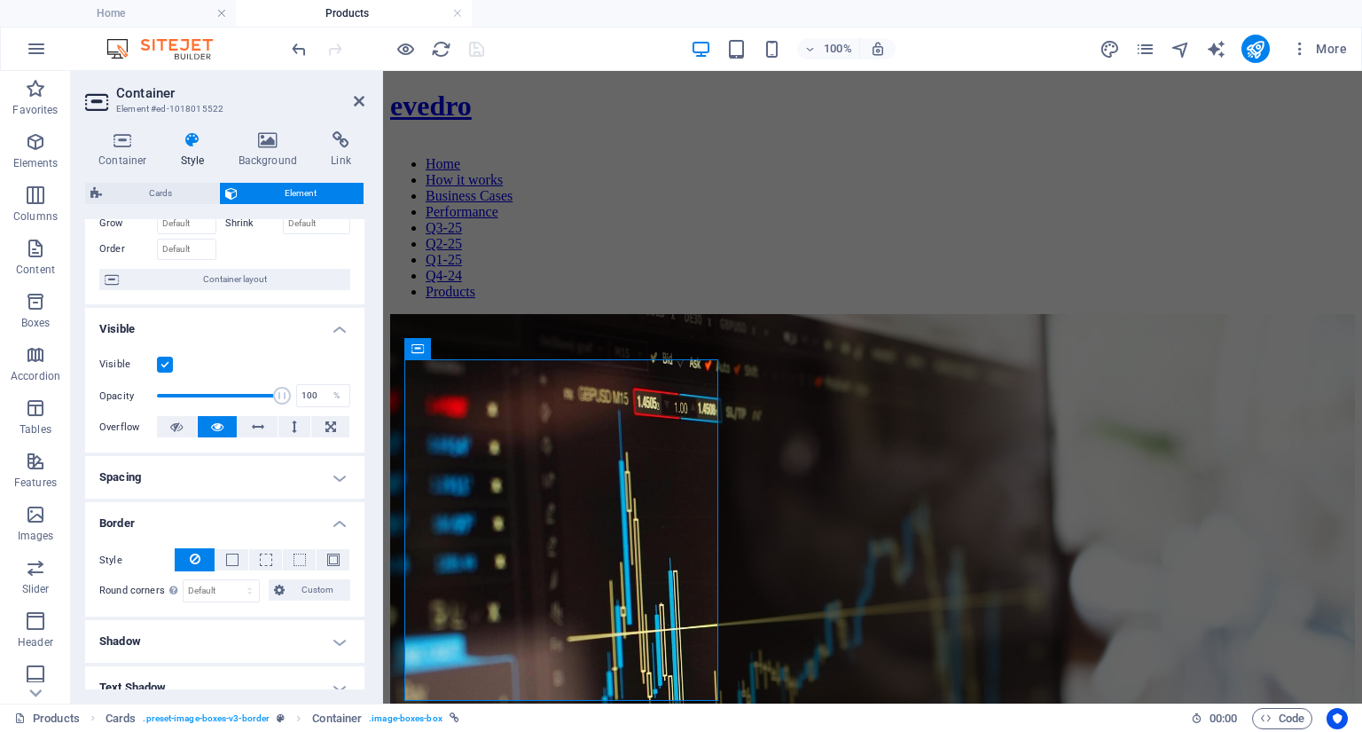
scroll to position [0, 0]
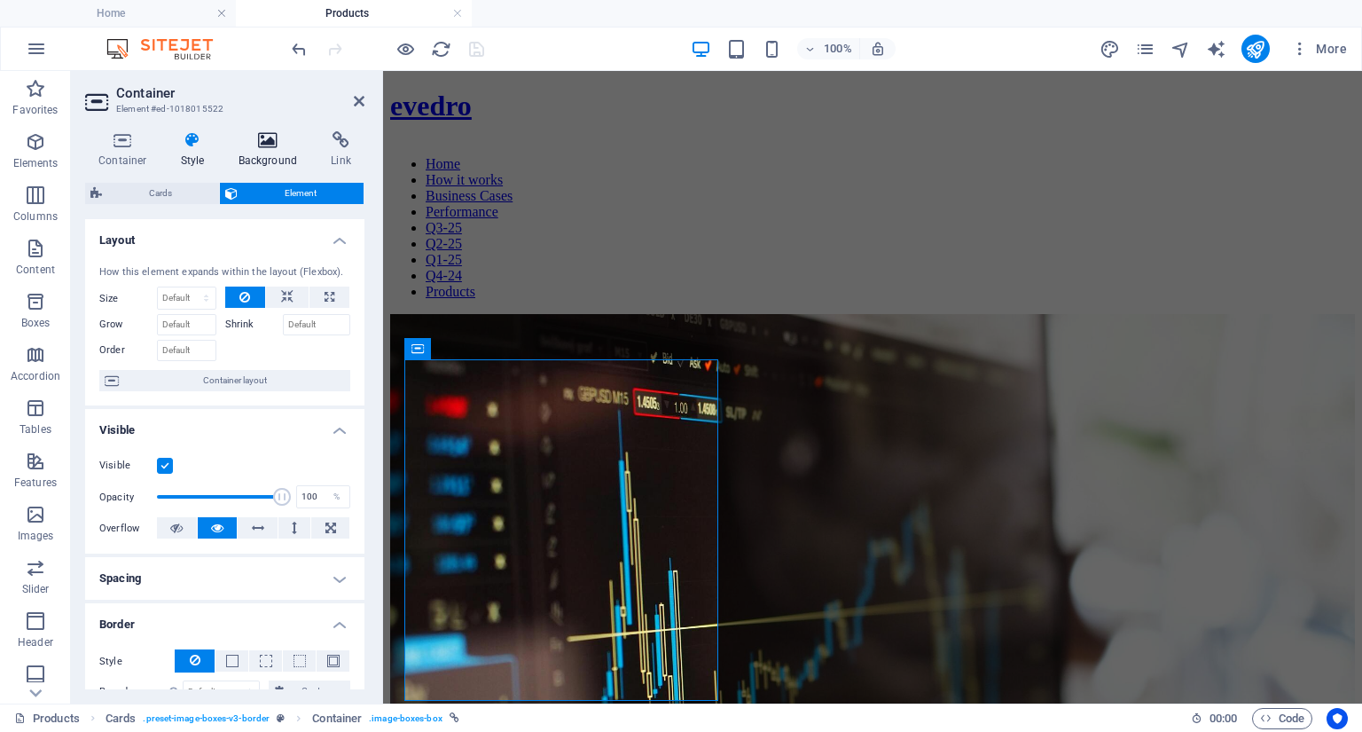
click at [270, 153] on h4 "Background" at bounding box center [271, 149] width 93 height 37
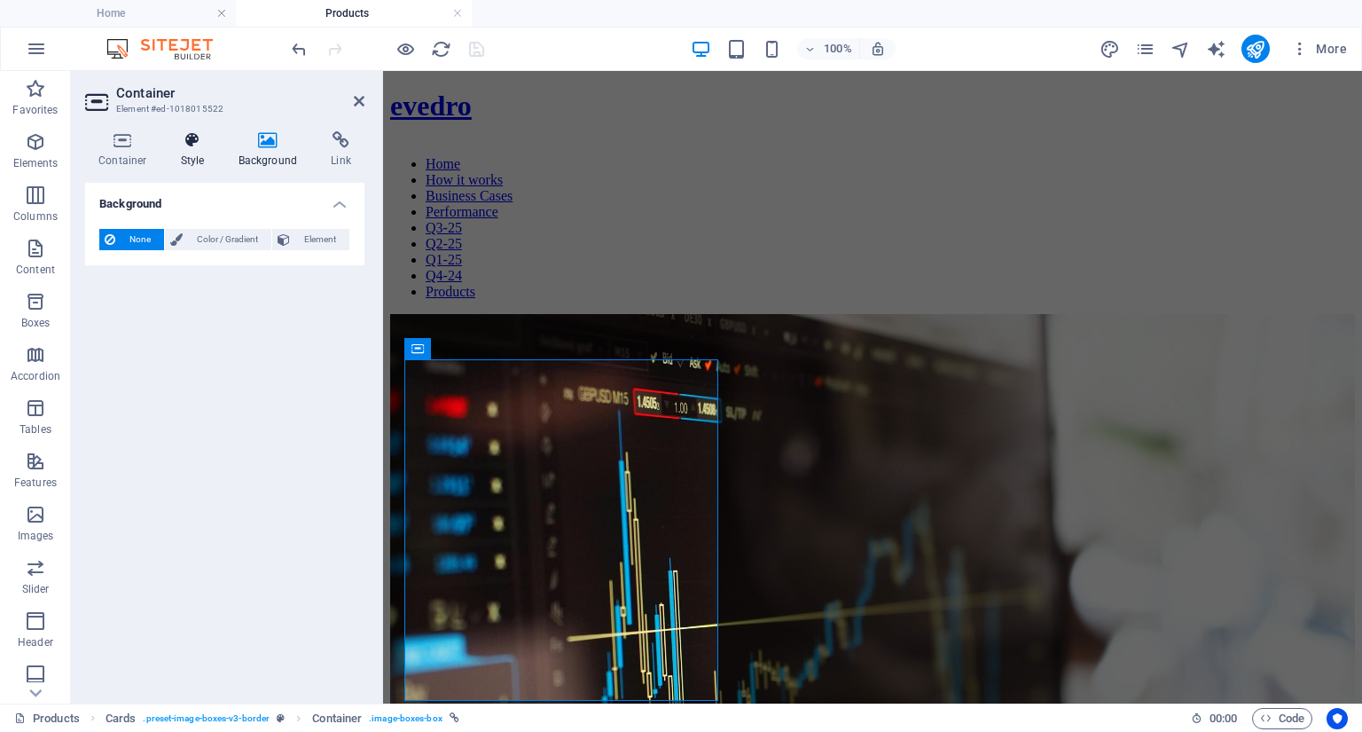
click at [192, 144] on icon at bounding box center [193, 140] width 51 height 18
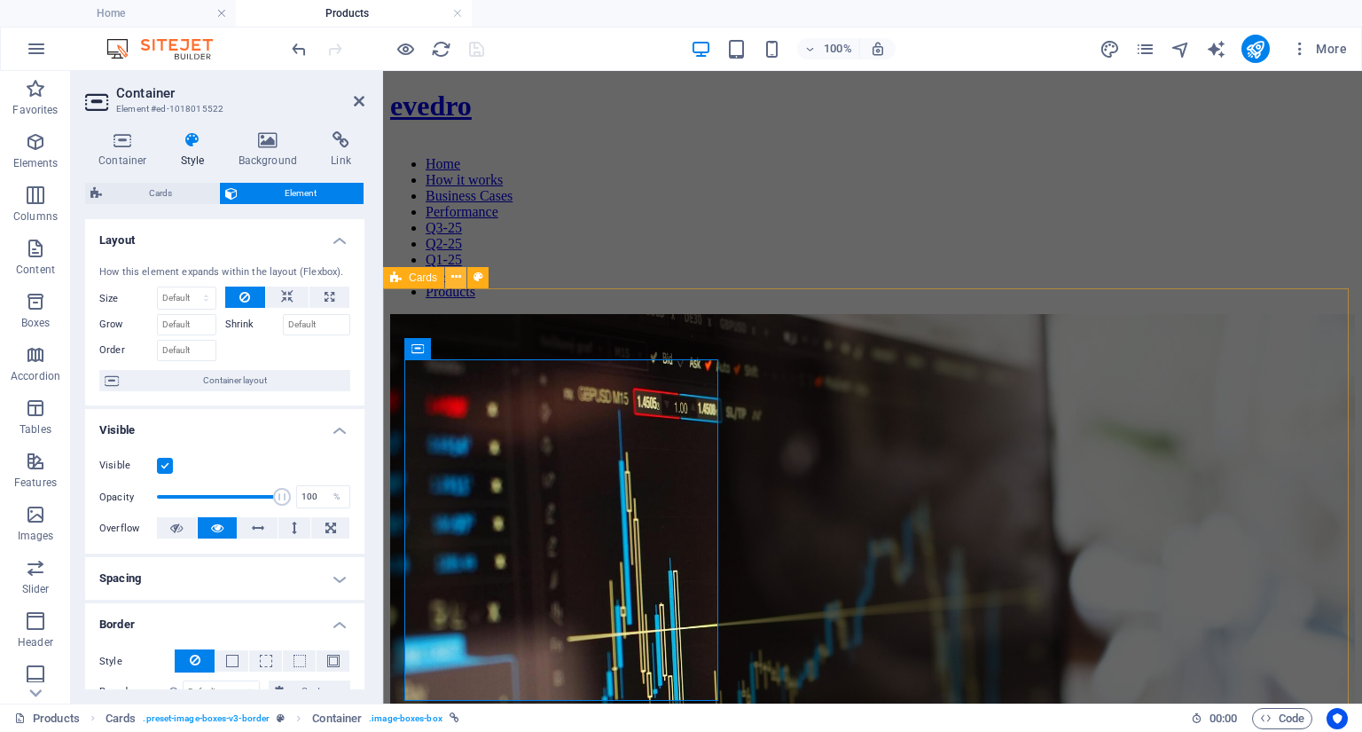
click at [459, 280] on icon at bounding box center [456, 277] width 10 height 19
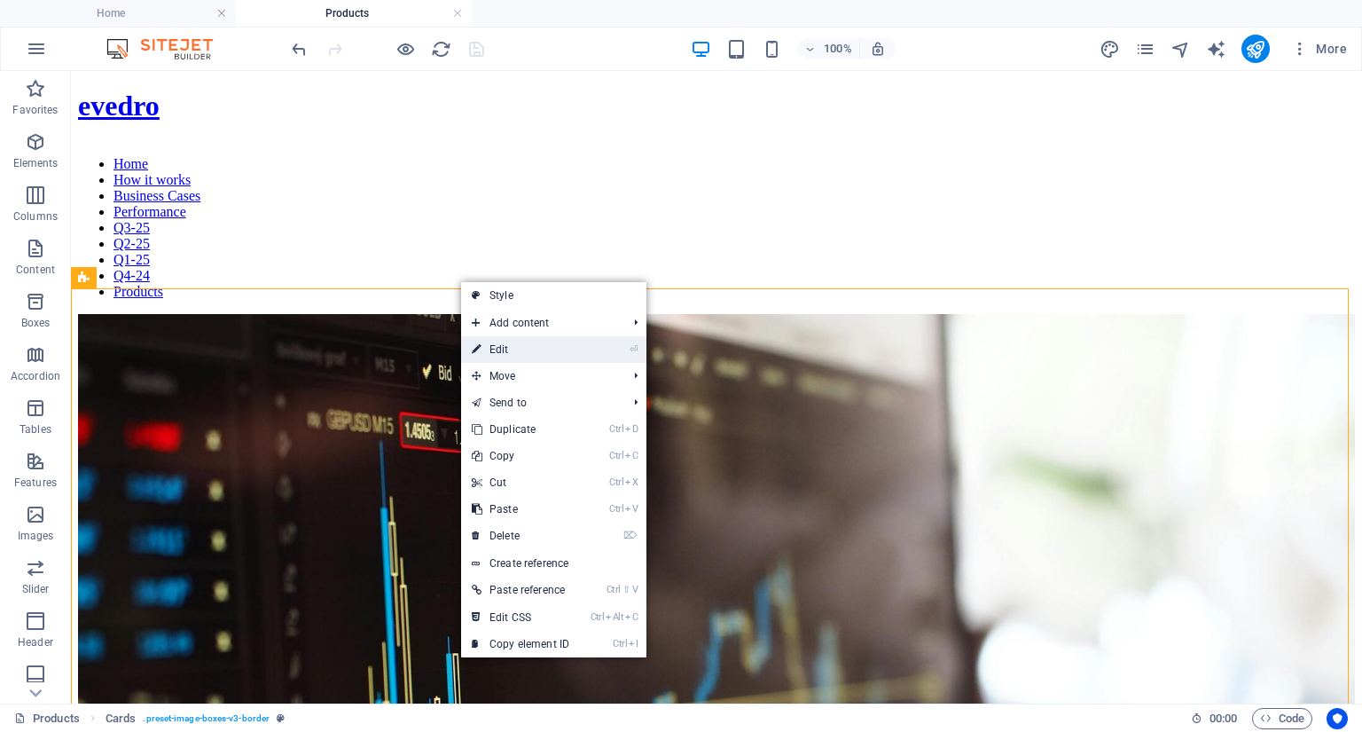
click at [497, 349] on link "⏎ Edit" at bounding box center [520, 349] width 119 height 27
select select "rem"
select select "preset-image-boxes-v3-border"
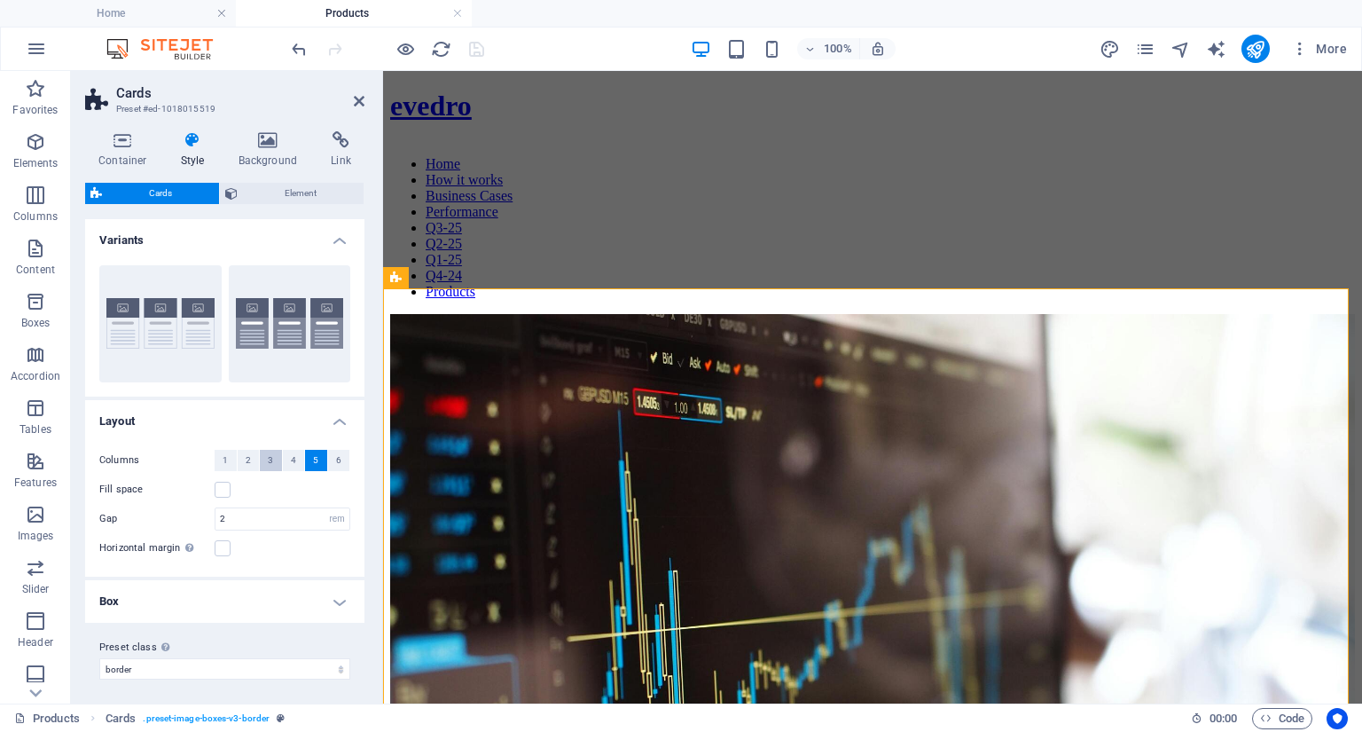
click at [268, 455] on span "3" at bounding box center [270, 460] width 5 height 21
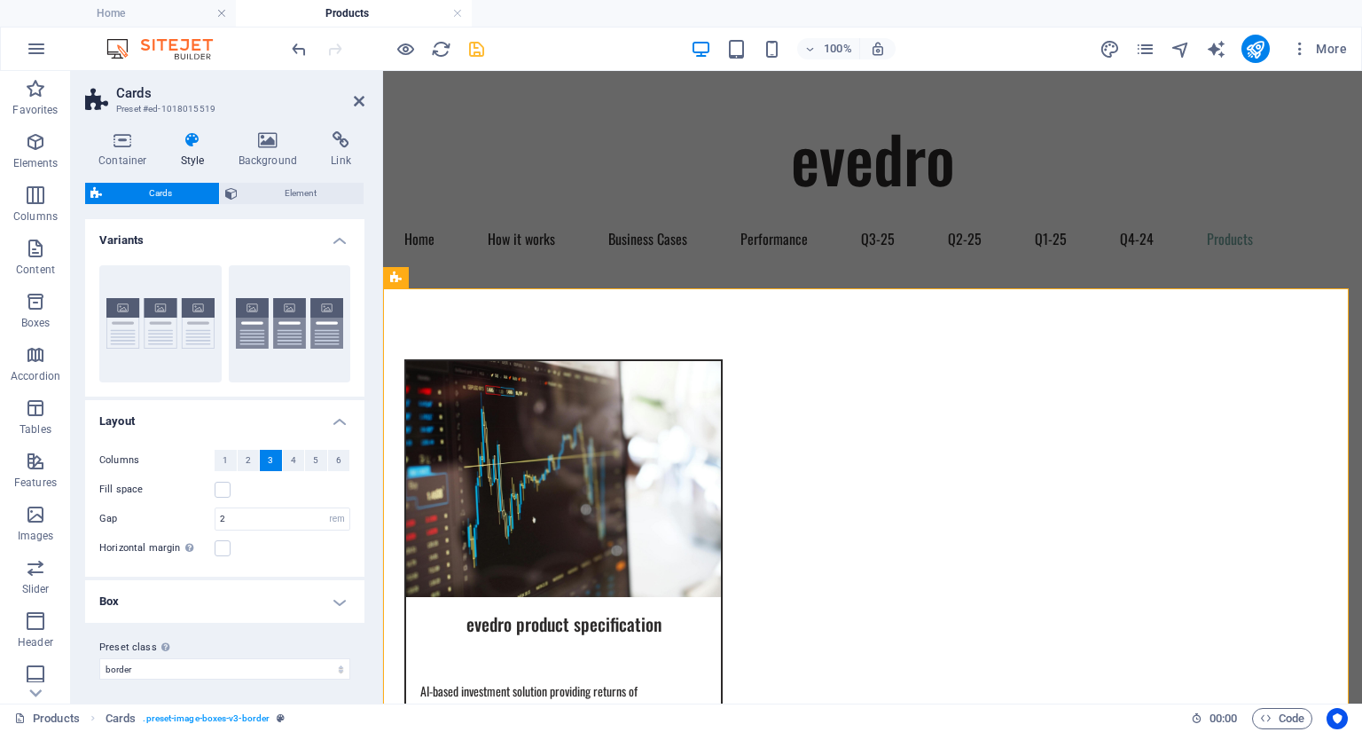
scroll to position [4, 0]
click at [333, 600] on h4 "Box" at bounding box center [224, 597] width 279 height 43
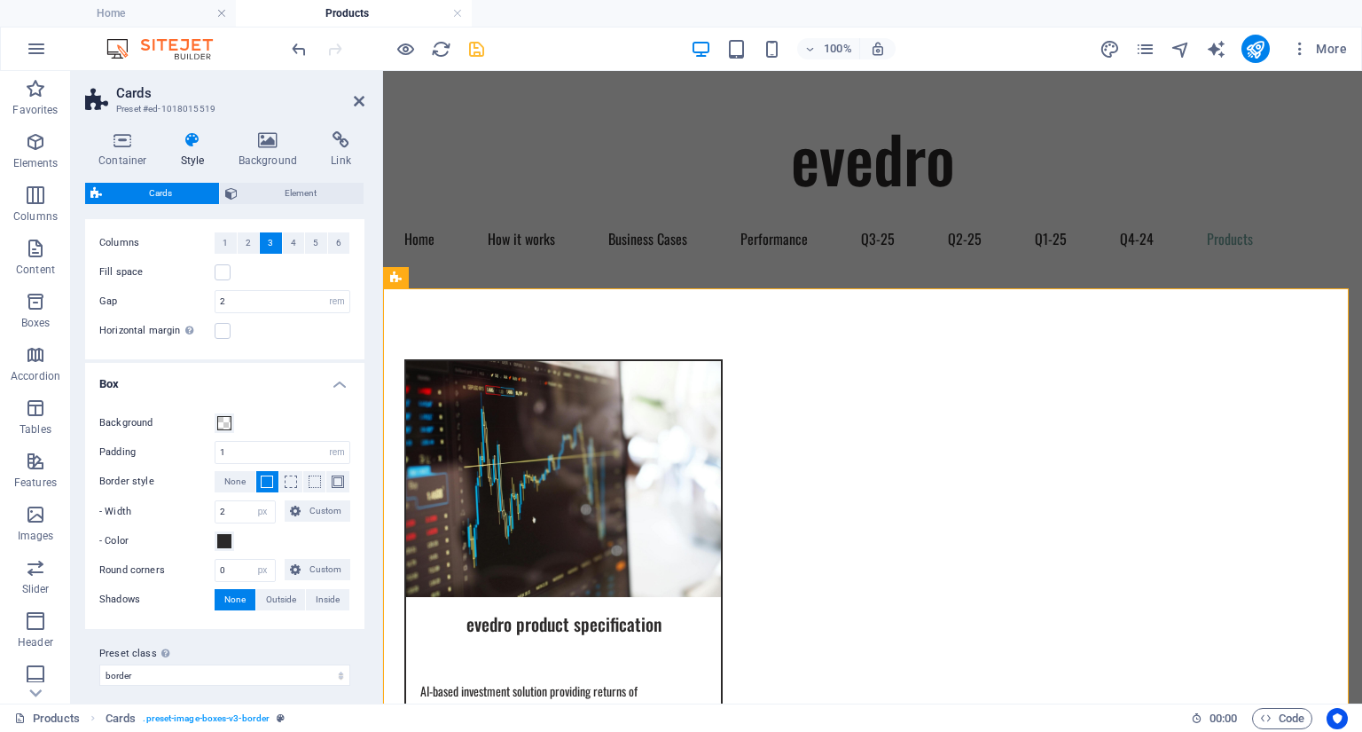
scroll to position [225, 0]
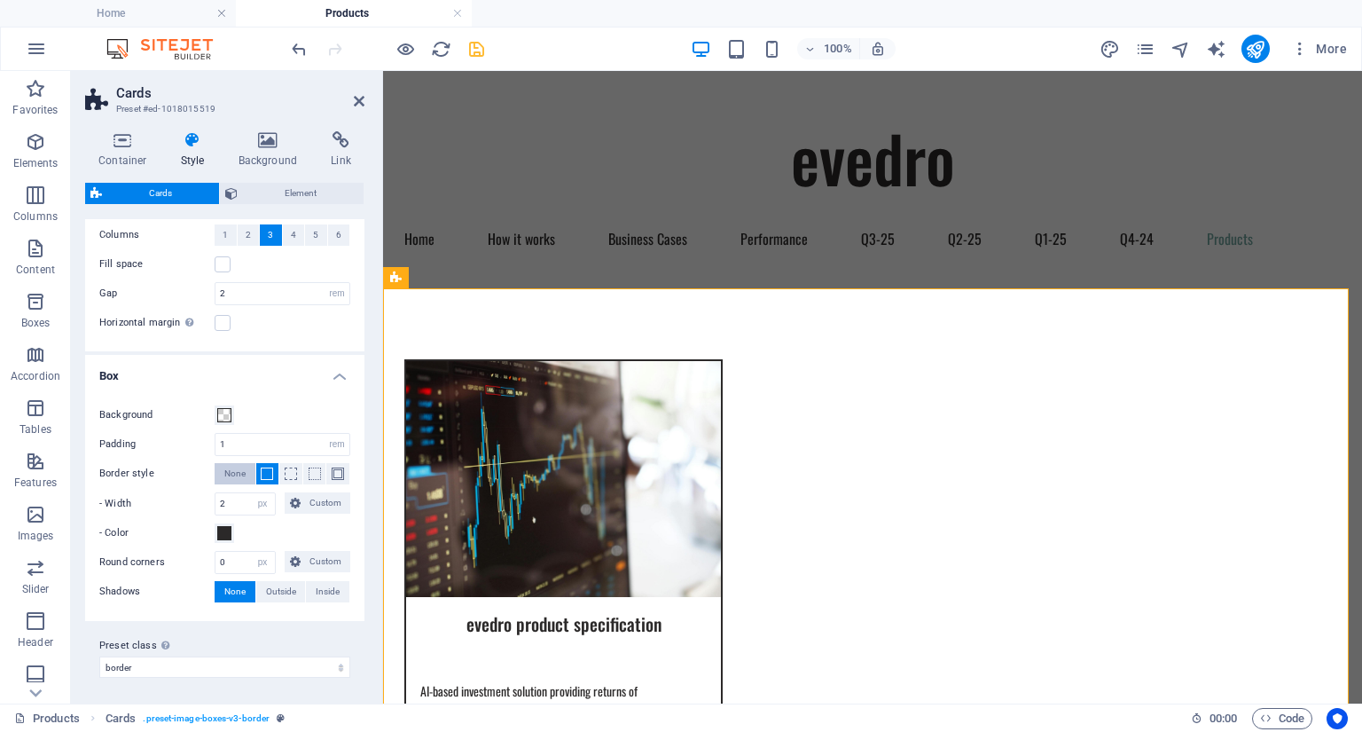
click at [234, 472] on span "None" at bounding box center [234, 473] width 21 height 21
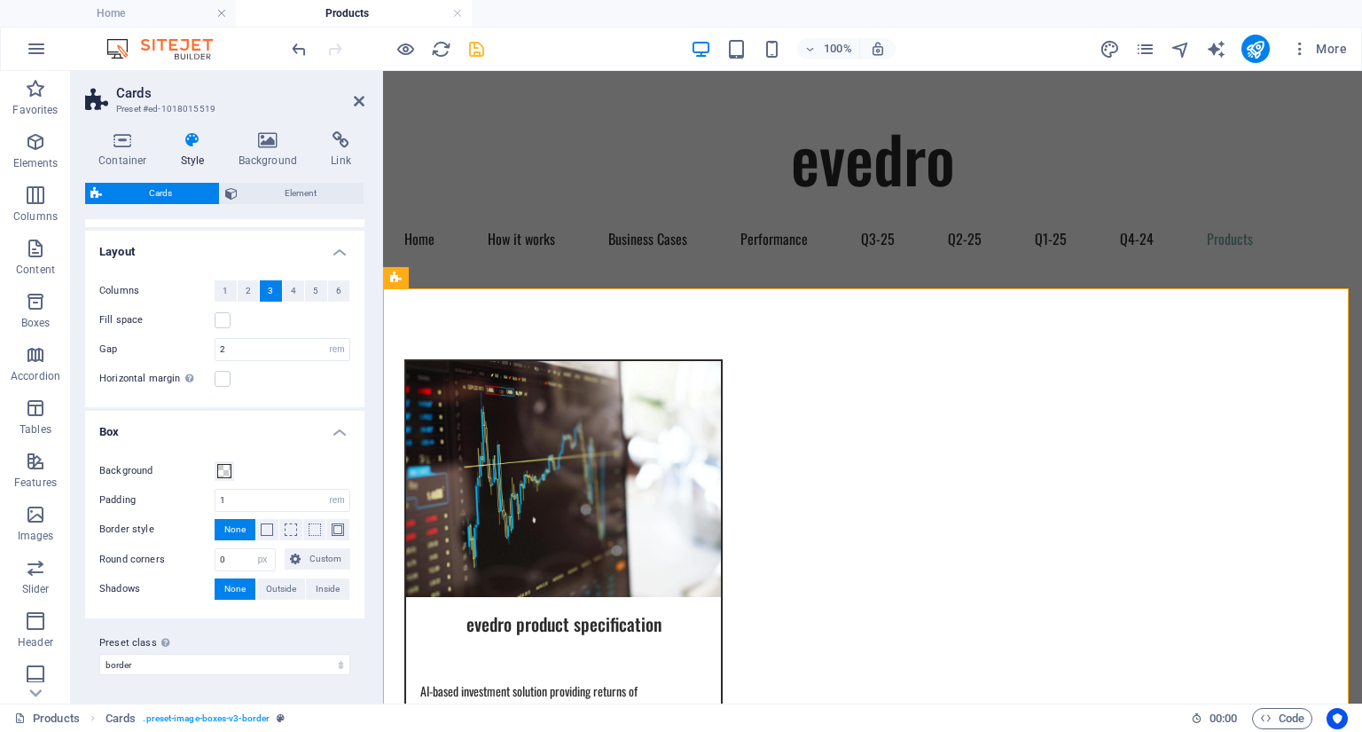
scroll to position [168, 0]
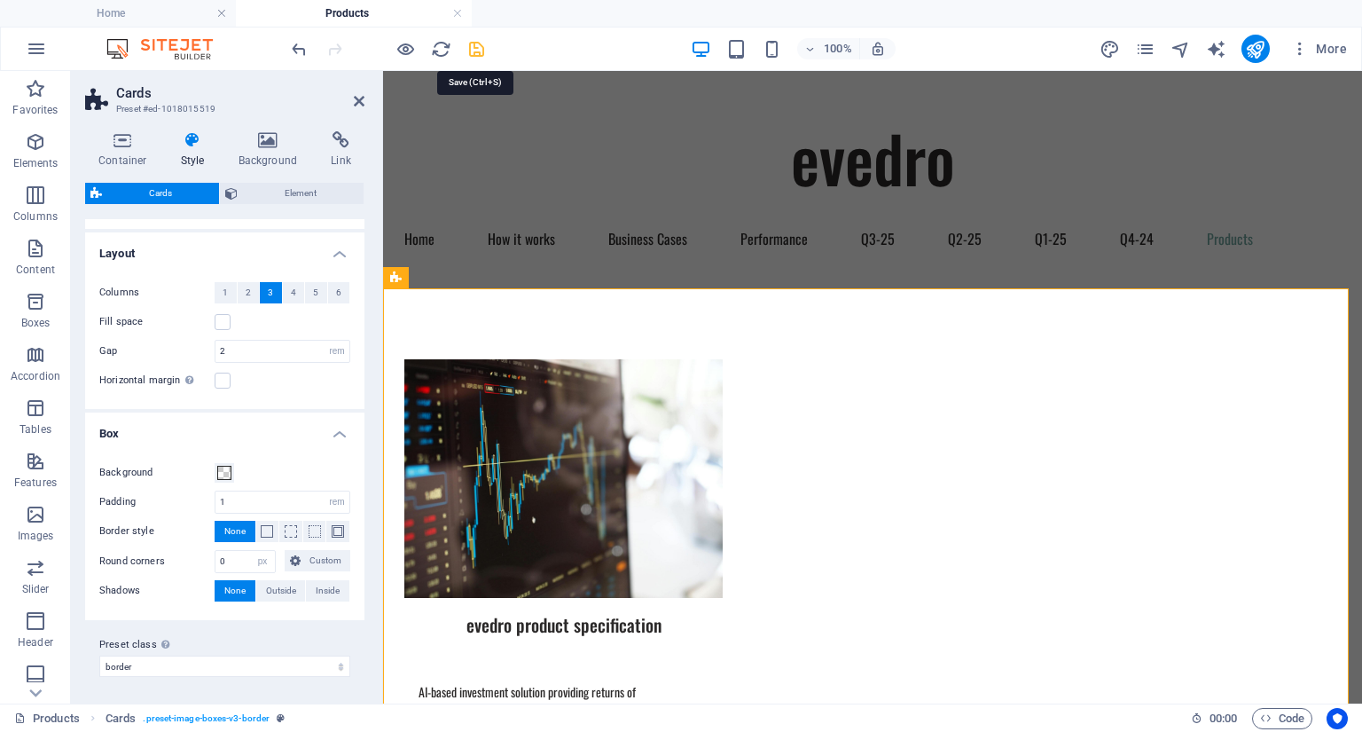
click at [474, 46] on icon "save" at bounding box center [477, 49] width 20 height 20
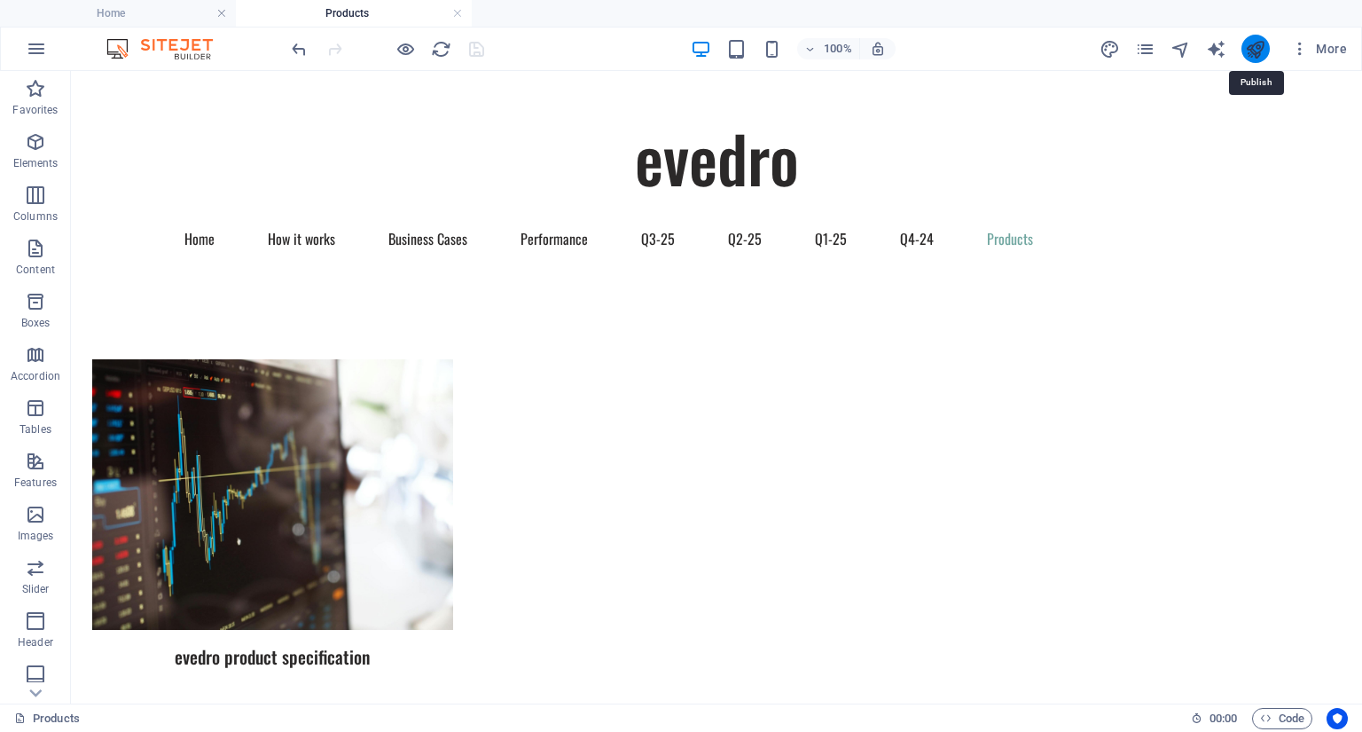
click at [1263, 42] on icon "publish" at bounding box center [1255, 49] width 20 height 20
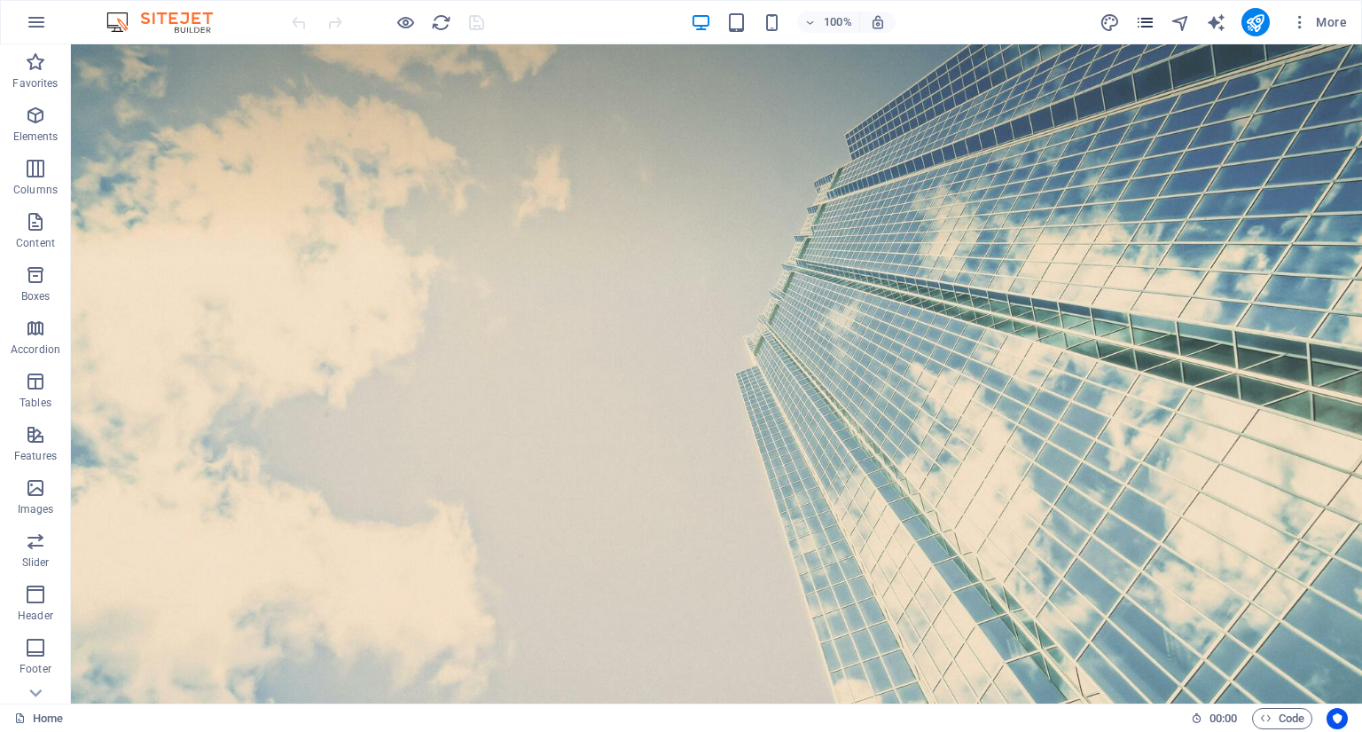
click at [1135, 23] on span "pages" at bounding box center [1145, 22] width 21 height 20
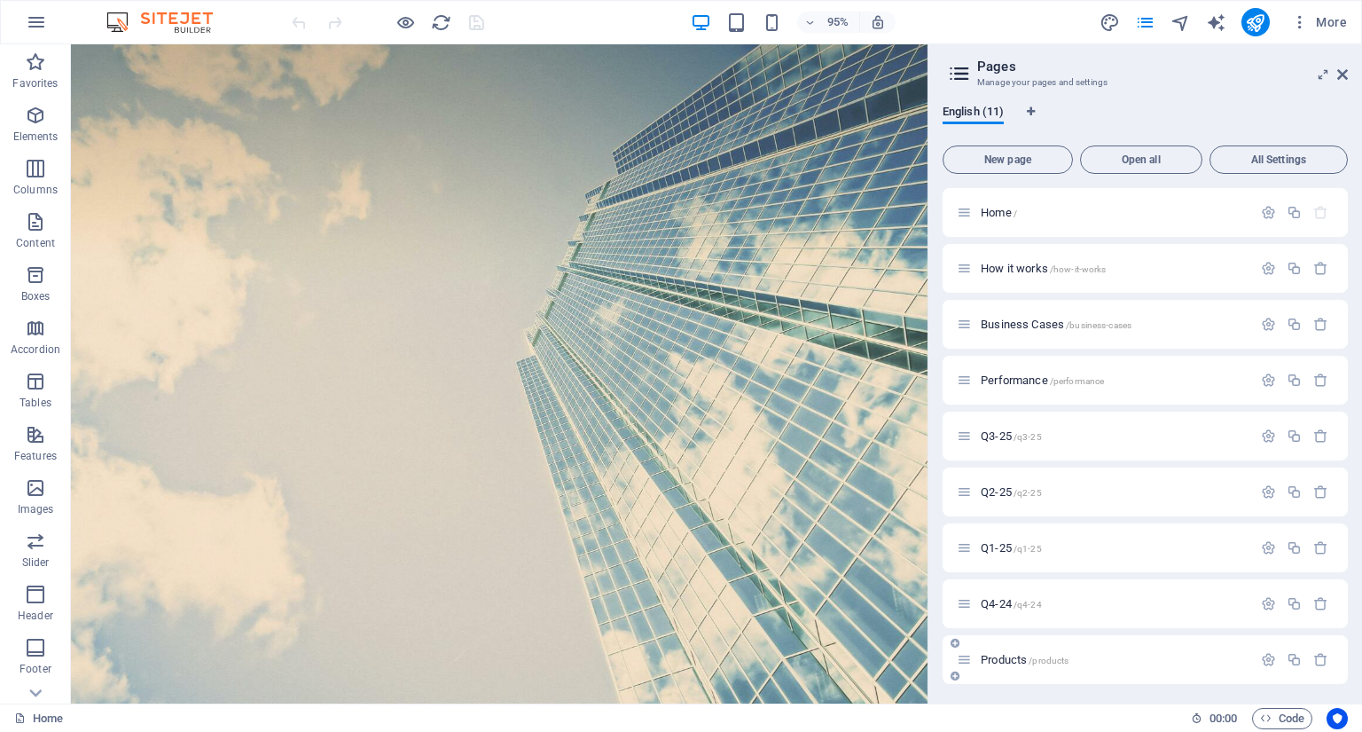
click at [1009, 661] on span "Products /products" at bounding box center [1025, 659] width 88 height 13
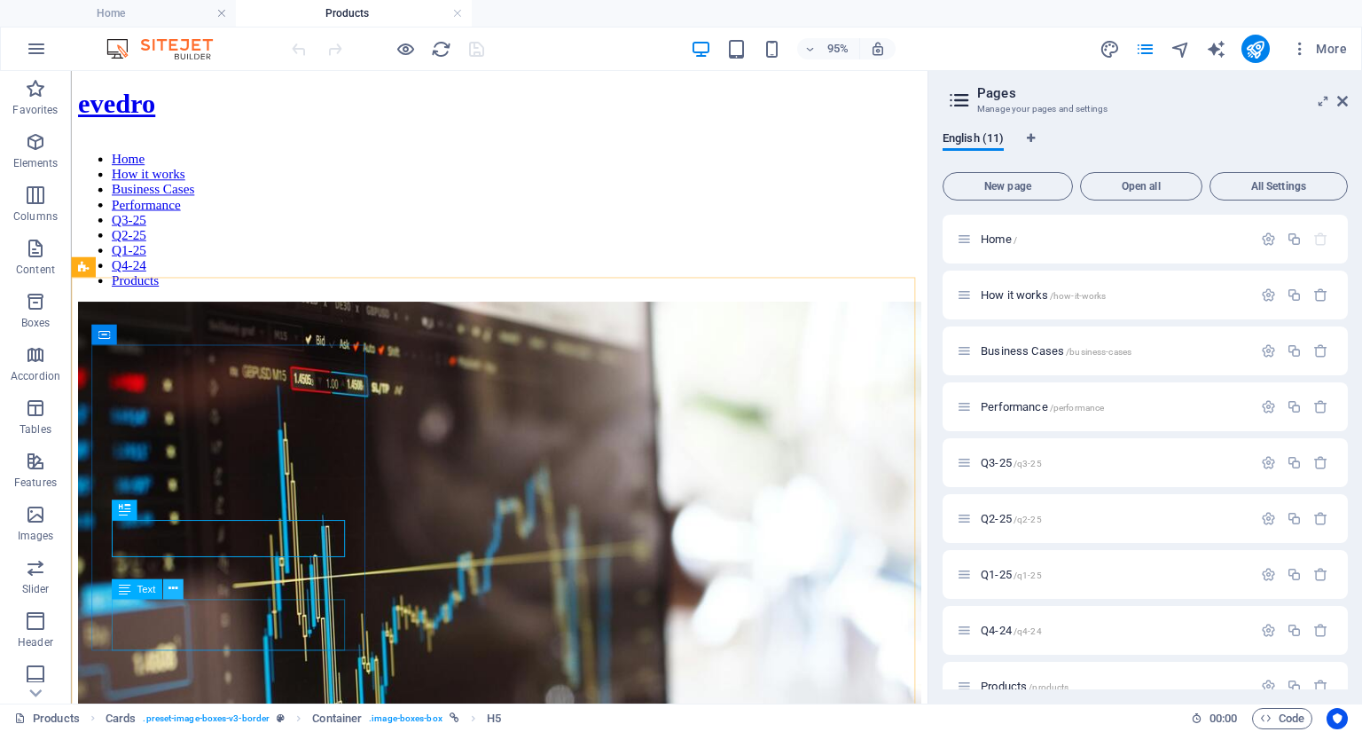
click at [169, 592] on icon at bounding box center [173, 589] width 9 height 18
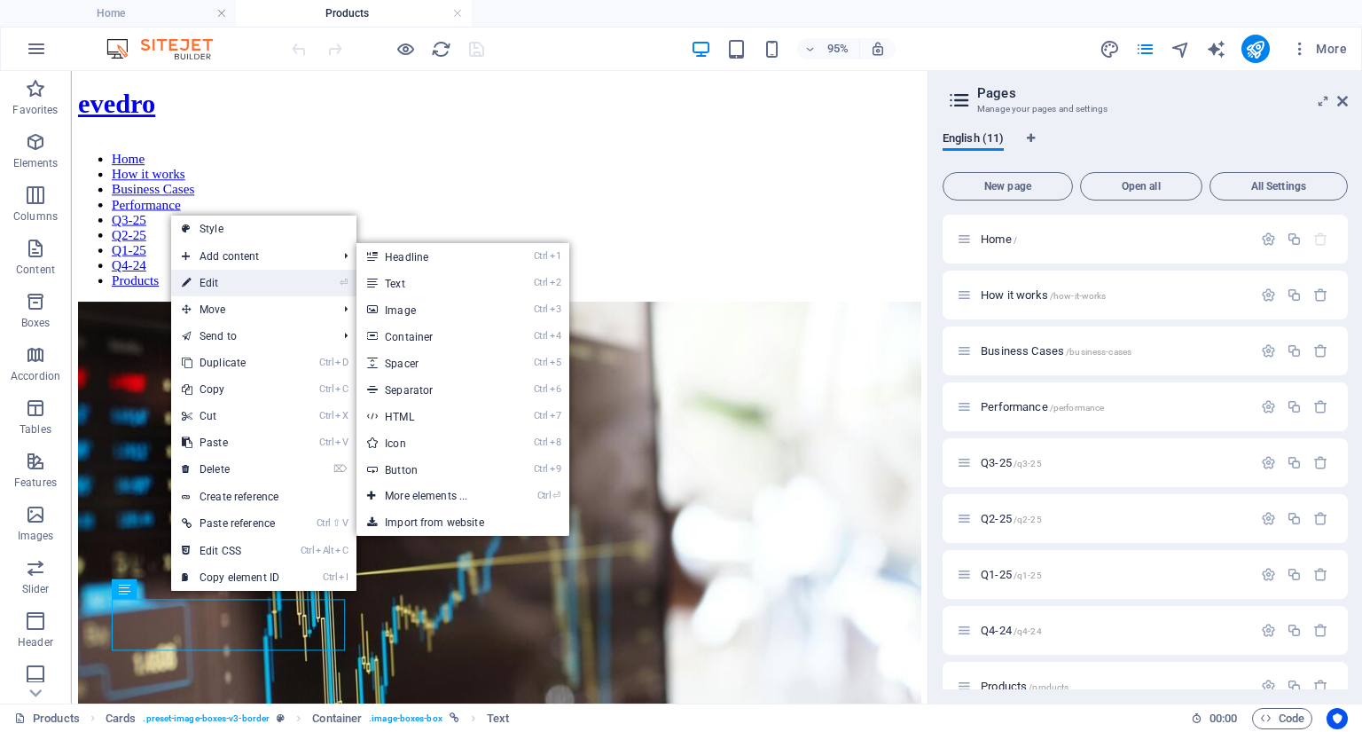
click at [232, 278] on link "⏎ Edit" at bounding box center [230, 283] width 119 height 27
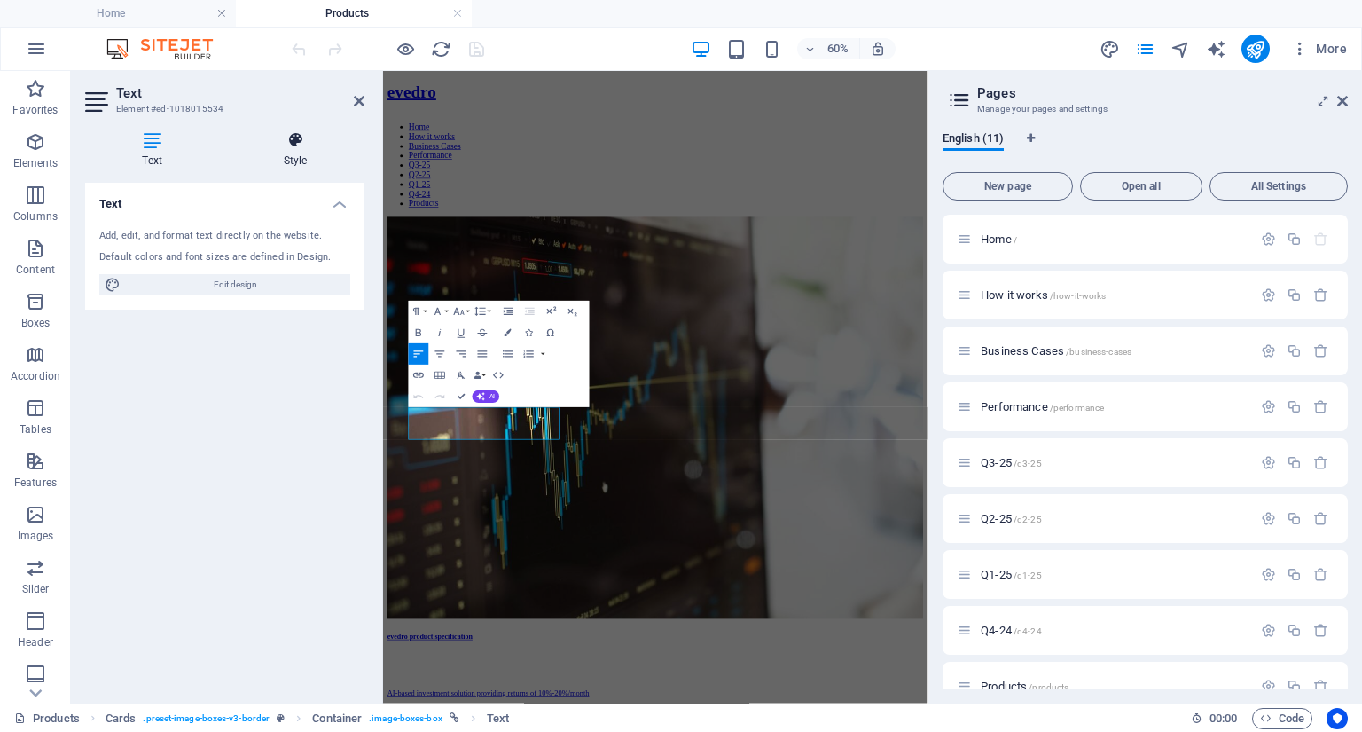
click at [296, 141] on icon at bounding box center [295, 140] width 138 height 18
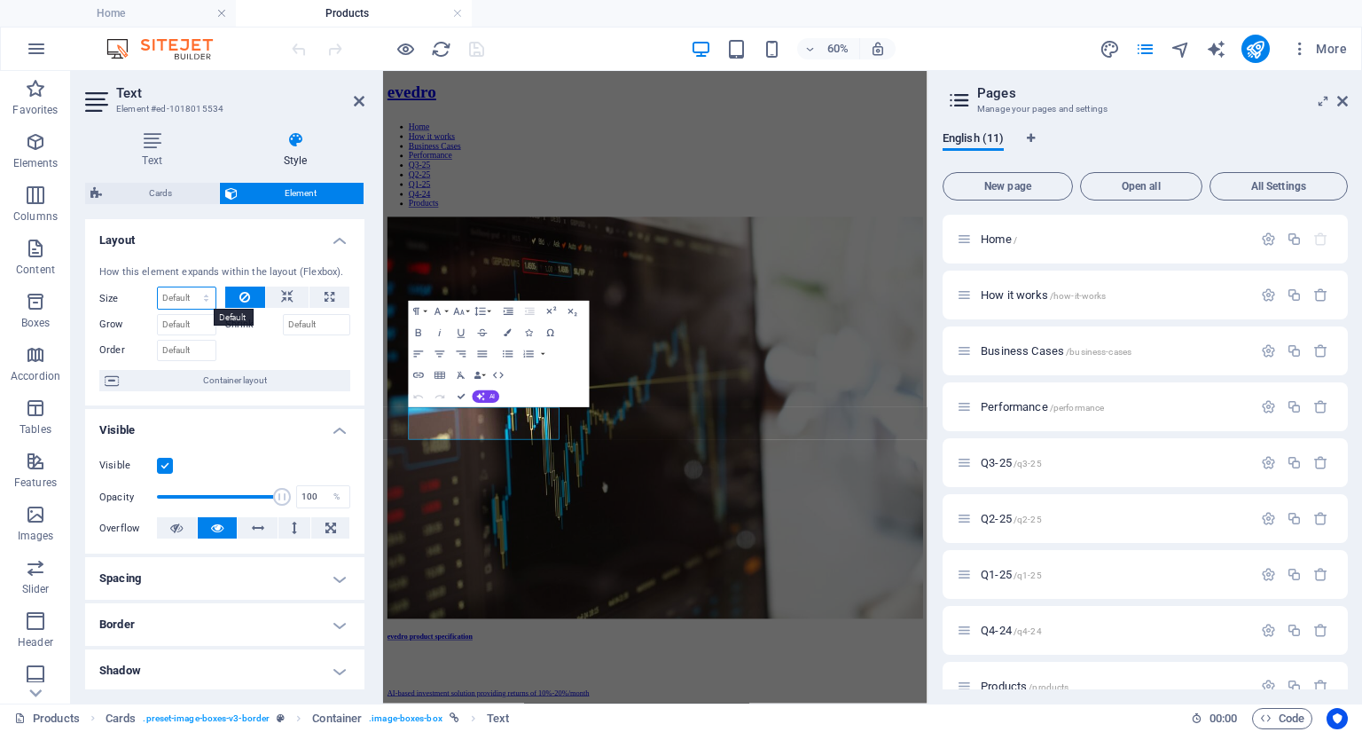
click at [203, 297] on select "Default auto px % 1/1 1/2 1/3 1/4 1/5 1/6 1/7 1/8 1/9 1/10" at bounding box center [187, 297] width 58 height 21
click at [158, 287] on select "Default auto px % 1/1 1/2 1/3 1/4 1/5 1/6 1/7 1/8 1/9 1/10" at bounding box center [187, 297] width 58 height 21
select select "DISABLED_OPTION_VALUE"
click at [474, 51] on icon "save" at bounding box center [477, 49] width 20 height 20
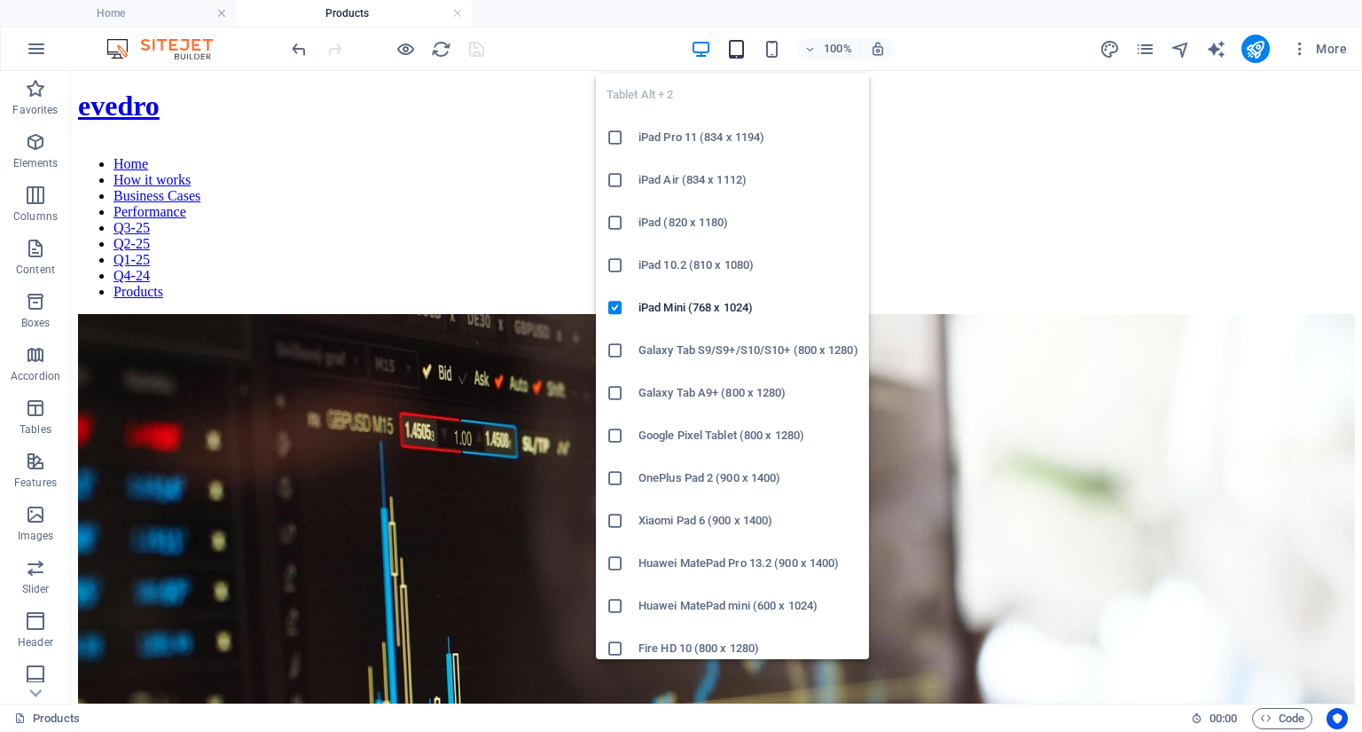
click at [734, 51] on icon "button" at bounding box center [736, 49] width 20 height 20
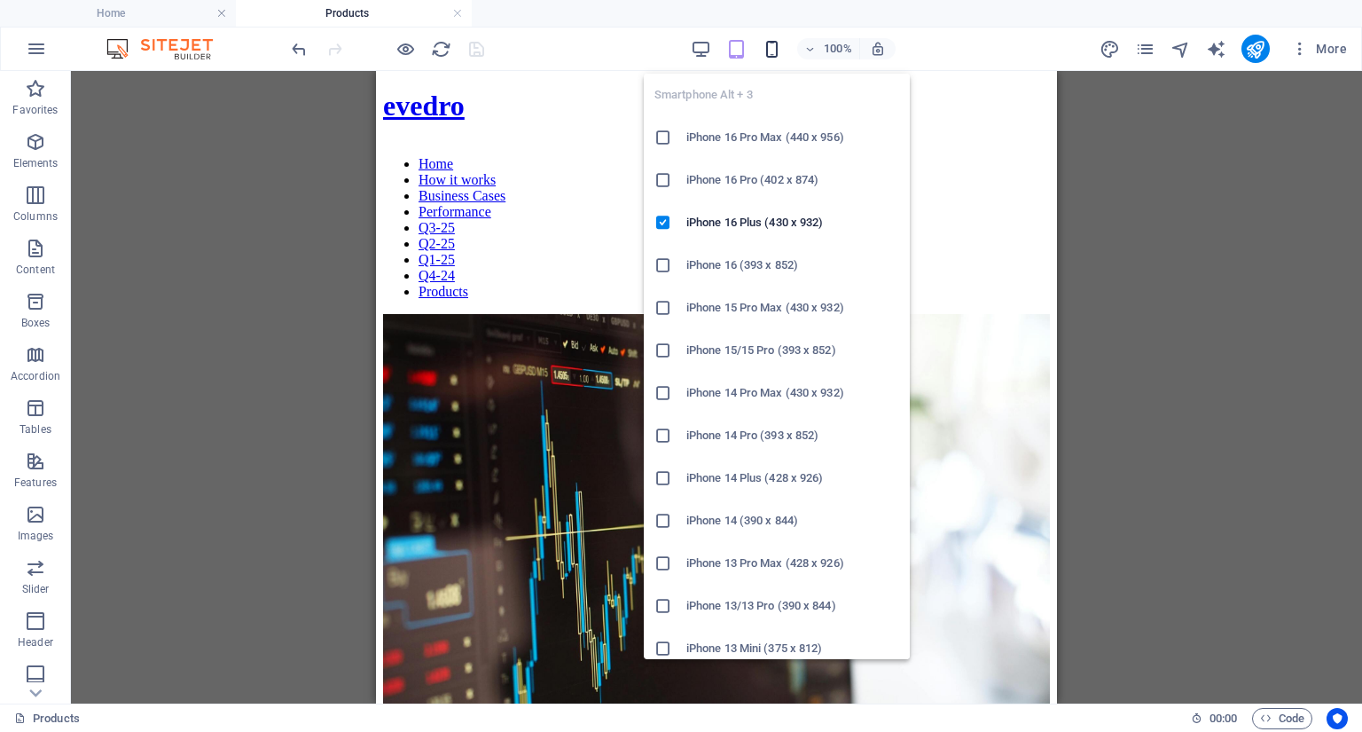
click at [770, 50] on icon "button" at bounding box center [772, 49] width 20 height 20
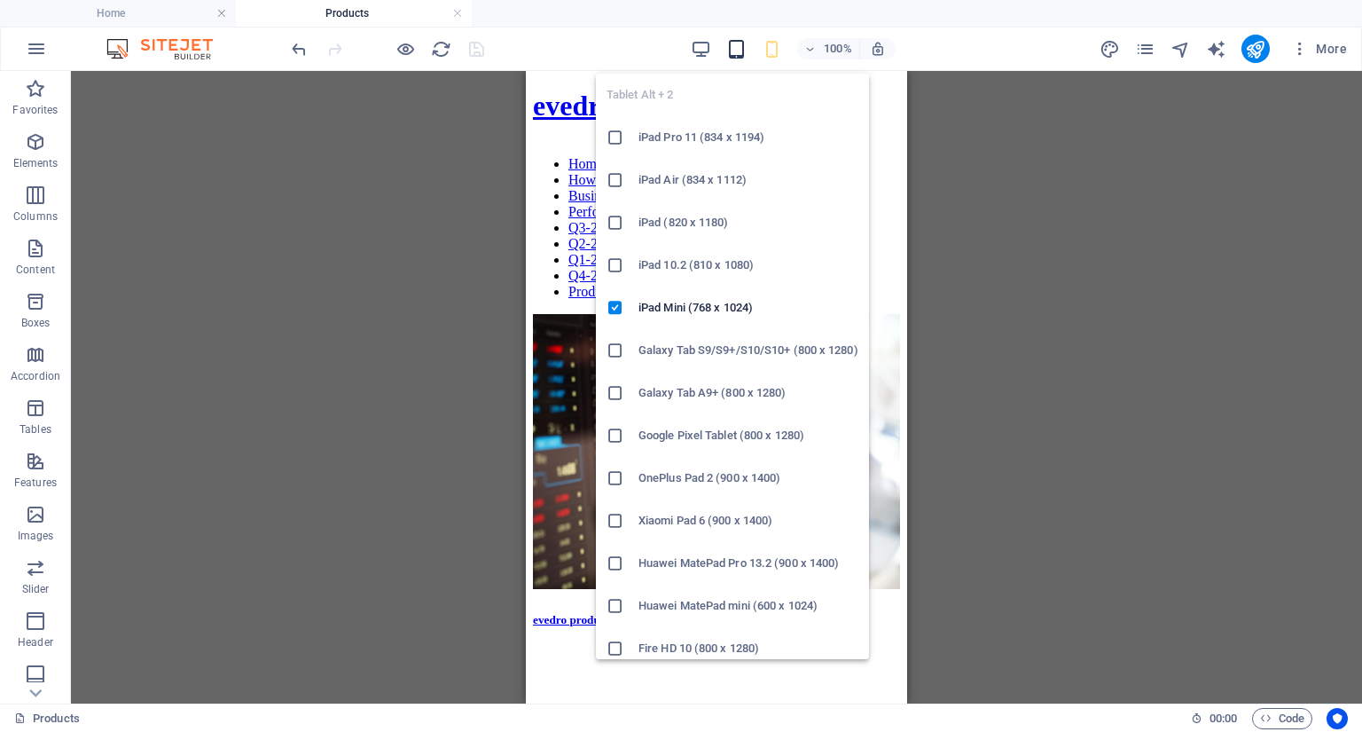
click at [735, 44] on icon "button" at bounding box center [736, 49] width 20 height 20
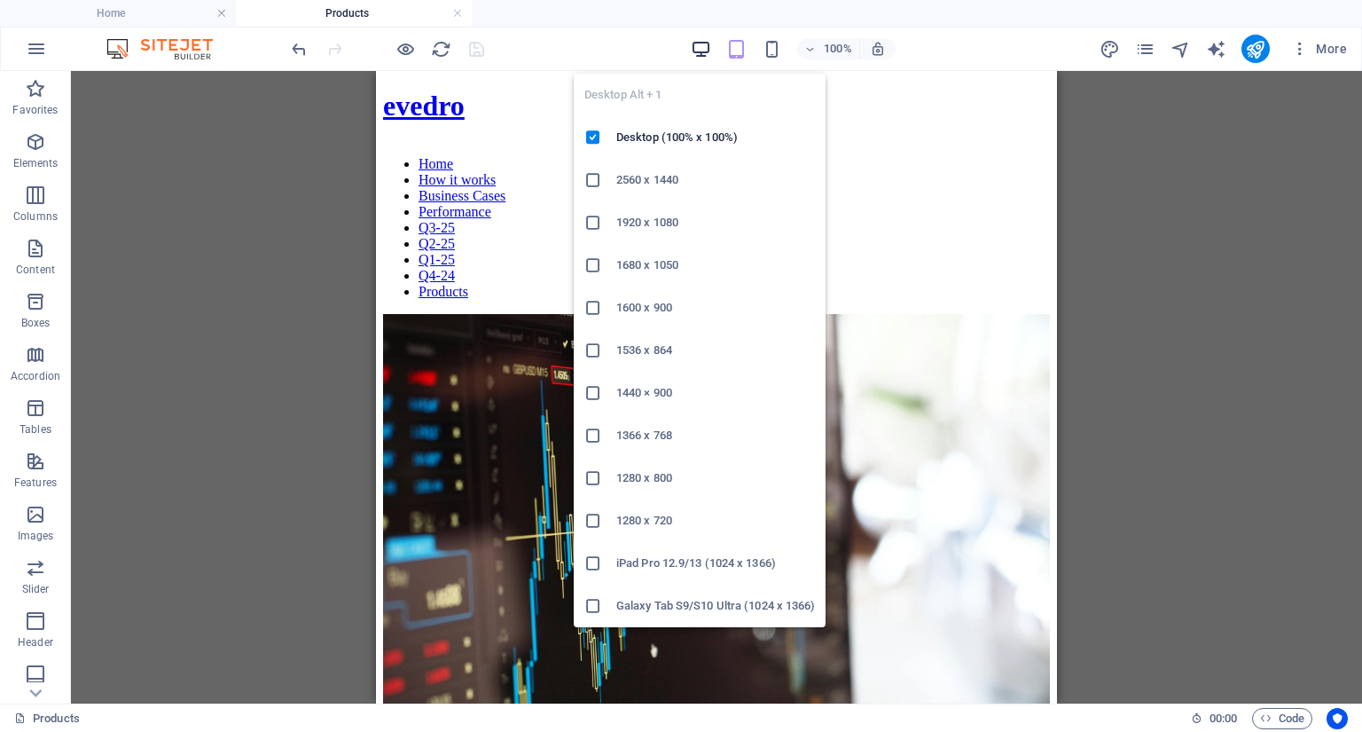
click at [696, 53] on icon "button" at bounding box center [701, 49] width 20 height 20
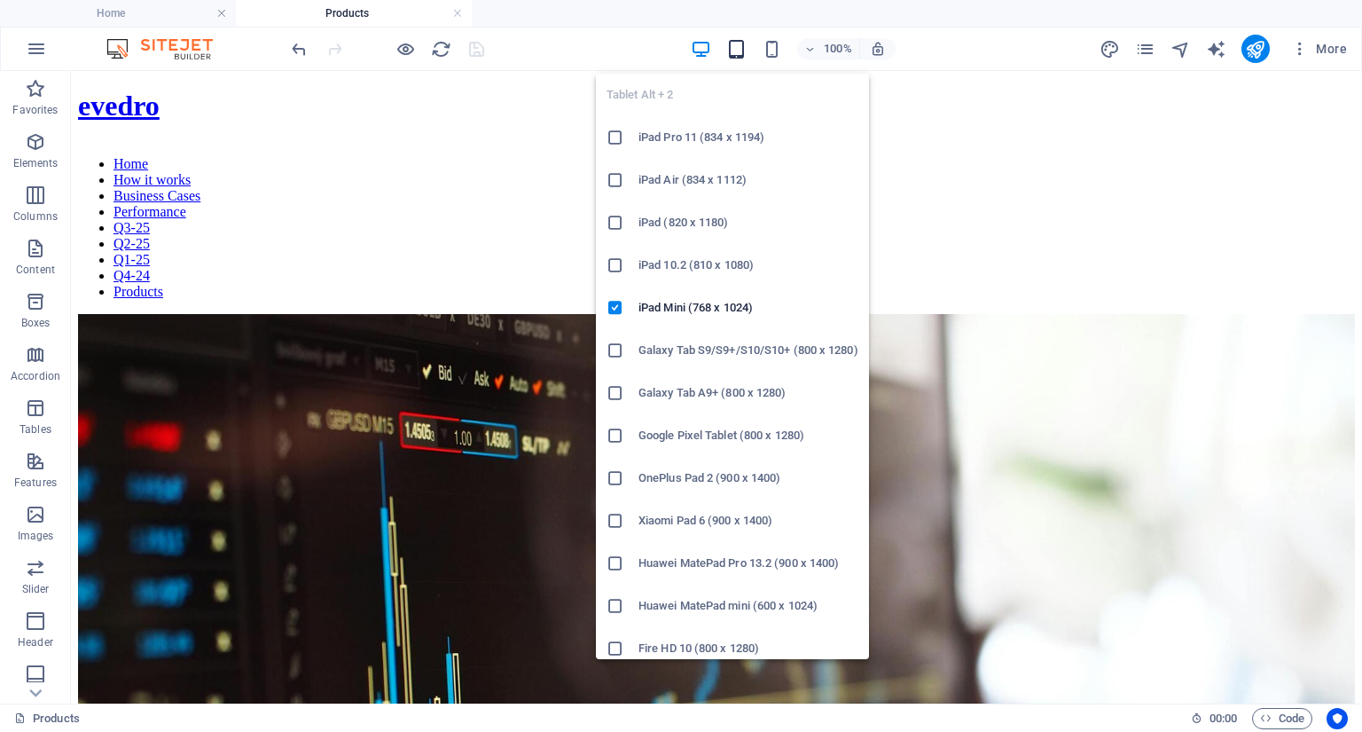
click at [736, 52] on icon "button" at bounding box center [736, 49] width 20 height 20
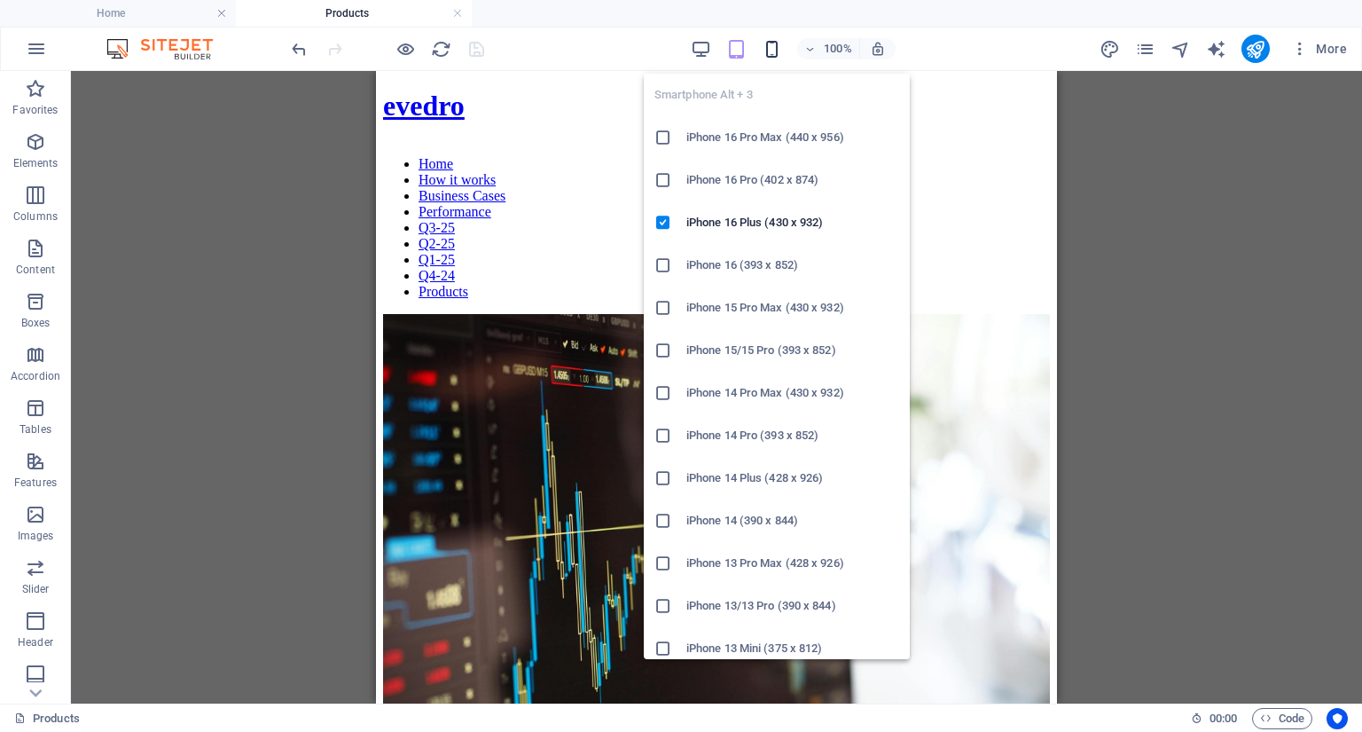
click at [774, 47] on icon "button" at bounding box center [772, 49] width 20 height 20
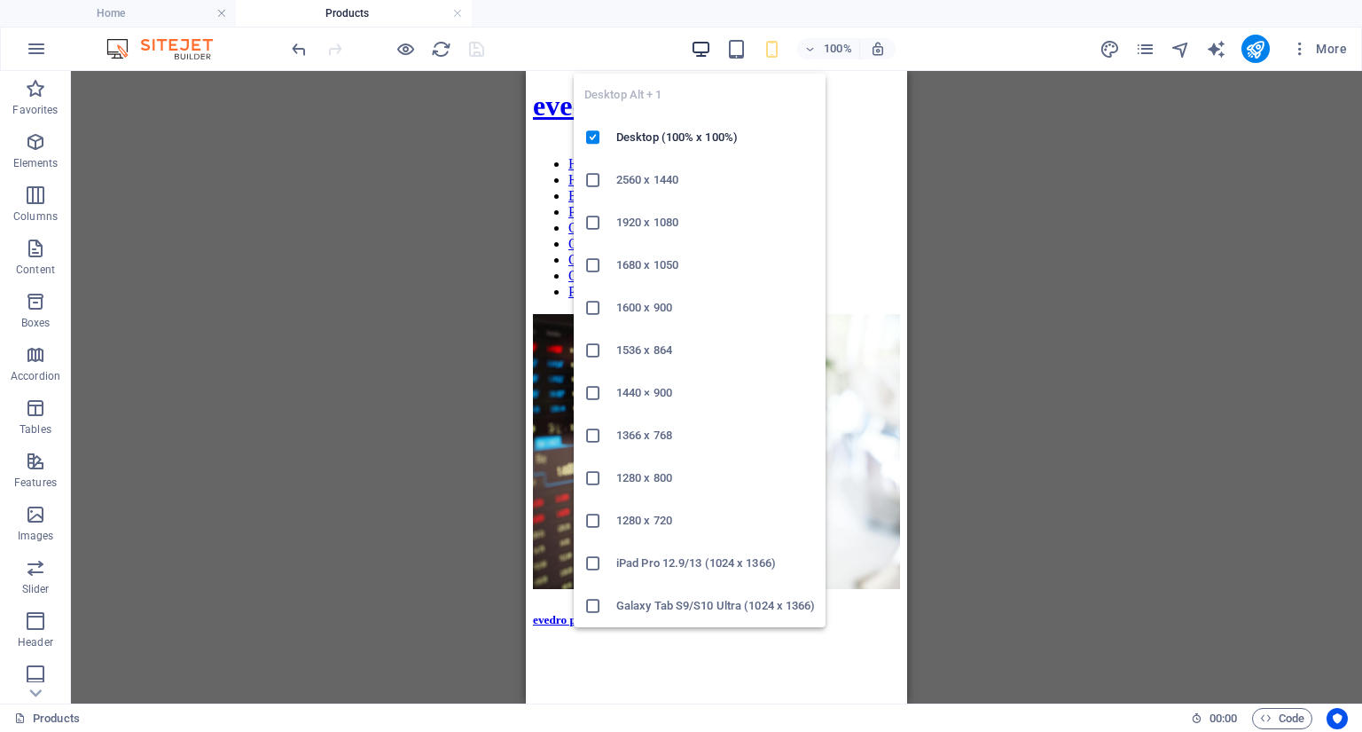
click at [699, 53] on icon "button" at bounding box center [701, 49] width 20 height 20
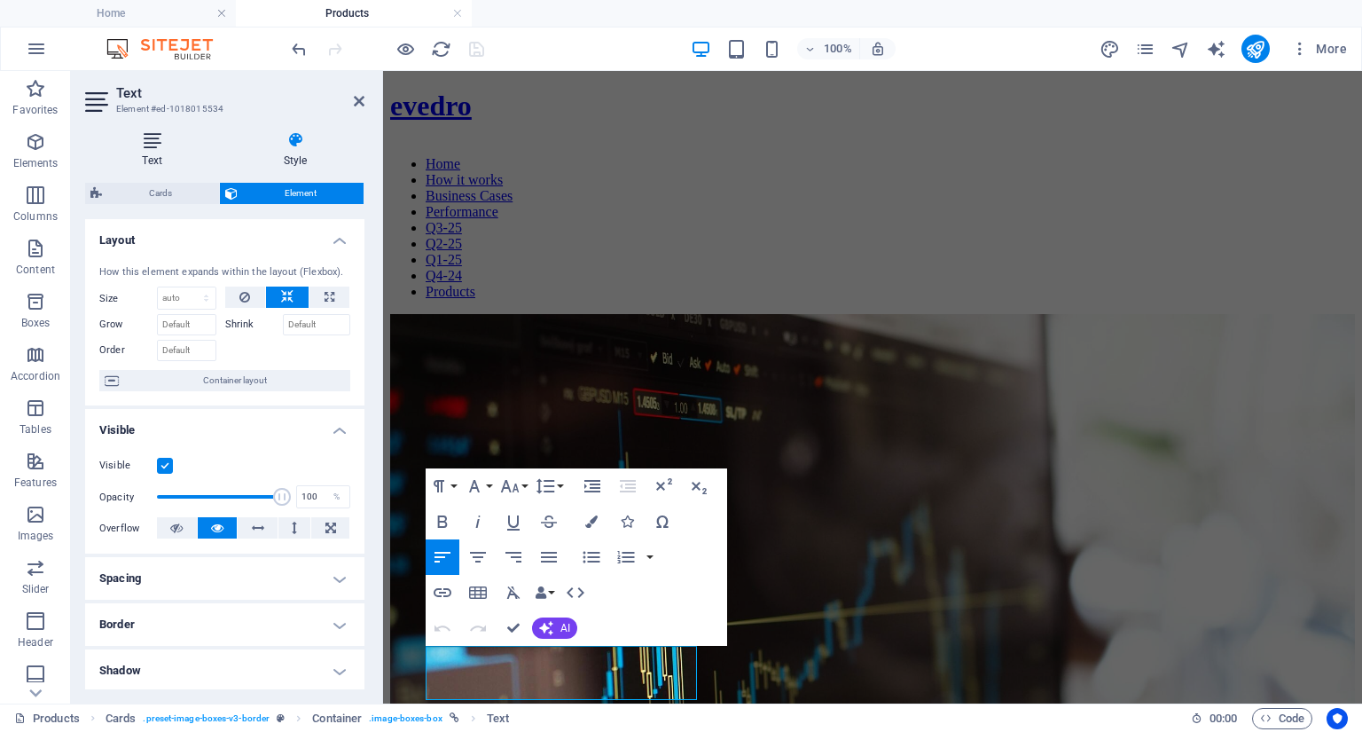
click at [148, 145] on icon at bounding box center [152, 140] width 134 height 18
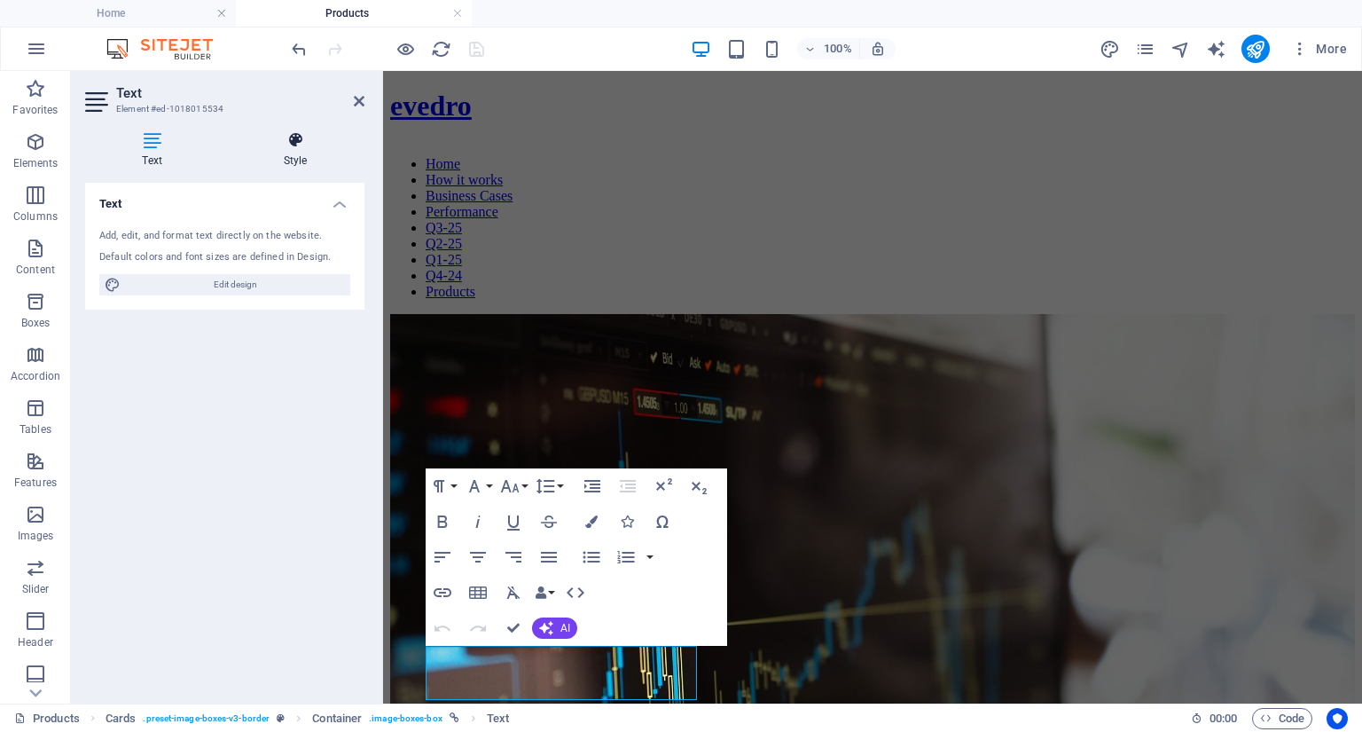
click at [295, 145] on icon at bounding box center [295, 140] width 138 height 18
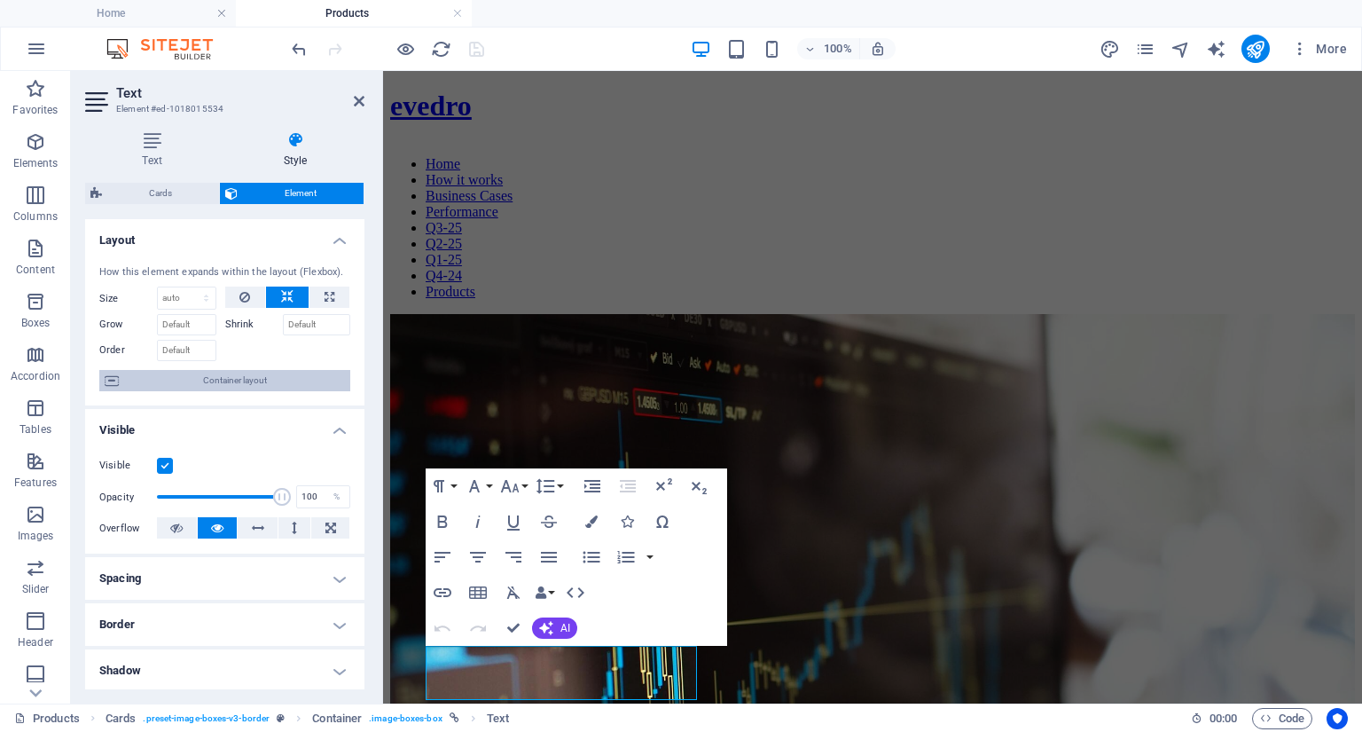
click at [249, 381] on span "Container layout" at bounding box center [234, 380] width 221 height 21
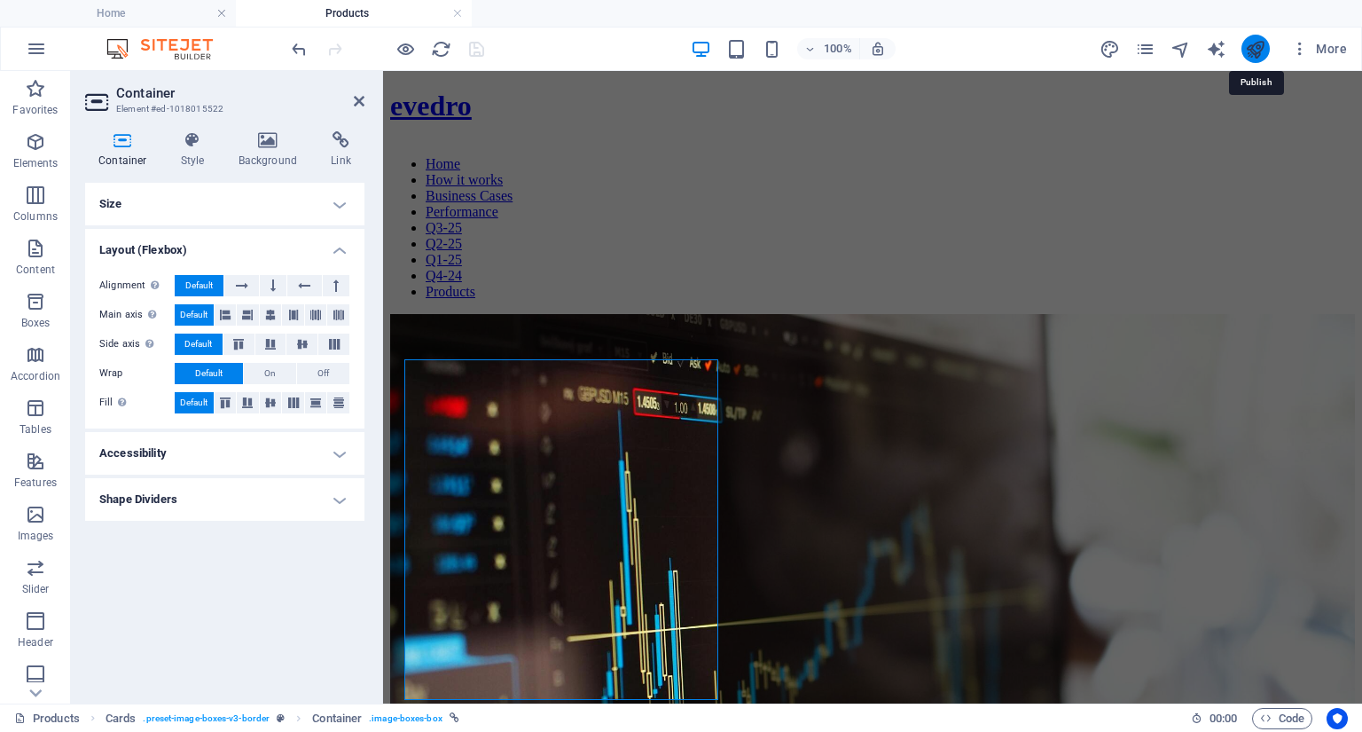
click at [1257, 49] on icon "publish" at bounding box center [1255, 49] width 20 height 20
